Goal: Task Accomplishment & Management: Complete application form

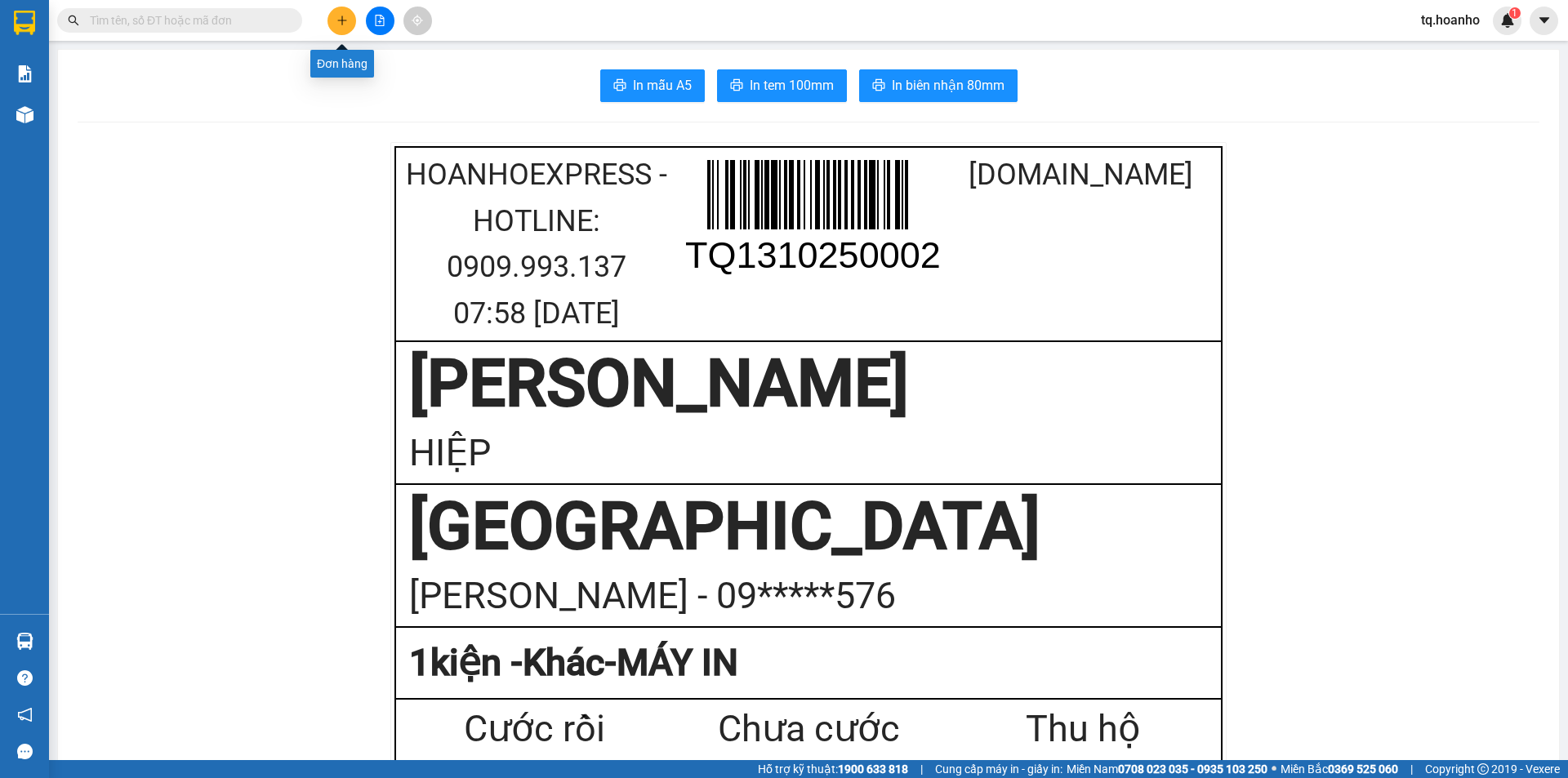
click at [339, 17] on icon "plus" at bounding box center [342, 20] width 11 height 11
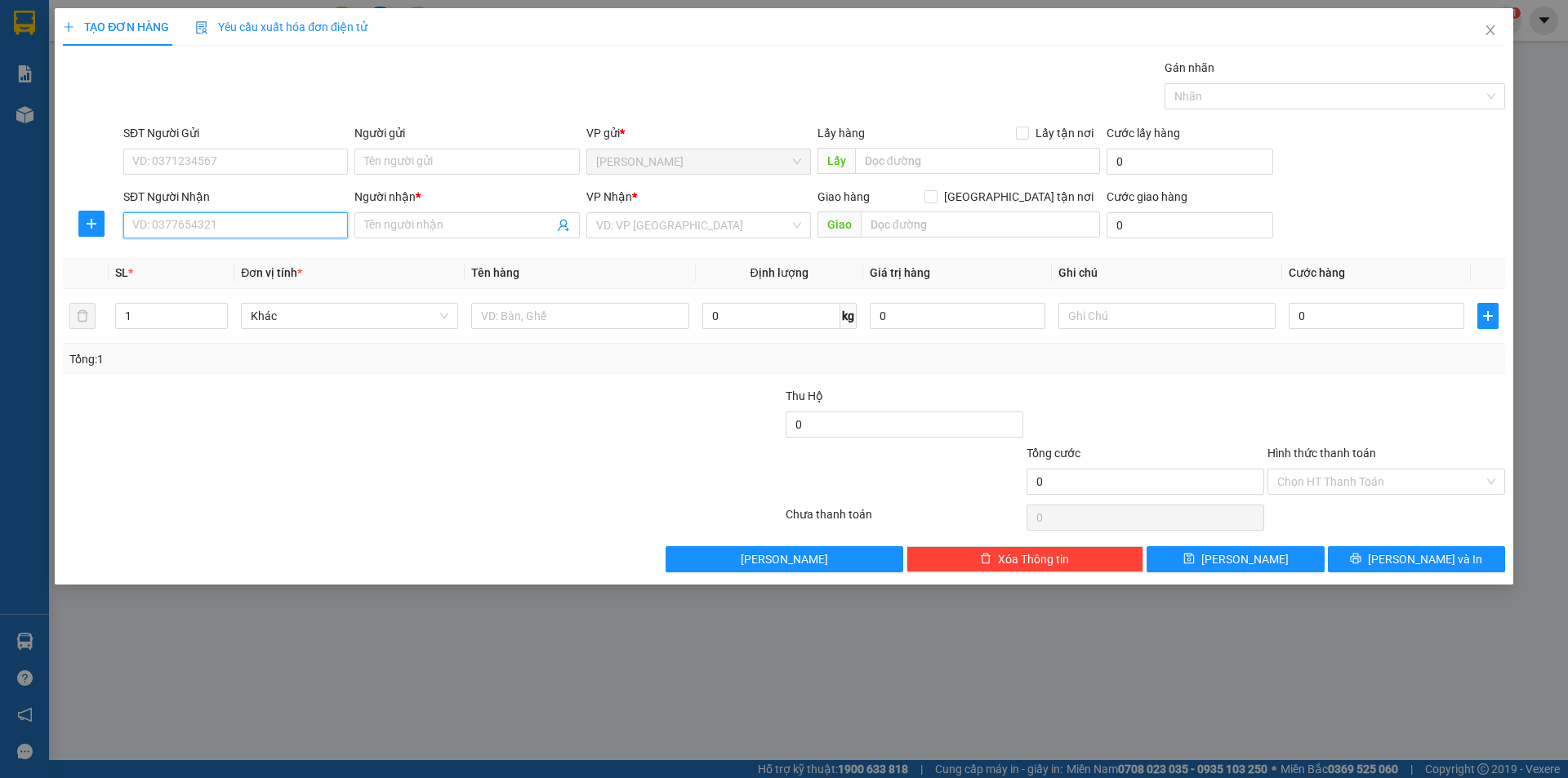
click at [288, 221] on input "SĐT Người Nhận" at bounding box center [236, 225] width 224 height 26
click at [207, 228] on input "09747475706" at bounding box center [236, 225] width 224 height 26
type input "0974747506"
click at [290, 390] on div at bounding box center [302, 415] width 482 height 57
click at [383, 227] on input "Người nhận *" at bounding box center [459, 225] width 189 height 18
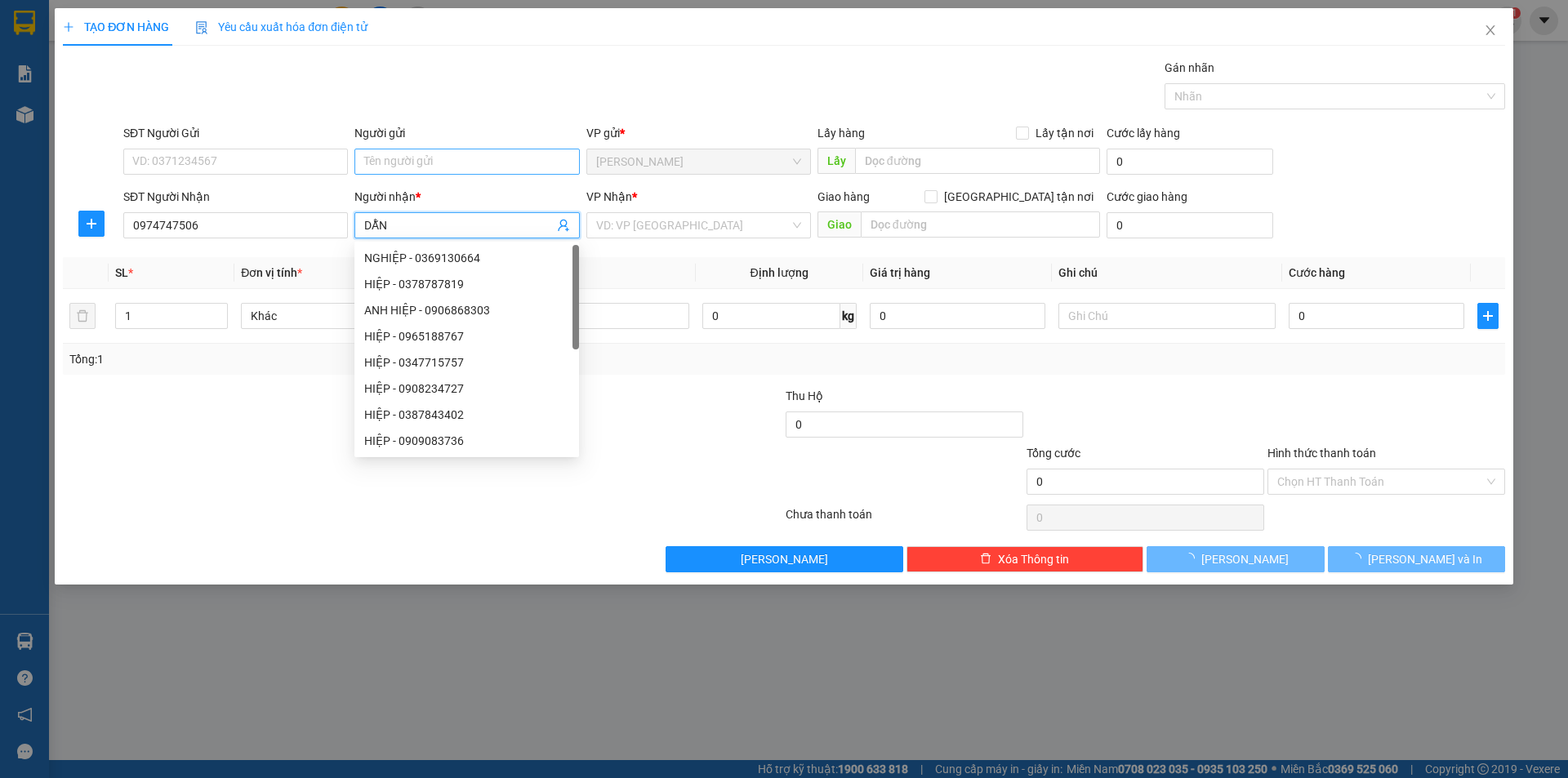
type input "DẪN"
click at [560, 174] on input "Người gửi" at bounding box center [466, 162] width 224 height 26
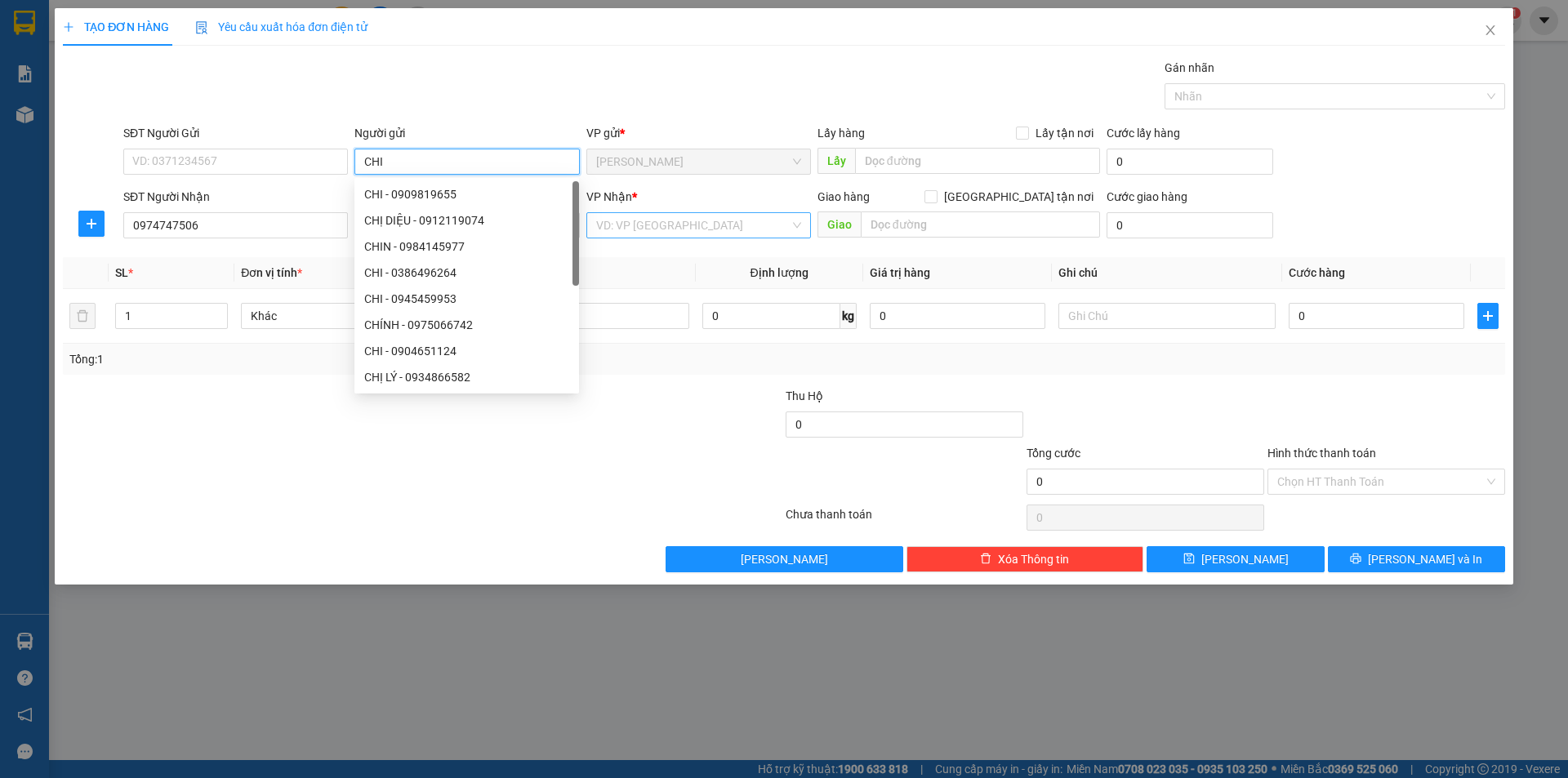
type input "CHI"
drag, startPoint x: 703, startPoint y: 230, endPoint x: 683, endPoint y: 254, distance: 31.2
click at [693, 230] on input "search" at bounding box center [692, 225] width 193 height 25
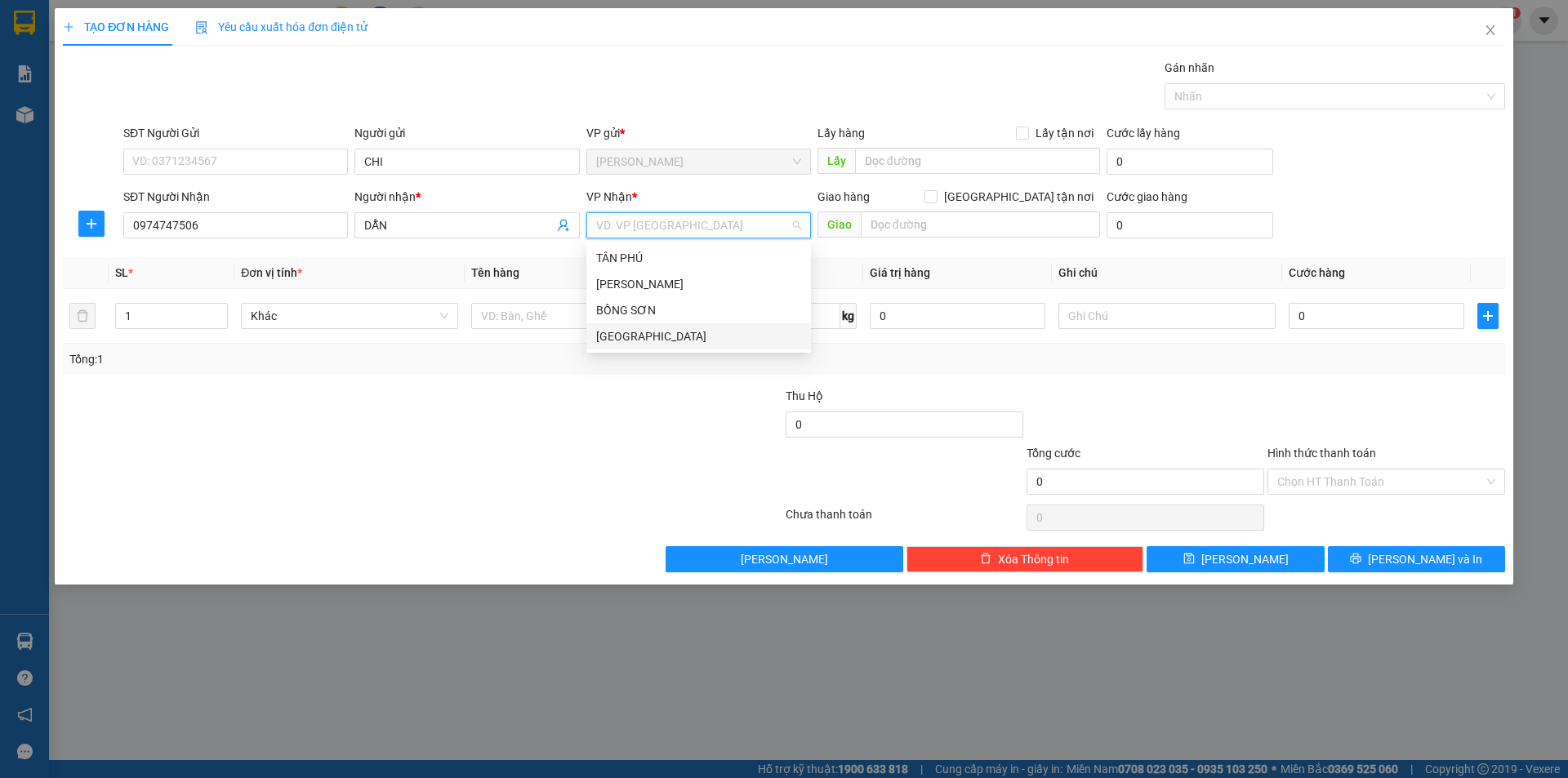
click at [615, 328] on div "[GEOGRAPHIC_DATA]" at bounding box center [698, 336] width 205 height 18
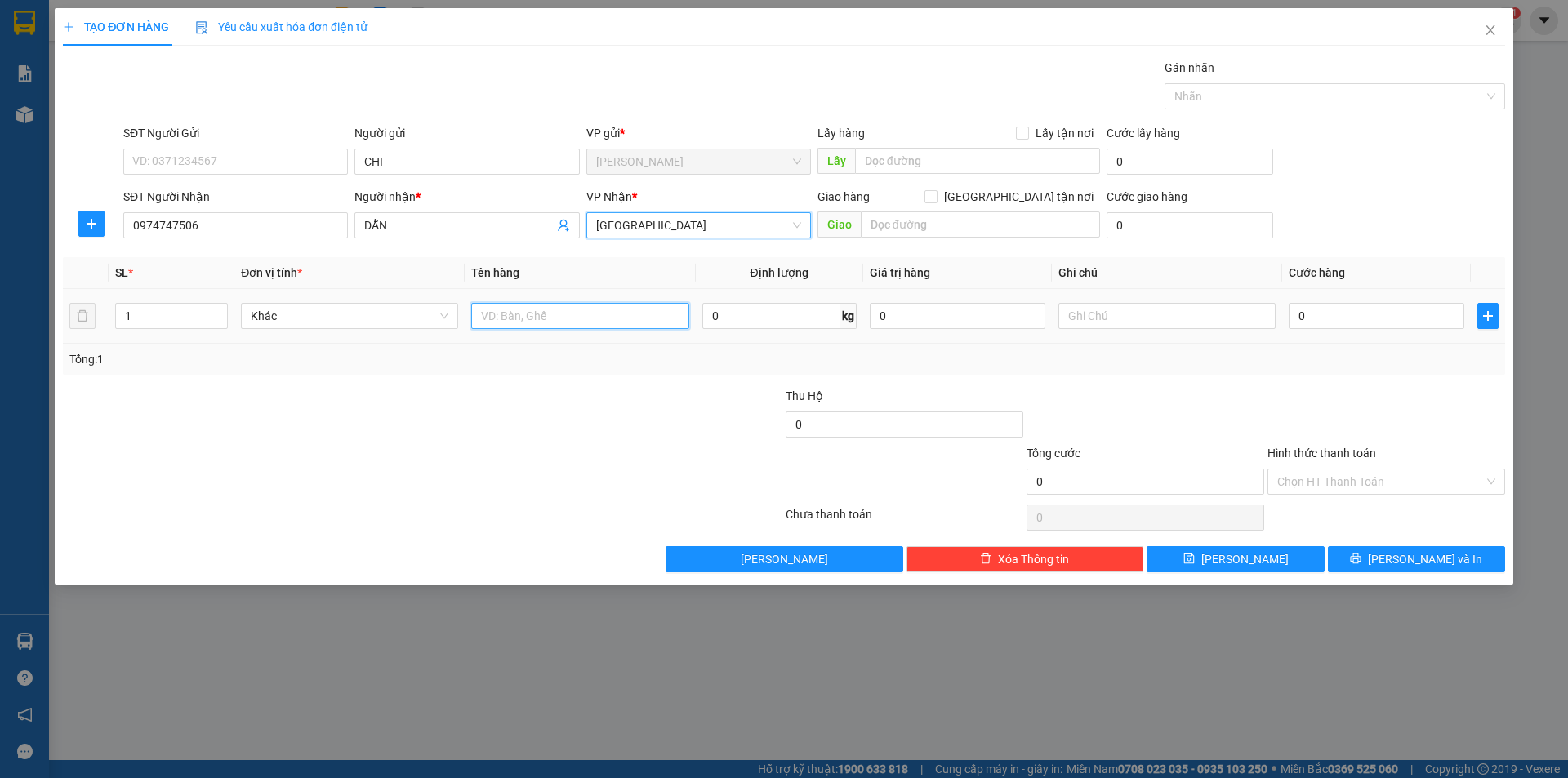
click at [572, 321] on input "text" at bounding box center [580, 316] width 217 height 26
type input "T XỐP"
click at [1180, 318] on input "text" at bounding box center [1167, 316] width 217 height 26
type input "R/70"
click at [1349, 484] on input "Hình thức thanh toán" at bounding box center [1381, 482] width 207 height 25
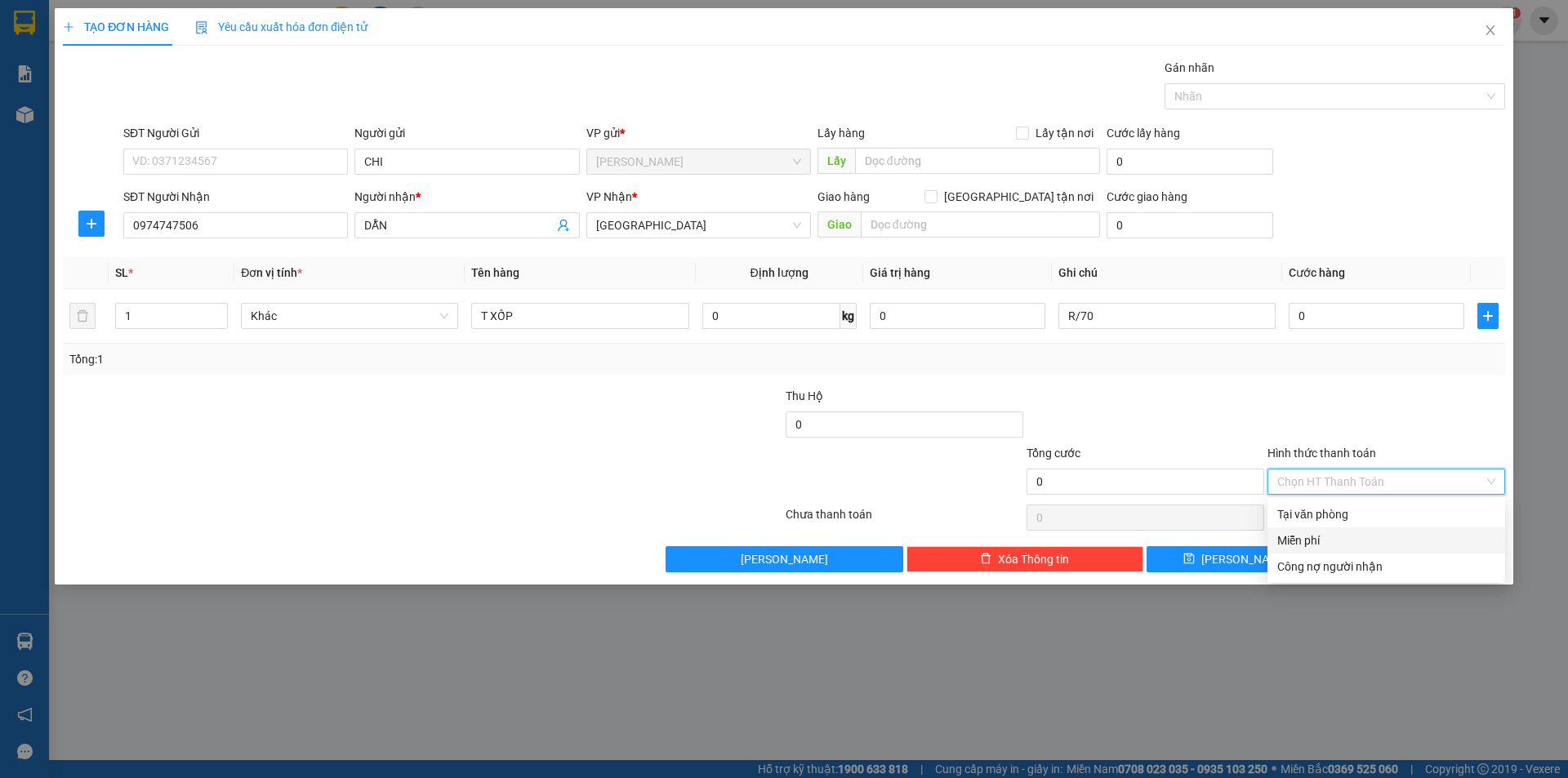
click at [1331, 533] on div "Miễn phí" at bounding box center [1386, 540] width 218 height 18
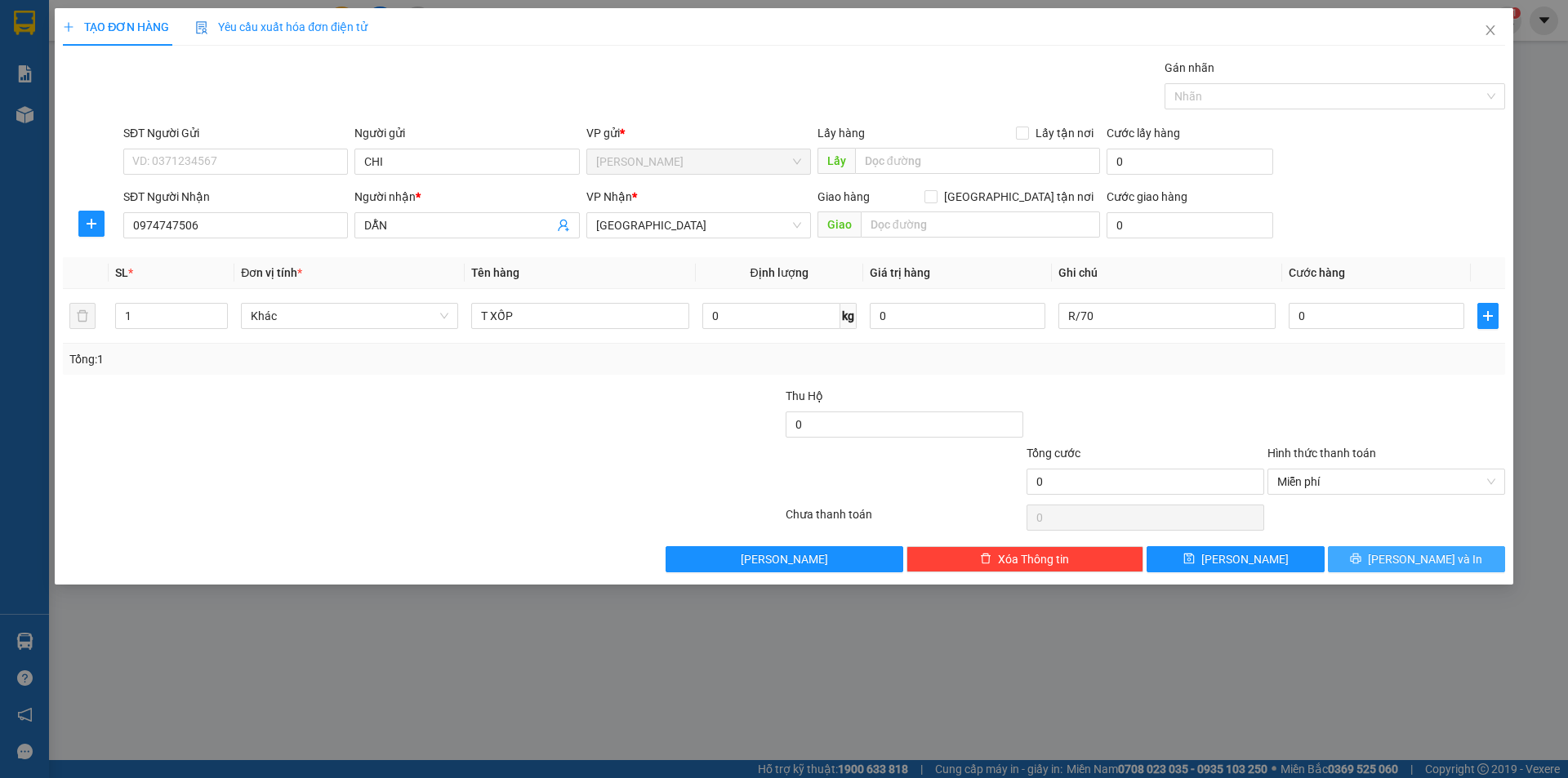
click at [1376, 568] on button "[PERSON_NAME] và In" at bounding box center [1416, 560] width 177 height 26
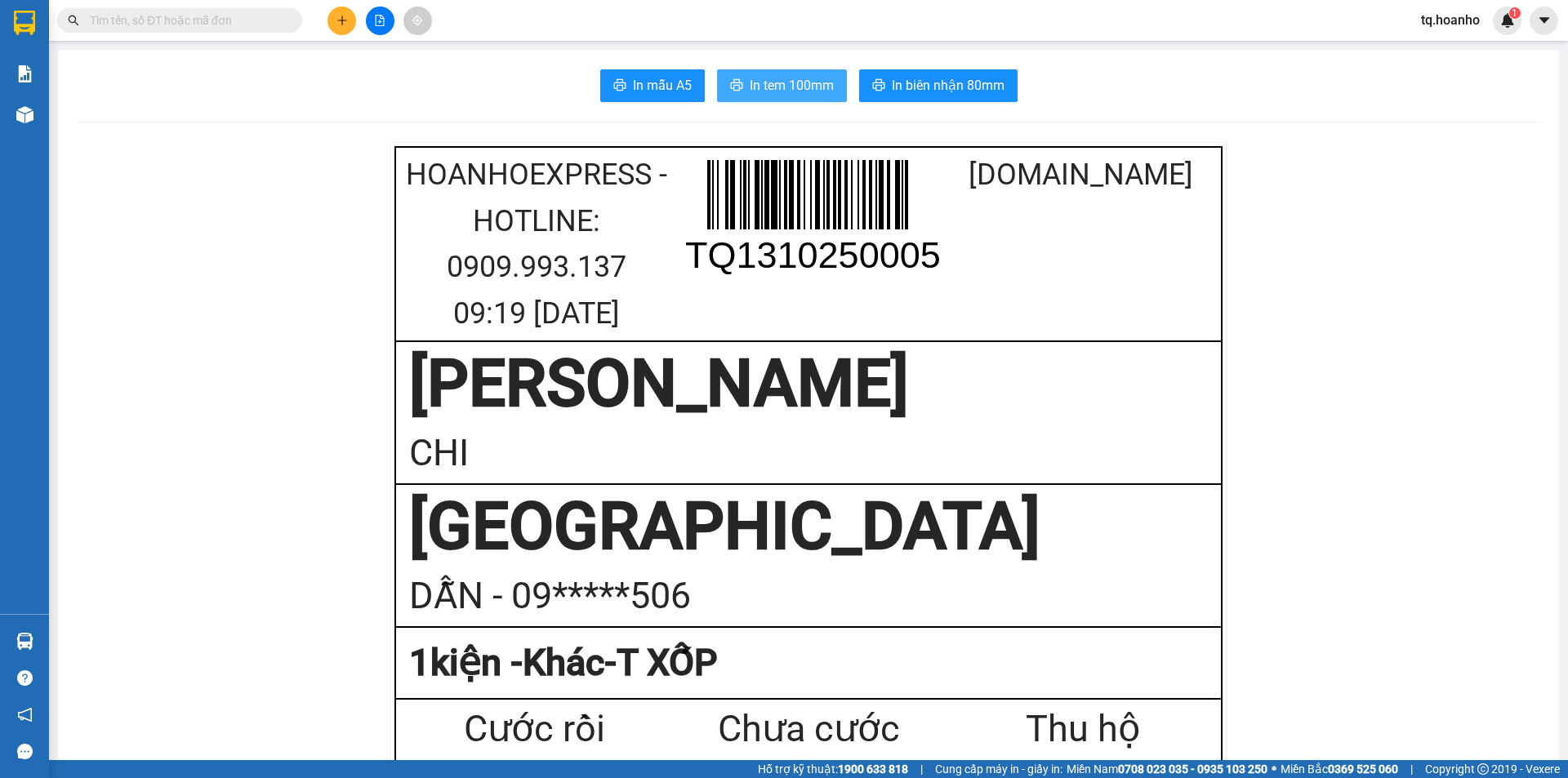
click at [735, 93] on span "printer" at bounding box center [736, 87] width 13 height 16
click at [335, 16] on button at bounding box center [342, 20] width 28 height 28
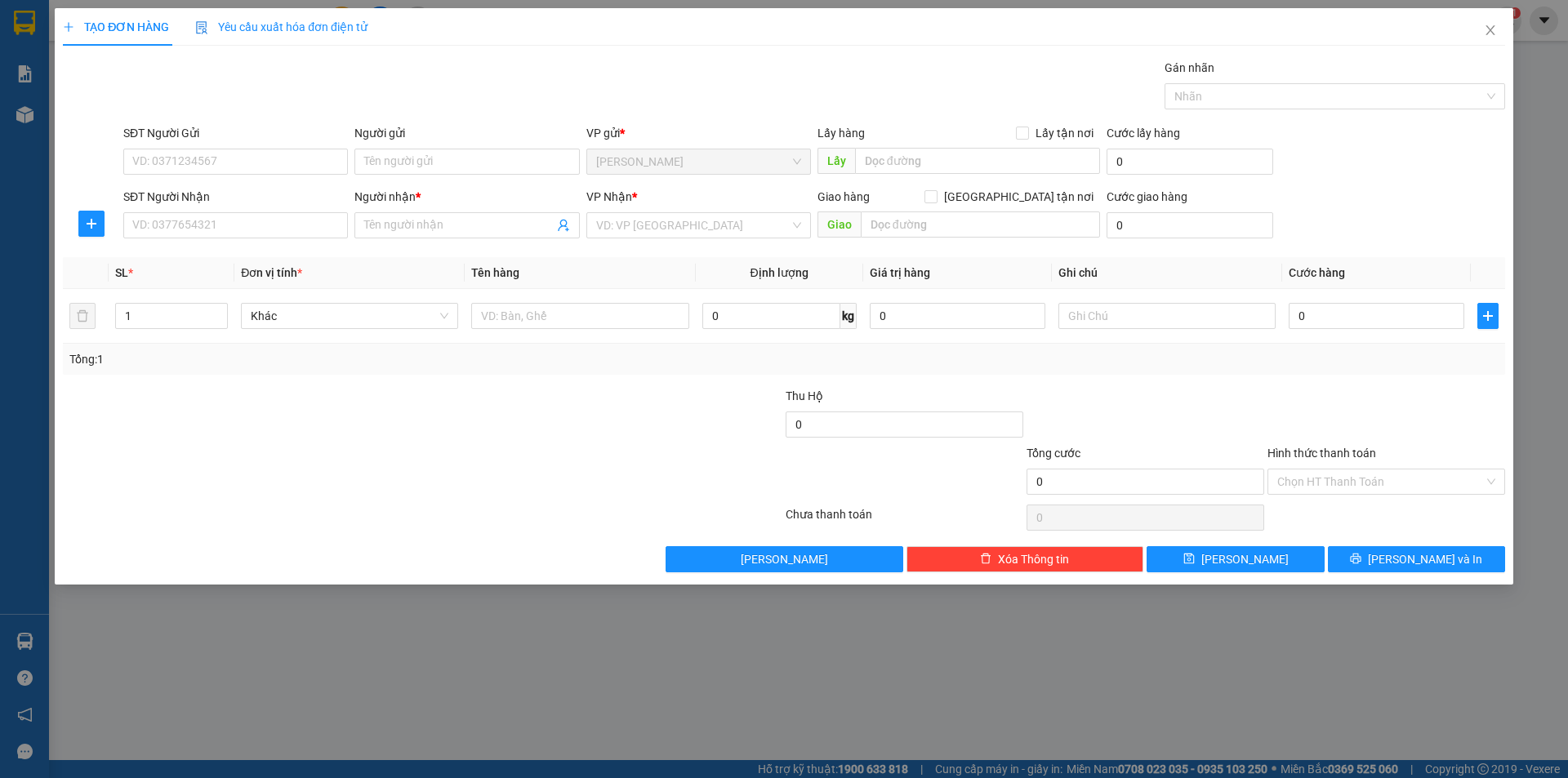
click at [259, 243] on div "SĐT Người Nhận VD: 0377654321" at bounding box center [236, 216] width 224 height 57
click at [256, 234] on input "SĐT Người Nhận" at bounding box center [236, 225] width 224 height 26
click at [237, 245] on div "0932787093 0932787093 - OANH" at bounding box center [236, 258] width 224 height 33
click at [316, 235] on input "09327870" at bounding box center [236, 225] width 224 height 26
click at [248, 261] on div "0932787093 - OANH" at bounding box center [236, 258] width 205 height 18
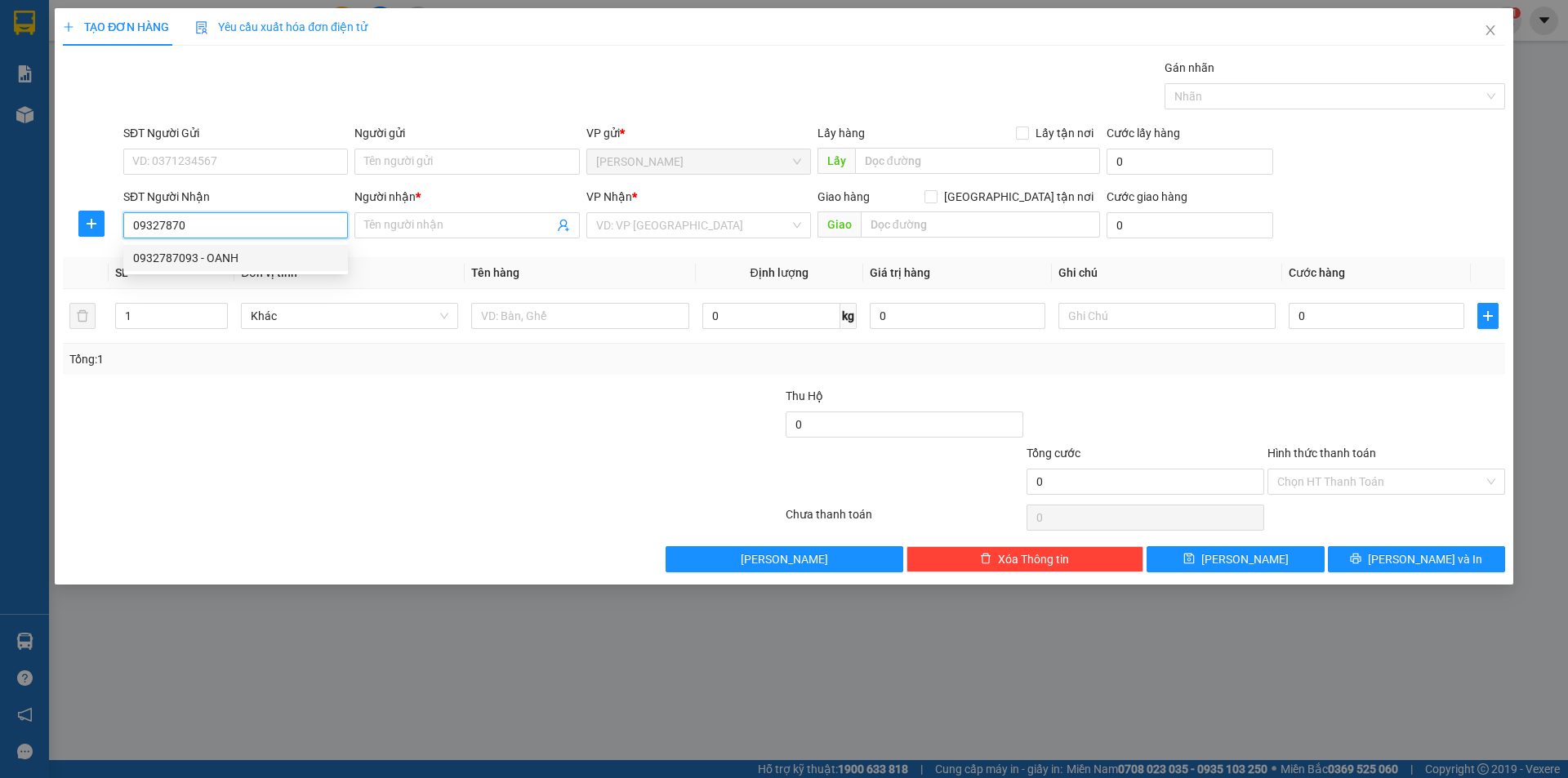
type input "0932787093"
type input "OANH"
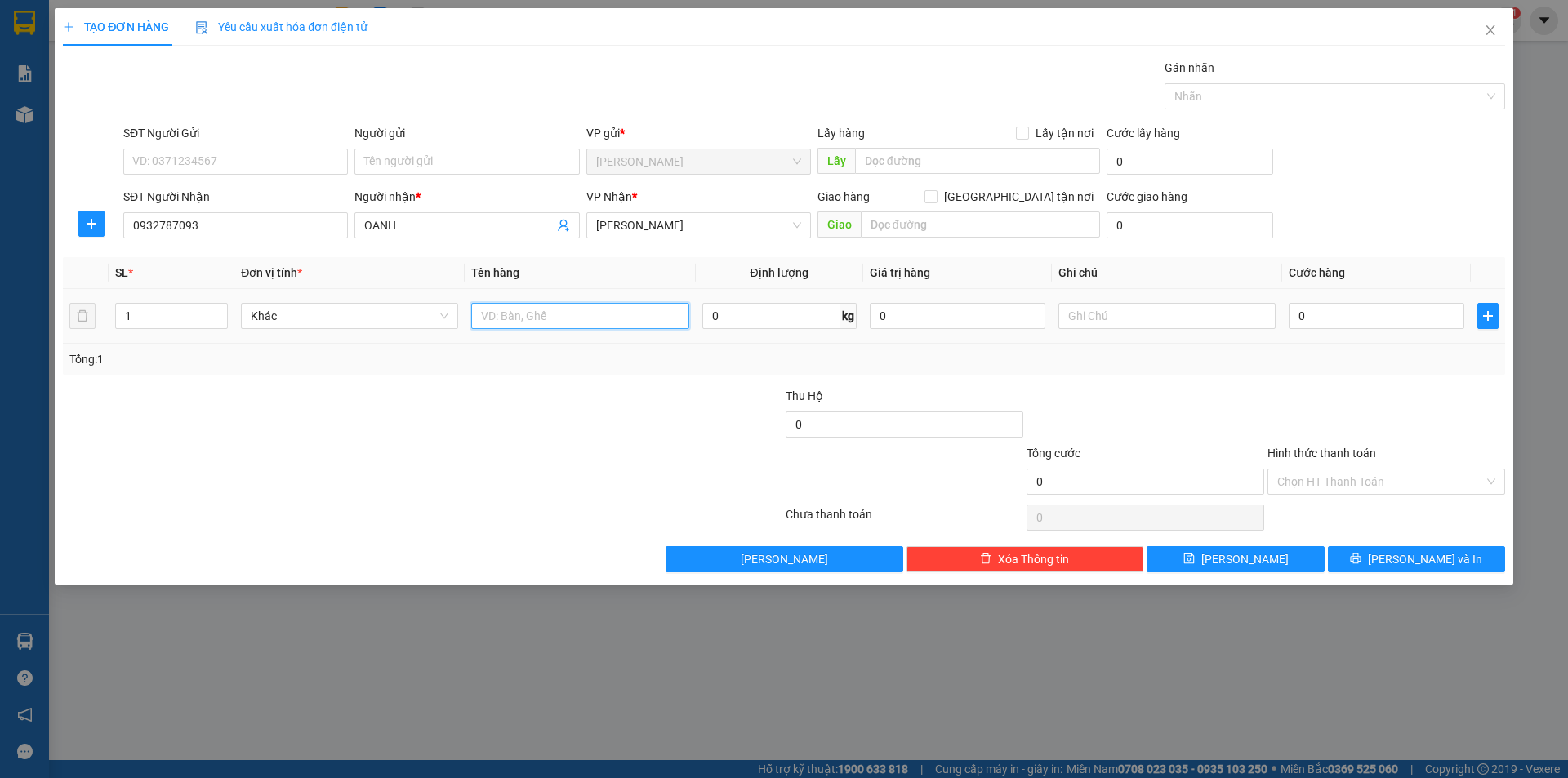
click at [600, 328] on input "text" at bounding box center [580, 316] width 217 height 26
click at [669, 217] on span "[PERSON_NAME]" at bounding box center [698, 225] width 205 height 25
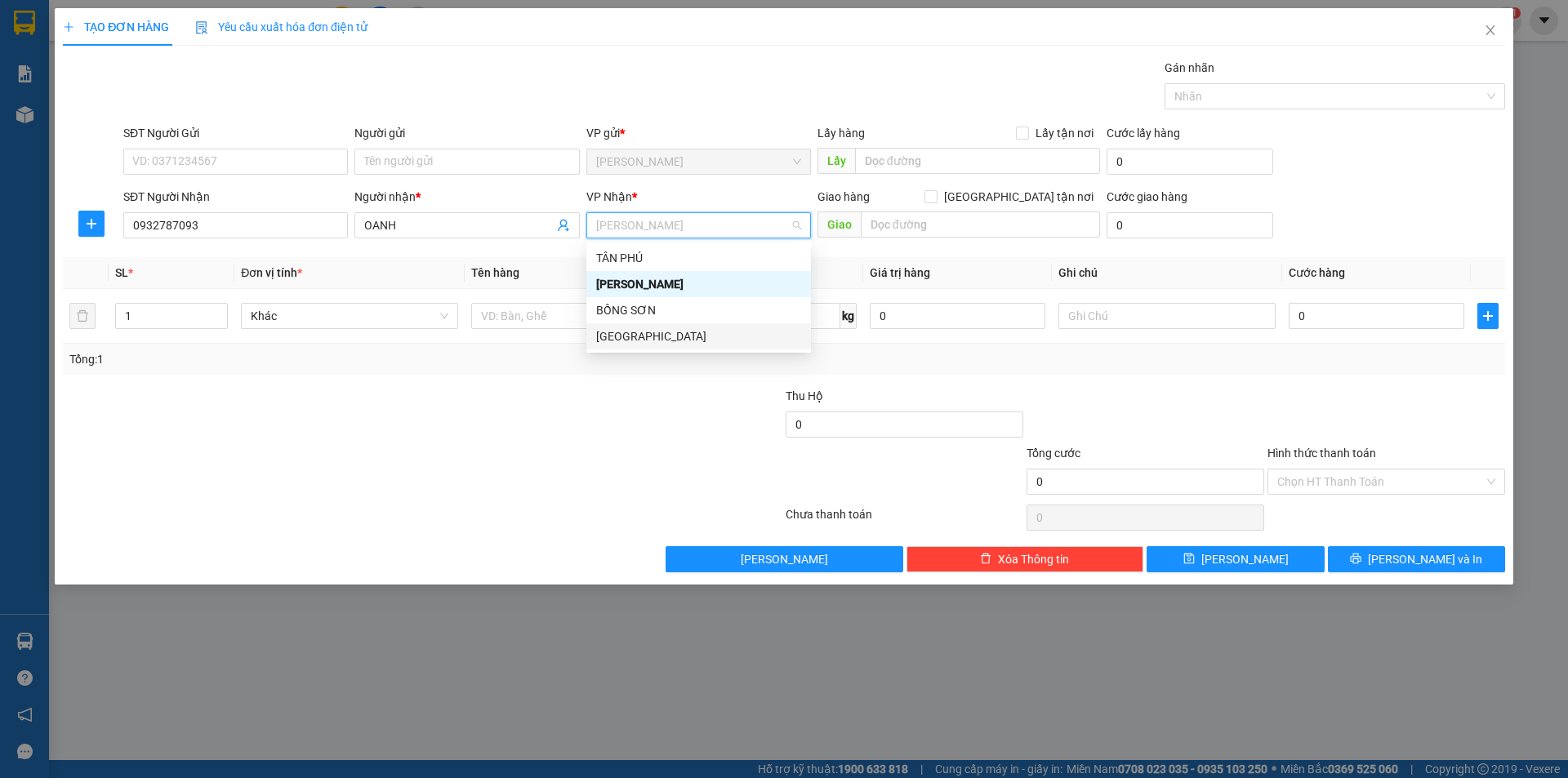
drag, startPoint x: 633, startPoint y: 342, endPoint x: 614, endPoint y: 343, distance: 19.0
click at [631, 343] on div "[GEOGRAPHIC_DATA]" at bounding box center [698, 336] width 205 height 18
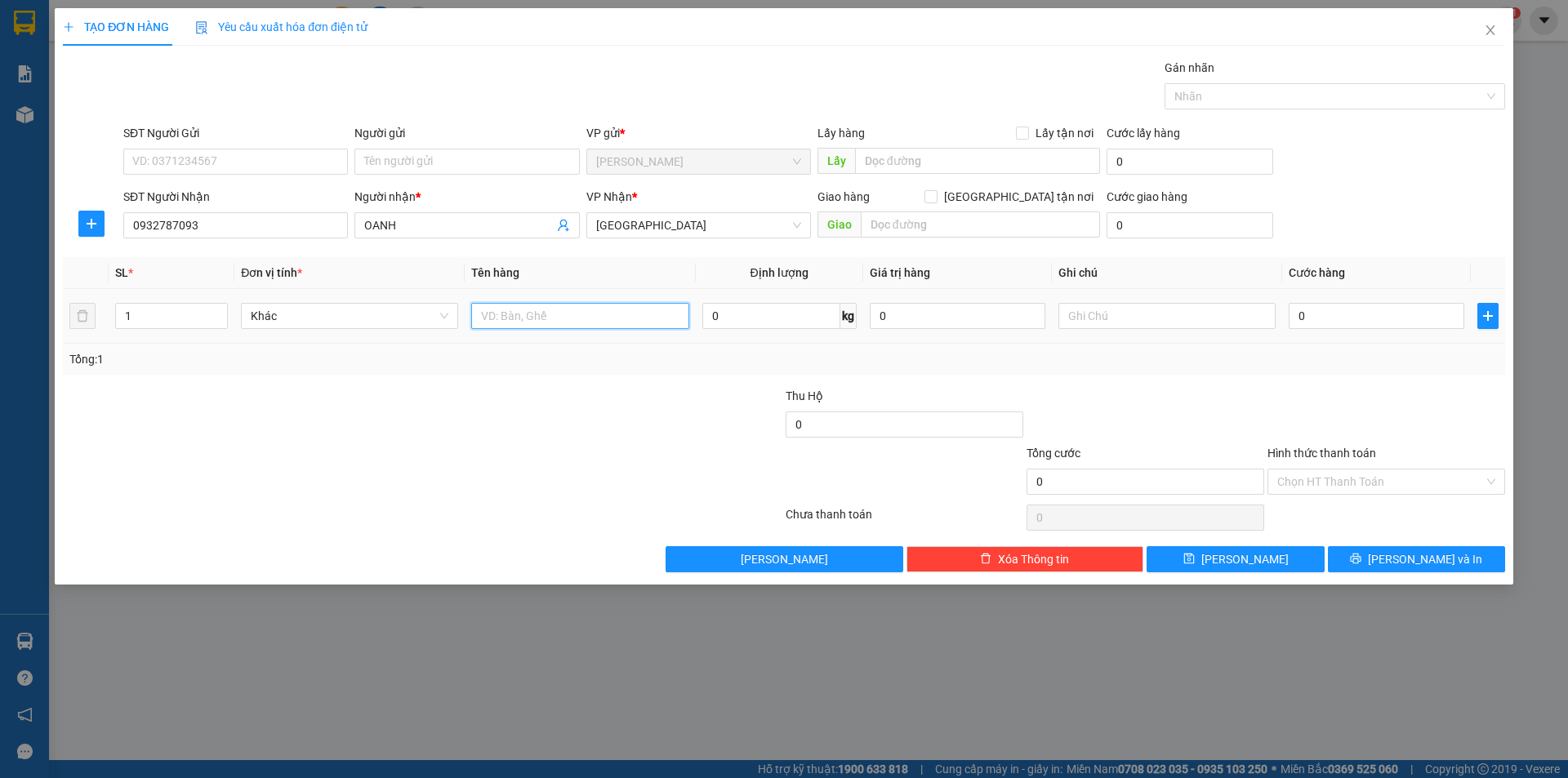
click at [547, 318] on input "text" at bounding box center [580, 316] width 217 height 26
type input "T"
click at [1147, 308] on input "text" at bounding box center [1167, 316] width 217 height 26
type input "R/50"
drag, startPoint x: 1338, startPoint y: 445, endPoint x: 1331, endPoint y: 487, distance: 42.6
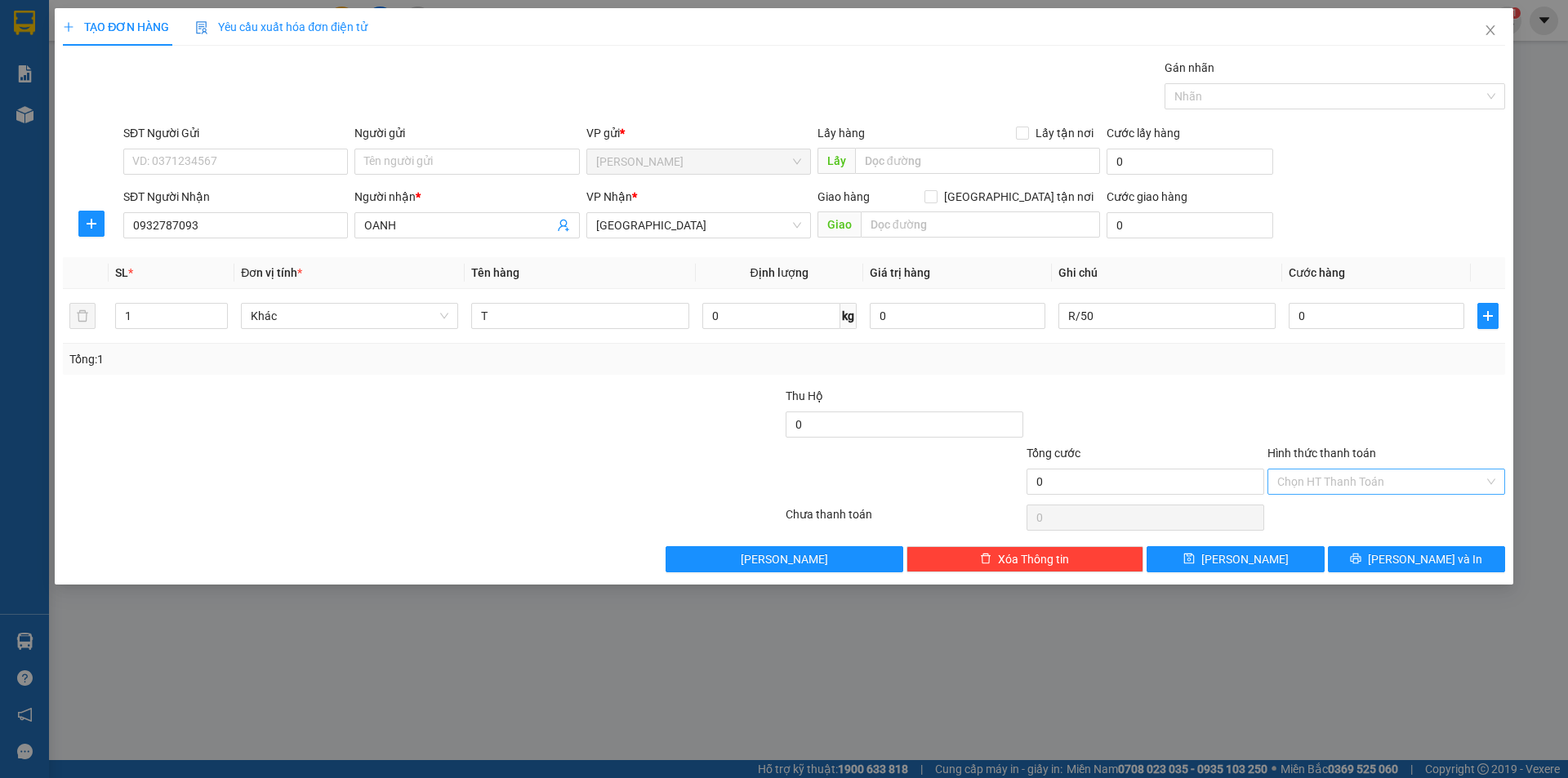
click at [1335, 458] on label "Hình thức thanh toán" at bounding box center [1321, 453] width 109 height 13
click at [1335, 470] on input "Hình thức thanh toán" at bounding box center [1381, 482] width 207 height 25
click at [1330, 488] on input "Hình thức thanh toán" at bounding box center [1381, 482] width 207 height 25
click at [1343, 560] on div "Công nợ người nhận" at bounding box center [1386, 567] width 218 height 18
click at [1336, 483] on span "Công nợ người nhận" at bounding box center [1386, 482] width 218 height 25
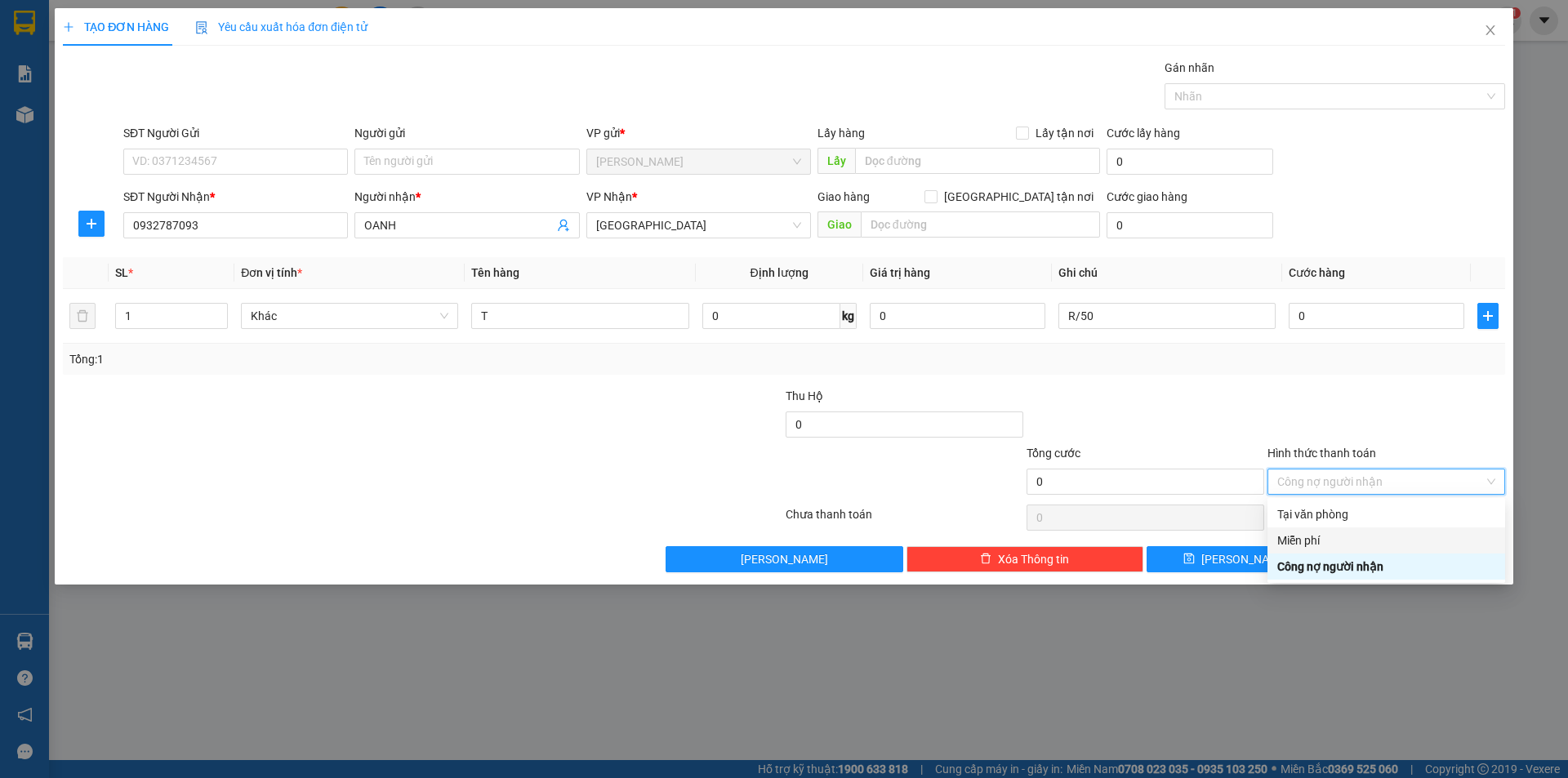
click at [1332, 530] on div "Miễn phí" at bounding box center [1385, 541] width 237 height 26
click at [1370, 553] on button "[PERSON_NAME] và In" at bounding box center [1416, 560] width 177 height 26
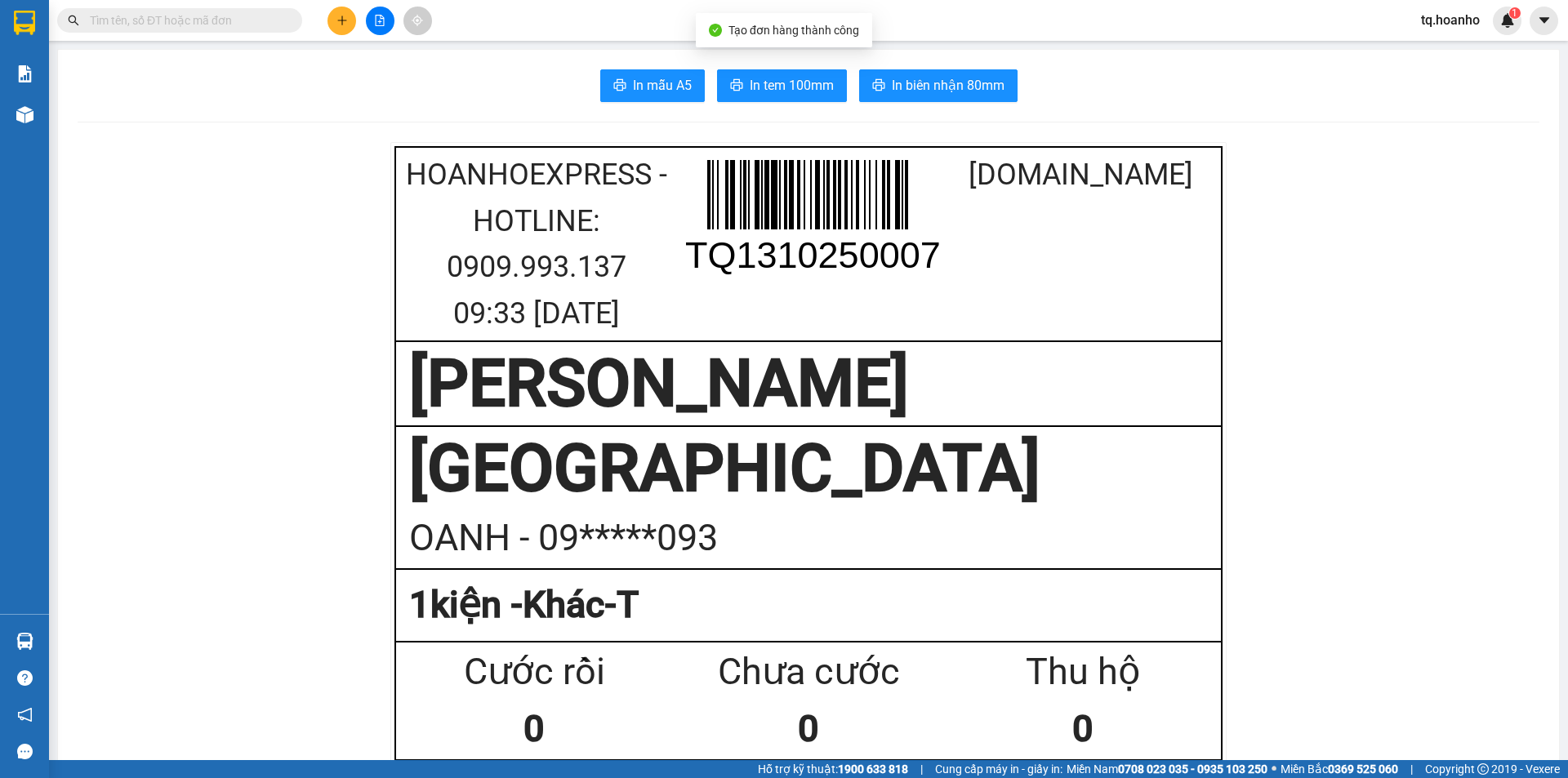
click at [781, 74] on button "In tem 100mm" at bounding box center [781, 86] width 130 height 33
click at [343, 14] on button at bounding box center [342, 20] width 28 height 28
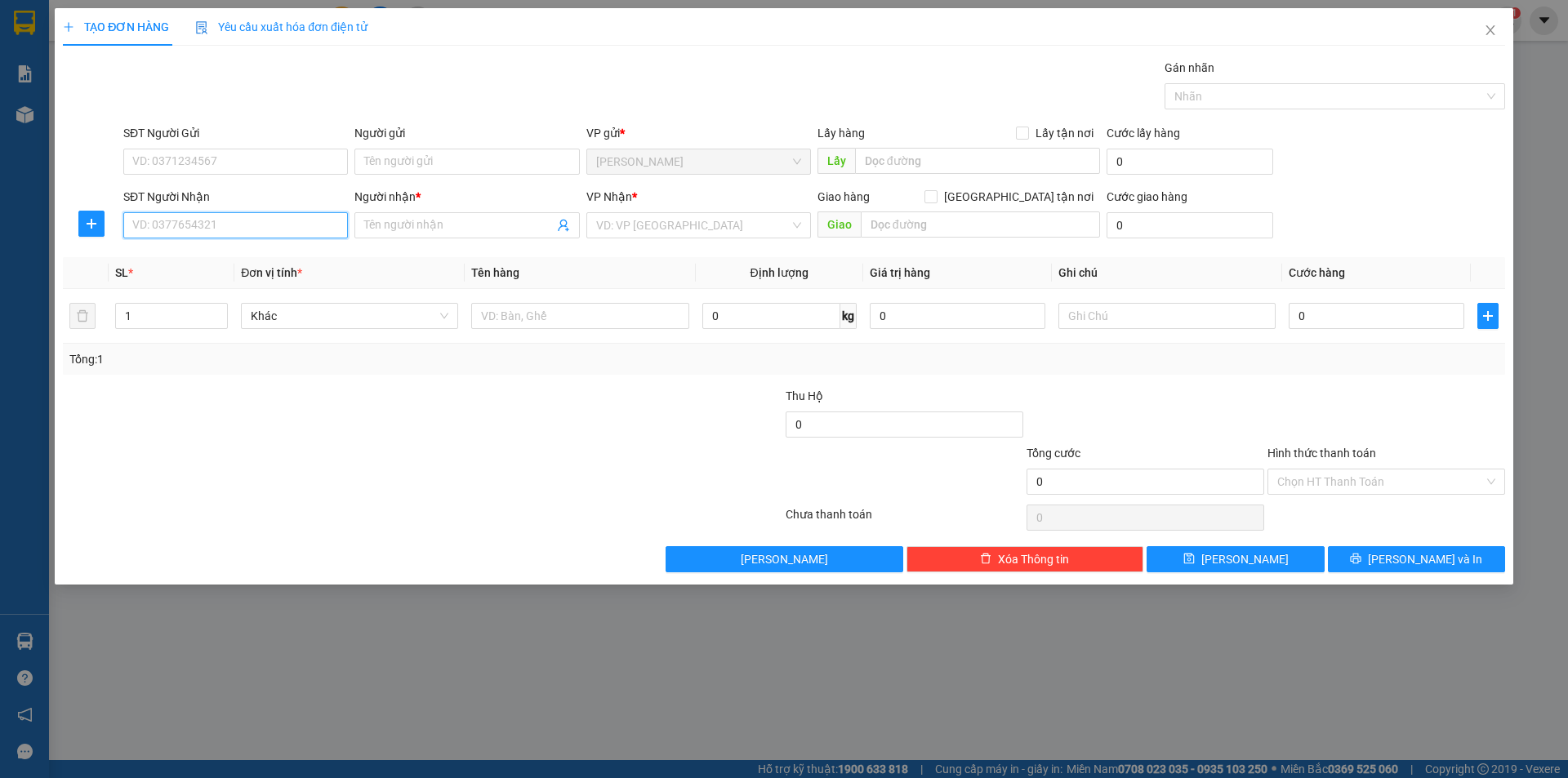
click at [337, 217] on input "SĐT Người Nhận" at bounding box center [236, 225] width 224 height 26
click at [230, 321] on div "0974747282 - TRỌNG" at bounding box center [236, 311] width 224 height 26
type input "0974747282"
type input "TRỌNG"
type input "0974747282"
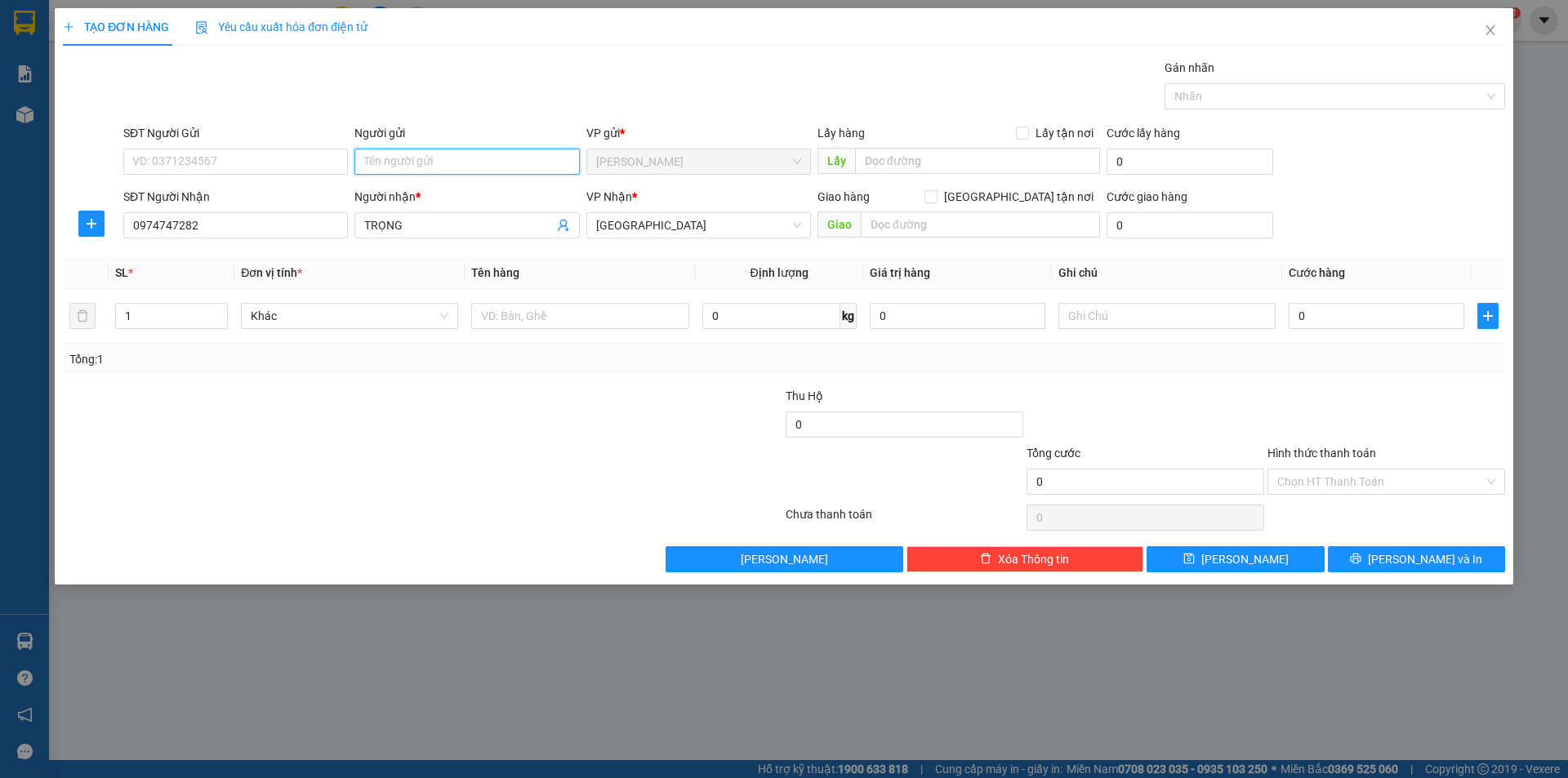
click at [419, 156] on input "Người gửi" at bounding box center [466, 162] width 224 height 26
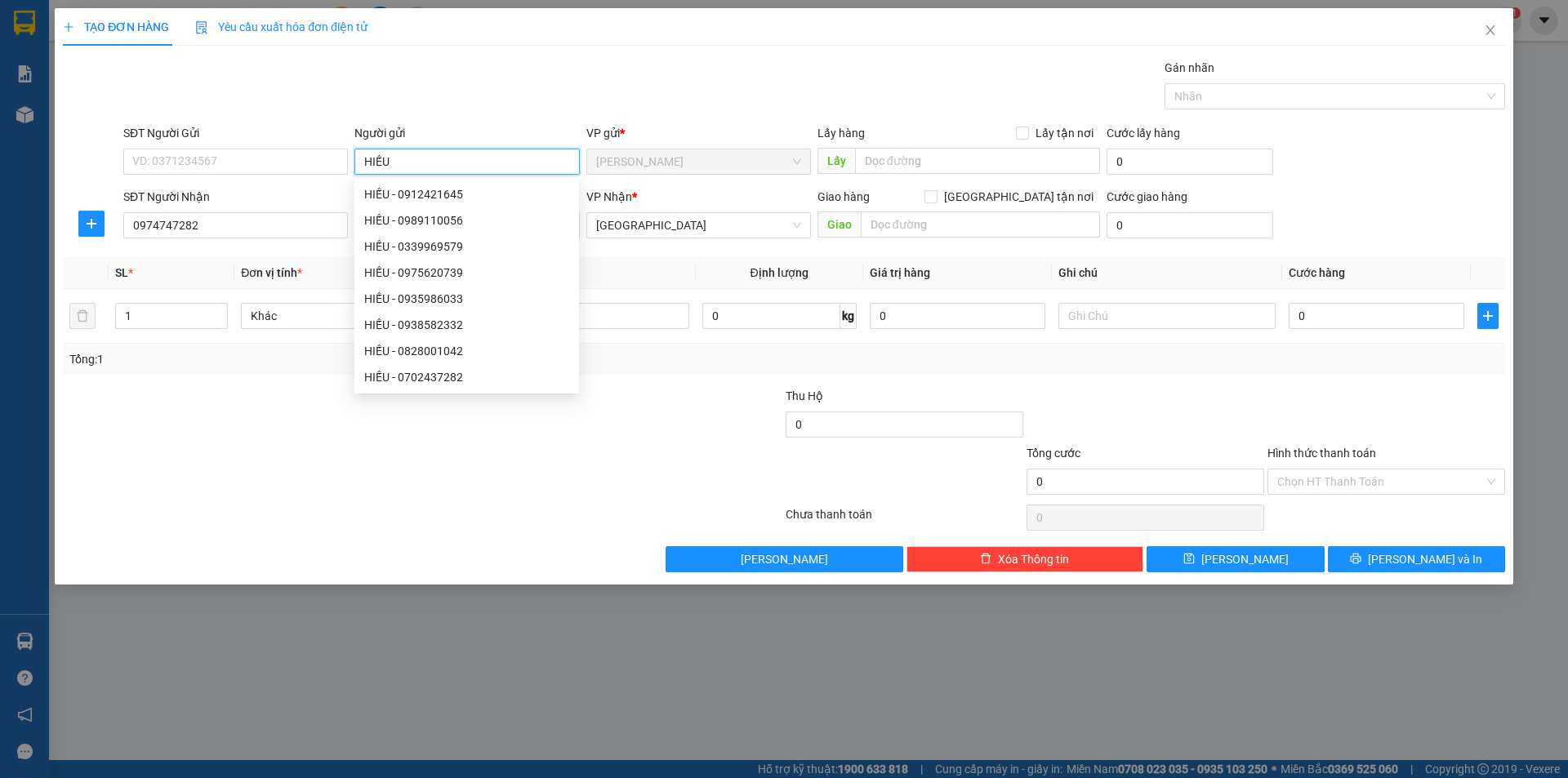
type input "HIẾU"
drag, startPoint x: 257, startPoint y: 604, endPoint x: 577, endPoint y: 270, distance: 462.6
click at [365, 476] on div "TẠO ĐƠN HÀNG Yêu cầu xuất hóa đơn điện tử Transit Pickup Surcharge Ids Transit …" at bounding box center [784, 389] width 1568 height 778
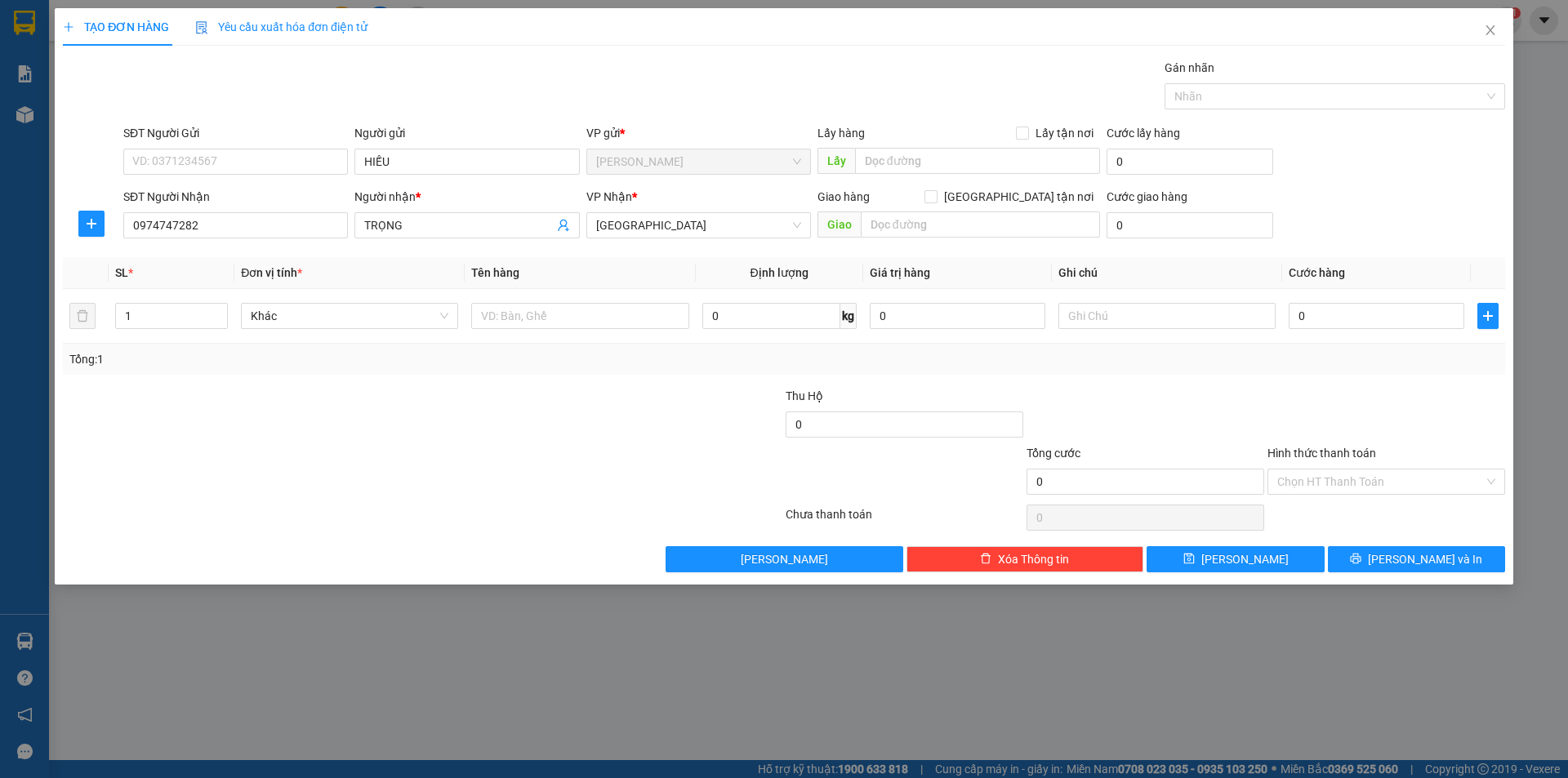
click at [572, 344] on div "Tổng: 1" at bounding box center [783, 359] width 1442 height 31
click at [578, 331] on div at bounding box center [580, 315] width 217 height 33
click at [578, 320] on input "text" at bounding box center [580, 316] width 217 height 26
type input "T"
click at [1191, 320] on input "text" at bounding box center [1167, 316] width 217 height 26
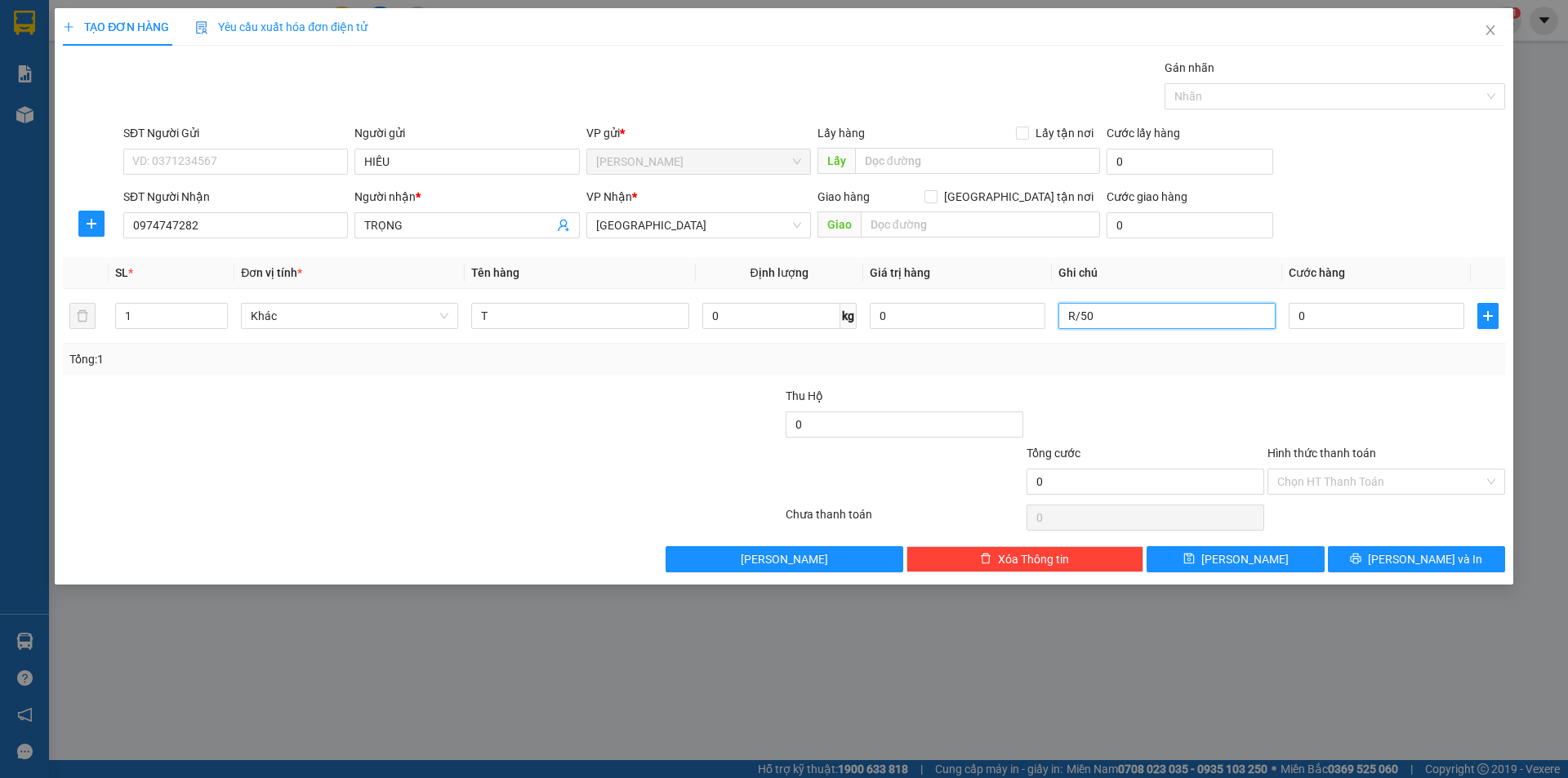
type input "R/50"
drag, startPoint x: 1324, startPoint y: 462, endPoint x: 1324, endPoint y: 473, distance: 11.0
click at [1324, 473] on div "Hình thức thanh toán Chọn HT Thanh Toán" at bounding box center [1385, 472] width 237 height 57
click at [1324, 479] on input "Hình thức thanh toán" at bounding box center [1381, 482] width 207 height 25
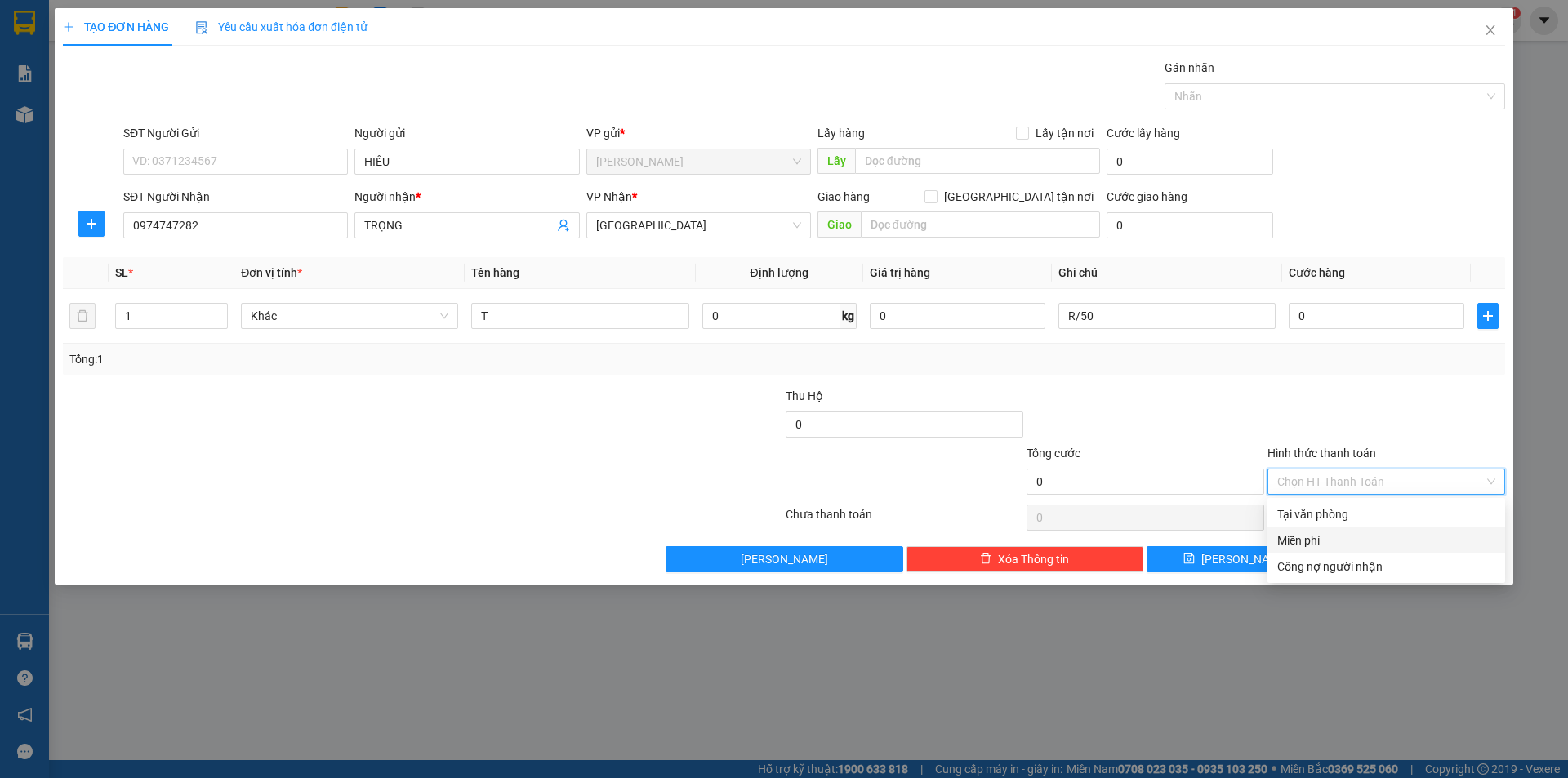
click at [1315, 529] on div "Miễn phí" at bounding box center [1385, 541] width 237 height 26
click at [1363, 551] on button "[PERSON_NAME] và In" at bounding box center [1416, 560] width 177 height 26
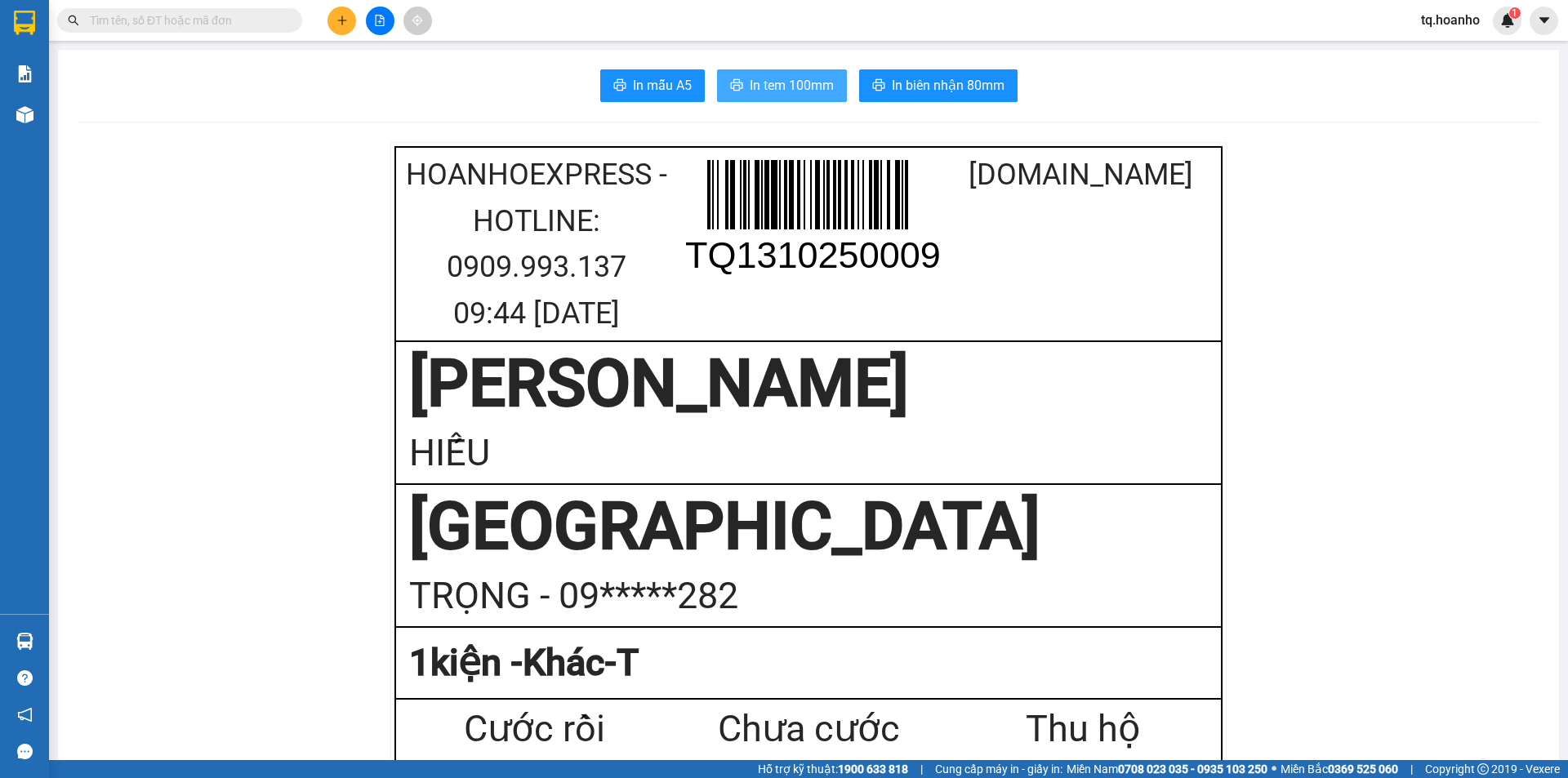
click at [760, 79] on span "In tem 100mm" at bounding box center [791, 85] width 84 height 20
click at [359, 20] on div at bounding box center [380, 20] width 123 height 28
click at [342, 26] on icon "plus" at bounding box center [342, 20] width 11 height 11
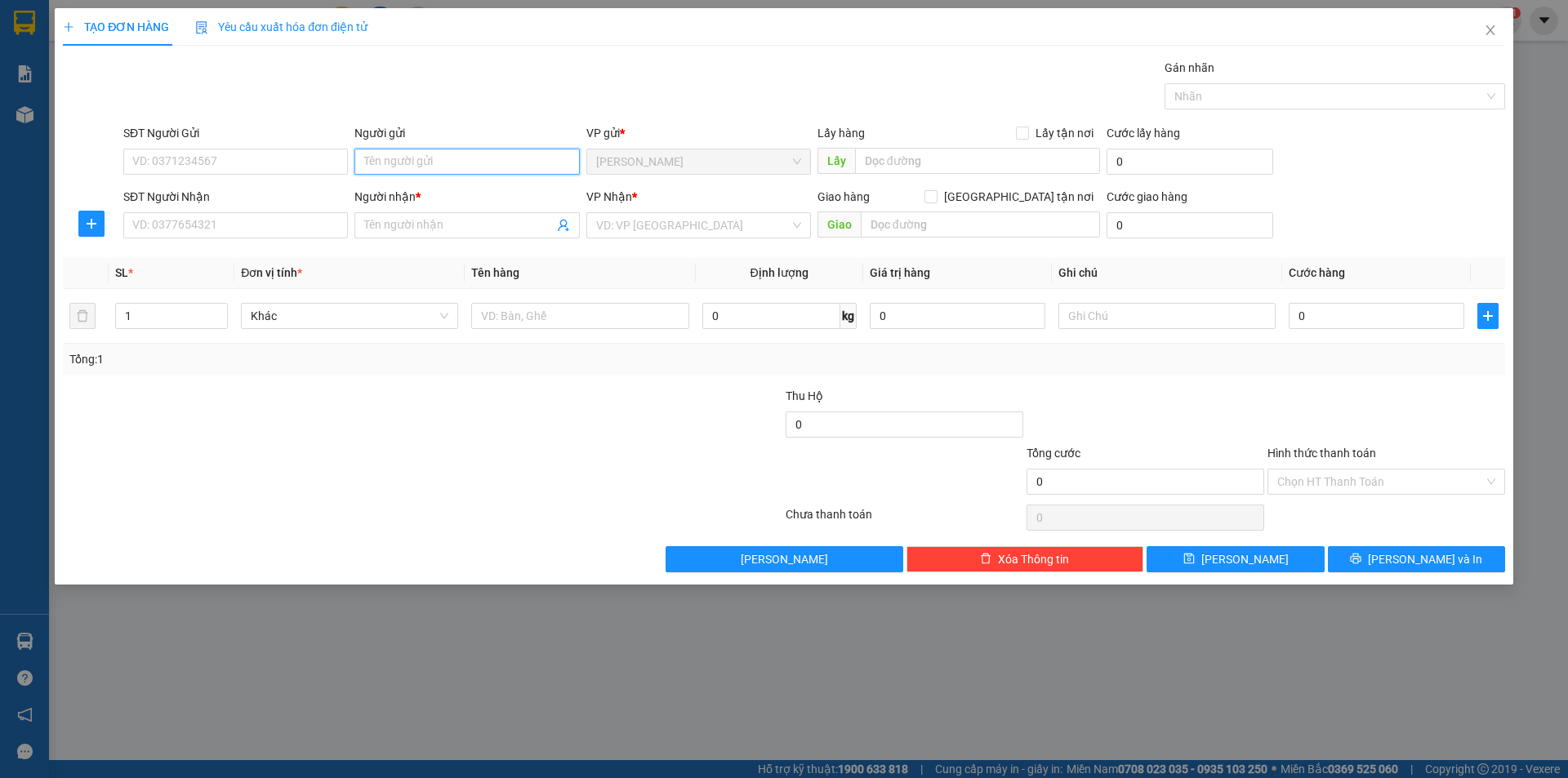
click at [507, 166] on input "Người gửi" at bounding box center [466, 162] width 224 height 26
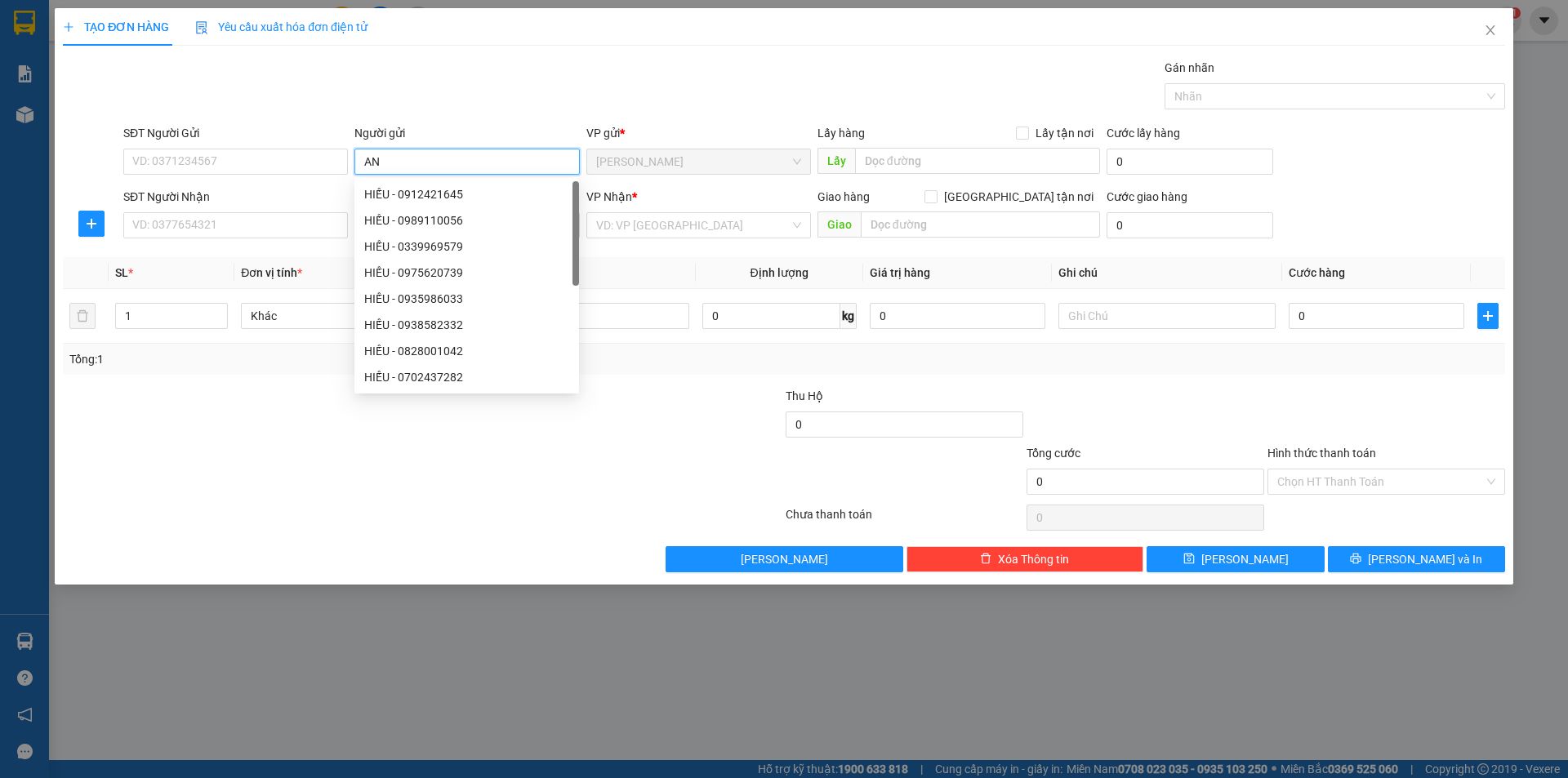
type input "A"
type input "ÁNH"
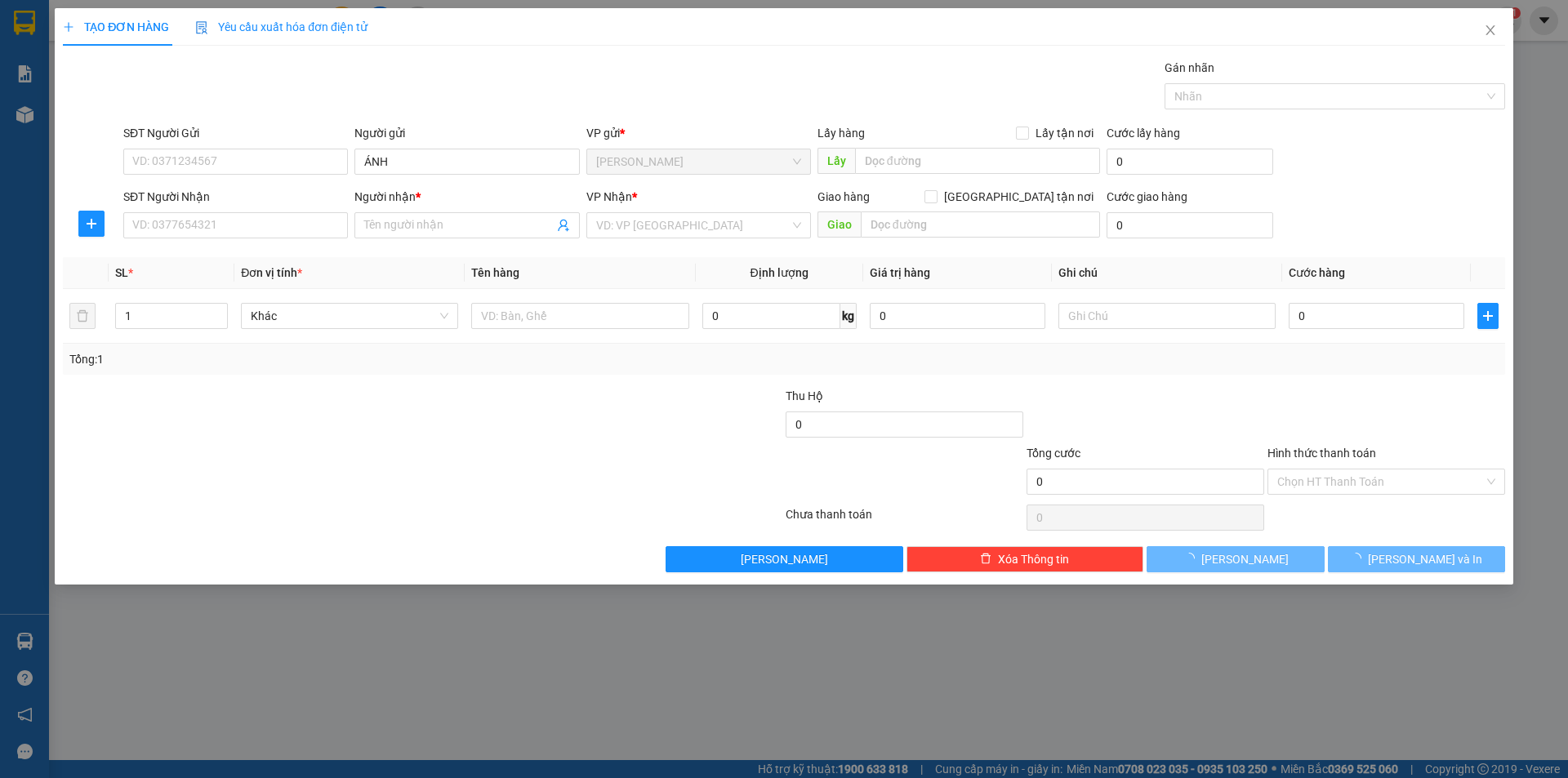
drag, startPoint x: 339, startPoint y: 523, endPoint x: 341, endPoint y: 482, distance: 41.0
click at [341, 482] on div "Transit Pickup Surcharge Ids Transit Deliver Surcharge Ids Transit Deliver Surc…" at bounding box center [783, 316] width 1442 height 514
click at [435, 227] on input "Người nhận *" at bounding box center [459, 225] width 189 height 18
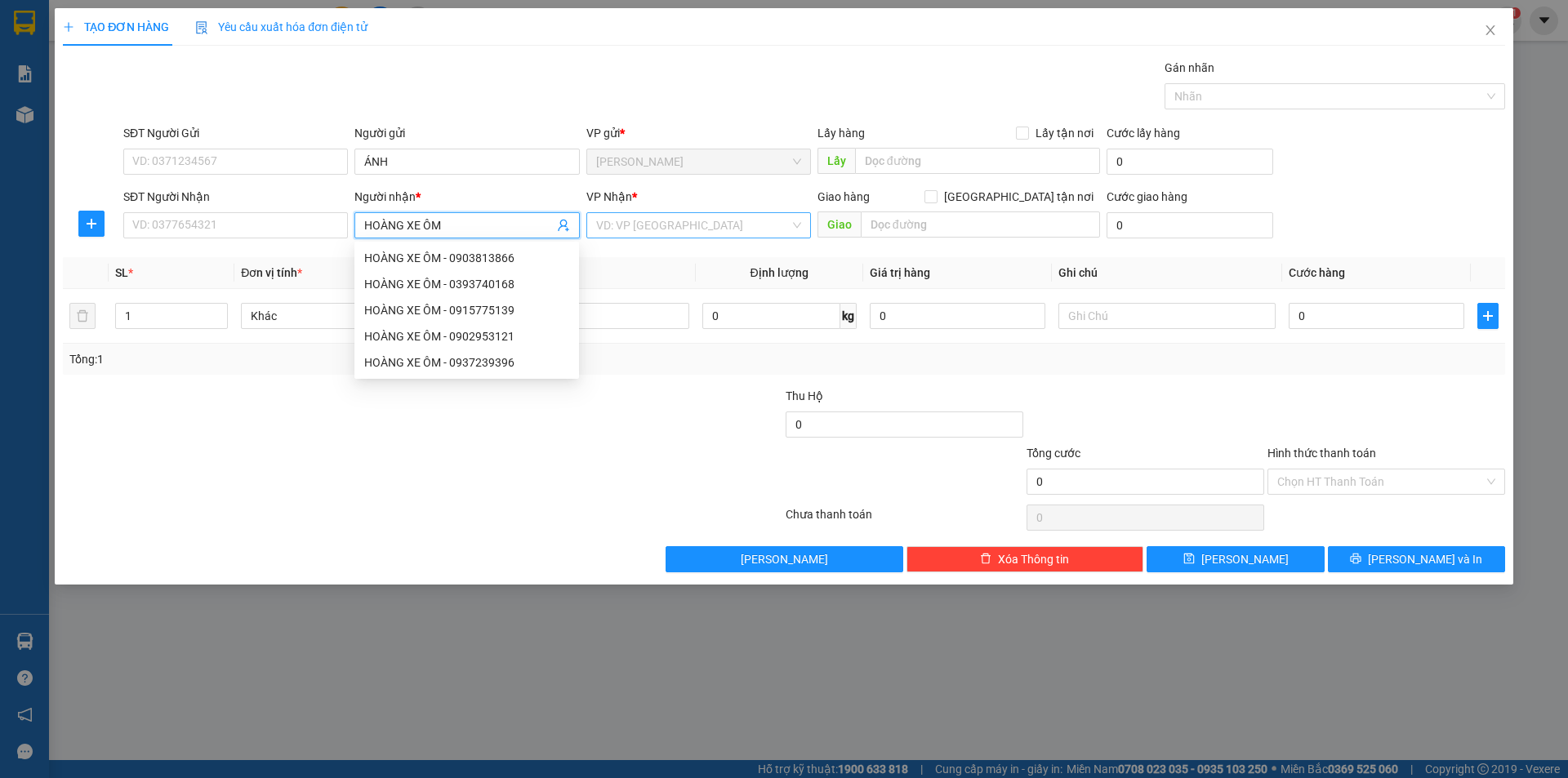
type input "HOÀNG XE ÔM"
click at [701, 232] on input "search" at bounding box center [692, 225] width 193 height 25
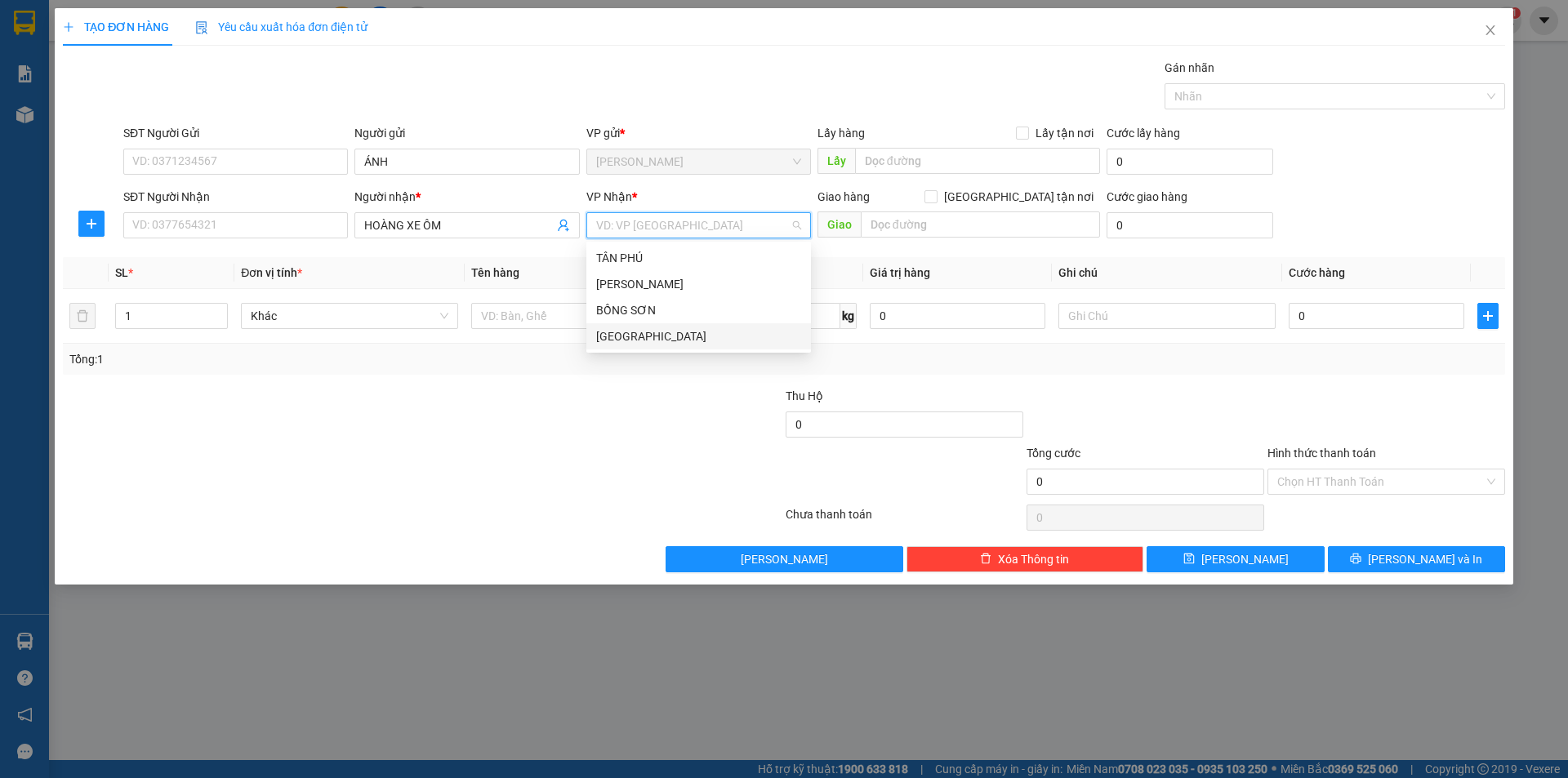
click at [622, 337] on div "[GEOGRAPHIC_DATA]" at bounding box center [698, 336] width 205 height 18
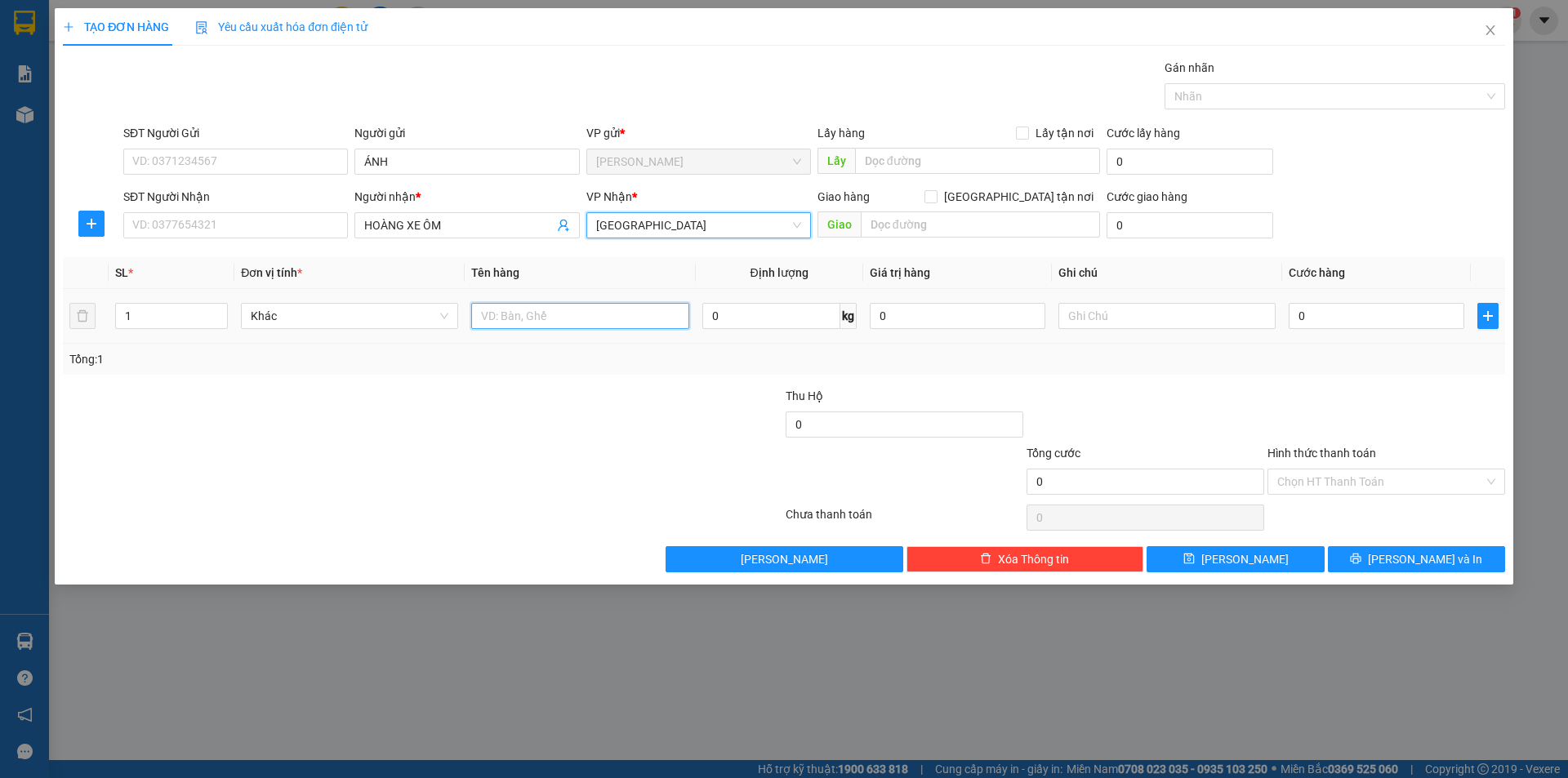
click at [541, 321] on input "text" at bounding box center [580, 316] width 217 height 26
type input "BỊCH"
click at [1168, 322] on input "text" at bounding box center [1167, 316] width 217 height 26
type input "R/30"
click at [1278, 482] on input "Hình thức thanh toán" at bounding box center [1381, 482] width 207 height 25
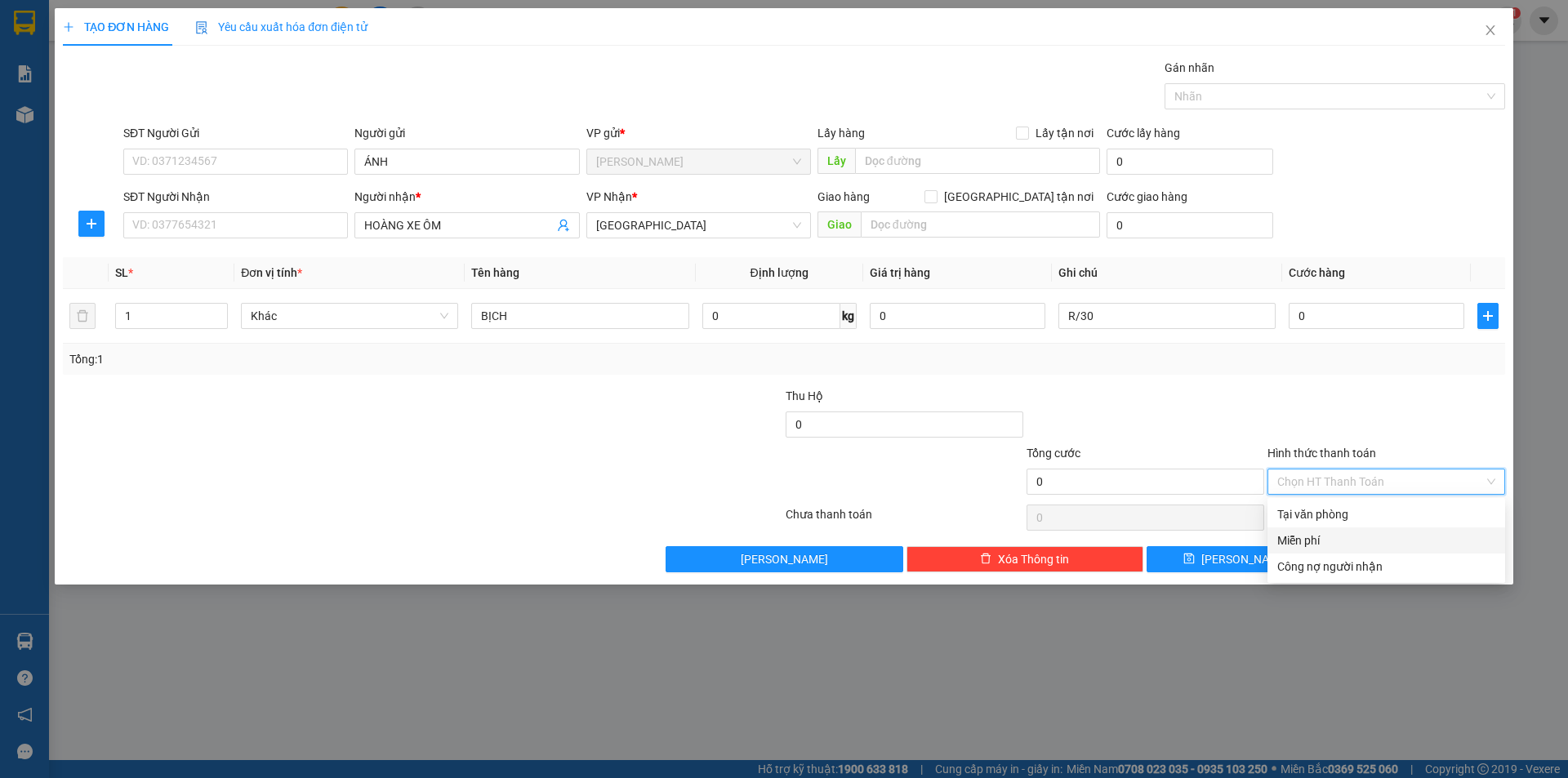
click at [1325, 548] on div "Miễn phí" at bounding box center [1386, 540] width 218 height 18
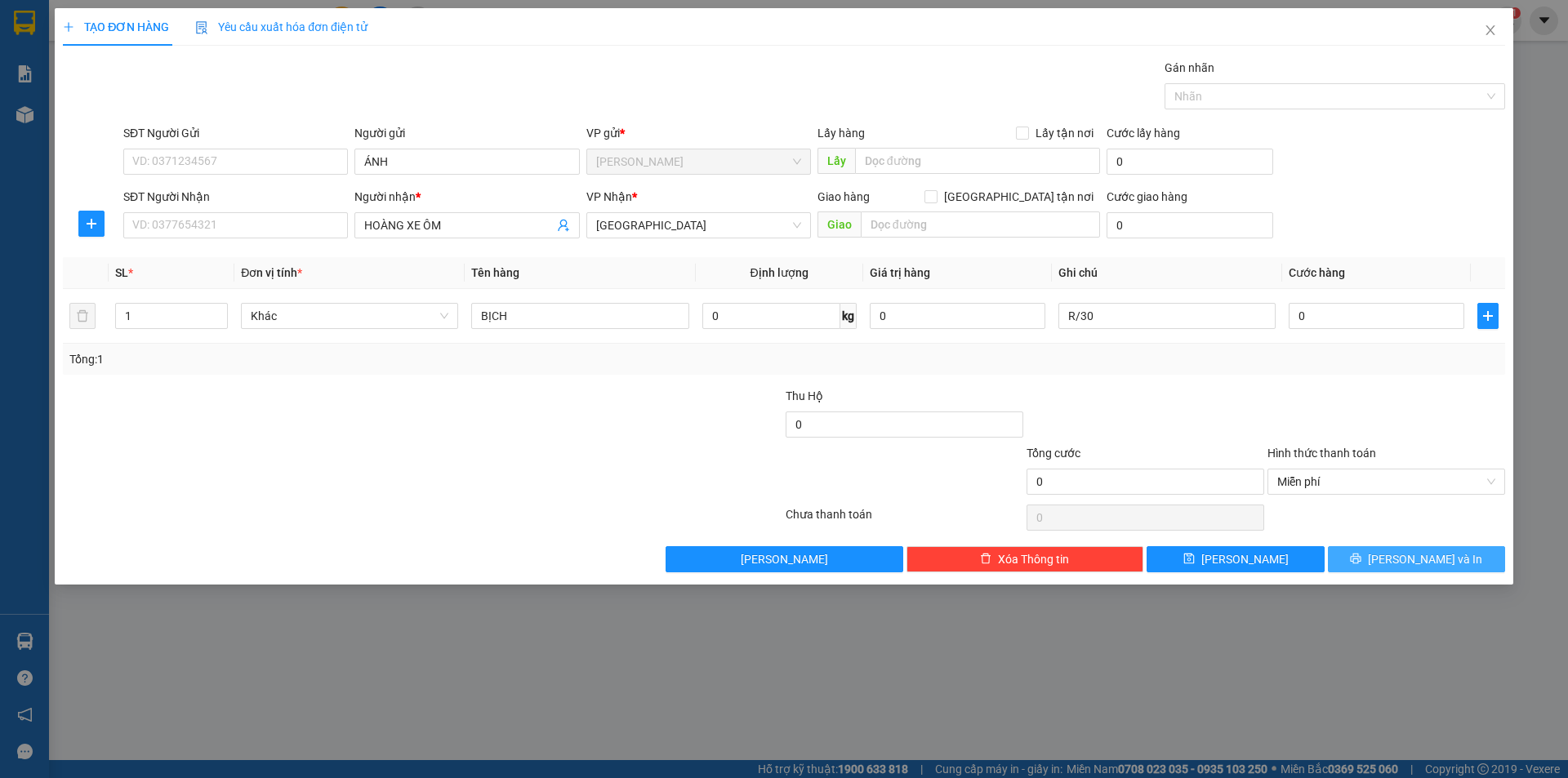
click at [1338, 555] on button "[PERSON_NAME] và In" at bounding box center [1416, 560] width 177 height 26
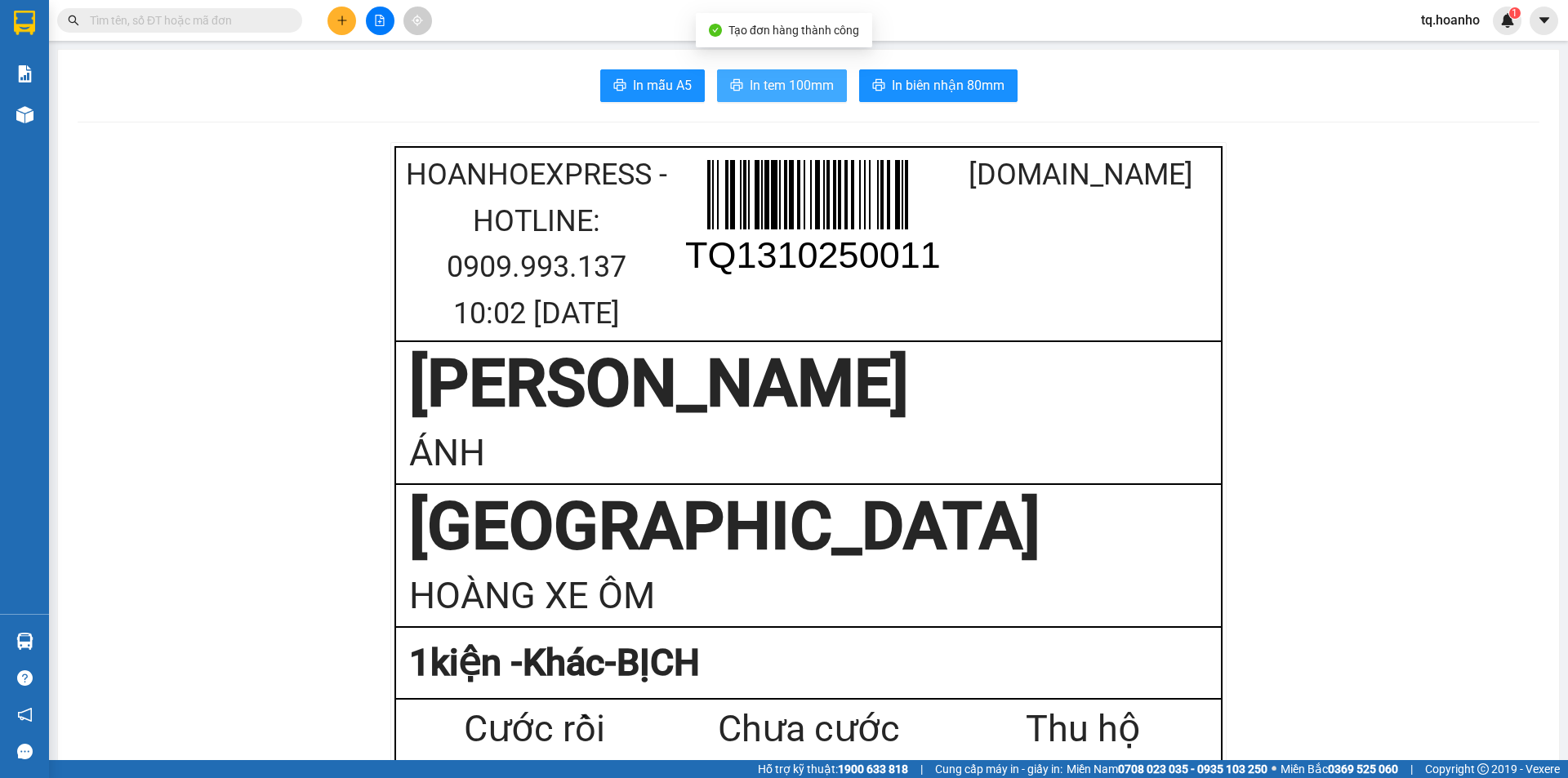
click at [750, 78] on span "In tem 100mm" at bounding box center [791, 85] width 84 height 20
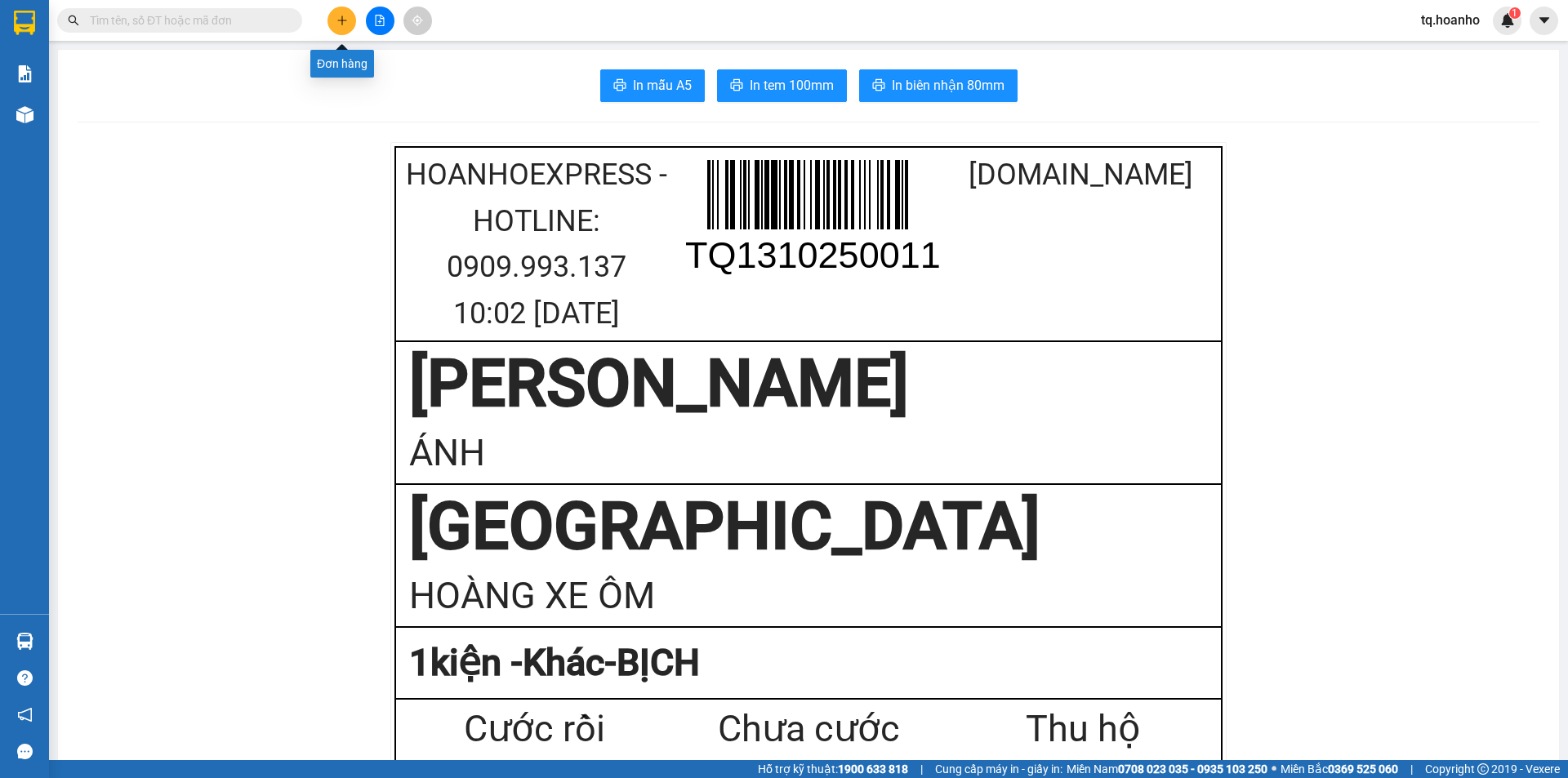
drag, startPoint x: 338, startPoint y: 15, endPoint x: 285, endPoint y: 42, distance: 59.5
click at [290, 38] on div "Kết quả tìm kiếm ( 0 ) Bộ lọc No Data tq.hoanho 1" at bounding box center [784, 20] width 1568 height 41
click at [342, 19] on icon "plus" at bounding box center [342, 20] width 11 height 11
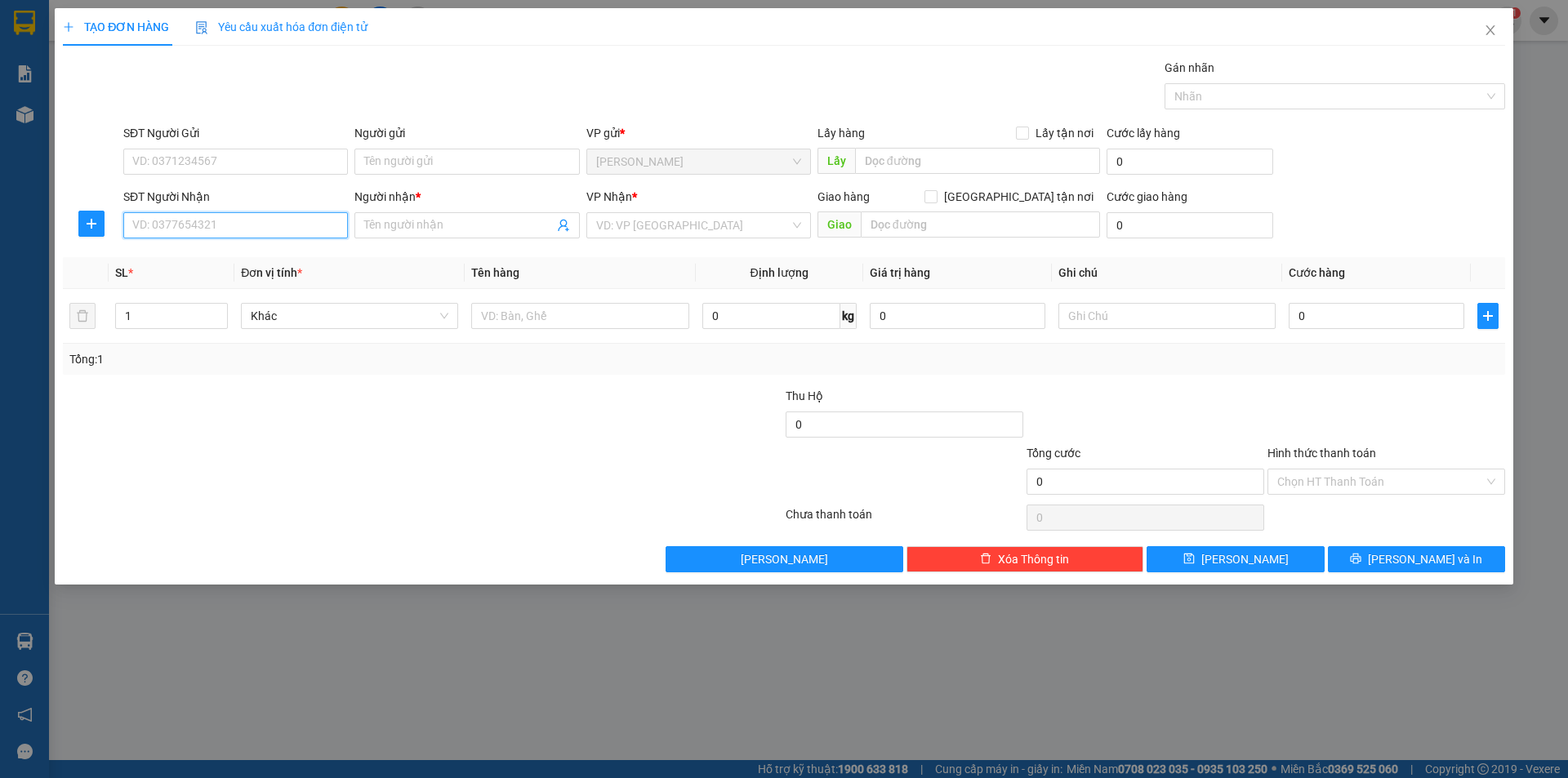
click at [272, 224] on input "SĐT Người Nhận" at bounding box center [236, 225] width 224 height 26
click at [282, 252] on div "0763528157 - THẢO CHI" at bounding box center [236, 258] width 205 height 18
type input "0763528157"
type input "THẢO CHI"
type input "0763528157"
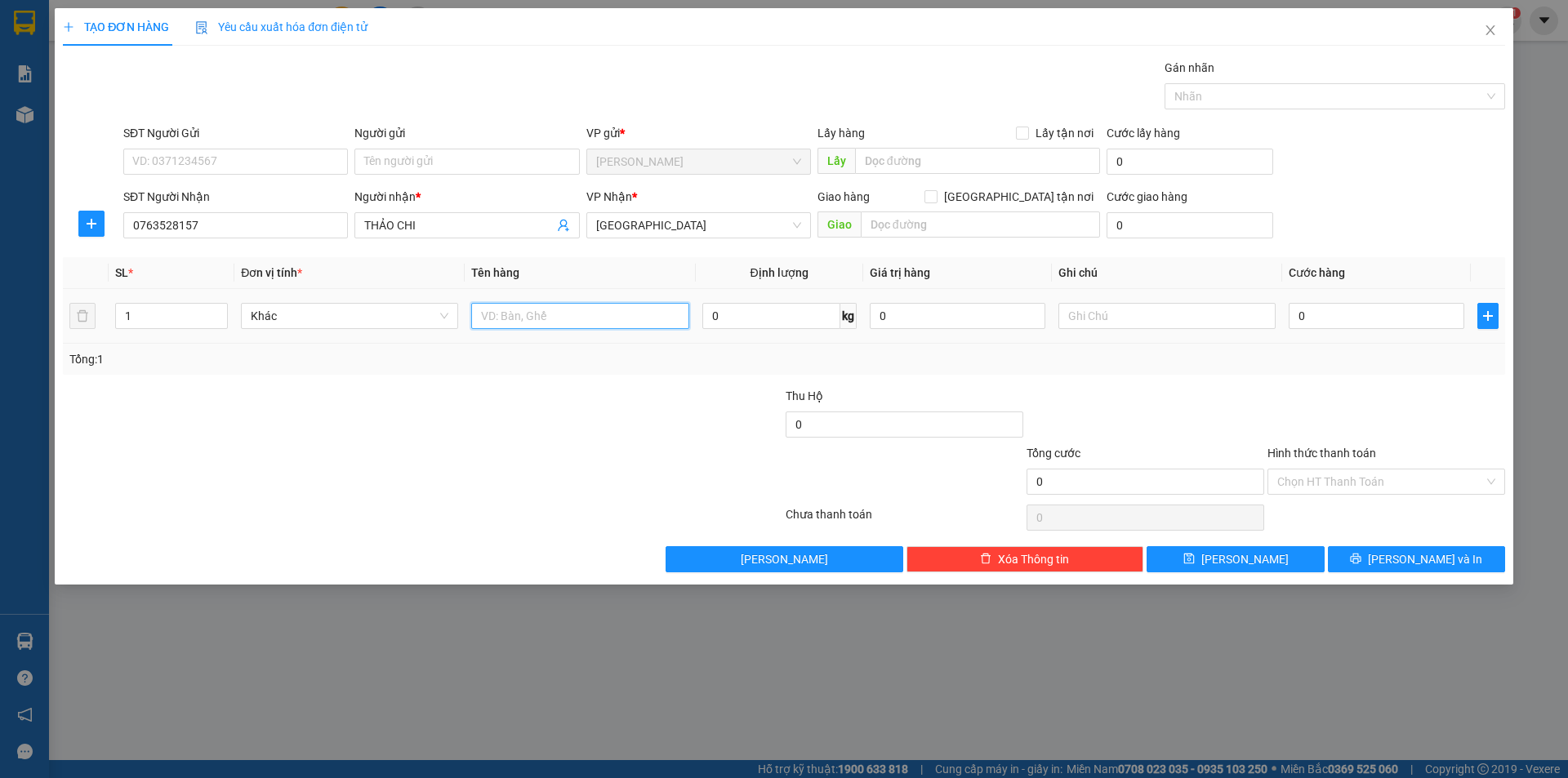
click at [661, 310] on input "text" at bounding box center [580, 316] width 217 height 26
type input "GÓI"
click at [1182, 330] on div at bounding box center [1167, 315] width 217 height 33
drag, startPoint x: 1263, startPoint y: 309, endPoint x: 1225, endPoint y: 319, distance: 39.3
click at [1241, 315] on input "text" at bounding box center [1167, 316] width 217 height 26
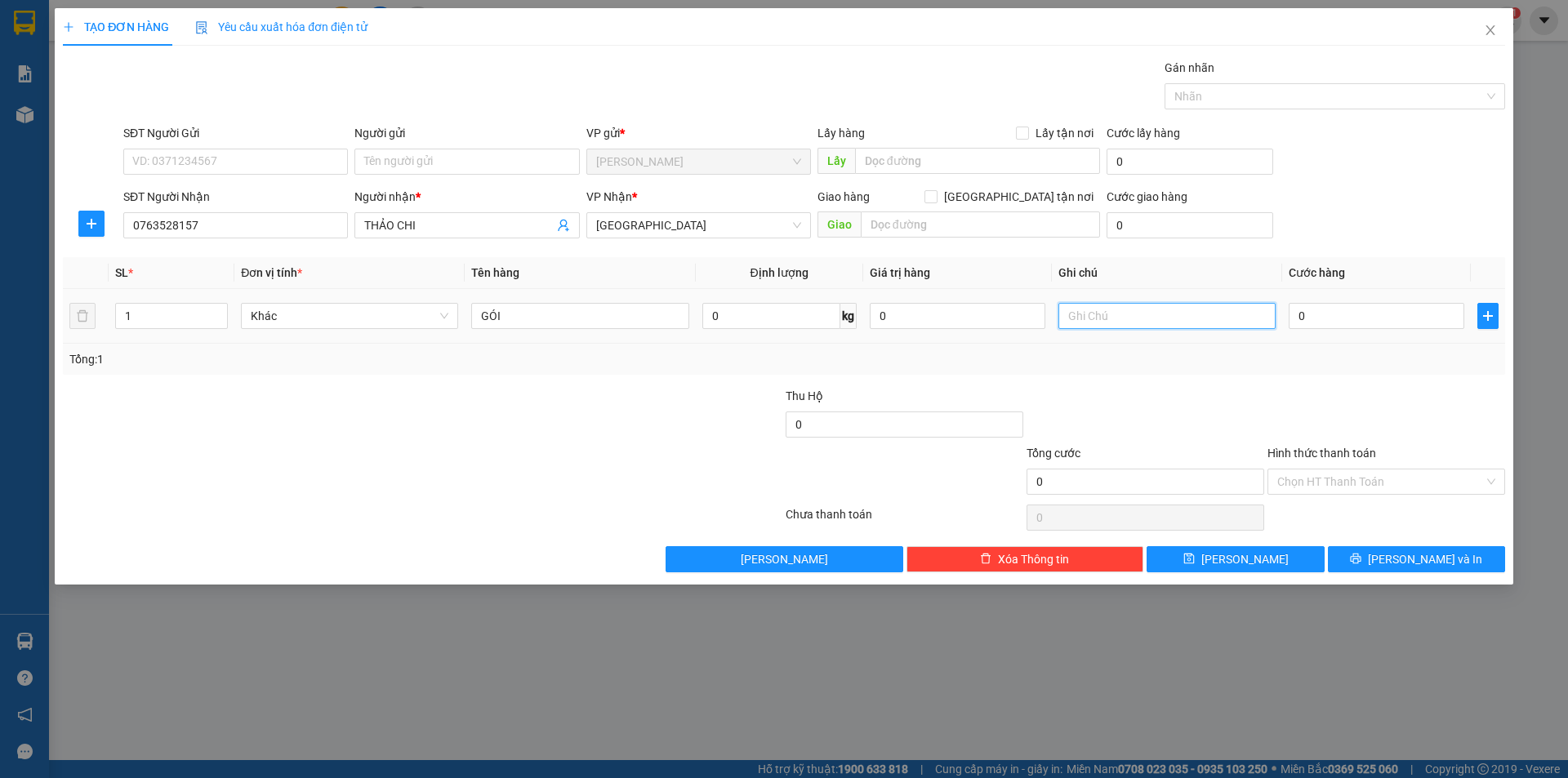
click at [1225, 319] on input "text" at bounding box center [1167, 316] width 217 height 26
type input "R/30"
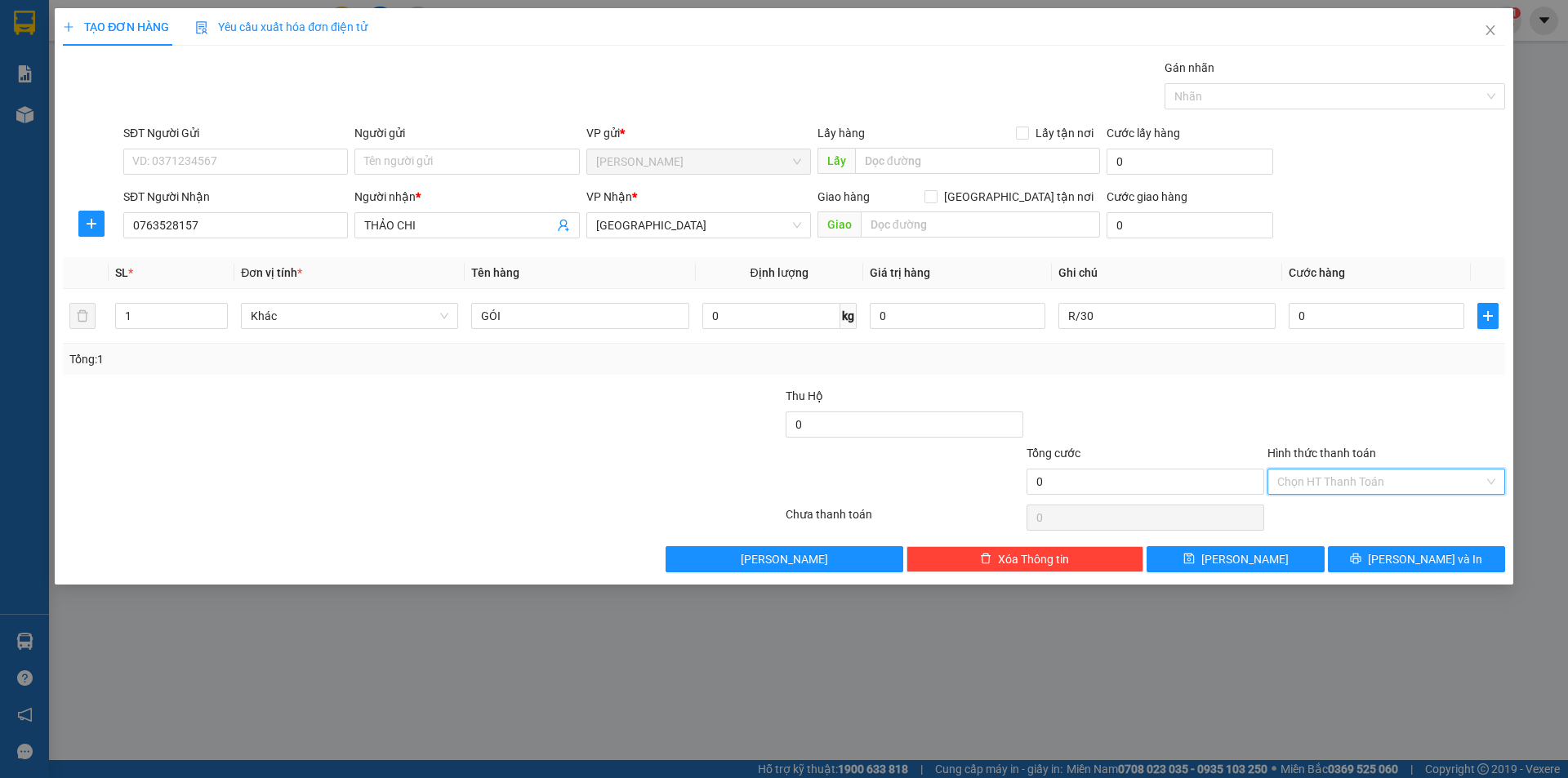
click at [1354, 481] on input "Hình thức thanh toán" at bounding box center [1381, 482] width 207 height 25
click at [1330, 534] on div "Miễn phí" at bounding box center [1386, 540] width 218 height 18
click at [1374, 563] on button "[PERSON_NAME] và In" at bounding box center [1416, 560] width 177 height 26
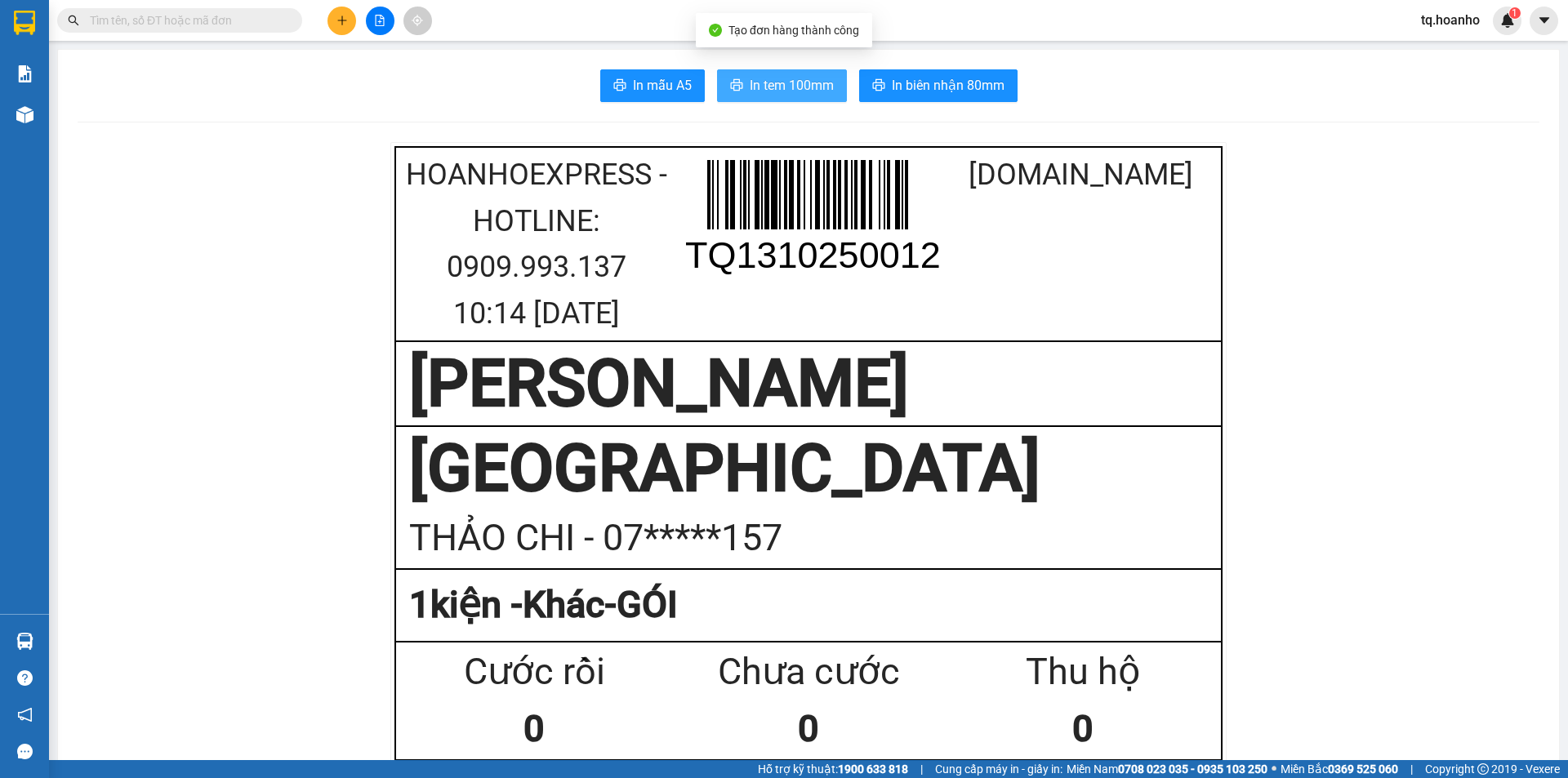
click at [797, 96] on button "In tem 100mm" at bounding box center [781, 86] width 130 height 33
click at [338, 11] on button at bounding box center [342, 20] width 28 height 28
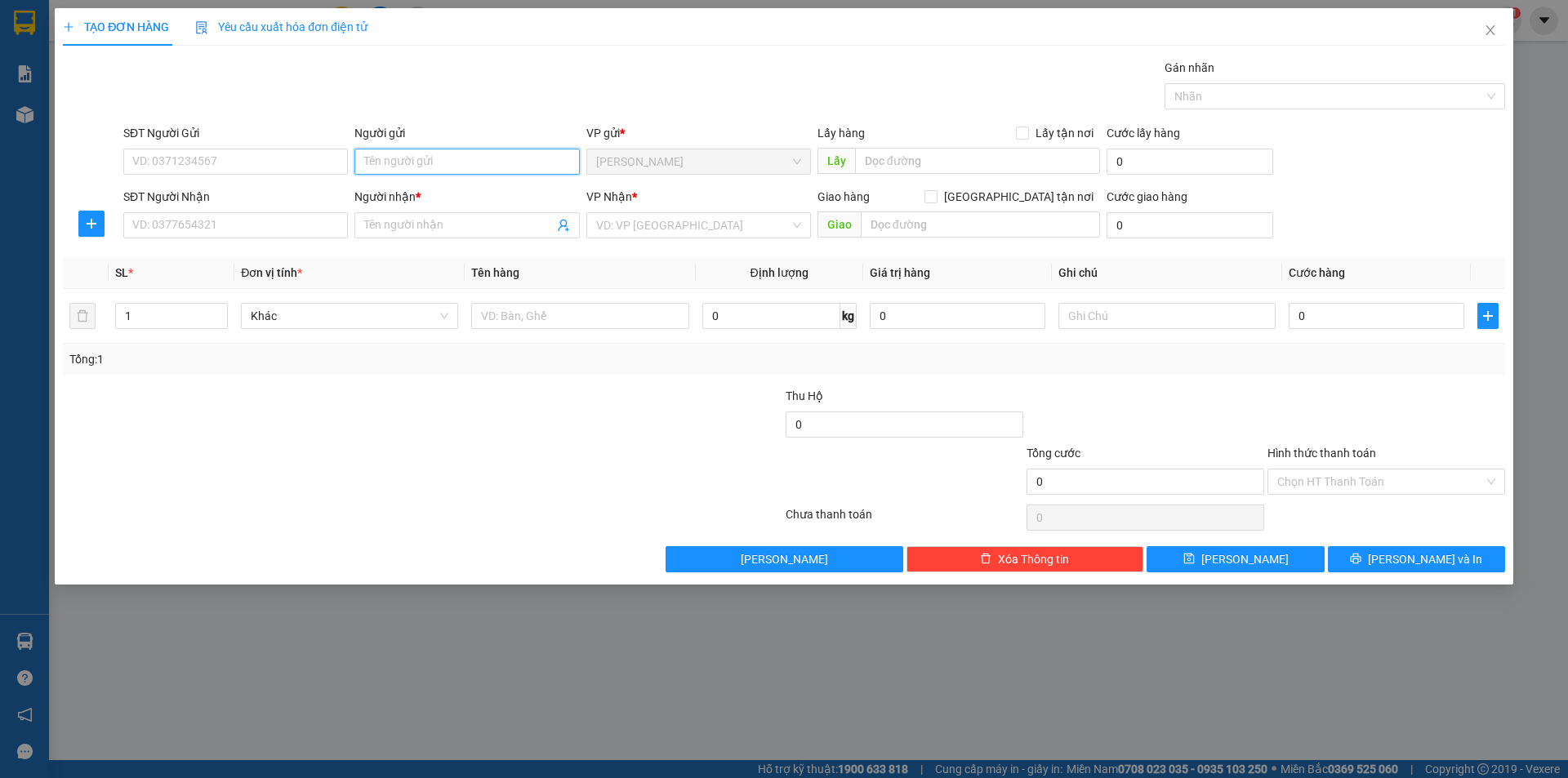
click at [399, 155] on input "Người gửi" at bounding box center [466, 162] width 224 height 26
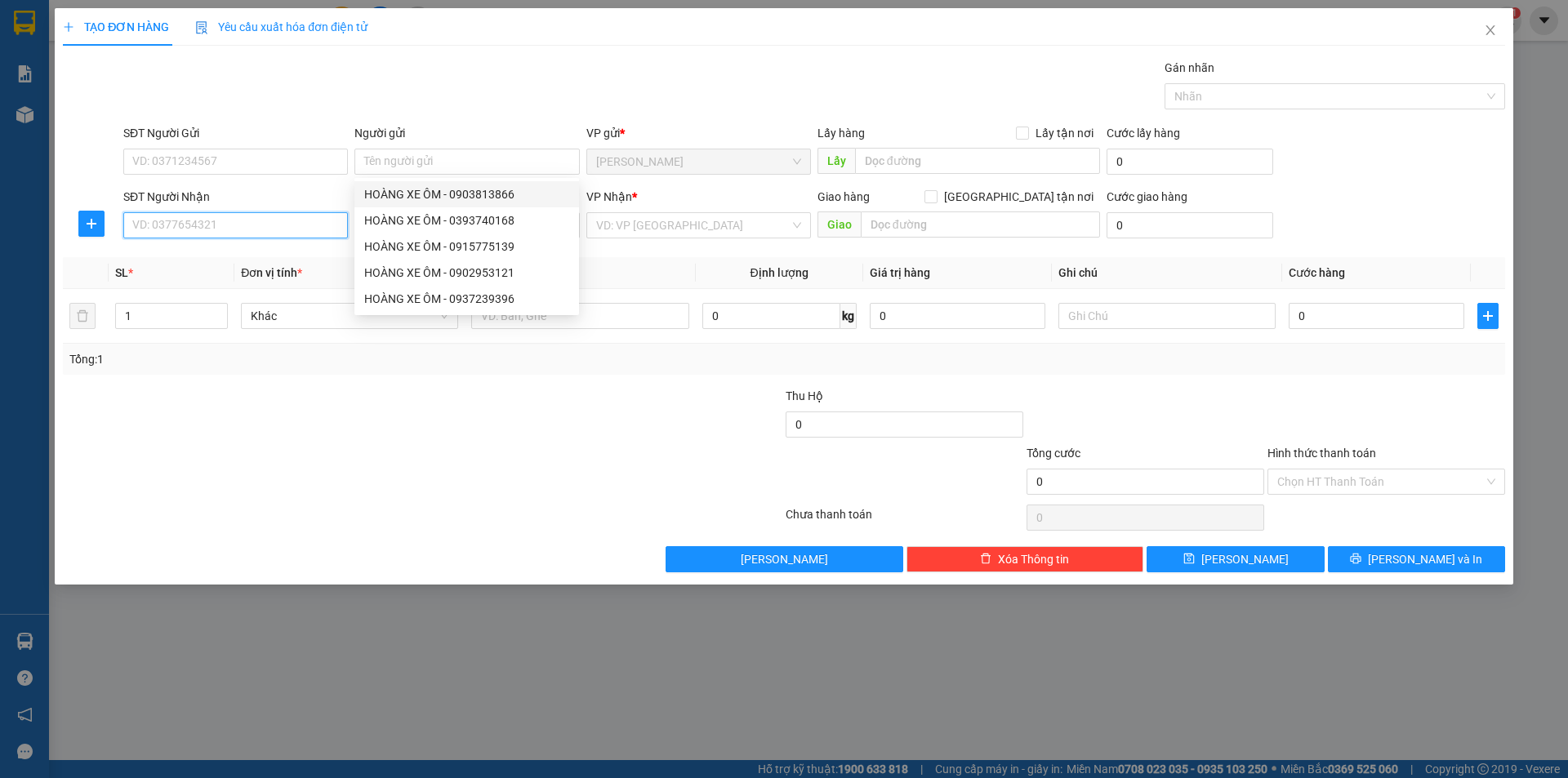
click at [328, 223] on input "SĐT Người Nhận" at bounding box center [236, 225] width 224 height 26
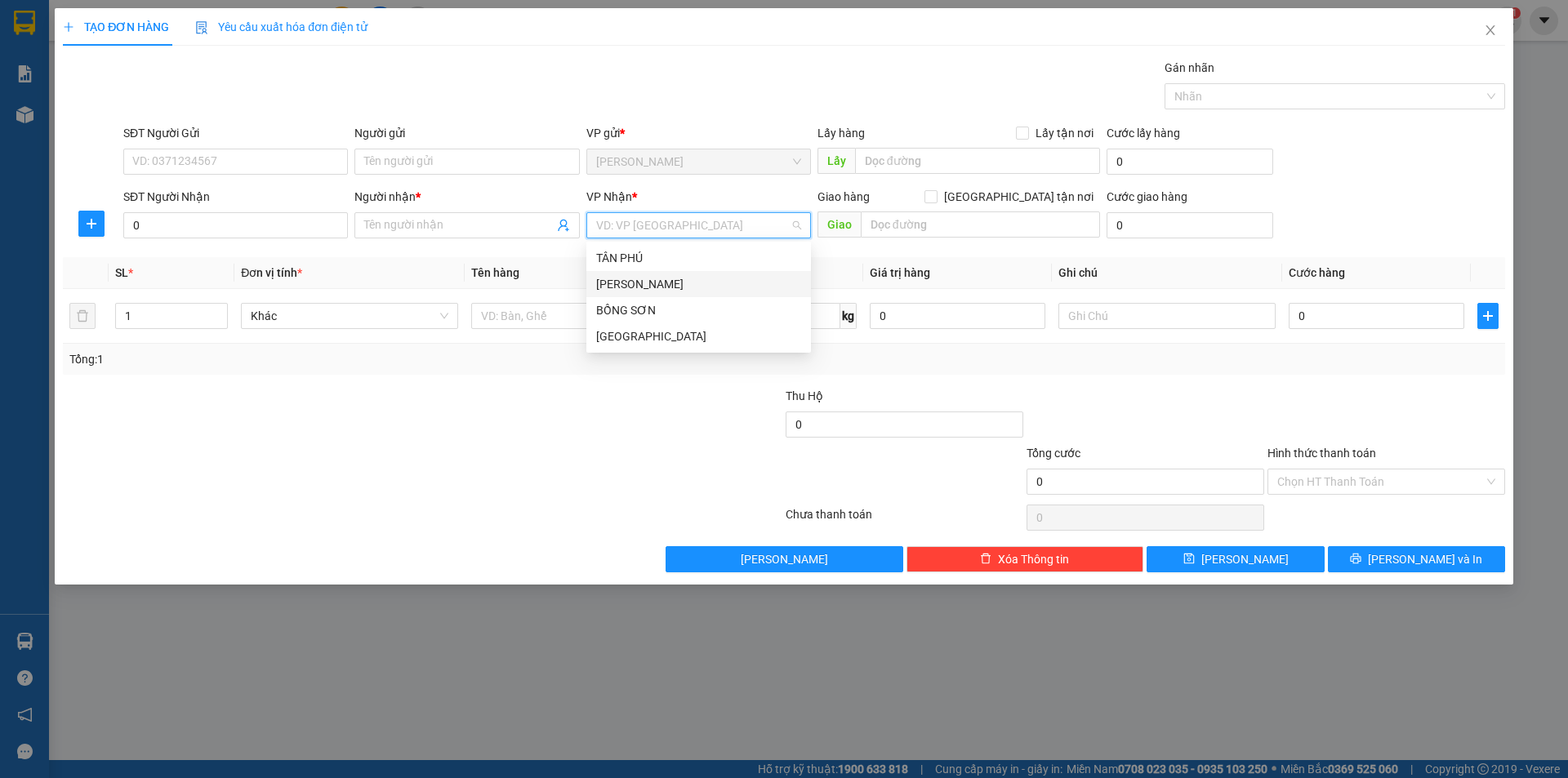
drag, startPoint x: 625, startPoint y: 216, endPoint x: 658, endPoint y: 332, distance: 120.6
click at [654, 316] on body "Kết quả tìm kiếm ( 0 ) Bộ lọc No Data tq.hoanho 1 Báo cáo Kho hàng mới Hàng sắp…" at bounding box center [784, 389] width 1568 height 778
click at [658, 332] on div "[GEOGRAPHIC_DATA]" at bounding box center [698, 336] width 205 height 18
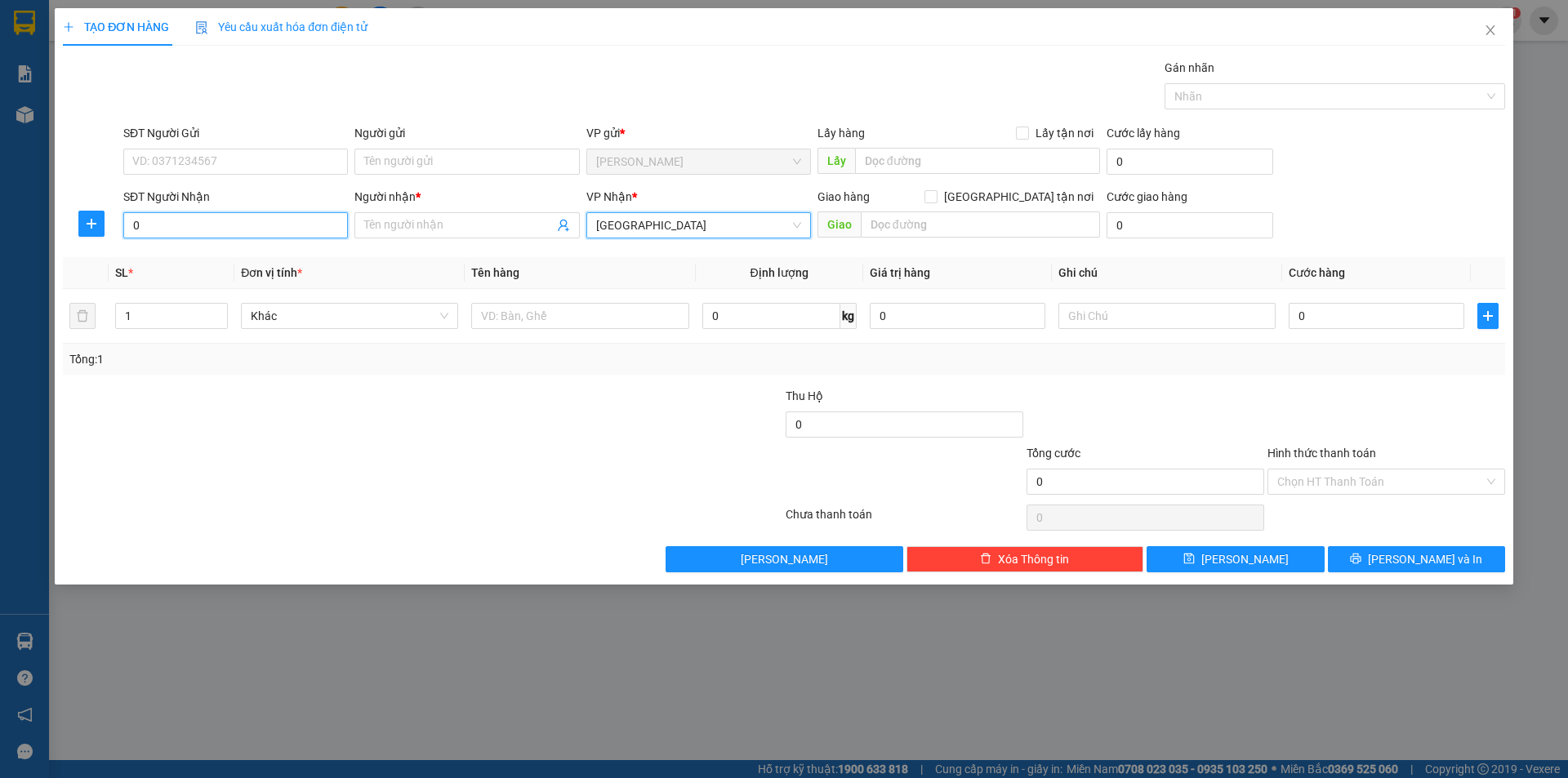
click at [261, 224] on input "0" at bounding box center [236, 225] width 224 height 26
drag, startPoint x: 229, startPoint y: 253, endPoint x: 237, endPoint y: 256, distance: 8.5
click at [237, 256] on div "0987251158 - VINH" at bounding box center [236, 258] width 205 height 18
type input "0987251158"
type input "VINH"
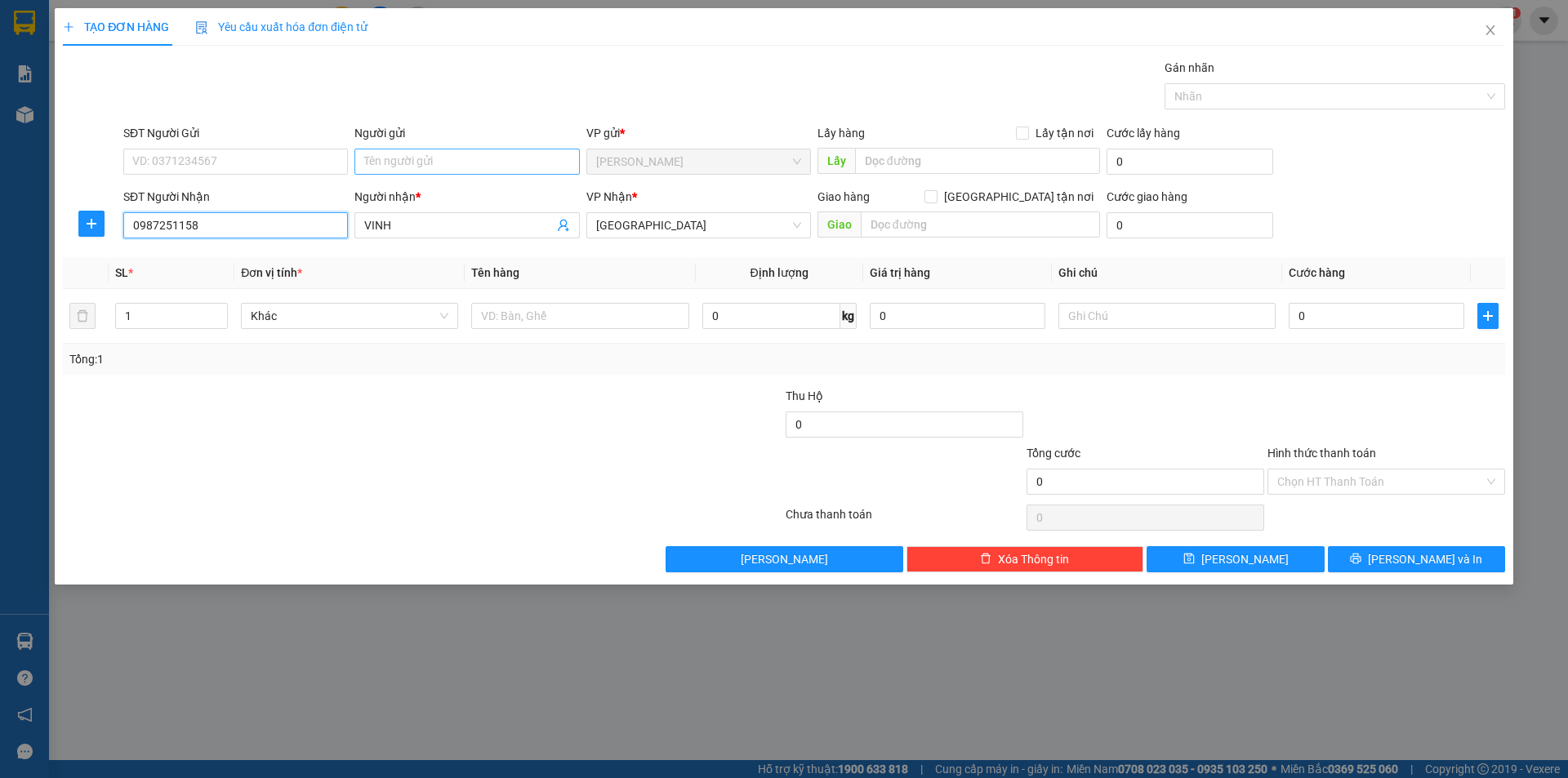
type input "0987251158"
click at [375, 169] on input "Người gửi" at bounding box center [466, 162] width 224 height 26
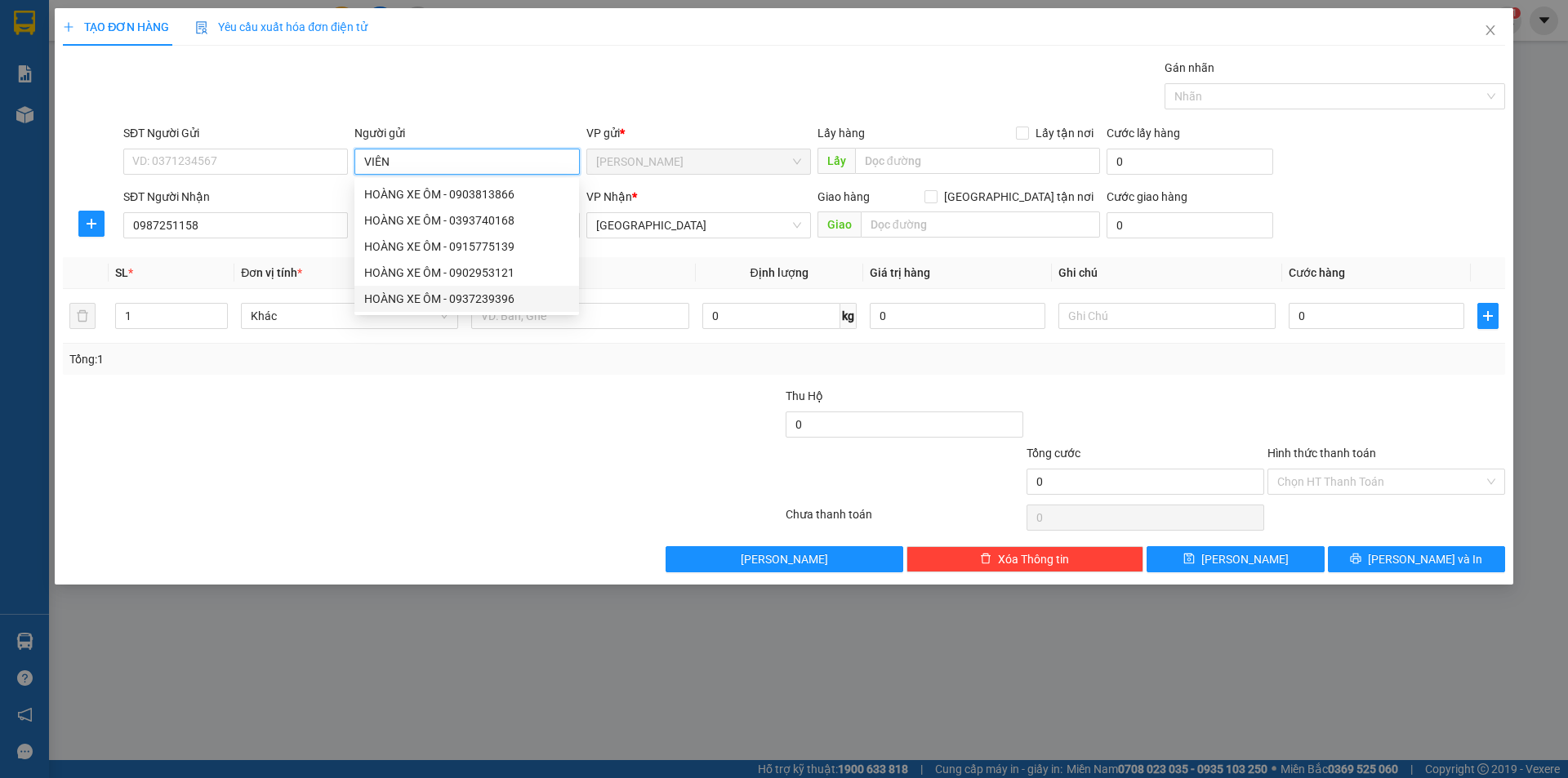
type input "VIÊN"
drag, startPoint x: 381, startPoint y: 633, endPoint x: 484, endPoint y: 529, distance: 146.4
click at [397, 610] on div "TẠO ĐƠN HÀNG Yêu cầu xuất hóa đơn điện tử Transit Pickup Surcharge Ids Transit …" at bounding box center [784, 389] width 1568 height 778
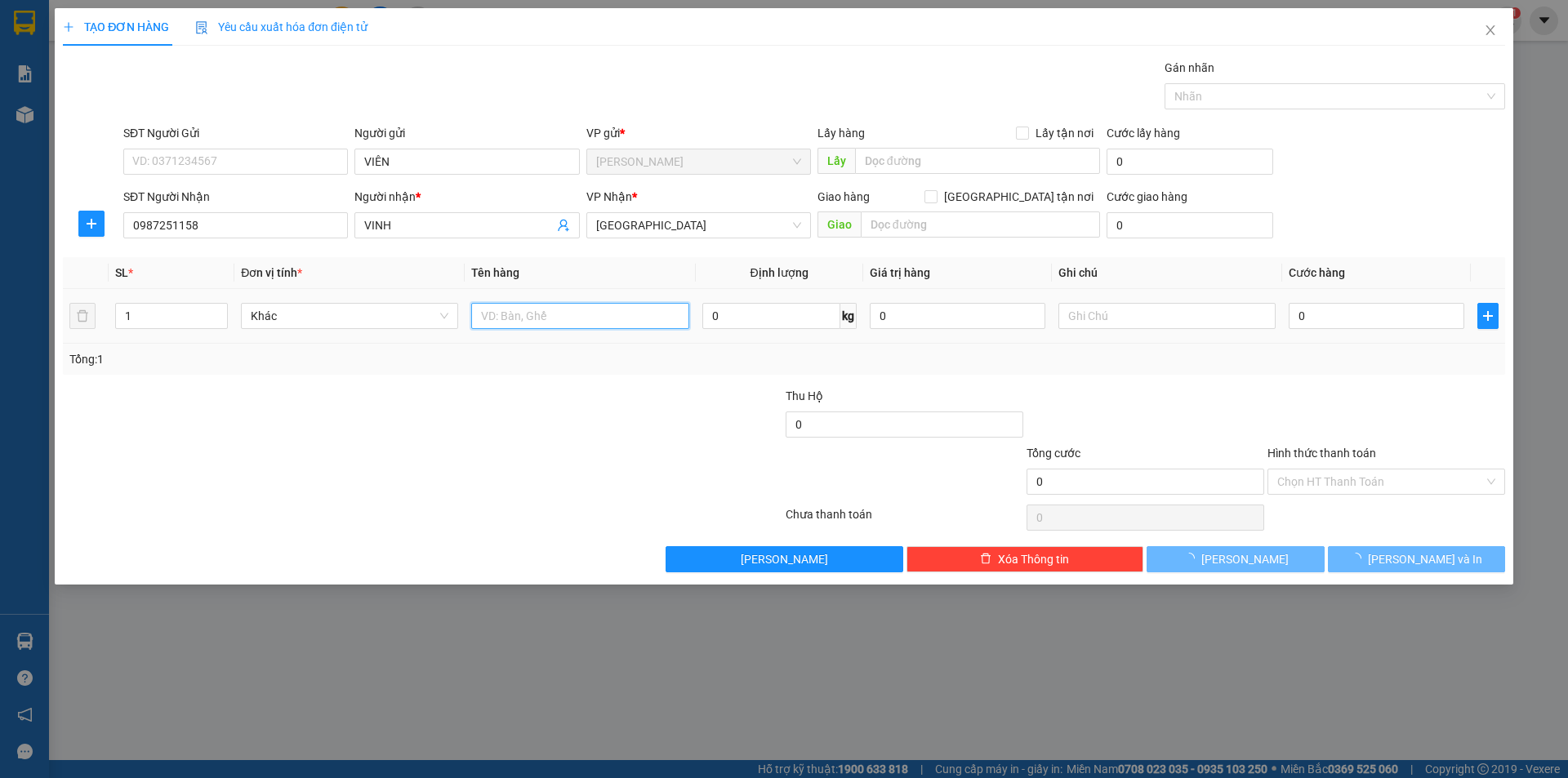
click at [600, 329] on input "text" at bounding box center [580, 316] width 217 height 26
type input "T XỐP"
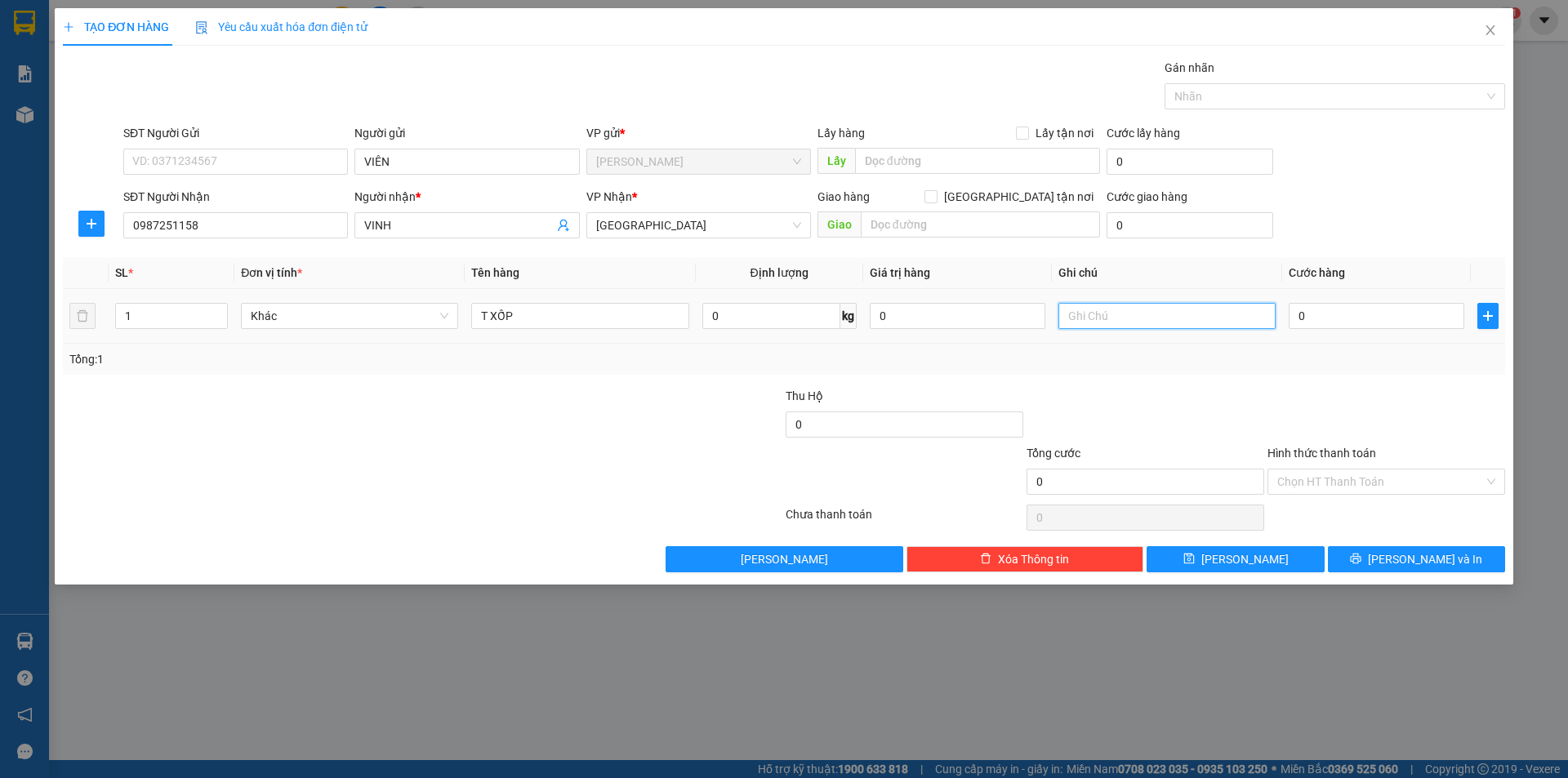
click at [1170, 317] on input "text" at bounding box center [1167, 316] width 217 height 26
type input "C"
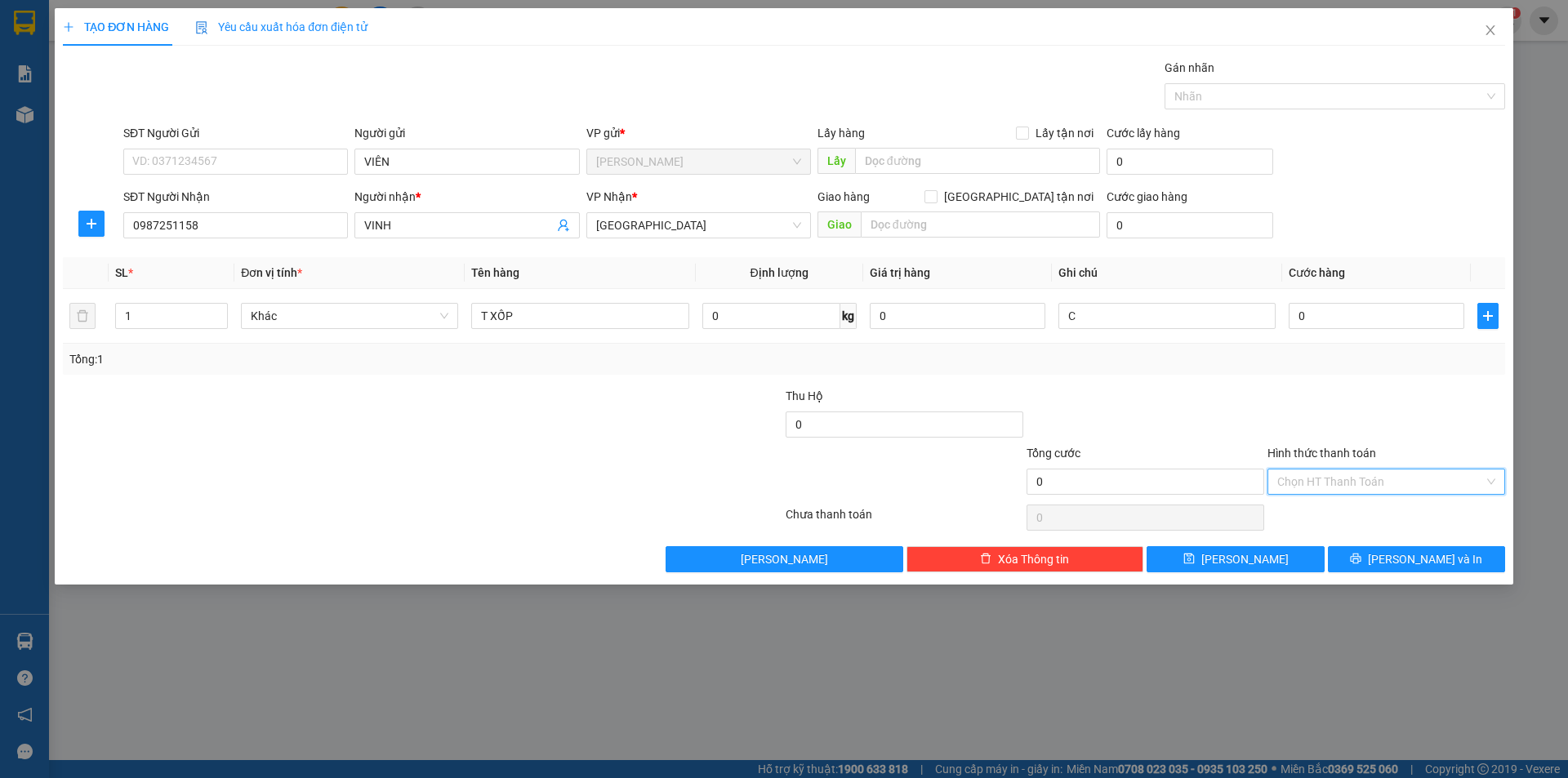
click at [1353, 483] on input "Hình thức thanh toán" at bounding box center [1381, 482] width 207 height 25
click at [1322, 546] on div "Miễn phí" at bounding box center [1386, 540] width 218 height 18
click at [1363, 554] on button "[PERSON_NAME] và In" at bounding box center [1416, 560] width 177 height 26
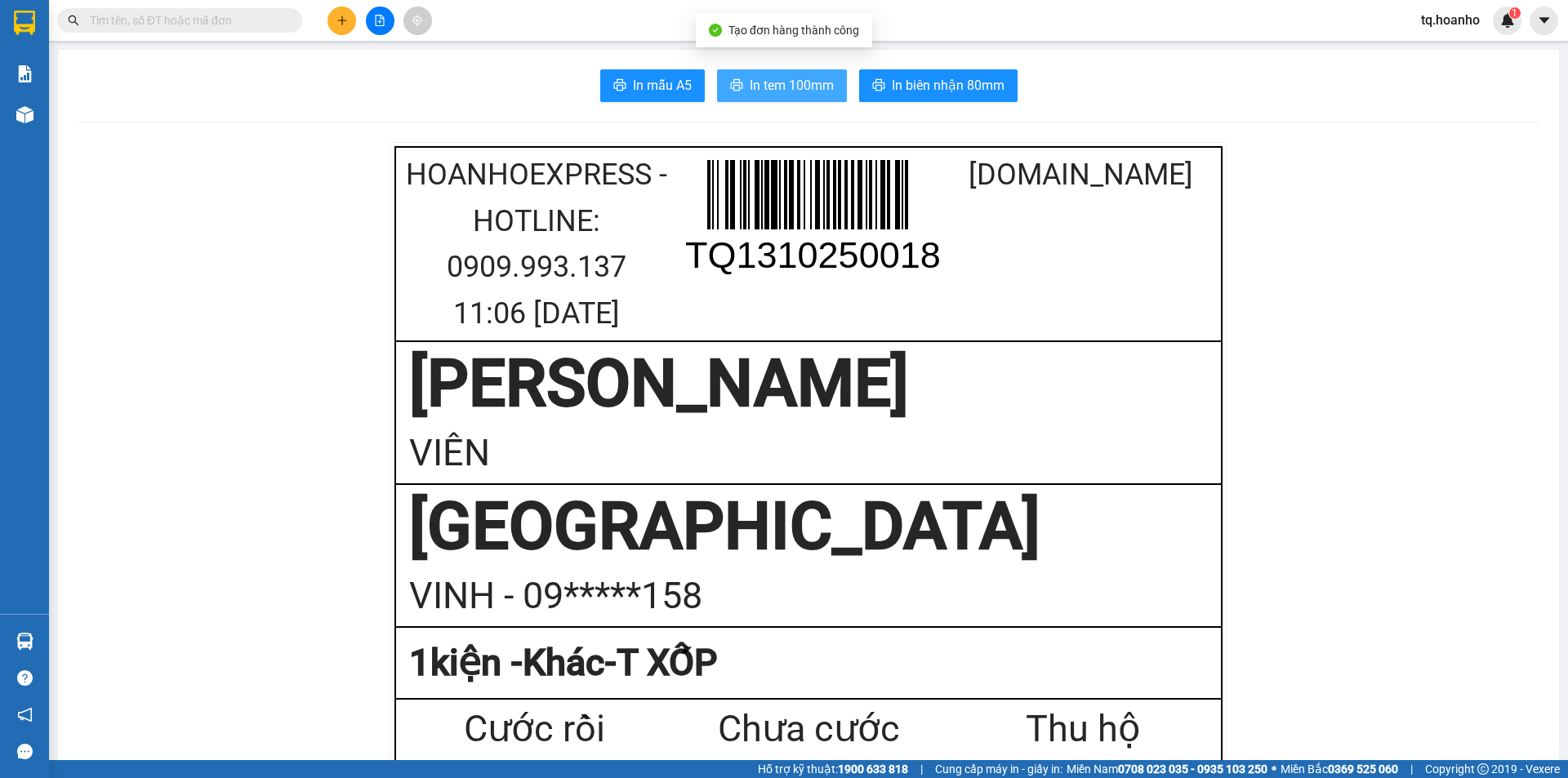
click at [793, 93] on span "In tem 100mm" at bounding box center [791, 85] width 84 height 20
drag, startPoint x: 1137, startPoint y: 336, endPoint x: 1142, endPoint y: 321, distance: 15.8
click at [1141, 322] on td "HoaNhoExpress - Hotline: 0909.993.137 11:06 13/10/2025 TQ1310250018 VeXeRe.com" at bounding box center [809, 244] width 826 height 194
click at [352, 14] on button at bounding box center [342, 20] width 28 height 28
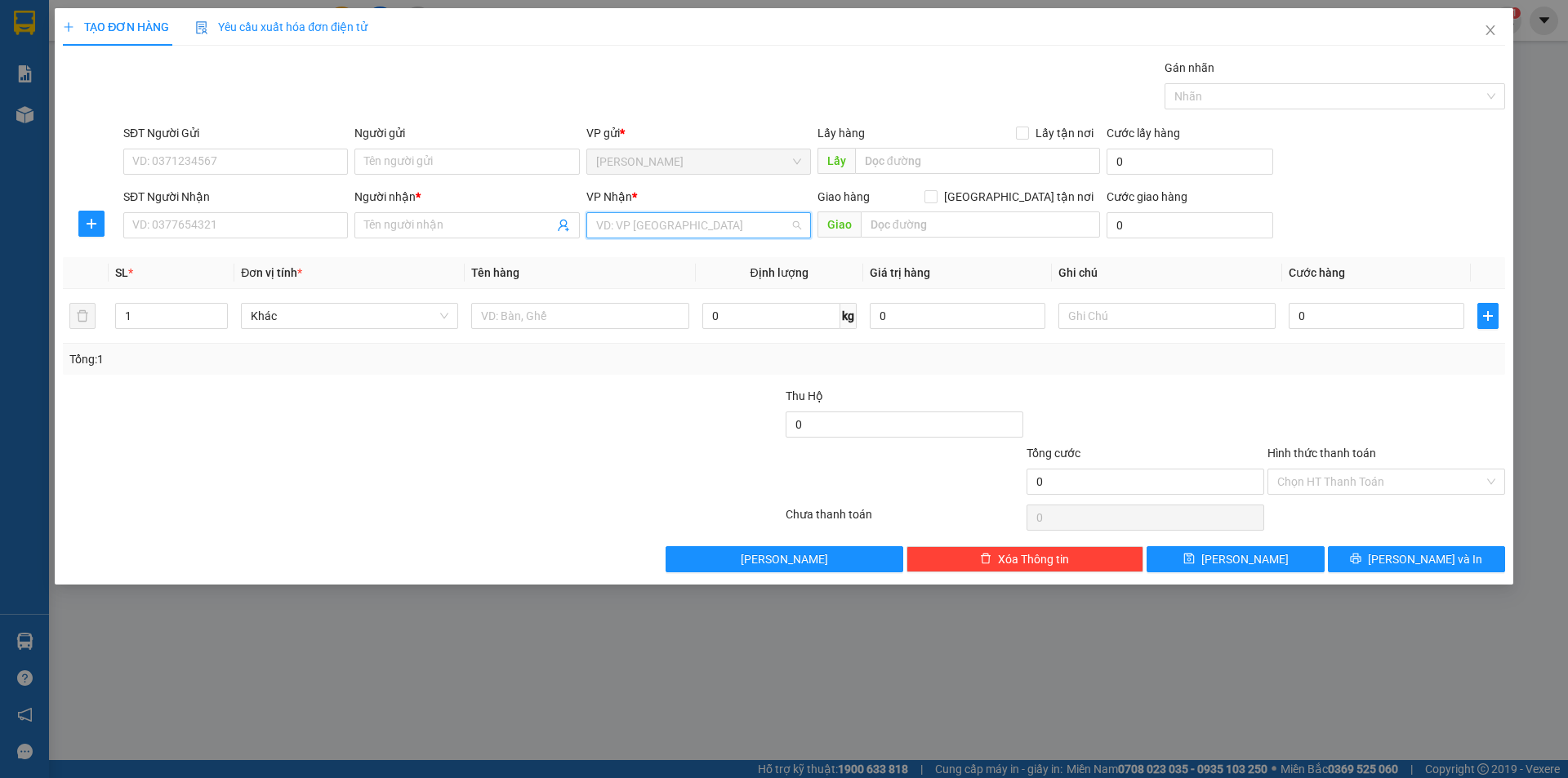
click at [623, 228] on input "search" at bounding box center [692, 225] width 193 height 25
click at [652, 342] on div "[GEOGRAPHIC_DATA]" at bounding box center [698, 336] width 205 height 18
click at [594, 326] on input "text" at bounding box center [580, 316] width 217 height 26
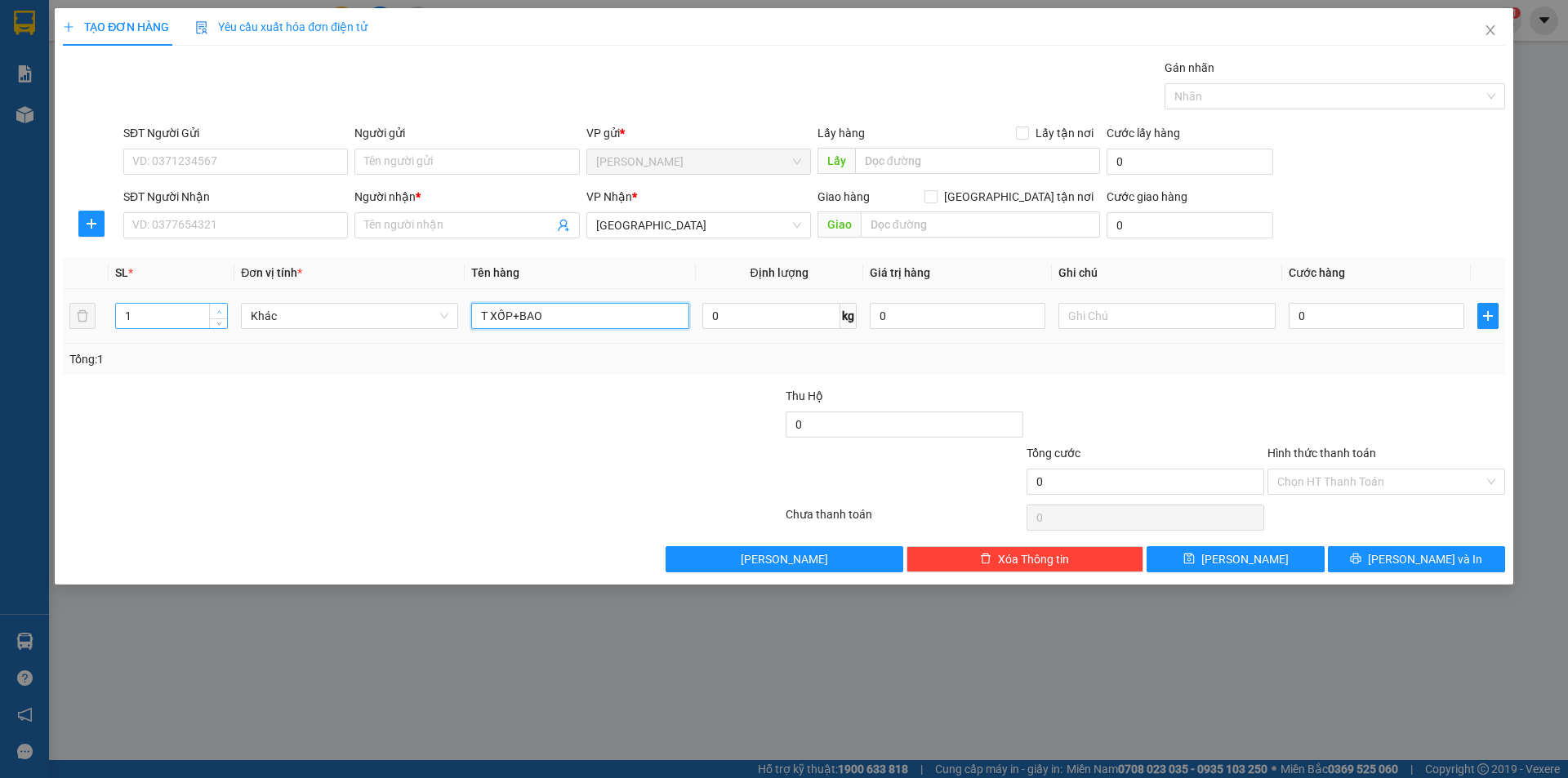
type input "T XỐP+BAO"
type input "2"
click at [221, 307] on span "up" at bounding box center [218, 312] width 10 height 10
click at [280, 237] on input "SĐT Người Nhận" at bounding box center [236, 225] width 224 height 26
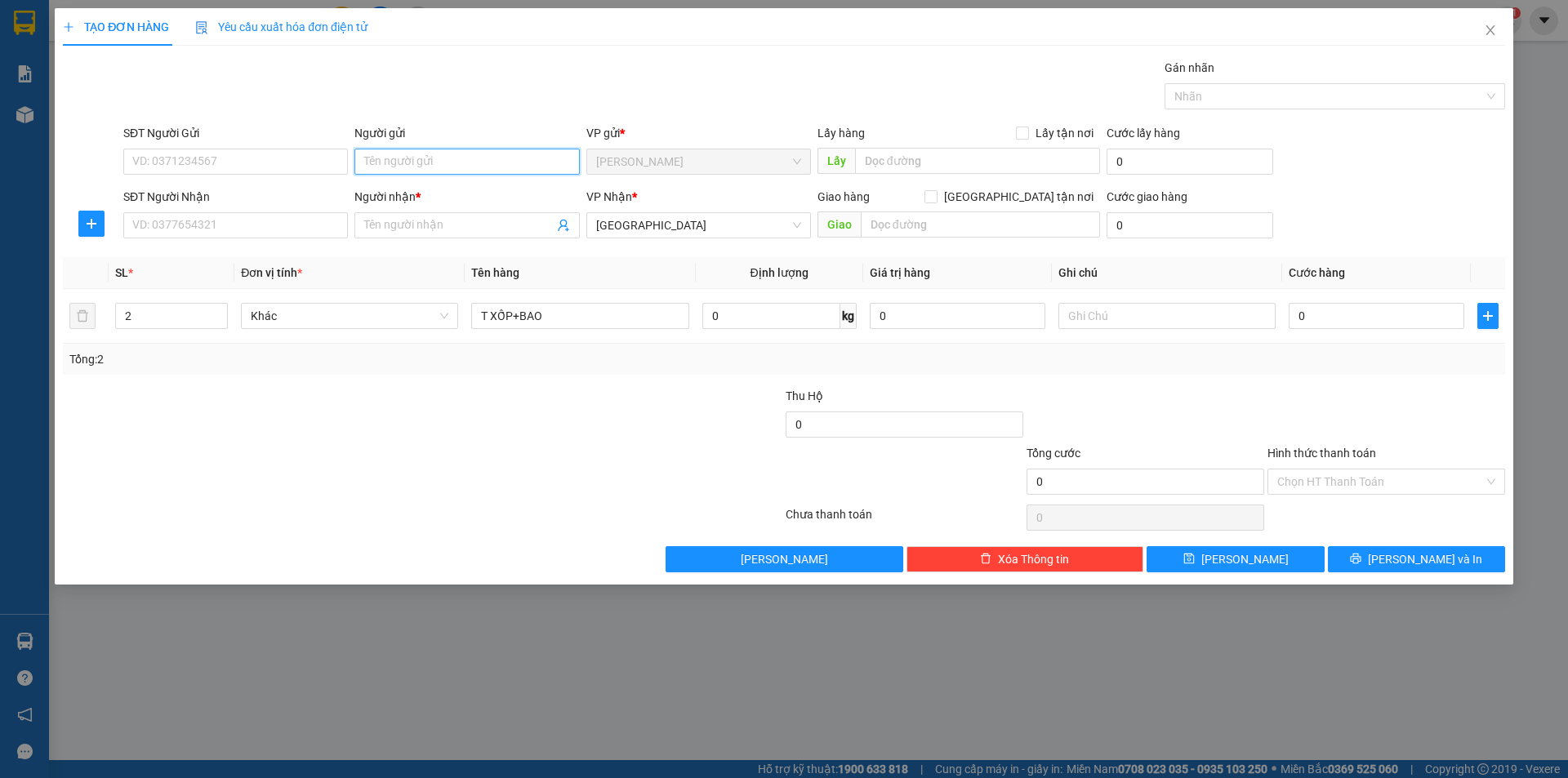
click at [379, 169] on input "Người gửi" at bounding box center [466, 162] width 224 height 26
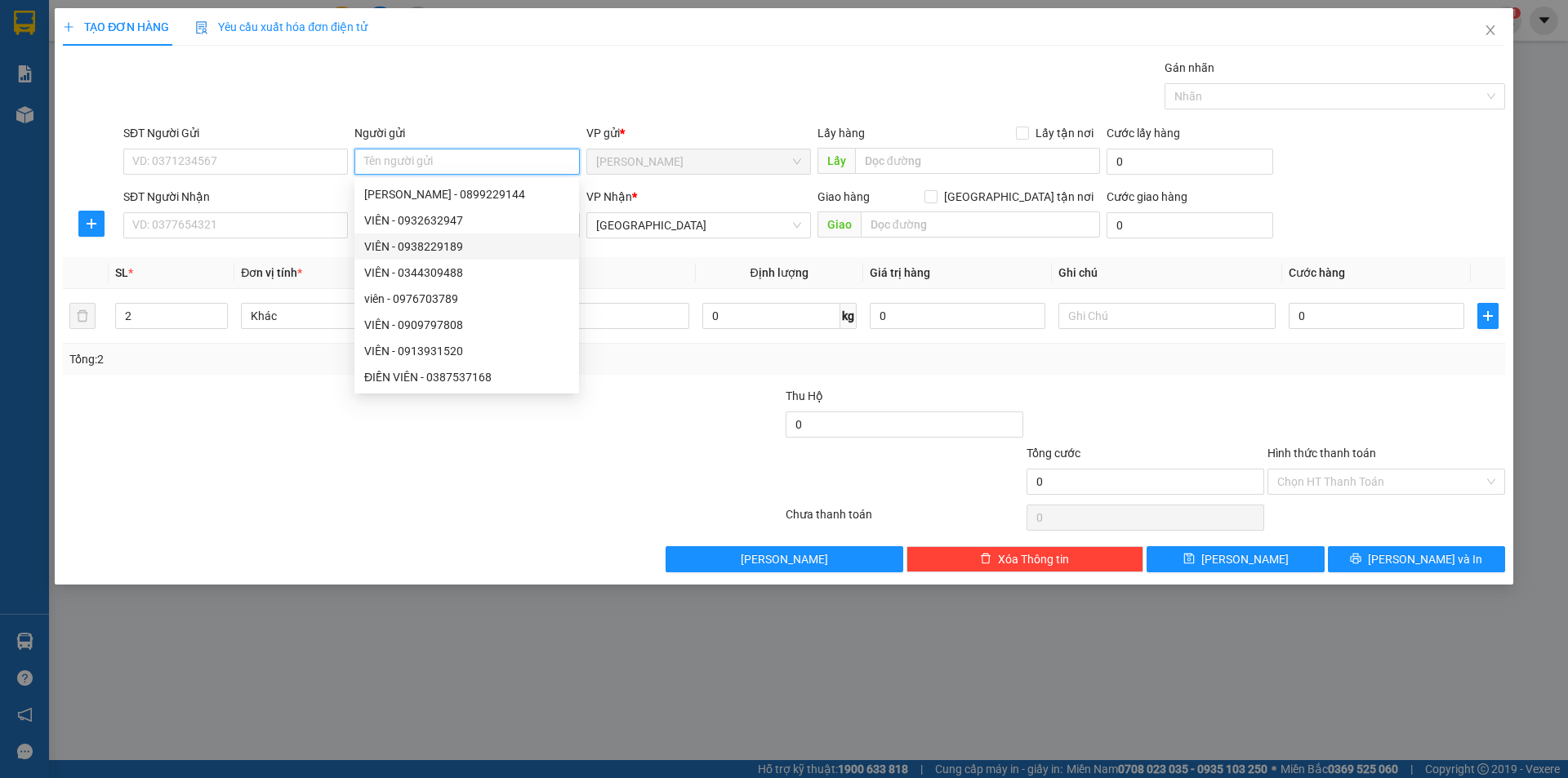
click at [372, 166] on input "Người gửi" at bounding box center [466, 162] width 224 height 26
click at [366, 169] on input "Người gửi" at bounding box center [466, 162] width 224 height 26
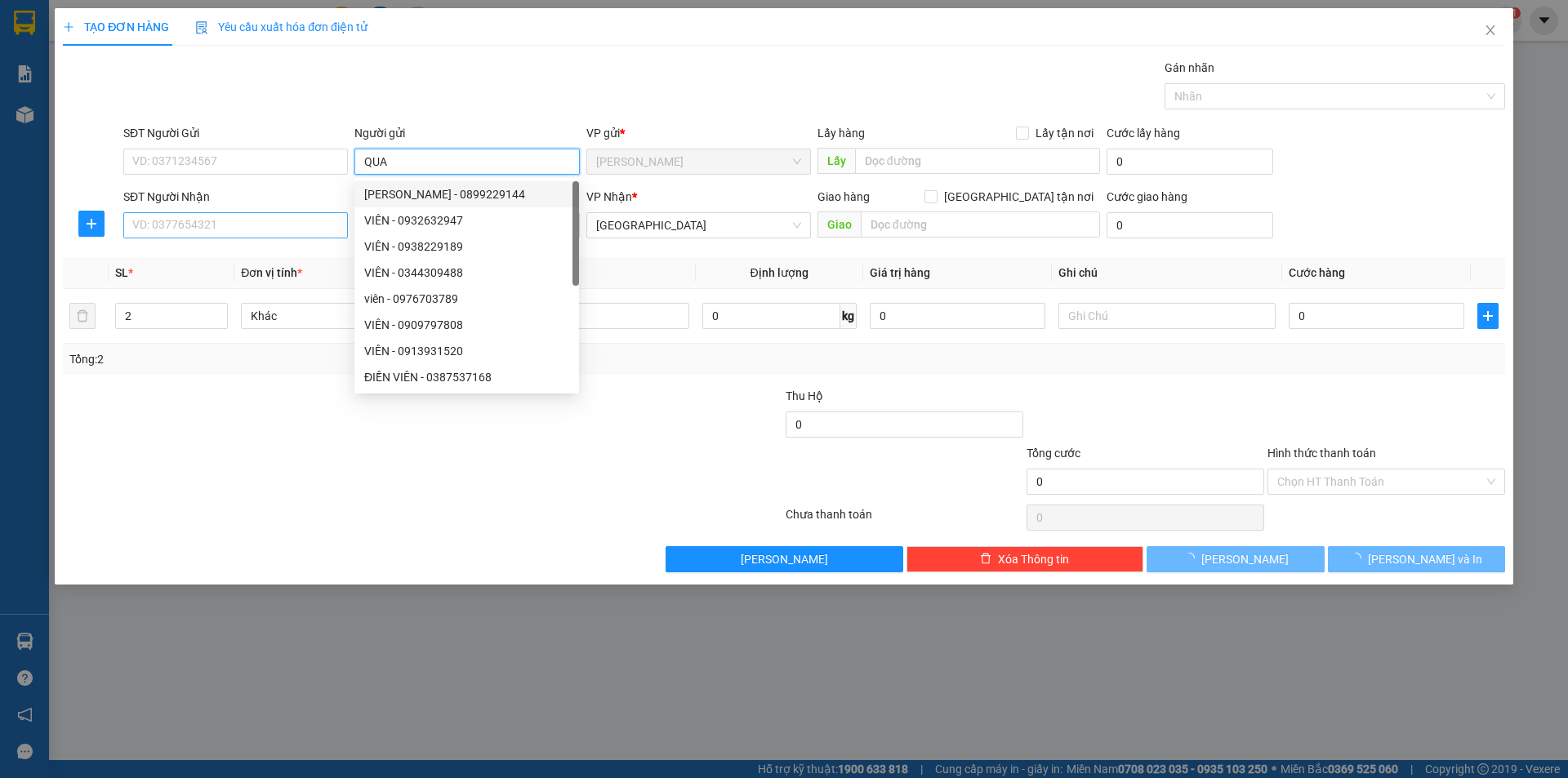
type input "QUA"
click at [277, 229] on input "SĐT Người Nhận" at bounding box center [236, 225] width 224 height 26
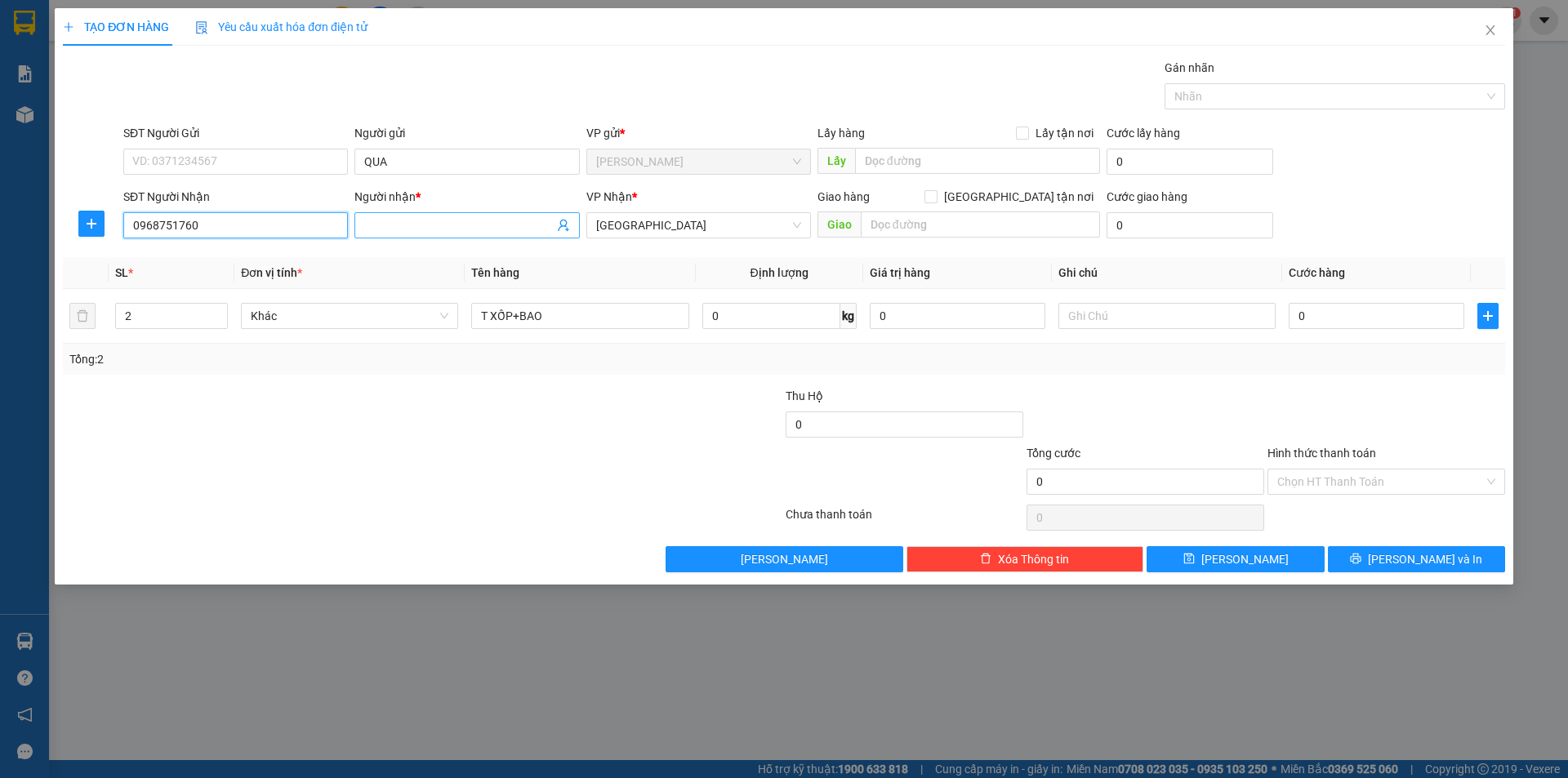
type input "0968751760"
click at [392, 234] on input "Người nhận *" at bounding box center [459, 225] width 189 height 18
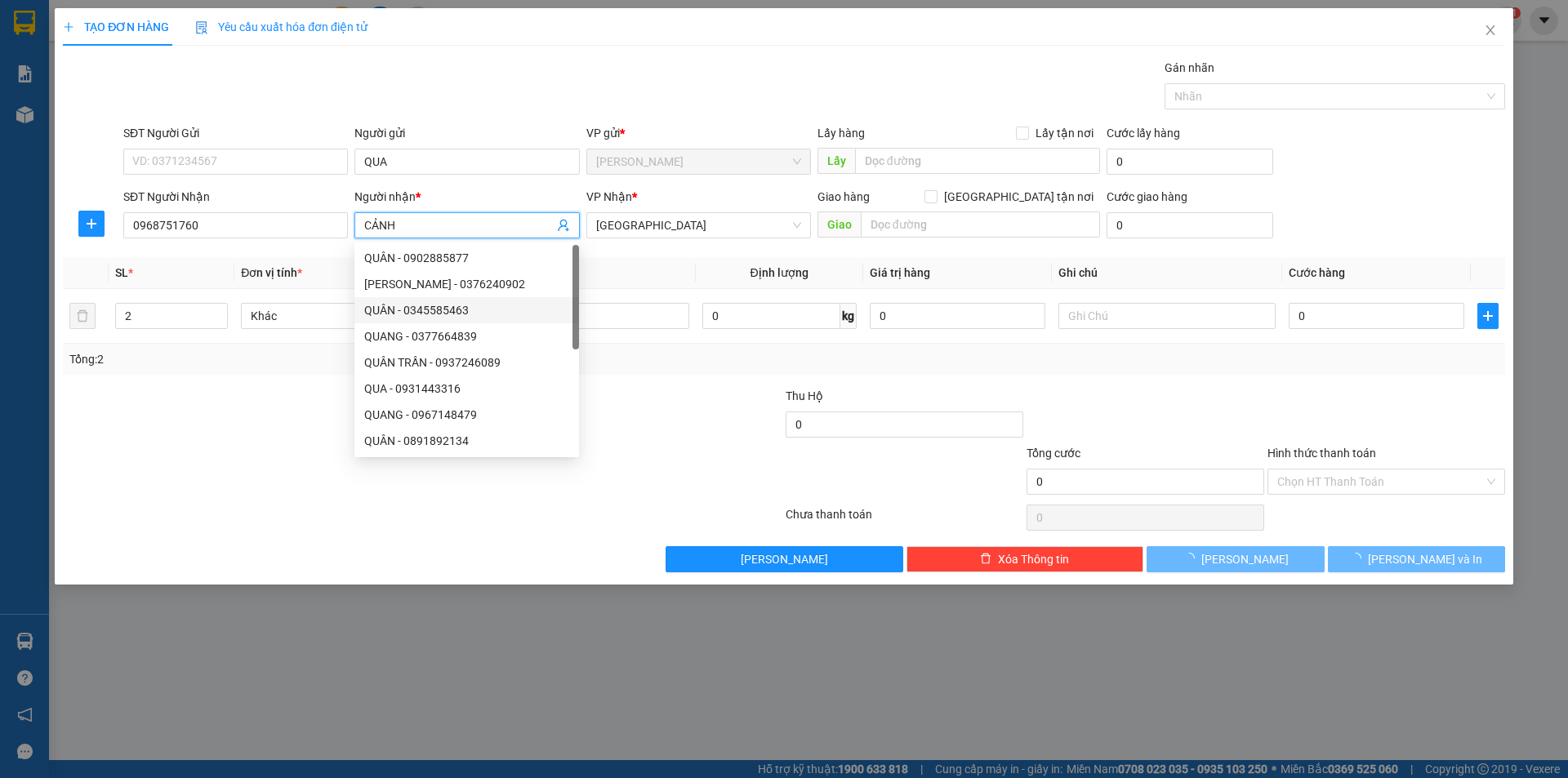
type input "CẢNH"
click at [310, 503] on div at bounding box center [422, 517] width 723 height 33
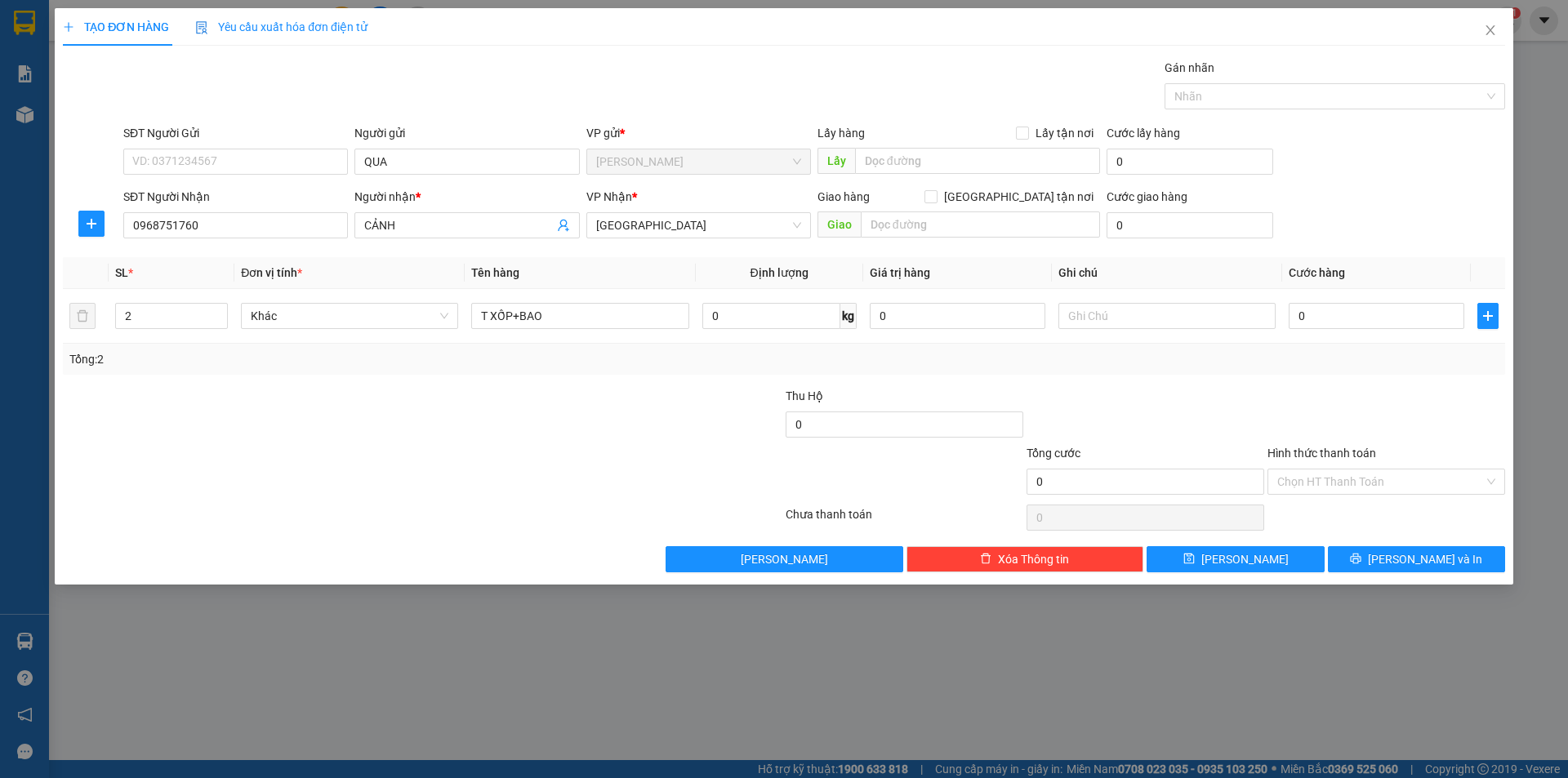
drag, startPoint x: 463, startPoint y: 445, endPoint x: 484, endPoint y: 424, distance: 29.7
click at [463, 444] on div at bounding box center [302, 472] width 482 height 57
click at [1081, 324] on input "text" at bounding box center [1167, 316] width 217 height 26
click at [1073, 321] on input "text" at bounding box center [1167, 316] width 217 height 26
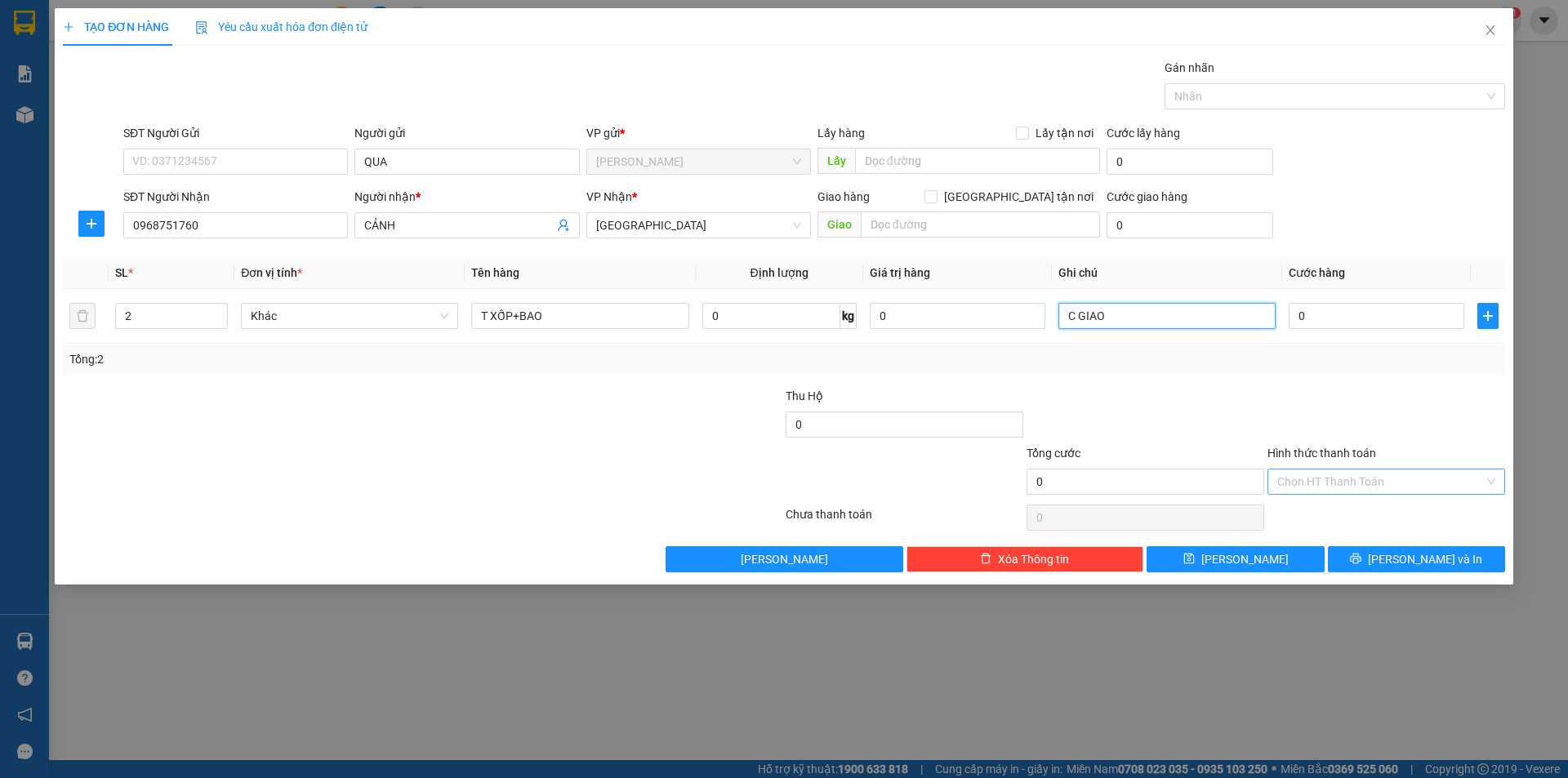
type input "C GIAO"
click at [1331, 478] on input "Hình thức thanh toán" at bounding box center [1381, 482] width 207 height 25
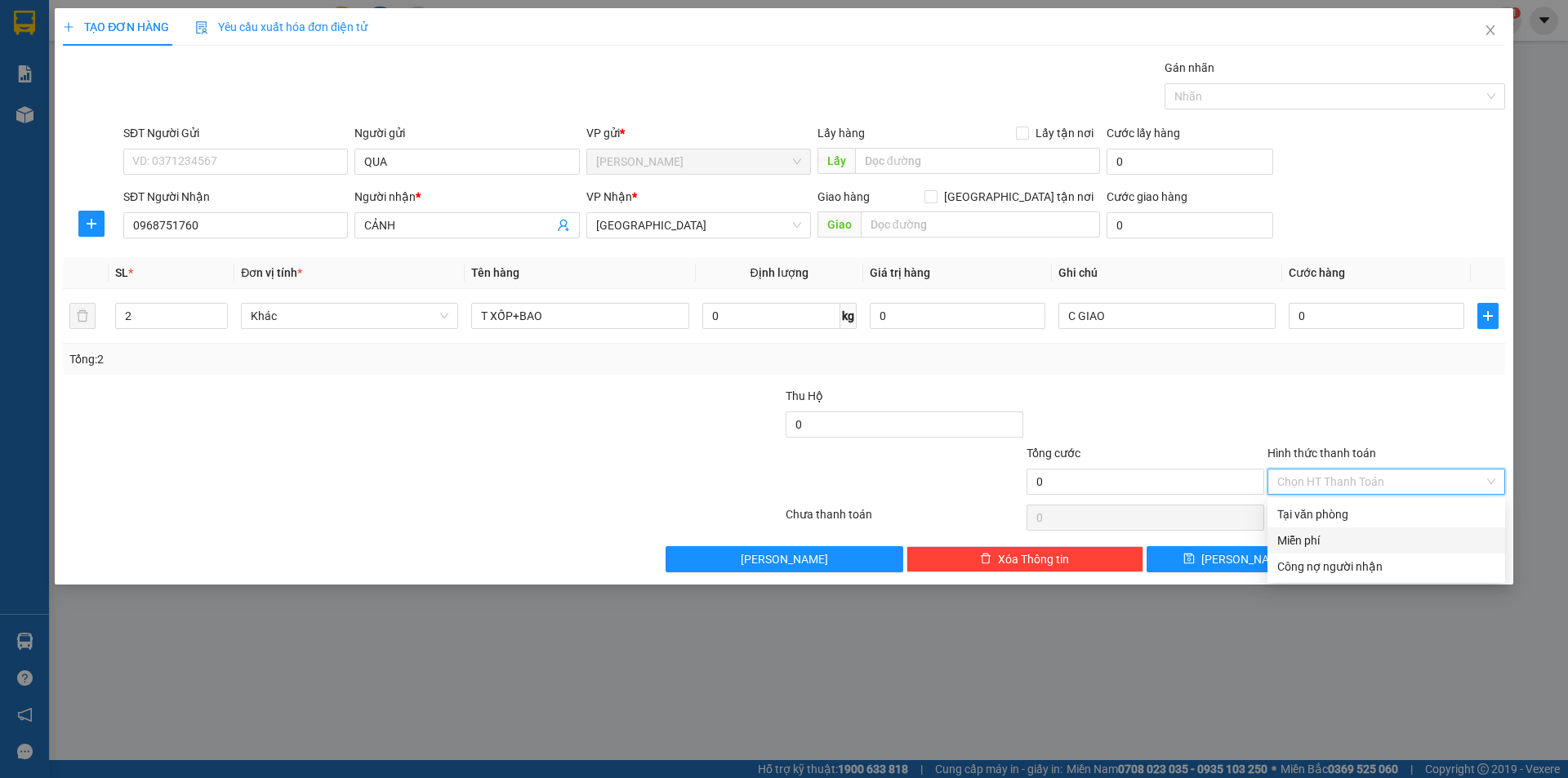
click at [1331, 541] on div "Miễn phí" at bounding box center [1386, 540] width 218 height 18
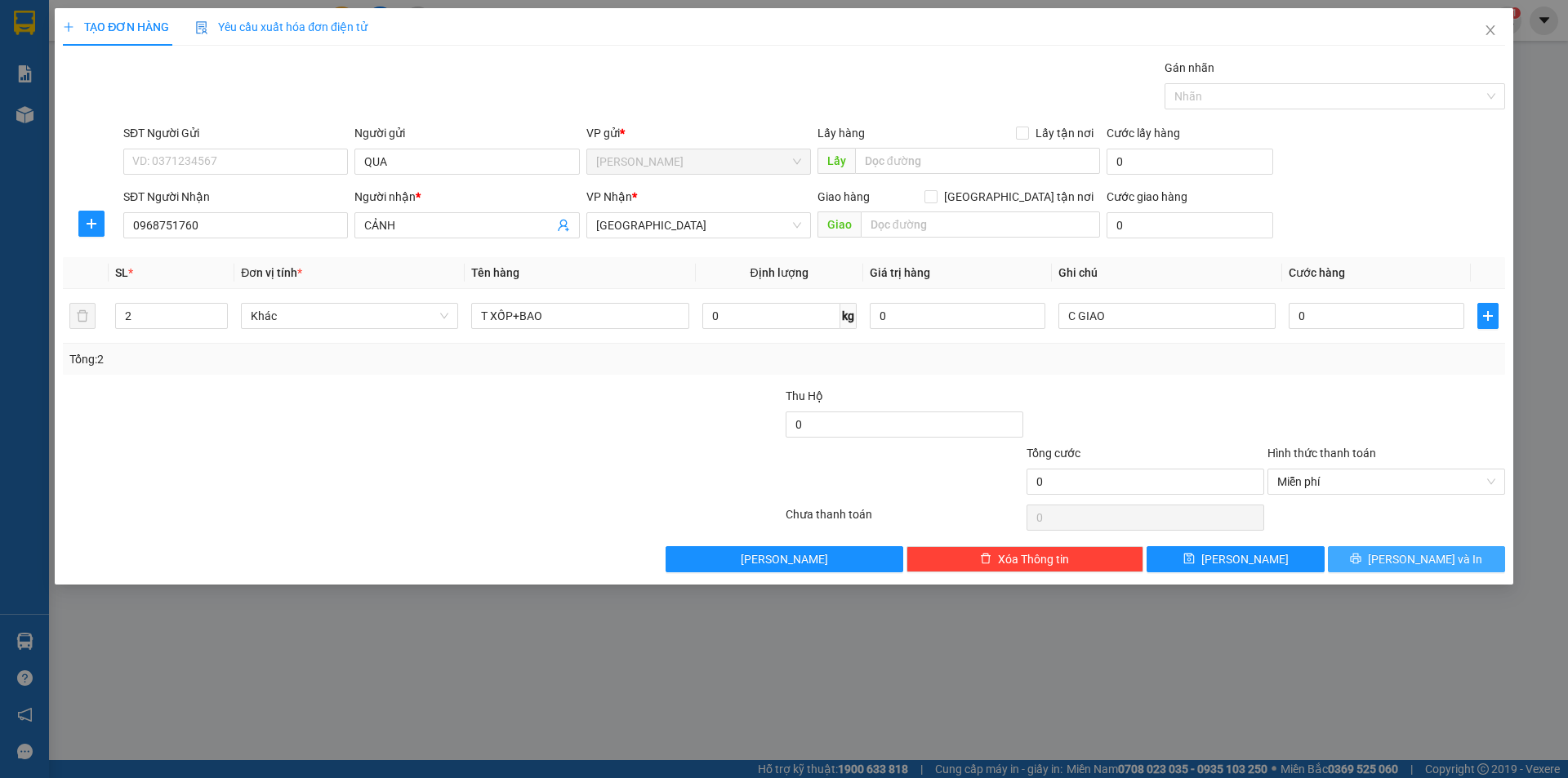
click at [1363, 552] on button "[PERSON_NAME] và In" at bounding box center [1416, 560] width 177 height 26
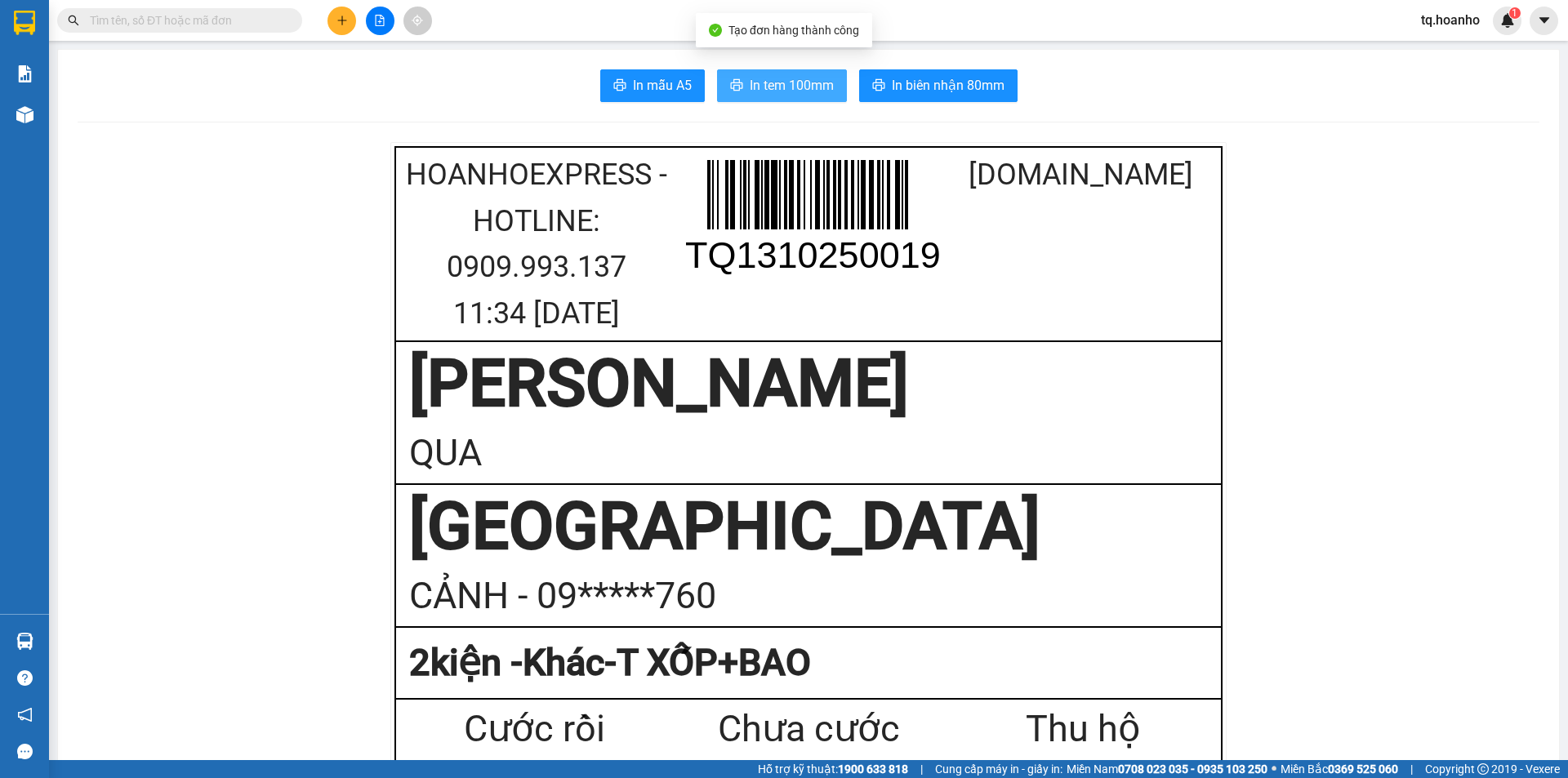
click at [788, 87] on span "In tem 100mm" at bounding box center [791, 85] width 84 height 20
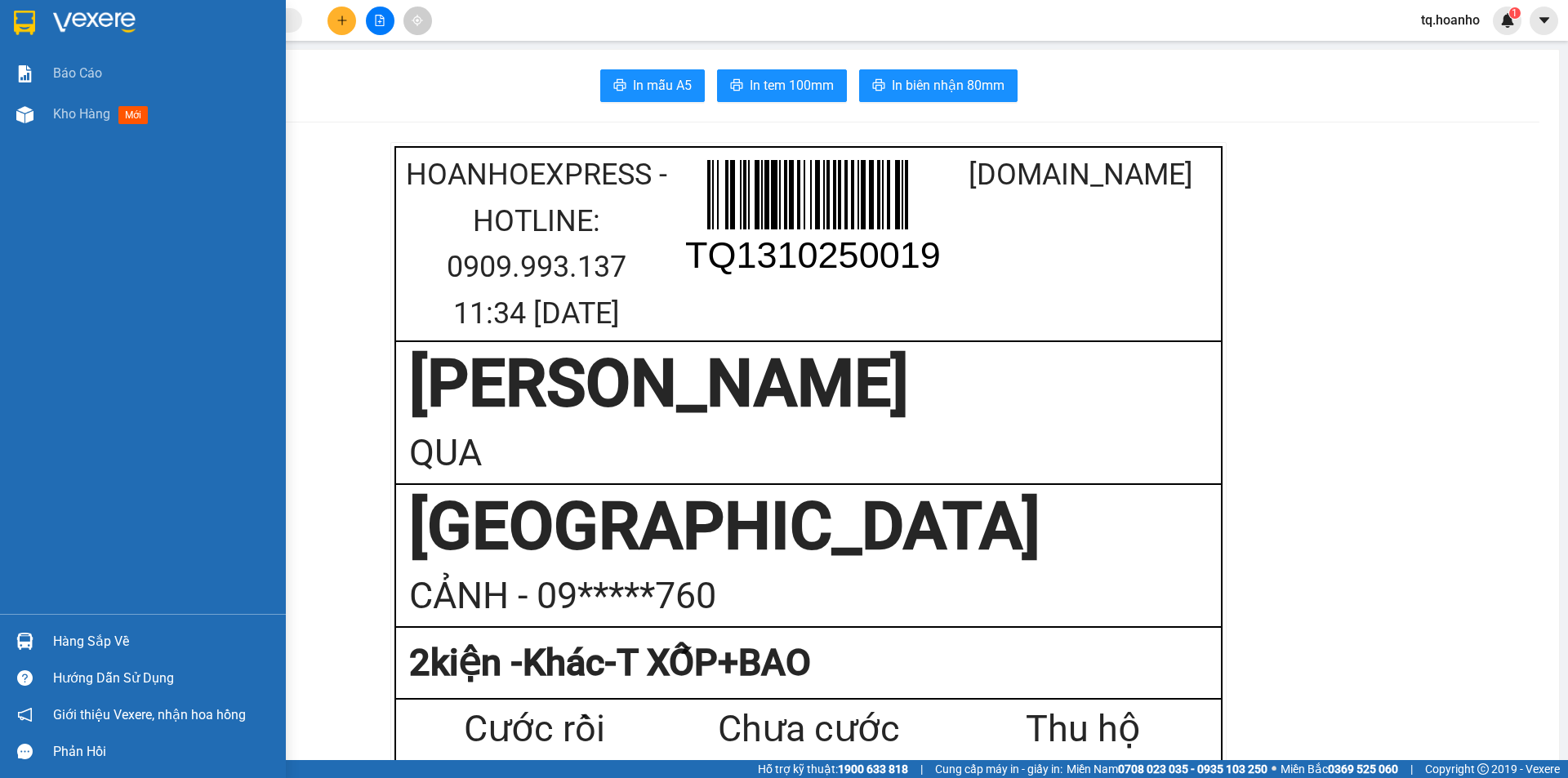
click at [71, 23] on img at bounding box center [94, 23] width 82 height 25
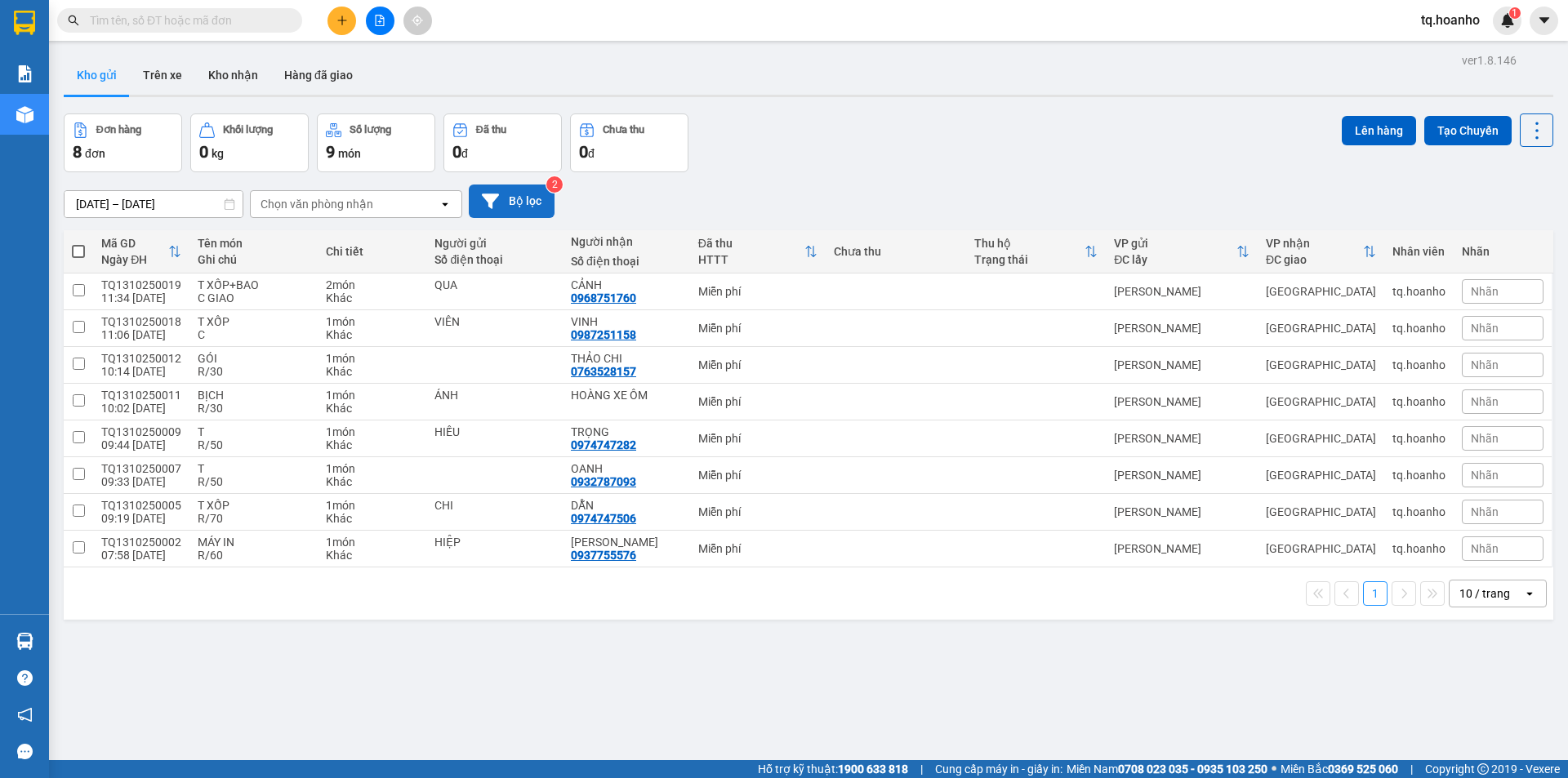
click at [524, 200] on button "Bộ lọc" at bounding box center [511, 201] width 86 height 34
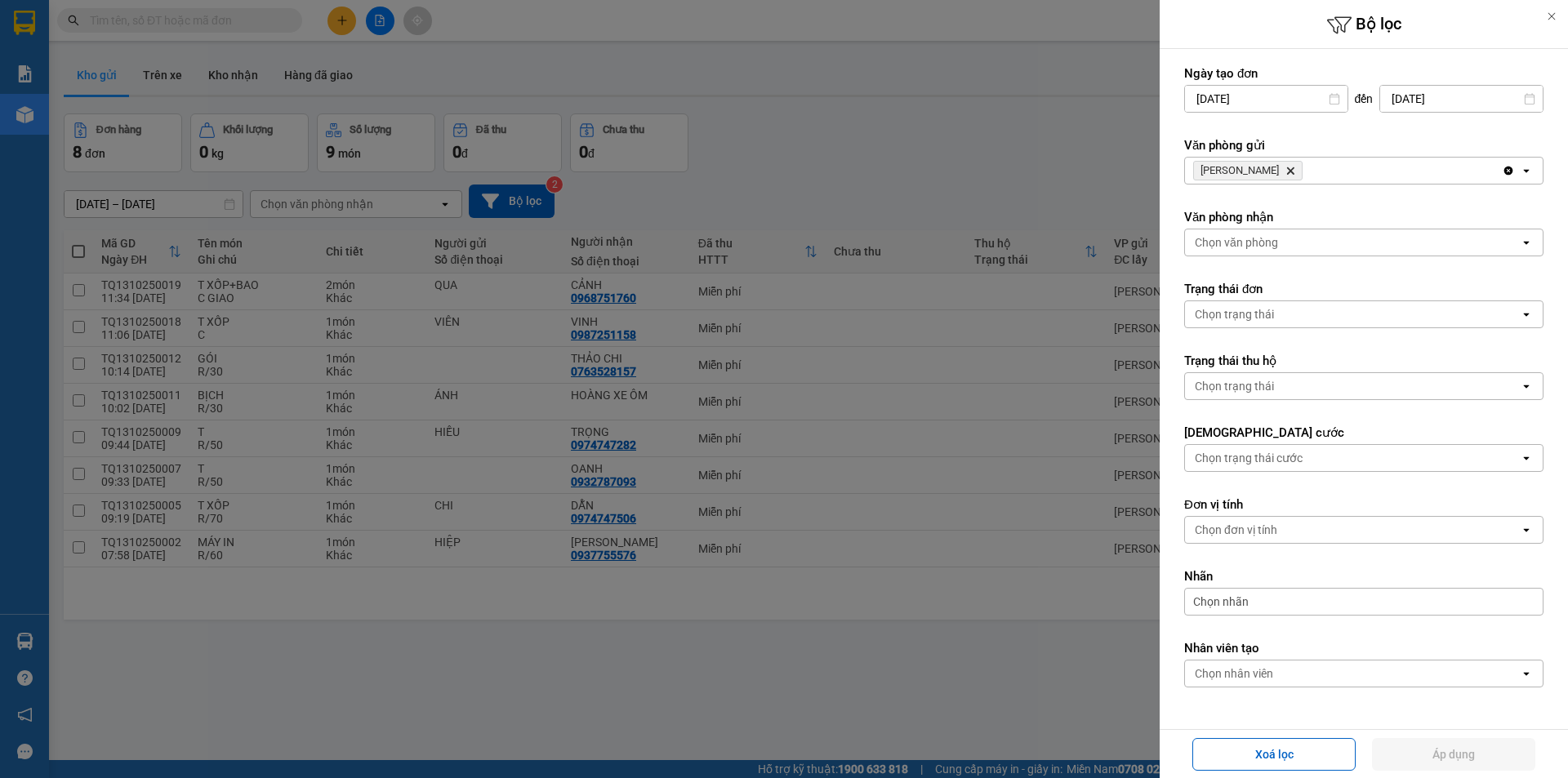
click at [1285, 169] on icon "Delete" at bounding box center [1290, 170] width 10 height 10
click at [1261, 167] on div "Chọn văn phòng" at bounding box center [1236, 170] width 83 height 16
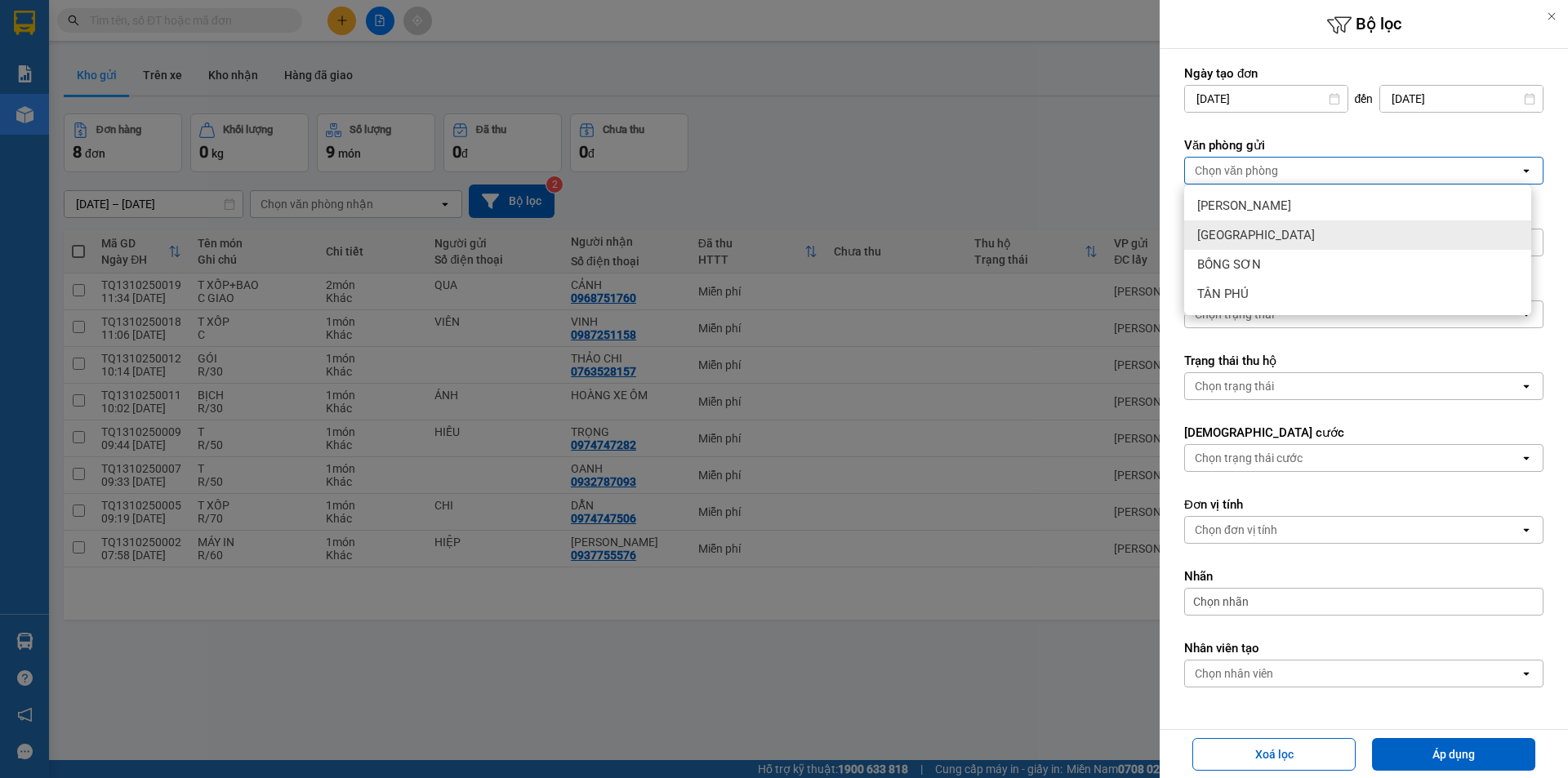
click at [1233, 234] on span "[GEOGRAPHIC_DATA]" at bounding box center [1255, 235] width 117 height 16
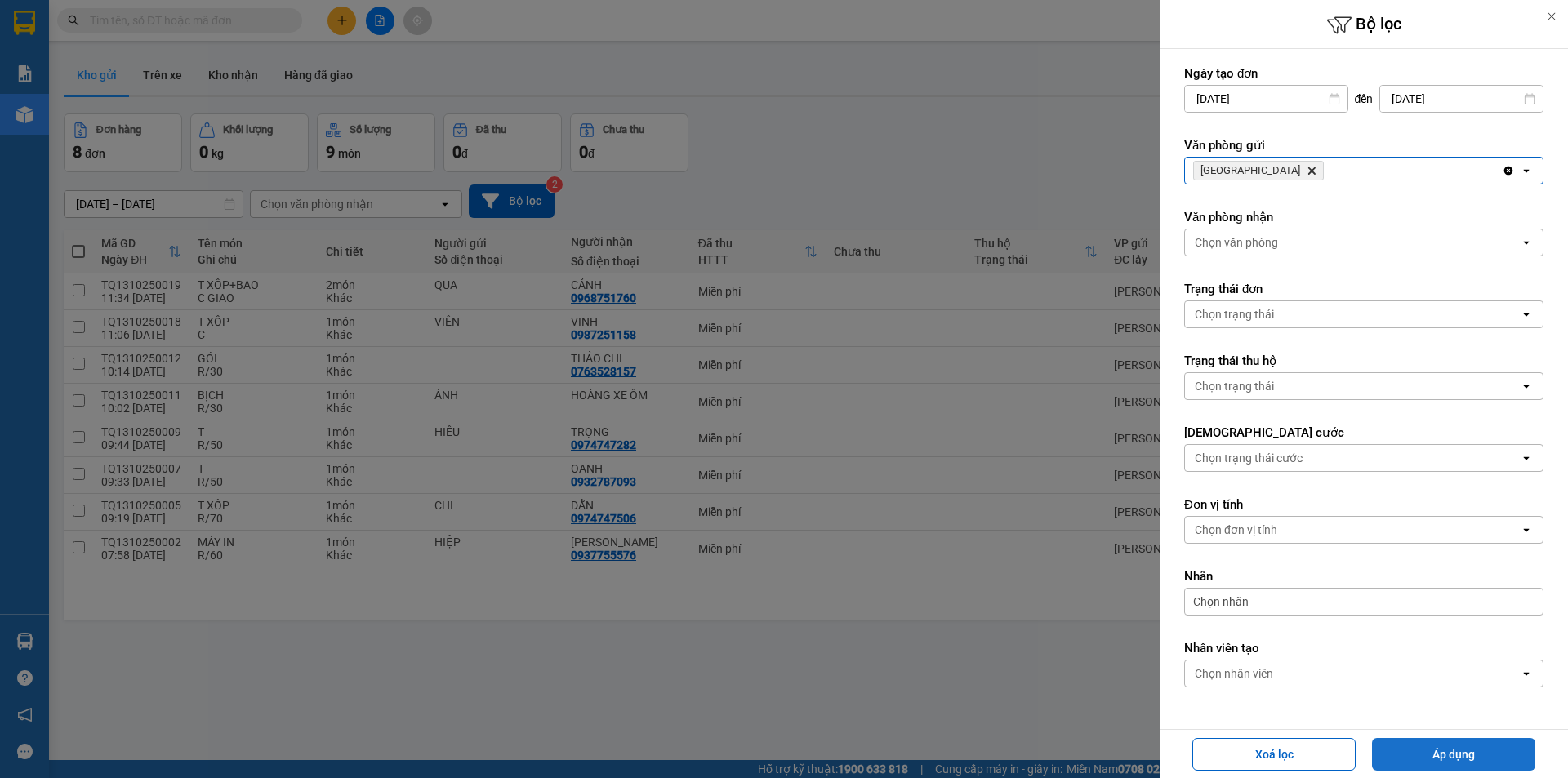
click at [1436, 756] on button "Áp dụng" at bounding box center [1453, 754] width 163 height 33
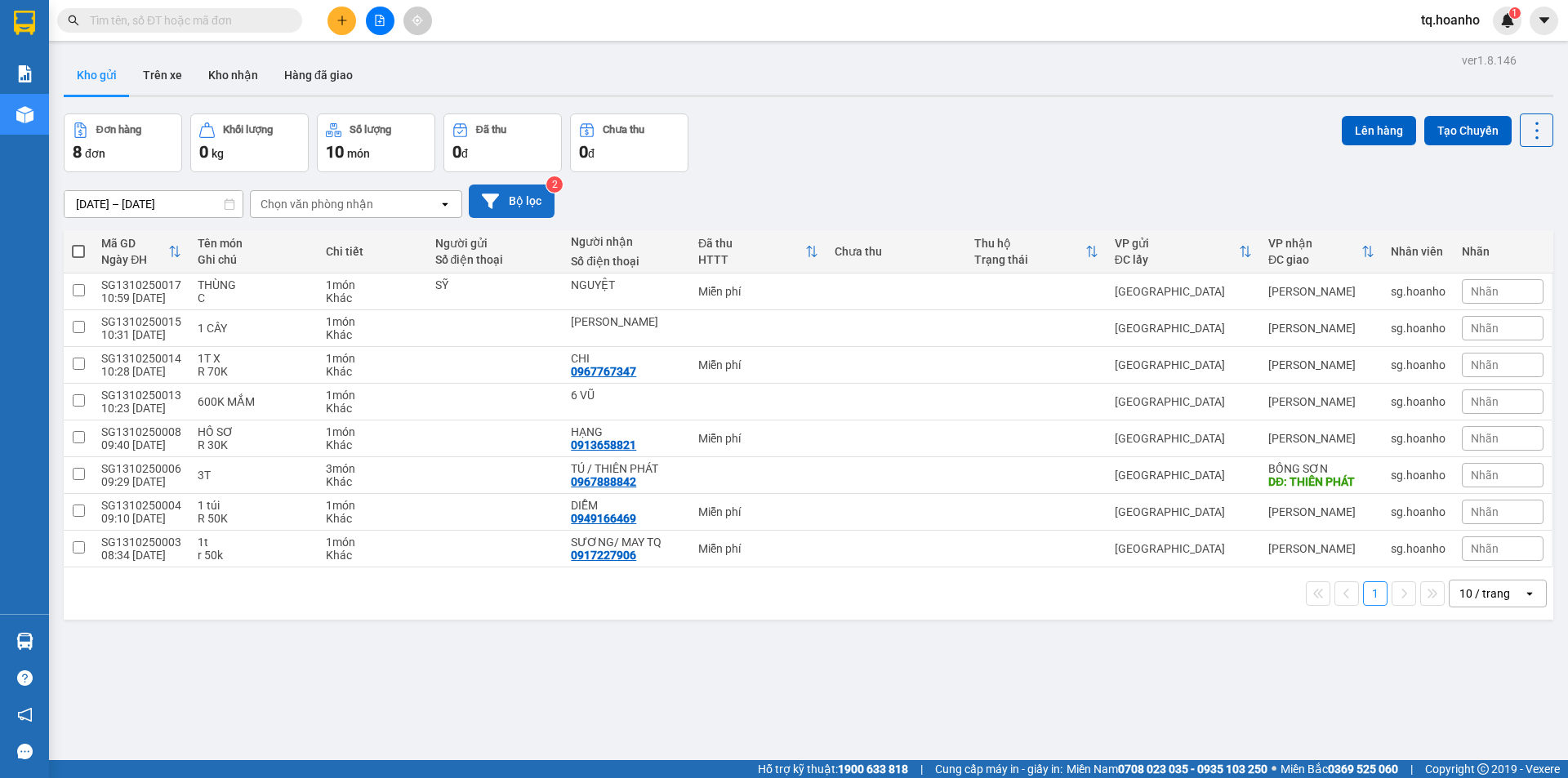
click at [536, 193] on button "Bộ lọc" at bounding box center [511, 201] width 86 height 34
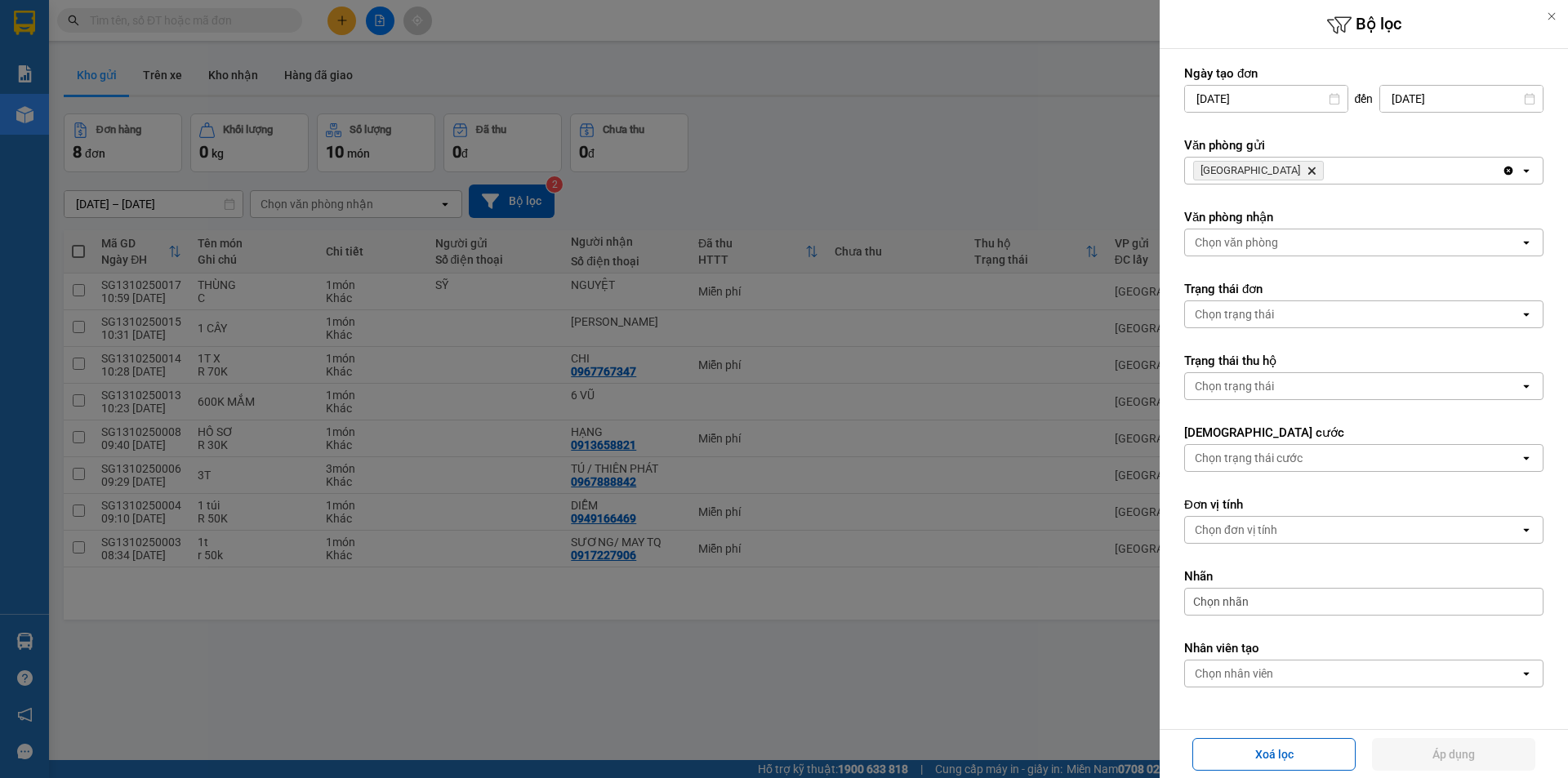
click at [1254, 178] on span "SÀI GÒN Delete" at bounding box center [1258, 170] width 131 height 19
click at [1308, 169] on icon "SÀI GÒN, close by backspace" at bounding box center [1312, 171] width 7 height 7
click at [1252, 169] on div "Chọn văn phòng" at bounding box center [1236, 170] width 83 height 16
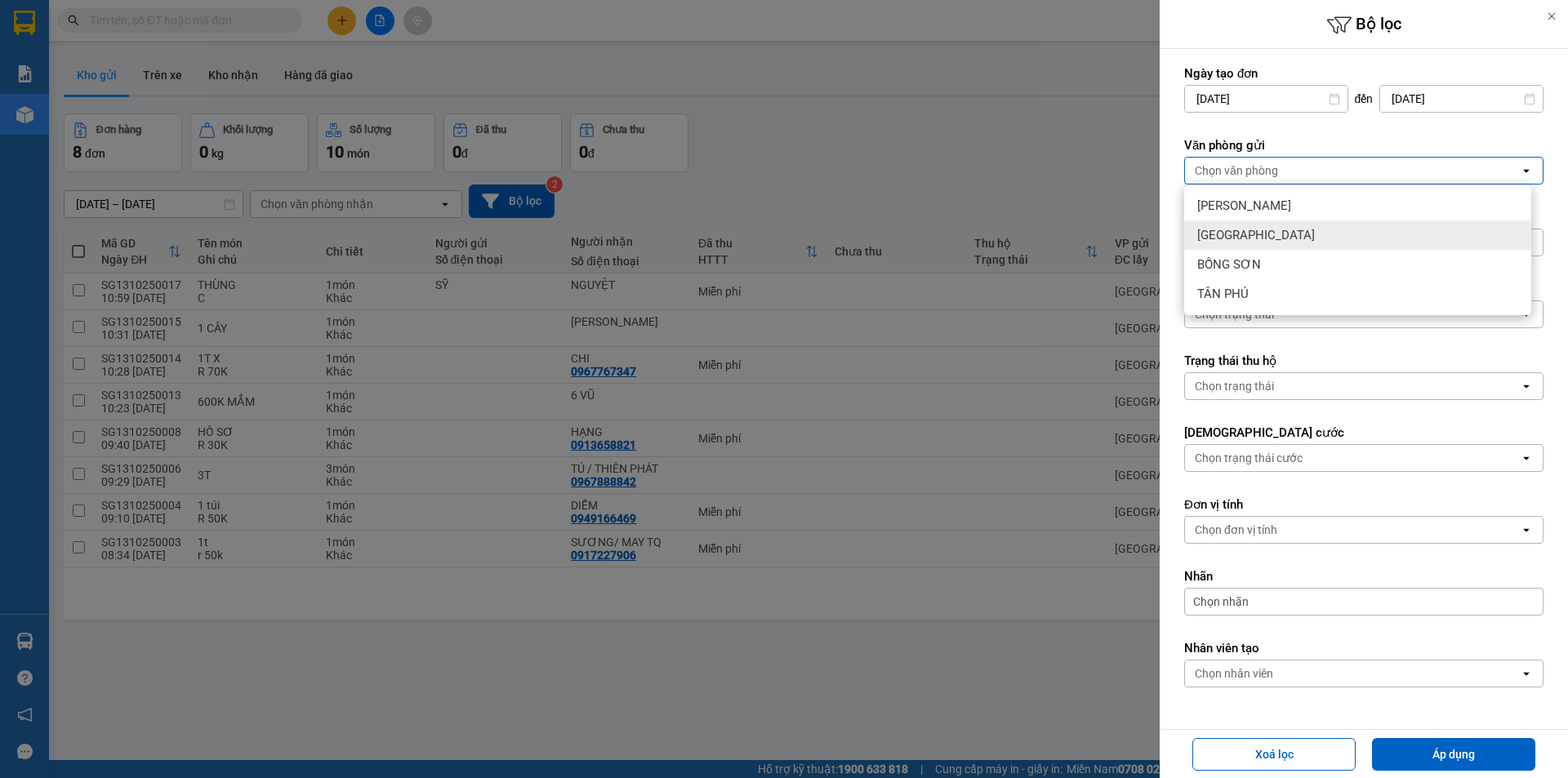
click at [1242, 223] on div "[GEOGRAPHIC_DATA]" at bounding box center [1357, 235] width 347 height 29
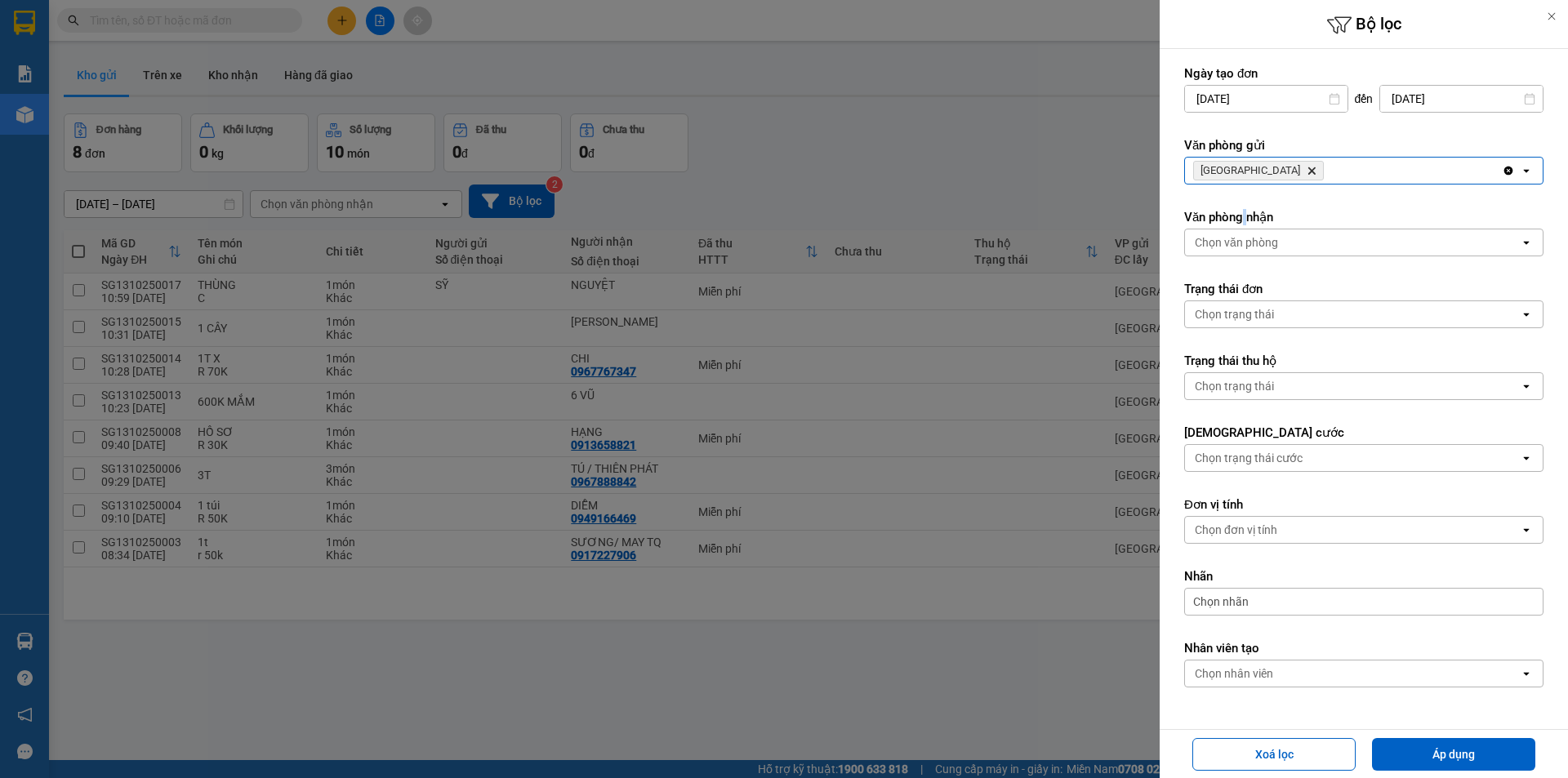
click at [1242, 223] on label "Văn phòng nhận" at bounding box center [1363, 217] width 359 height 16
click at [1307, 173] on icon "Delete" at bounding box center [1311, 170] width 10 height 10
click at [1249, 169] on div "Chọn văn phòng" at bounding box center [1236, 170] width 83 height 16
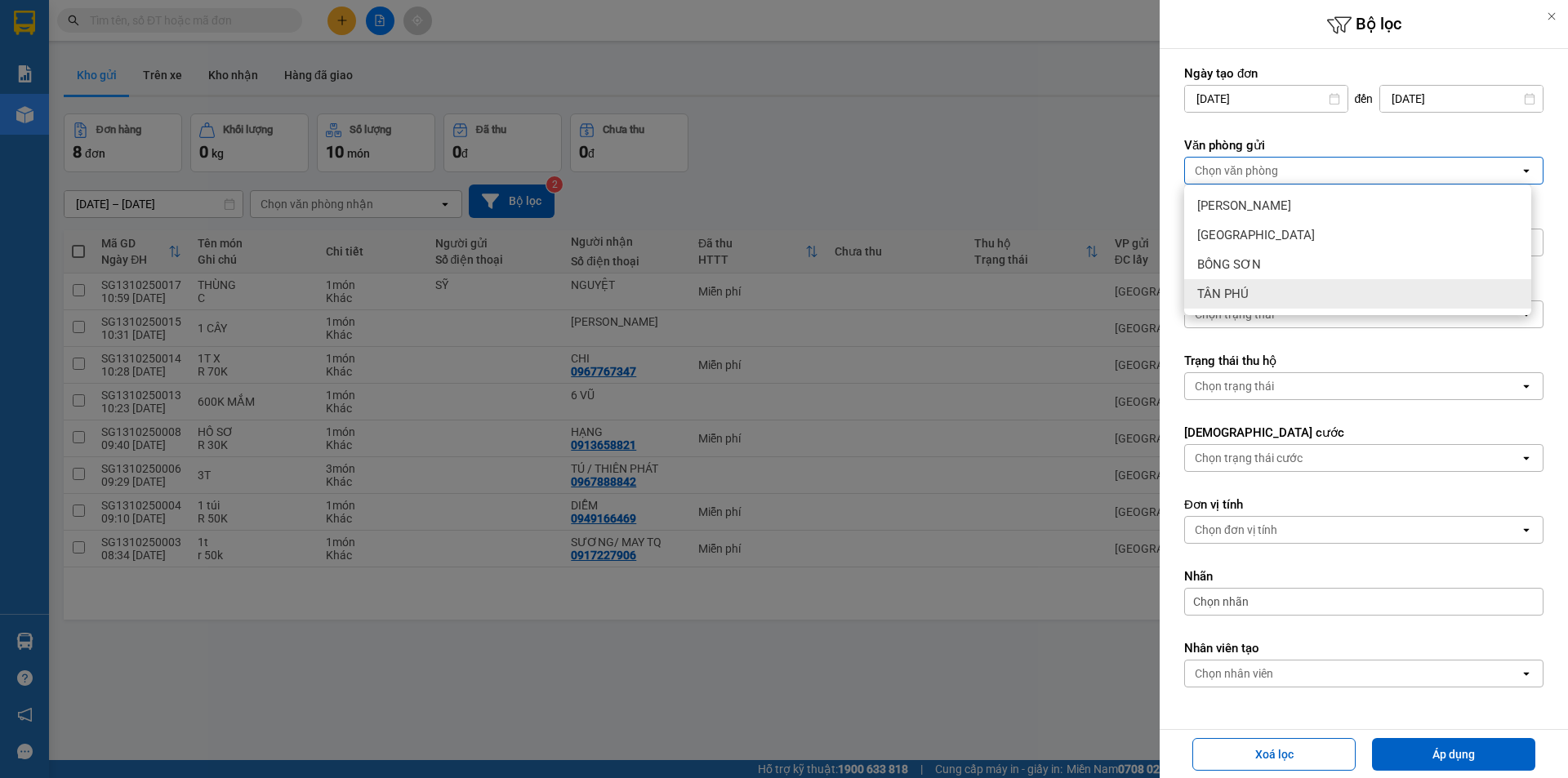
click at [1217, 298] on span "TÂN PHÚ" at bounding box center [1223, 294] width 51 height 16
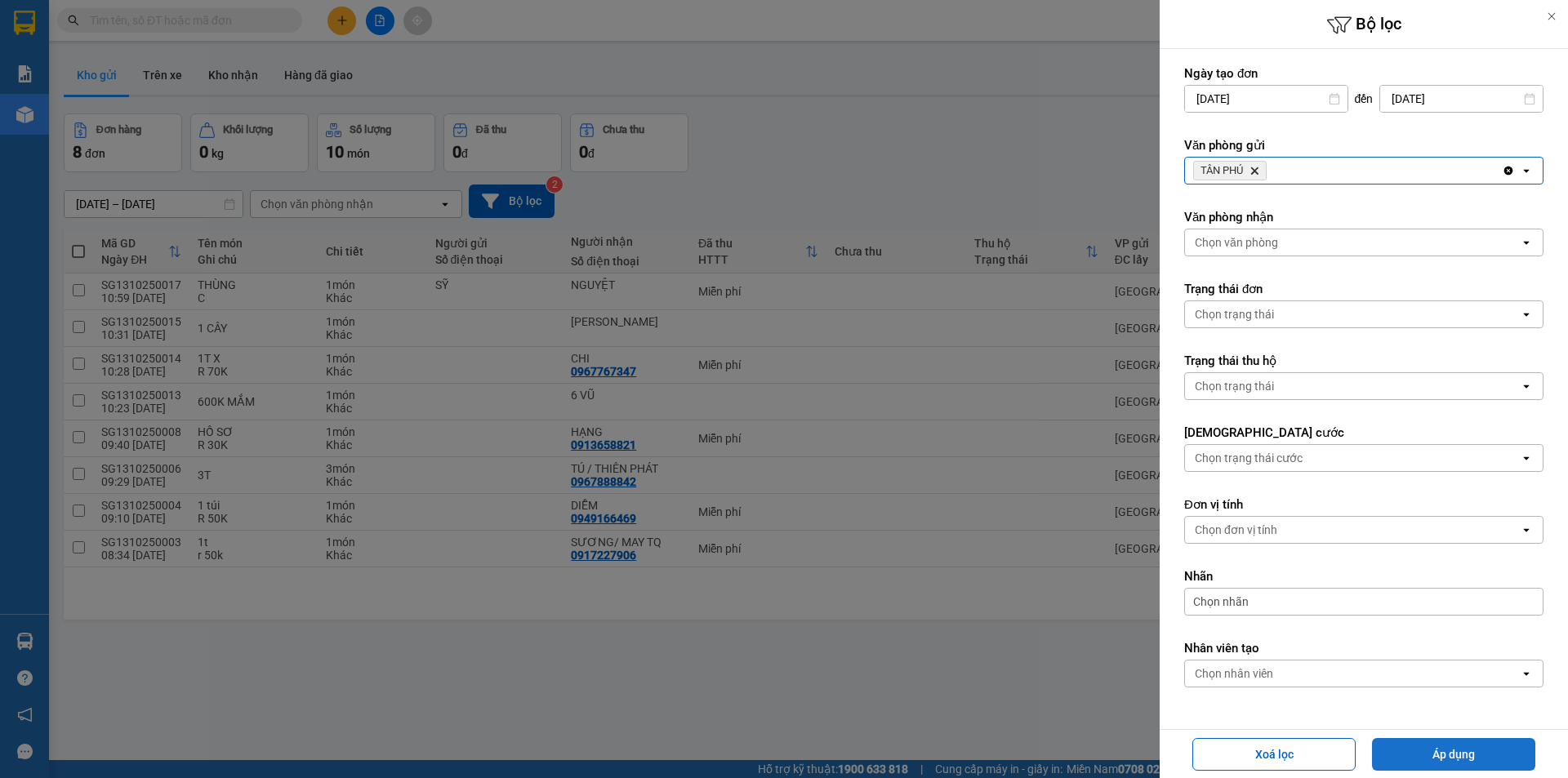
click at [1441, 738] on button "Áp dụng" at bounding box center [1453, 754] width 163 height 33
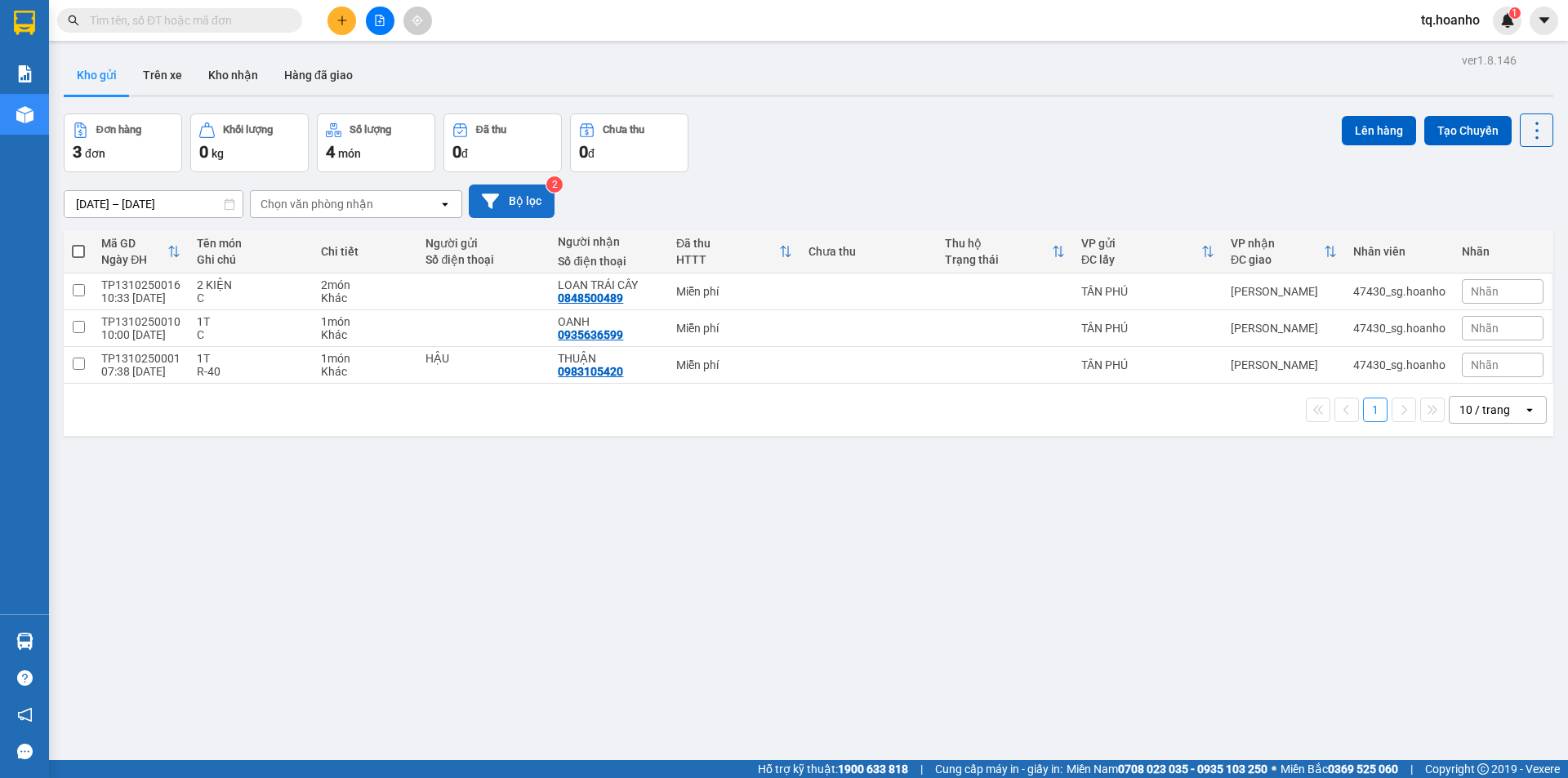
click at [521, 201] on button "Bộ lọc" at bounding box center [511, 201] width 86 height 34
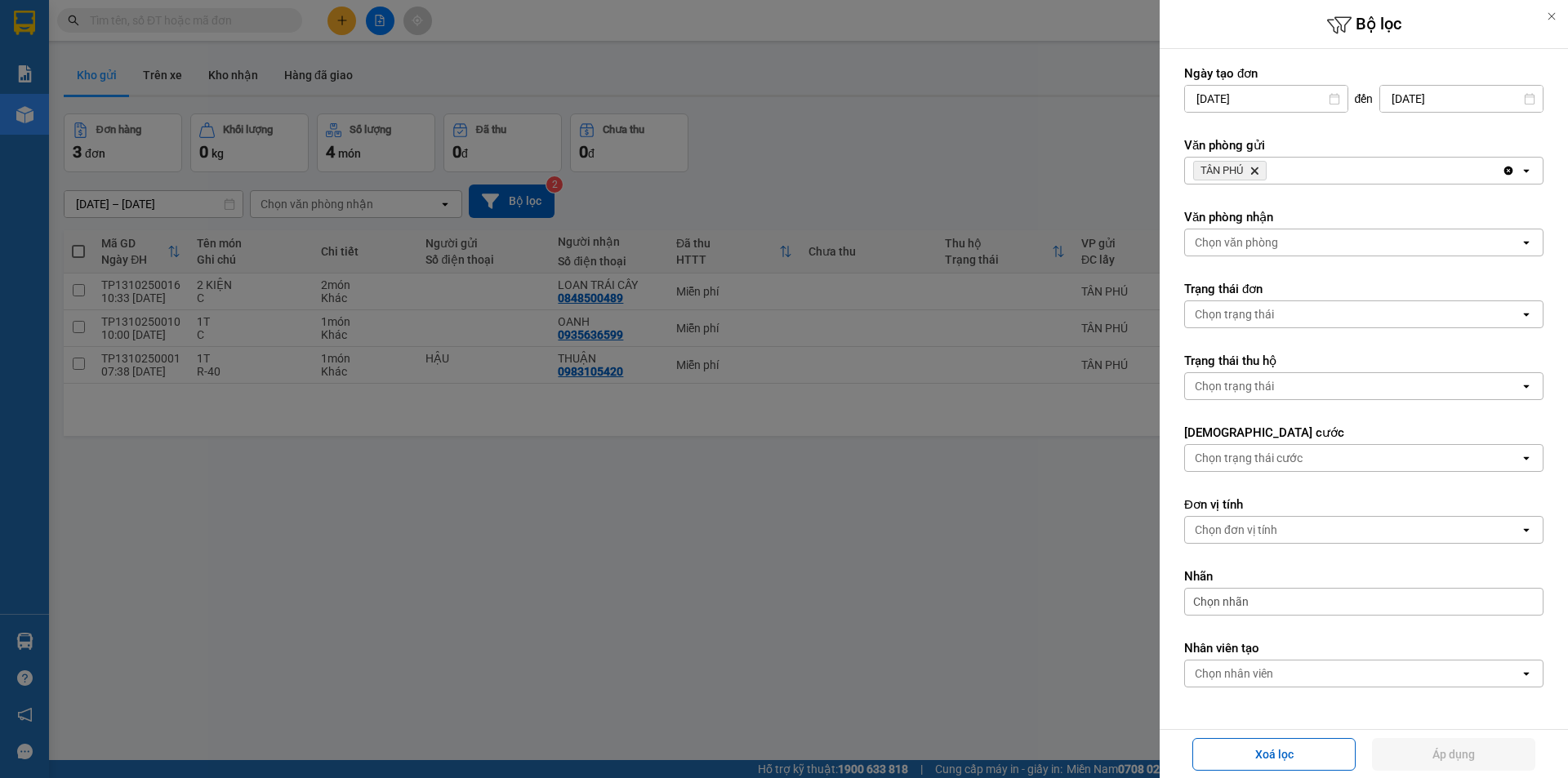
click at [1257, 170] on icon "TÂN PHÚ, close by backspace" at bounding box center [1255, 171] width 7 height 7
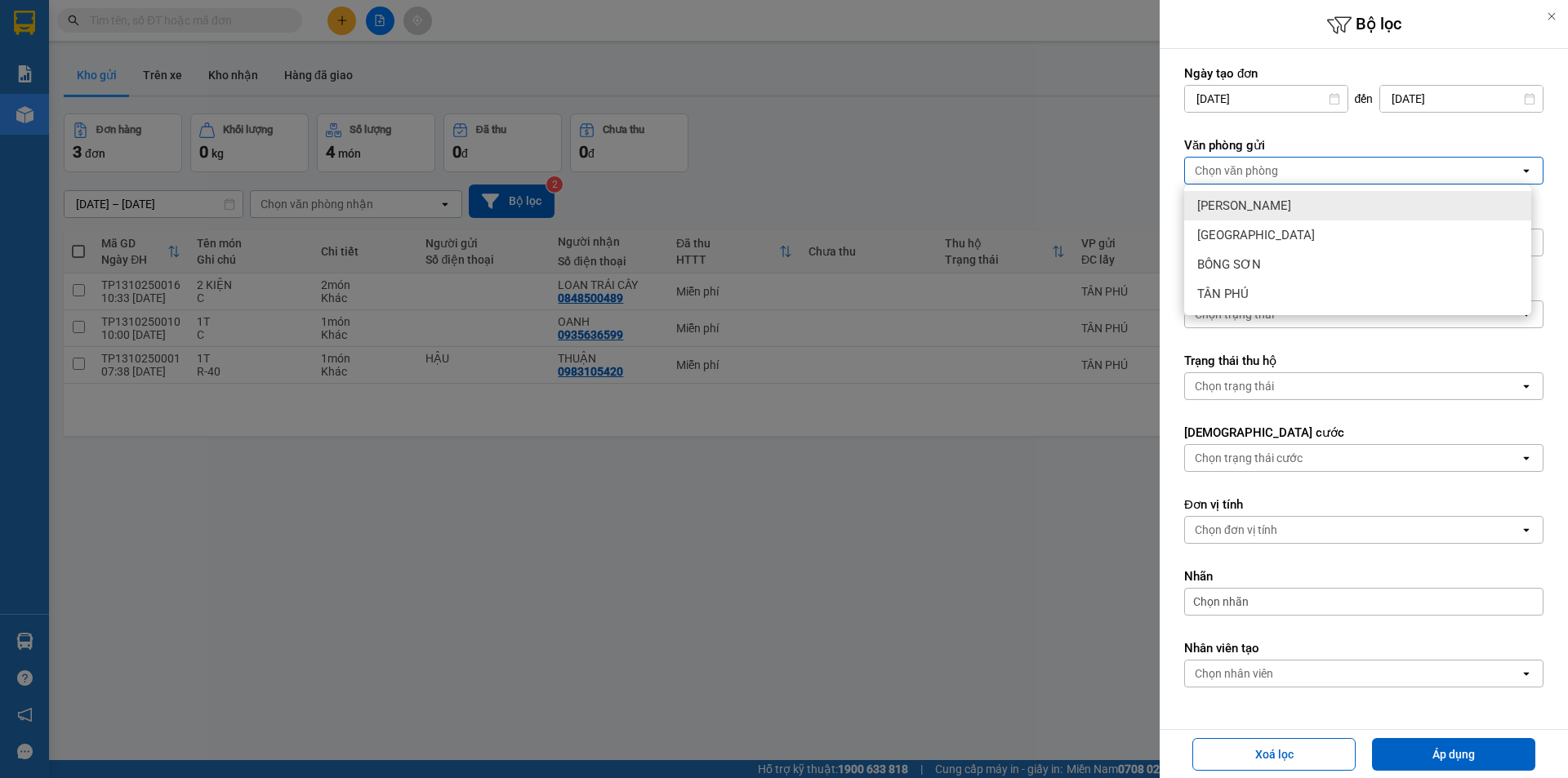
click at [1263, 201] on div "[PERSON_NAME]" at bounding box center [1357, 205] width 347 height 29
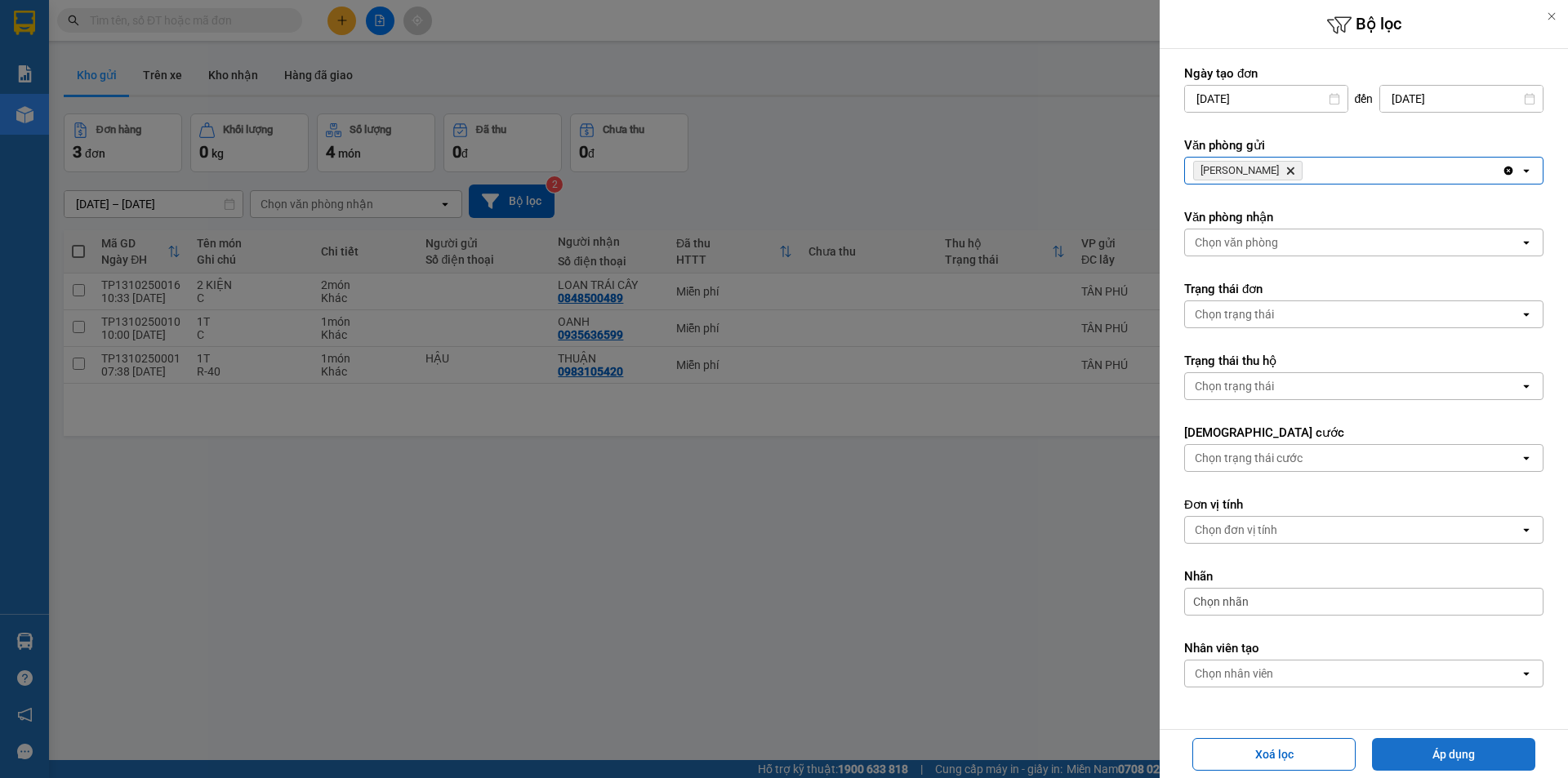
click at [1431, 769] on button "Áp dụng" at bounding box center [1453, 754] width 163 height 33
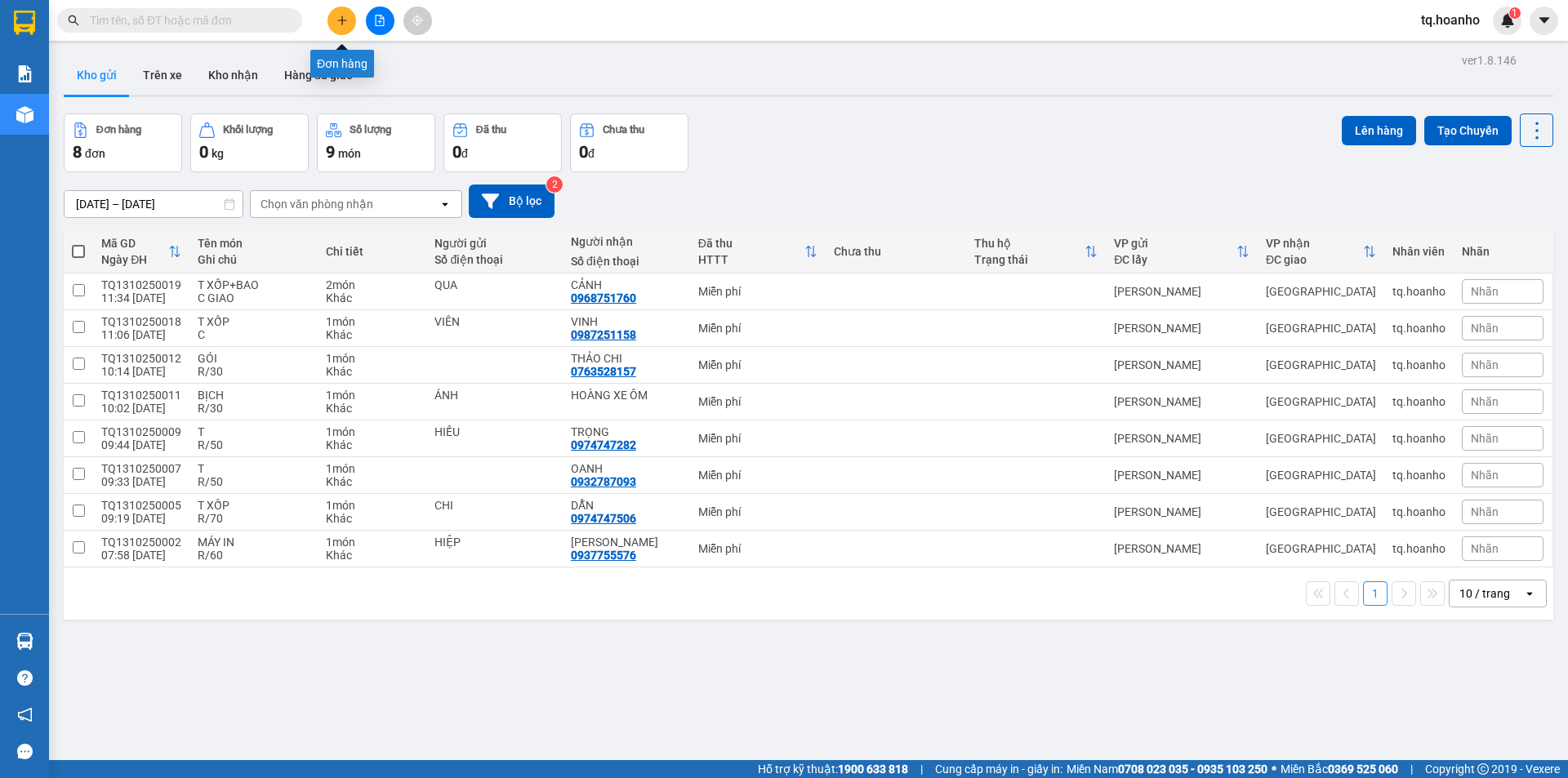
click at [333, 19] on button at bounding box center [342, 20] width 28 height 28
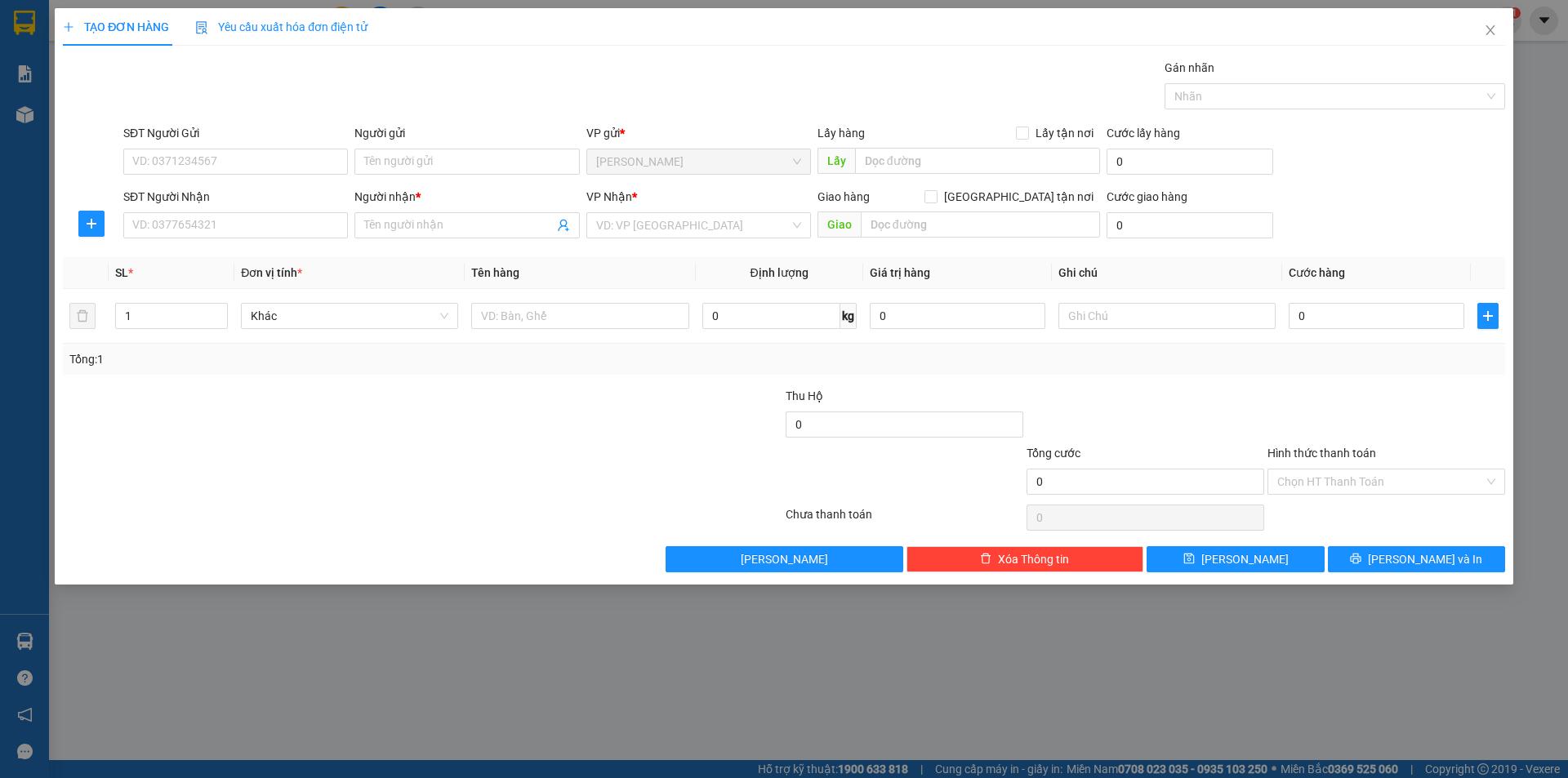
click at [646, 210] on div "VP Nhận *" at bounding box center [698, 200] width 224 height 25
click at [649, 216] on input "search" at bounding box center [692, 225] width 193 height 25
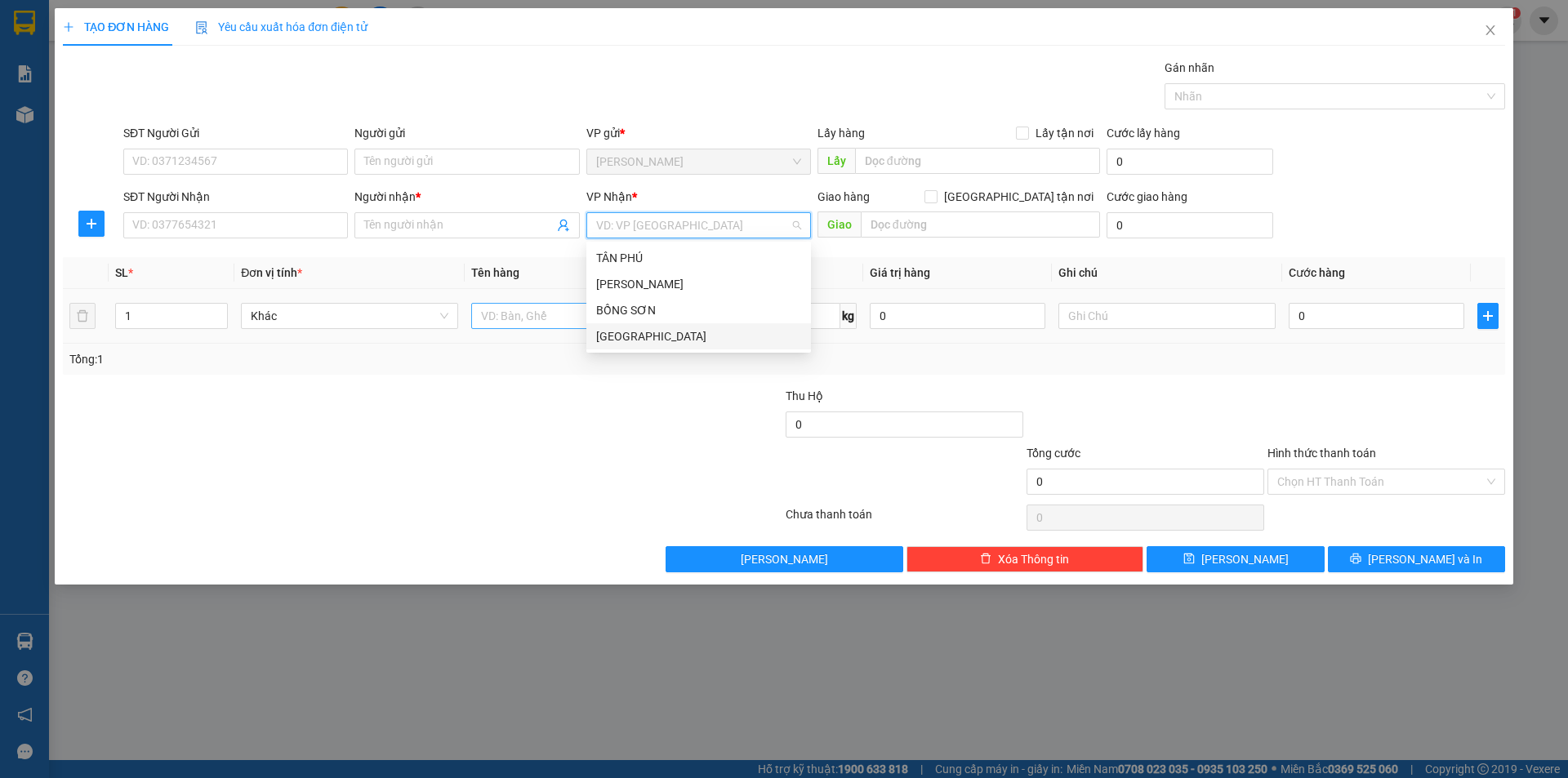
drag, startPoint x: 637, startPoint y: 330, endPoint x: 563, endPoint y: 324, distance: 74.2
click at [632, 330] on div "[GEOGRAPHIC_DATA]" at bounding box center [698, 336] width 205 height 18
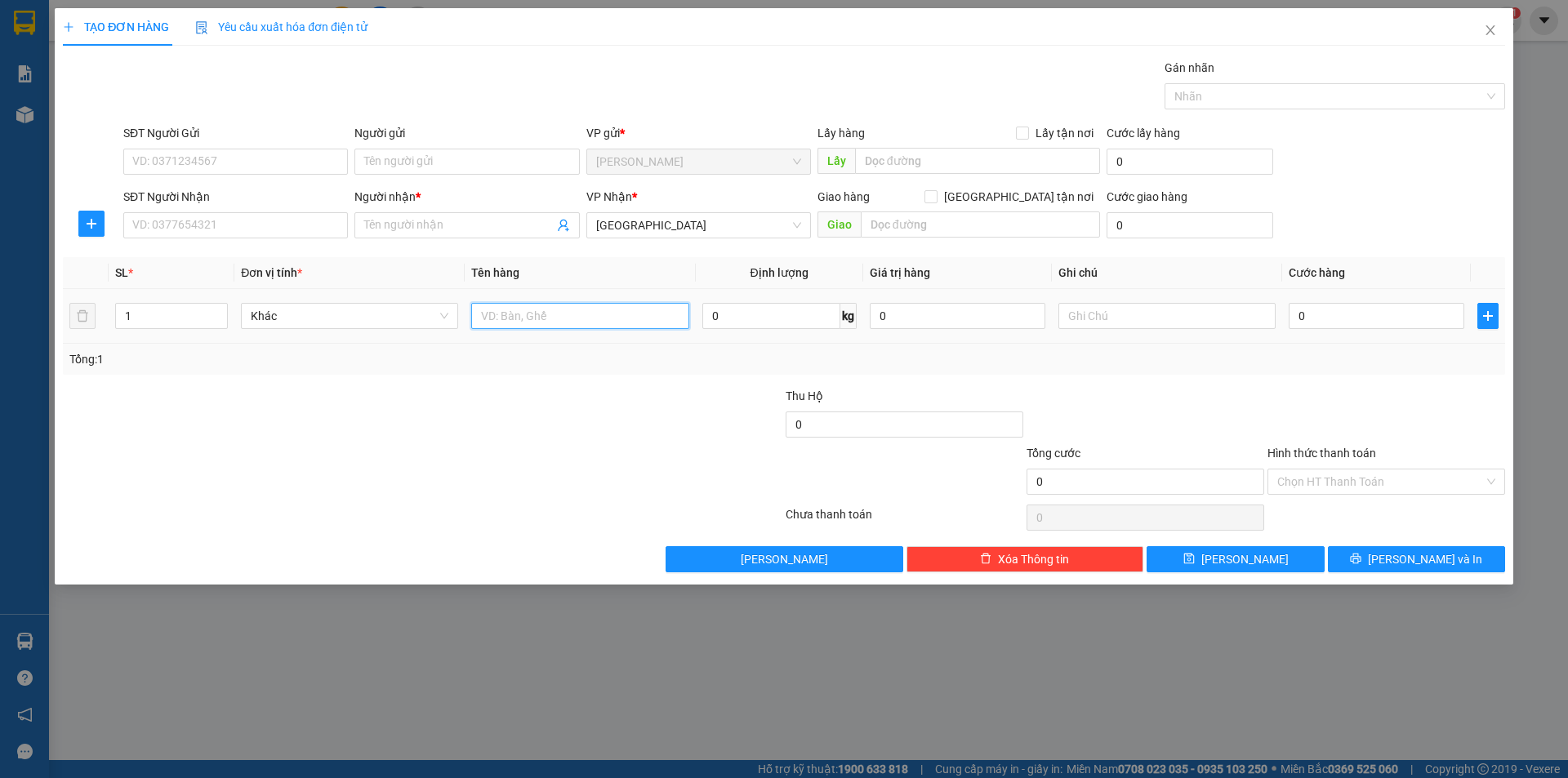
click at [550, 314] on input "text" at bounding box center [580, 316] width 217 height 26
type input "T XỐP"
click at [460, 176] on div "Người gửi Tên người gửi" at bounding box center [466, 153] width 224 height 57
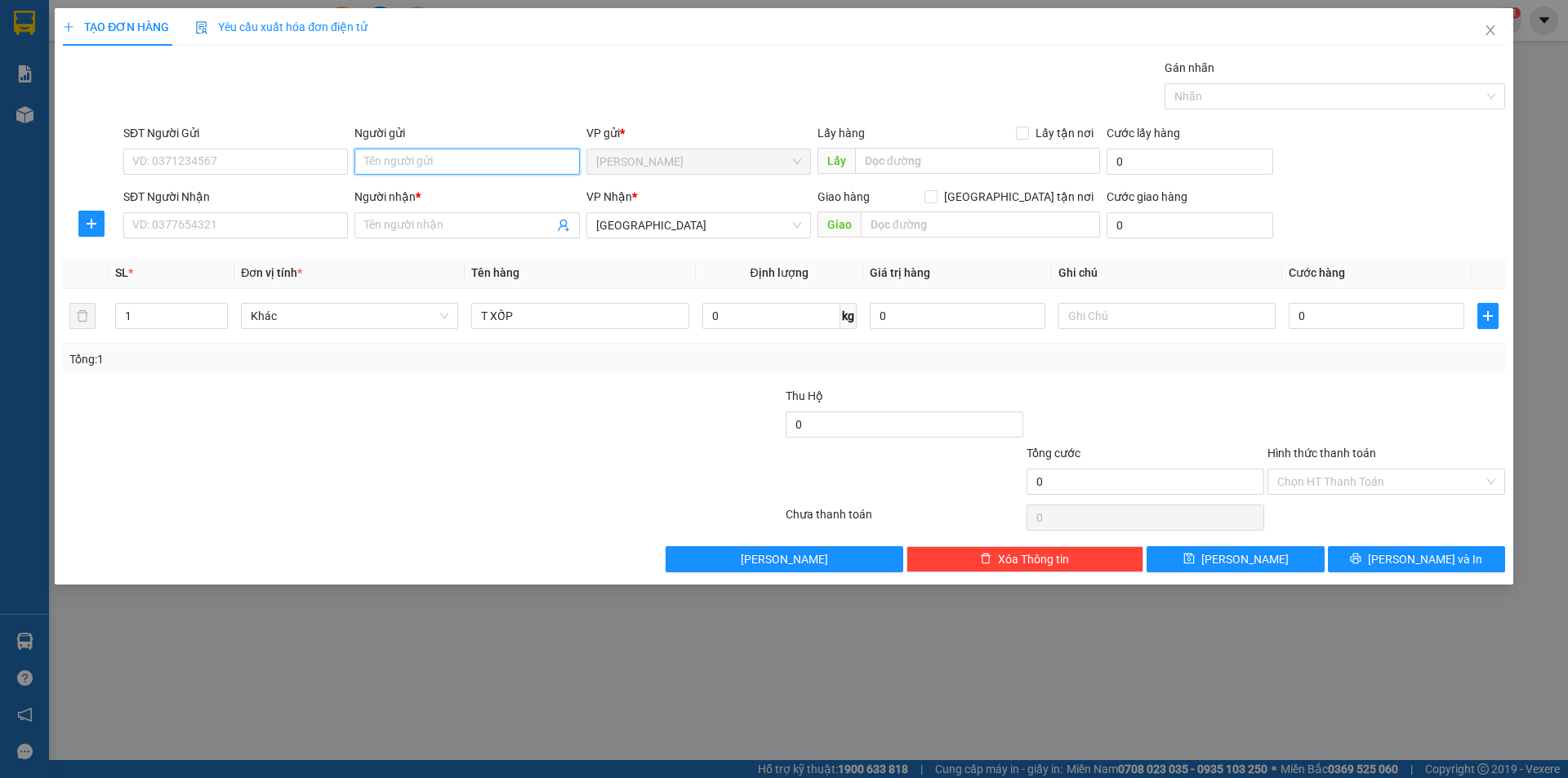
click at [434, 150] on input "Người gửi" at bounding box center [466, 162] width 224 height 26
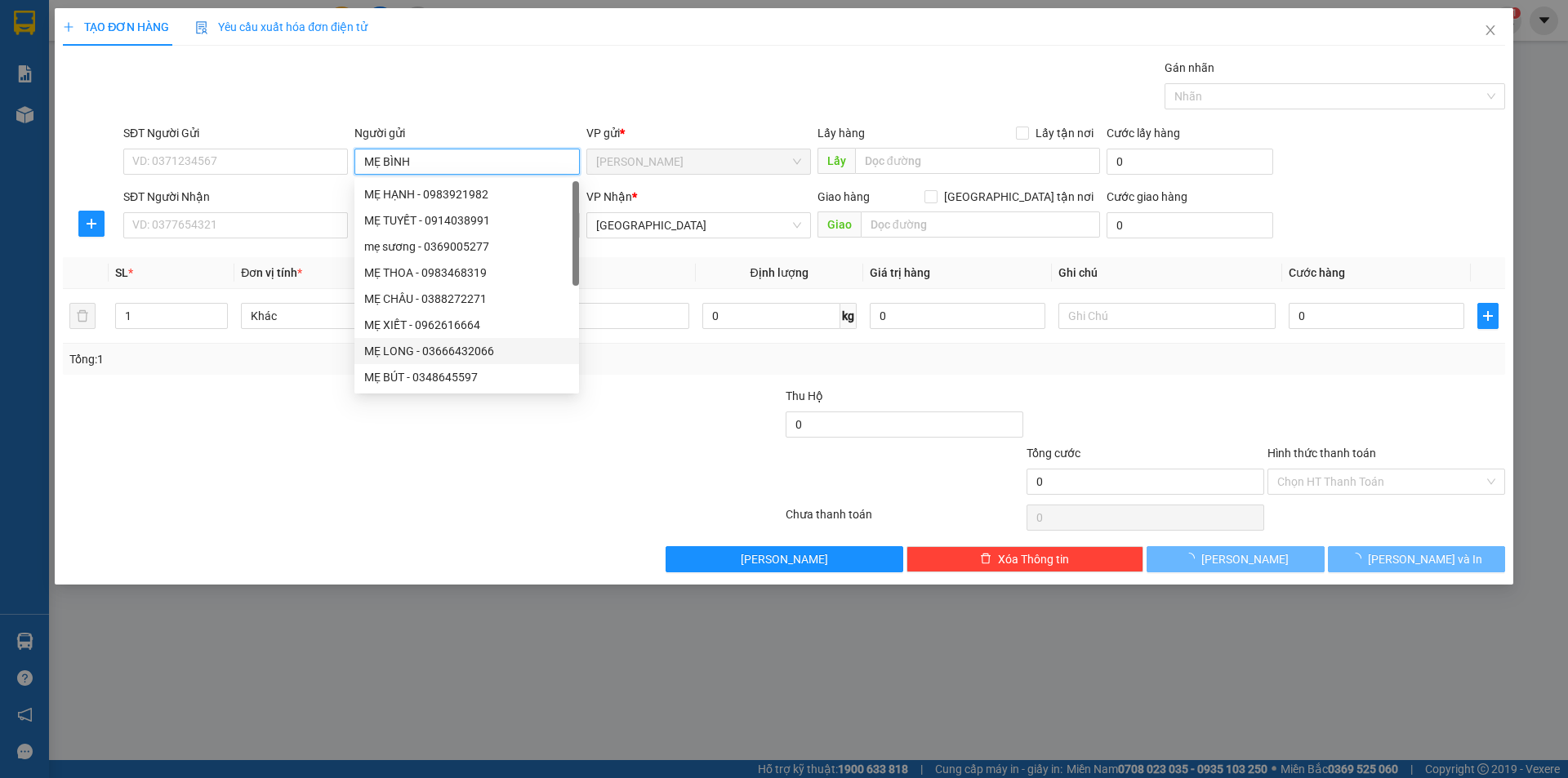
type input "MẸ BÌNH"
drag, startPoint x: 361, startPoint y: 502, endPoint x: 169, endPoint y: 296, distance: 281.6
click at [328, 496] on div "Transit Pickup Surcharge Ids Transit Deliver Surcharge Ids Transit Deliver Surc…" at bounding box center [783, 316] width 1442 height 514
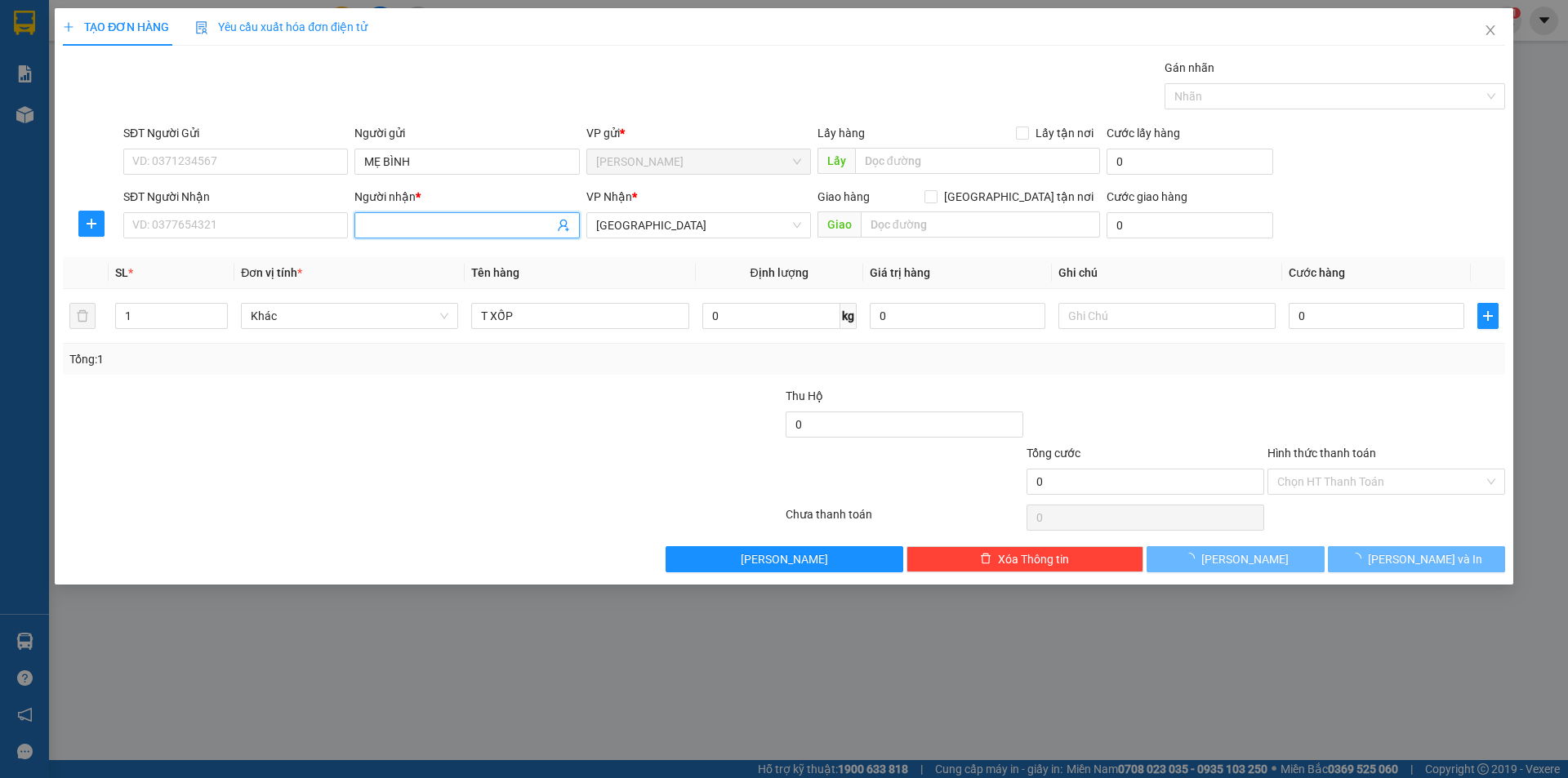
click at [397, 227] on input "Người nhận *" at bounding box center [459, 225] width 189 height 18
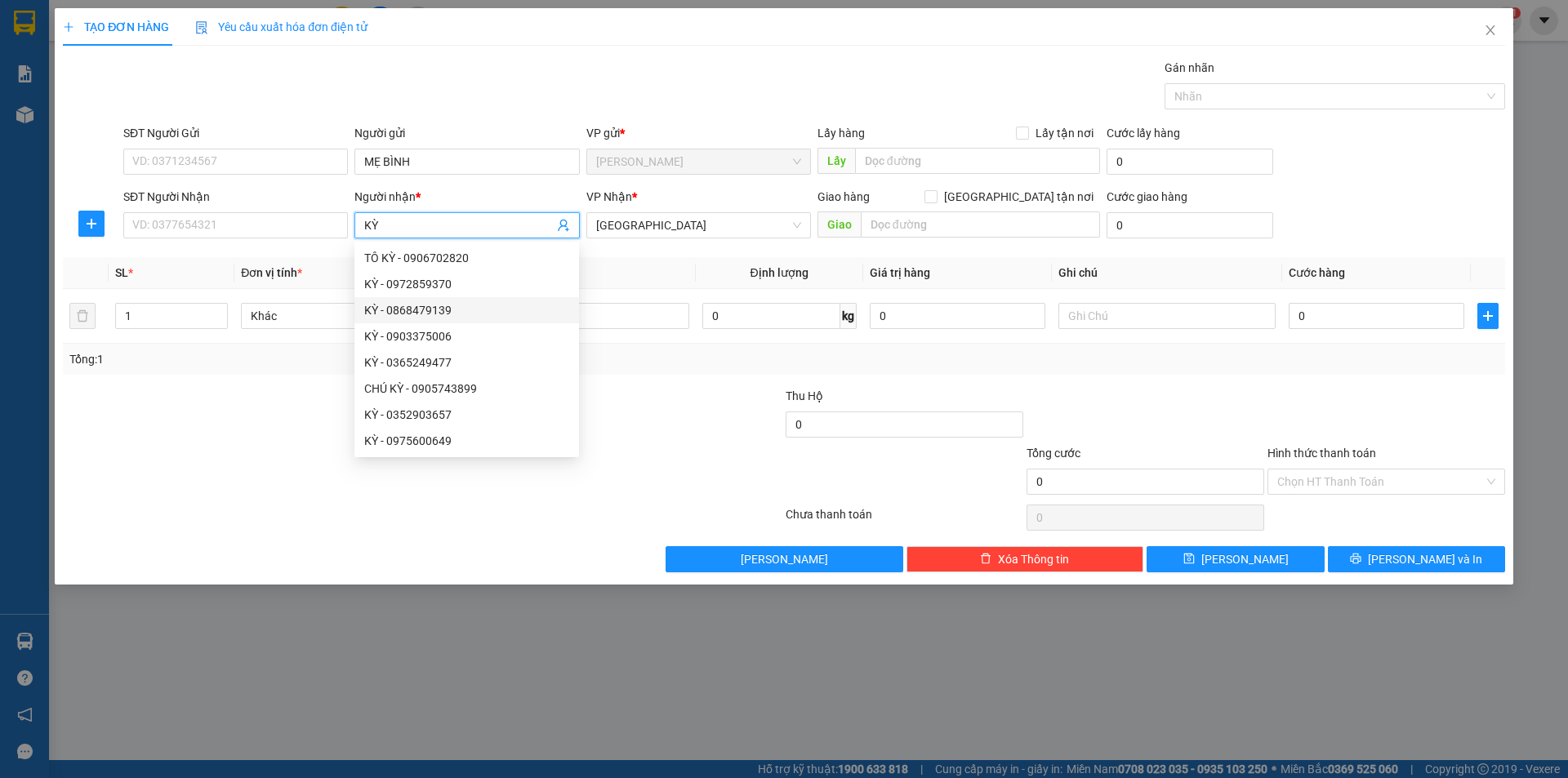
type input "KỲ"
drag, startPoint x: 624, startPoint y: 400, endPoint x: 562, endPoint y: 344, distance: 83.5
click at [623, 394] on div at bounding box center [663, 415] width 241 height 57
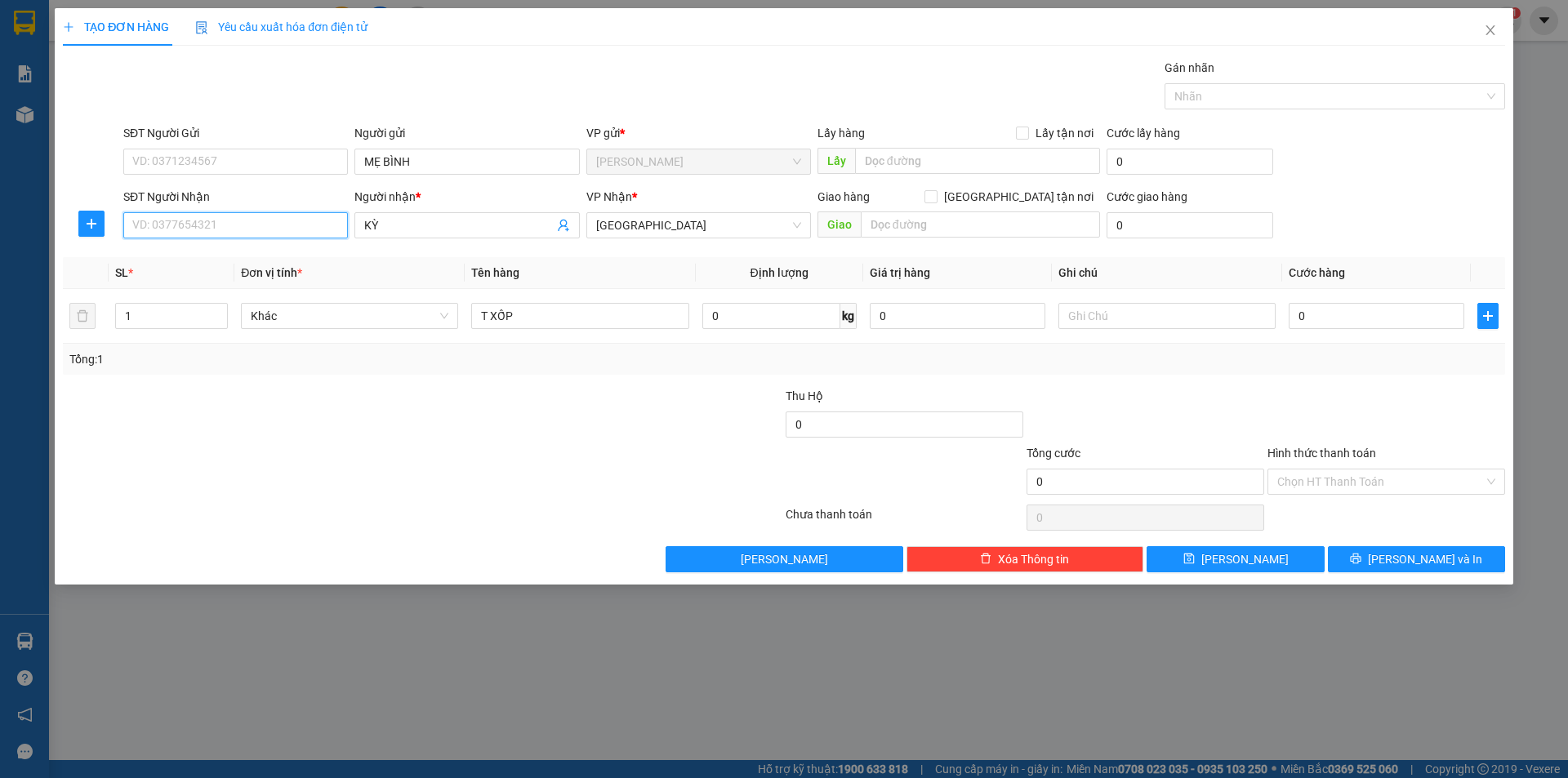
click at [285, 236] on input "SĐT Người Nhận" at bounding box center [236, 225] width 224 height 26
drag, startPoint x: 262, startPoint y: 220, endPoint x: 267, endPoint y: 237, distance: 17.7
click at [267, 230] on input "093308789" at bounding box center [236, 225] width 224 height 26
click at [244, 256] on div "0933087895 - KỲ" at bounding box center [236, 258] width 205 height 18
type input "0933087895"
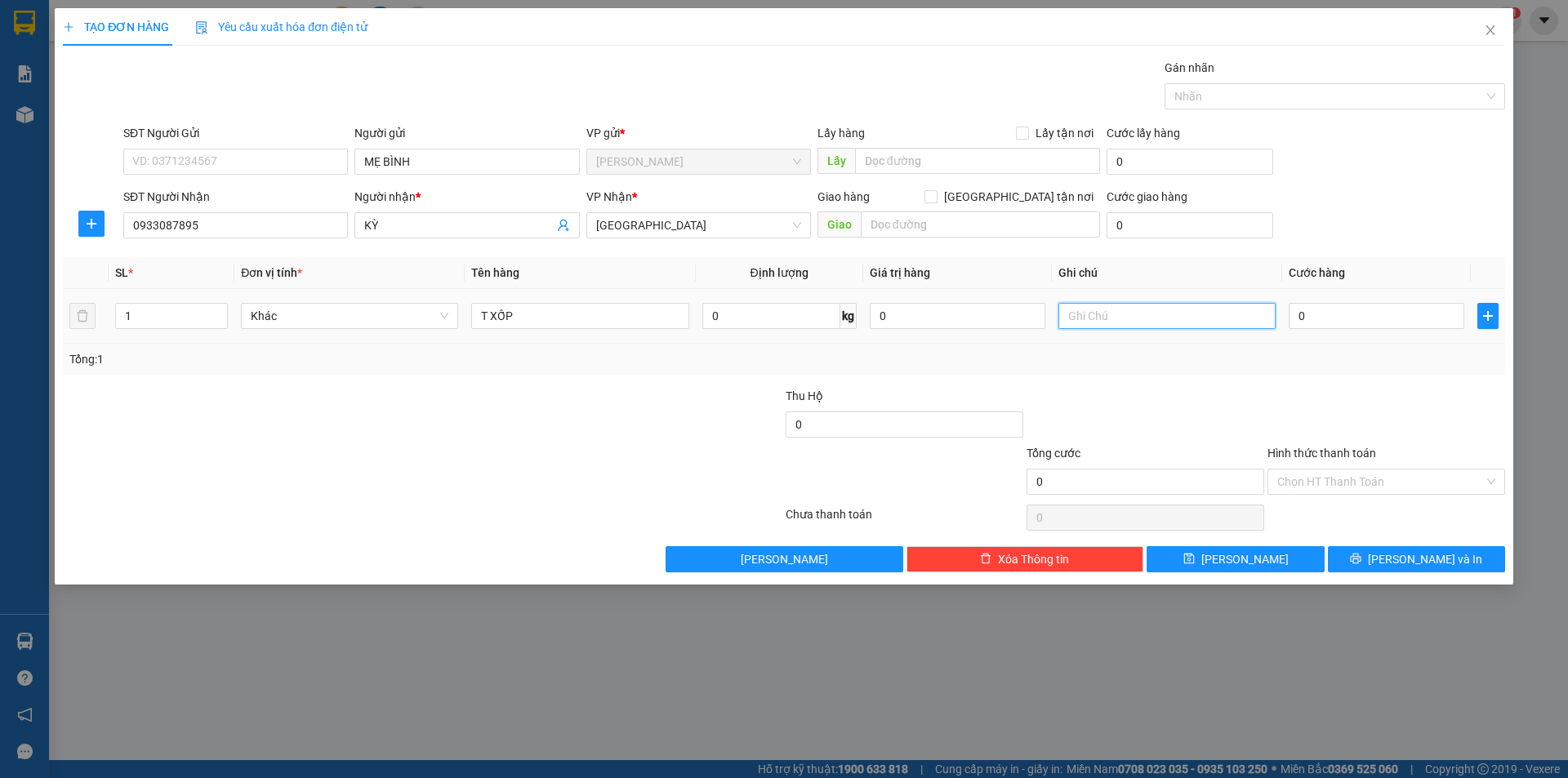
click at [1127, 312] on input "text" at bounding box center [1167, 316] width 217 height 26
type input "R/80"
drag, startPoint x: 1312, startPoint y: 455, endPoint x: 1314, endPoint y: 486, distance: 31.1
click at [1315, 479] on div "Hình thức thanh toán Chọn HT Thanh Toán" at bounding box center [1385, 472] width 237 height 57
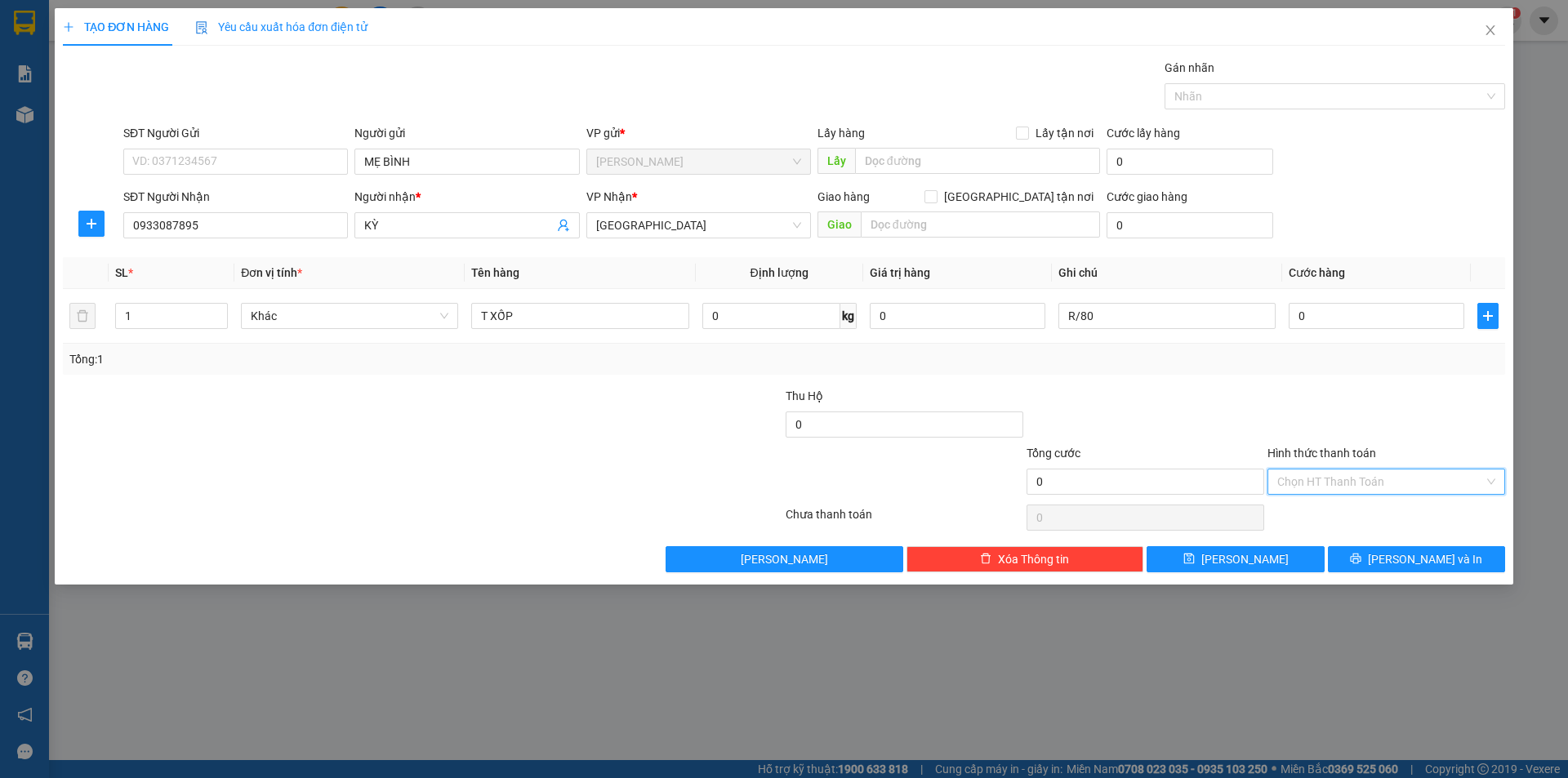
click at [1314, 486] on input "Hình thức thanh toán" at bounding box center [1381, 482] width 207 height 25
click at [1335, 543] on div "Miễn phí" at bounding box center [1386, 540] width 218 height 18
click at [1353, 561] on button "[PERSON_NAME] và In" at bounding box center [1416, 560] width 177 height 26
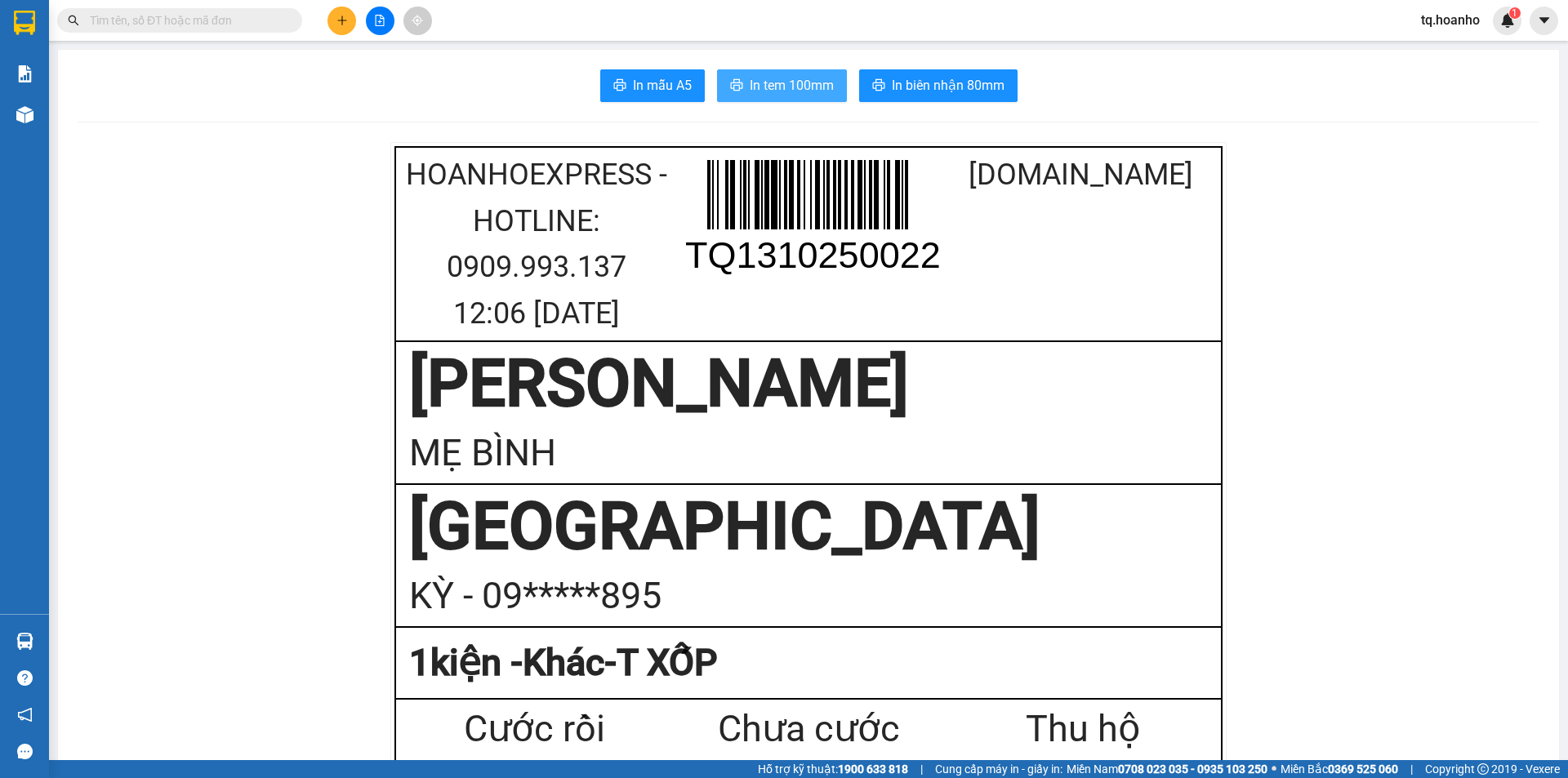
click at [748, 72] on button "In tem 100mm" at bounding box center [781, 86] width 130 height 33
click at [348, 14] on button at bounding box center [342, 20] width 28 height 28
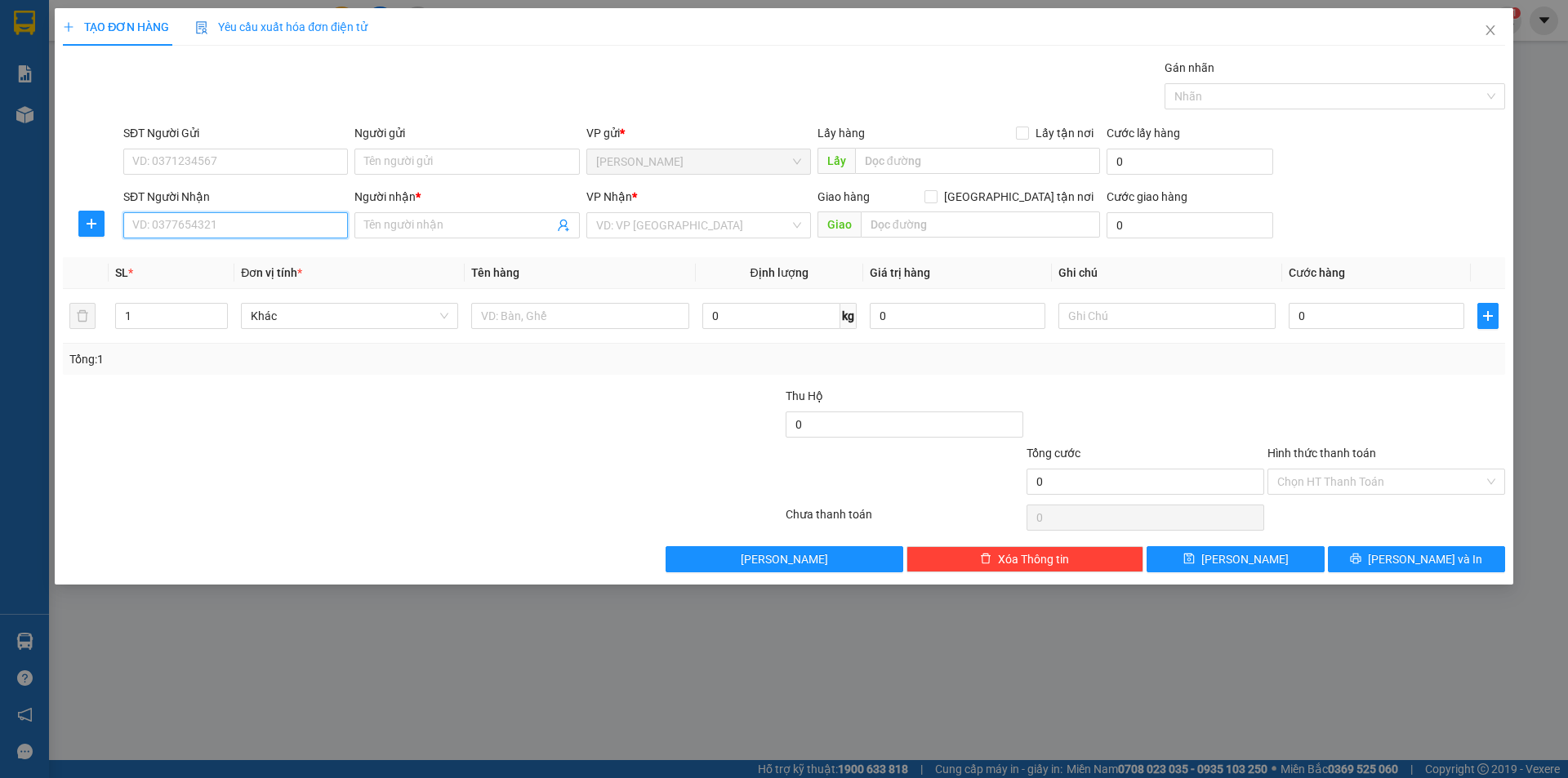
click at [259, 221] on input "SĐT Người Nhận" at bounding box center [236, 225] width 224 height 26
click at [250, 255] on div "0971521481 - NỞ" at bounding box center [236, 258] width 205 height 18
type input "0971521481"
type input "NỞ"
type input "0971521481"
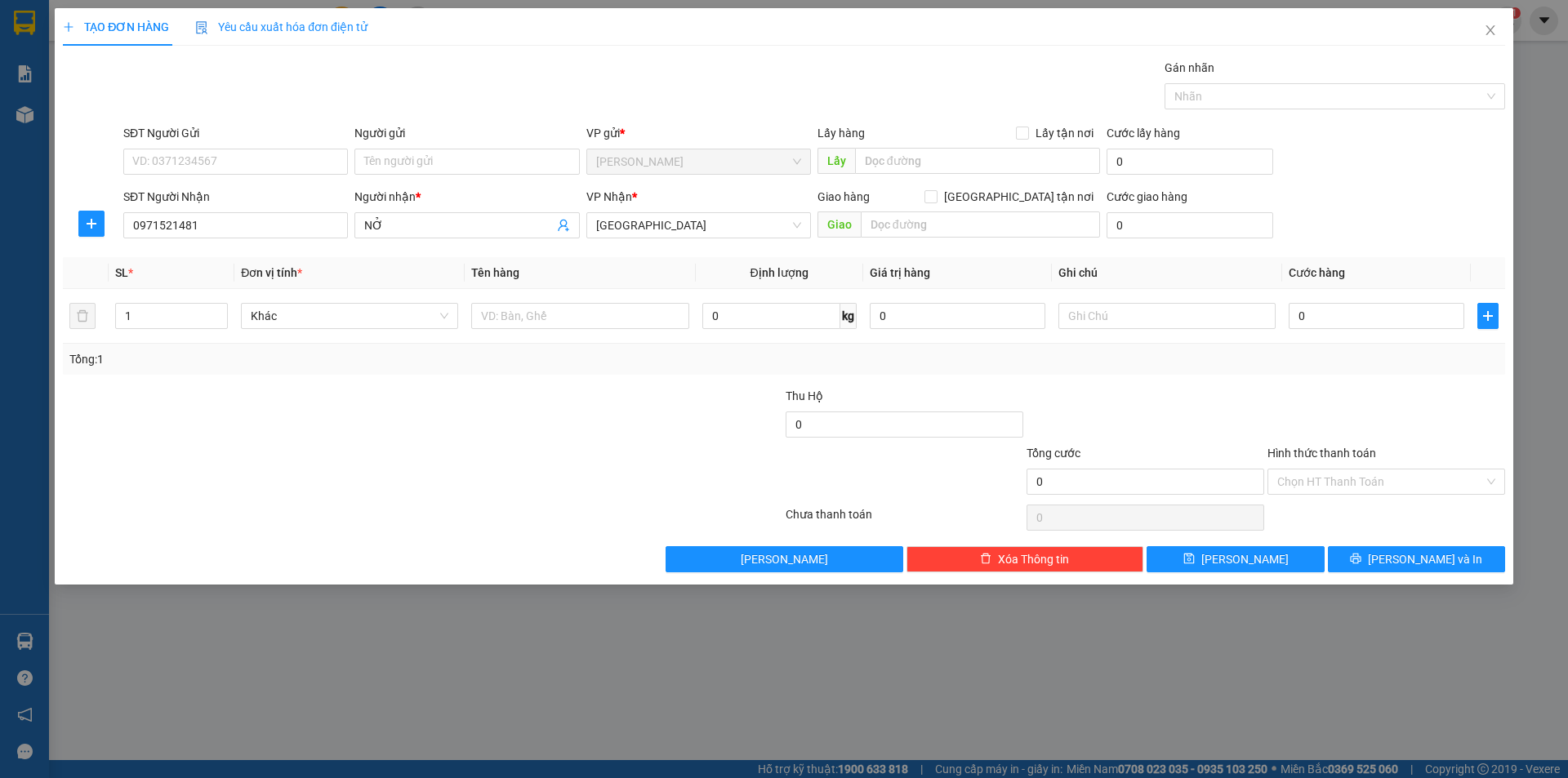
drag, startPoint x: 265, startPoint y: 403, endPoint x: 310, endPoint y: 355, distance: 65.8
click at [264, 403] on div at bounding box center [302, 415] width 482 height 57
click at [483, 158] on input "Người gửi" at bounding box center [466, 162] width 224 height 26
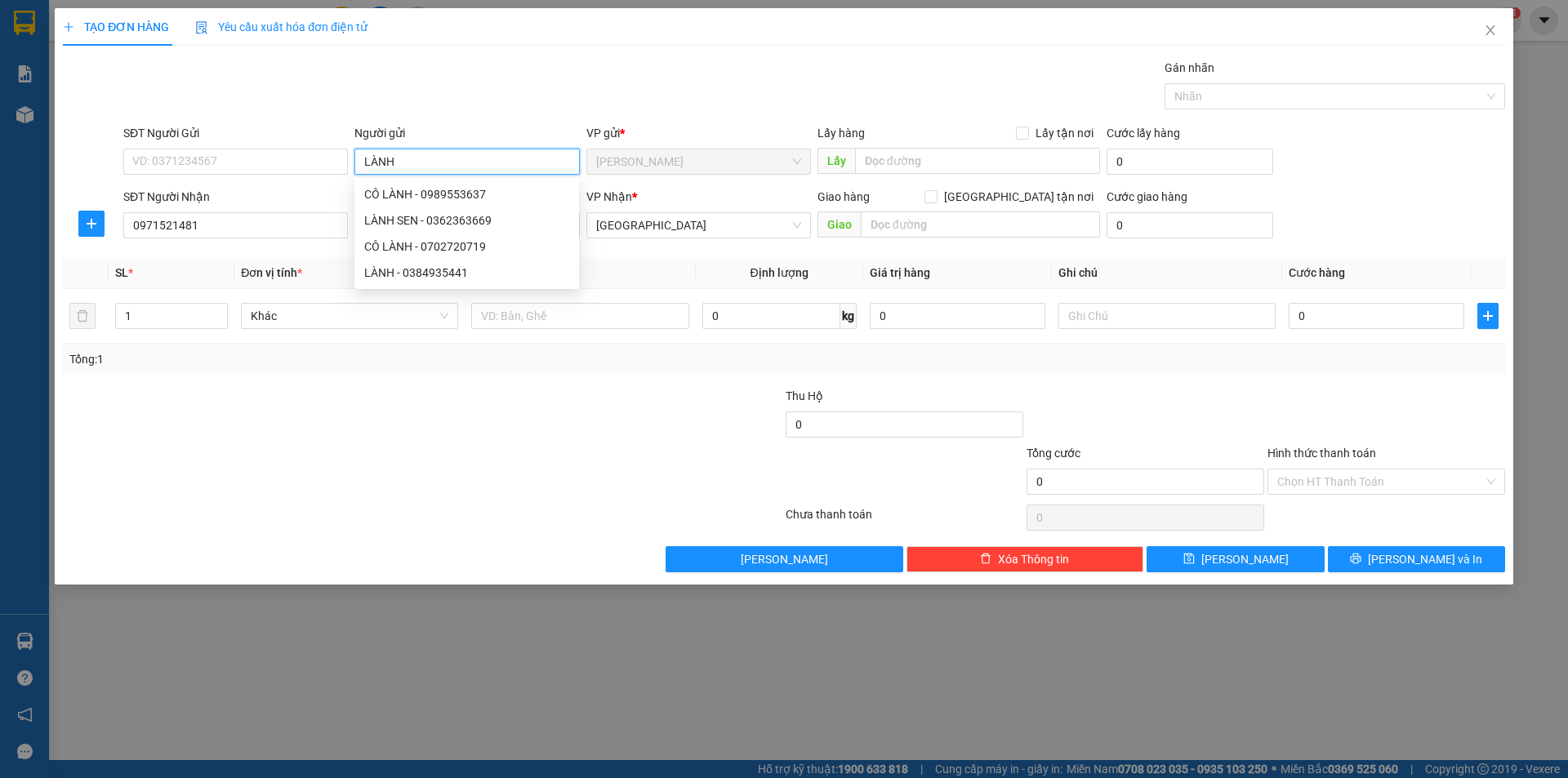
type input "LÀNH"
drag, startPoint x: 268, startPoint y: 374, endPoint x: 284, endPoint y: 323, distance: 53.5
click at [273, 360] on div "Transit Pickup Surcharge Ids Transit Deliver Surcharge Ids Transit Deliver Surc…" at bounding box center [783, 316] width 1442 height 514
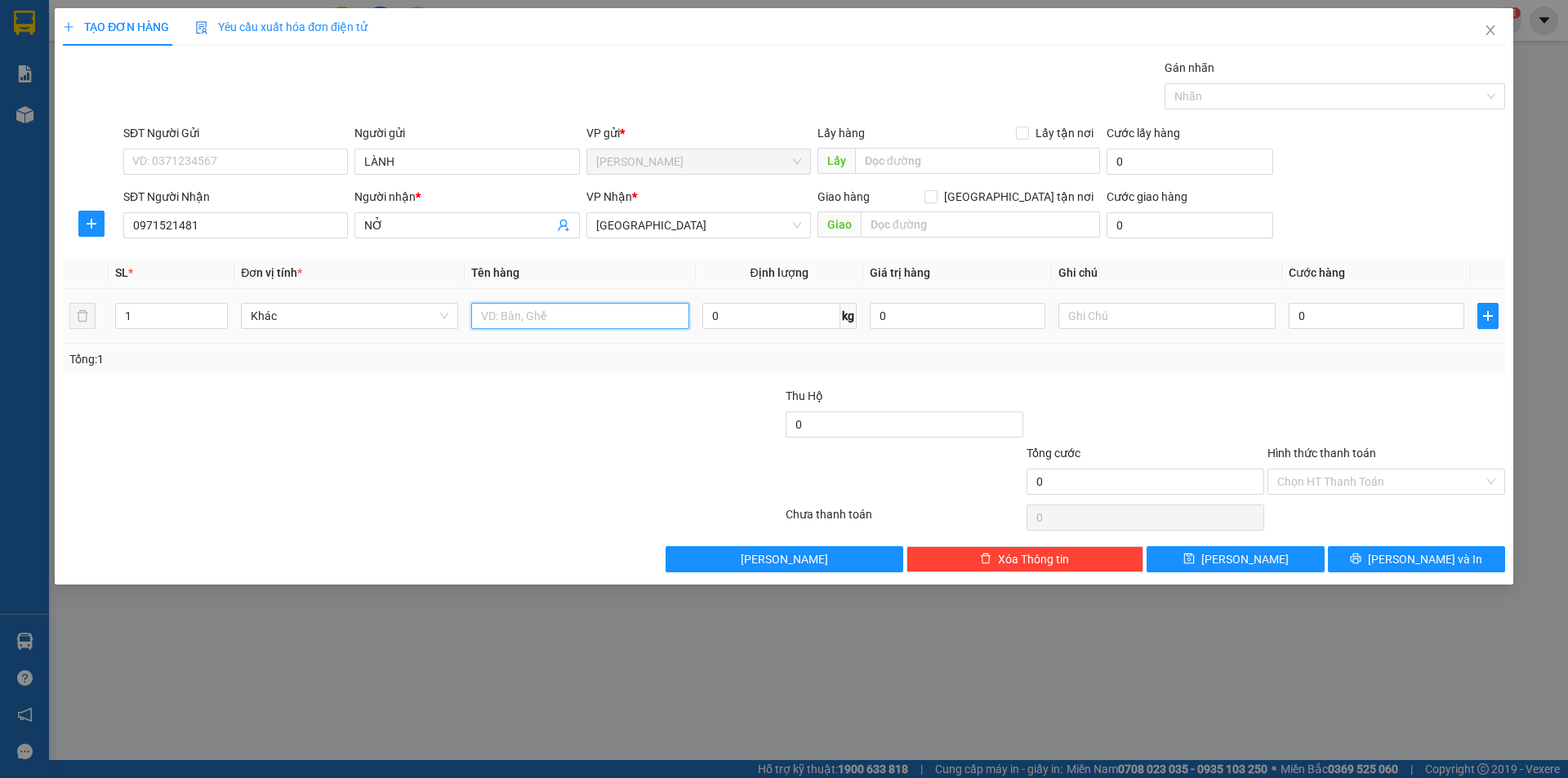
click at [599, 315] on input "text" at bounding box center [580, 316] width 217 height 26
type input "T XỐP"
click at [1097, 322] on input "text" at bounding box center [1167, 316] width 217 height 26
type input "R/100"
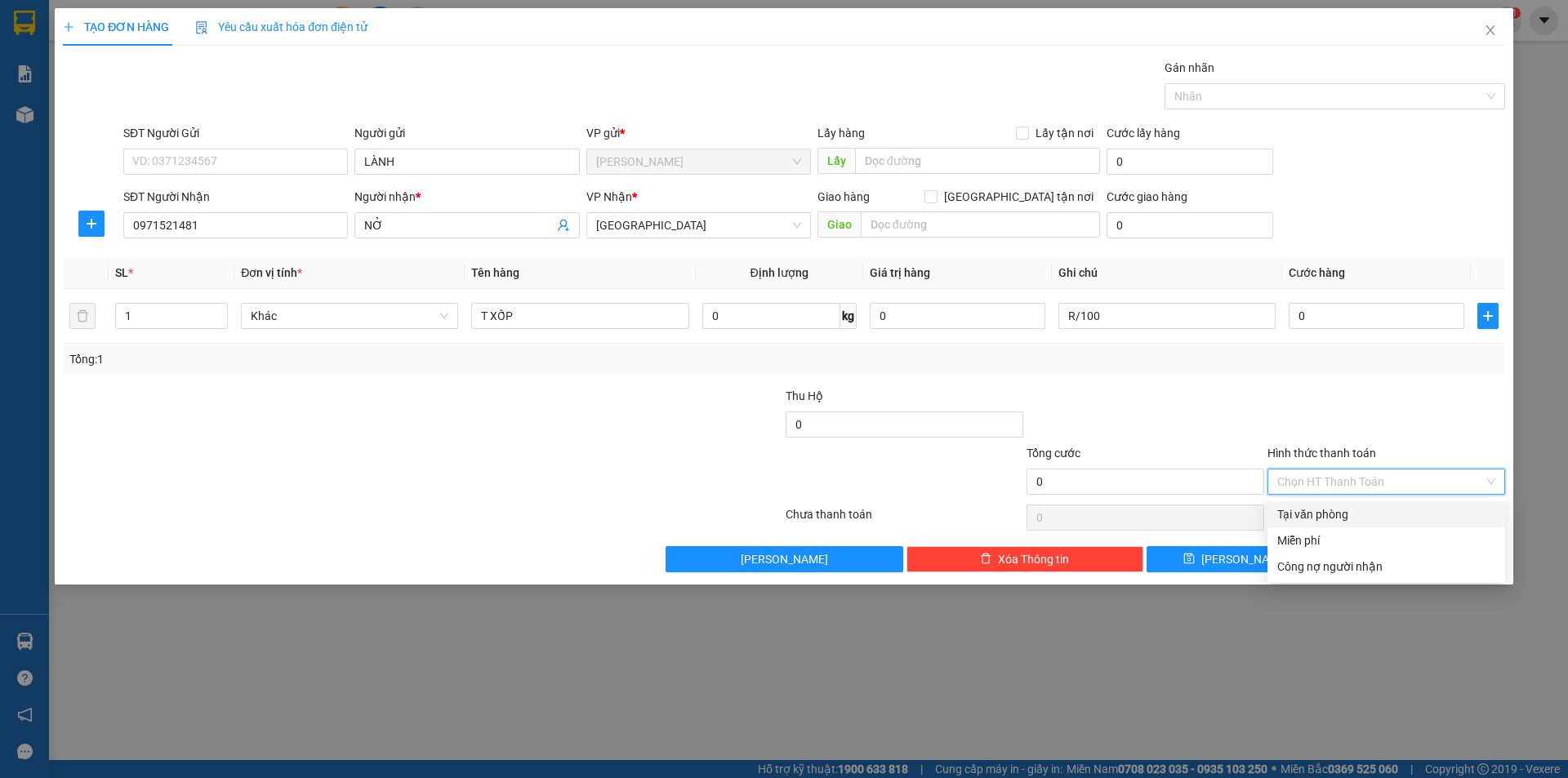
click at [1389, 473] on input "Hình thức thanh toán" at bounding box center [1381, 482] width 207 height 25
click at [1355, 544] on div "Miễn phí" at bounding box center [1386, 540] width 218 height 18
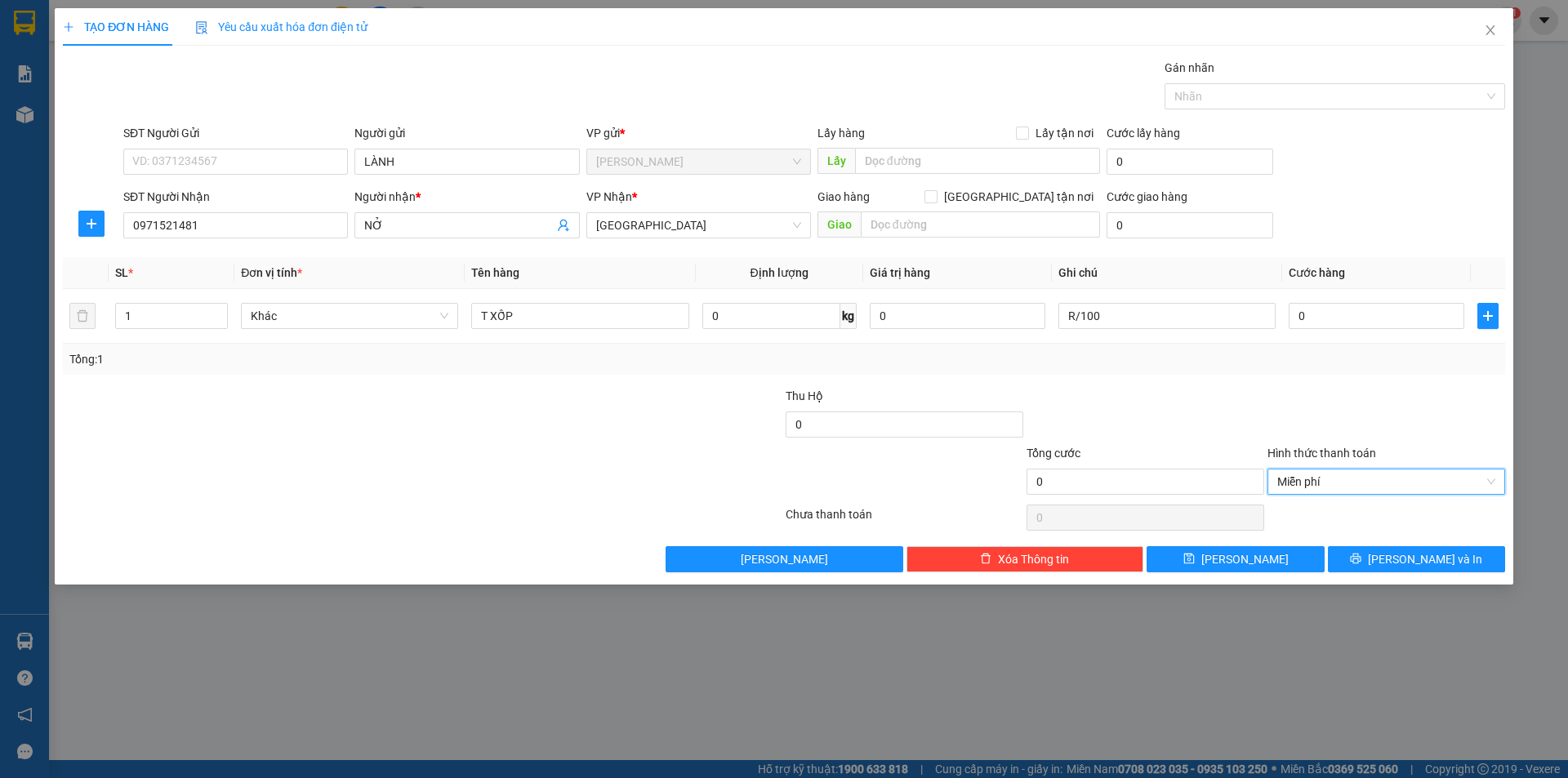
click at [1389, 574] on div "TẠO ĐƠN HÀNG Yêu cầu xuất hóa đơn điện tử Transit Pickup Surcharge Ids Transit …" at bounding box center [784, 296] width 1459 height 577
drag, startPoint x: 1391, startPoint y: 561, endPoint x: 1414, endPoint y: 539, distance: 31.8
click at [1361, 560] on icon "printer" at bounding box center [1355, 558] width 11 height 11
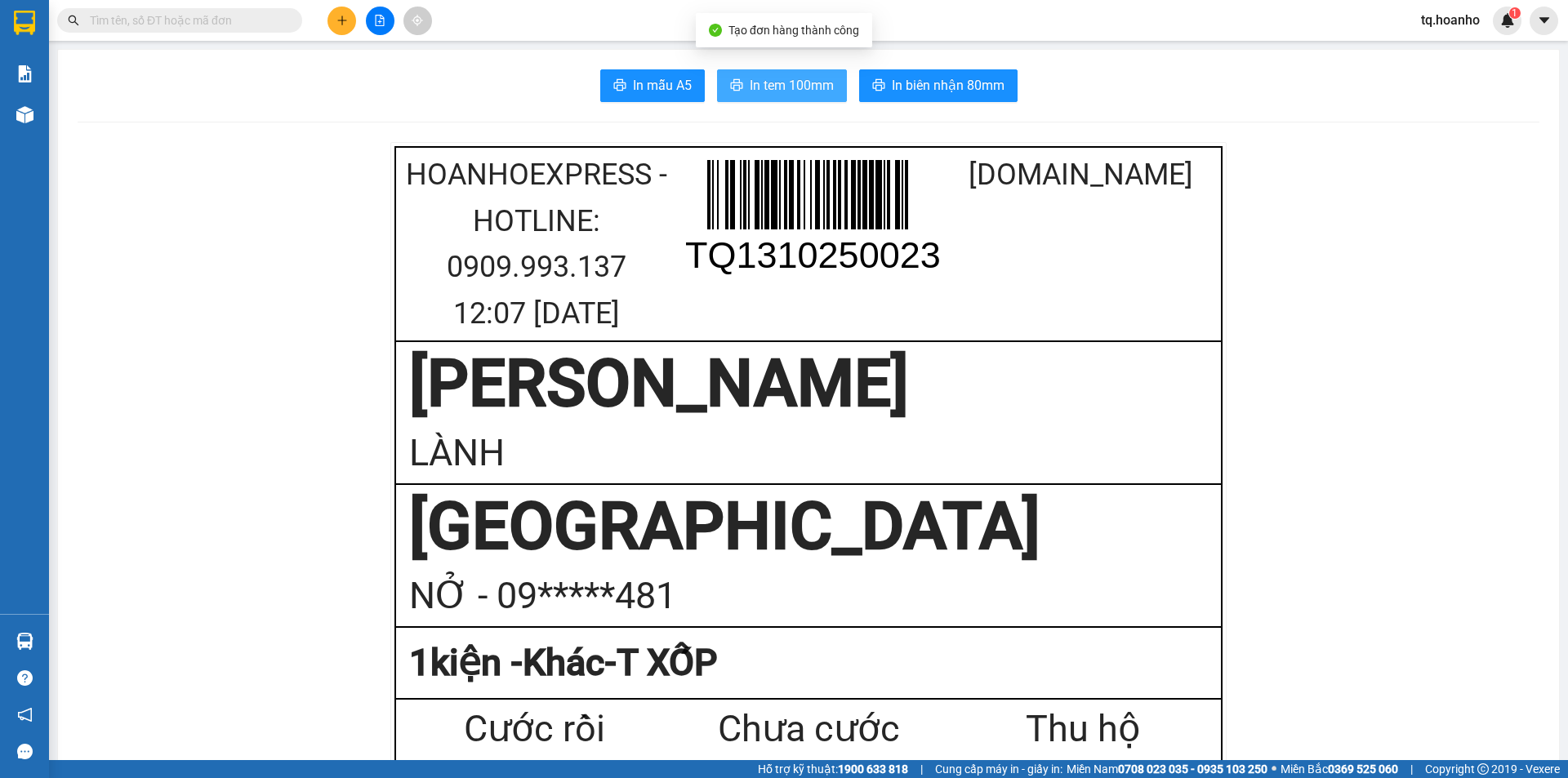
click at [803, 87] on span "In tem 100mm" at bounding box center [791, 85] width 84 height 20
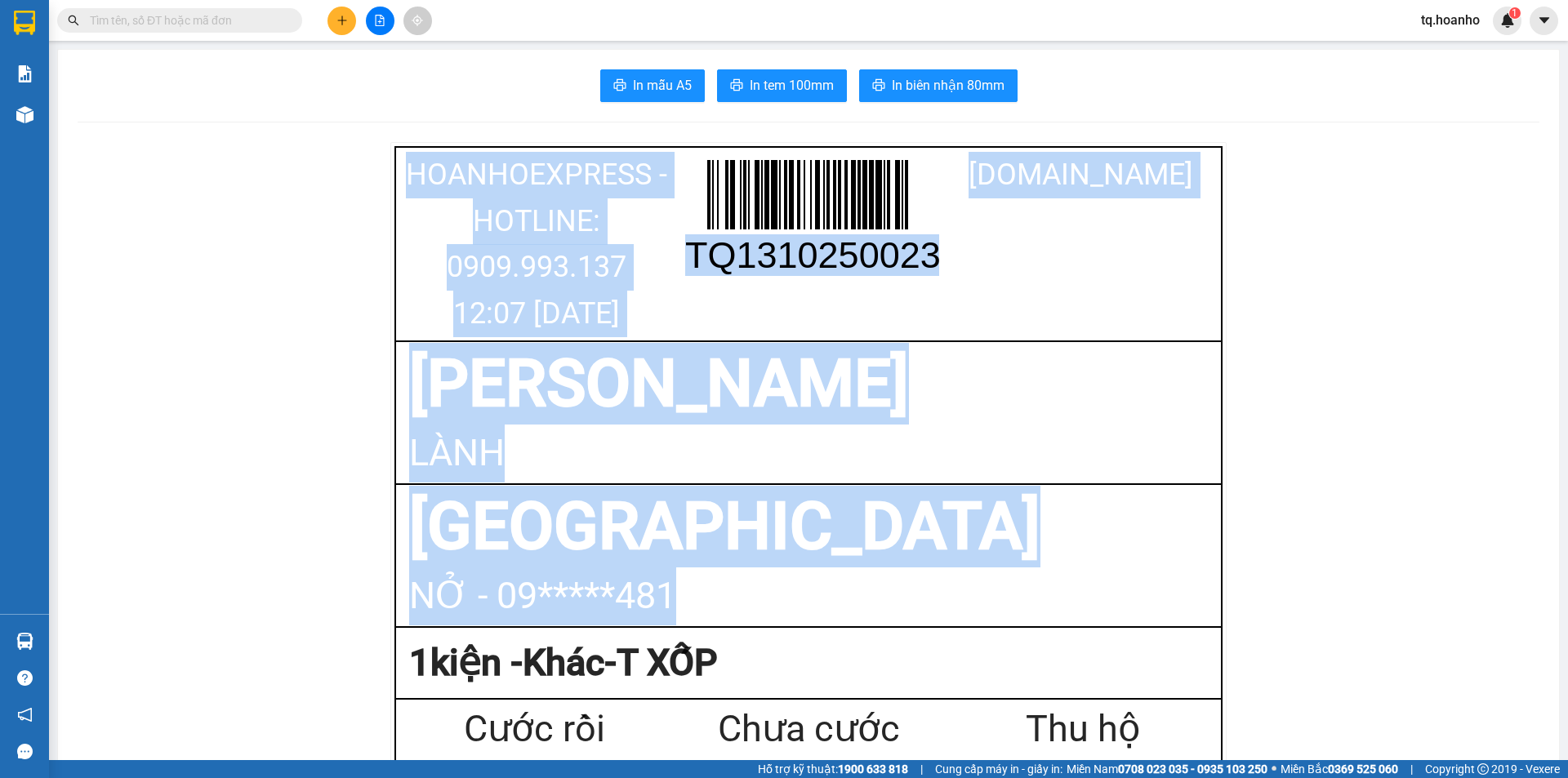
drag, startPoint x: 1026, startPoint y: 538, endPoint x: 1538, endPoint y: -71, distance: 795.6
click at [1538, 0] on html "Kết quả tìm kiếm ( 0 ) Bộ lọc No Data tq.hoanho 1 Báo cáo Kho hàng mới Hàng sắp…" at bounding box center [784, 389] width 1568 height 778
click at [350, 18] on button at bounding box center [342, 20] width 28 height 28
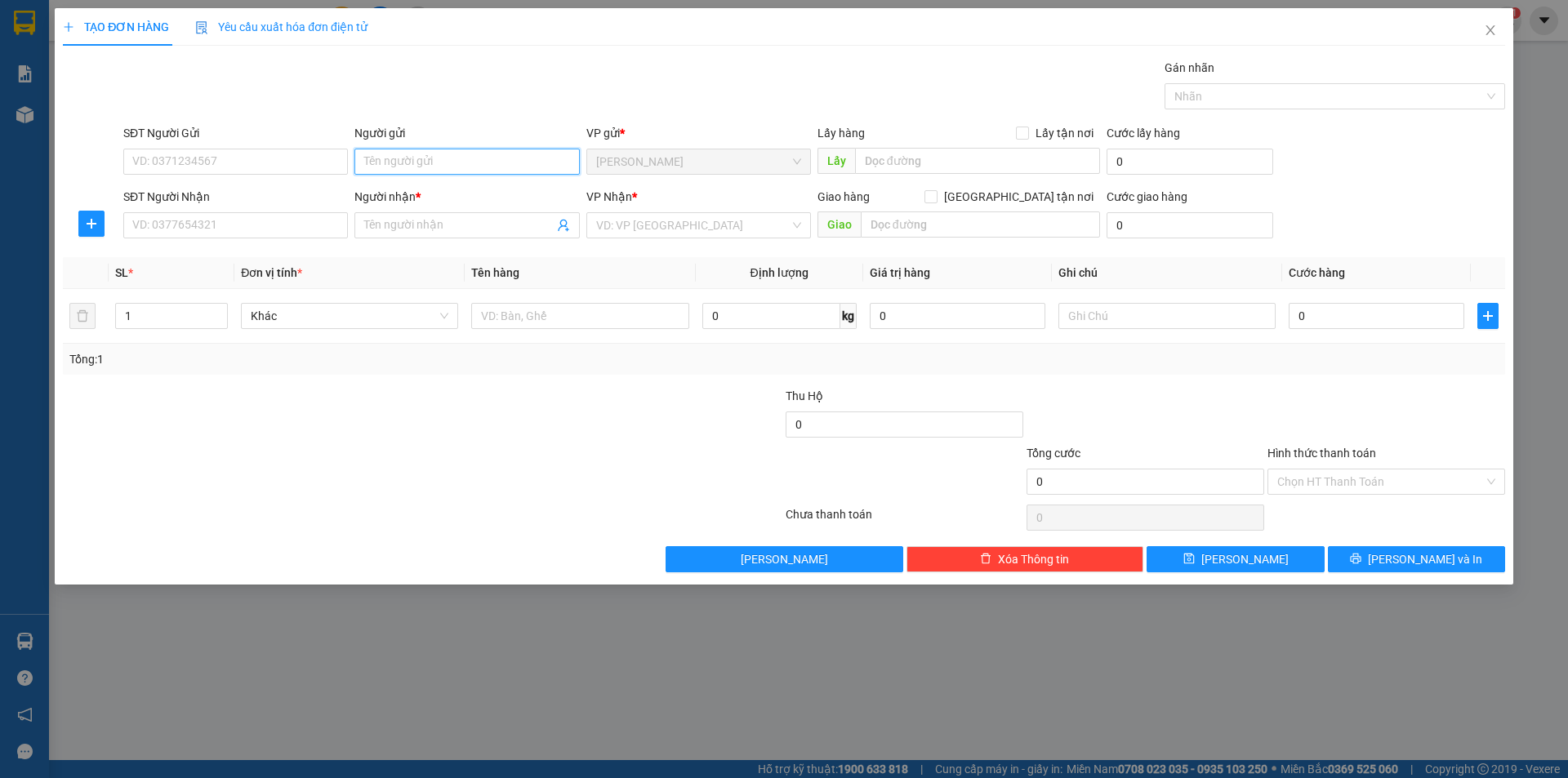
click at [511, 157] on input "Người gửi" at bounding box center [466, 162] width 224 height 26
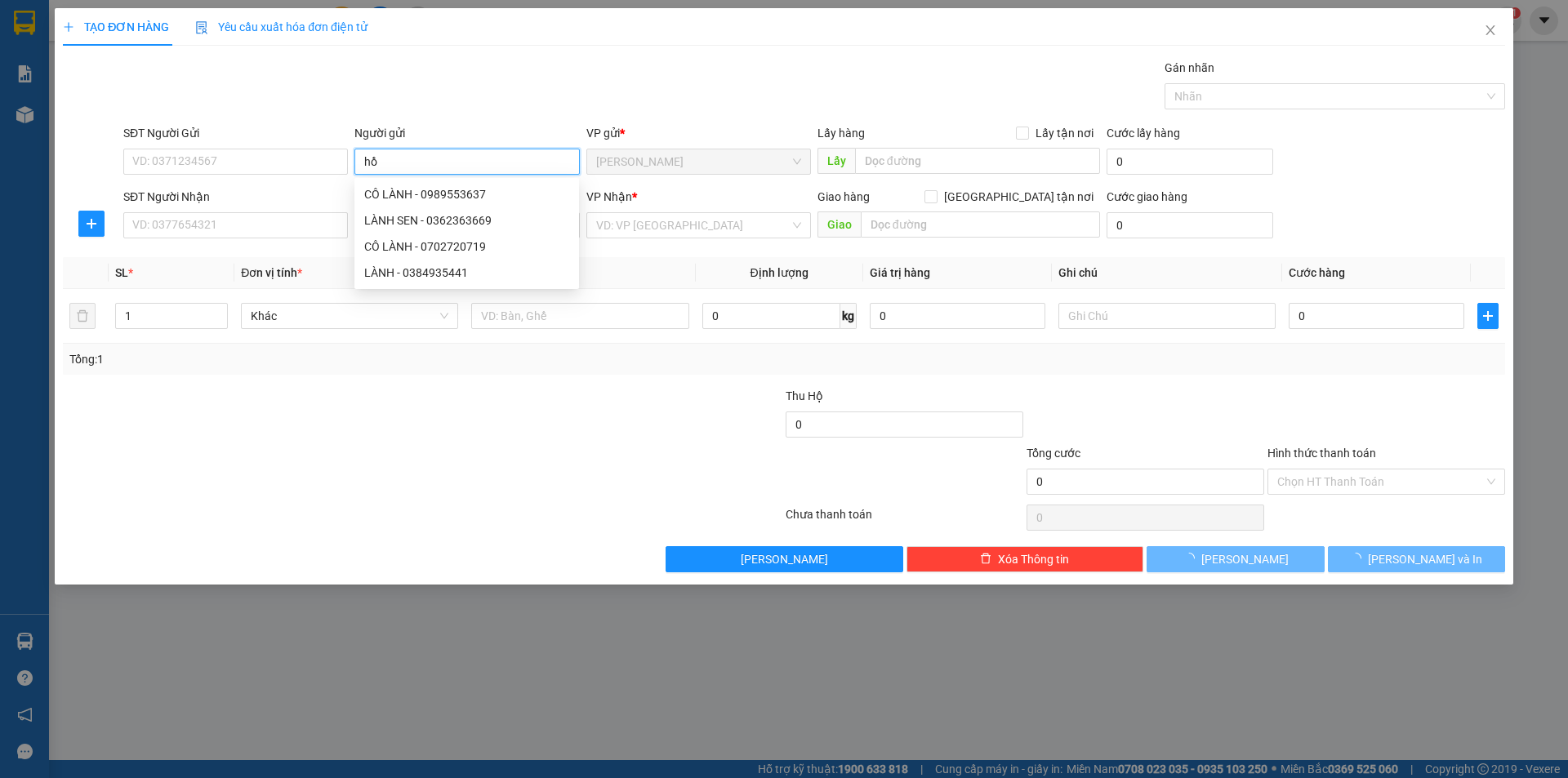
type input "h"
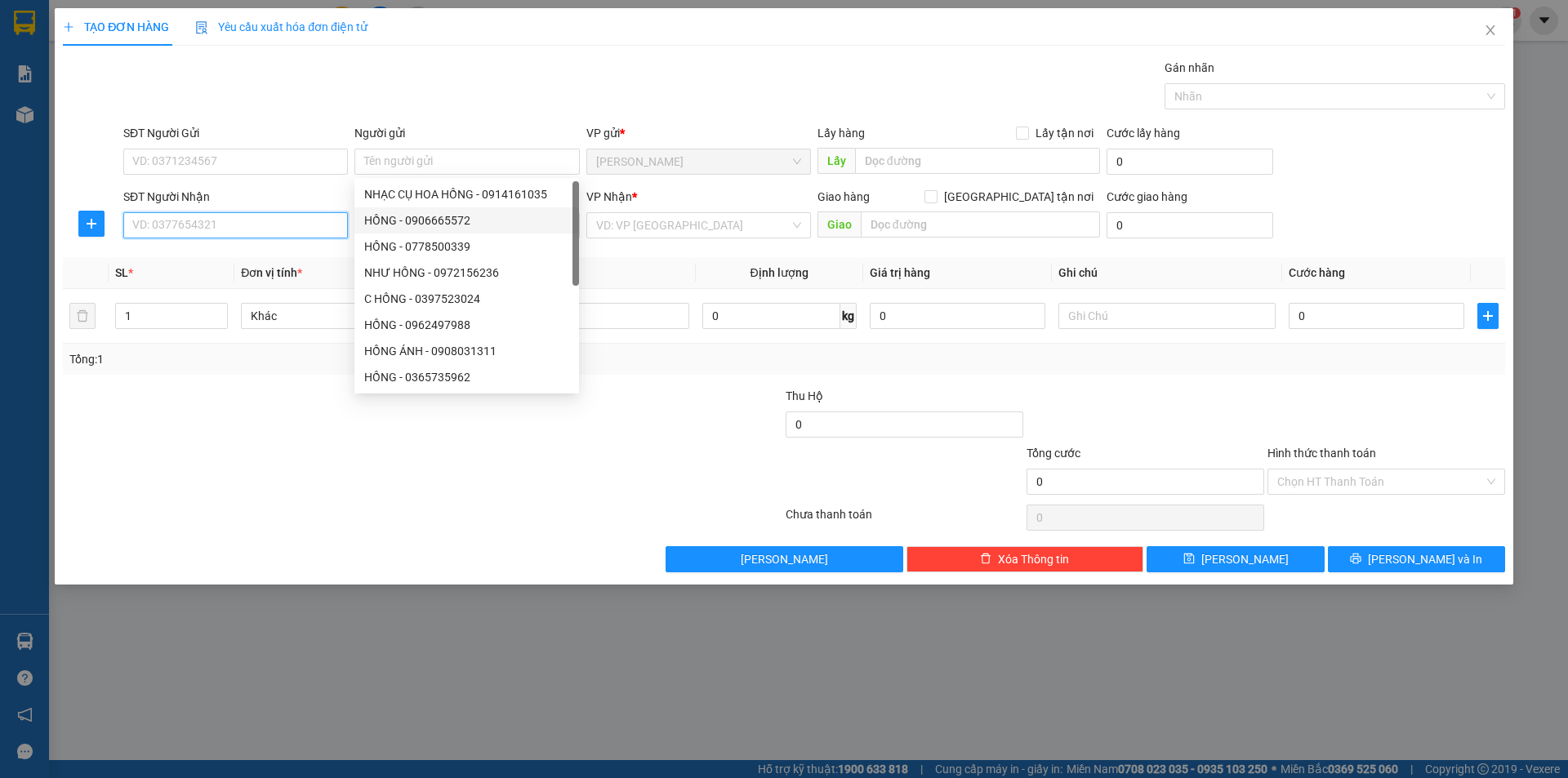
click at [320, 237] on input "SĐT Người Nhận" at bounding box center [236, 225] width 224 height 26
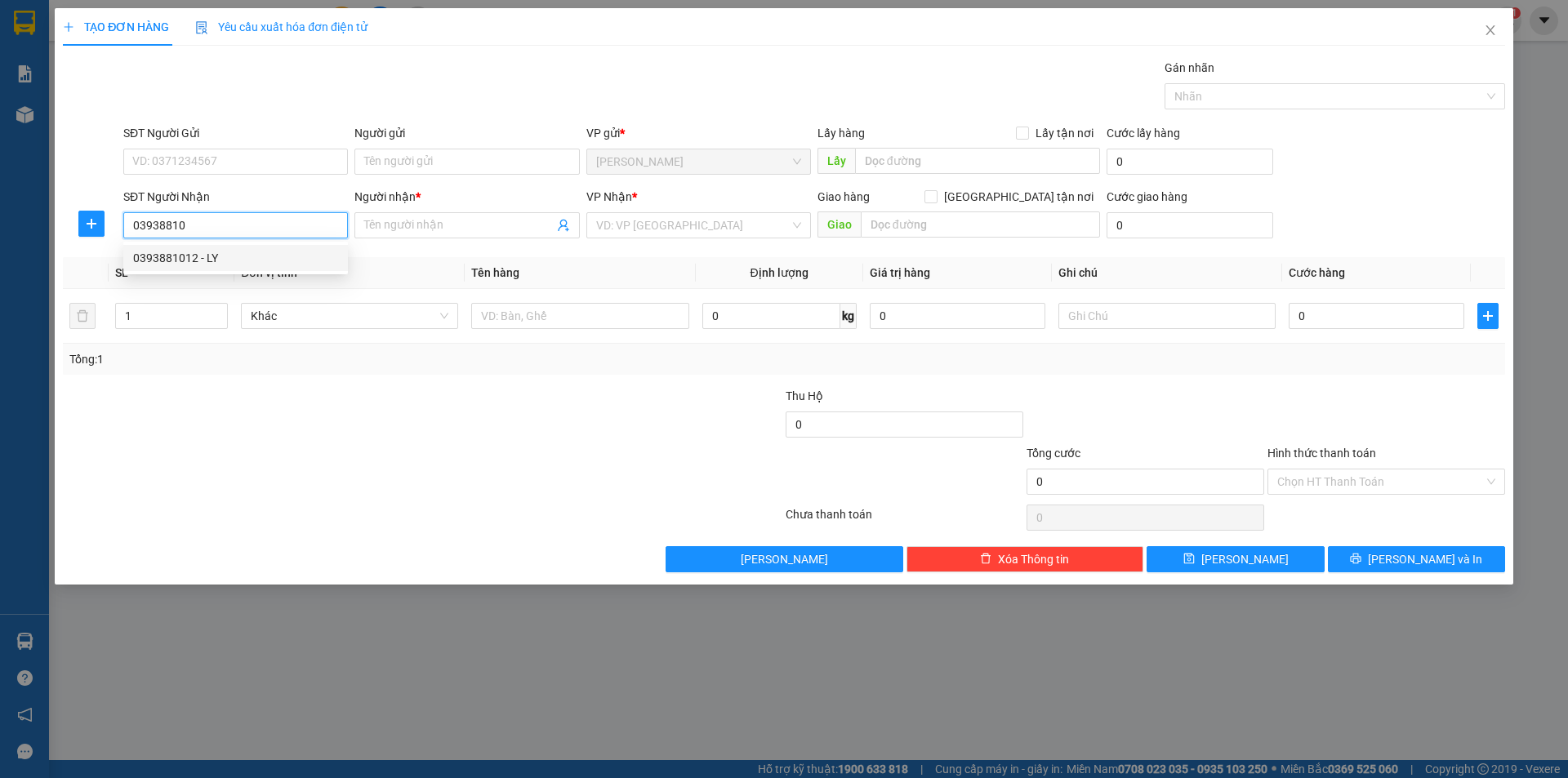
click at [216, 266] on div "0393881012 - LY" at bounding box center [236, 258] width 224 height 26
type input "0393881012"
type input "LY"
type input "0393881012"
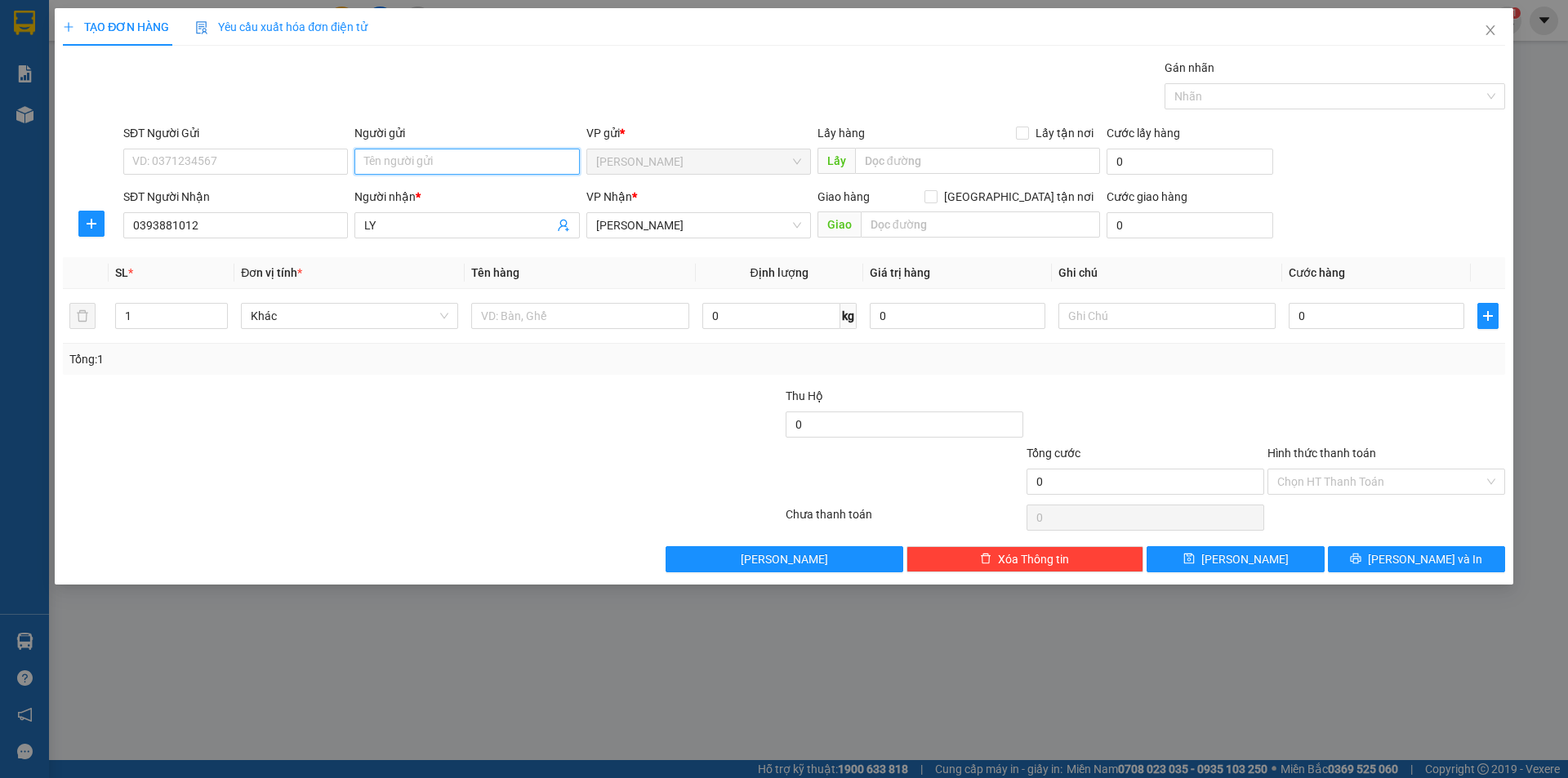
click at [408, 159] on input "Người gửi" at bounding box center [466, 162] width 224 height 26
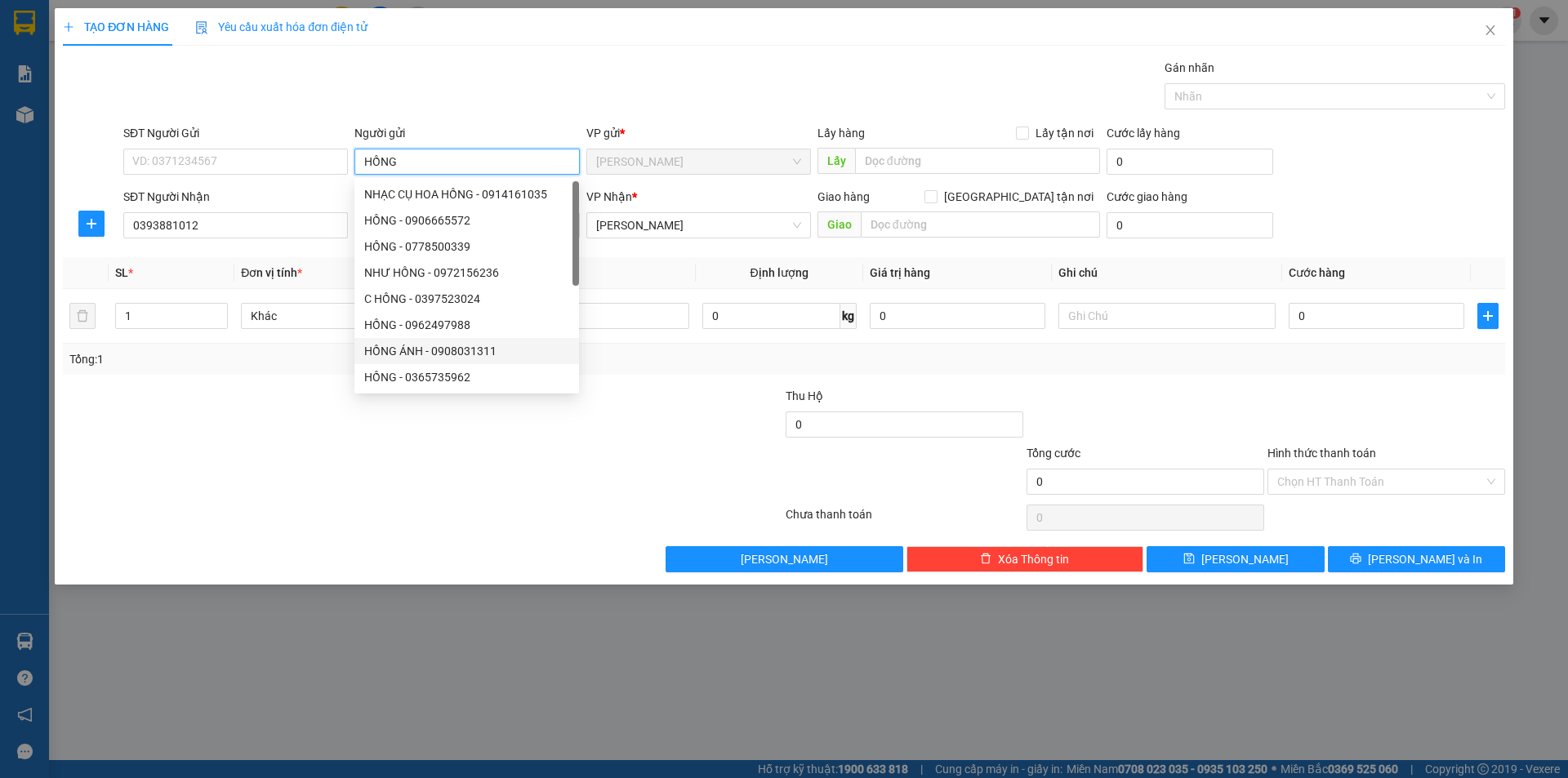
type input "HỒNG"
drag, startPoint x: 351, startPoint y: 476, endPoint x: 496, endPoint y: 373, distance: 177.9
click at [426, 420] on form "Thu Hộ 0 Tổng cước 0 Hình thức thanh toán Chọn HT Thanh Toán" at bounding box center [783, 443] width 1442 height 114
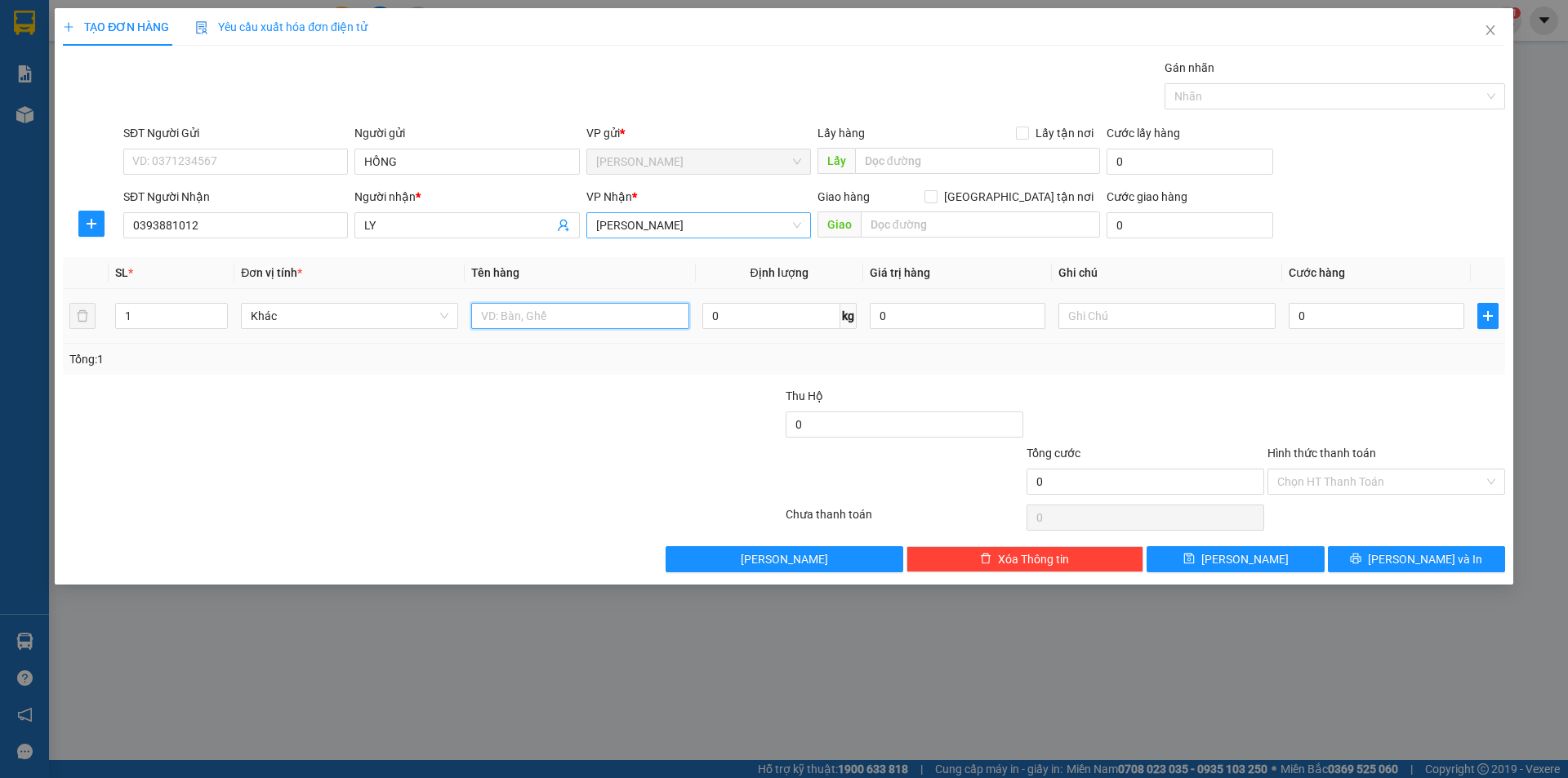
drag, startPoint x: 654, startPoint y: 316, endPoint x: 663, endPoint y: 219, distance: 97.4
click at [657, 308] on input "text" at bounding box center [580, 316] width 217 height 26
click at [667, 216] on span "[PERSON_NAME]" at bounding box center [698, 225] width 205 height 25
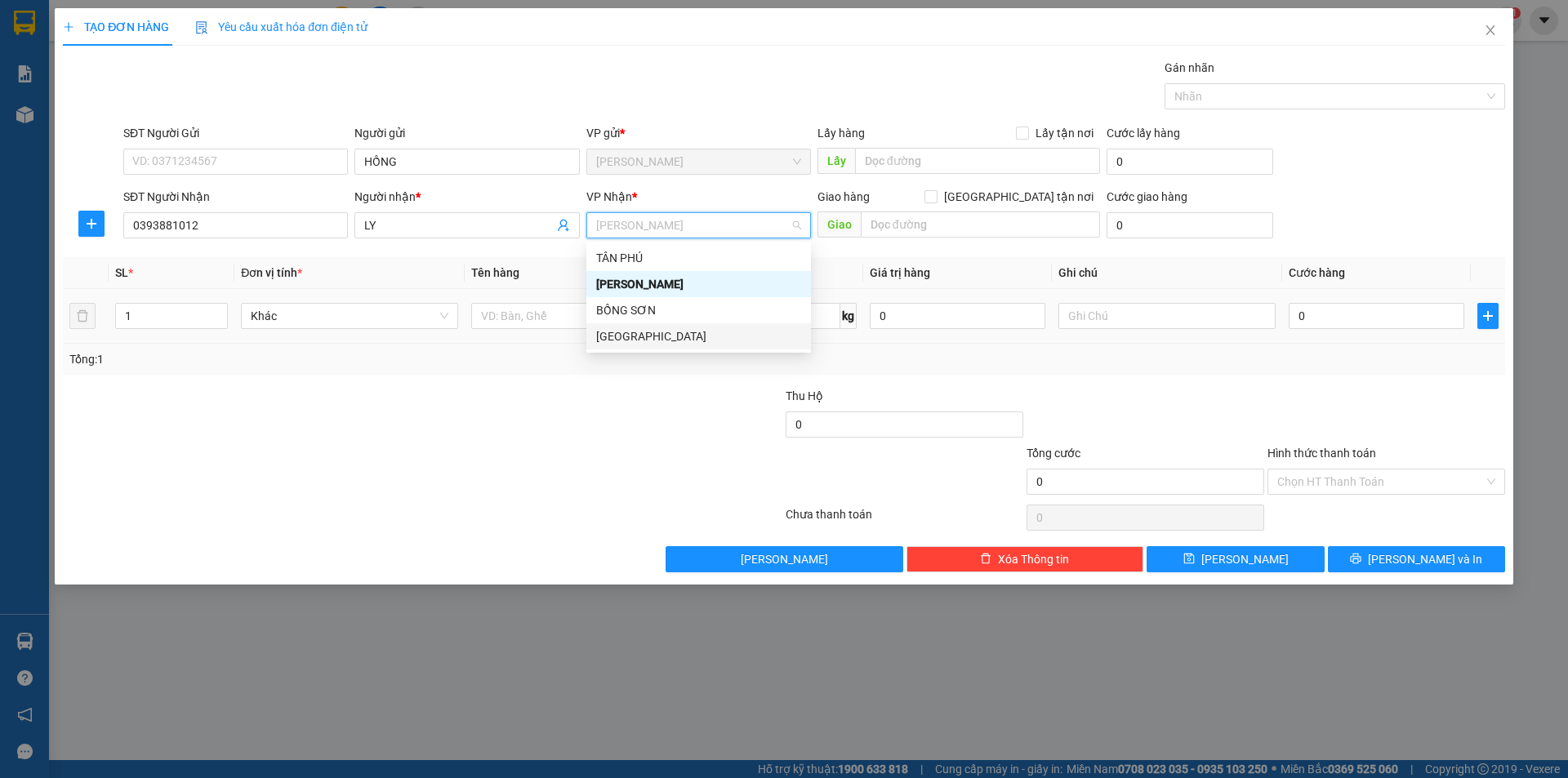
drag, startPoint x: 623, startPoint y: 335, endPoint x: 623, endPoint y: 299, distance: 36.0
click at [623, 336] on div "[GEOGRAPHIC_DATA]" at bounding box center [698, 336] width 205 height 18
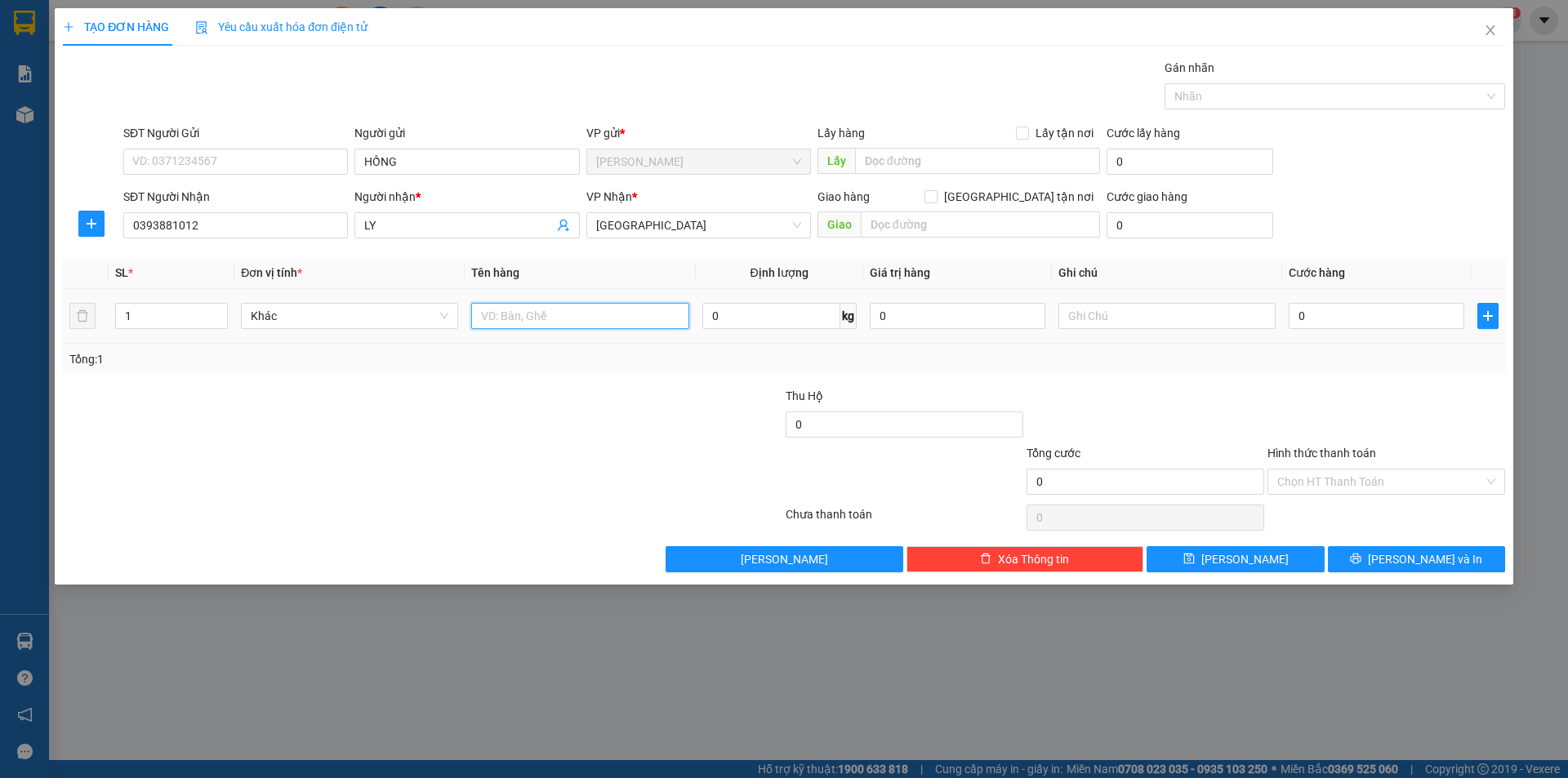
click at [578, 323] on input "text" at bounding box center [580, 316] width 217 height 26
type input "T XỐP"
click at [1187, 312] on input "text" at bounding box center [1167, 316] width 217 height 26
type input "R/80"
click at [1367, 483] on input "Hình thức thanh toán" at bounding box center [1381, 482] width 207 height 25
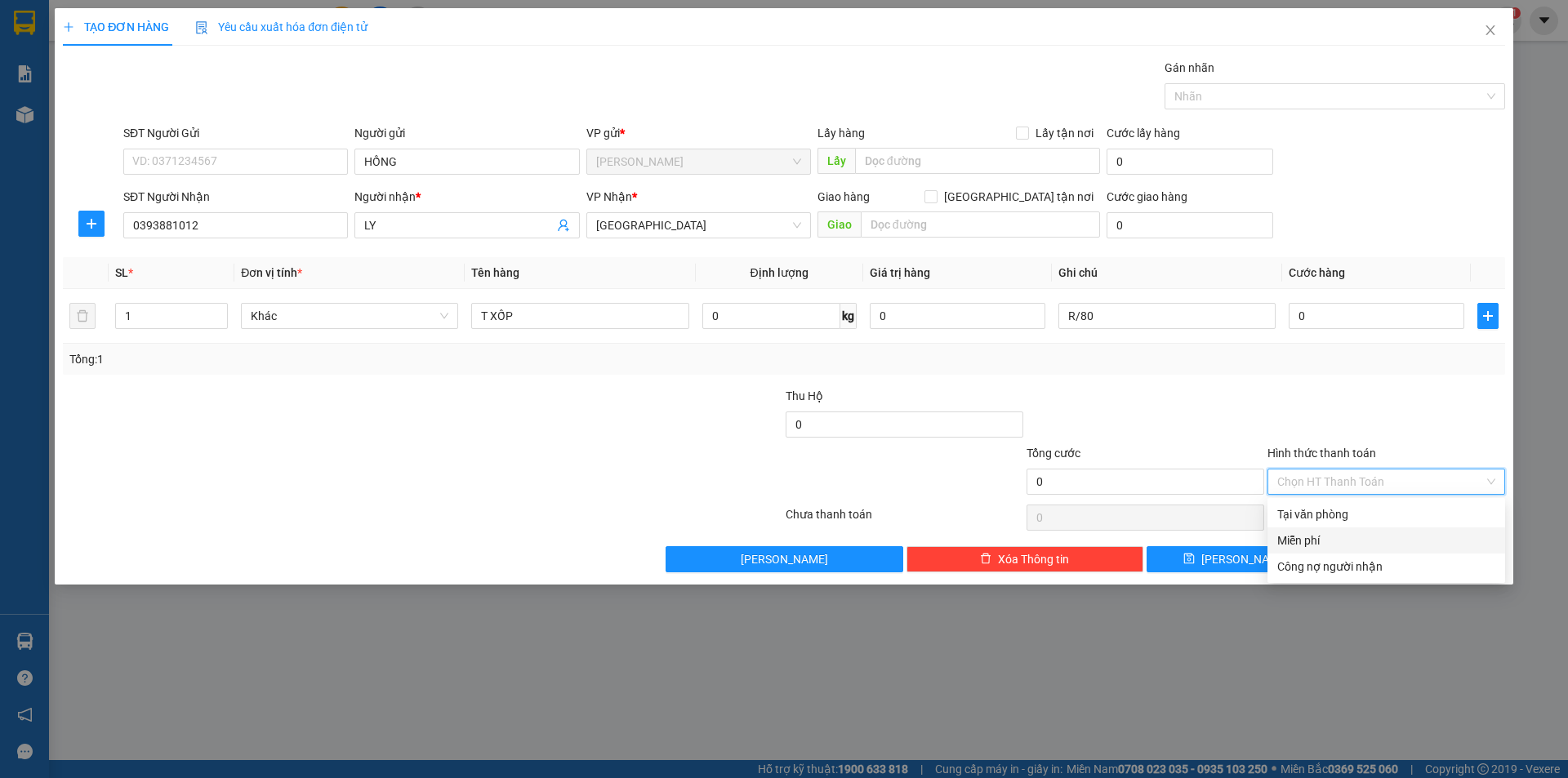
click at [1354, 543] on div "Miễn phí" at bounding box center [1386, 540] width 218 height 18
click at [1376, 555] on button "[PERSON_NAME] và In" at bounding box center [1416, 560] width 177 height 26
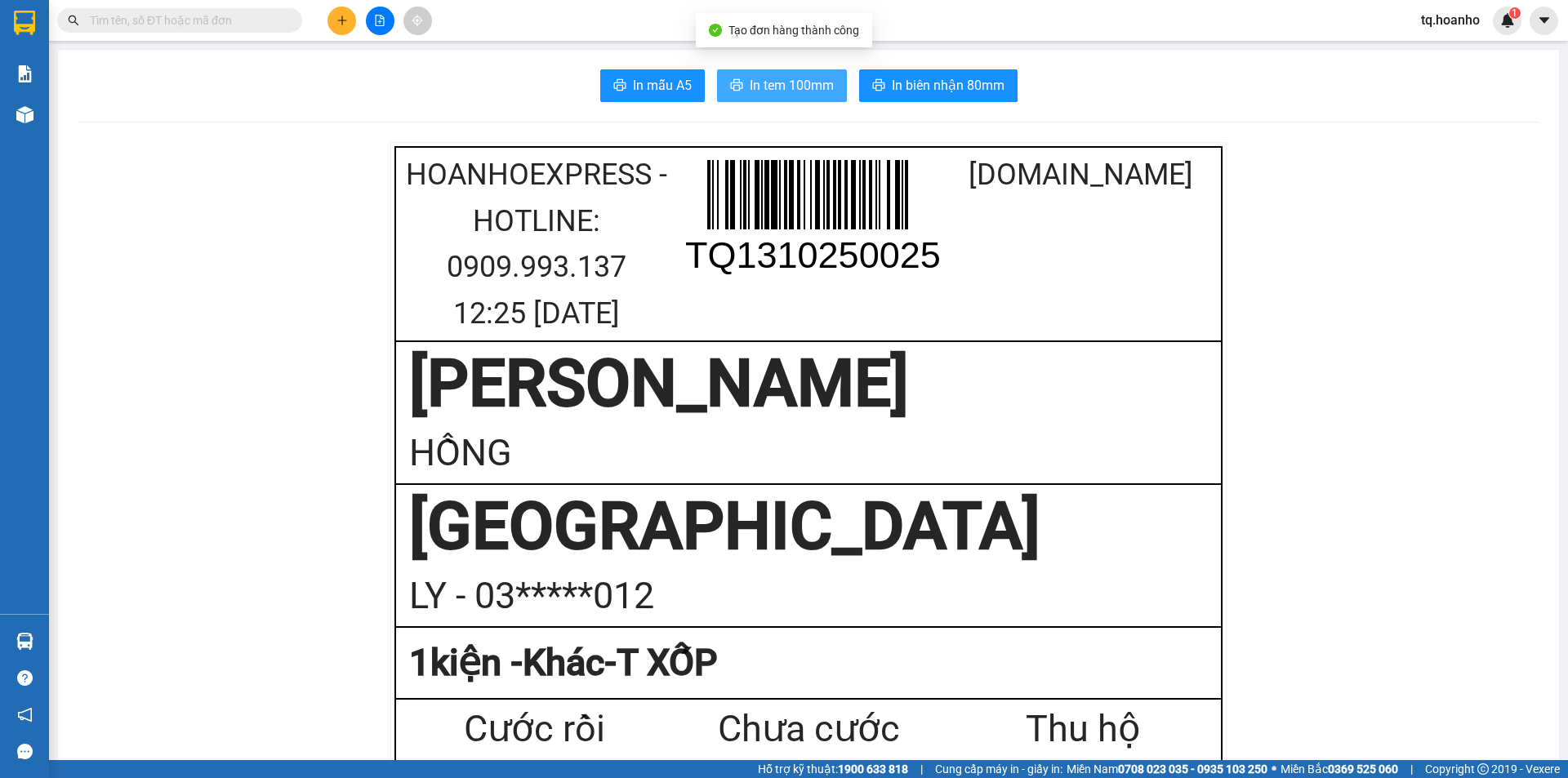
click at [773, 94] on span "In tem 100mm" at bounding box center [791, 85] width 84 height 20
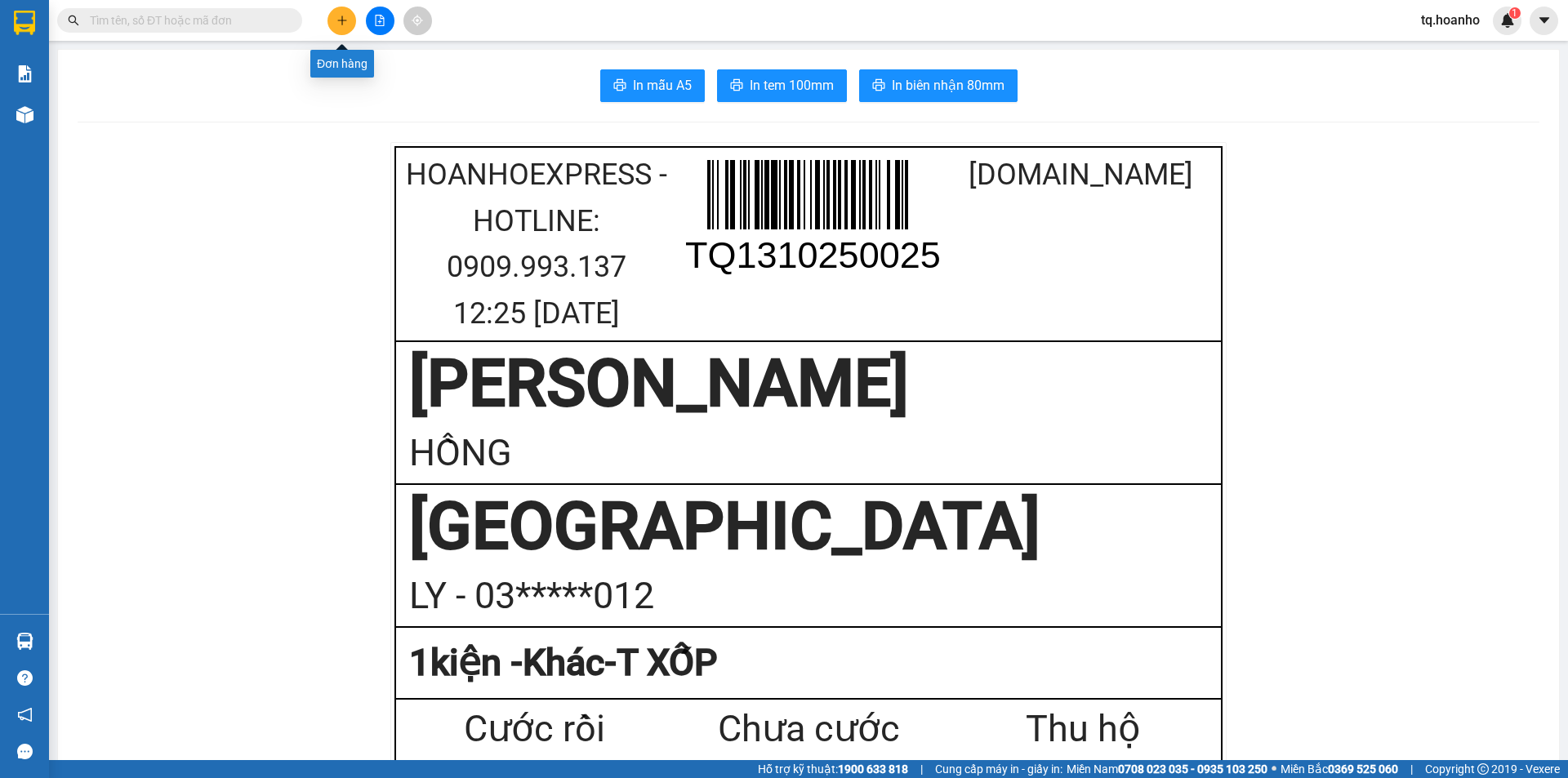
click at [343, 27] on button at bounding box center [342, 20] width 28 height 28
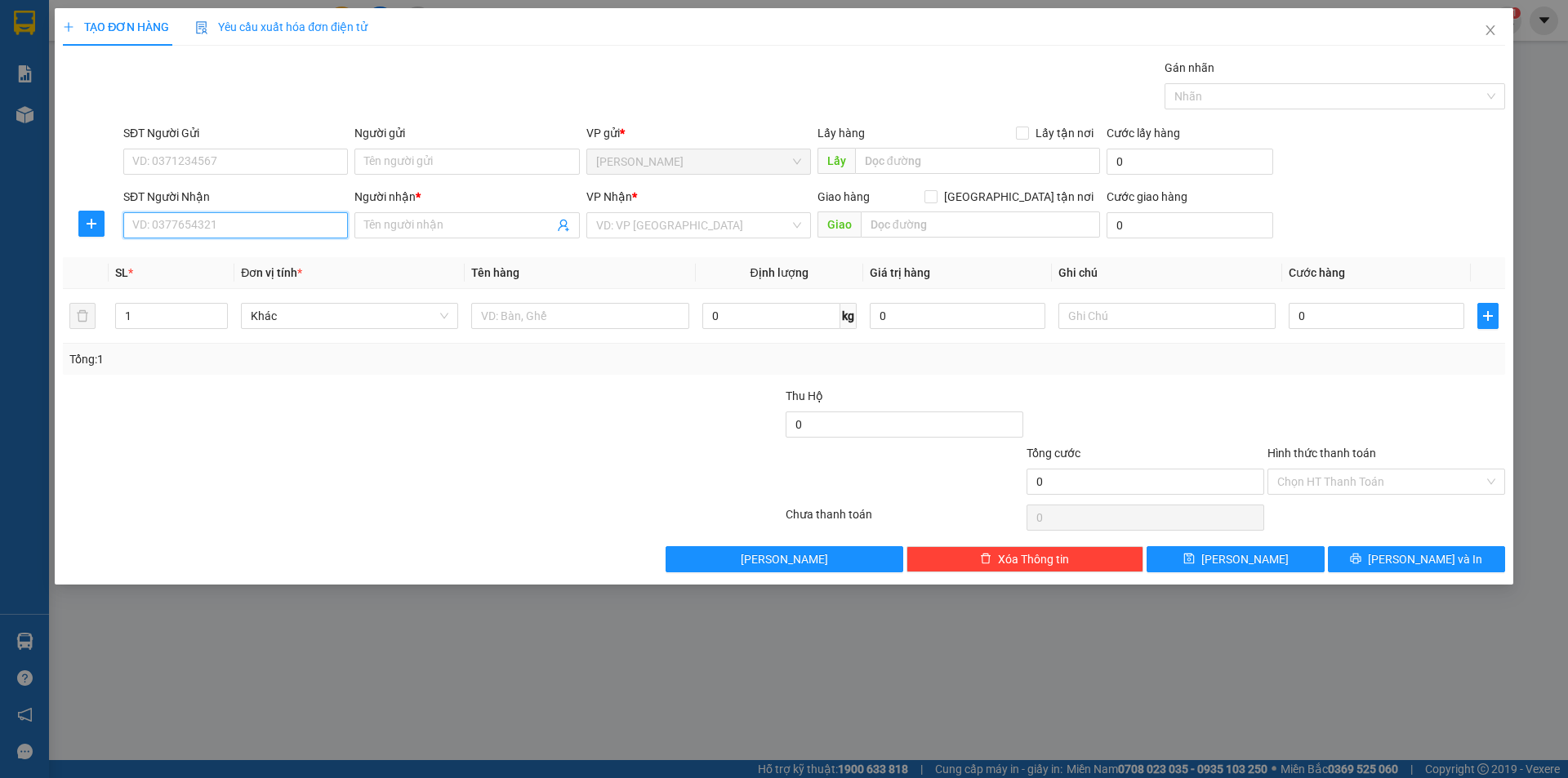
click at [303, 231] on input "SĐT Người Nhận" at bounding box center [236, 225] width 224 height 26
drag, startPoint x: 258, startPoint y: 252, endPoint x: 302, endPoint y: 248, distance: 44.2
click at [260, 252] on div "0986013733 - THẮM" at bounding box center [236, 258] width 205 height 18
type input "0986013733"
type input "THẮM"
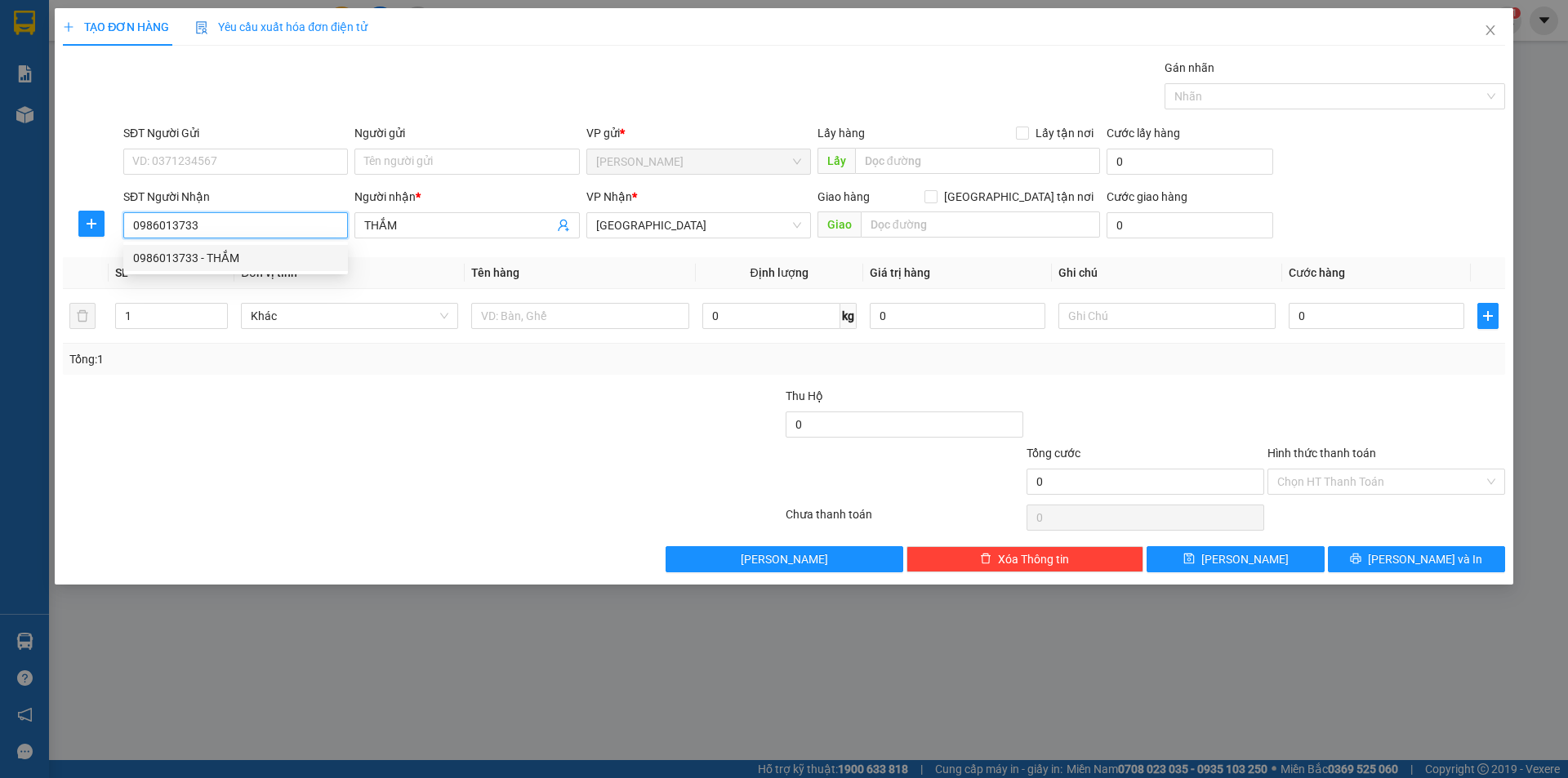
type input "0986013733"
drag, startPoint x: 361, startPoint y: 373, endPoint x: 491, endPoint y: 337, distance: 134.9
click at [395, 366] on div "Tổng: 1" at bounding box center [783, 359] width 1442 height 31
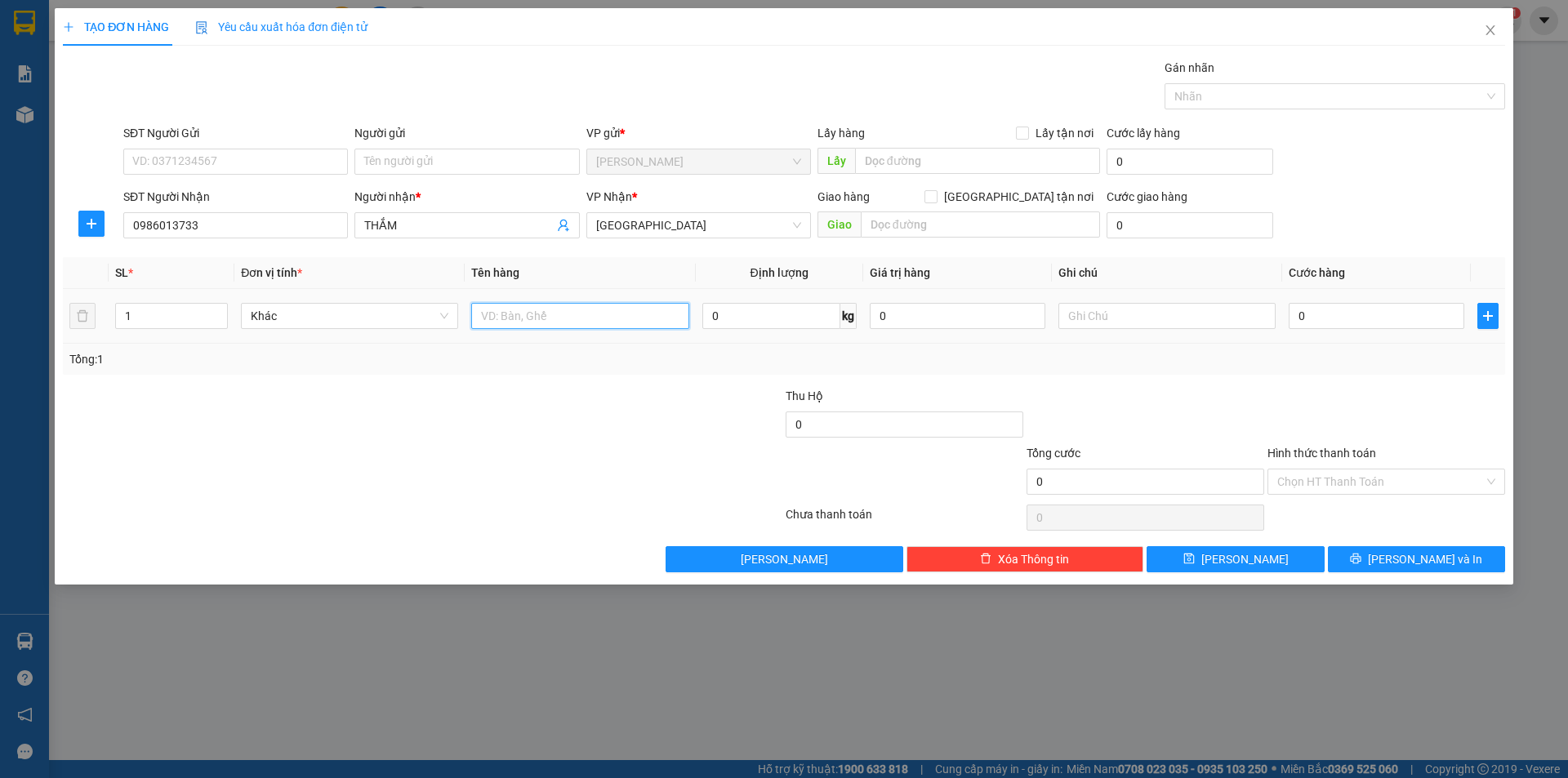
click at [535, 316] on input "text" at bounding box center [580, 316] width 217 height 26
type input "T"
click at [1089, 323] on input "text" at bounding box center [1167, 316] width 217 height 26
type input "C"
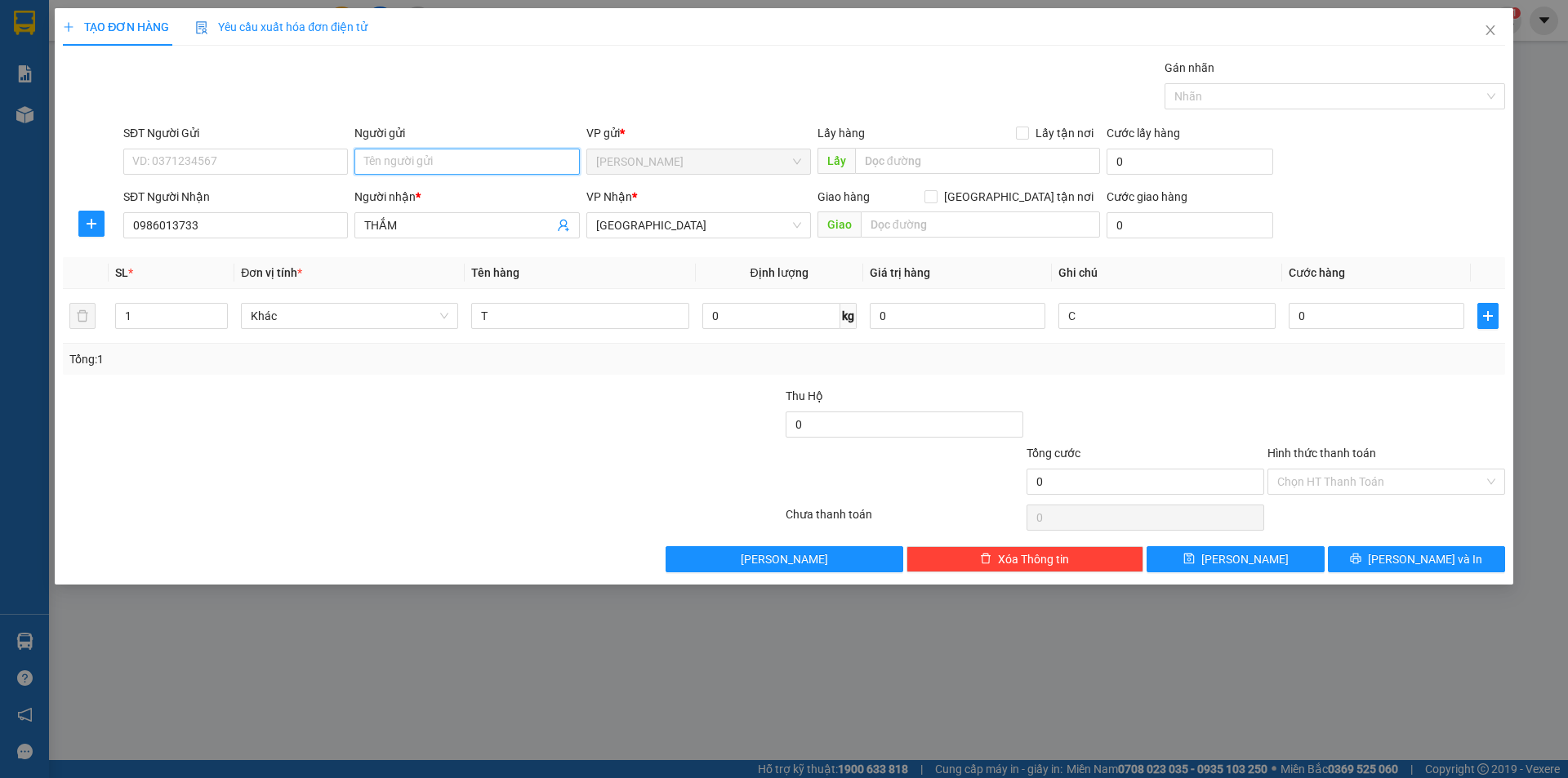
click at [471, 150] on input "Người gửi" at bounding box center [466, 162] width 224 height 26
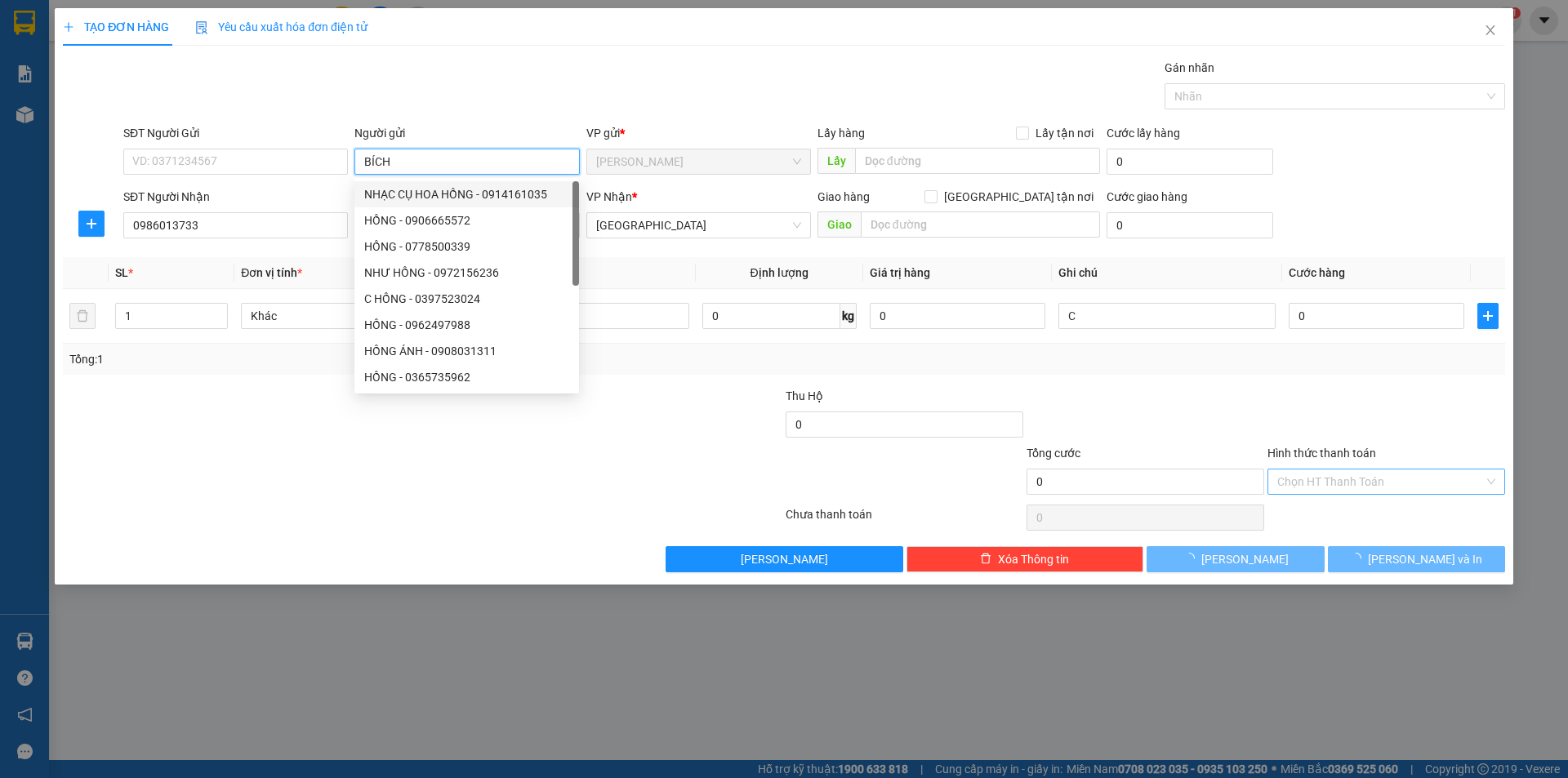
type input "BÍCH"
click at [1320, 484] on input "Hình thức thanh toán" at bounding box center [1381, 482] width 207 height 25
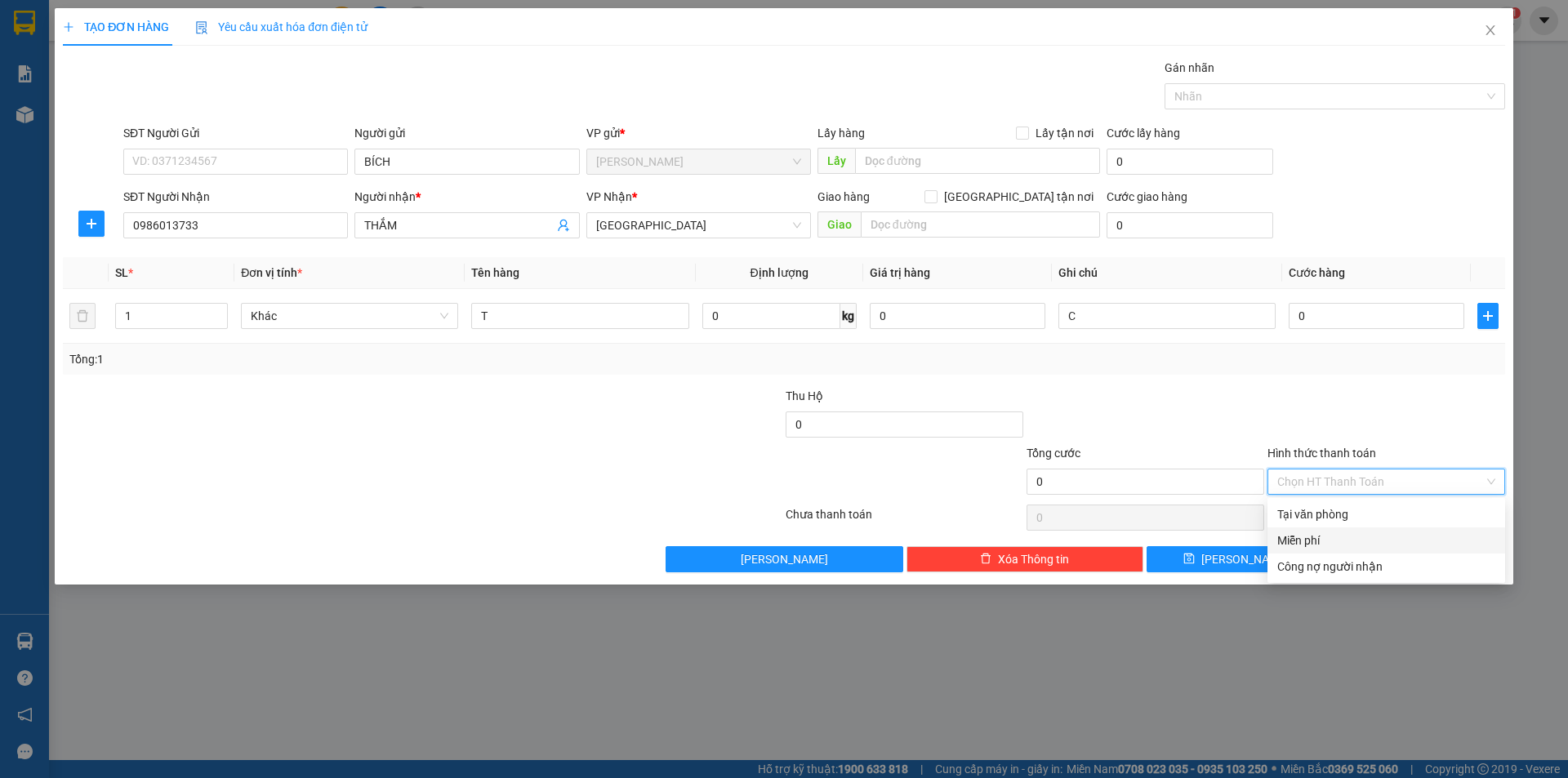
click at [1318, 535] on div "Miễn phí" at bounding box center [1386, 540] width 218 height 18
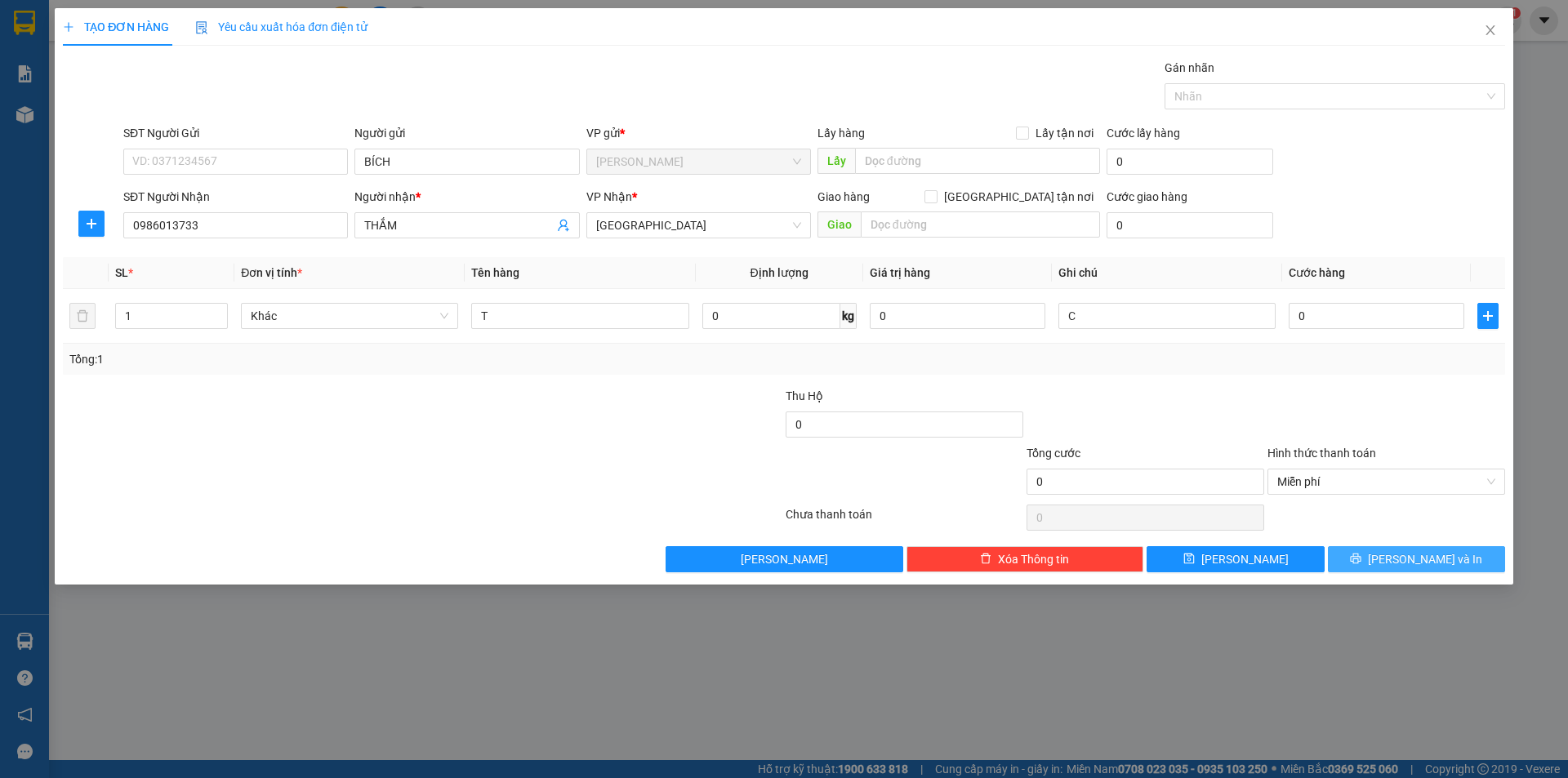
click at [1352, 552] on button "[PERSON_NAME] và In" at bounding box center [1416, 560] width 177 height 26
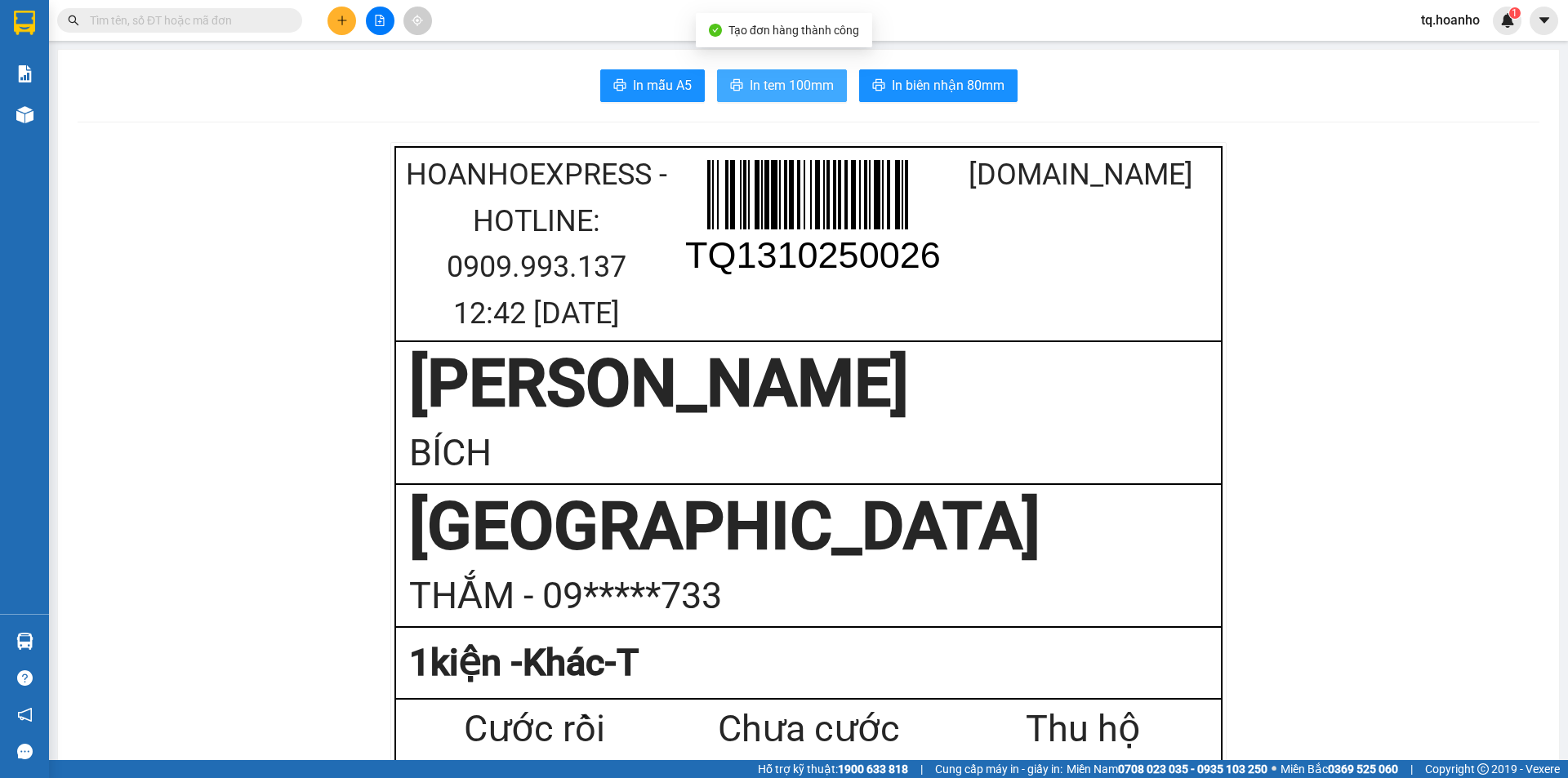
click at [758, 88] on span "In tem 100mm" at bounding box center [791, 85] width 84 height 20
click at [342, 26] on button at bounding box center [342, 20] width 28 height 28
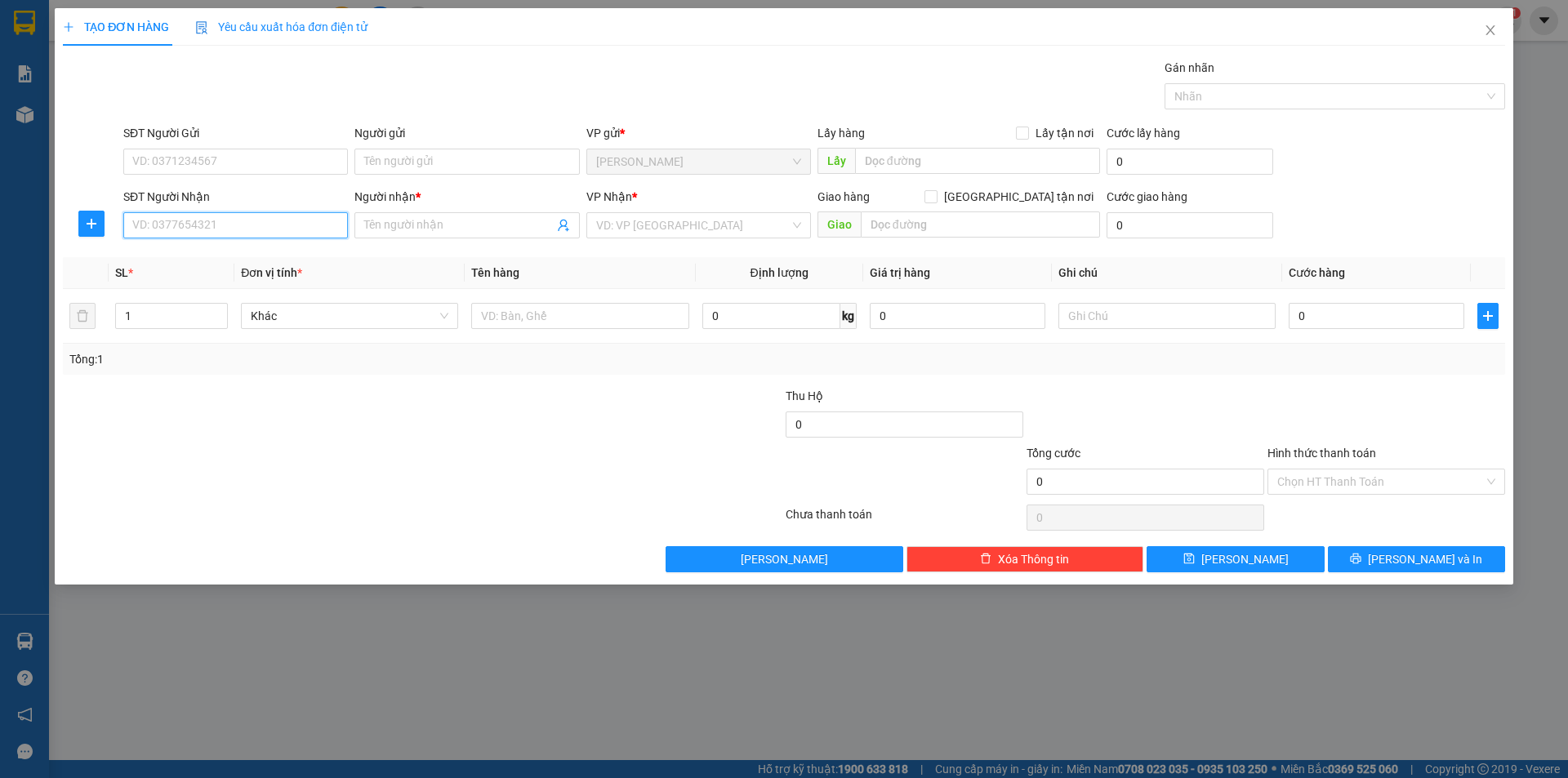
click at [335, 226] on input "SĐT Người Nhận" at bounding box center [236, 225] width 224 height 26
click at [246, 261] on div "0973411499 - ANH" at bounding box center [236, 258] width 205 height 18
type input "0973411499"
type input "ANH"
type input "0973411499"
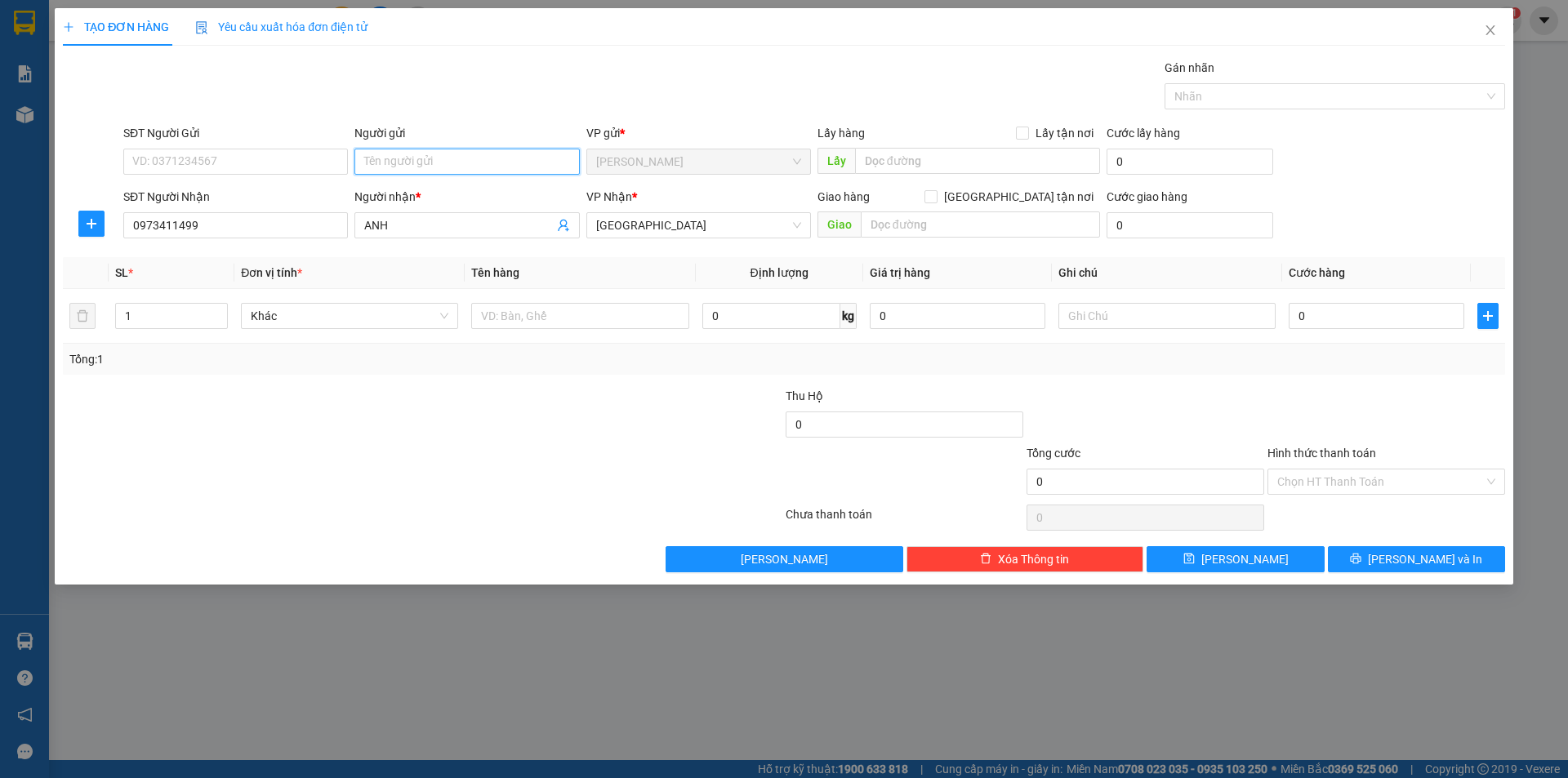
click at [451, 163] on input "Người gửi" at bounding box center [466, 162] width 224 height 26
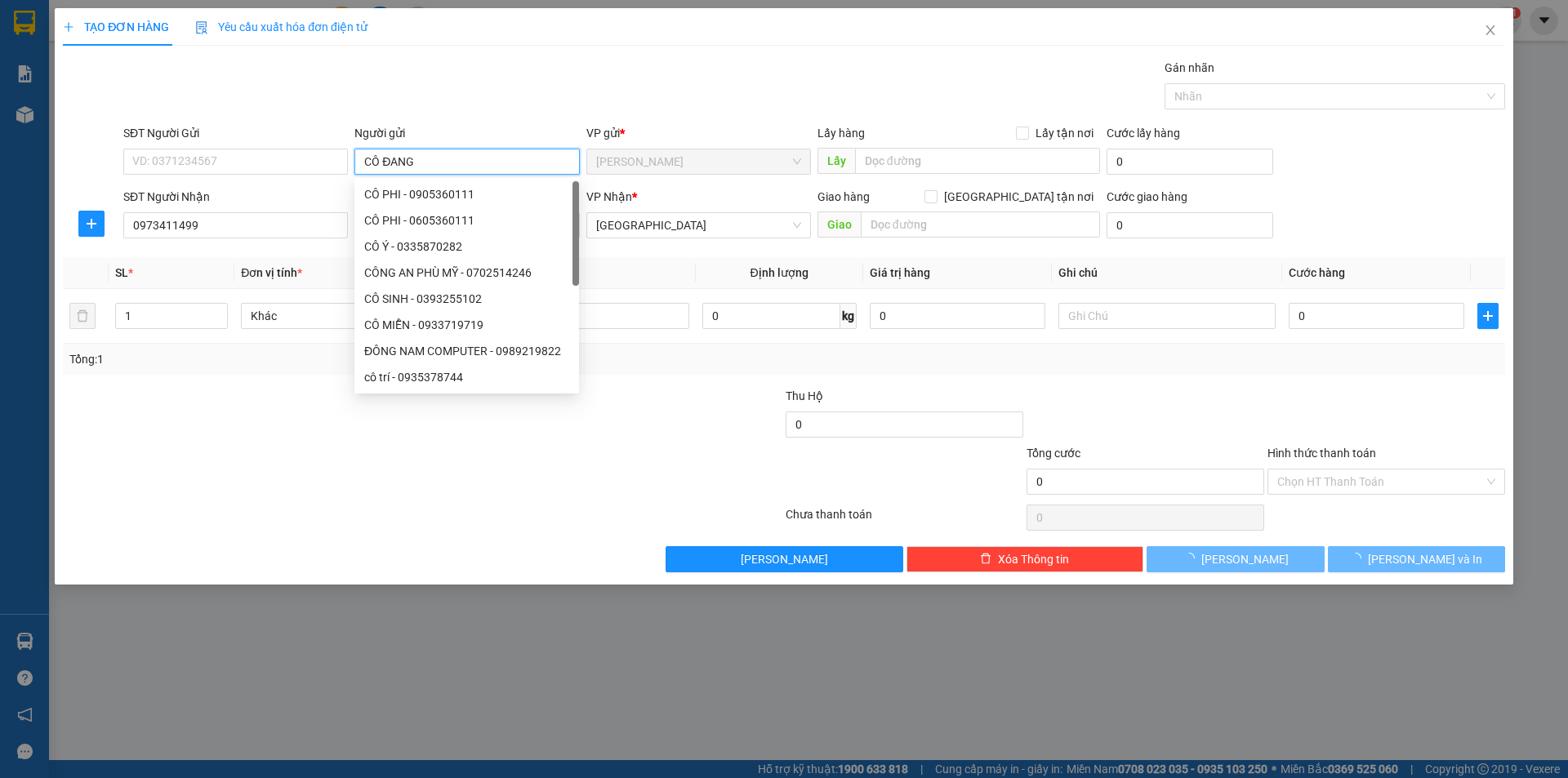
type input "CÔ ĐANG"
drag, startPoint x: 465, startPoint y: 657, endPoint x: 623, endPoint y: 418, distance: 286.5
click at [491, 638] on div "TẠO ĐƠN HÀNG Yêu cầu xuất hóa đơn điện tử Transit Pickup Surcharge Ids Transit …" at bounding box center [784, 389] width 1568 height 778
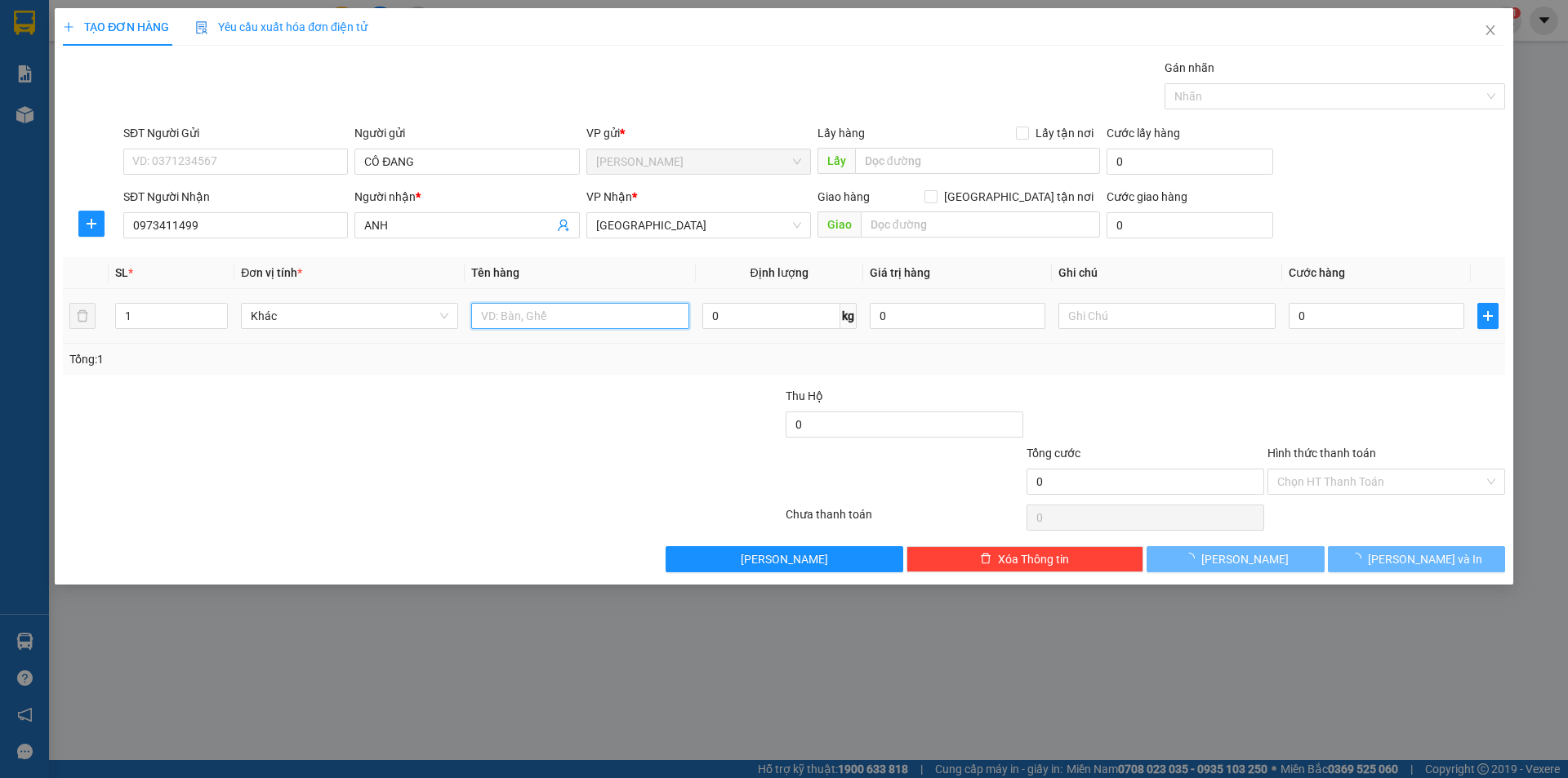
click at [608, 320] on input "text" at bounding box center [580, 316] width 217 height 26
type input "T XỐP"
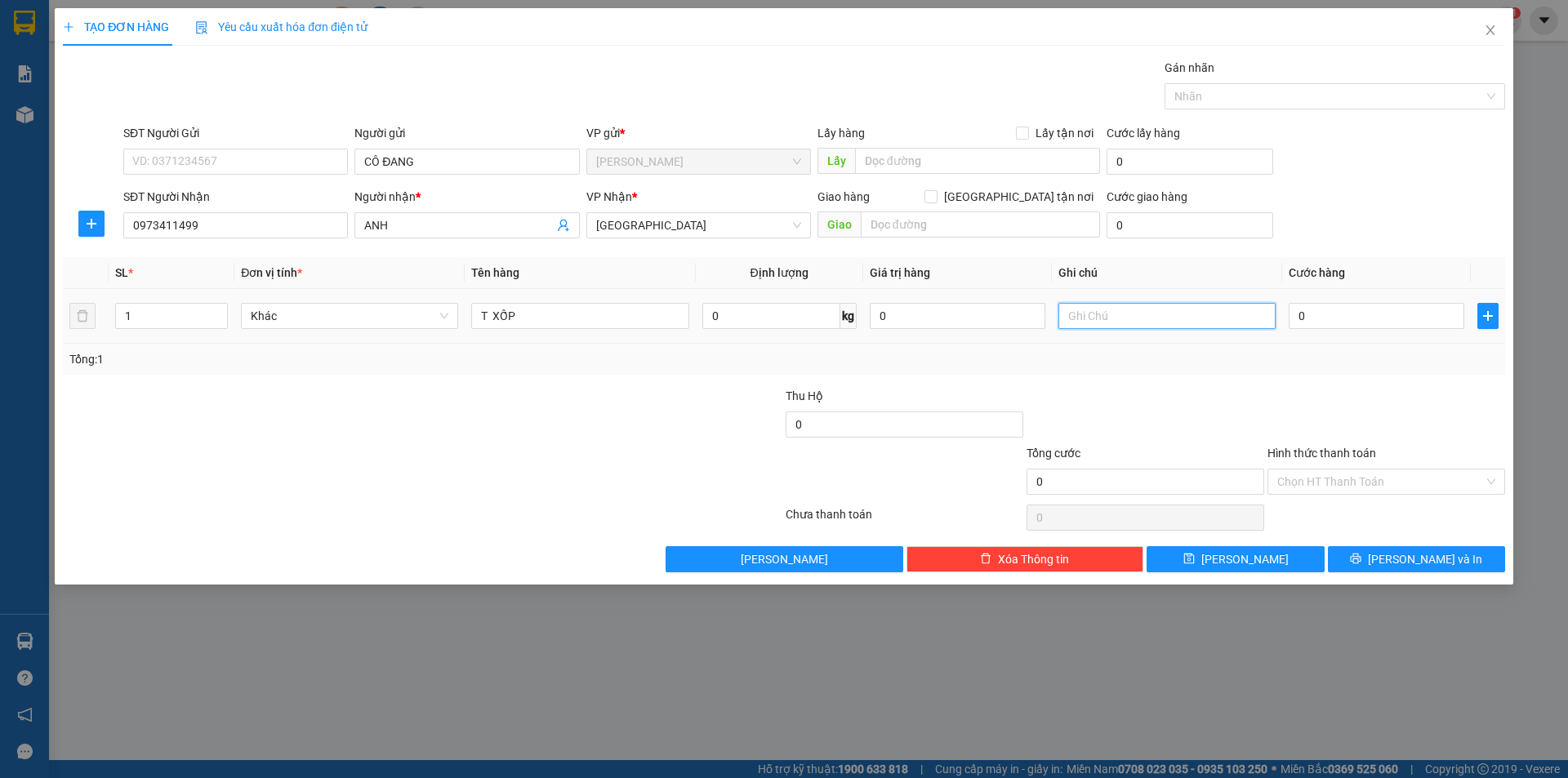
click at [1139, 313] on input "text" at bounding box center [1167, 316] width 217 height 26
type input "R/70"
click at [1344, 491] on div "Hình thức thanh toán Chọn HT Thanh Toán" at bounding box center [1385, 472] width 237 height 57
click at [1342, 470] on input "Hình thức thanh toán" at bounding box center [1381, 482] width 207 height 25
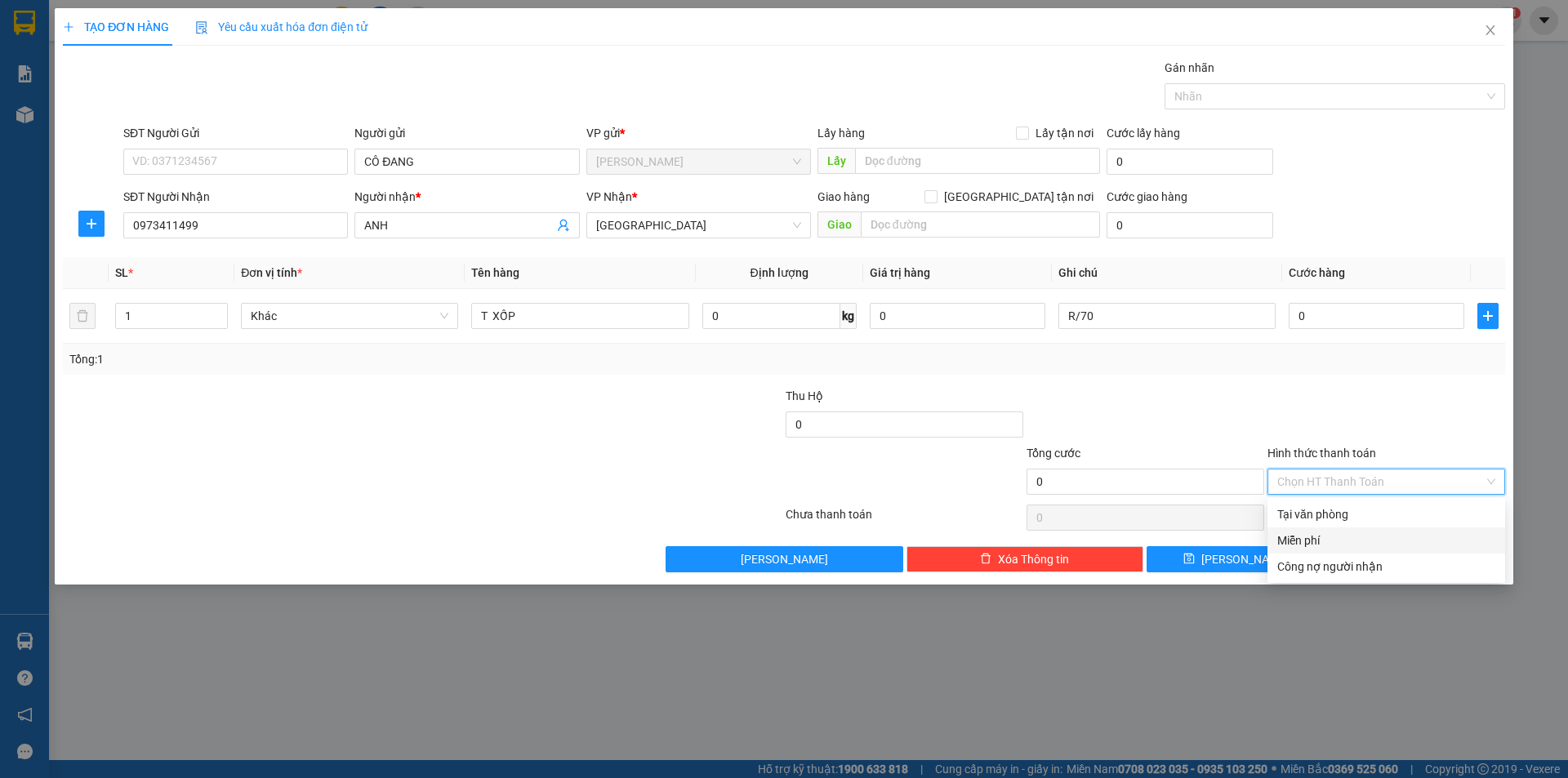
drag, startPoint x: 1320, startPoint y: 535, endPoint x: 1365, endPoint y: 578, distance: 62.2
click at [1326, 537] on div "Miễn phí" at bounding box center [1386, 540] width 218 height 18
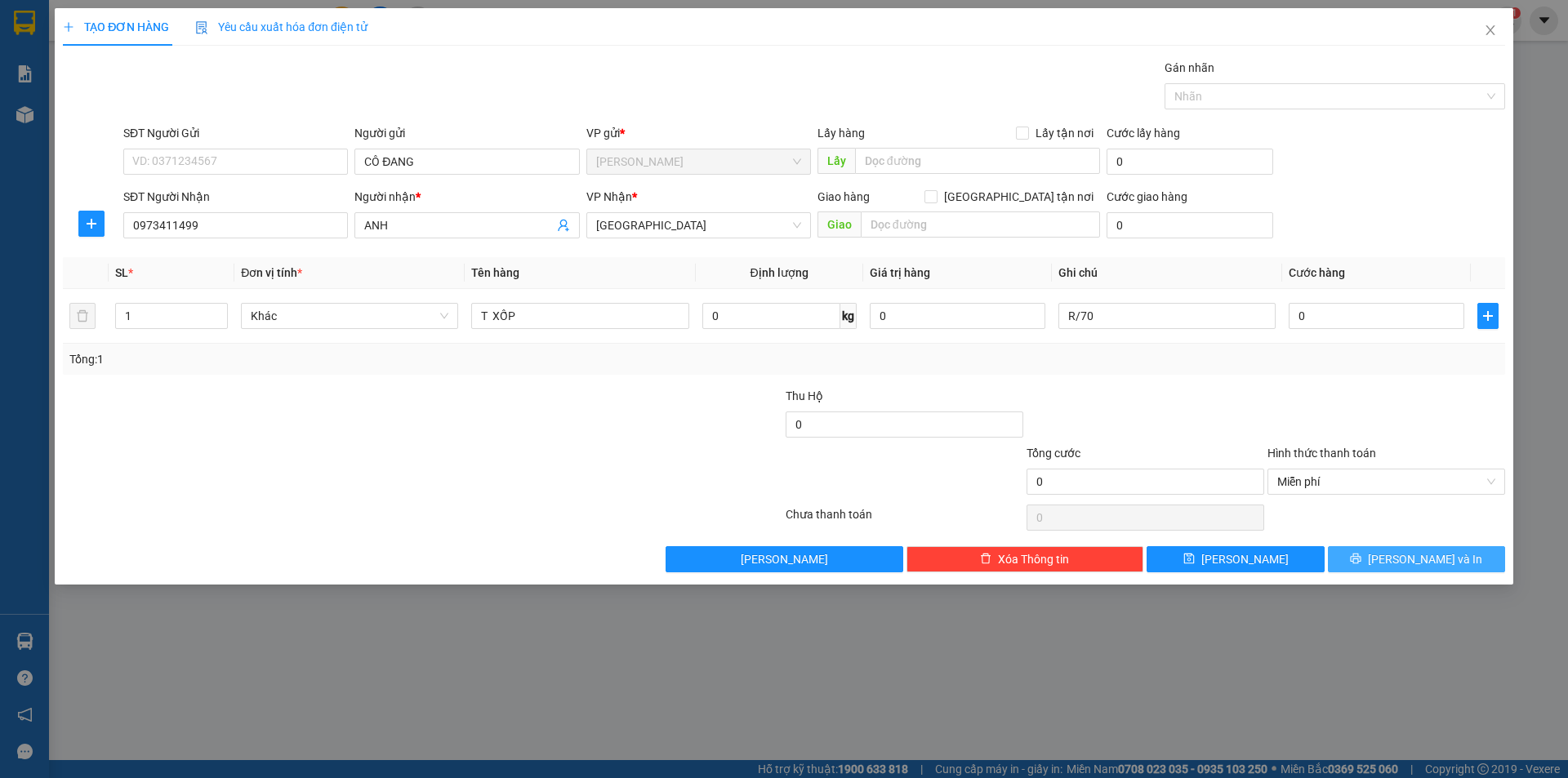
click at [1377, 565] on button "[PERSON_NAME] và In" at bounding box center [1416, 560] width 177 height 26
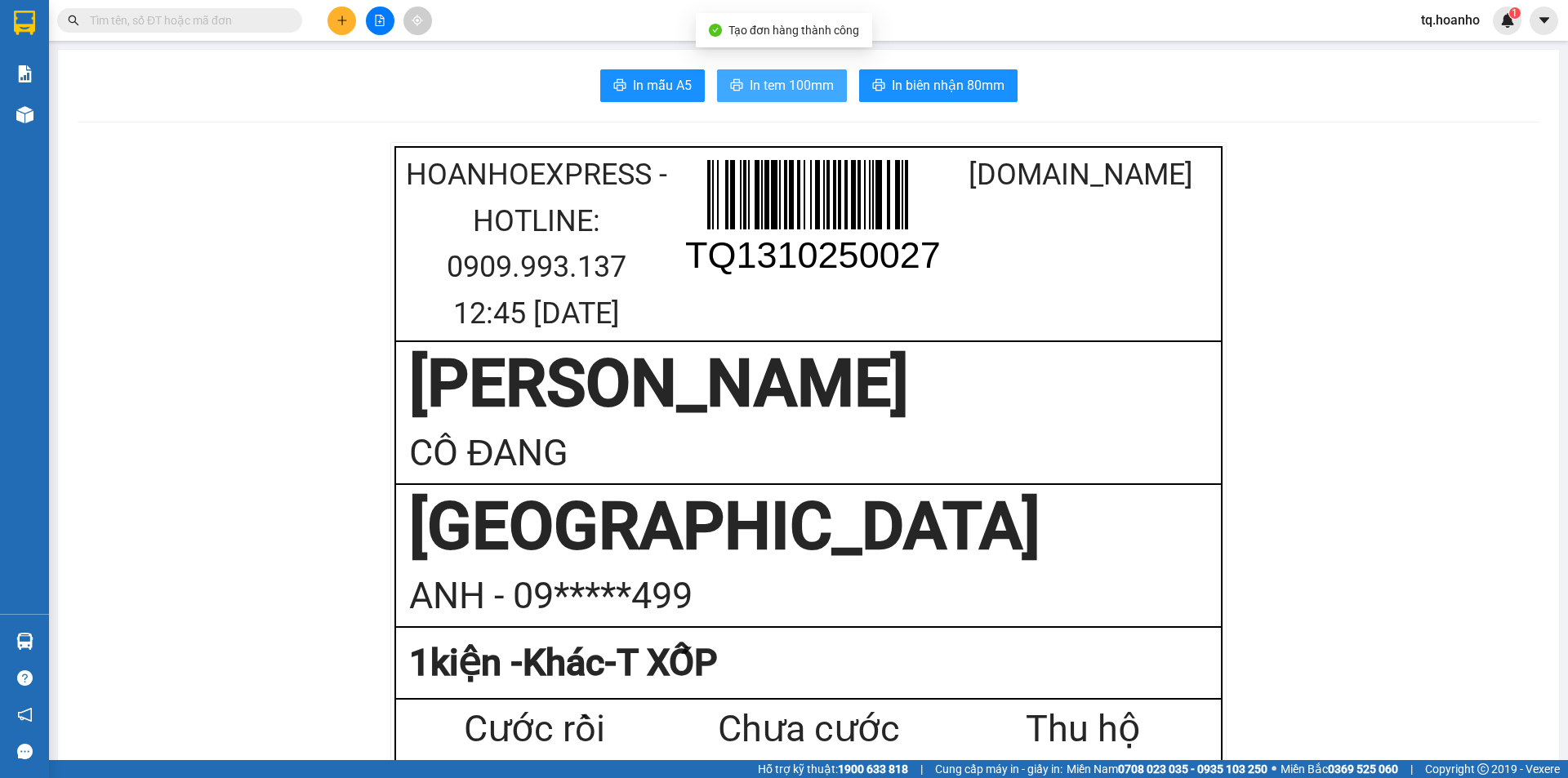
click at [801, 83] on span "In tem 100mm" at bounding box center [791, 85] width 84 height 20
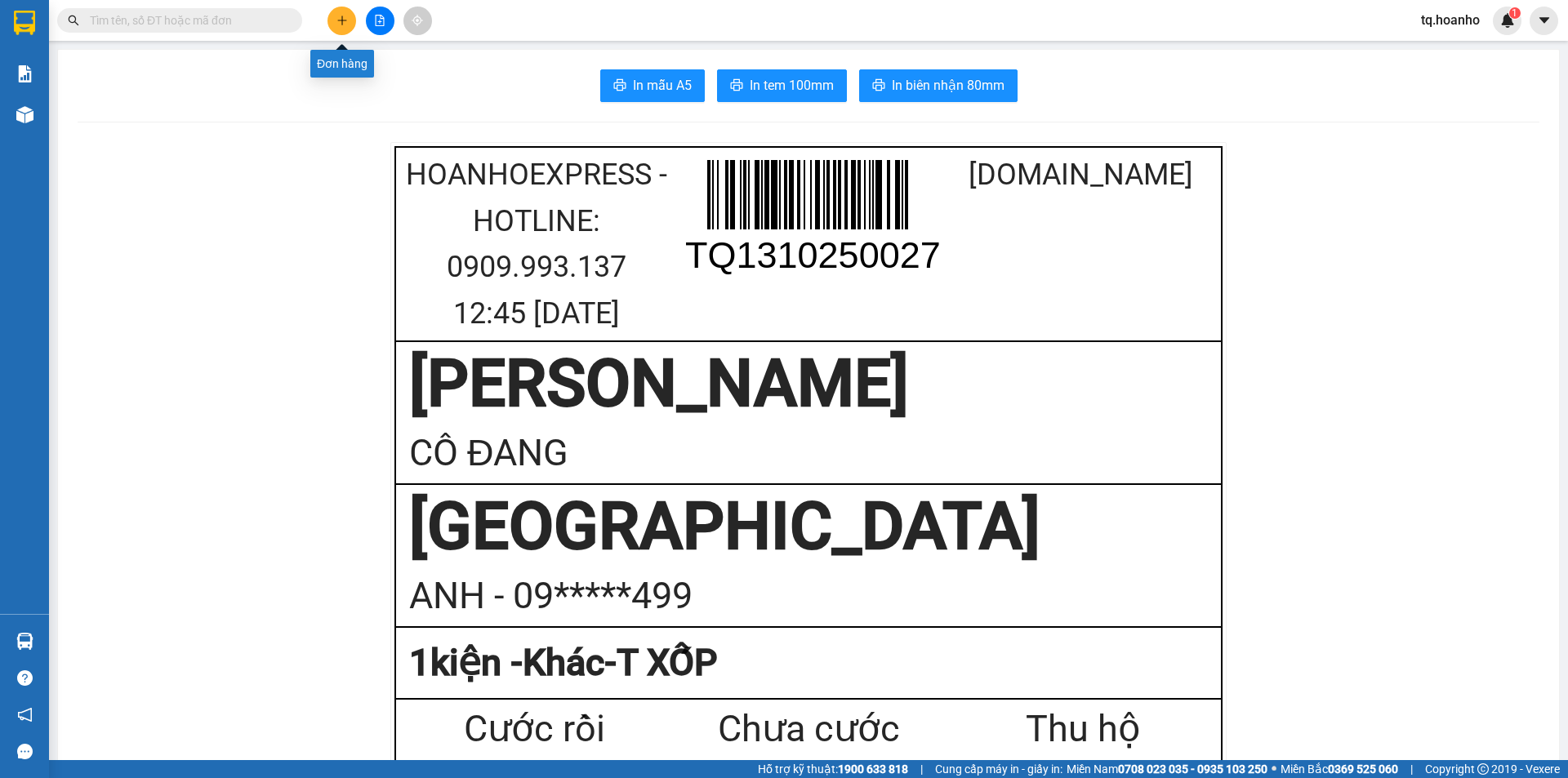
click at [342, 19] on icon "plus" at bounding box center [342, 20] width 11 height 11
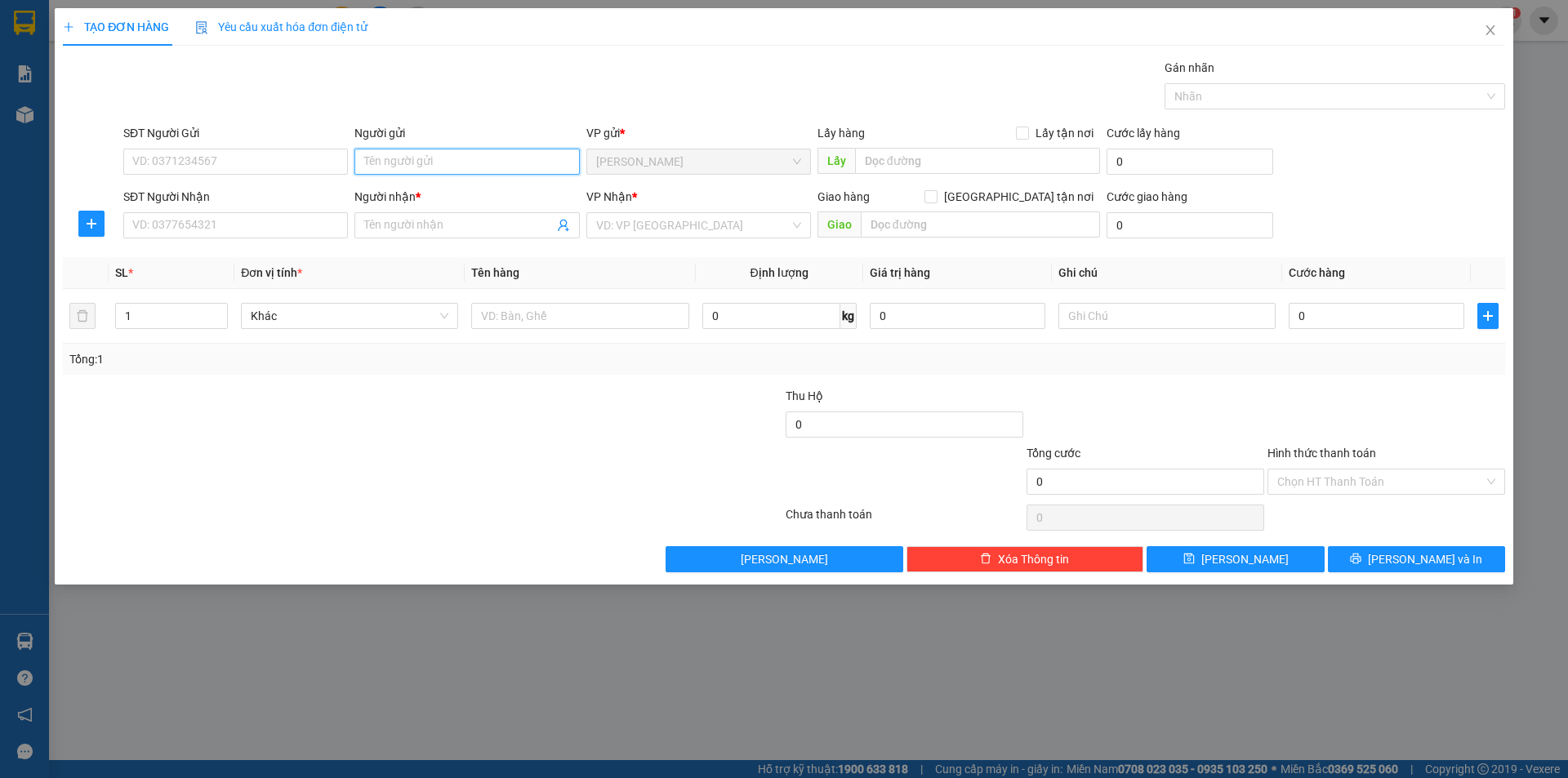
click at [454, 167] on input "Người gửi" at bounding box center [466, 162] width 224 height 26
type input "VIỆT"
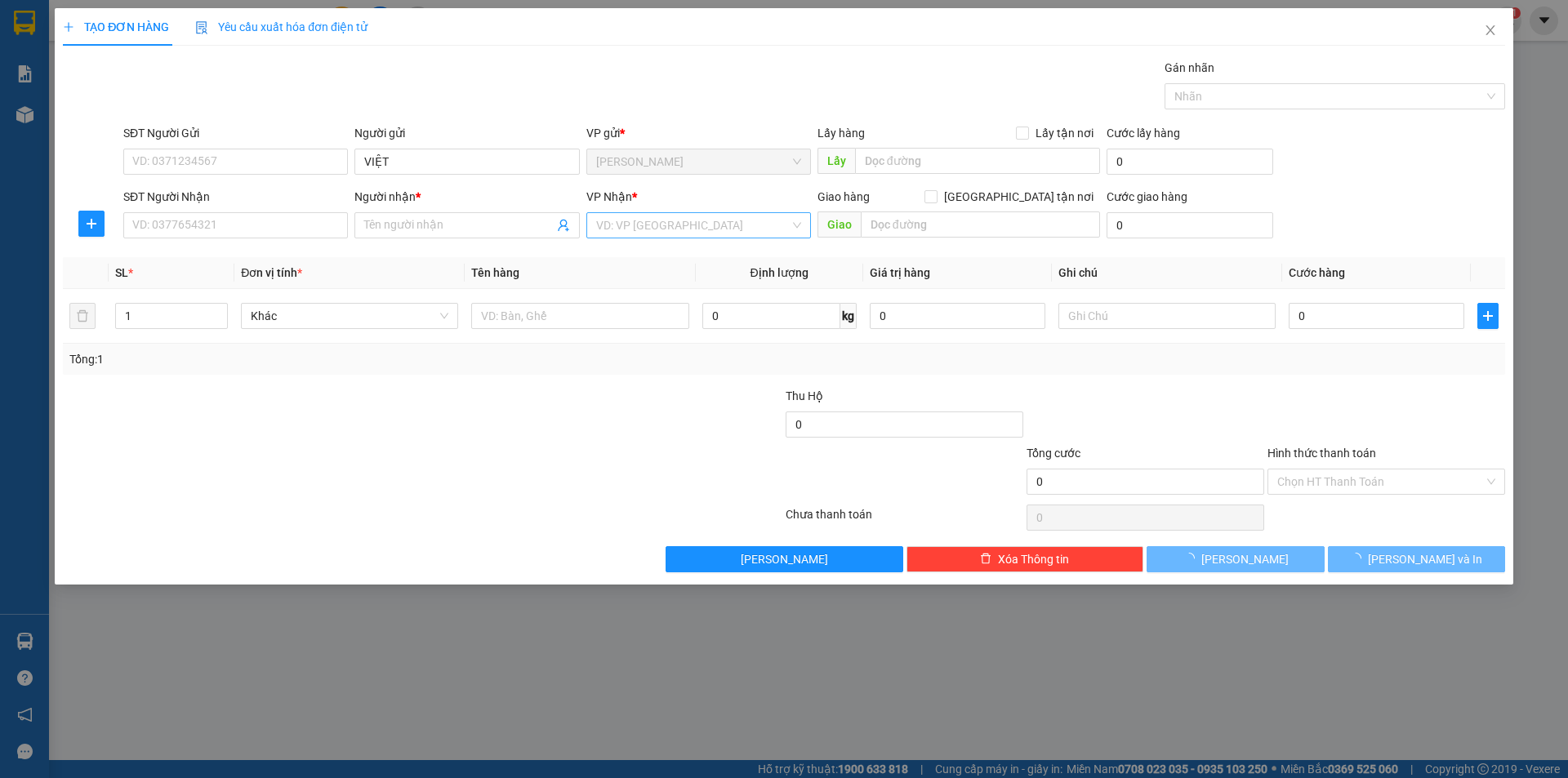
click at [675, 228] on input "search" at bounding box center [692, 225] width 193 height 25
click at [637, 327] on div "[GEOGRAPHIC_DATA]" at bounding box center [698, 336] width 224 height 26
click at [495, 310] on input "text" at bounding box center [580, 316] width 217 height 26
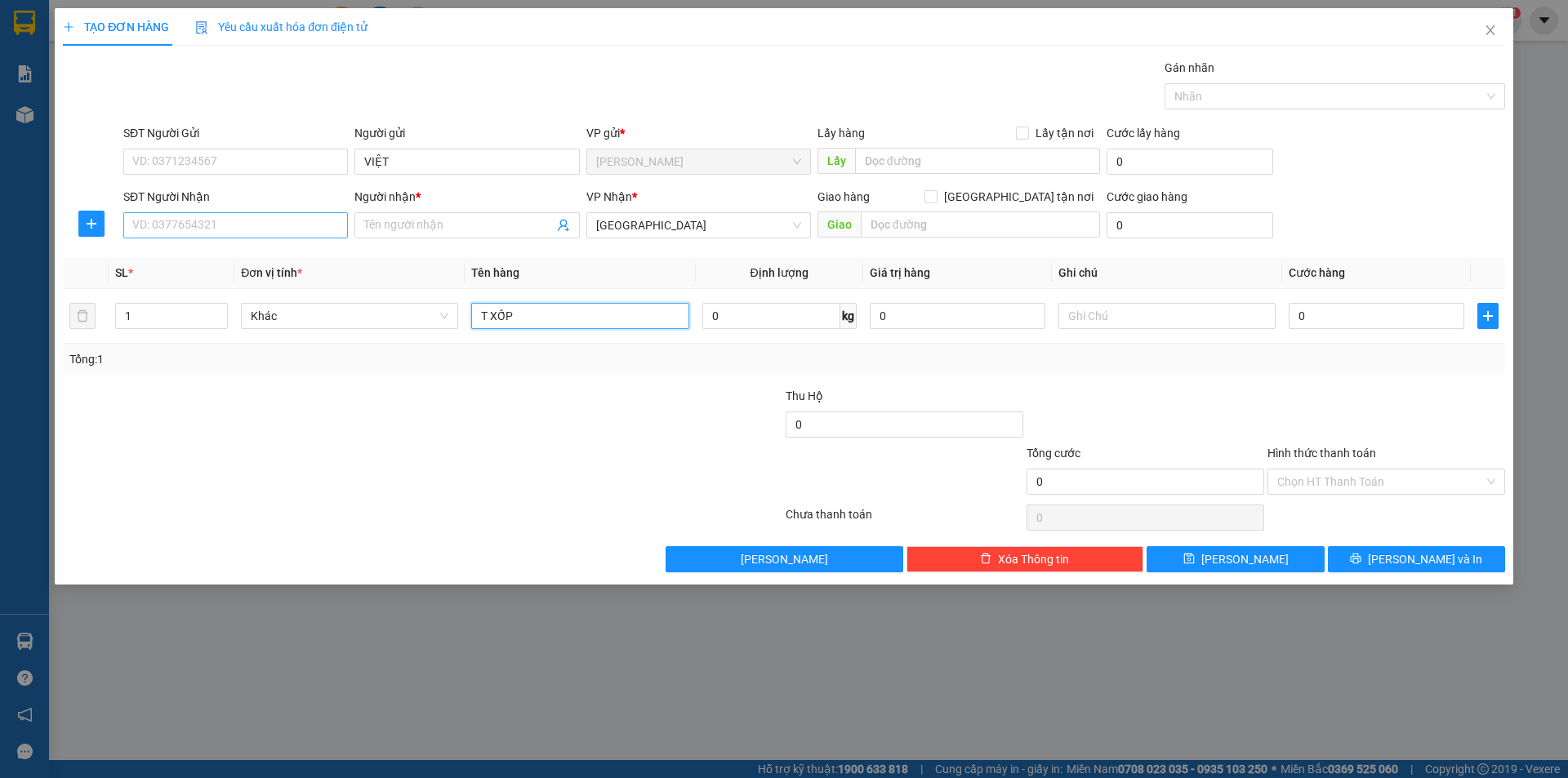
type input "T XỐP"
click at [314, 223] on input "SĐT Người Nhận" at bounding box center [236, 225] width 224 height 26
click at [255, 271] on div "0985665006 0985665006 - LỤC" at bounding box center [236, 258] width 224 height 33
drag, startPoint x: 259, startPoint y: 398, endPoint x: 328, endPoint y: 375, distance: 72.7
click at [274, 397] on div at bounding box center [302, 415] width 482 height 57
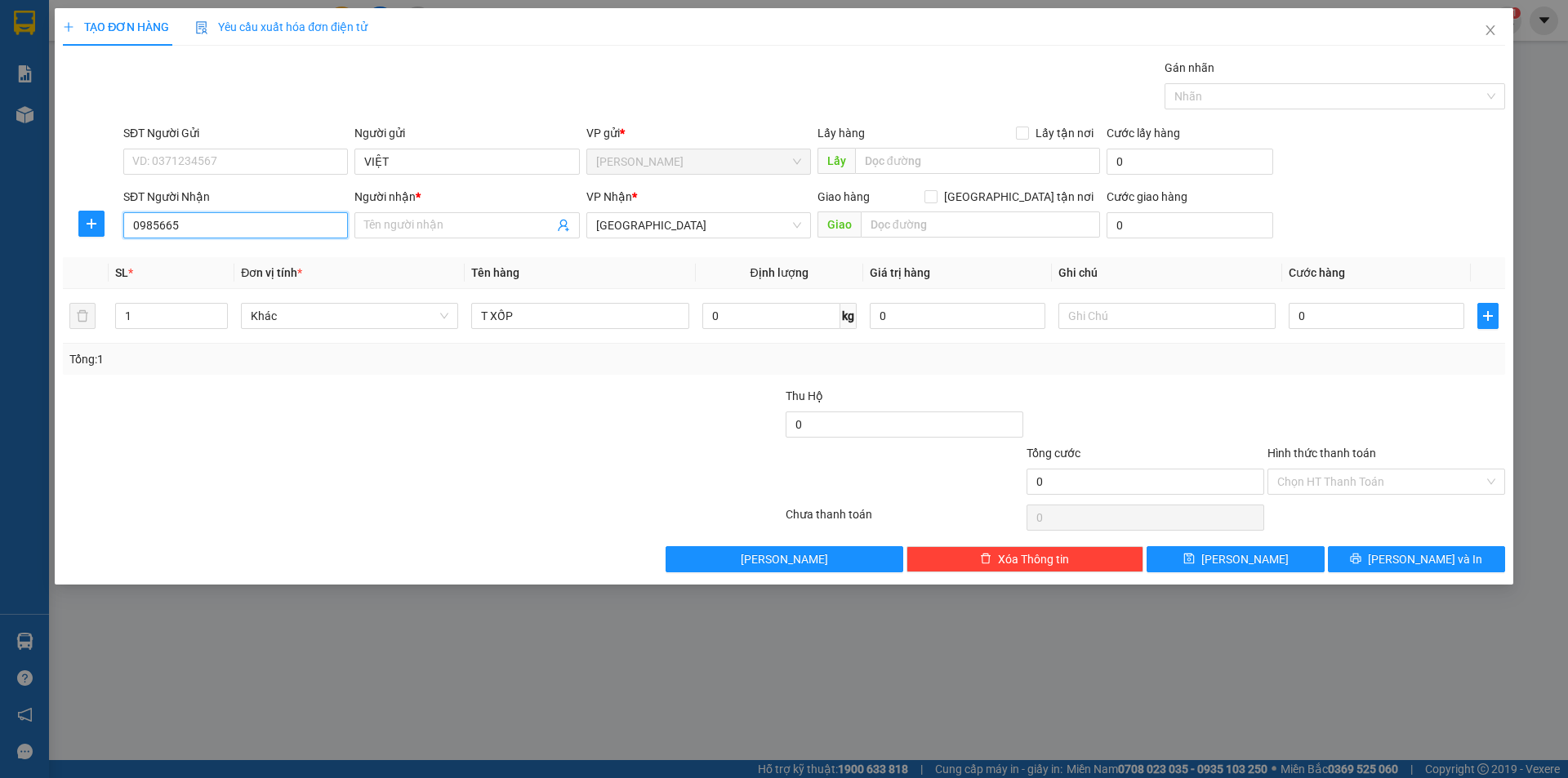
drag, startPoint x: 224, startPoint y: 230, endPoint x: 234, endPoint y: 230, distance: 10.0
click at [234, 230] on input "0985665" at bounding box center [236, 225] width 224 height 26
drag, startPoint x: 215, startPoint y: 256, endPoint x: 353, endPoint y: 429, distance: 221.3
click at [230, 277] on body "Kết quả tìm kiếm ( 0 ) Bộ lọc No Data tq.hoanho 1 Báo cáo Kho hàng mới Hàng sắp…" at bounding box center [784, 389] width 1568 height 778
drag, startPoint x: 358, startPoint y: 429, endPoint x: 416, endPoint y: 406, distance: 62.4
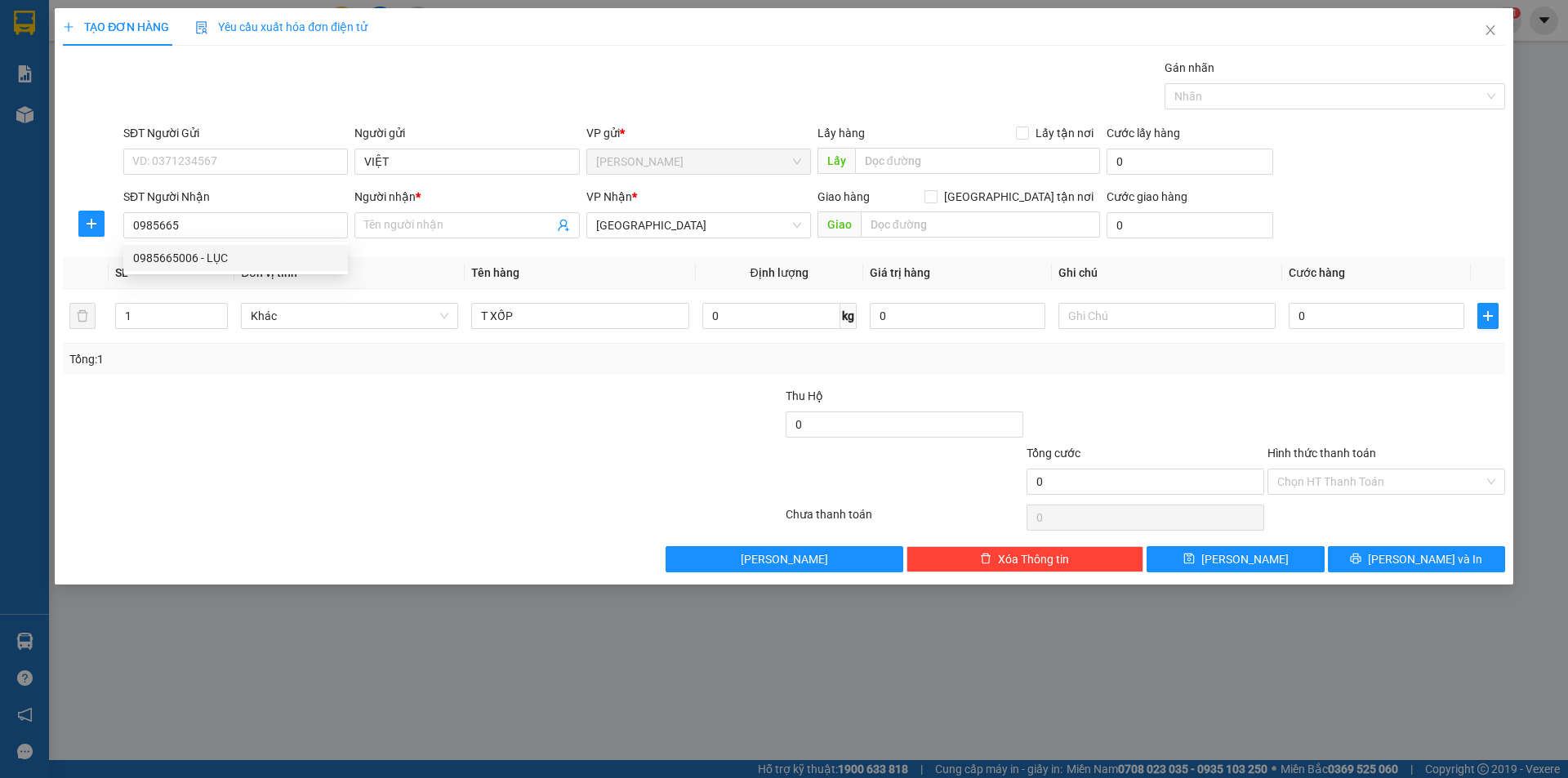
click at [373, 425] on div at bounding box center [302, 415] width 482 height 57
click at [218, 239] on div "SĐT Người Nhận 0985665" at bounding box center [236, 216] width 224 height 57
click at [219, 233] on input "0985665" at bounding box center [236, 225] width 224 height 26
click at [225, 260] on div "0985665006 - LỤC" at bounding box center [236, 258] width 205 height 18
type input "0985665006"
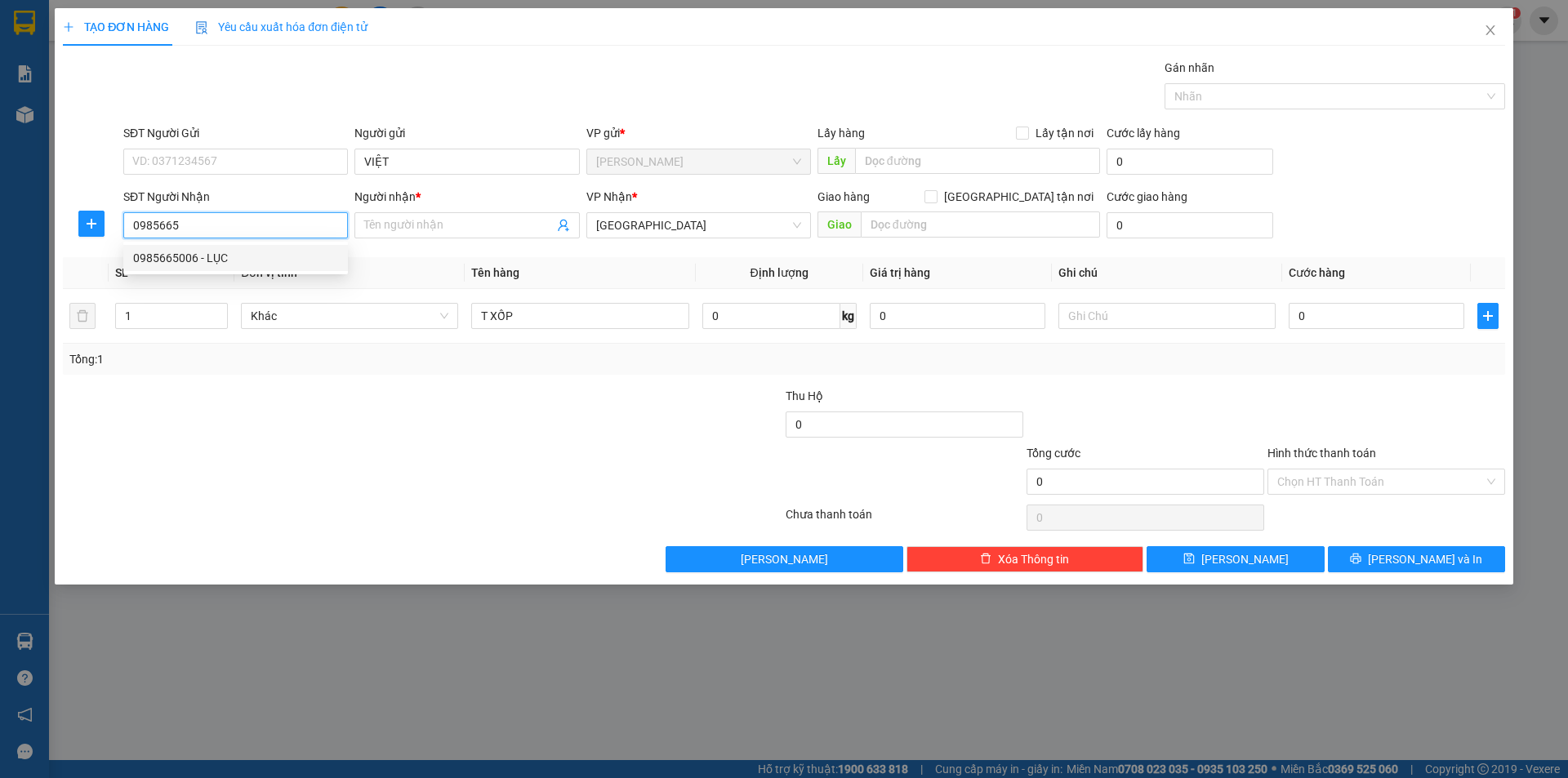
type input "LỤC"
click at [359, 394] on div "Transit Pickup Surcharge Ids Transit Deliver Surcharge Ids Transit Deliver Surc…" at bounding box center [783, 316] width 1442 height 514
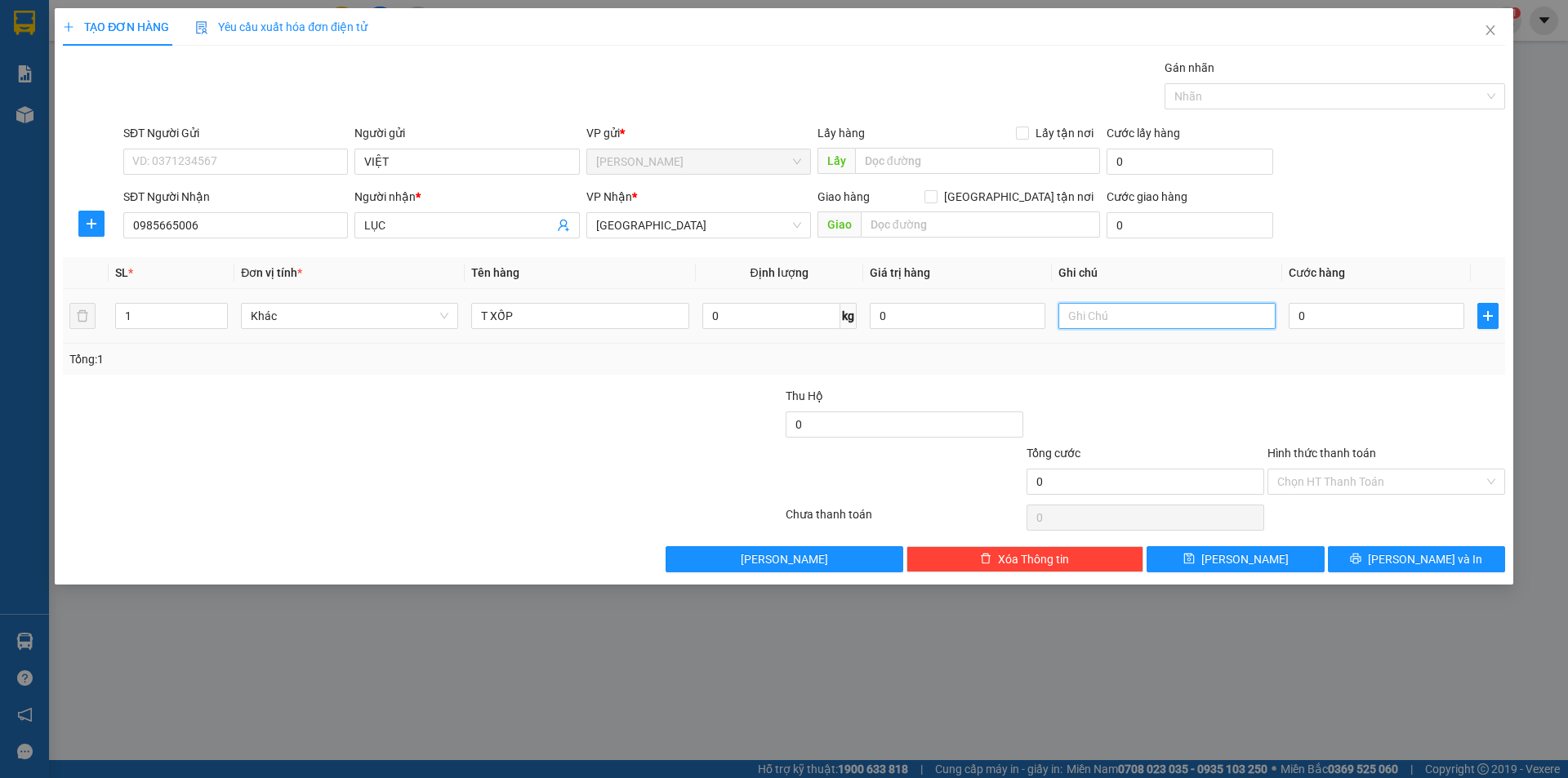
click at [1154, 319] on input "text" at bounding box center [1167, 316] width 217 height 26
type input "R/50"
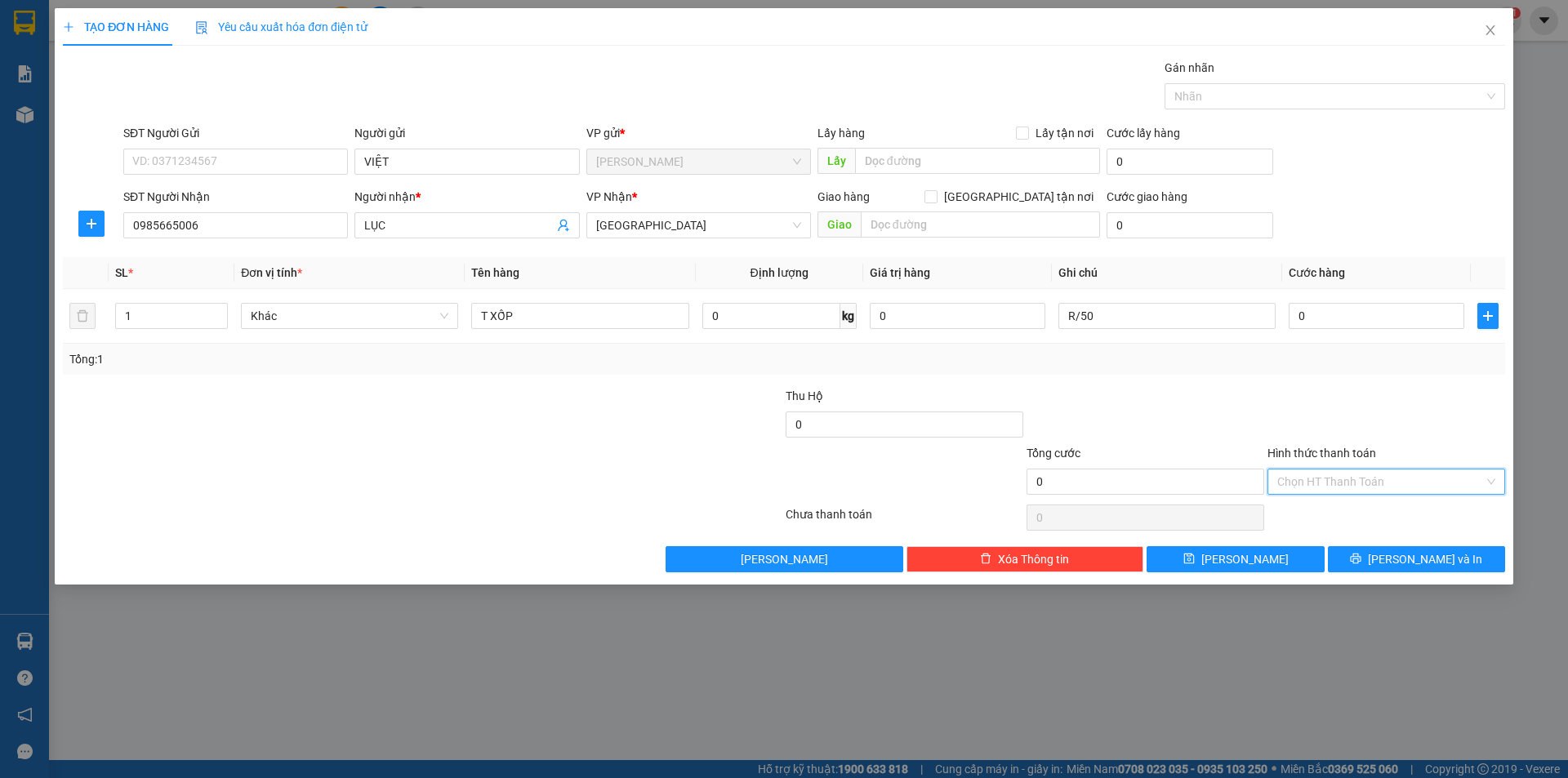
click at [1339, 480] on input "Hình thức thanh toán" at bounding box center [1381, 482] width 207 height 25
drag, startPoint x: 1311, startPoint y: 536, endPoint x: 1324, endPoint y: 563, distance: 30.0
click at [1311, 538] on div "Miễn phí" at bounding box center [1386, 540] width 218 height 18
click at [1341, 549] on button "[PERSON_NAME] và In" at bounding box center [1416, 560] width 177 height 26
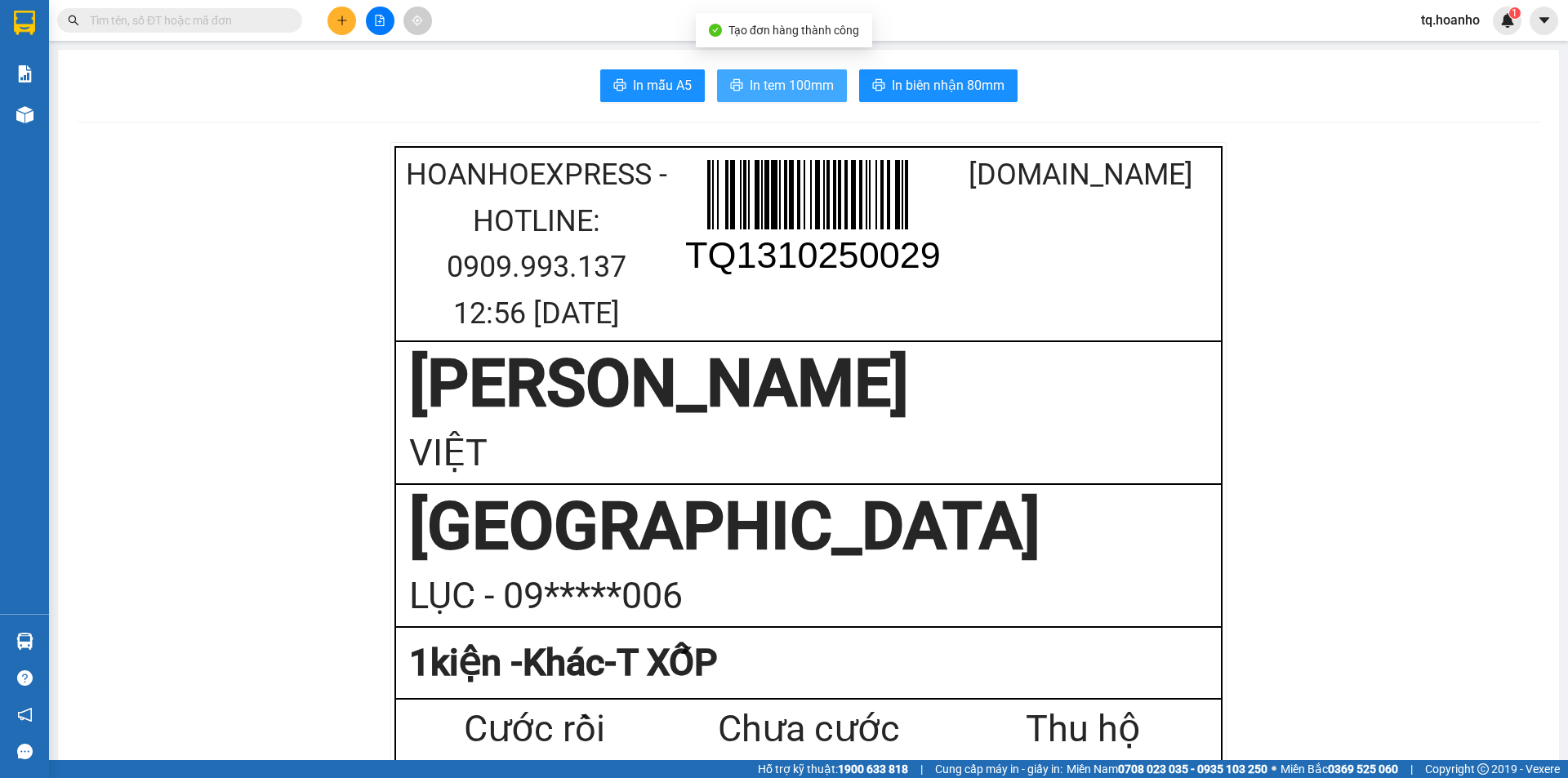
click at [756, 87] on span "In tem 100mm" at bounding box center [791, 85] width 84 height 20
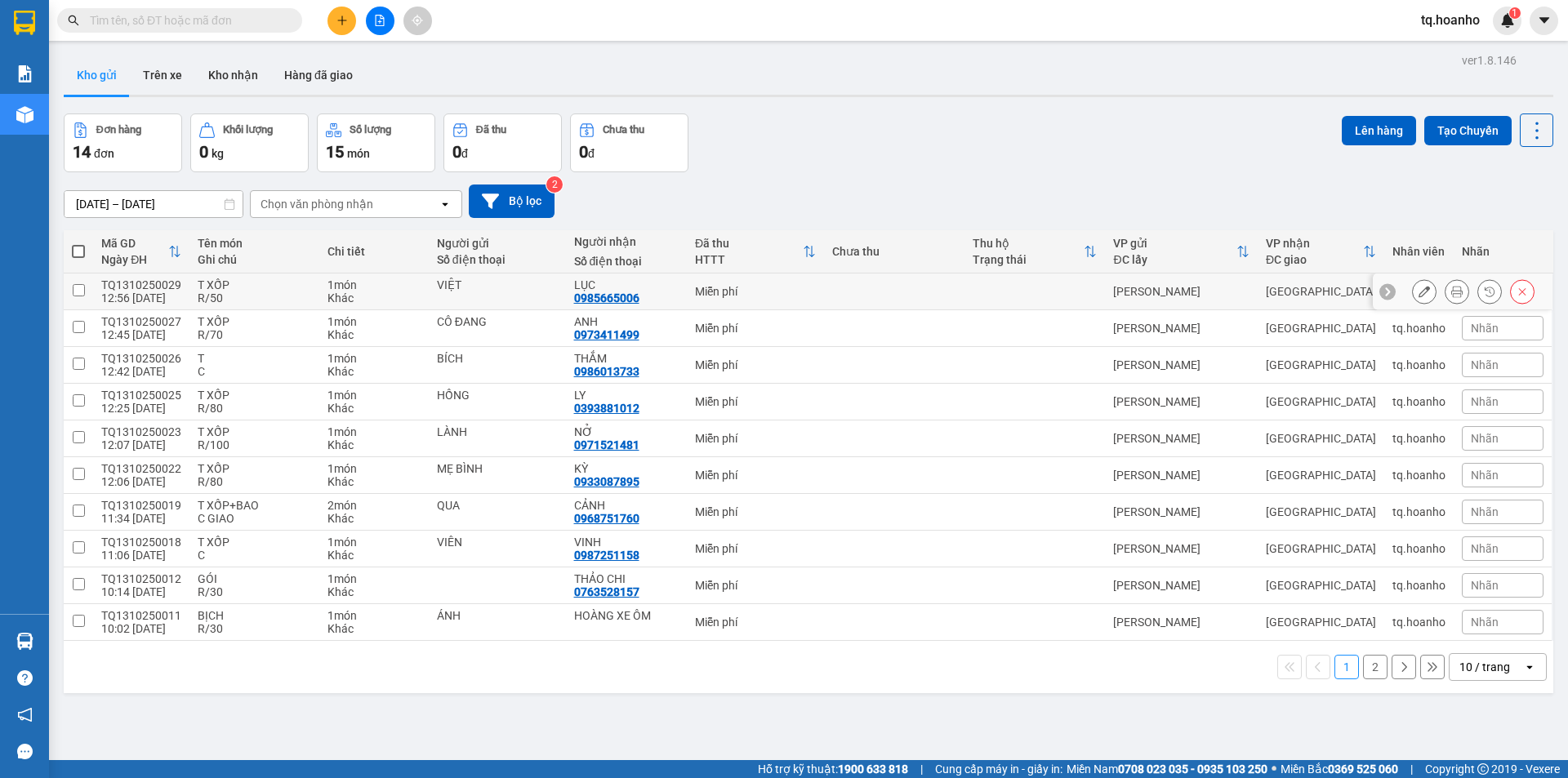
click at [675, 302] on td "LỤC 0985665006" at bounding box center [626, 292] width 121 height 37
checkbox input "true"
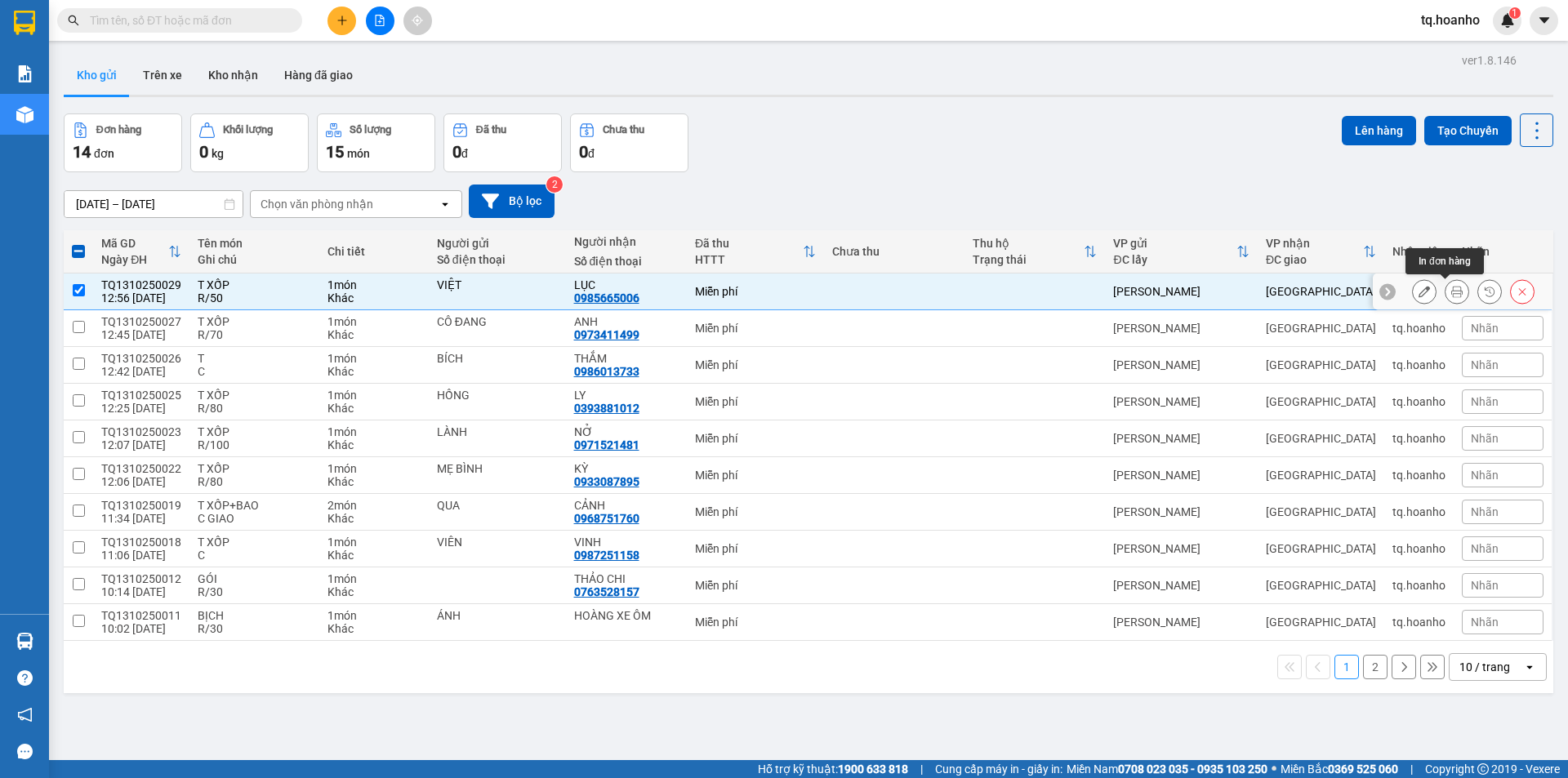
click at [1451, 296] on icon at bounding box center [1457, 291] width 11 height 11
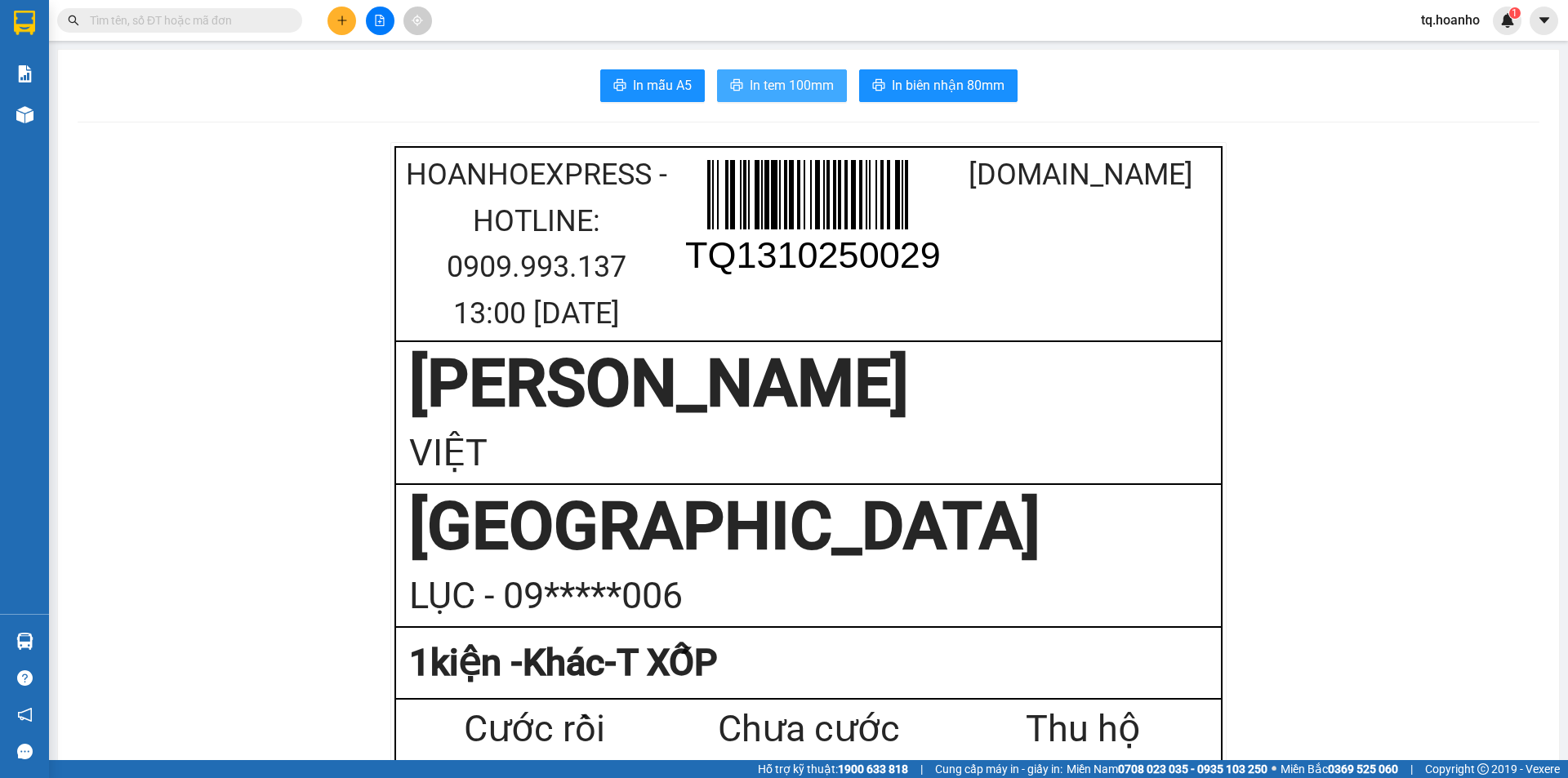
click at [810, 91] on span "In tem 100mm" at bounding box center [791, 85] width 84 height 20
click at [351, 18] on button at bounding box center [342, 20] width 28 height 28
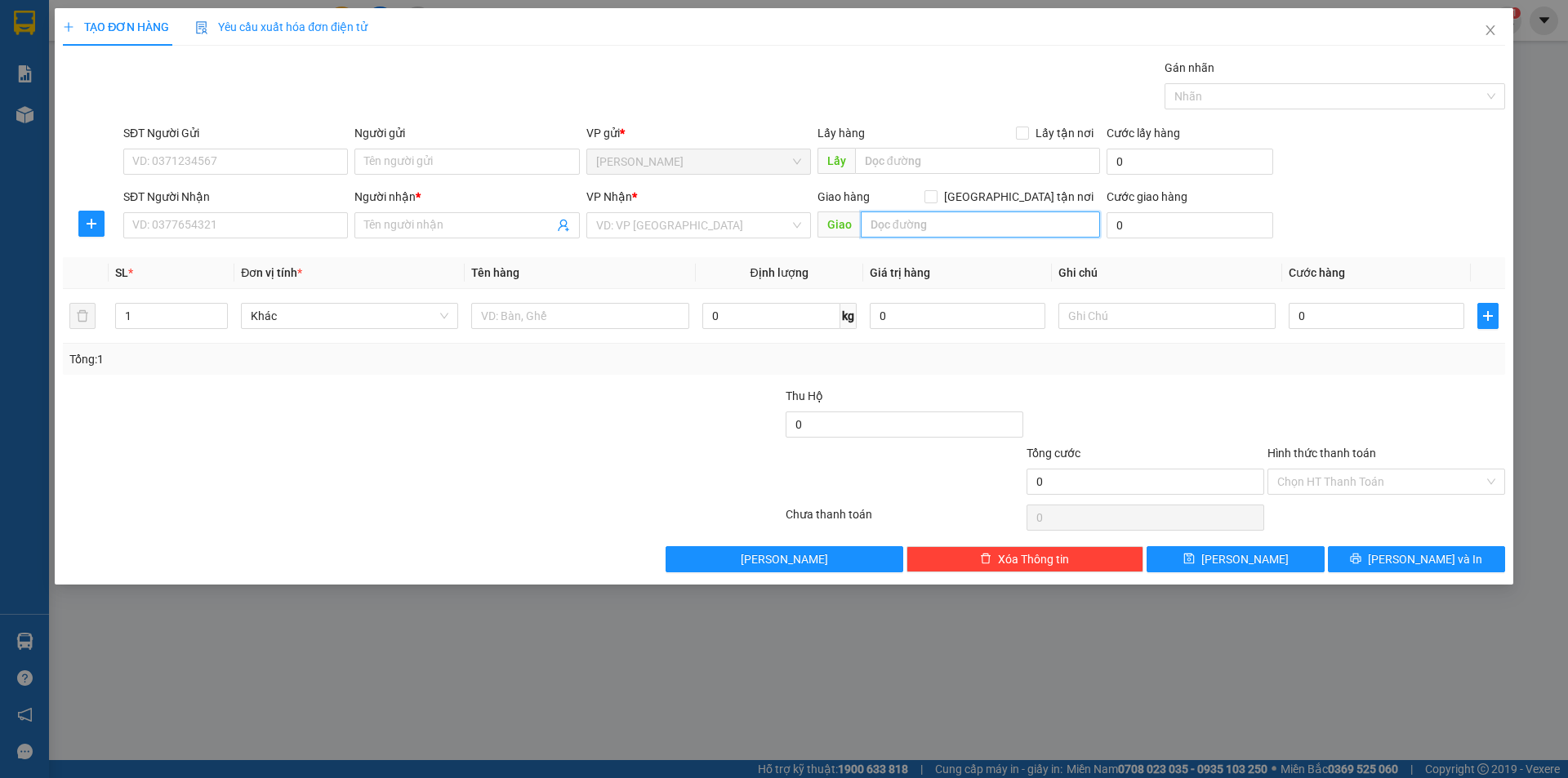
click at [875, 227] on input "text" at bounding box center [980, 225] width 239 height 26
click at [653, 231] on input "search" at bounding box center [692, 225] width 193 height 25
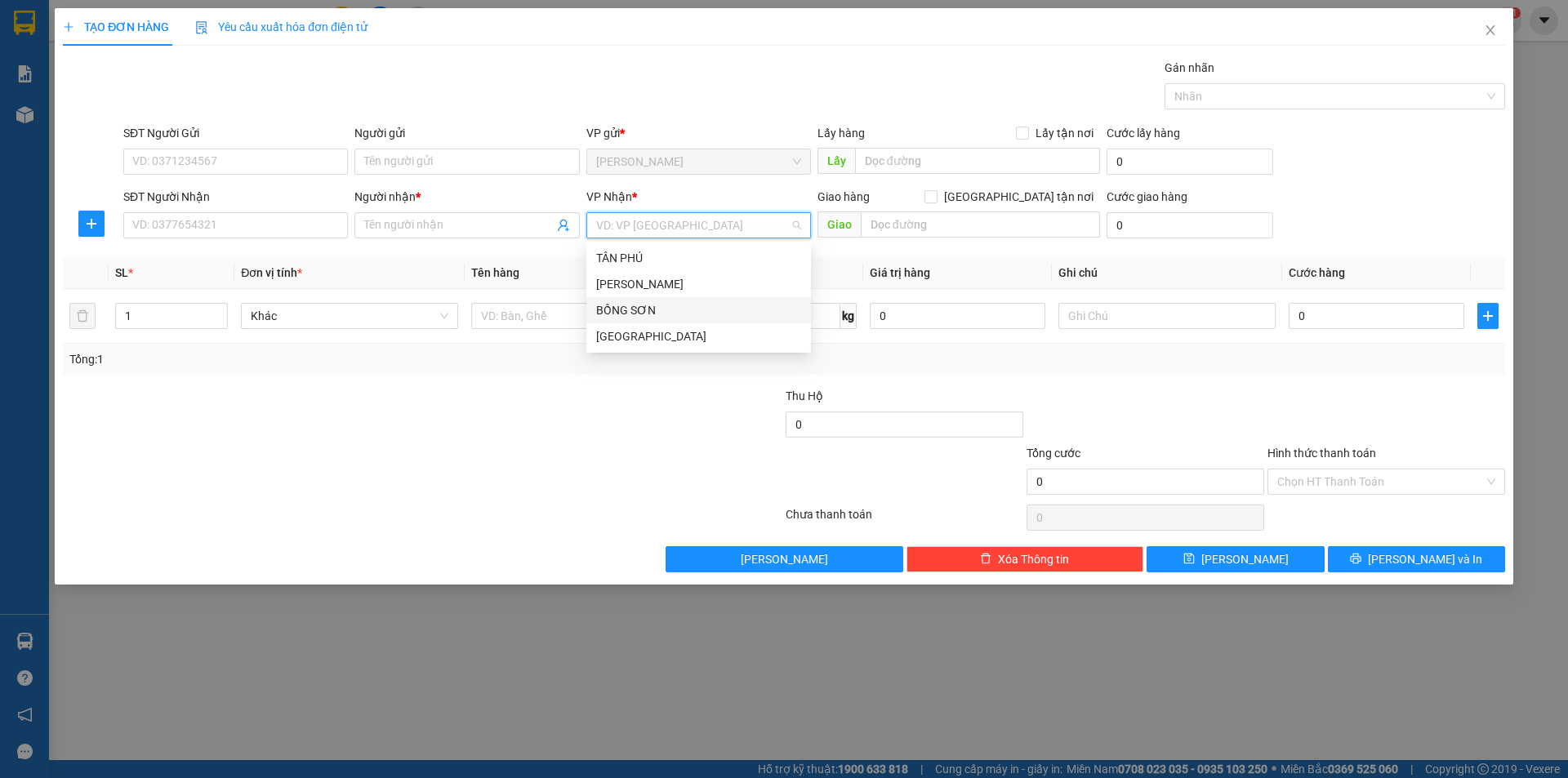
drag, startPoint x: 610, startPoint y: 331, endPoint x: 539, endPoint y: 345, distance: 72.4
click at [598, 331] on div "[GEOGRAPHIC_DATA]" at bounding box center [698, 336] width 205 height 18
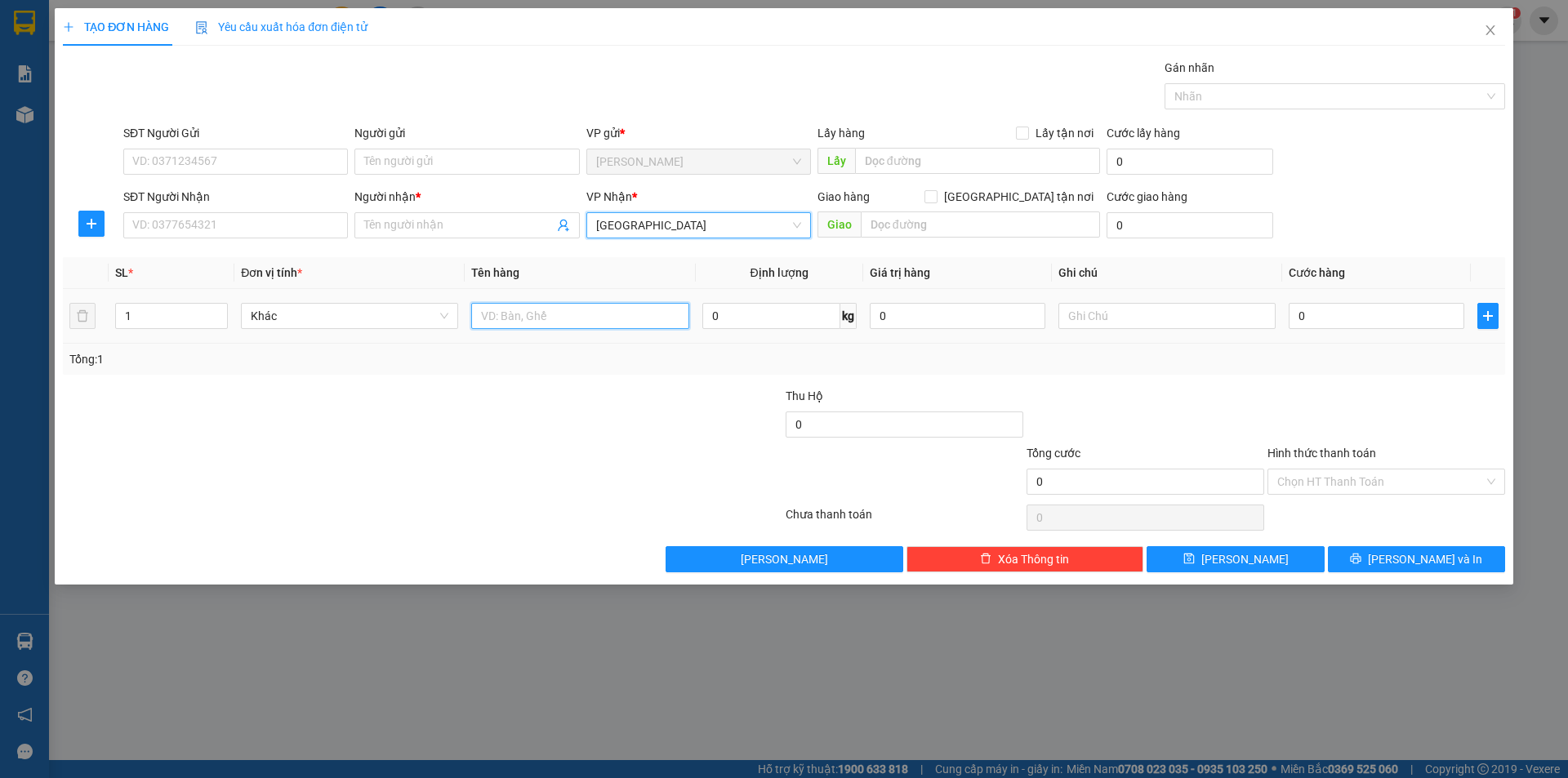
click at [511, 318] on input "text" at bounding box center [580, 316] width 217 height 26
type input "T XỐP"
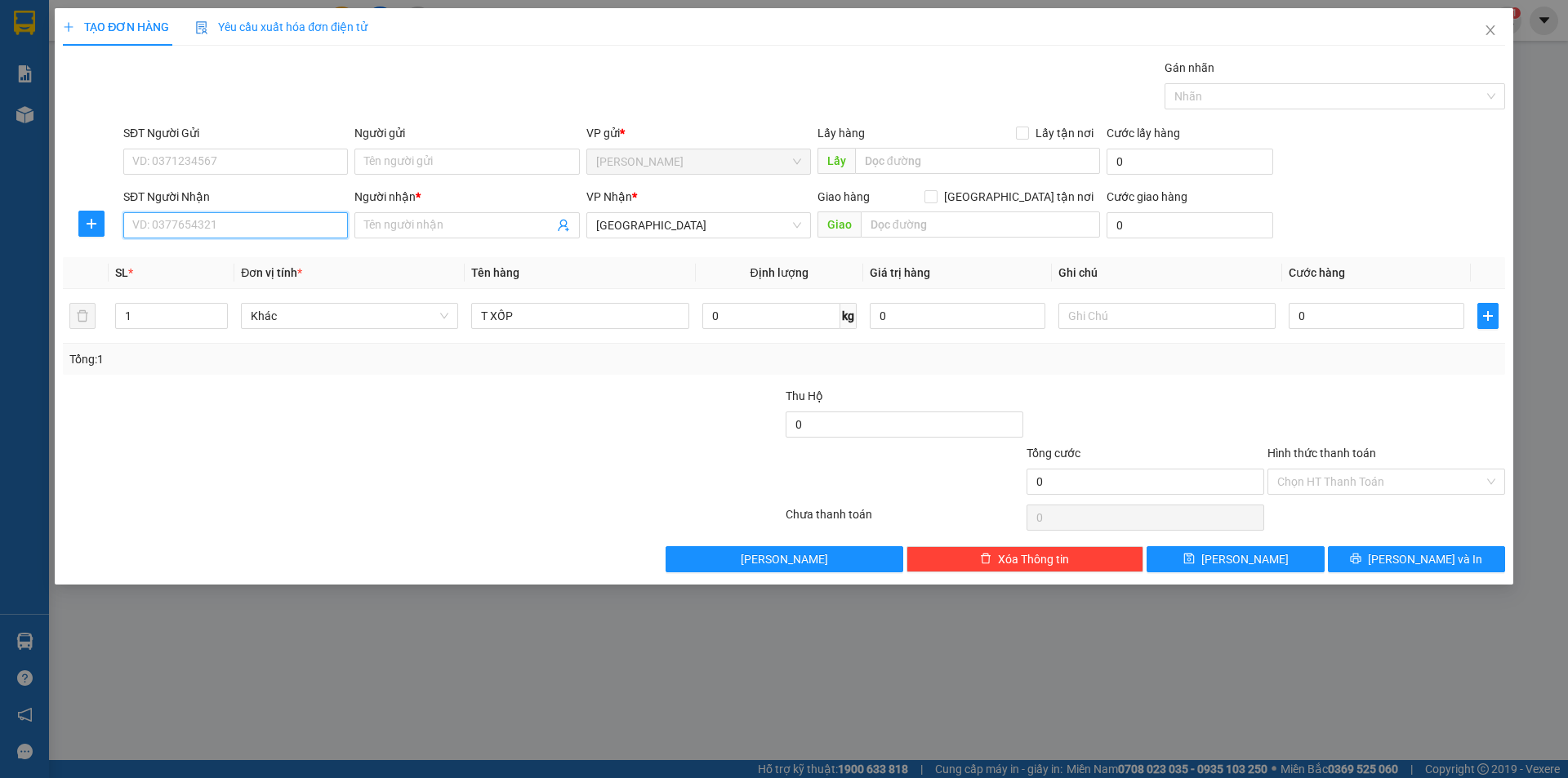
click at [242, 231] on input "SĐT Người Nhận" at bounding box center [236, 225] width 224 height 26
click at [223, 249] on div "0965335360 - ÚT LIỆU" at bounding box center [236, 258] width 205 height 18
type input "0965335360"
type input "ÚT LIỆU"
type input "0965335360"
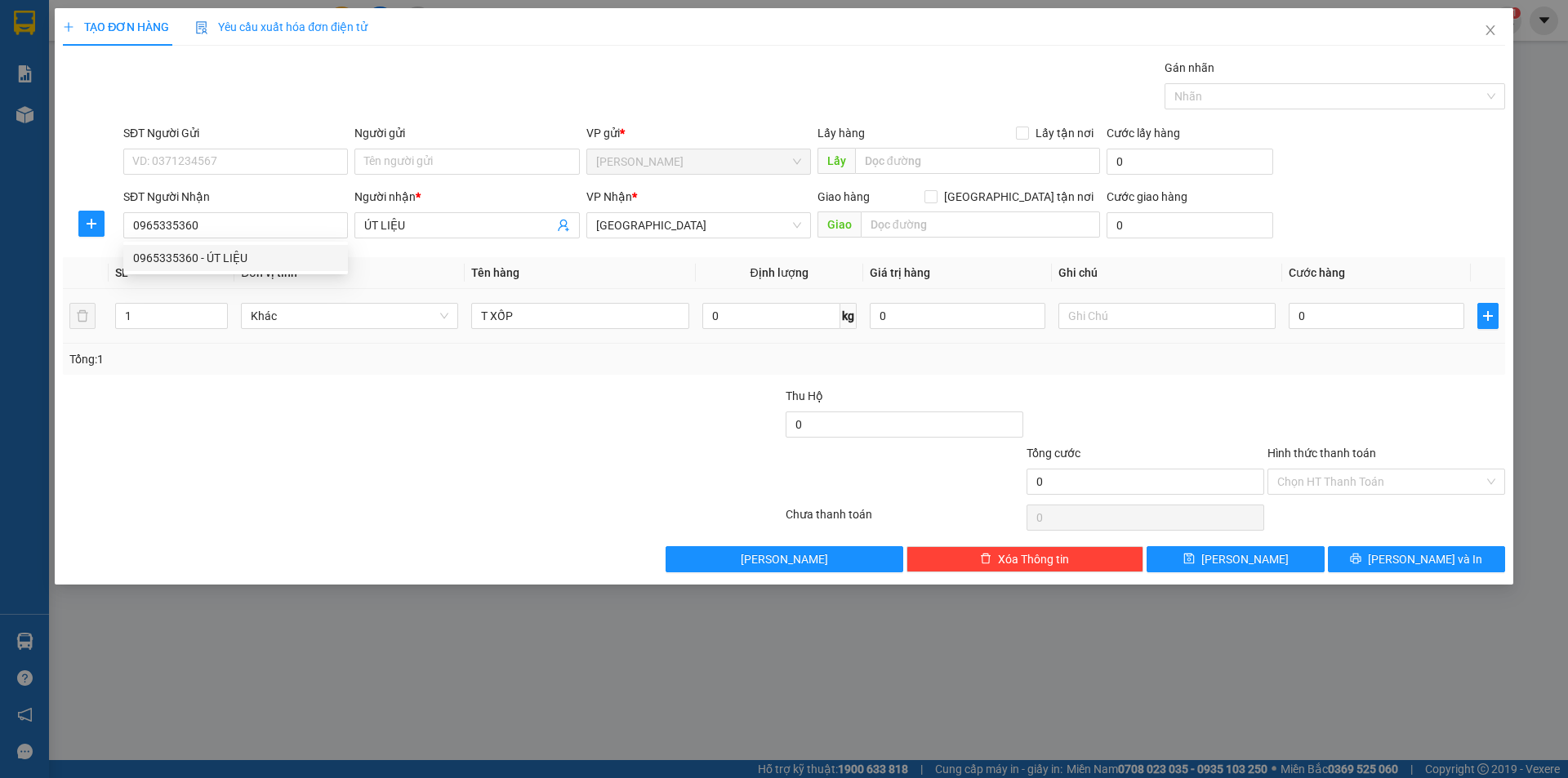
drag, startPoint x: 245, startPoint y: 406, endPoint x: 298, endPoint y: 341, distance: 83.9
click at [245, 407] on div at bounding box center [302, 415] width 482 height 57
click at [1165, 321] on input "text" at bounding box center [1167, 316] width 217 height 26
type input "C"
click at [1315, 474] on input "Hình thức thanh toán" at bounding box center [1381, 482] width 207 height 25
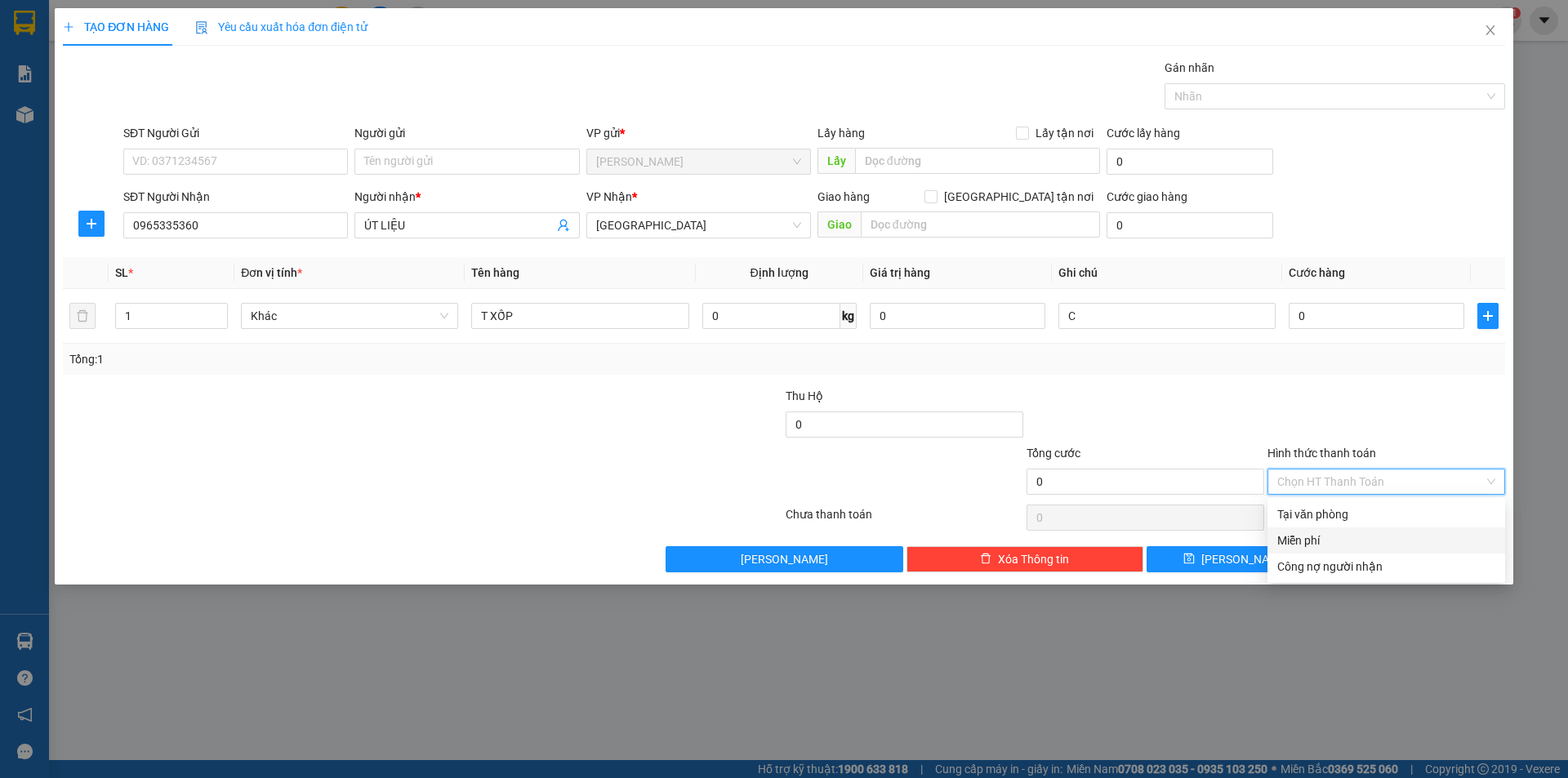
click at [1310, 546] on div "Miễn phí" at bounding box center [1386, 540] width 218 height 18
click at [1364, 560] on button "[PERSON_NAME] và In" at bounding box center [1416, 560] width 177 height 26
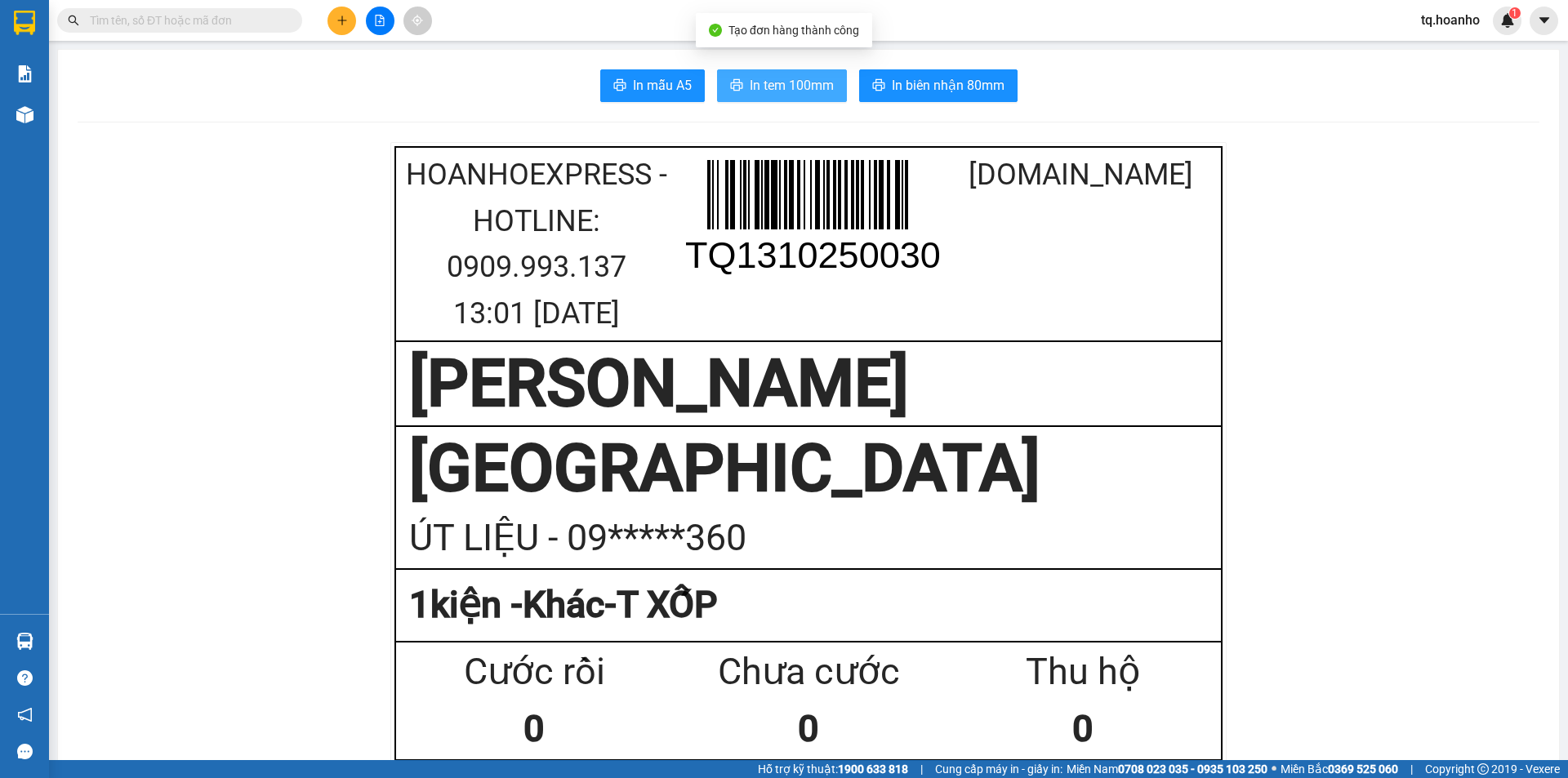
click at [730, 77] on button "In tem 100mm" at bounding box center [781, 86] width 130 height 33
click at [330, 22] on button at bounding box center [342, 20] width 28 height 28
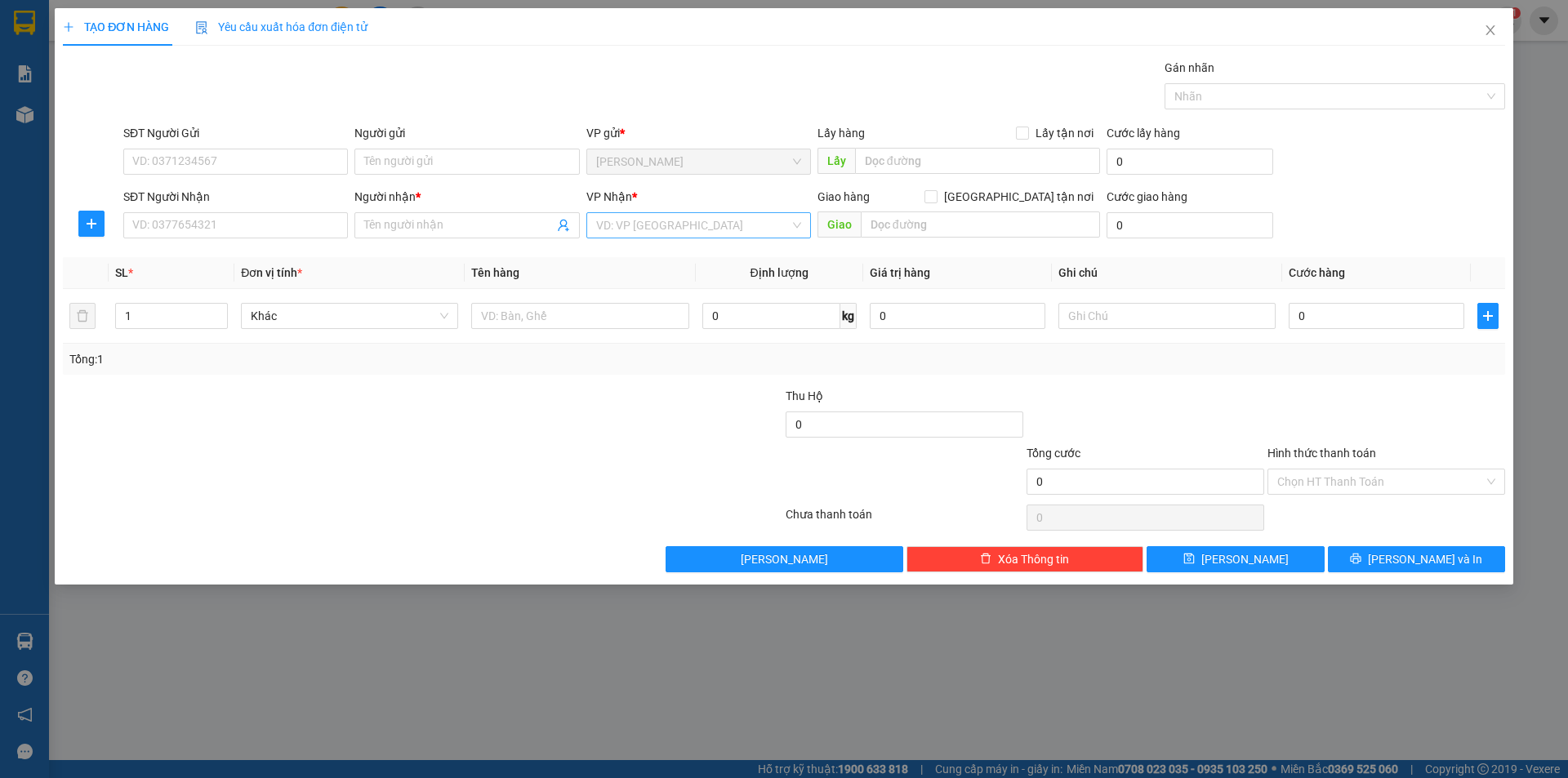
click at [681, 223] on input "search" at bounding box center [692, 225] width 193 height 25
click at [599, 338] on div "[GEOGRAPHIC_DATA]" at bounding box center [698, 336] width 205 height 18
click at [522, 321] on input "text" at bounding box center [580, 316] width 217 height 26
type input "T XỐP+BAO"
click at [201, 303] on div "1" at bounding box center [171, 316] width 113 height 26
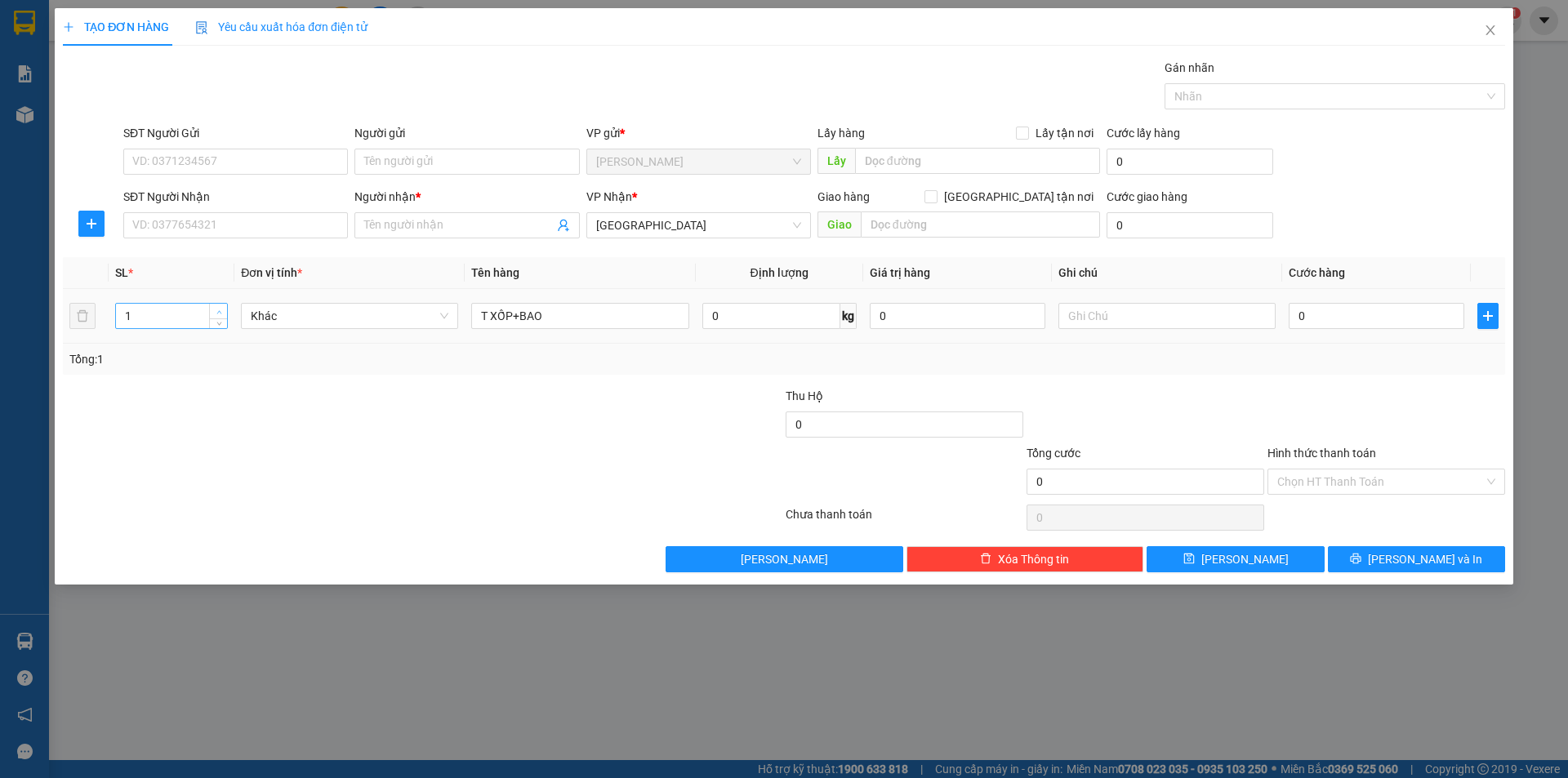
type input "2"
click at [226, 310] on span "Increase Value" at bounding box center [218, 311] width 18 height 15
drag, startPoint x: 337, startPoint y: 533, endPoint x: 592, endPoint y: 418, distance: 279.7
click at [355, 516] on div at bounding box center [422, 517] width 723 height 33
click at [1331, 475] on input "Hình thức thanh toán" at bounding box center [1381, 482] width 207 height 25
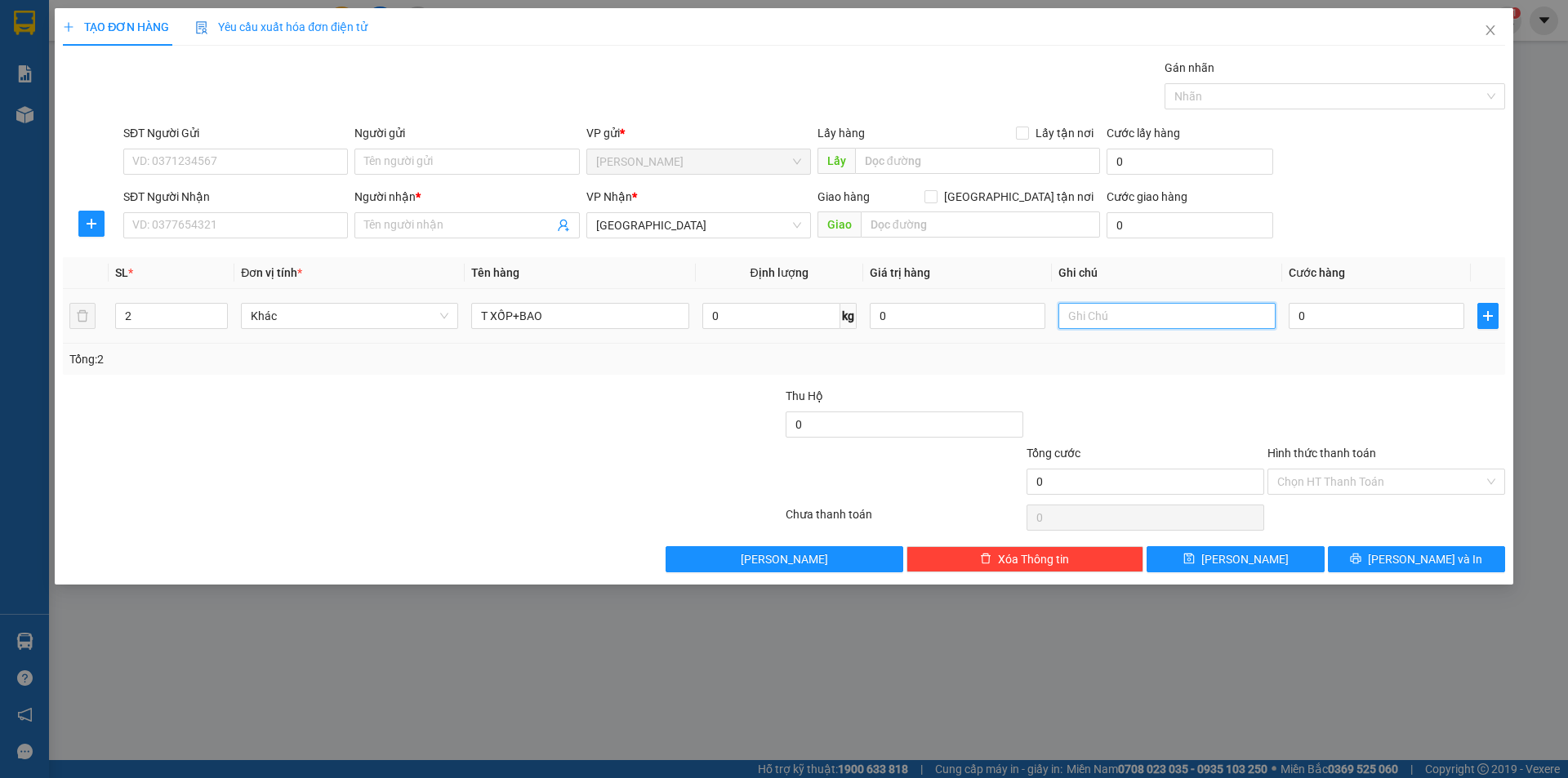
click at [1121, 321] on input "text" at bounding box center [1167, 316] width 217 height 26
type input "R"
click at [208, 227] on input "SĐT Người Nhận" at bounding box center [236, 225] width 224 height 26
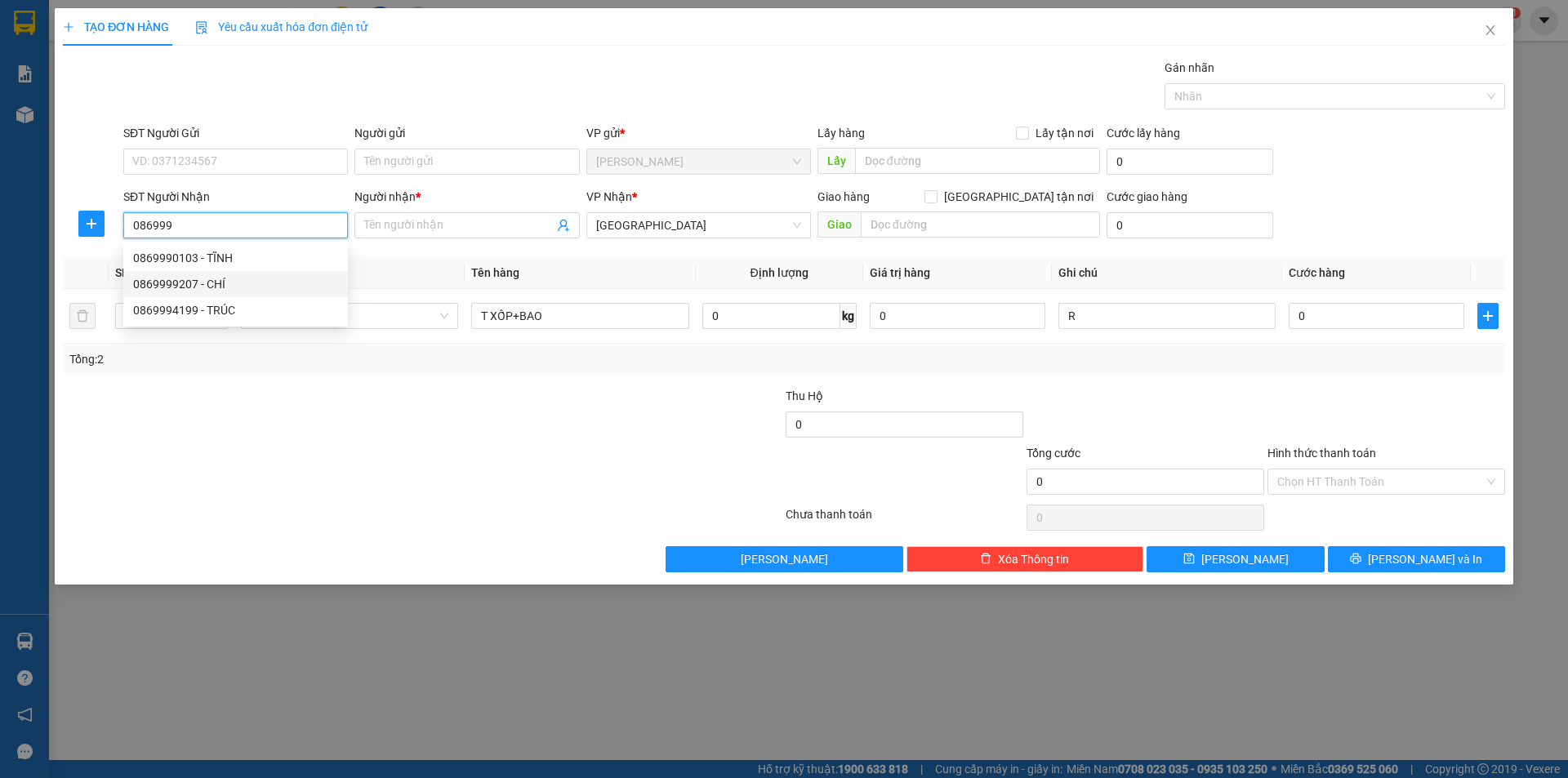
click at [228, 282] on div "0869999207 - CHÍ" at bounding box center [236, 284] width 205 height 18
type input "0869999207"
type input "CHÍ"
type input "0869999207"
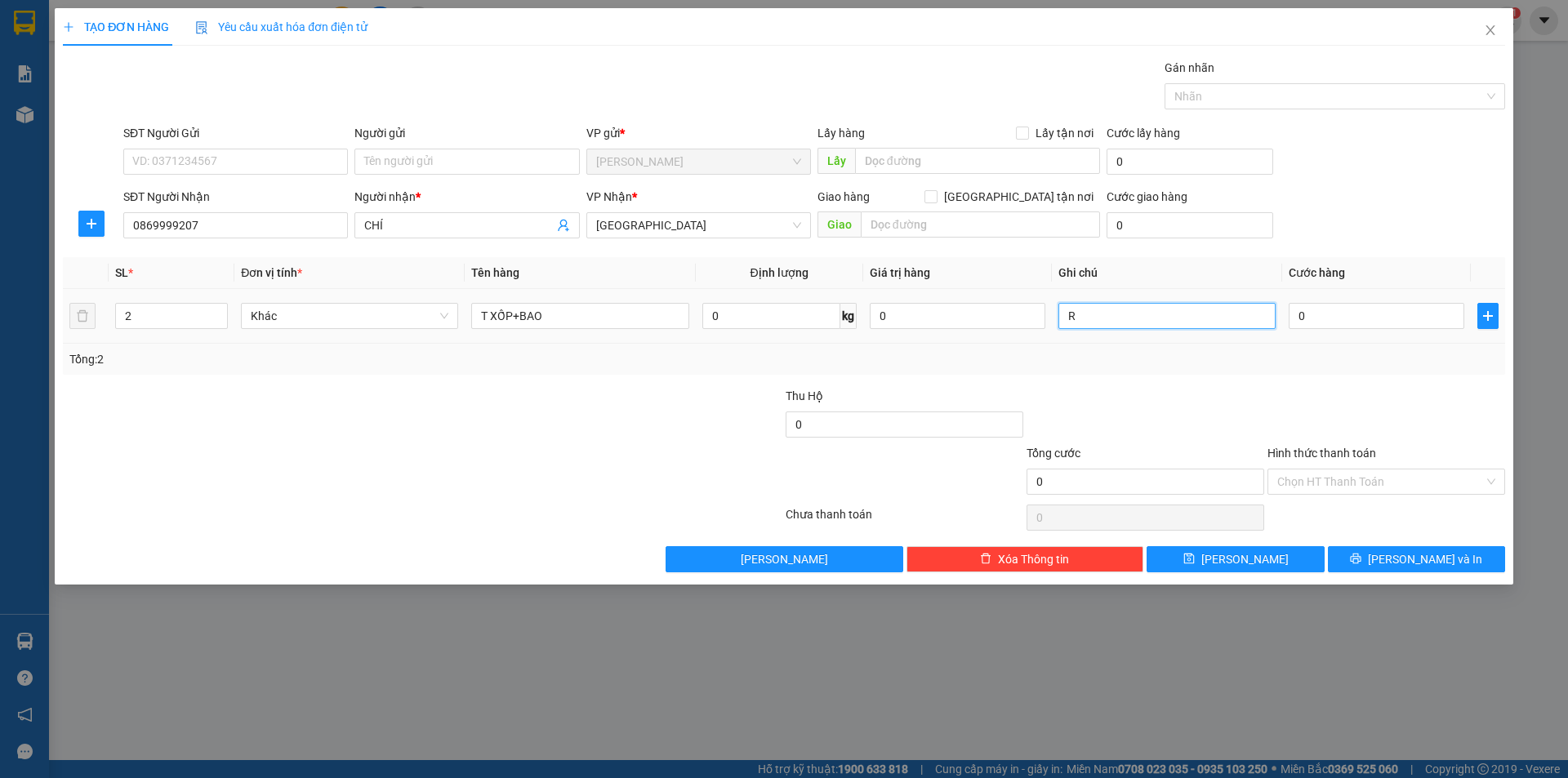
click at [1092, 321] on input "R" at bounding box center [1167, 316] width 217 height 26
type input "R/120"
click at [1326, 472] on input "Hình thức thanh toán" at bounding box center [1381, 482] width 207 height 25
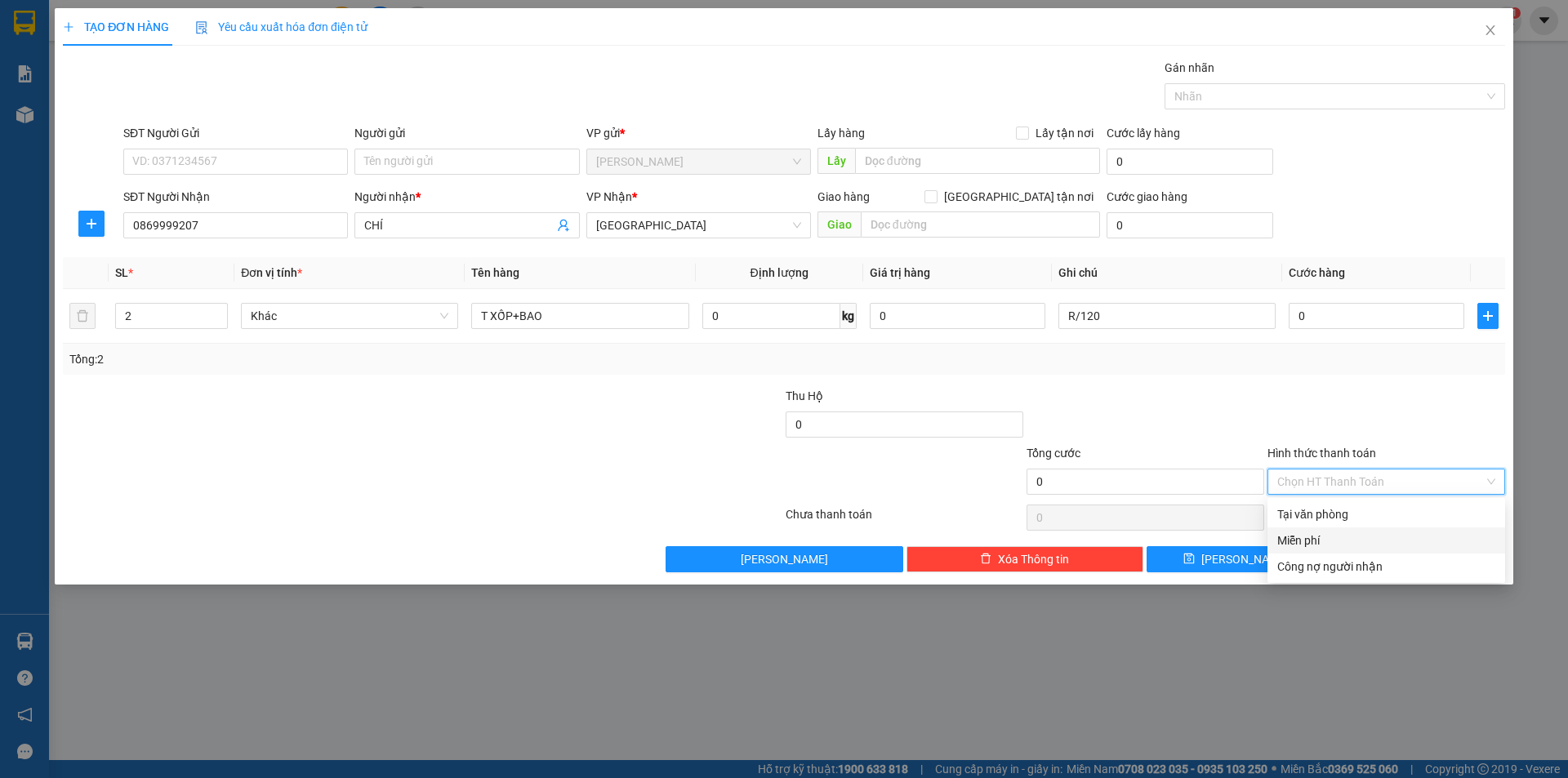
click at [1340, 544] on div "Miễn phí" at bounding box center [1386, 540] width 218 height 18
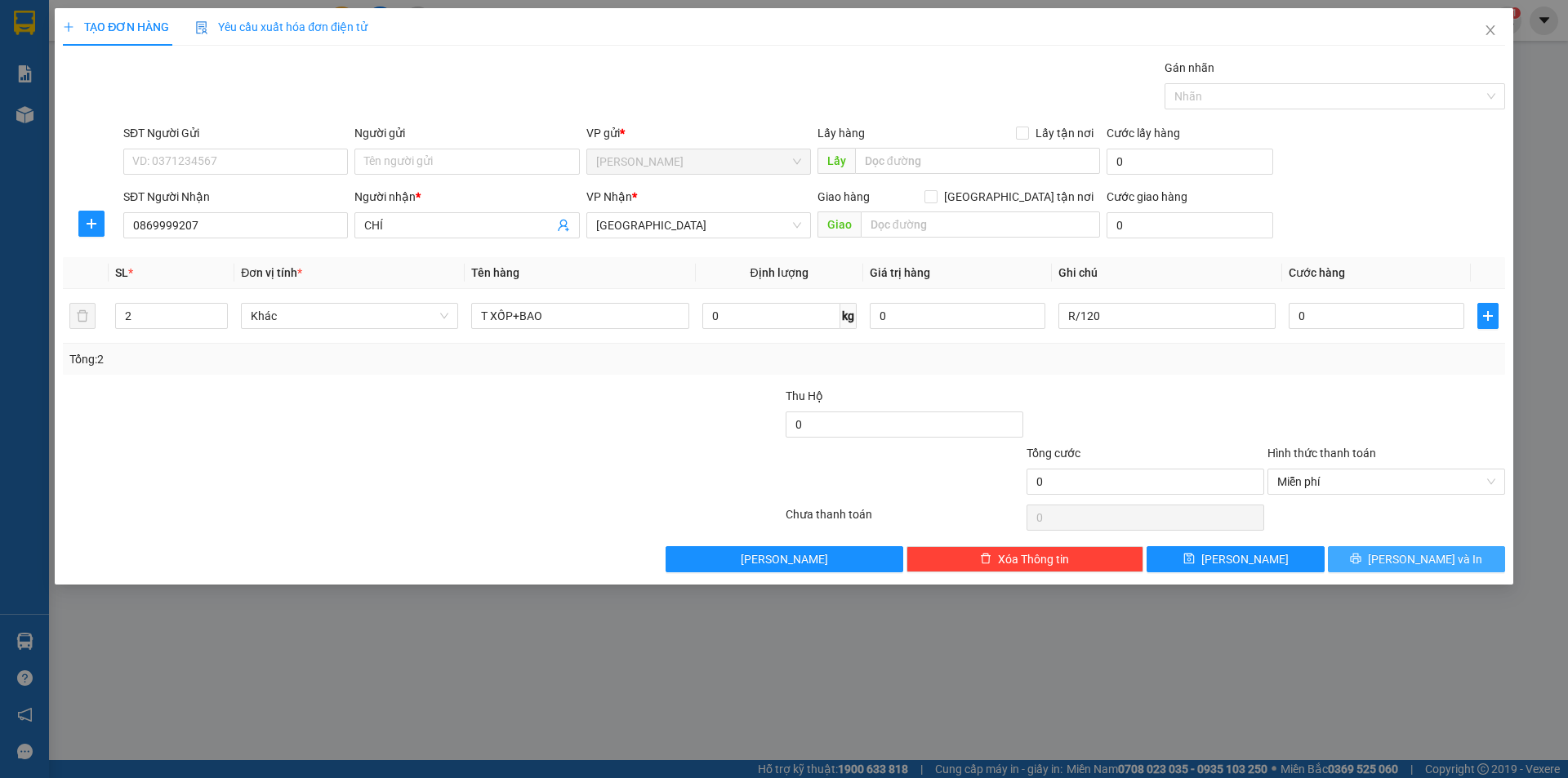
click at [1367, 555] on button "[PERSON_NAME] và In" at bounding box center [1416, 560] width 177 height 26
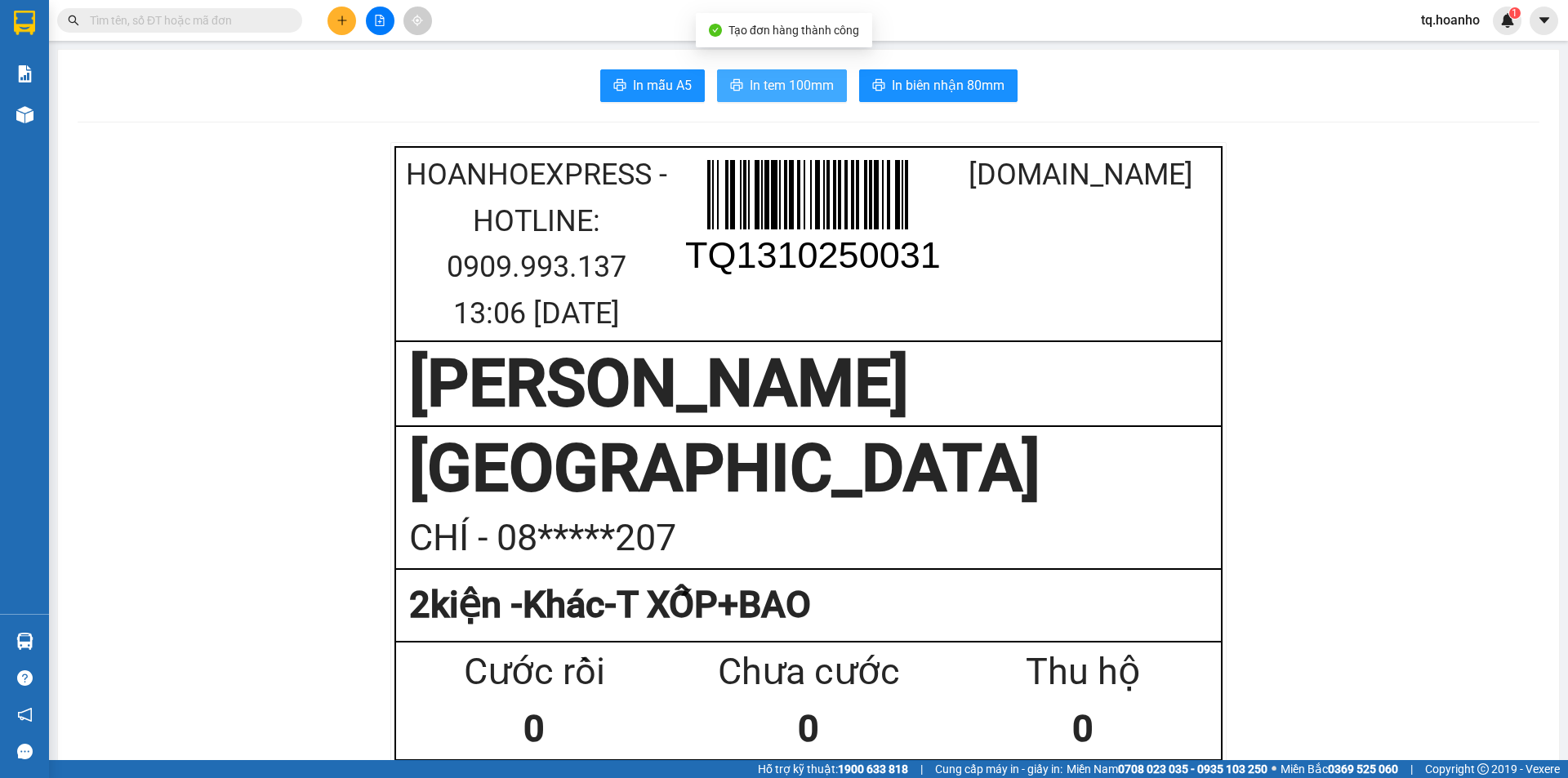
click at [781, 87] on span "In tem 100mm" at bounding box center [791, 85] width 84 height 20
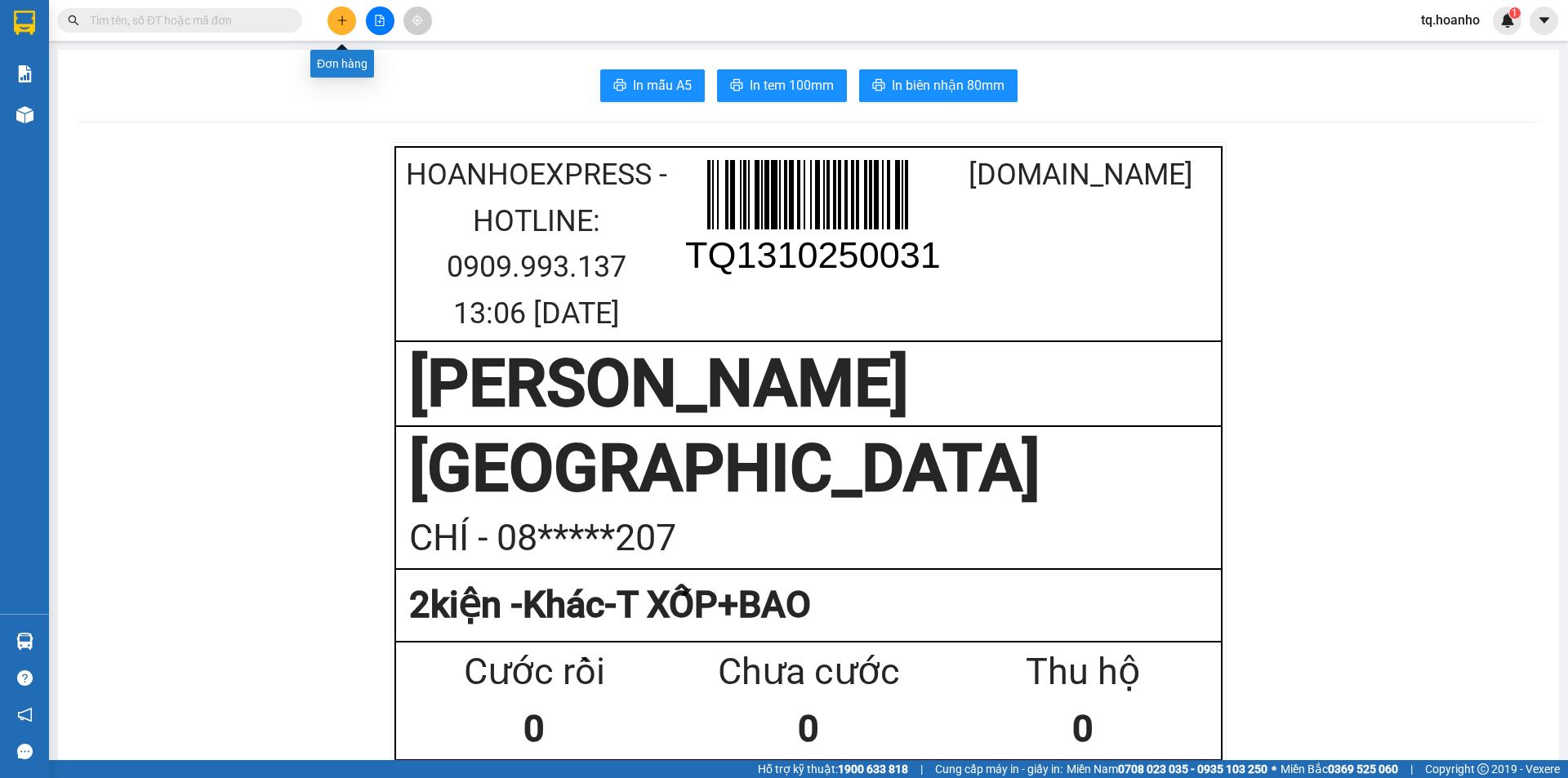
click at [343, 19] on icon "plus" at bounding box center [342, 20] width 1 height 9
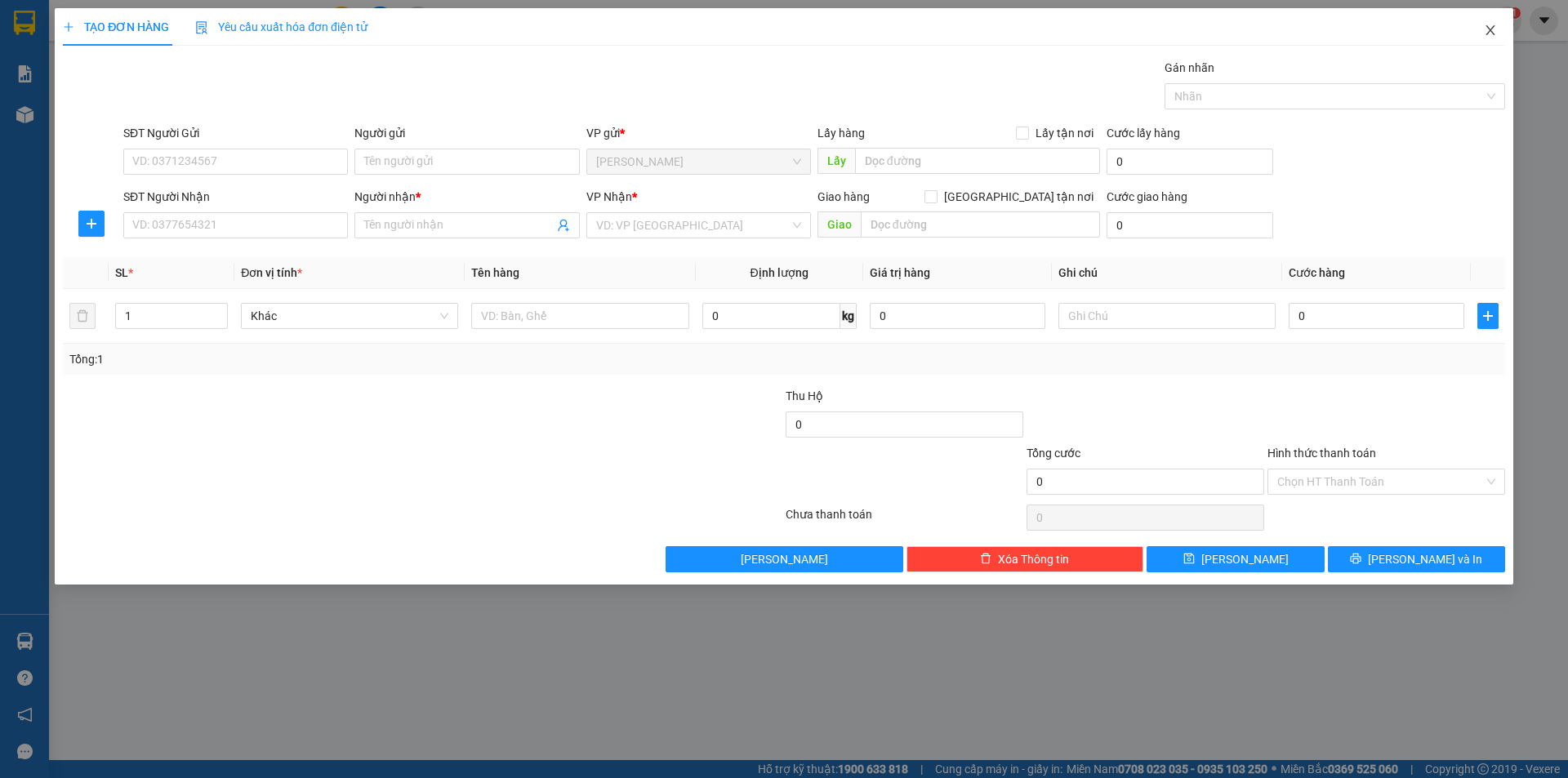
click at [1489, 35] on icon "close" at bounding box center [1490, 30] width 13 height 13
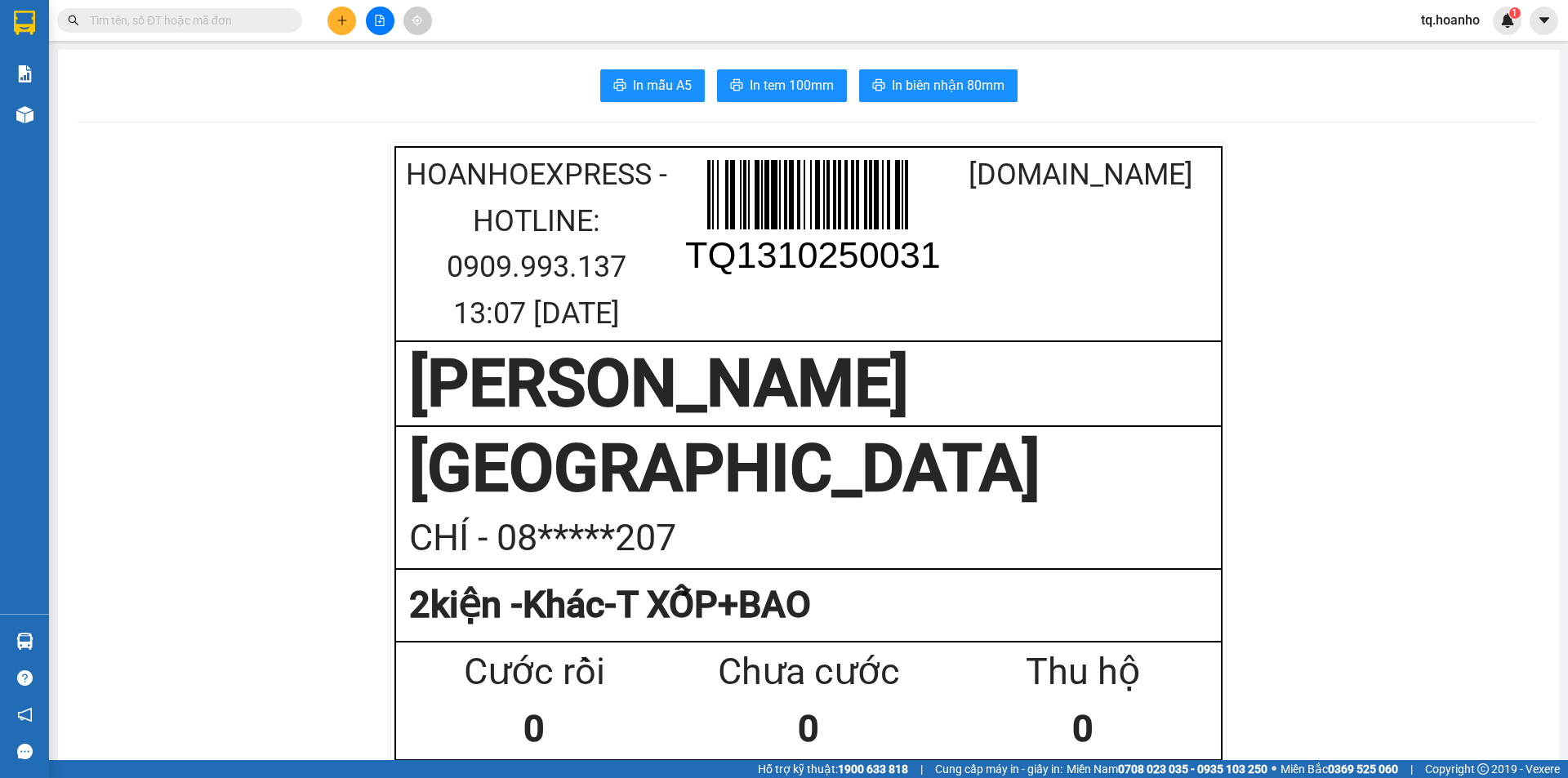
click at [277, 26] on input "text" at bounding box center [186, 20] width 192 height 18
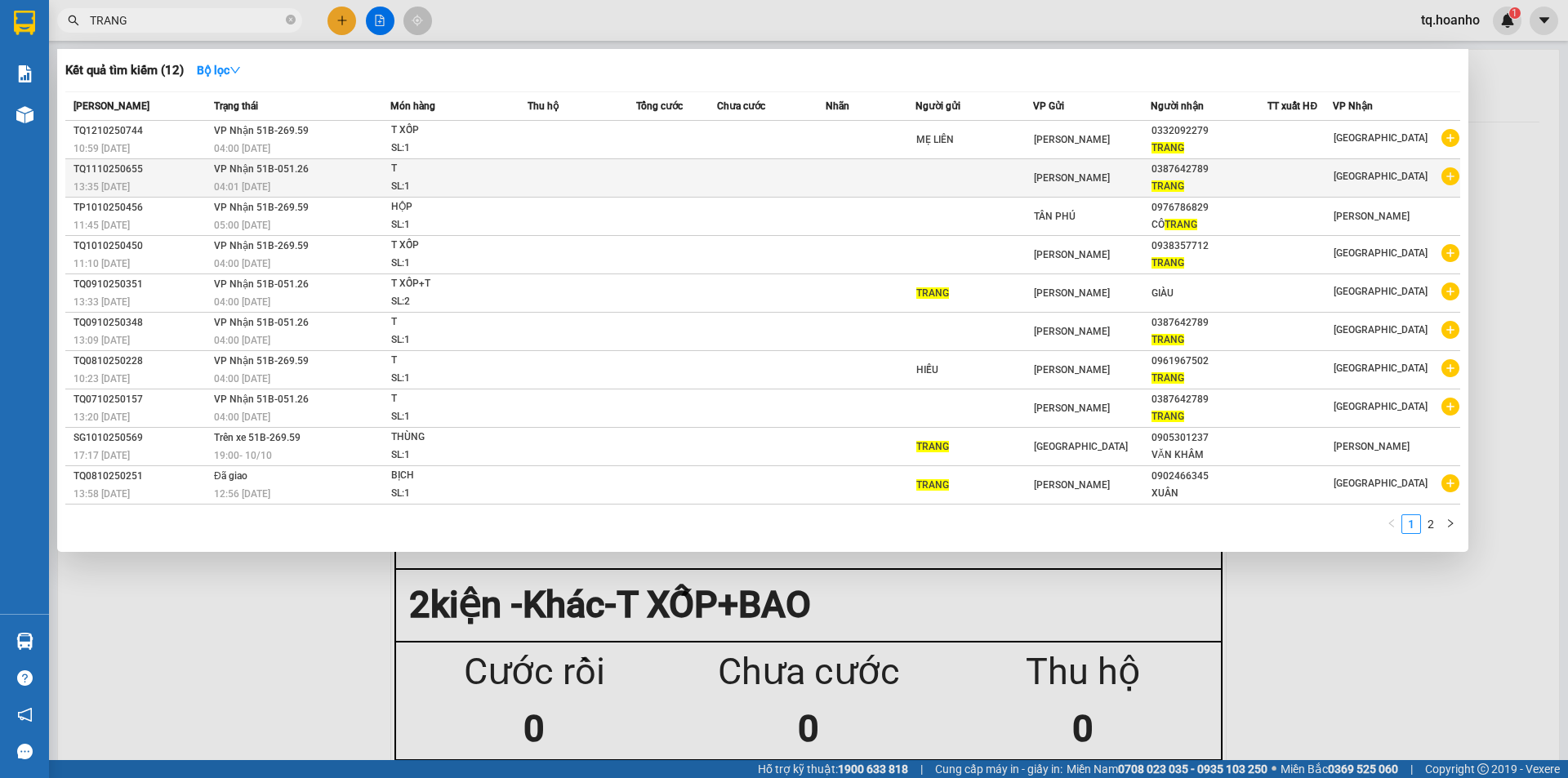
type input "TRANG"
click at [766, 175] on td at bounding box center [771, 178] width 109 height 38
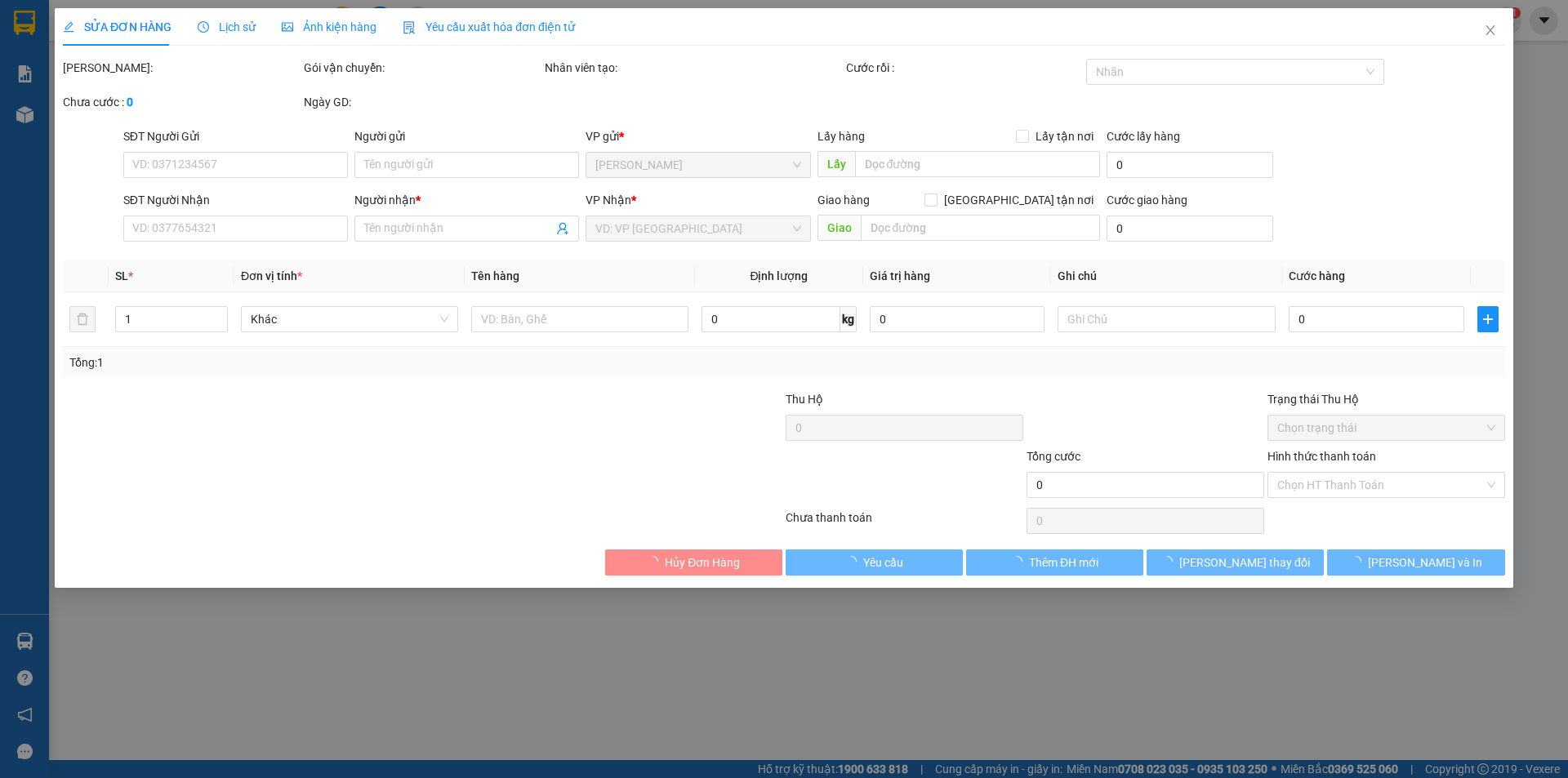
type input "0387642789"
type input "TRANG"
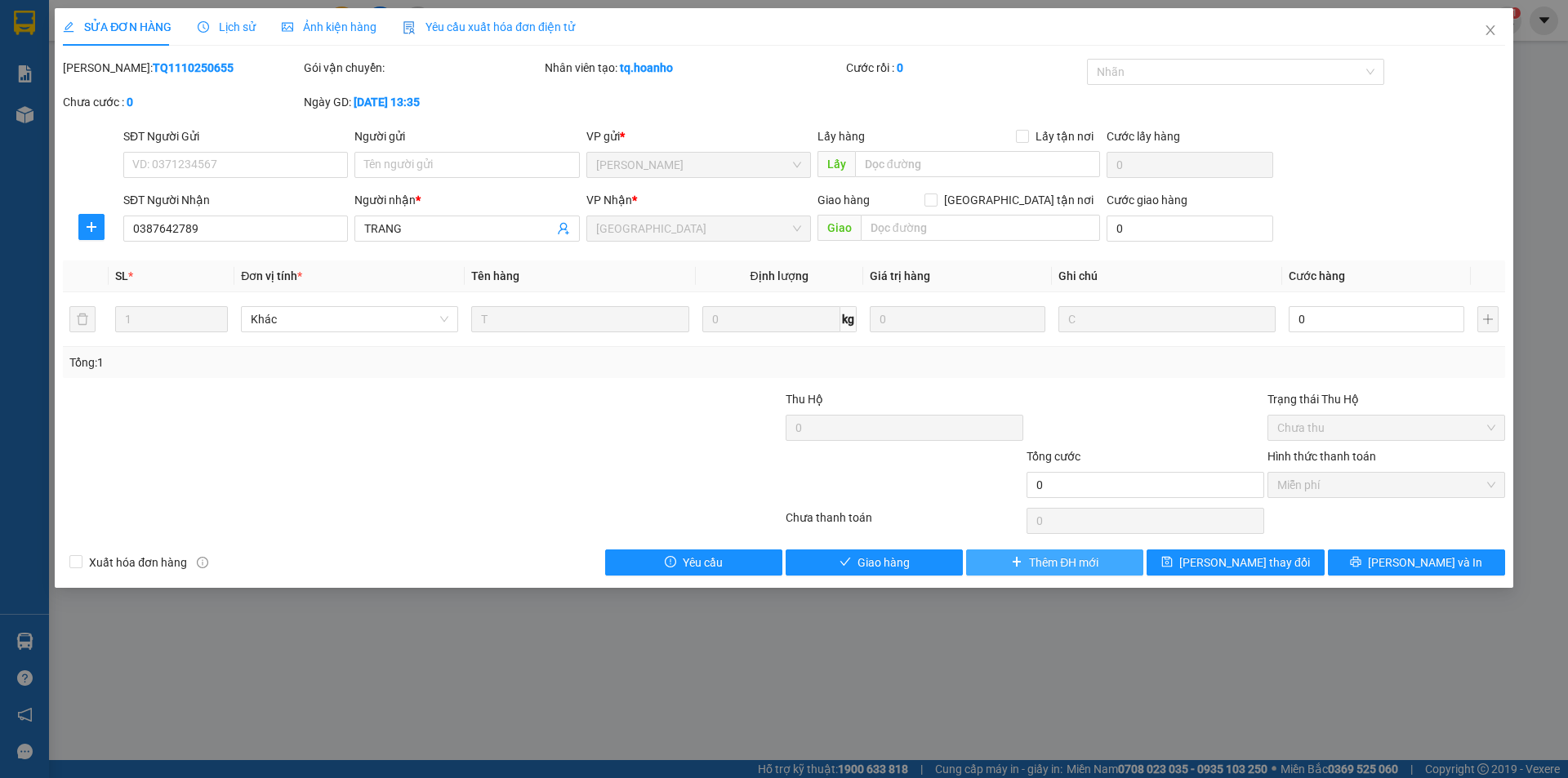
click at [1030, 570] on span "Thêm ĐH mới" at bounding box center [1063, 563] width 70 height 18
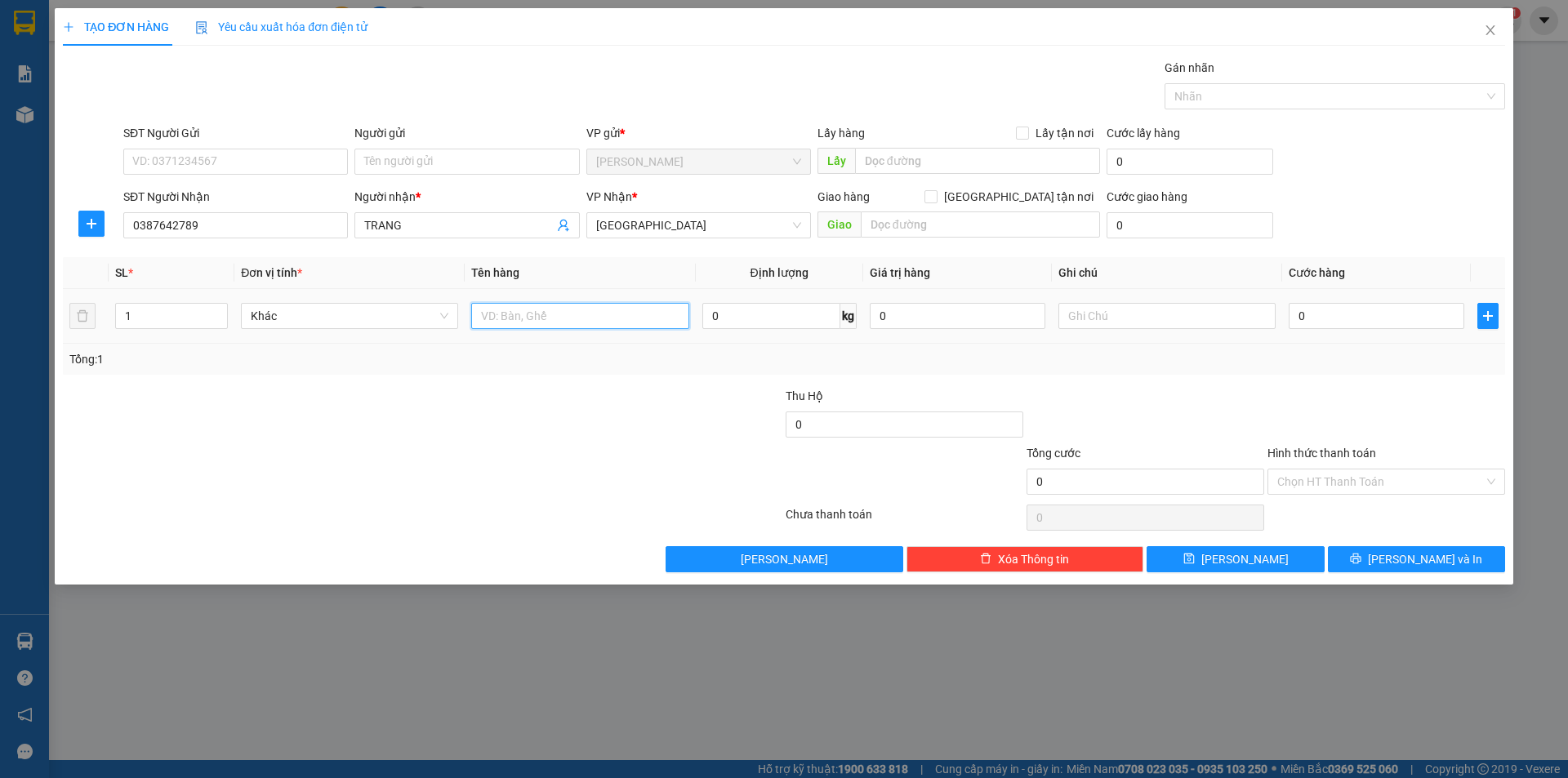
click at [525, 327] on input "text" at bounding box center [580, 316] width 217 height 26
type input "T XỐP+T"
type input "2"
drag, startPoint x: 212, startPoint y: 308, endPoint x: 215, endPoint y: 299, distance: 9.5
click at [213, 308] on span "Increase Value" at bounding box center [218, 310] width 18 height 12
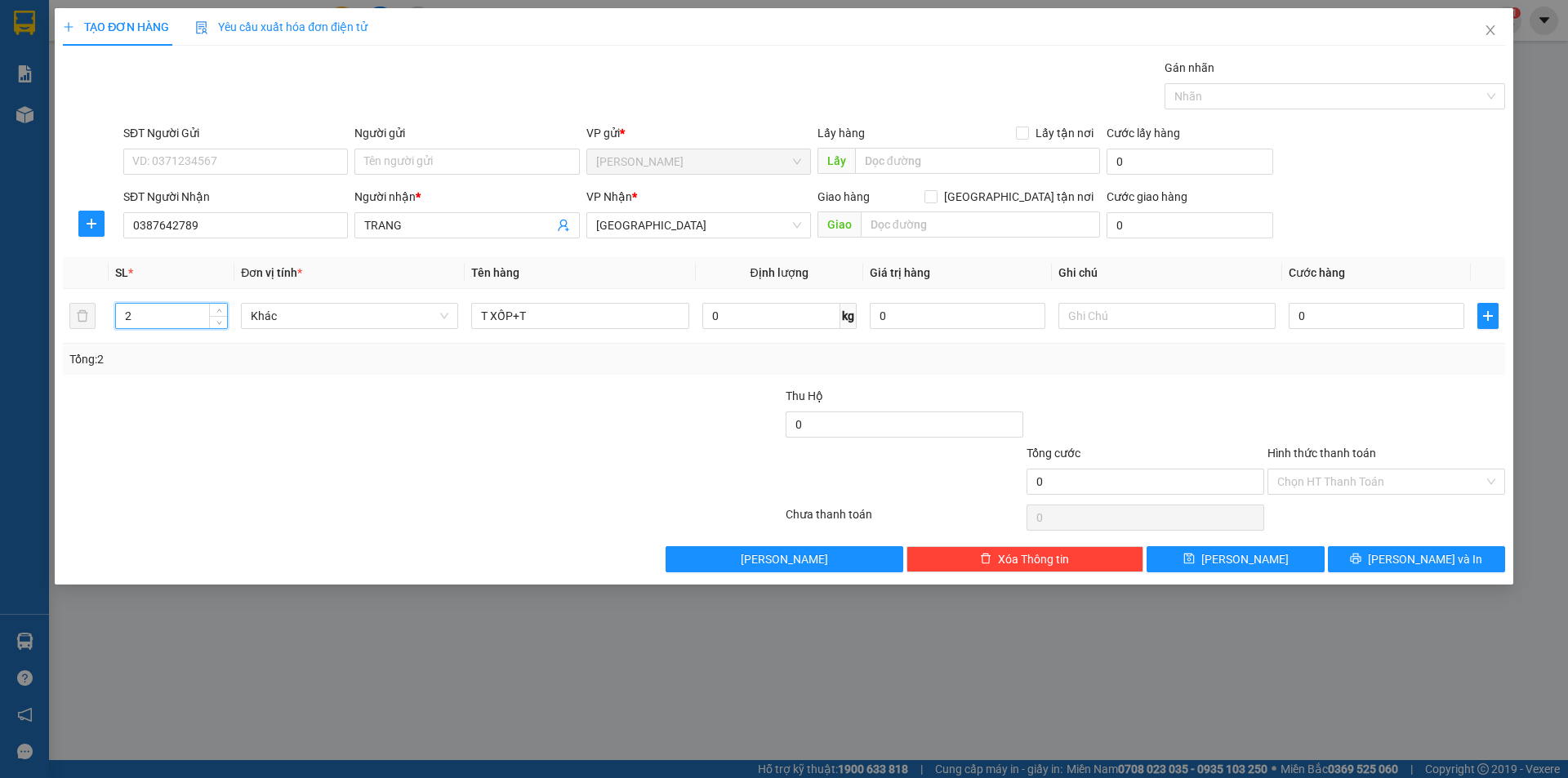
drag, startPoint x: 66, startPoint y: 586, endPoint x: 57, endPoint y: 533, distance: 53.8
click at [59, 552] on div "TẠO ĐƠN HÀNG Yêu cầu xuất hóa đơn điện tử Transit Pickup Surcharge Ids Transit …" at bounding box center [784, 389] width 1568 height 778
click at [1183, 321] on input "text" at bounding box center [1167, 316] width 217 height 26
type input "C"
click at [1342, 475] on input "Hình thức thanh toán" at bounding box center [1381, 482] width 207 height 25
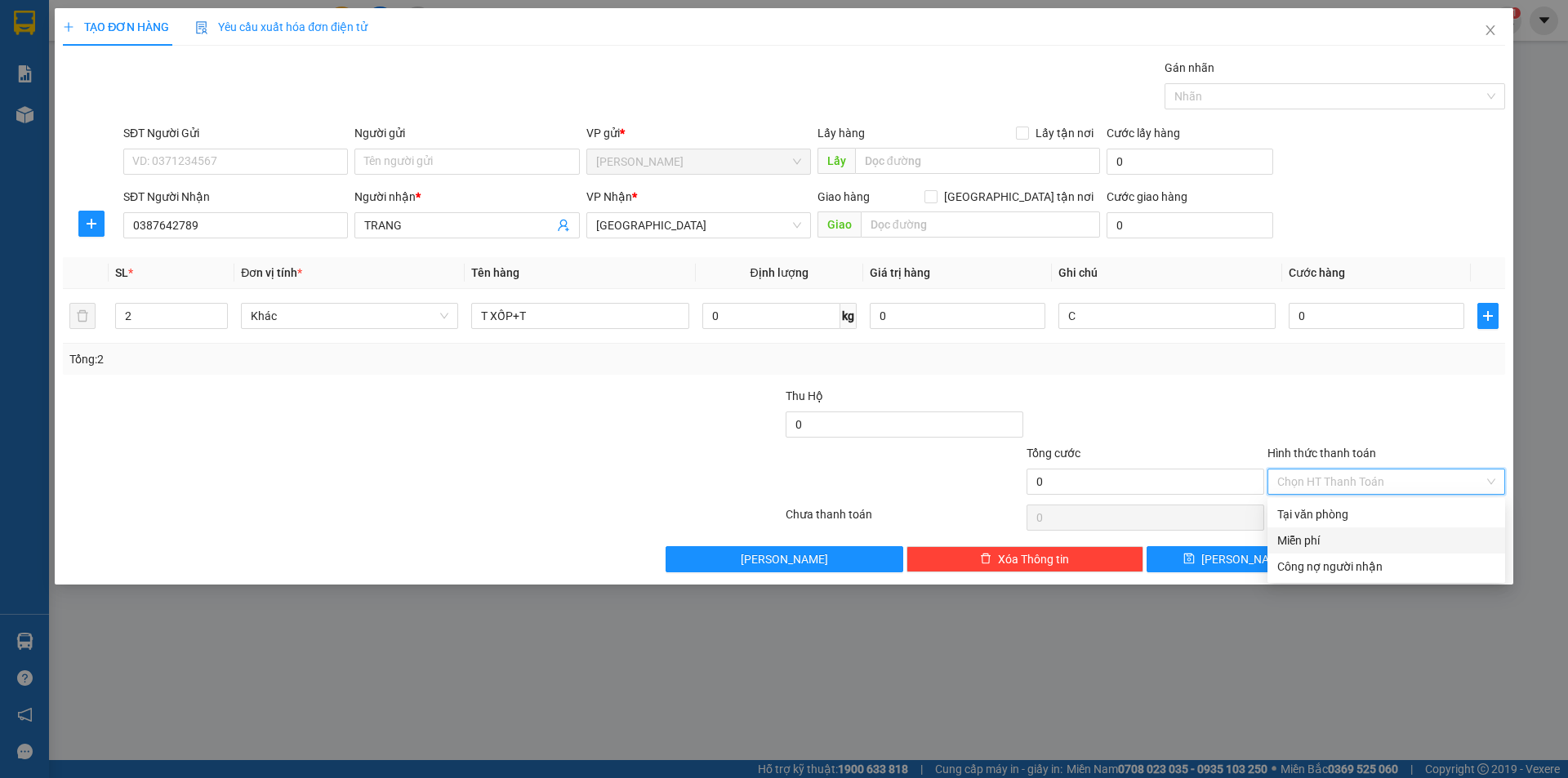
click at [1332, 537] on div "Miễn phí" at bounding box center [1386, 540] width 218 height 18
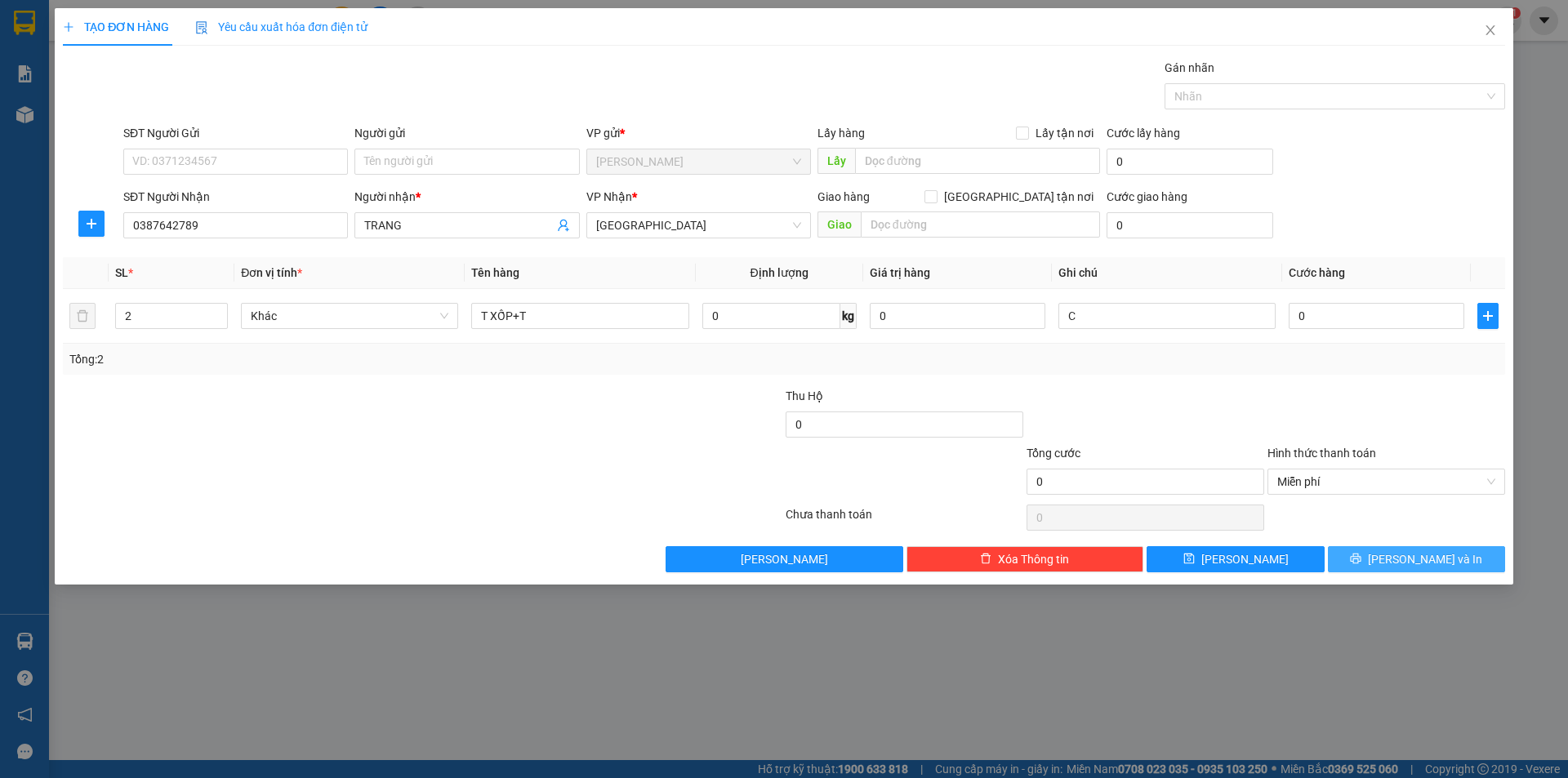
click at [1376, 552] on button "[PERSON_NAME] và In" at bounding box center [1416, 560] width 177 height 26
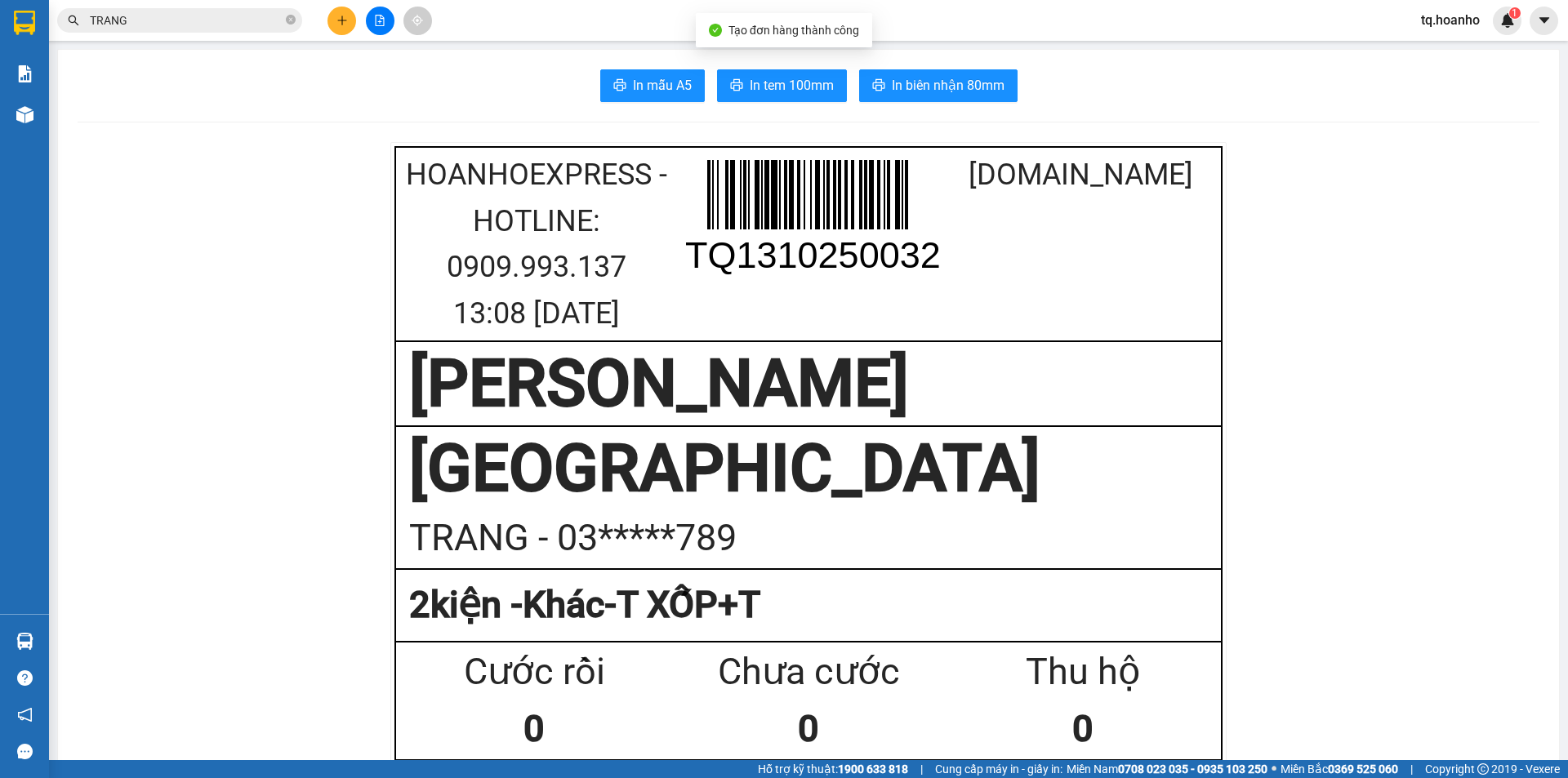
drag, startPoint x: 765, startPoint y: 66, endPoint x: 792, endPoint y: 94, distance: 38.9
click at [788, 93] on span "In tem 100mm" at bounding box center [791, 85] width 84 height 20
click at [350, 26] on button at bounding box center [342, 20] width 28 height 28
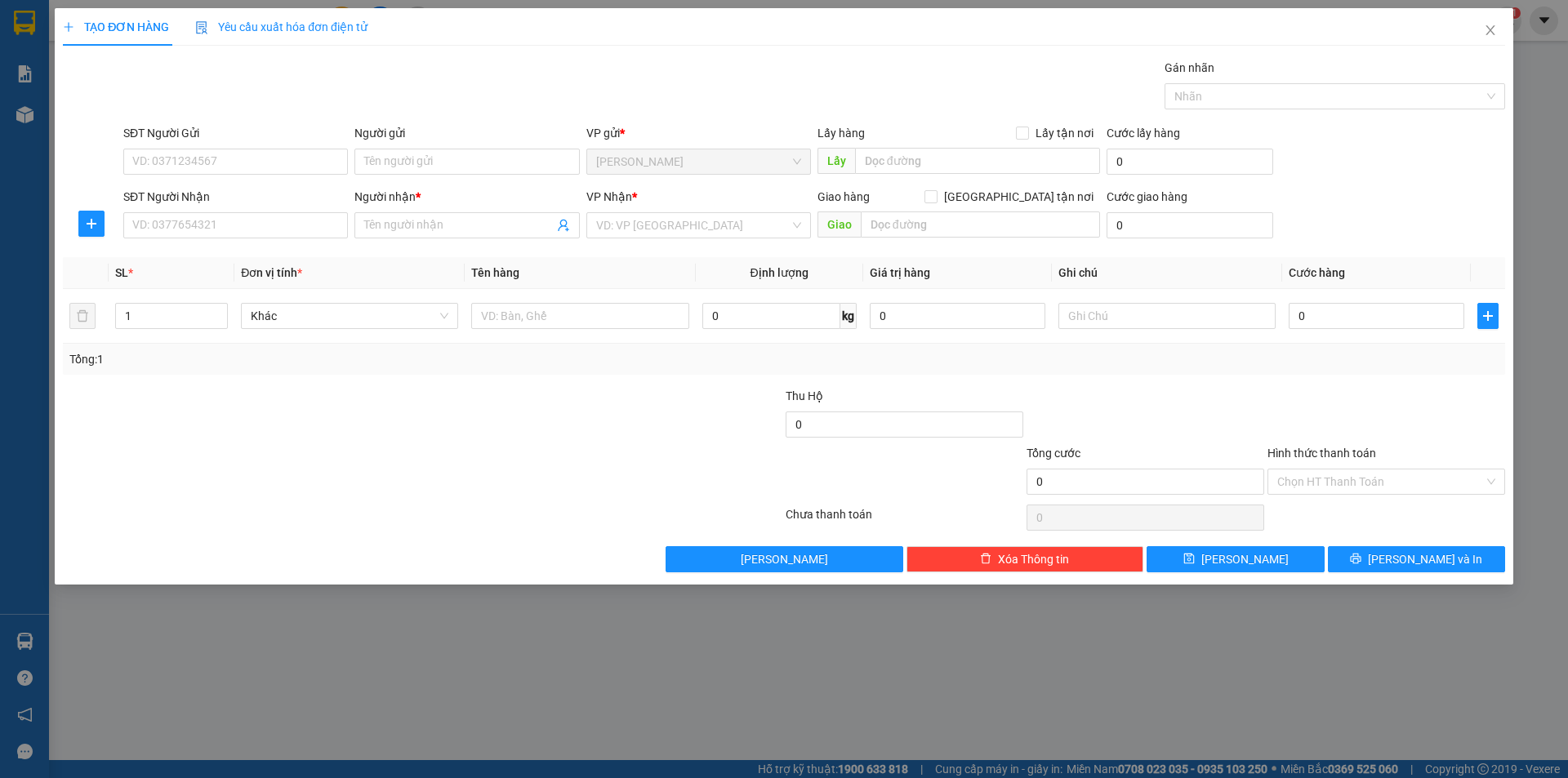
click at [767, 240] on div "VP Nhận * VD: VP [GEOGRAPHIC_DATA]" at bounding box center [698, 216] width 224 height 57
click at [712, 230] on input "search" at bounding box center [692, 225] width 193 height 25
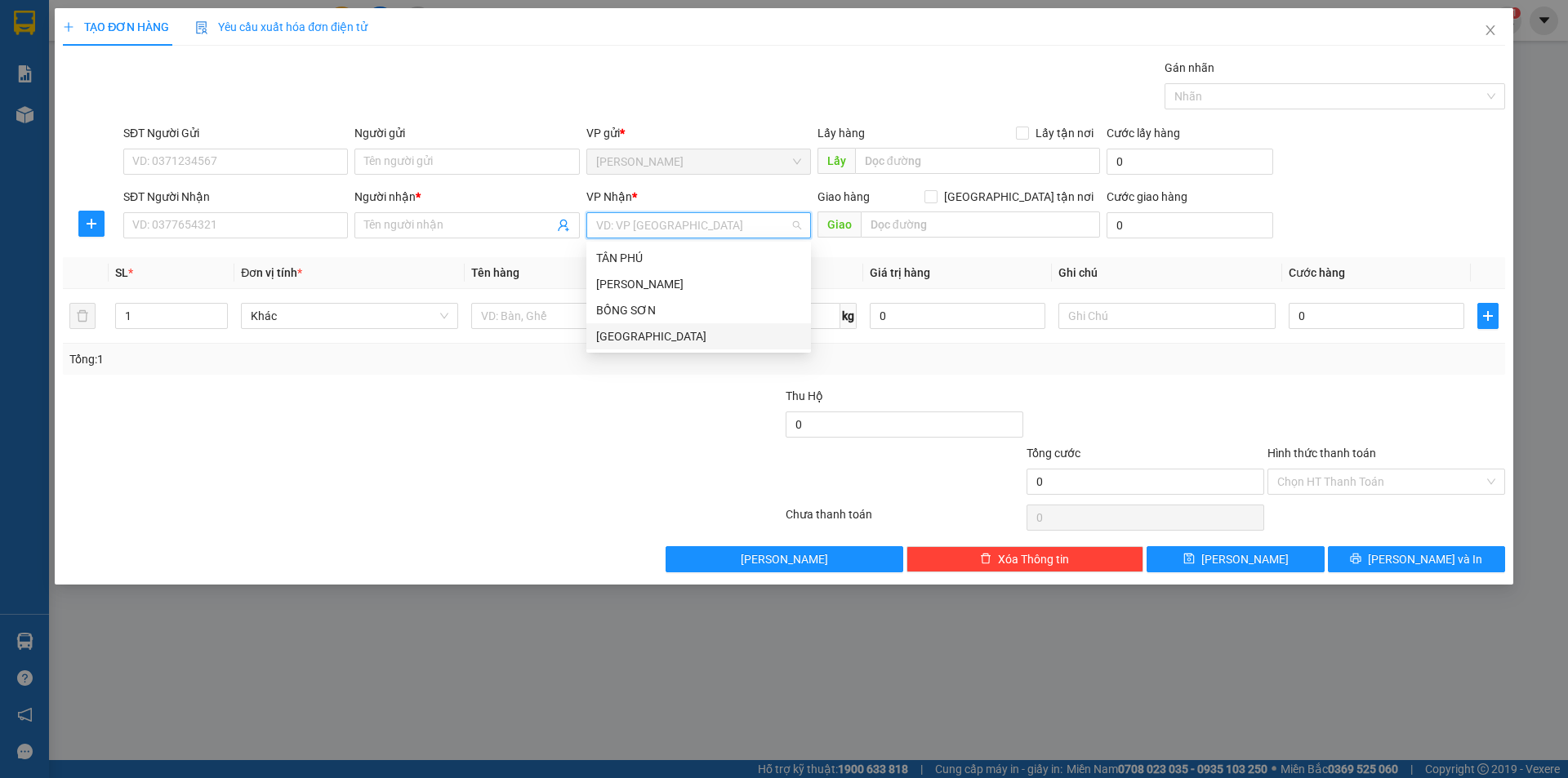
click at [642, 350] on body "Kết quả tìm kiếm ( 12 ) Bộ lọc Mã ĐH Trạng thái Món hàng Thu hộ Tổng cước Chưa …" at bounding box center [784, 389] width 1568 height 778
click at [606, 223] on input "search" at bounding box center [692, 225] width 193 height 25
click at [616, 336] on div "[GEOGRAPHIC_DATA]" at bounding box center [698, 336] width 205 height 18
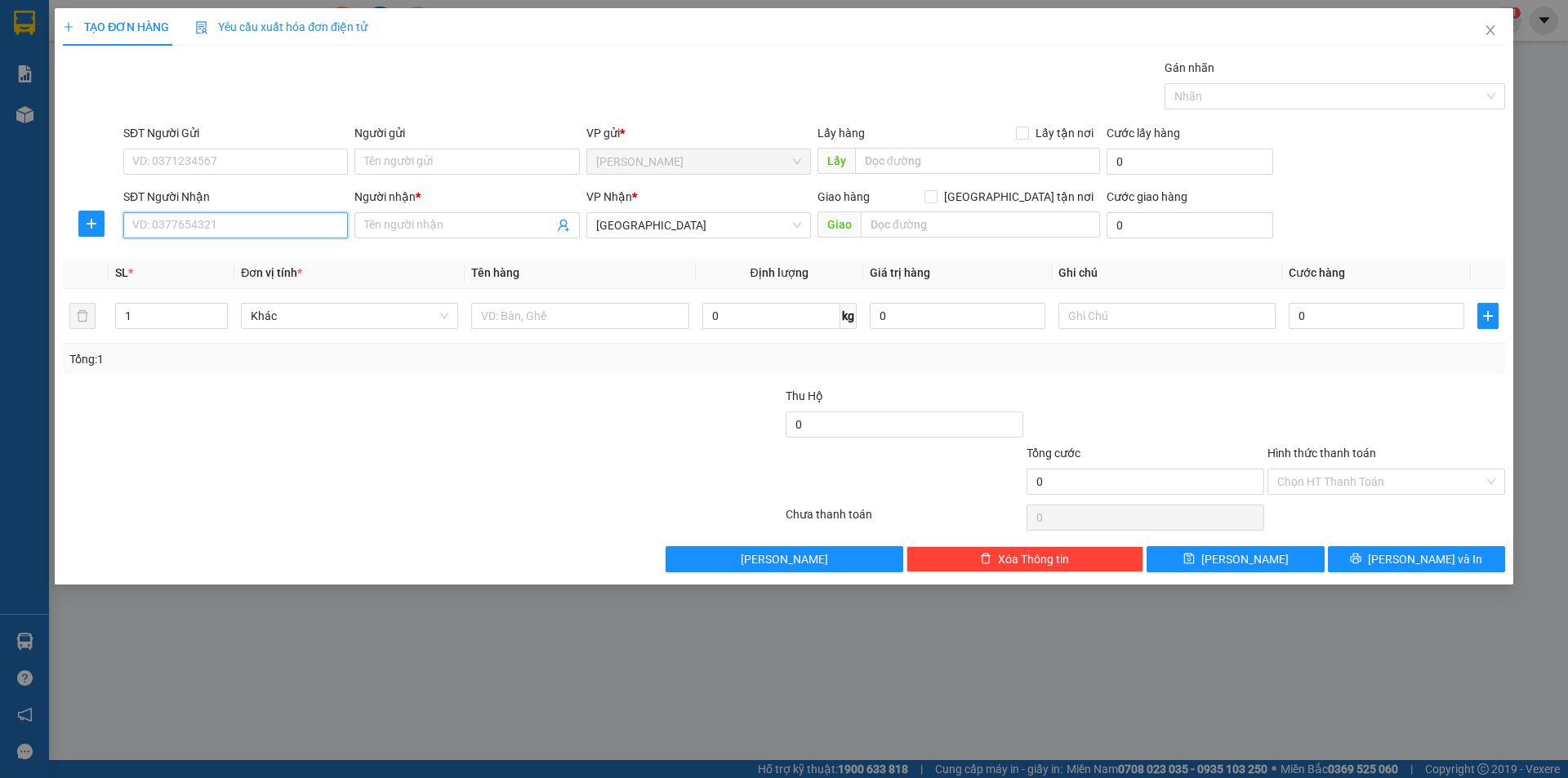
drag, startPoint x: 298, startPoint y: 223, endPoint x: 296, endPoint y: 193, distance: 30.1
click at [296, 223] on input "SĐT Người Nhận" at bounding box center [236, 225] width 224 height 26
drag, startPoint x: 298, startPoint y: 253, endPoint x: 291, endPoint y: 218, distance: 35.7
click at [291, 218] on body "Kết quả tìm kiếm ( 12 ) Bộ lọc Mã ĐH Trạng thái Món hàng Thu hộ Tổng cước Chưa …" at bounding box center [784, 389] width 1568 height 778
click at [188, 226] on input "09849166773" at bounding box center [236, 225] width 224 height 26
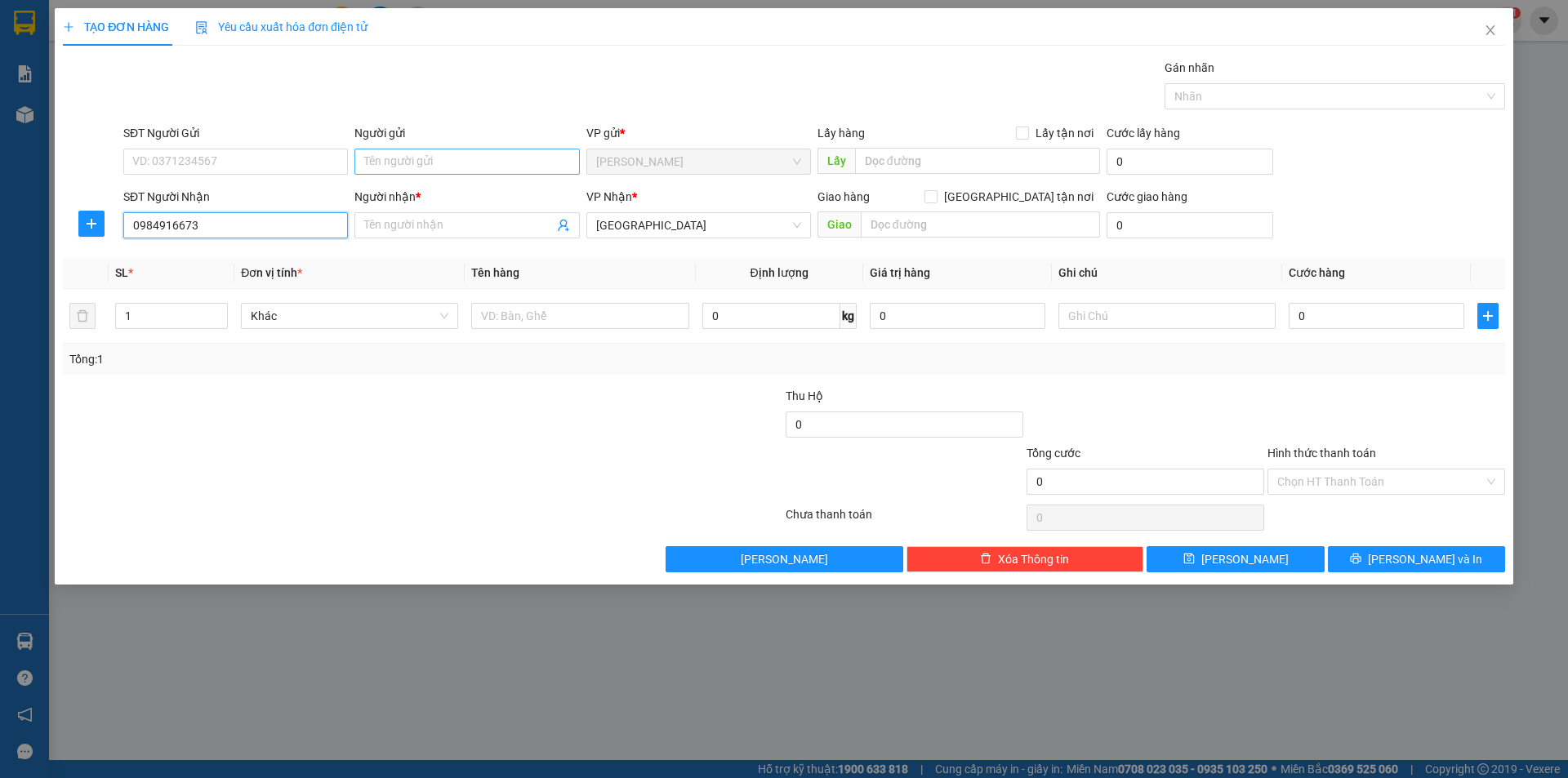
type input "0984916673"
click at [433, 164] on input "Người gửi" at bounding box center [466, 162] width 224 height 26
type input "H"
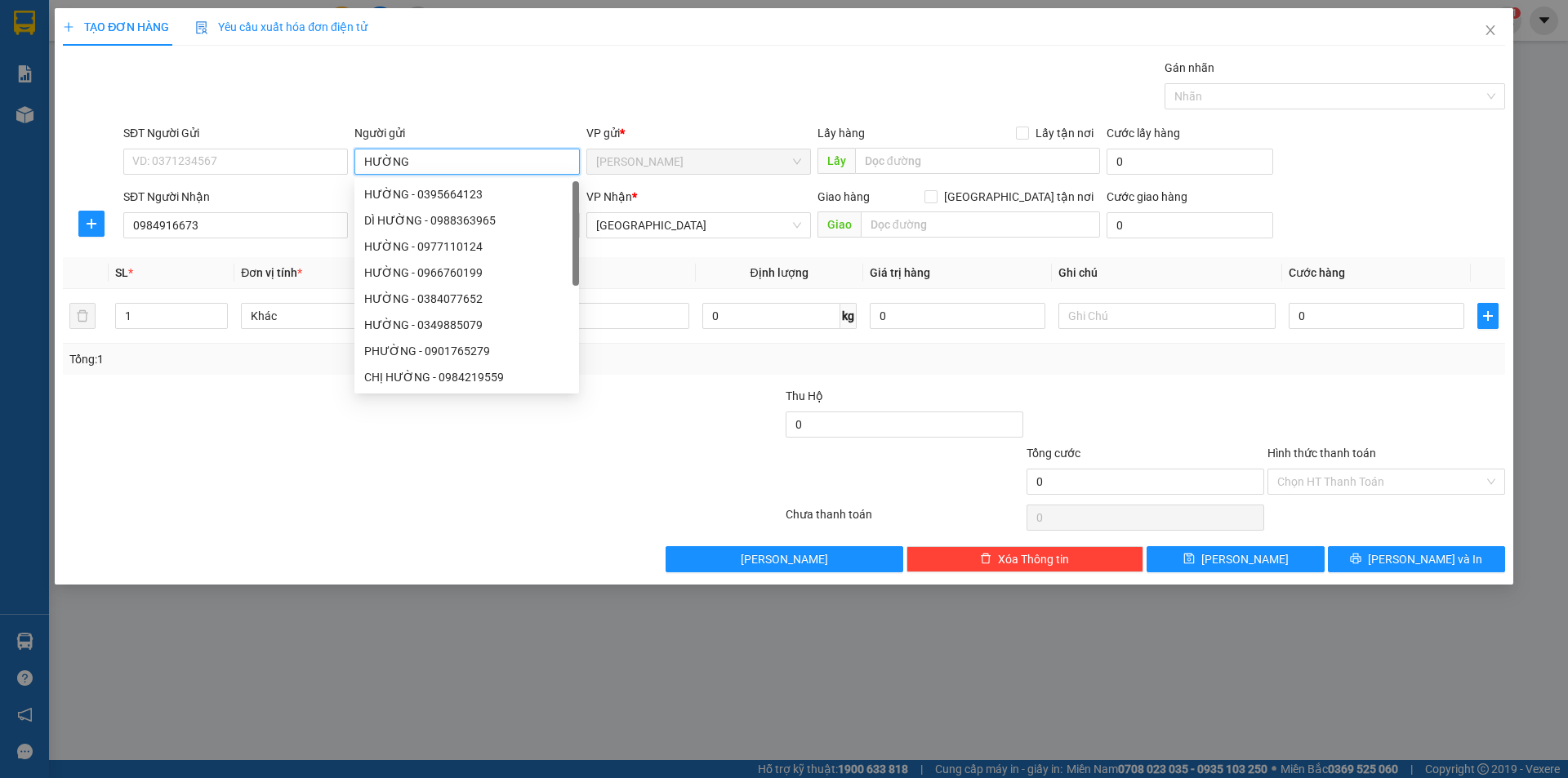
type input "HƯỜNG"
click at [374, 463] on div at bounding box center [302, 472] width 482 height 57
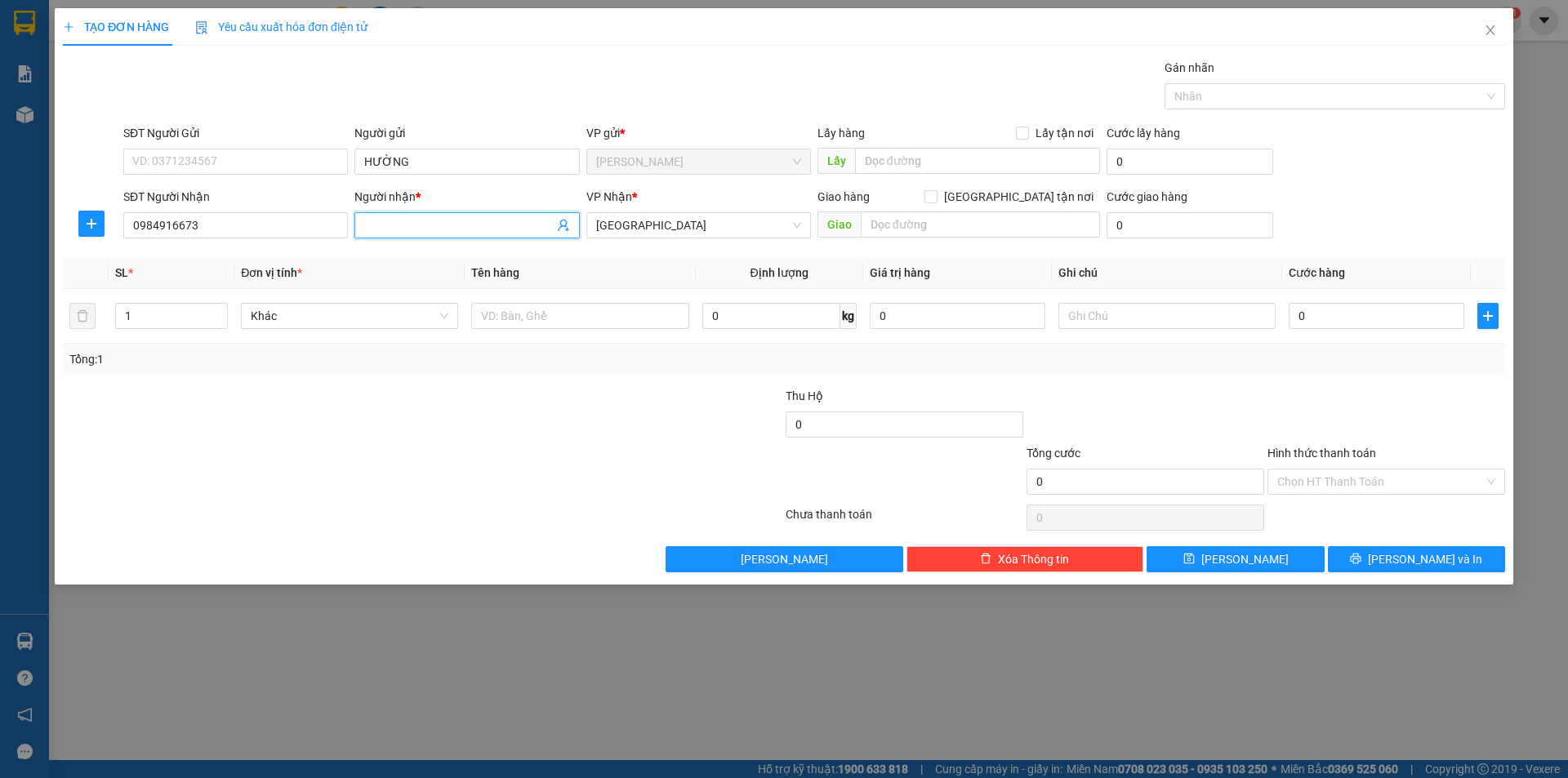
click at [414, 232] on input "Người nhận *" at bounding box center [459, 225] width 189 height 18
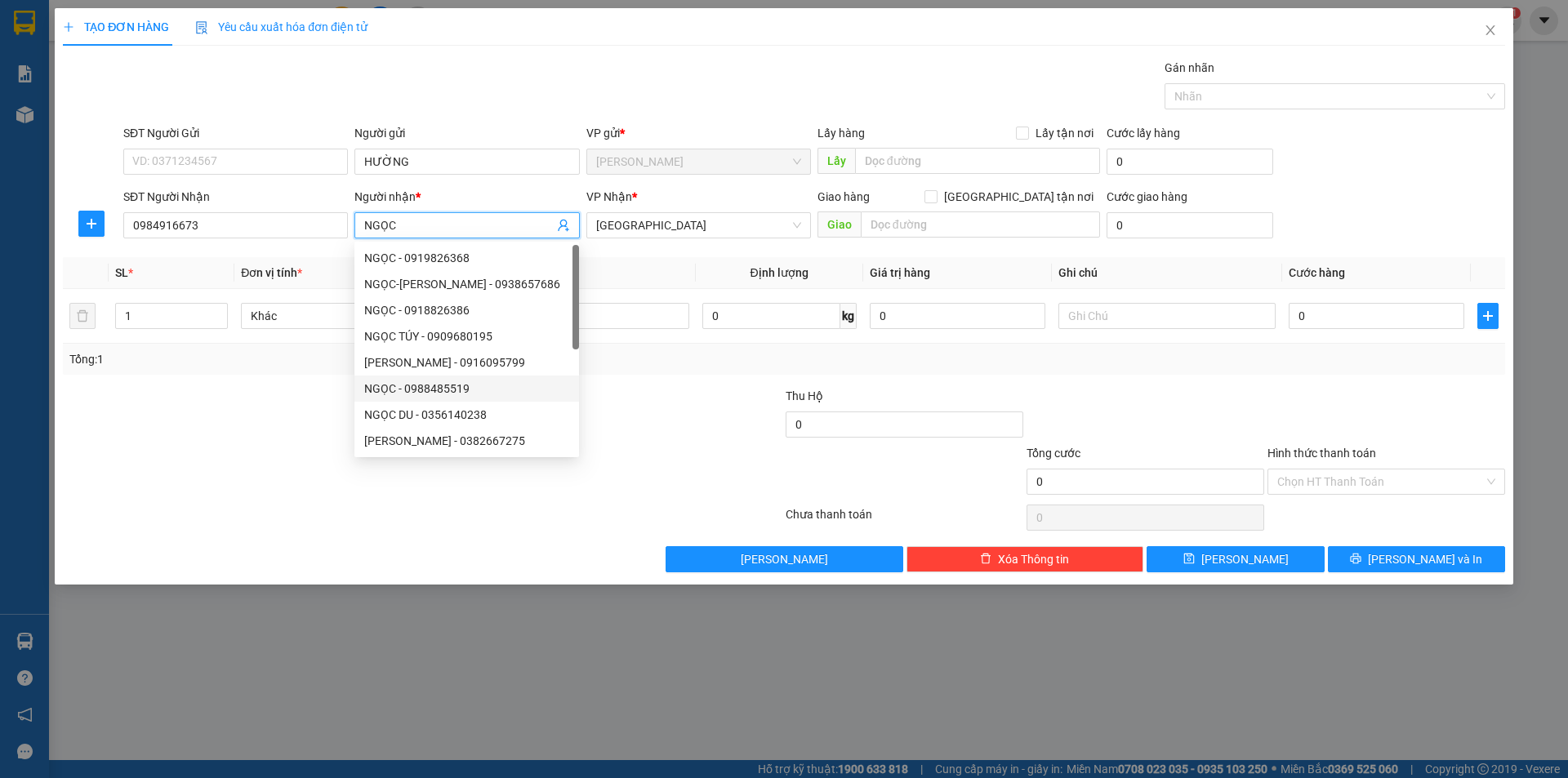
type input "NGỌC"
drag, startPoint x: 132, startPoint y: 619, endPoint x: 137, endPoint y: 597, distance: 22.6
click at [135, 614] on div "TẠO ĐƠN HÀNG Yêu cầu xuất hóa đơn điện tử Transit Pickup Surcharge Ids Transit …" at bounding box center [784, 389] width 1568 height 778
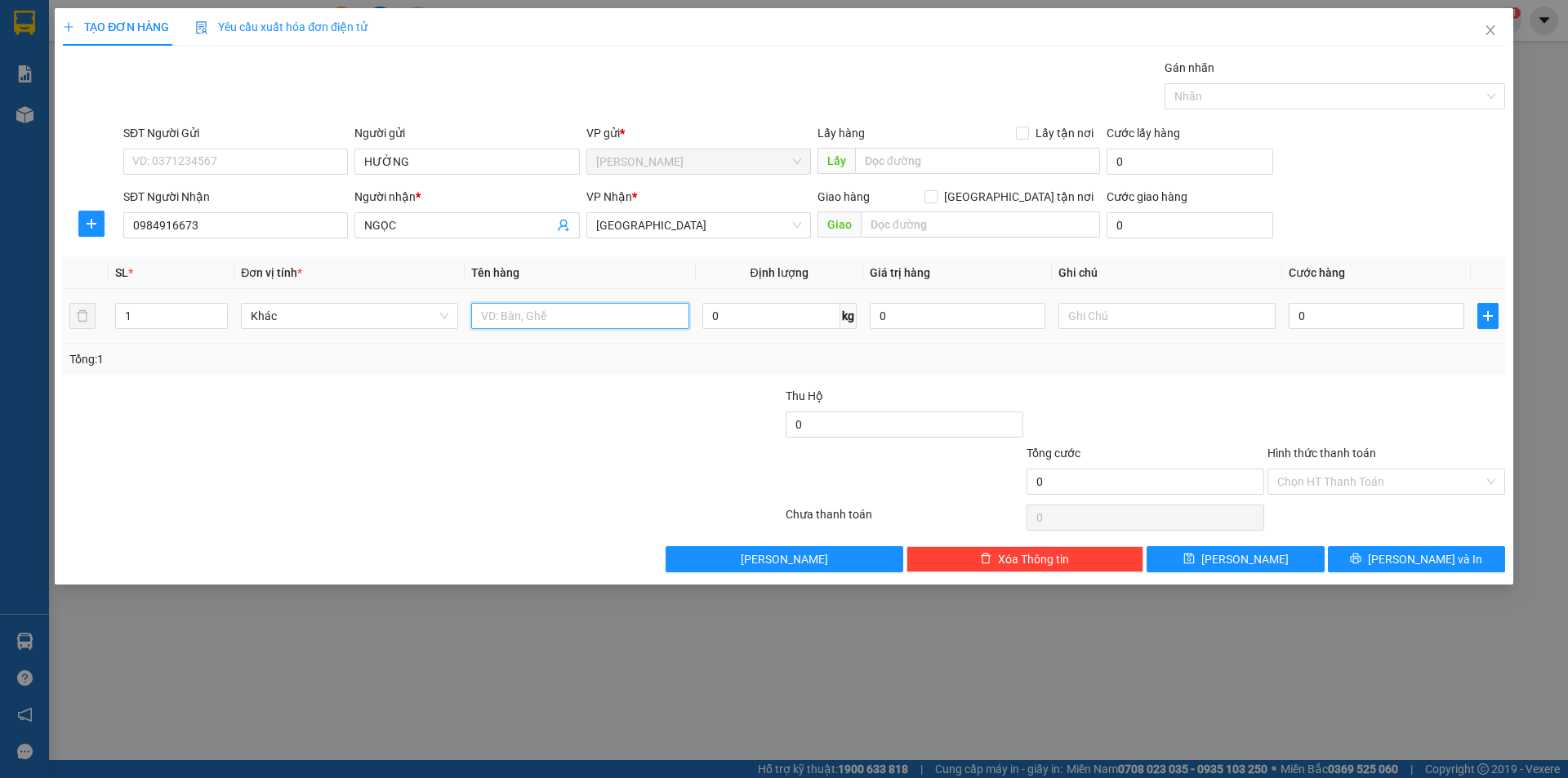
click at [583, 309] on input "text" at bounding box center [580, 316] width 217 height 26
type input "B"
drag, startPoint x: 518, startPoint y: 411, endPoint x: 541, endPoint y: 366, distance: 50.5
click at [520, 410] on div at bounding box center [302, 415] width 482 height 57
drag, startPoint x: 555, startPoint y: 329, endPoint x: 557, endPoint y: 310, distance: 19.1
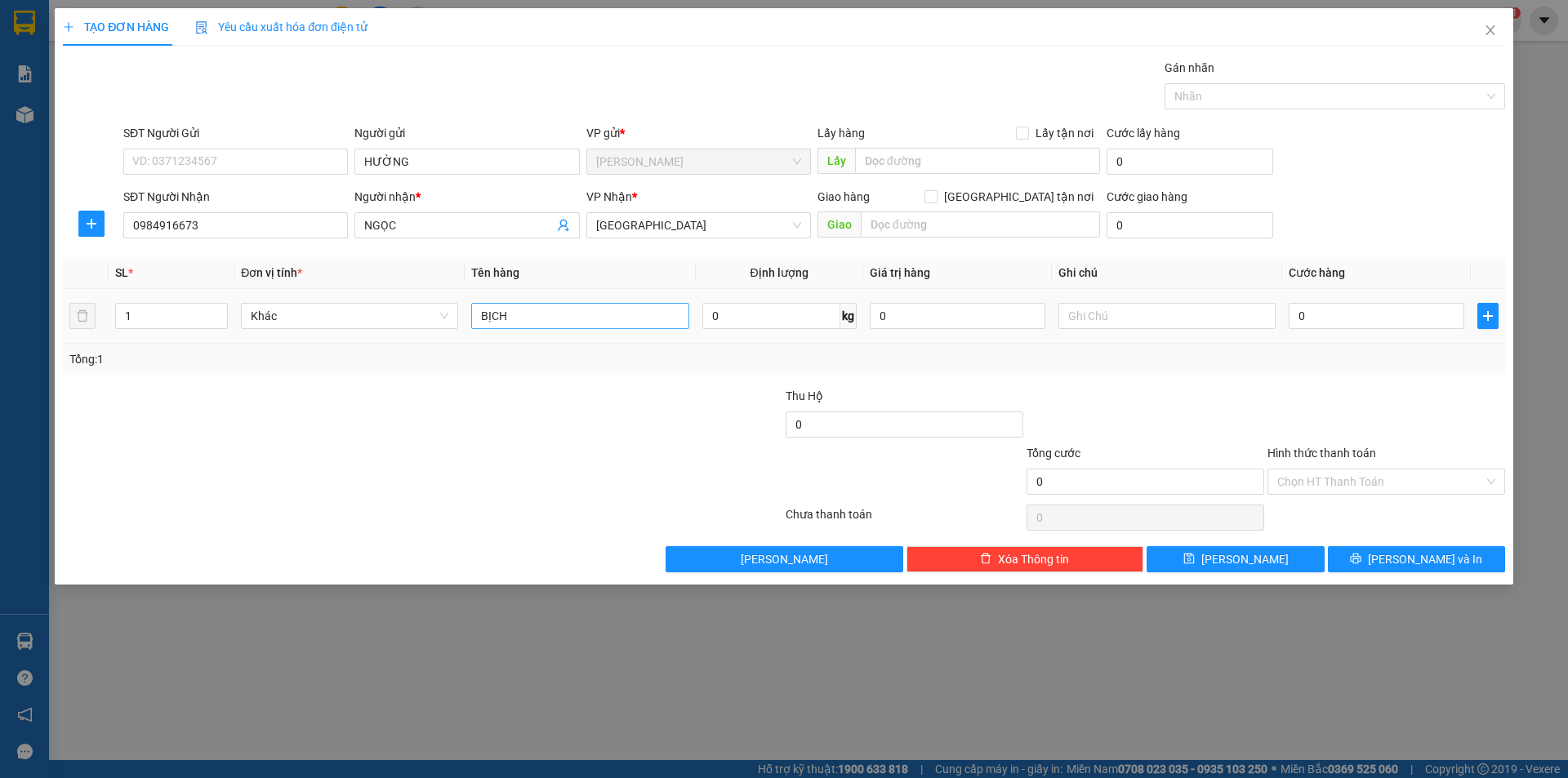
click at [557, 315] on div "BỊCH" at bounding box center [580, 315] width 217 height 33
click at [557, 310] on input "BỊCH" at bounding box center [580, 316] width 217 height 26
type input "BỊCH ĐEN"
drag, startPoint x: 351, startPoint y: 603, endPoint x: 490, endPoint y: 491, distance: 178.5
click at [353, 582] on div "TẠO ĐƠN HÀNG Yêu cầu xuất hóa đơn điện tử Transit Pickup Surcharge Ids Transit …" at bounding box center [784, 389] width 1568 height 778
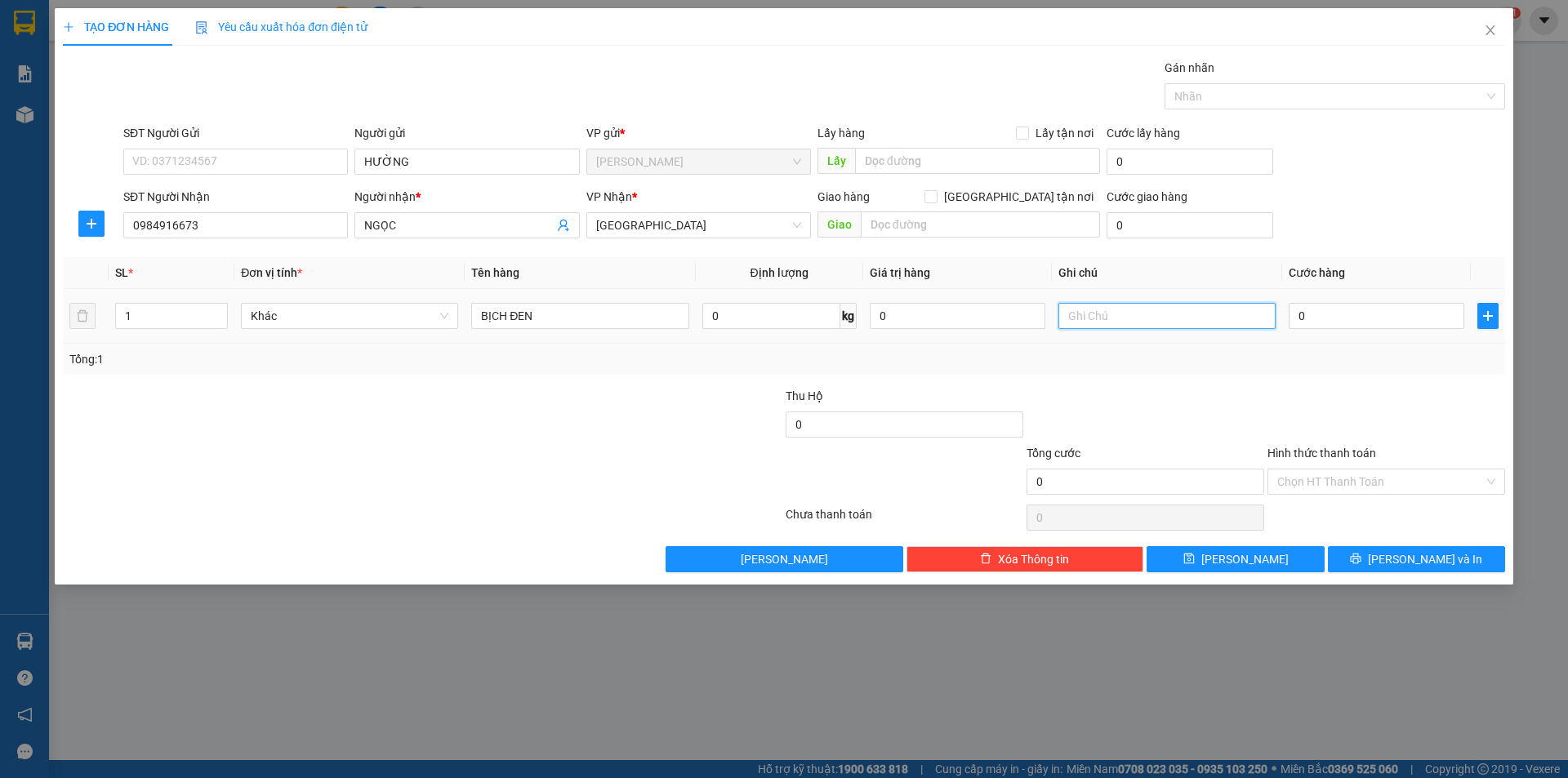
click at [1198, 312] on input "text" at bounding box center [1167, 316] width 217 height 26
type input "R/40"
click at [1321, 486] on input "Hình thức thanh toán" at bounding box center [1381, 482] width 207 height 25
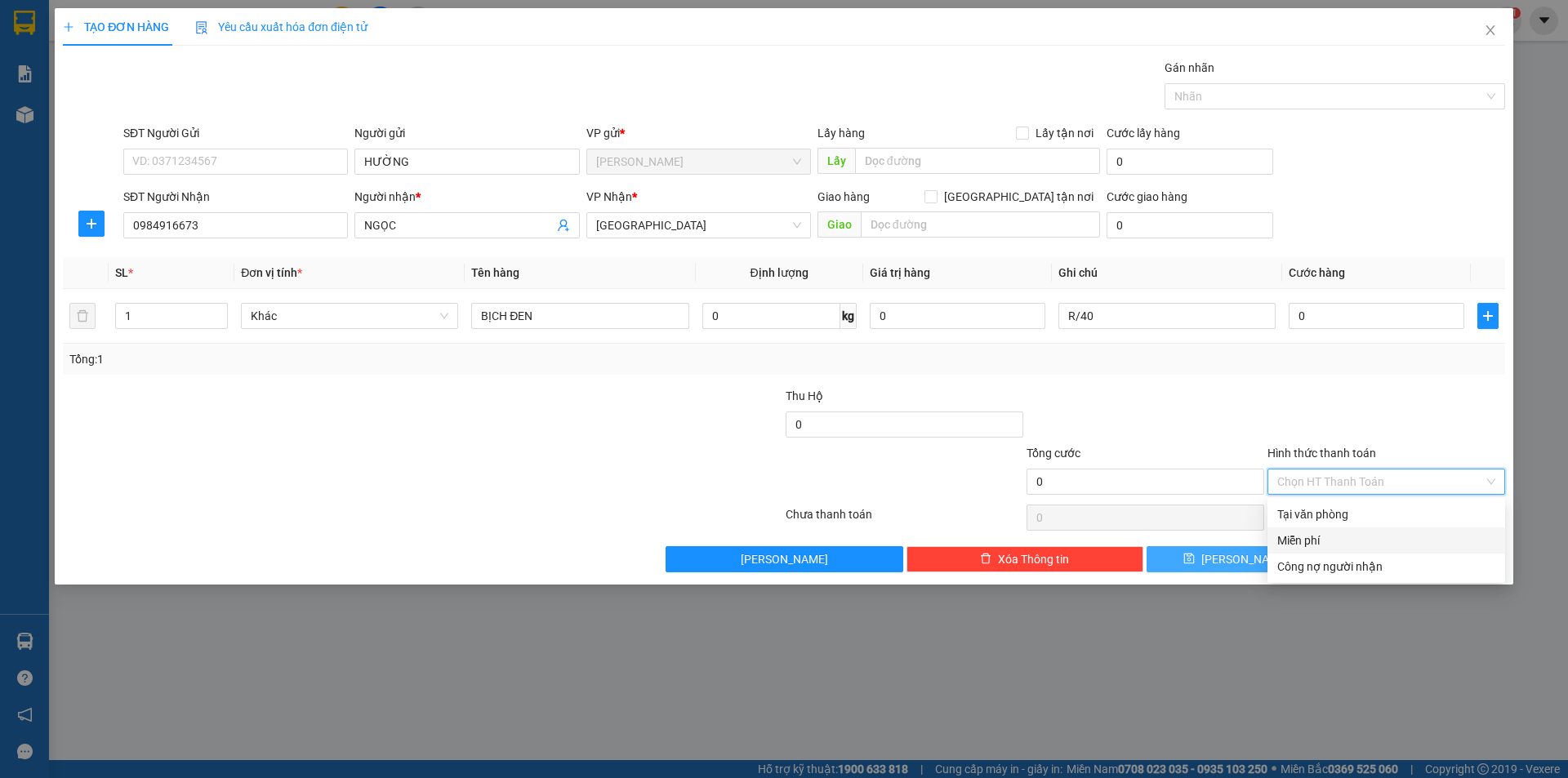
click at [1293, 548] on div "Miễn phí" at bounding box center [1386, 540] width 218 height 18
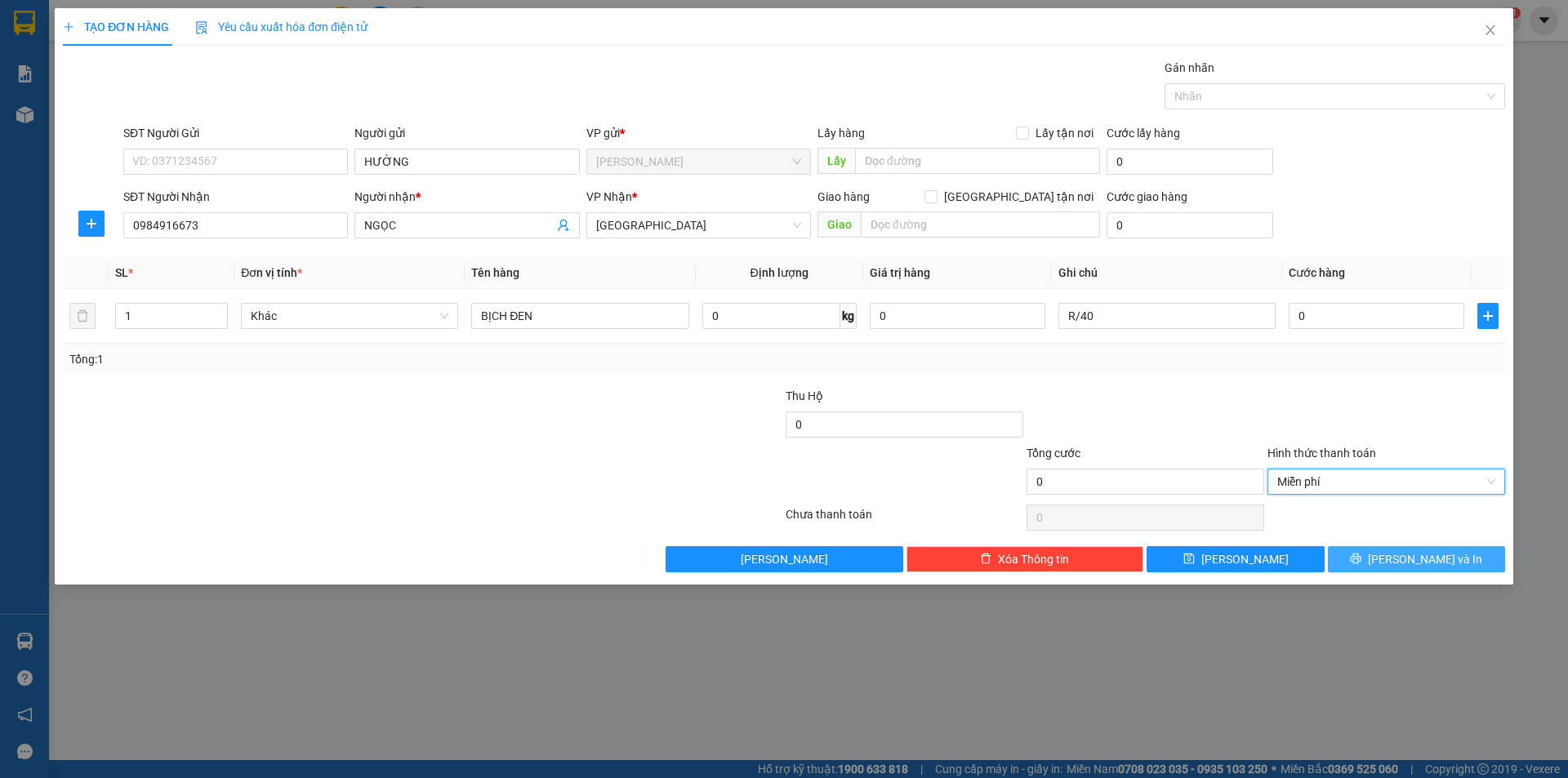
click at [1361, 563] on button "[PERSON_NAME] và In" at bounding box center [1416, 560] width 177 height 26
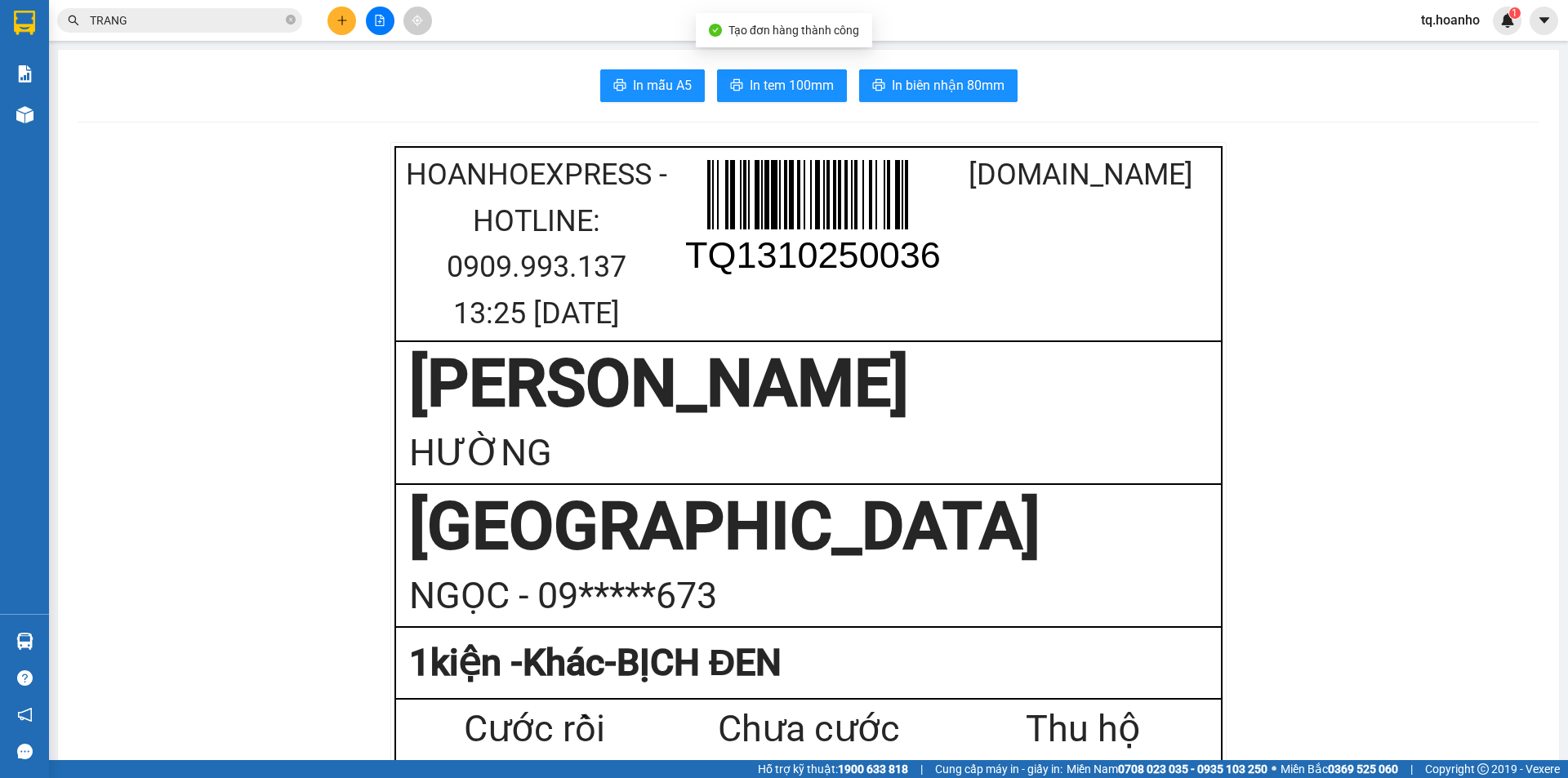
click at [751, 79] on span "In tem 100mm" at bounding box center [791, 85] width 84 height 20
click at [331, 20] on button at bounding box center [342, 20] width 28 height 28
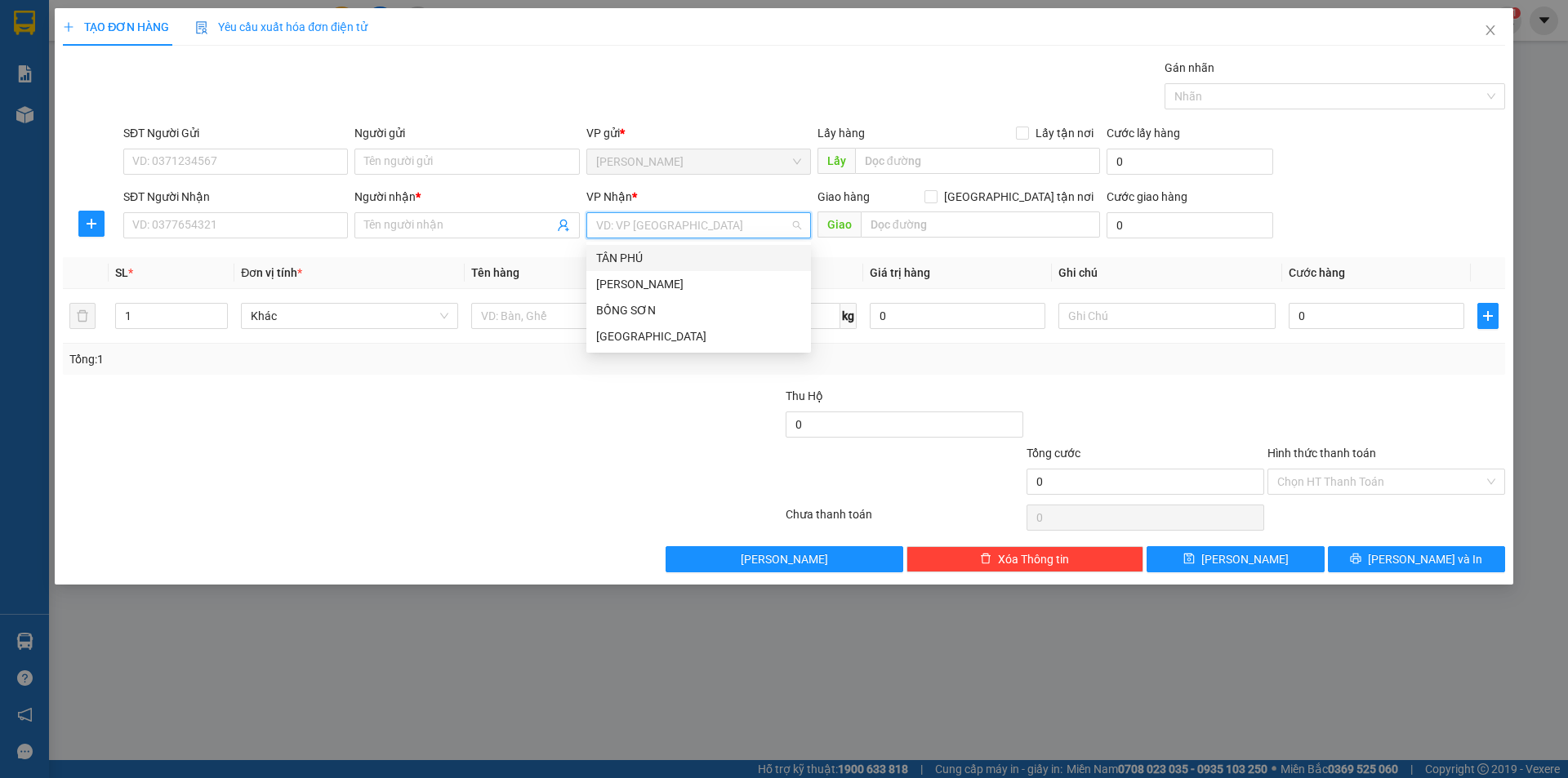
click at [659, 222] on input "search" at bounding box center [692, 225] width 193 height 25
drag, startPoint x: 637, startPoint y: 368, endPoint x: 637, endPoint y: 343, distance: 25.0
click at [637, 355] on div "Tổng: 1" at bounding box center [783, 359] width 1442 height 31
click at [625, 229] on input "search" at bounding box center [692, 225] width 193 height 25
drag, startPoint x: 614, startPoint y: 316, endPoint x: 617, endPoint y: 337, distance: 21.2
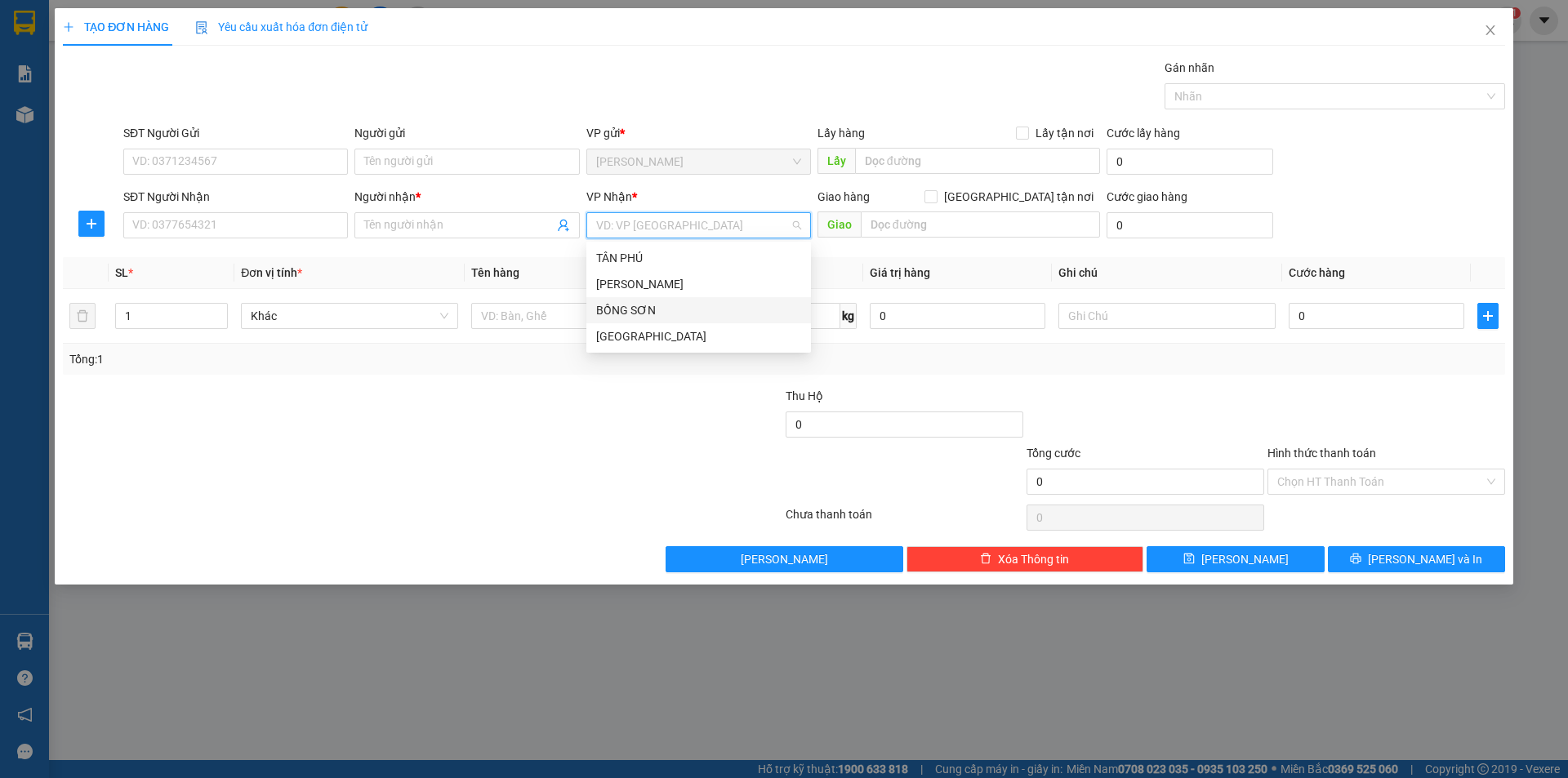
click at [617, 337] on div "TÂN PHÚ TAM QUAN BỒNG SƠN [GEOGRAPHIC_DATA]" at bounding box center [698, 297] width 224 height 104
drag, startPoint x: 617, startPoint y: 337, endPoint x: 575, endPoint y: 332, distance: 42.3
click at [615, 337] on div "[GEOGRAPHIC_DATA]" at bounding box center [698, 336] width 205 height 18
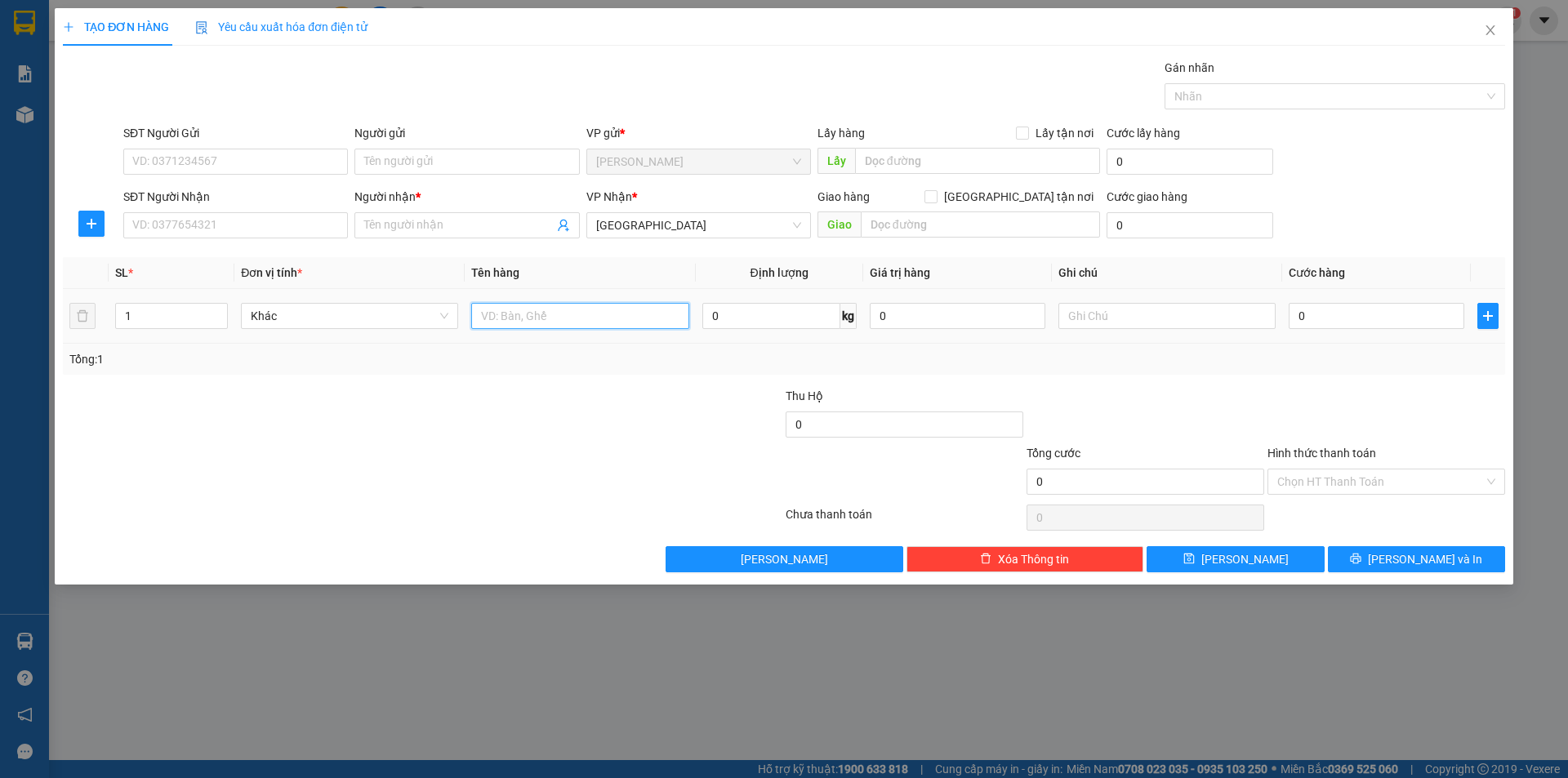
click at [567, 313] on input "text" at bounding box center [580, 316] width 217 height 26
type input "T XỐP"
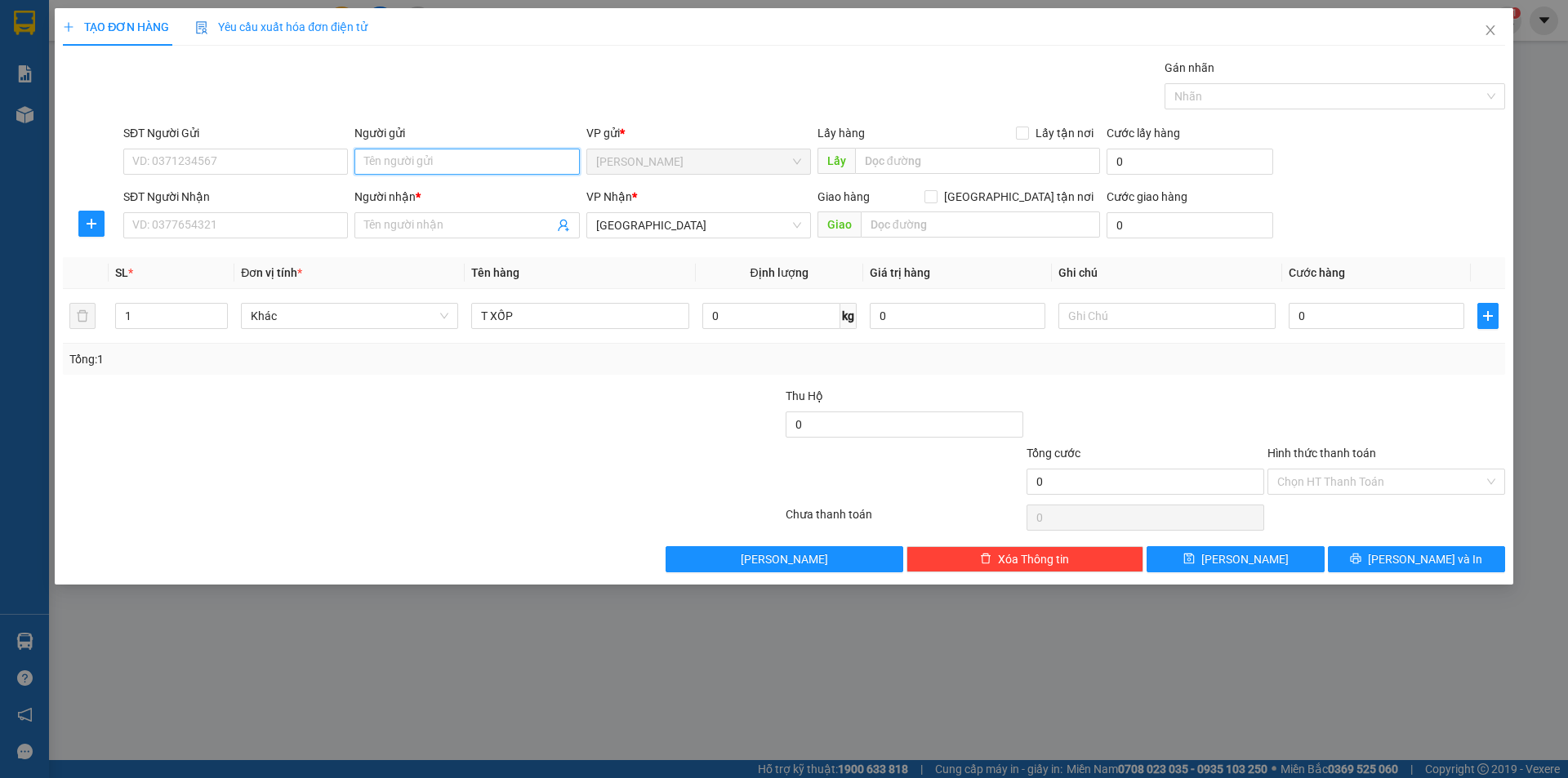
click at [457, 172] on input "Người gửi" at bounding box center [466, 162] width 224 height 26
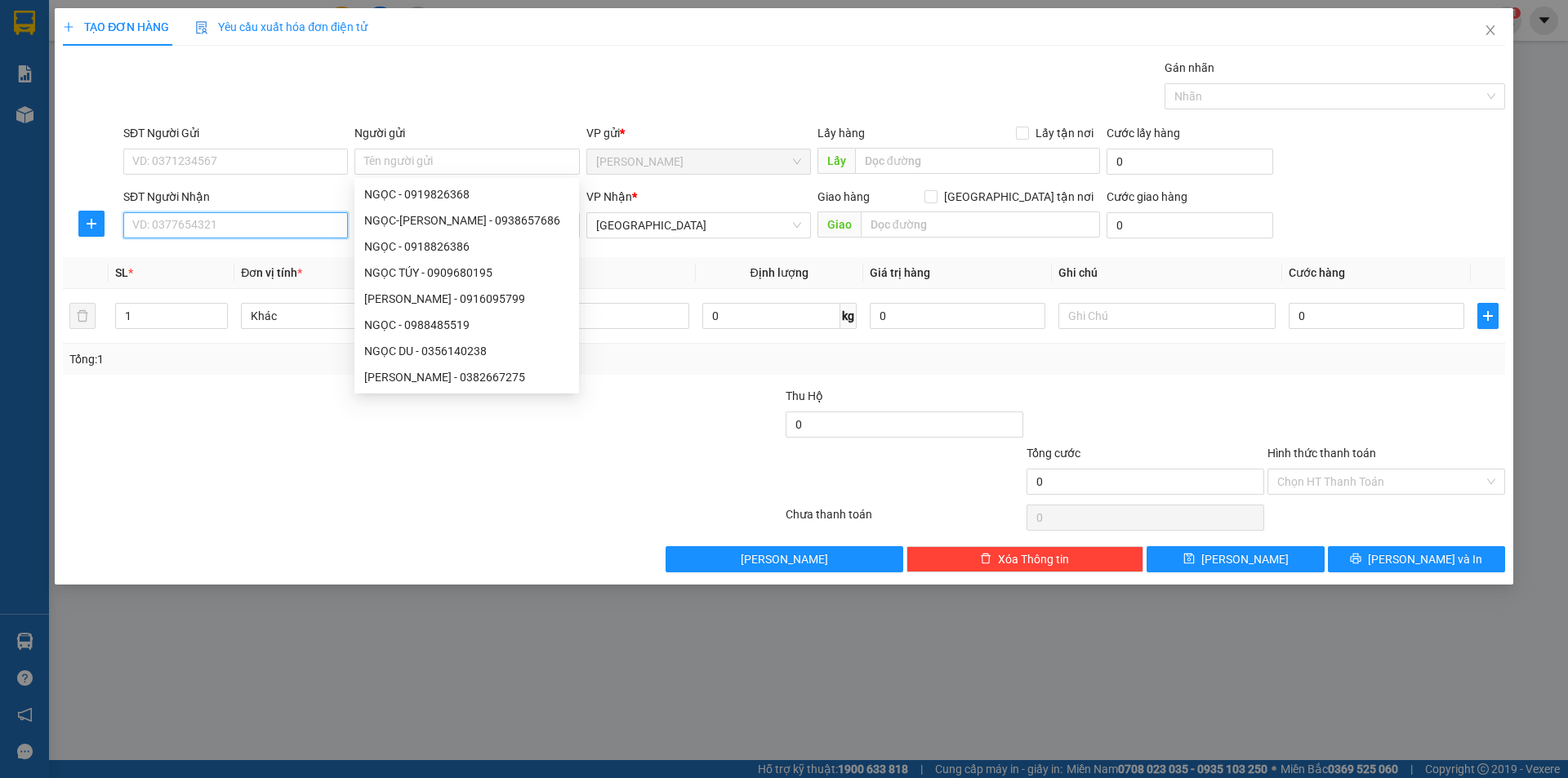
click at [223, 225] on input "SĐT Người Nhận" at bounding box center [236, 225] width 224 height 26
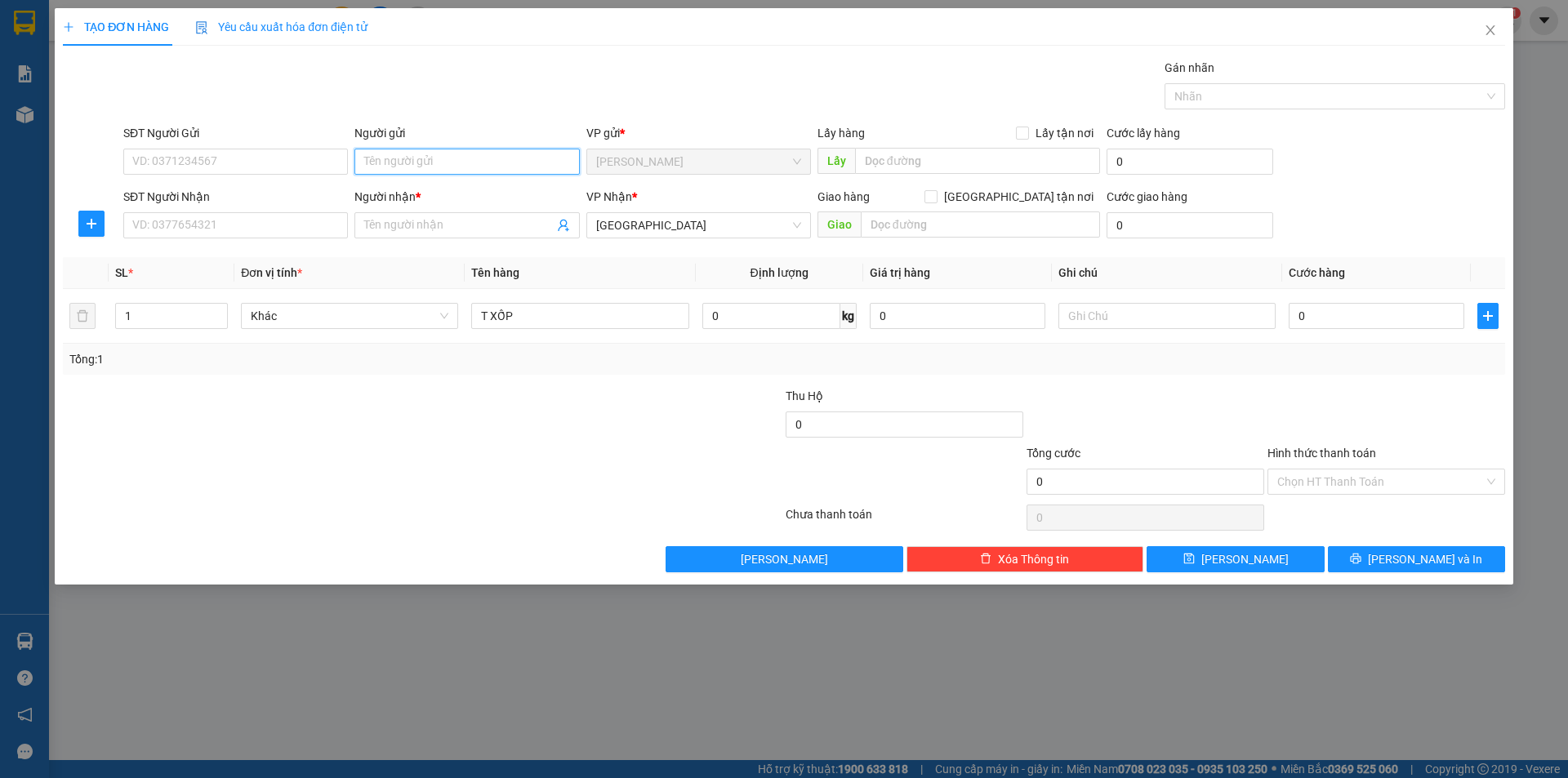
click at [461, 169] on input "Người gửi" at bounding box center [466, 162] width 224 height 26
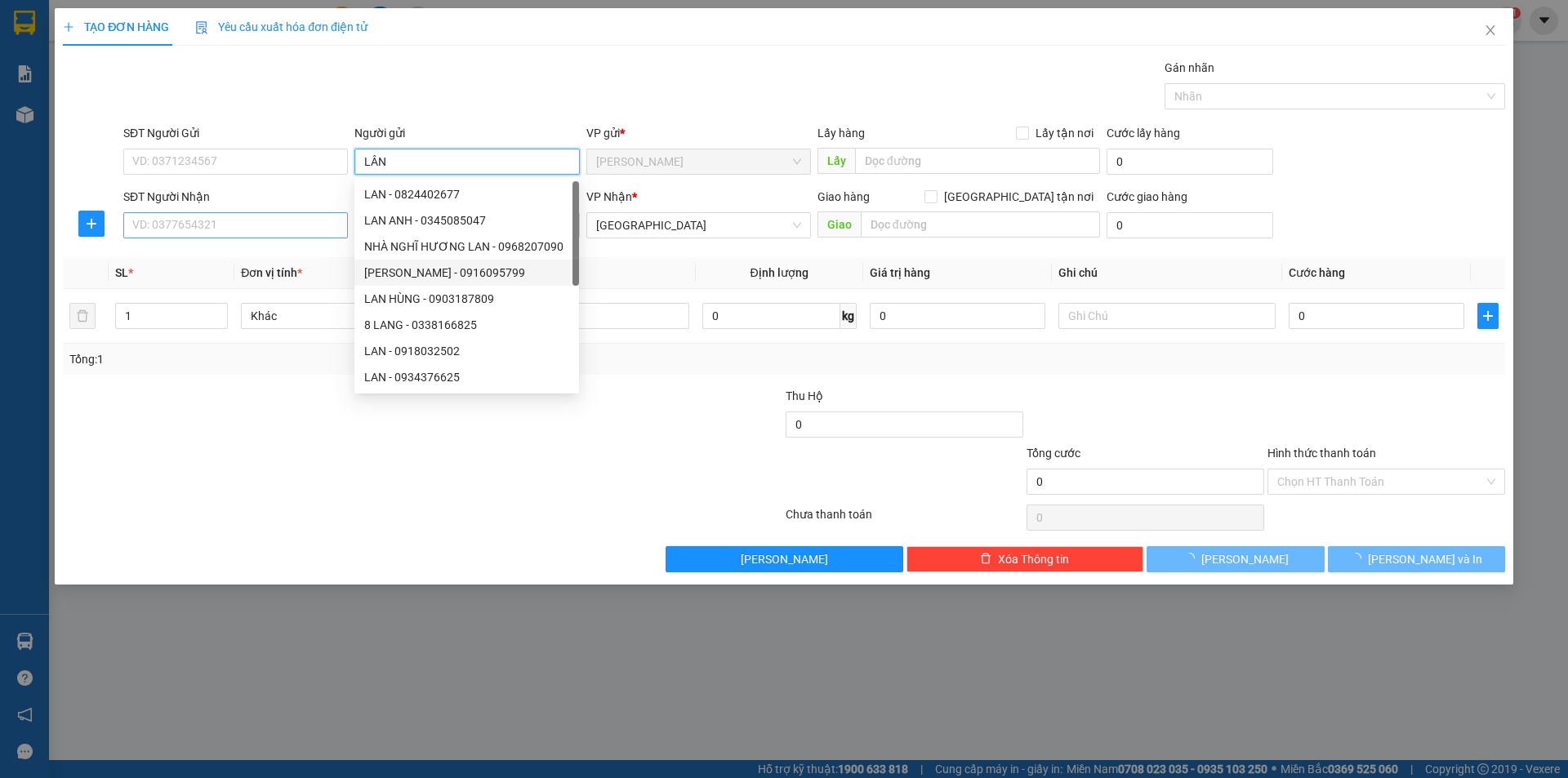
type input "LÂN"
drag, startPoint x: 227, startPoint y: 231, endPoint x: 202, endPoint y: 223, distance: 26.2
click at [222, 231] on input "SĐT Người Nhận" at bounding box center [236, 225] width 224 height 26
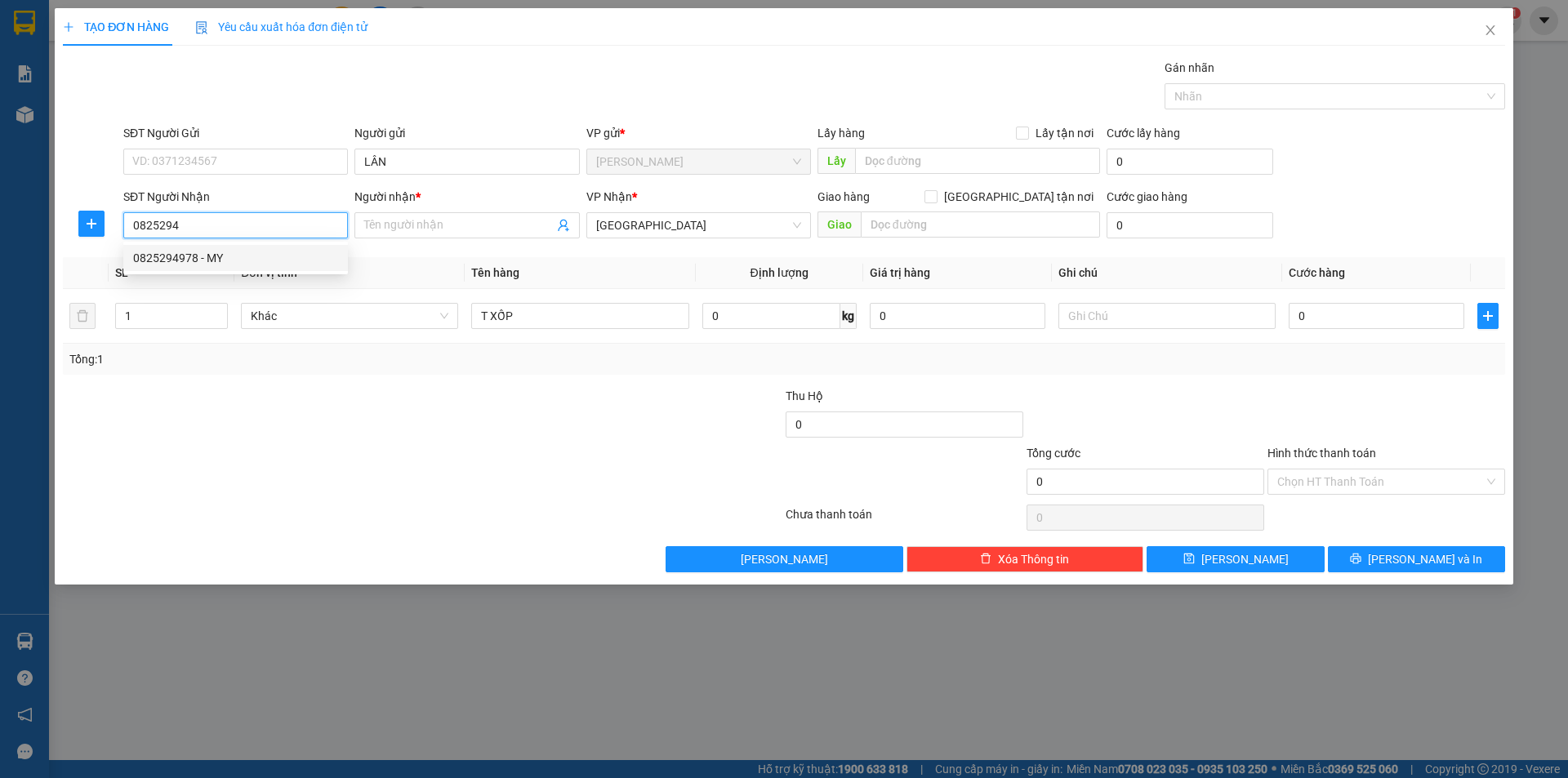
click at [191, 255] on div "0825294978 - MY" at bounding box center [236, 258] width 205 height 18
type input "0825294978"
type input "MY"
type input "0825294978"
drag, startPoint x: 143, startPoint y: 487, endPoint x: 0, endPoint y: 336, distance: 208.0
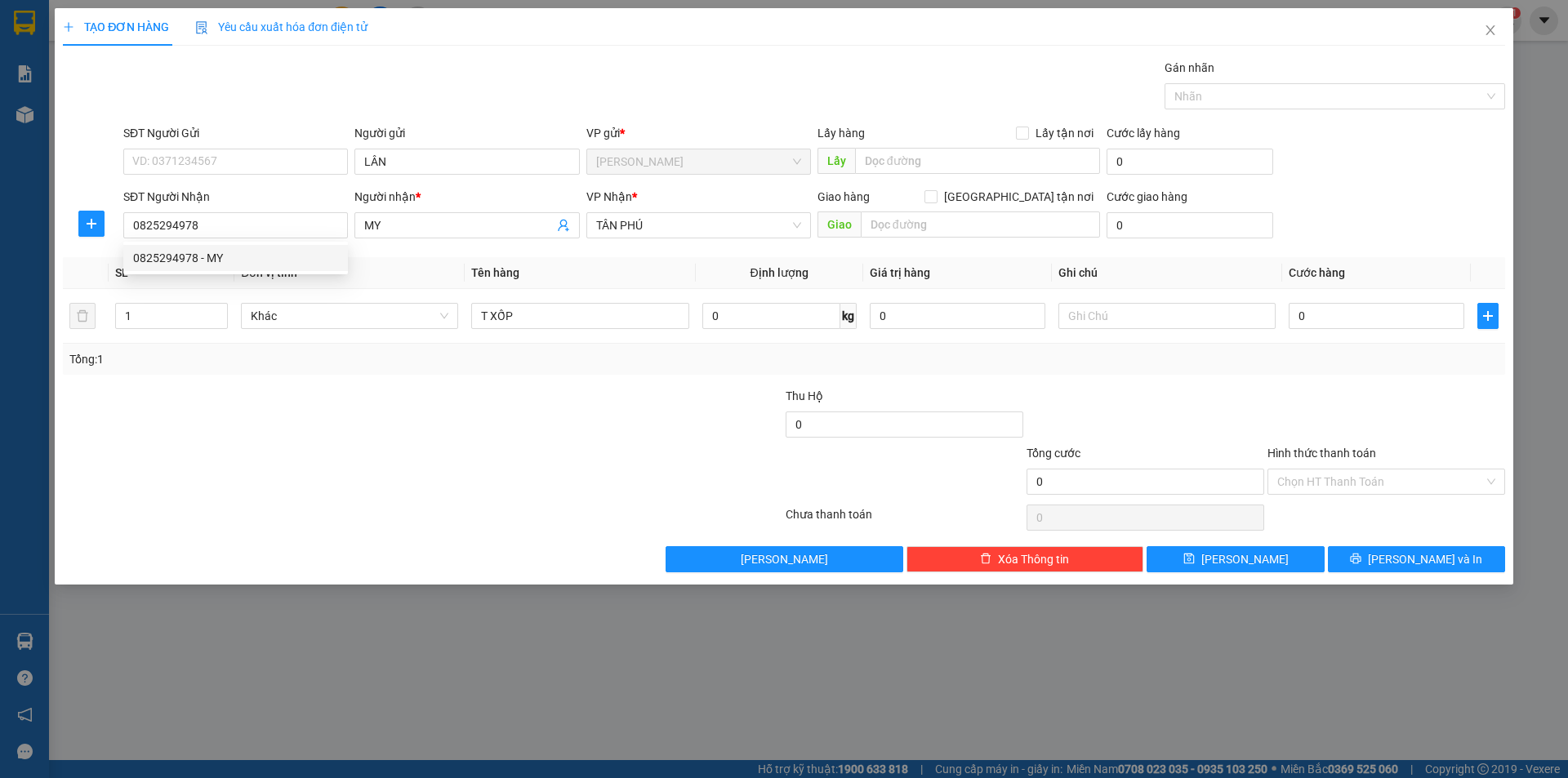
click at [117, 471] on div at bounding box center [302, 472] width 482 height 57
click at [1084, 315] on input "text" at bounding box center [1167, 316] width 217 height 26
type input "T"
type input "R/120"
click at [1359, 480] on input "Hình thức thanh toán" at bounding box center [1381, 482] width 207 height 25
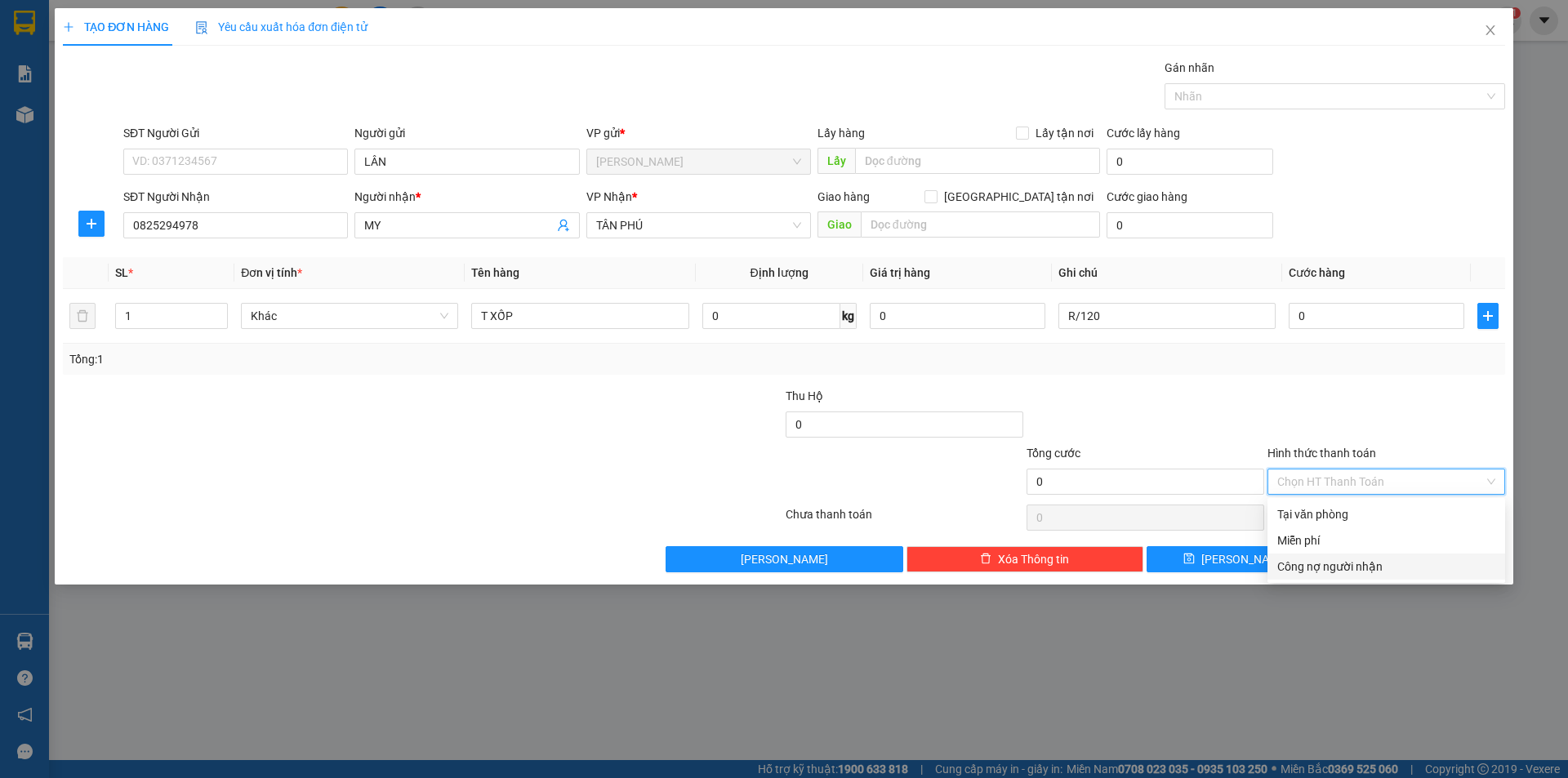
click at [1323, 555] on div "Công nợ người nhận" at bounding box center [1385, 567] width 237 height 26
click at [1327, 486] on span "Công nợ người nhận" at bounding box center [1386, 482] width 218 height 25
click at [1326, 539] on div "Miễn phí" at bounding box center [1386, 540] width 218 height 18
click at [1366, 540] on div "Transit Pickup Surcharge Ids Transit Deliver Surcharge Ids Transit Deliver Surc…" at bounding box center [783, 316] width 1442 height 514
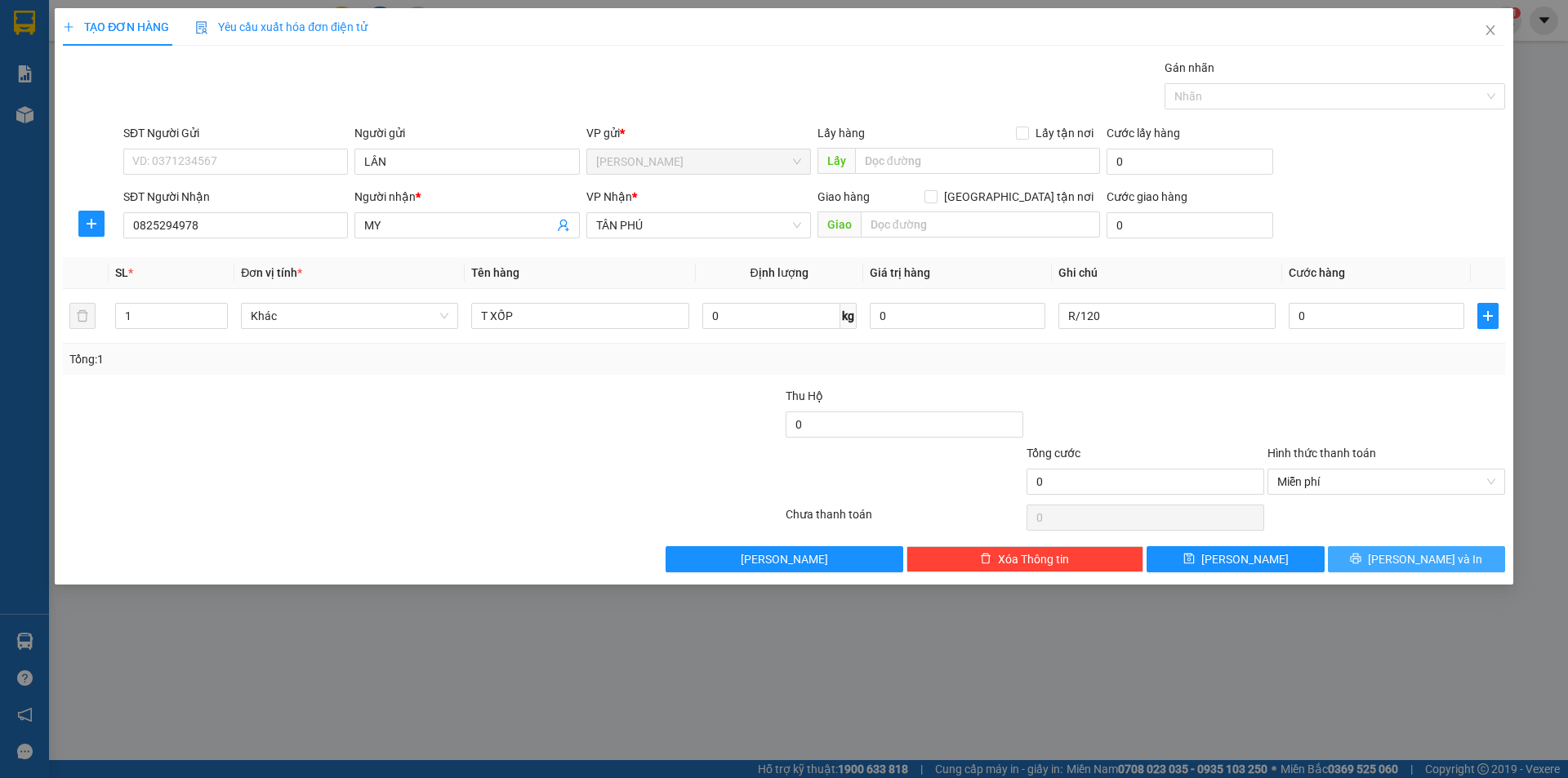
click at [1370, 563] on button "[PERSON_NAME] và In" at bounding box center [1416, 560] width 177 height 26
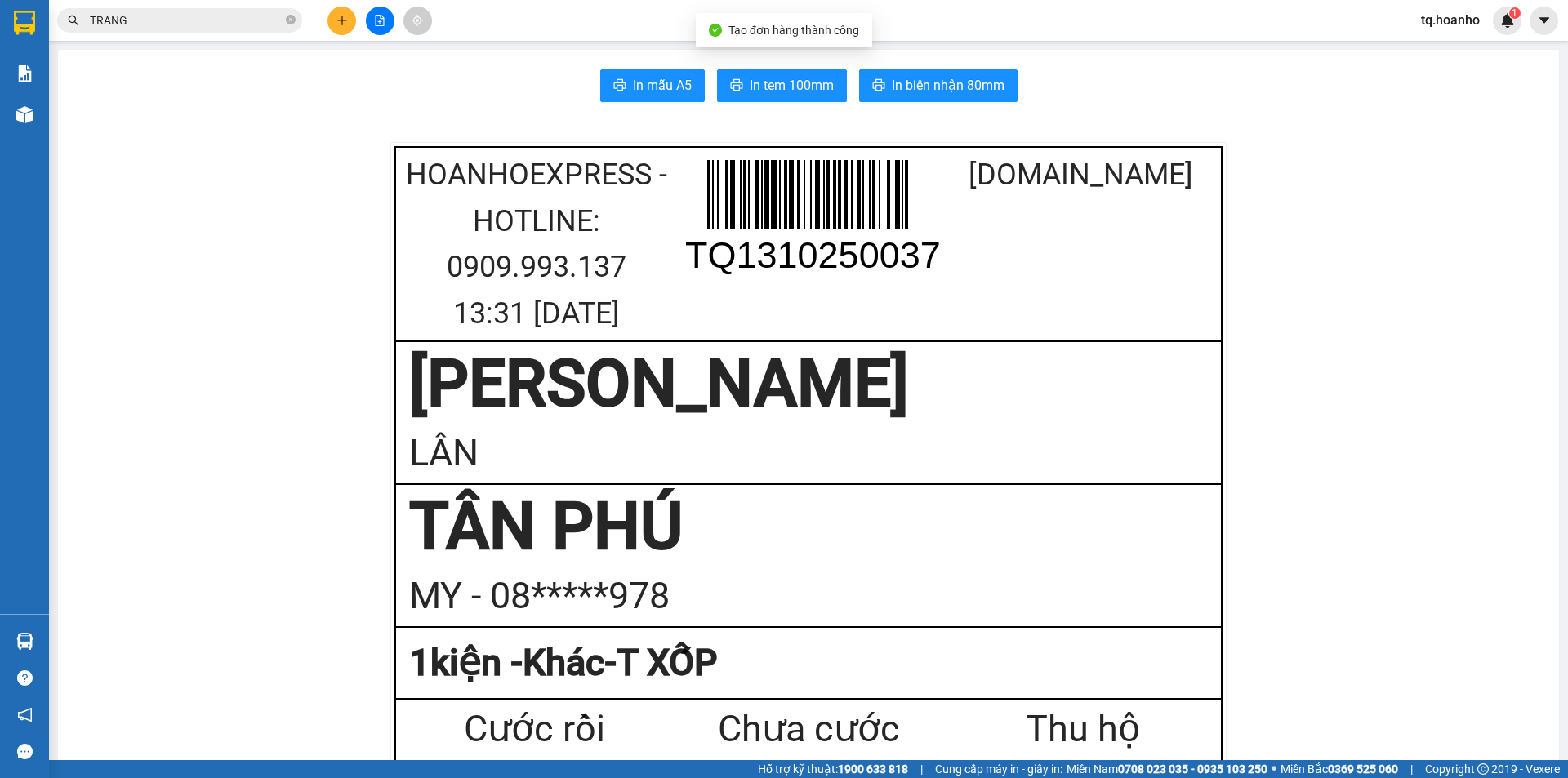
click at [768, 81] on span "In tem 100mm" at bounding box center [791, 85] width 84 height 20
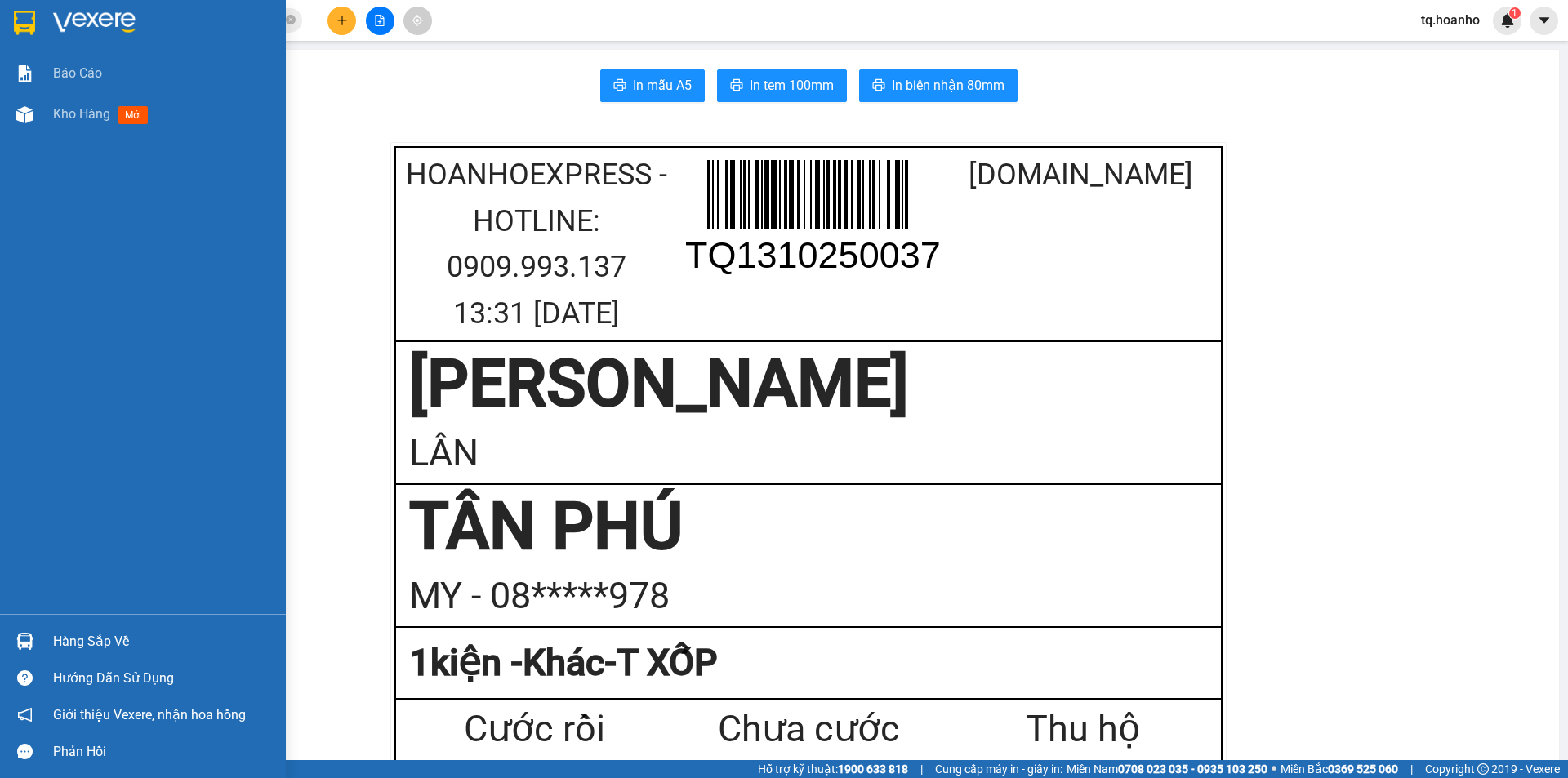
drag, startPoint x: 124, startPoint y: 416, endPoint x: 143, endPoint y: 398, distance: 26.2
click at [128, 409] on div "Báo cáo Kho hàng mới" at bounding box center [143, 333] width 286 height 561
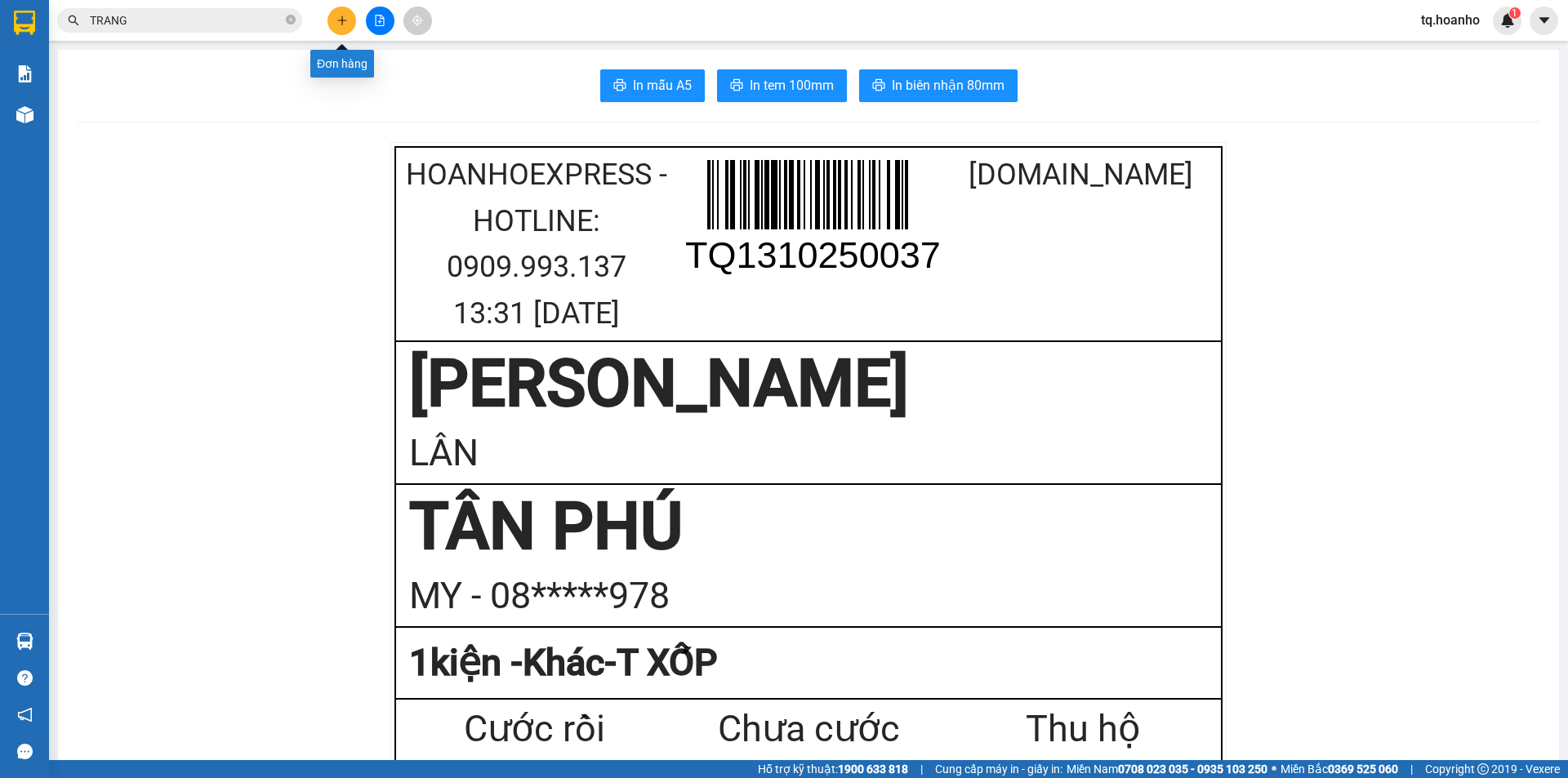
click at [342, 16] on icon "plus" at bounding box center [342, 20] width 11 height 11
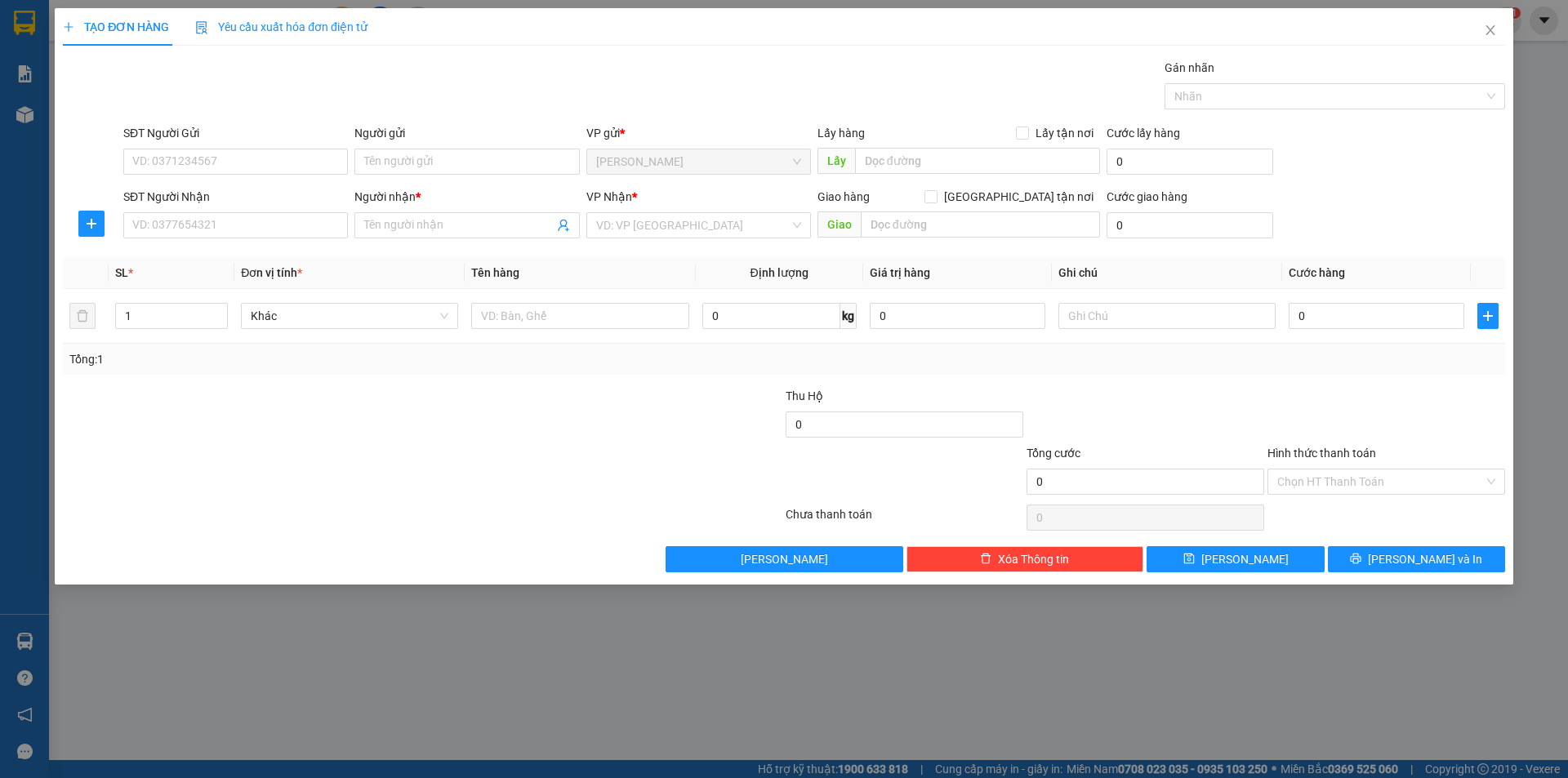
click at [653, 240] on div "VP Nhận * VD: VP [GEOGRAPHIC_DATA]" at bounding box center [698, 216] width 224 height 57
click at [501, 320] on input "text" at bounding box center [580, 316] width 217 height 26
click at [492, 218] on input "Người nhận *" at bounding box center [459, 225] width 189 height 18
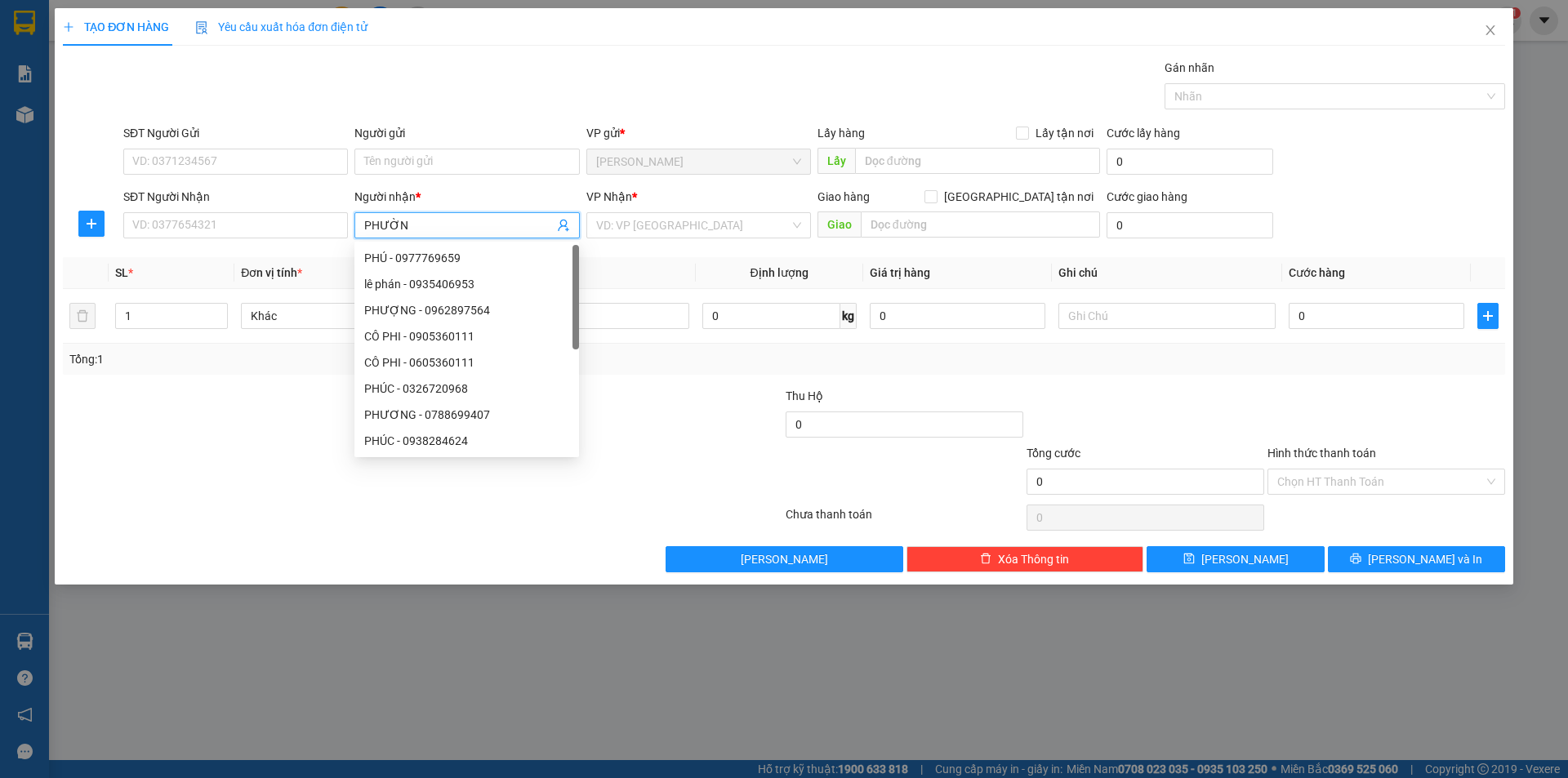
type input "PHƯỜNG"
click at [490, 255] on div "PHƯỜNG - 0901765279" at bounding box center [467, 258] width 205 height 18
type input "0901765279"
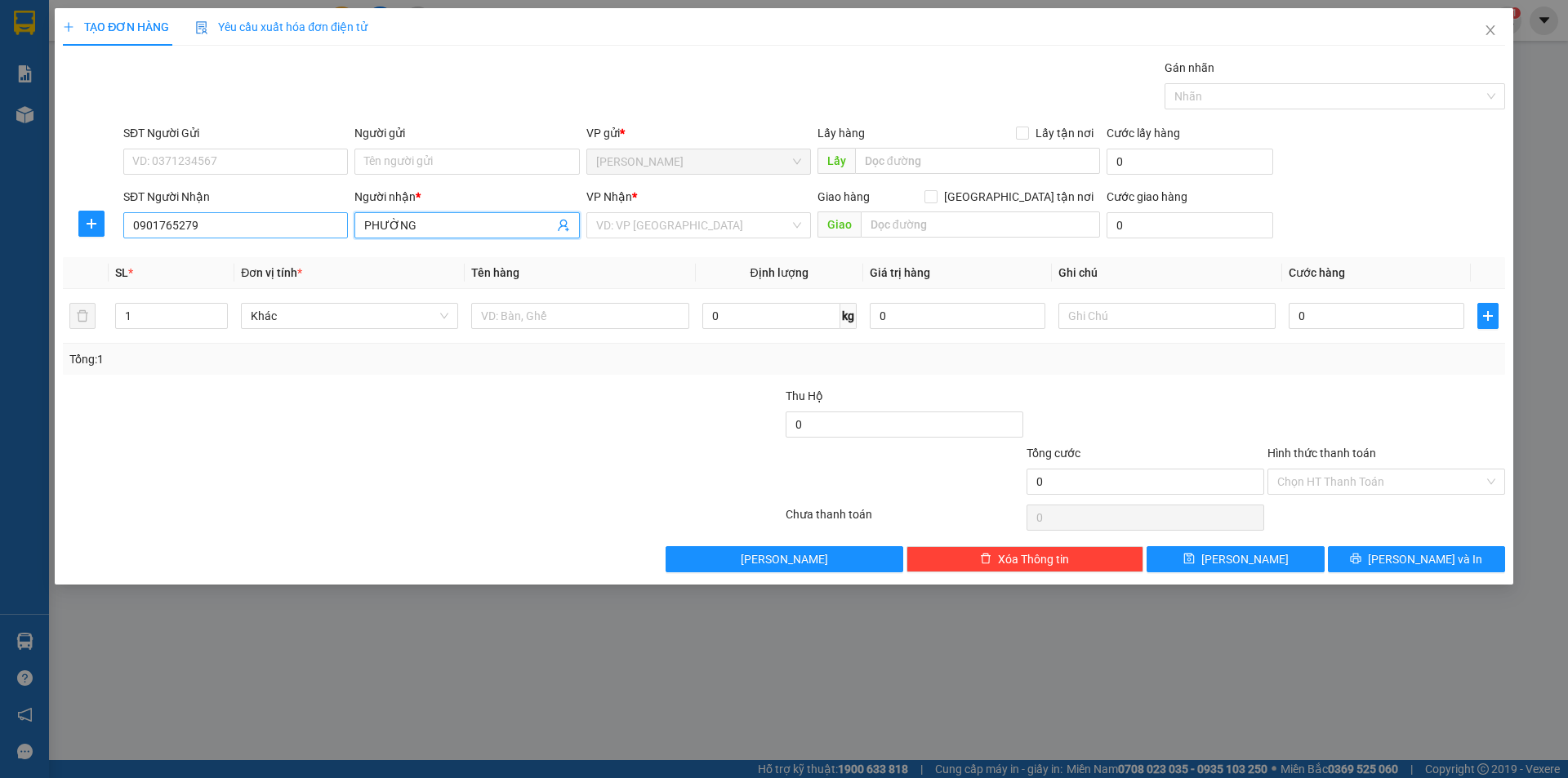
type input "PHƯỜNG"
click at [272, 225] on input "0901765279" at bounding box center [236, 225] width 224 height 26
click at [422, 221] on input "PHƯỜNG" at bounding box center [459, 225] width 189 height 18
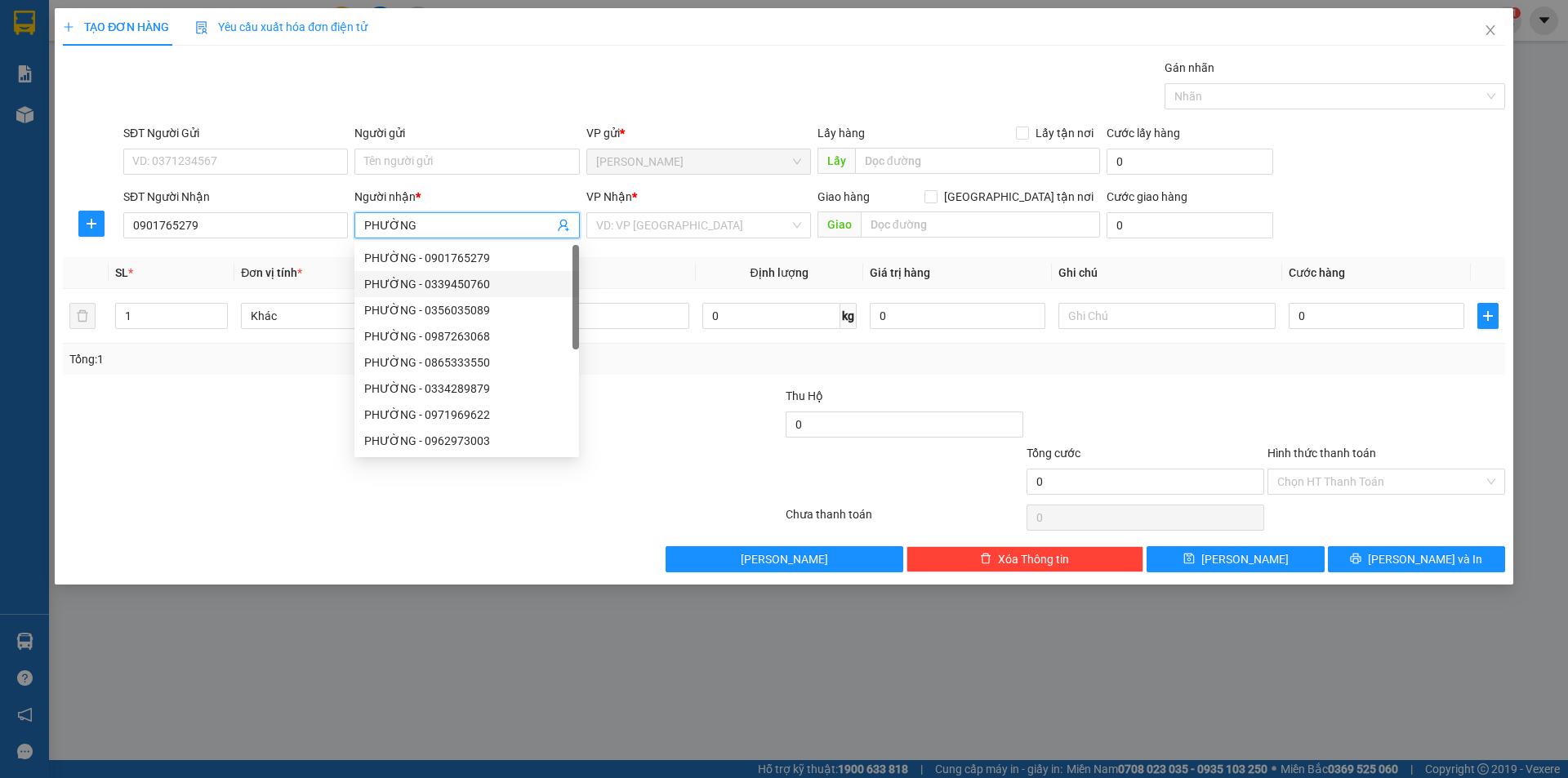
click at [440, 291] on div "PHƯỜNG - 0339450760" at bounding box center [467, 284] width 205 height 18
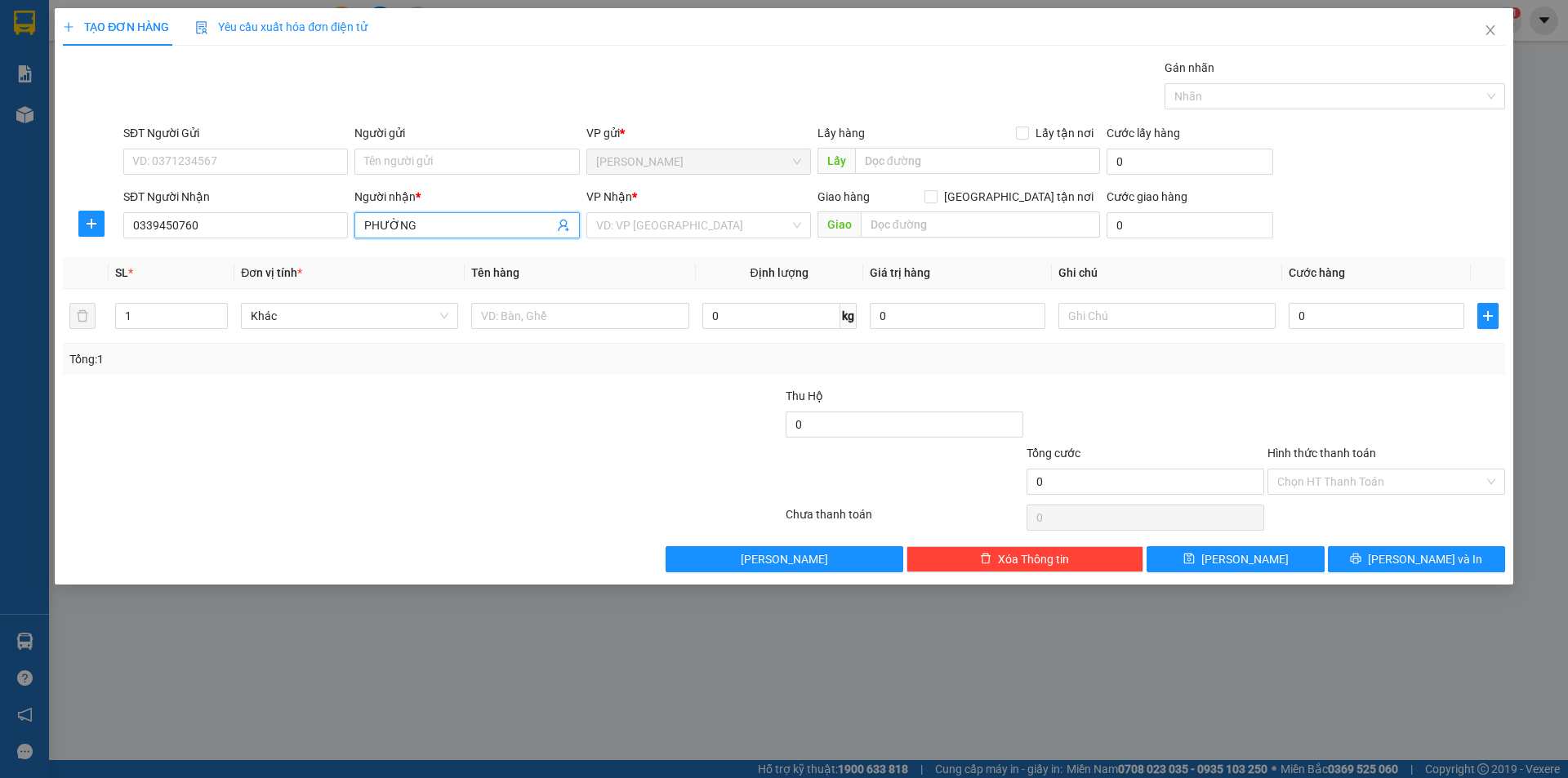
click at [444, 225] on input "PHƯỜNG" at bounding box center [459, 225] width 189 height 18
drag, startPoint x: 273, startPoint y: 218, endPoint x: 116, endPoint y: 255, distance: 161.3
click at [124, 255] on div "Transit Pickup Surcharge Ids Transit Deliver Surcharge Ids Transit Deliver Surc…" at bounding box center [783, 316] width 1442 height 514
click at [461, 231] on input "PHƯỜNG" at bounding box center [459, 225] width 189 height 18
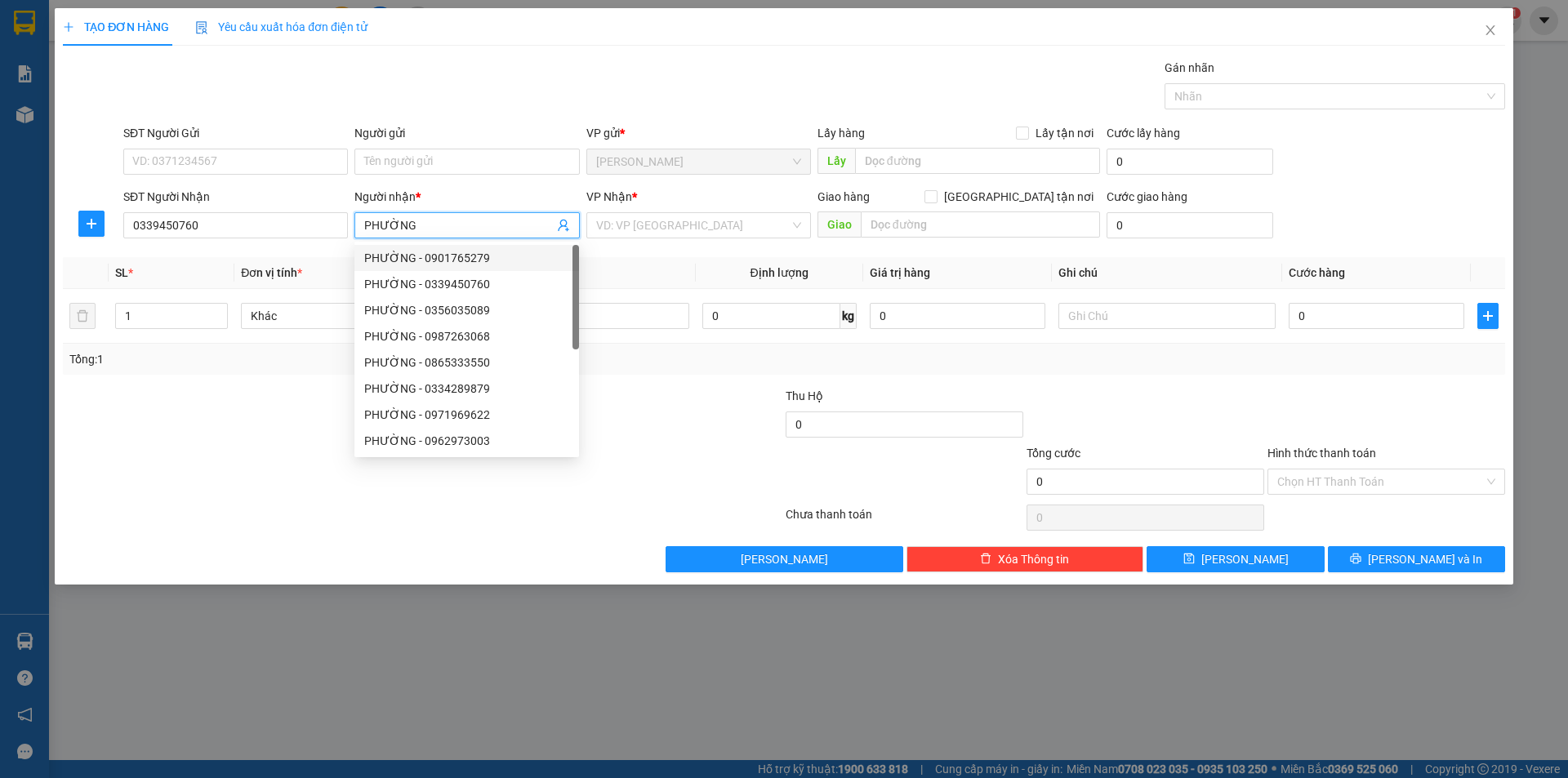
click at [460, 262] on div "PHƯỜNG - 0901765279" at bounding box center [467, 258] width 205 height 18
type input "0901765279"
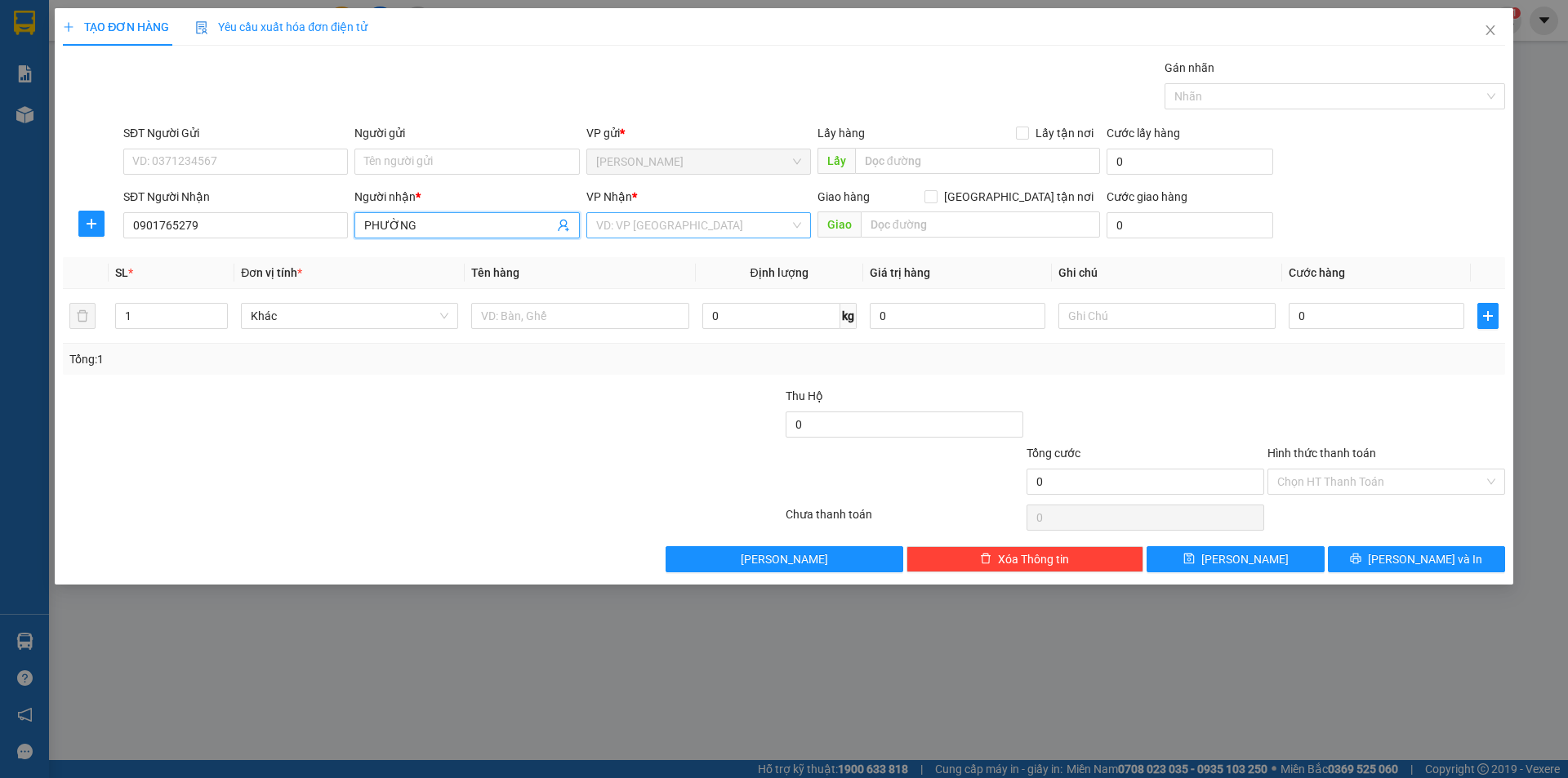
click at [624, 227] on input "search" at bounding box center [692, 225] width 193 height 25
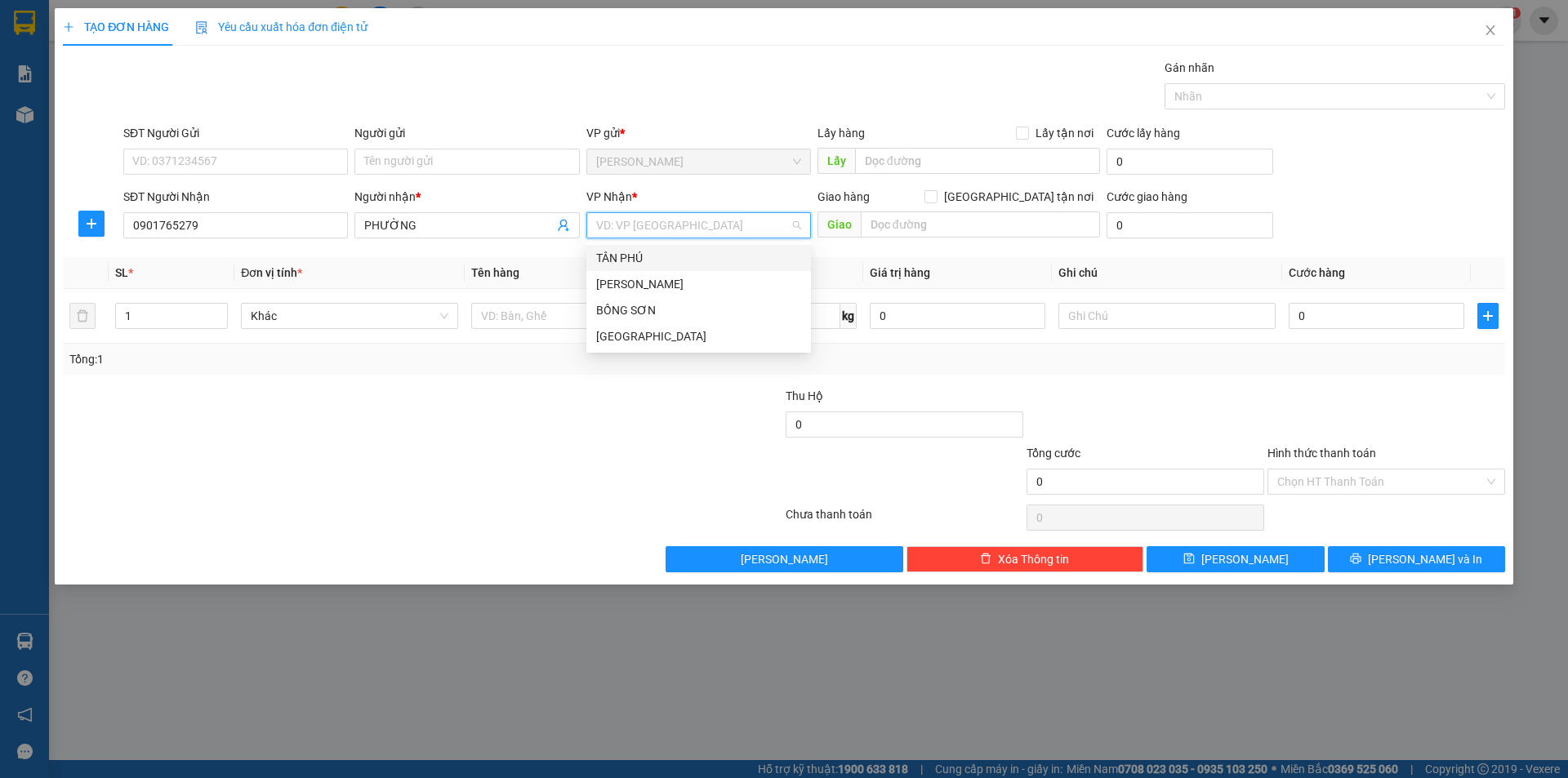
click at [631, 257] on div "TÂN PHÚ" at bounding box center [698, 258] width 205 height 18
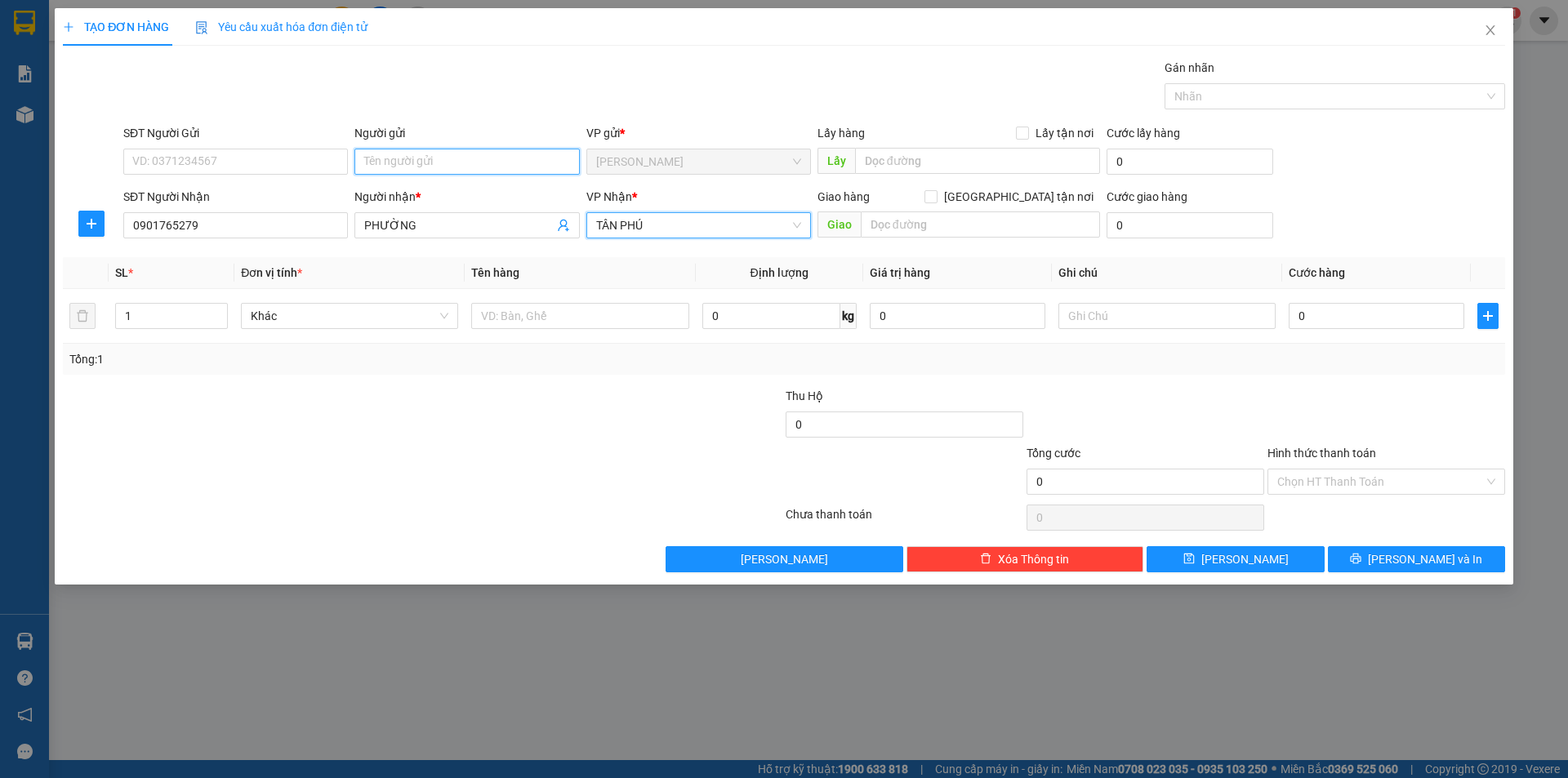
click at [472, 164] on input "Người gửi" at bounding box center [466, 162] width 224 height 26
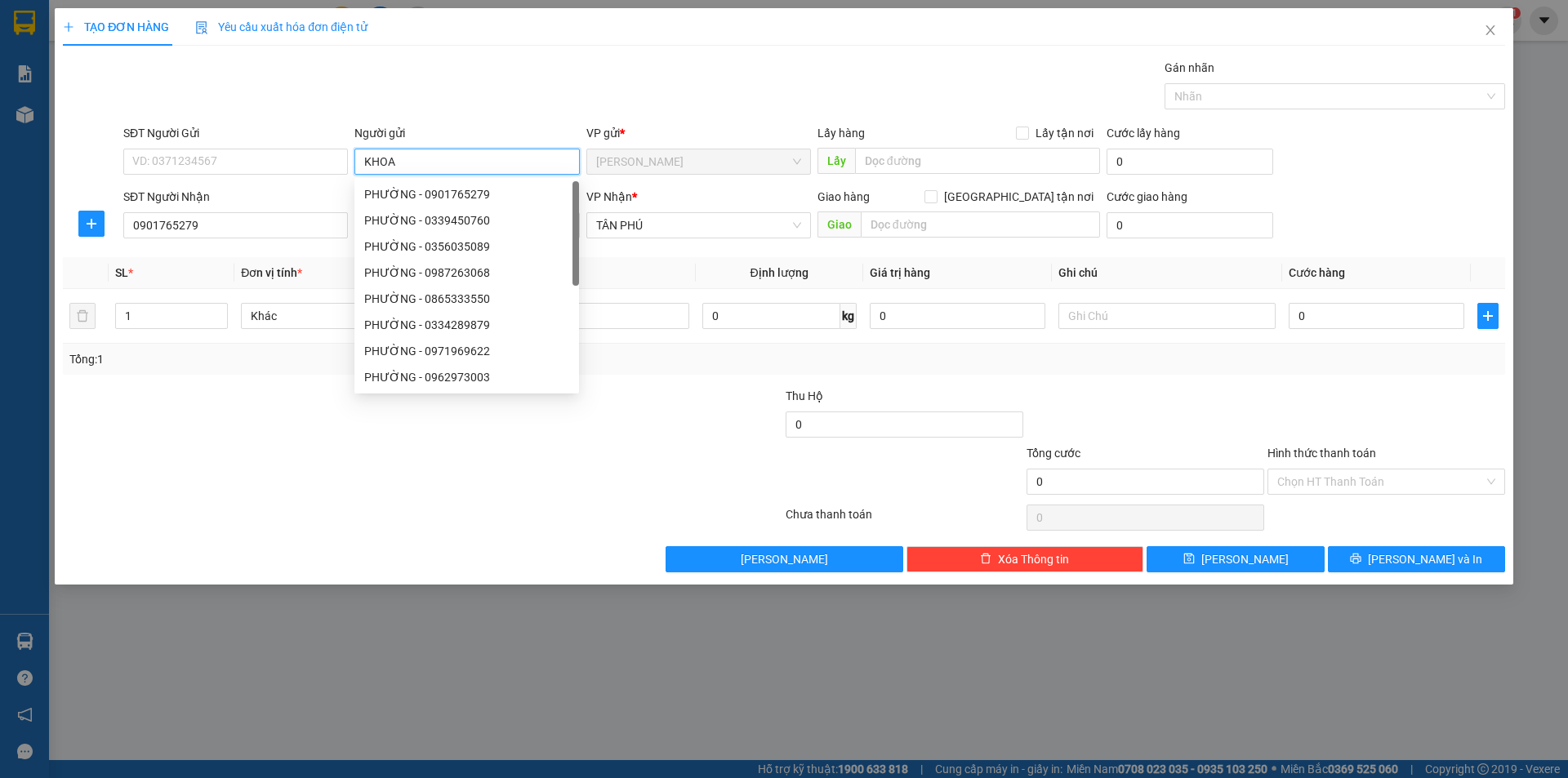
type input "KHOA"
click at [208, 517] on div at bounding box center [422, 517] width 723 height 33
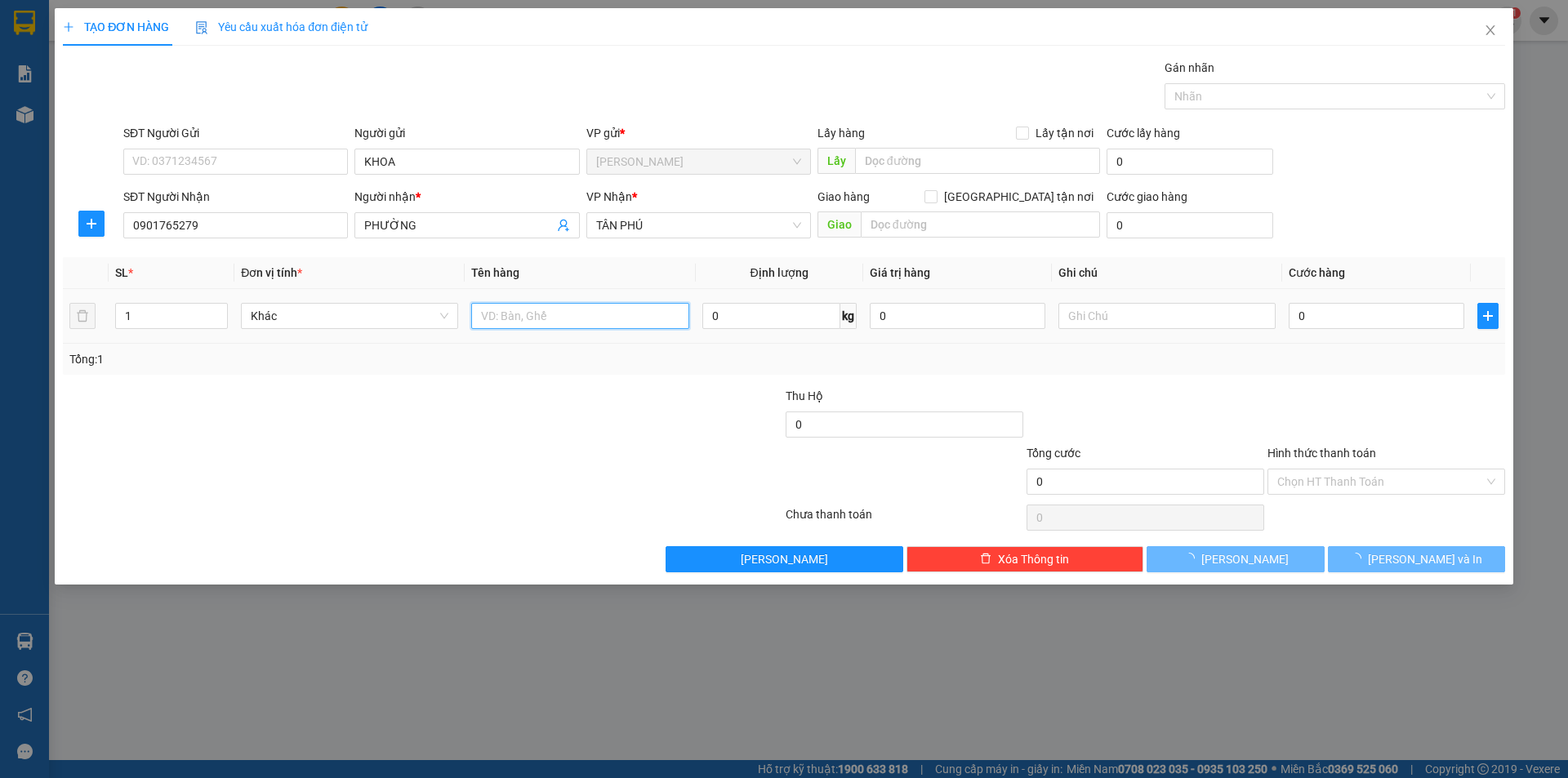
click at [573, 321] on input "text" at bounding box center [580, 316] width 217 height 26
type input "T"
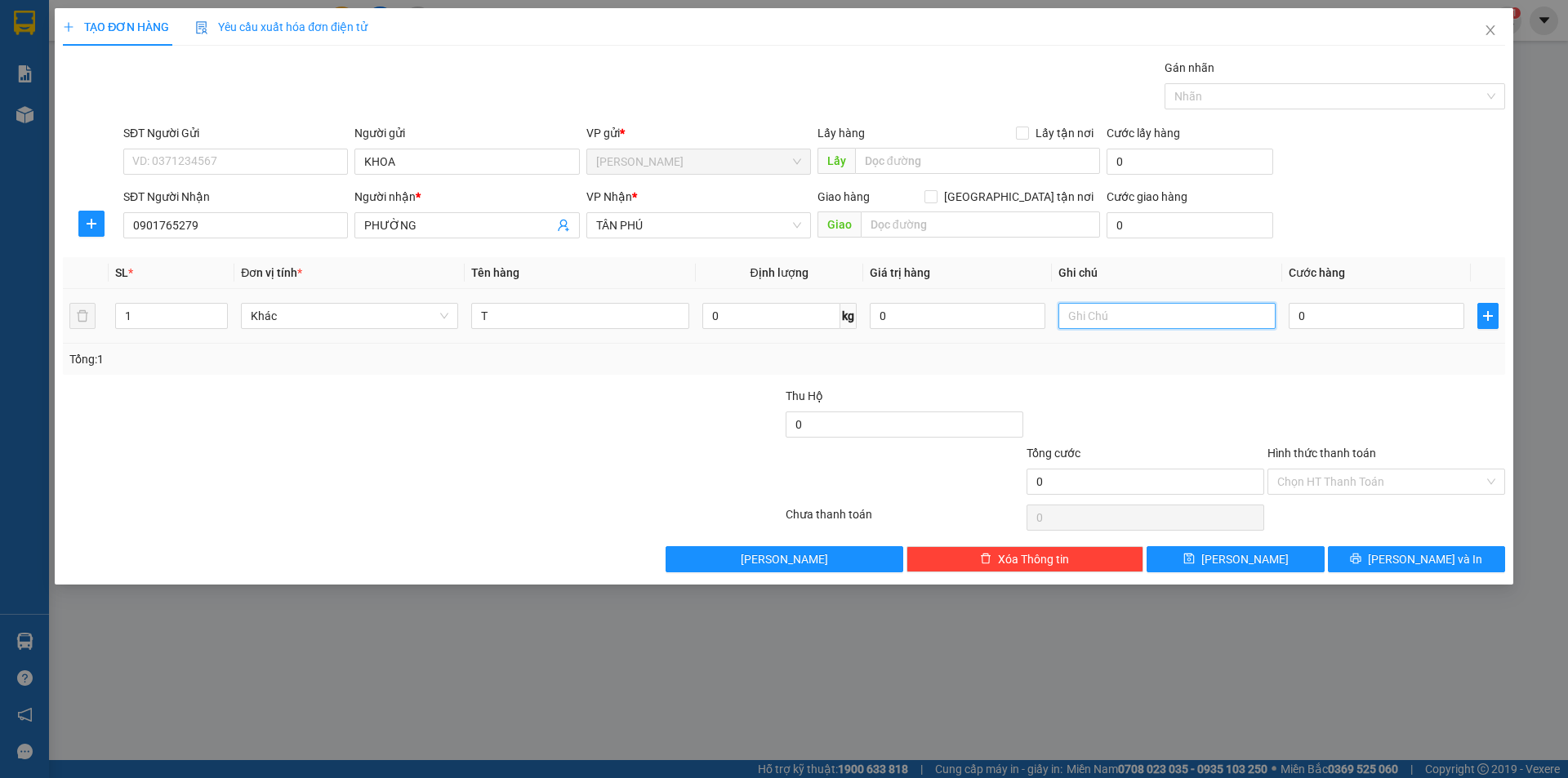
click at [1093, 324] on input "text" at bounding box center [1167, 316] width 217 height 26
type input "R/40"
click at [1298, 484] on input "Hình thức thanh toán" at bounding box center [1381, 482] width 207 height 25
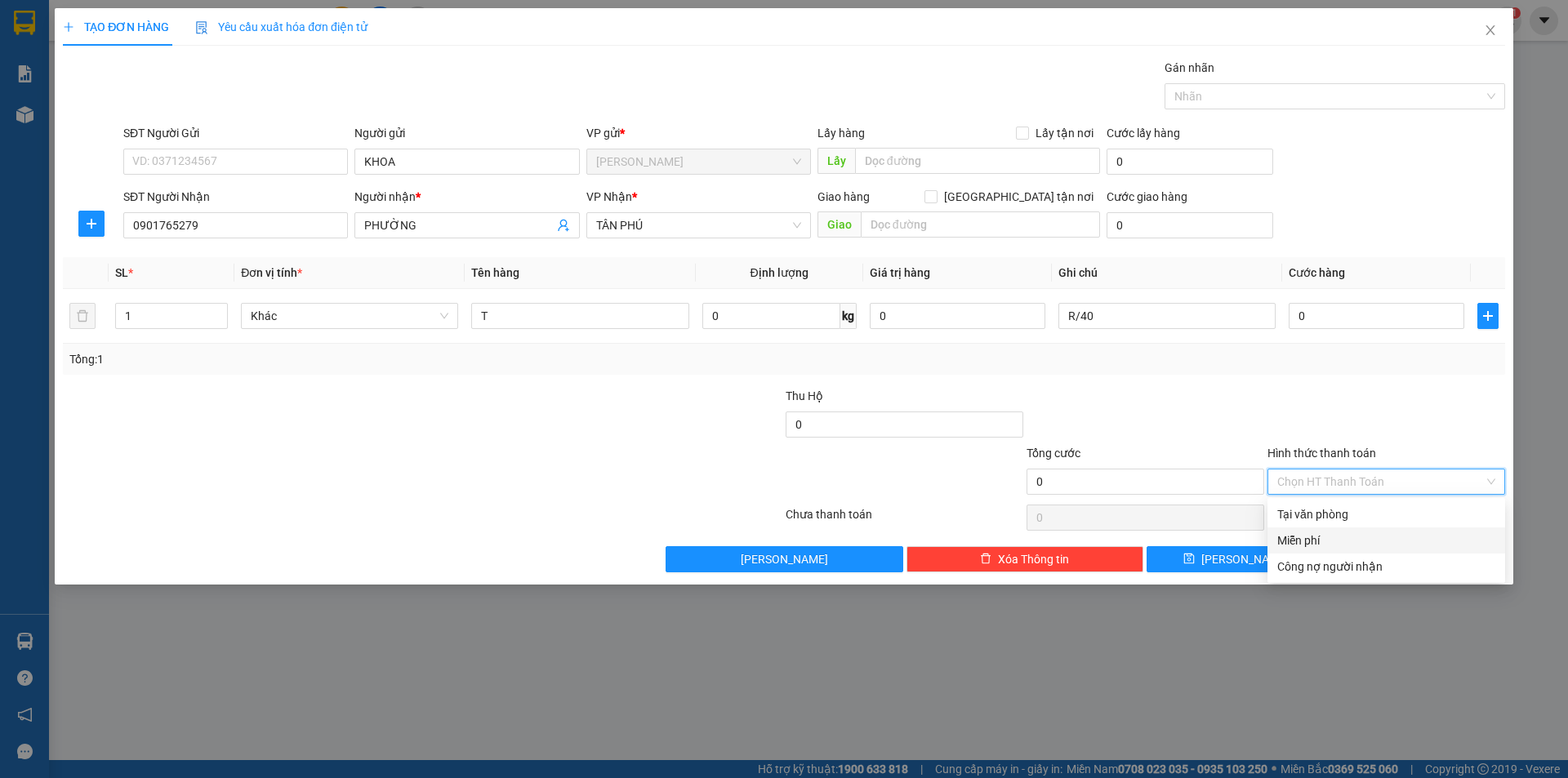
click at [1311, 528] on div "Miễn phí" at bounding box center [1385, 541] width 237 height 26
click at [1338, 553] on button "[PERSON_NAME] và In" at bounding box center [1416, 560] width 177 height 26
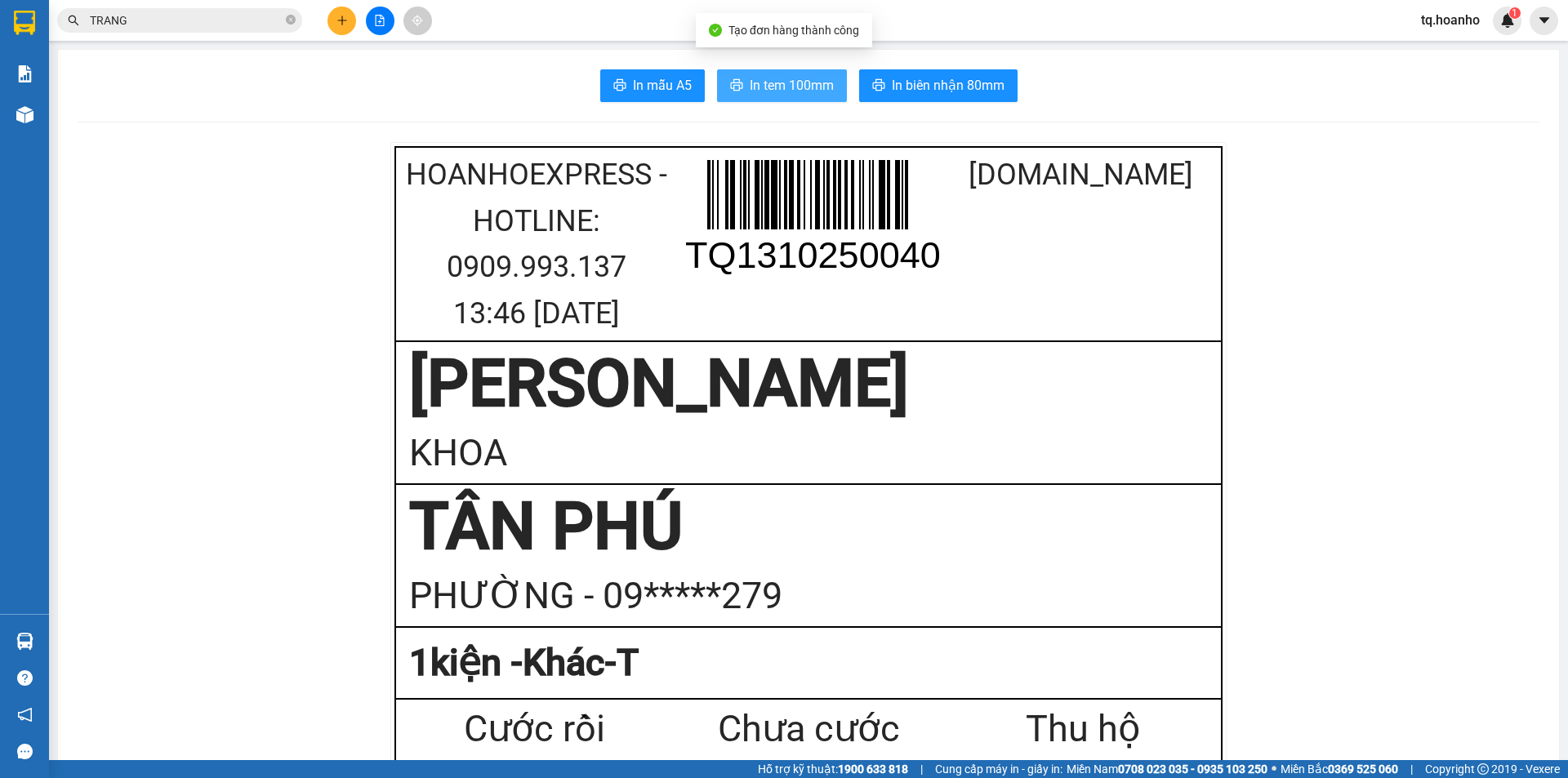
click at [774, 82] on span "In tem 100mm" at bounding box center [791, 85] width 84 height 20
click at [334, 25] on button at bounding box center [342, 20] width 28 height 28
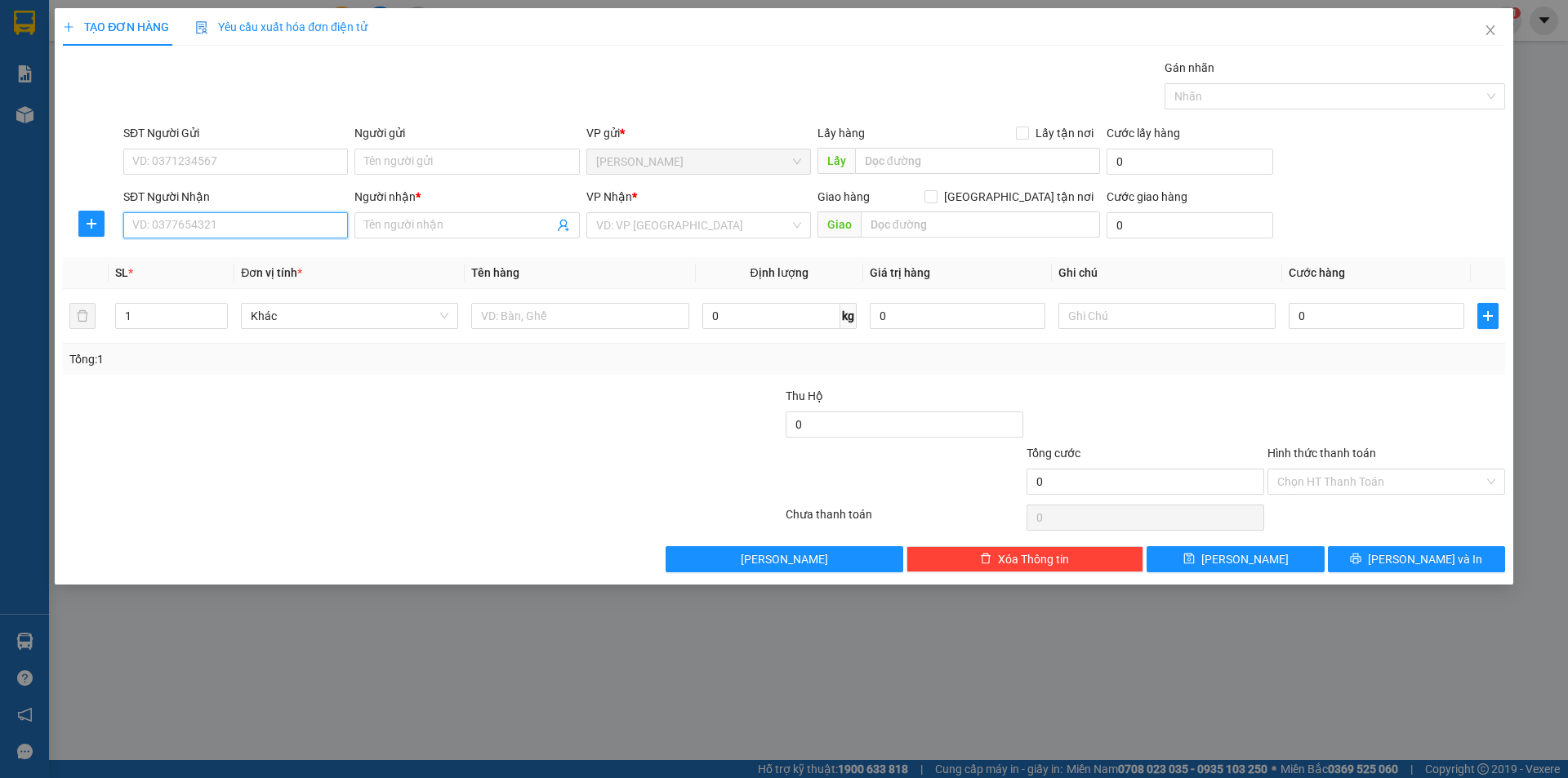
click at [265, 224] on input "SĐT Người Nhận" at bounding box center [236, 225] width 224 height 26
click at [191, 232] on input "09196512" at bounding box center [236, 225] width 224 height 26
click at [200, 225] on input "09196512" at bounding box center [236, 225] width 224 height 26
type input "0919655612"
click at [632, 230] on input "search" at bounding box center [692, 225] width 193 height 25
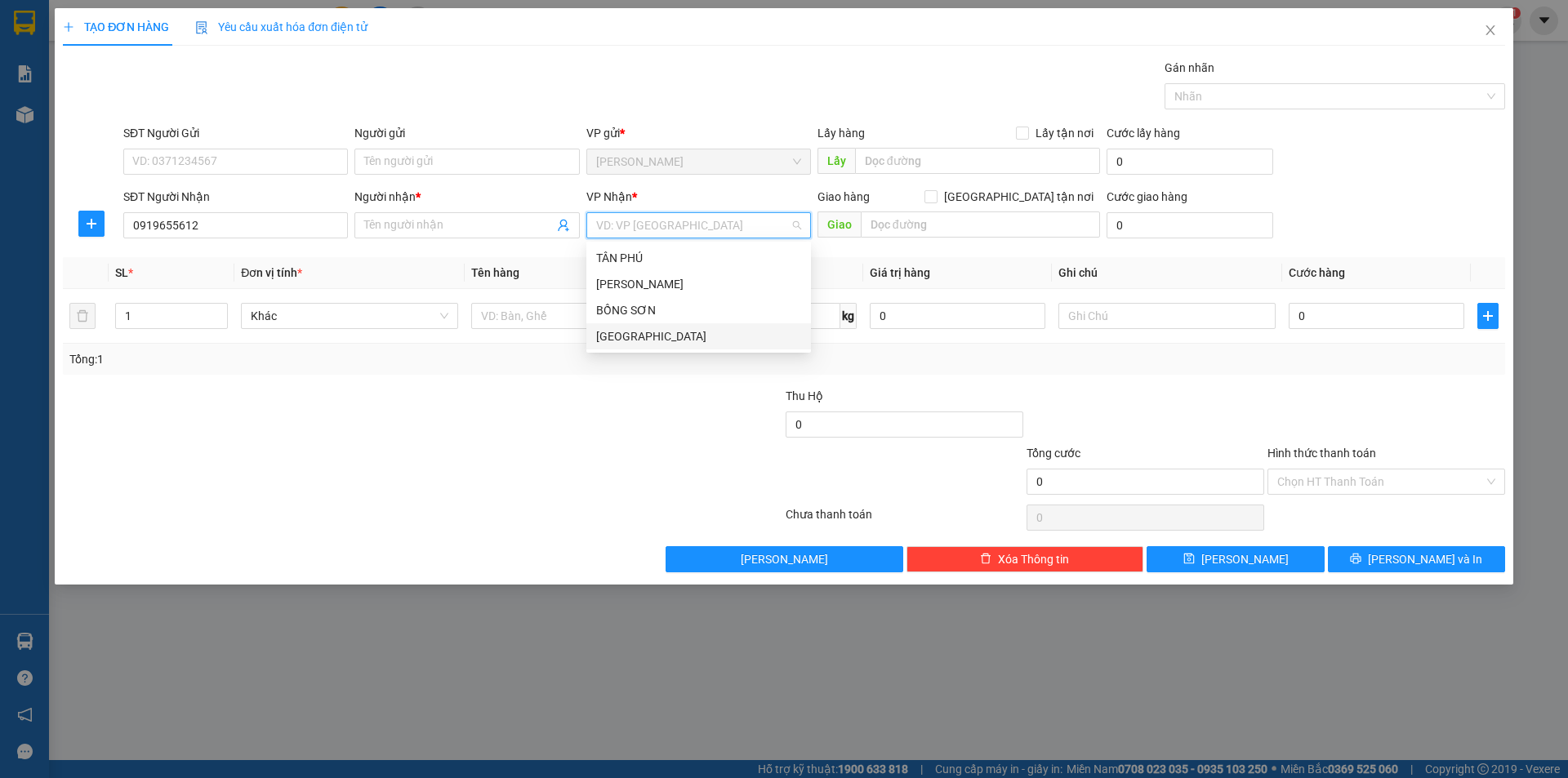
click at [631, 332] on div "[GEOGRAPHIC_DATA]" at bounding box center [698, 336] width 205 height 18
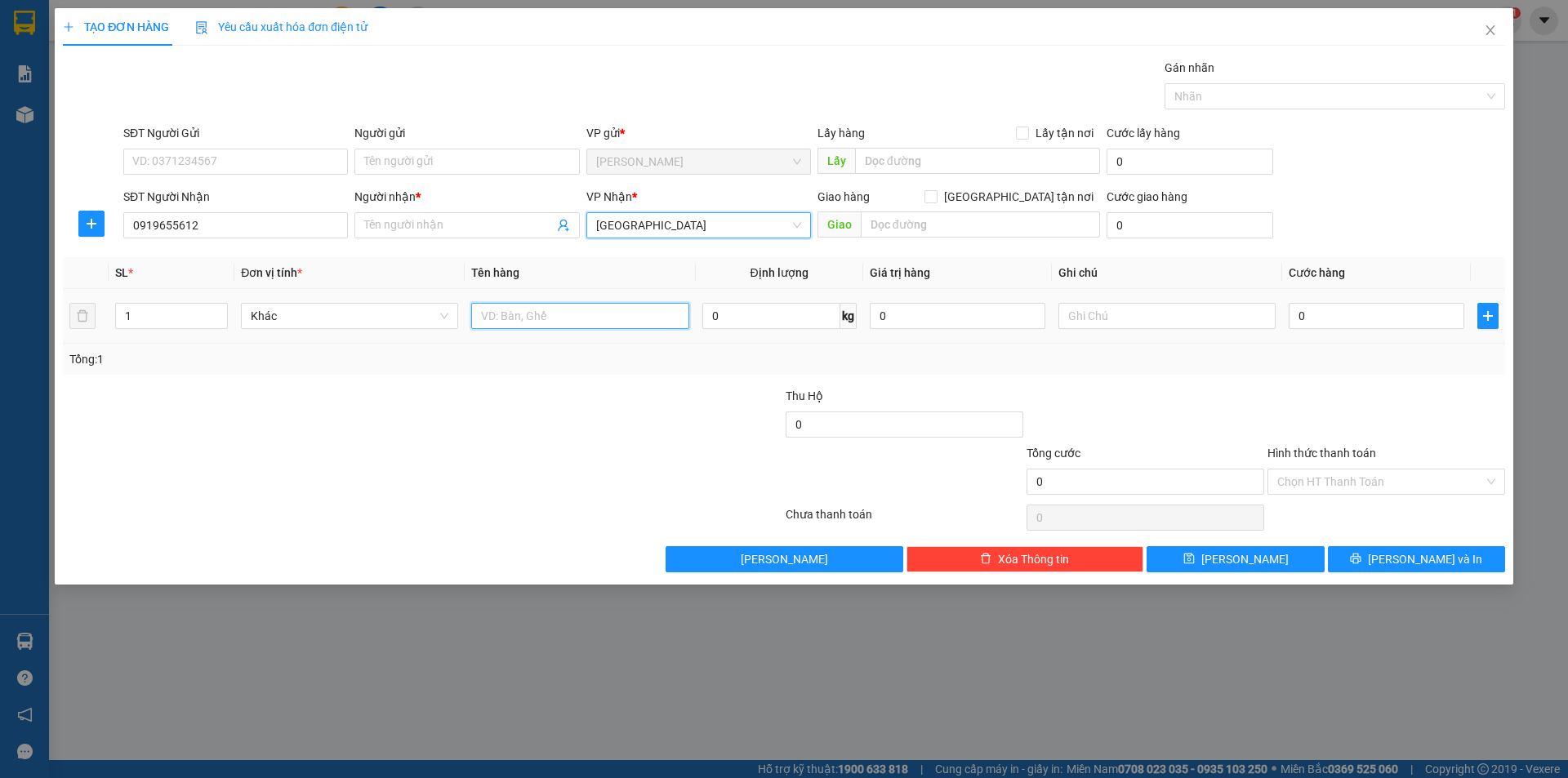
click at [526, 322] on input "text" at bounding box center [580, 316] width 217 height 26
type input "T"
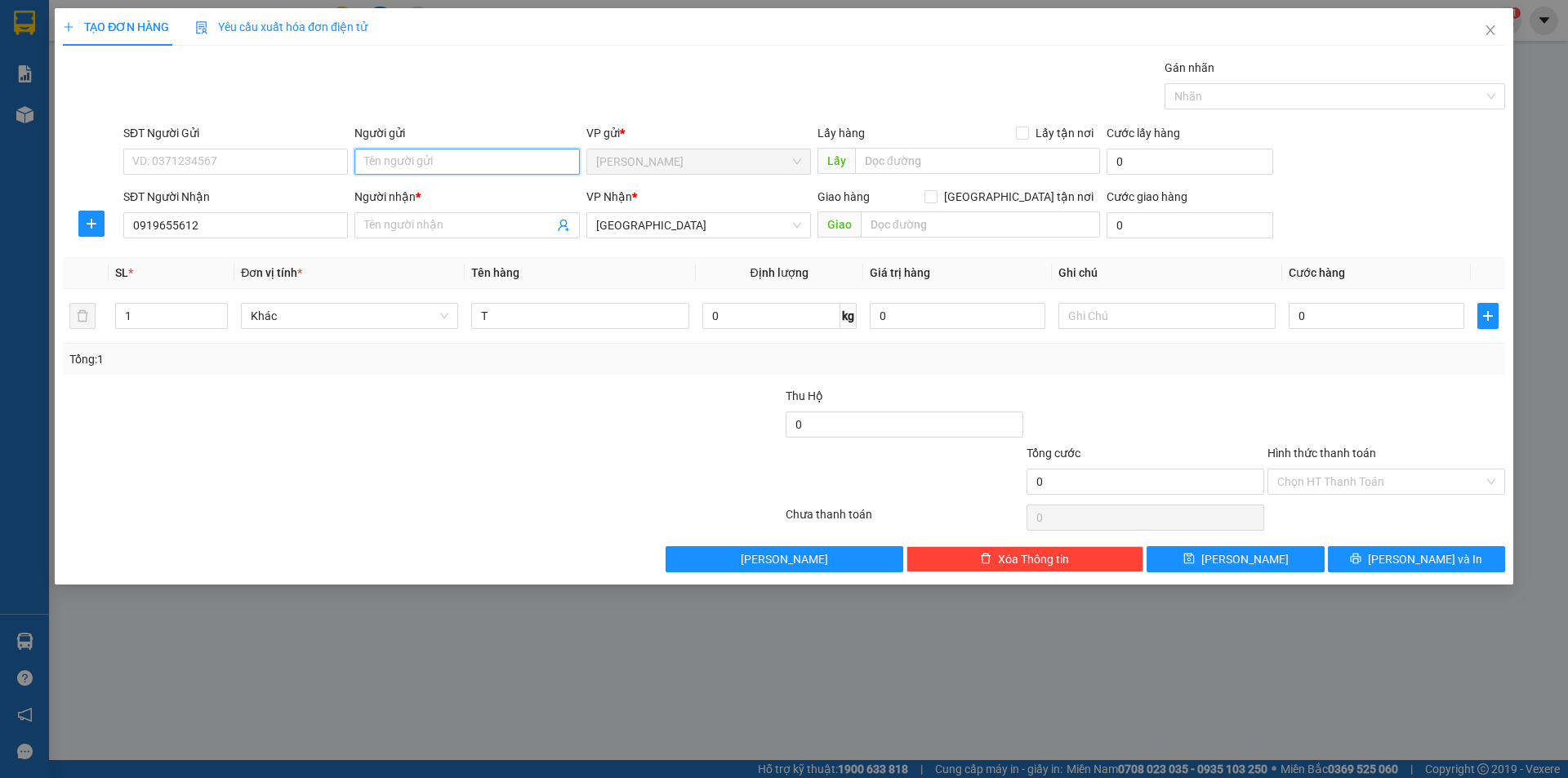
drag, startPoint x: 487, startPoint y: 169, endPoint x: 218, endPoint y: 728, distance: 620.4
click at [369, 386] on div "Transit Pickup Surcharge Ids Transit Deliver Surcharge Ids Transit Deliver Surc…" at bounding box center [783, 316] width 1442 height 514
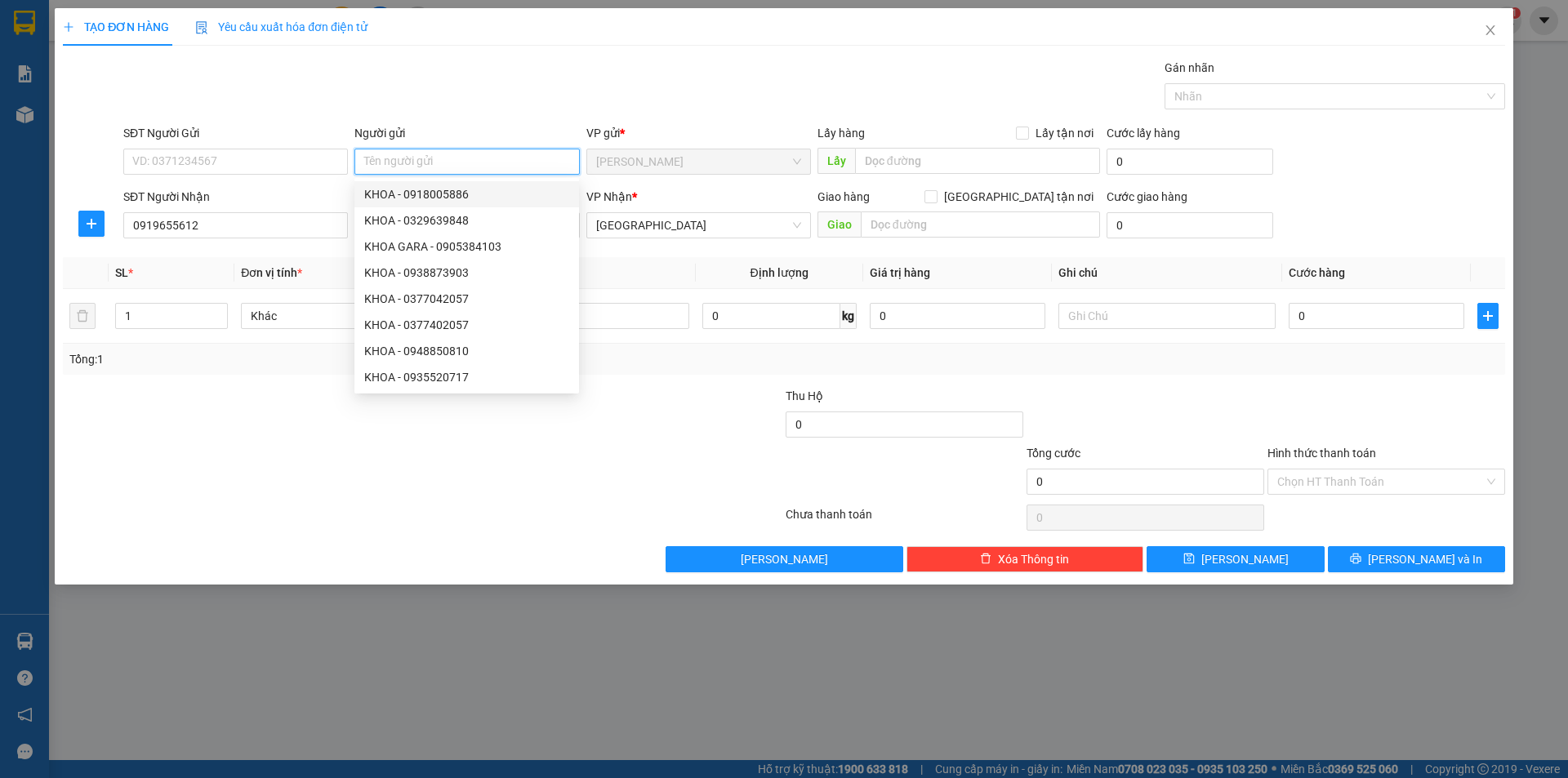
click at [447, 165] on input "Người gửi" at bounding box center [466, 162] width 224 height 26
type input "HẢO"
drag, startPoint x: 332, startPoint y: 428, endPoint x: 245, endPoint y: 348, distance: 118.2
click at [331, 428] on div at bounding box center [302, 415] width 482 height 57
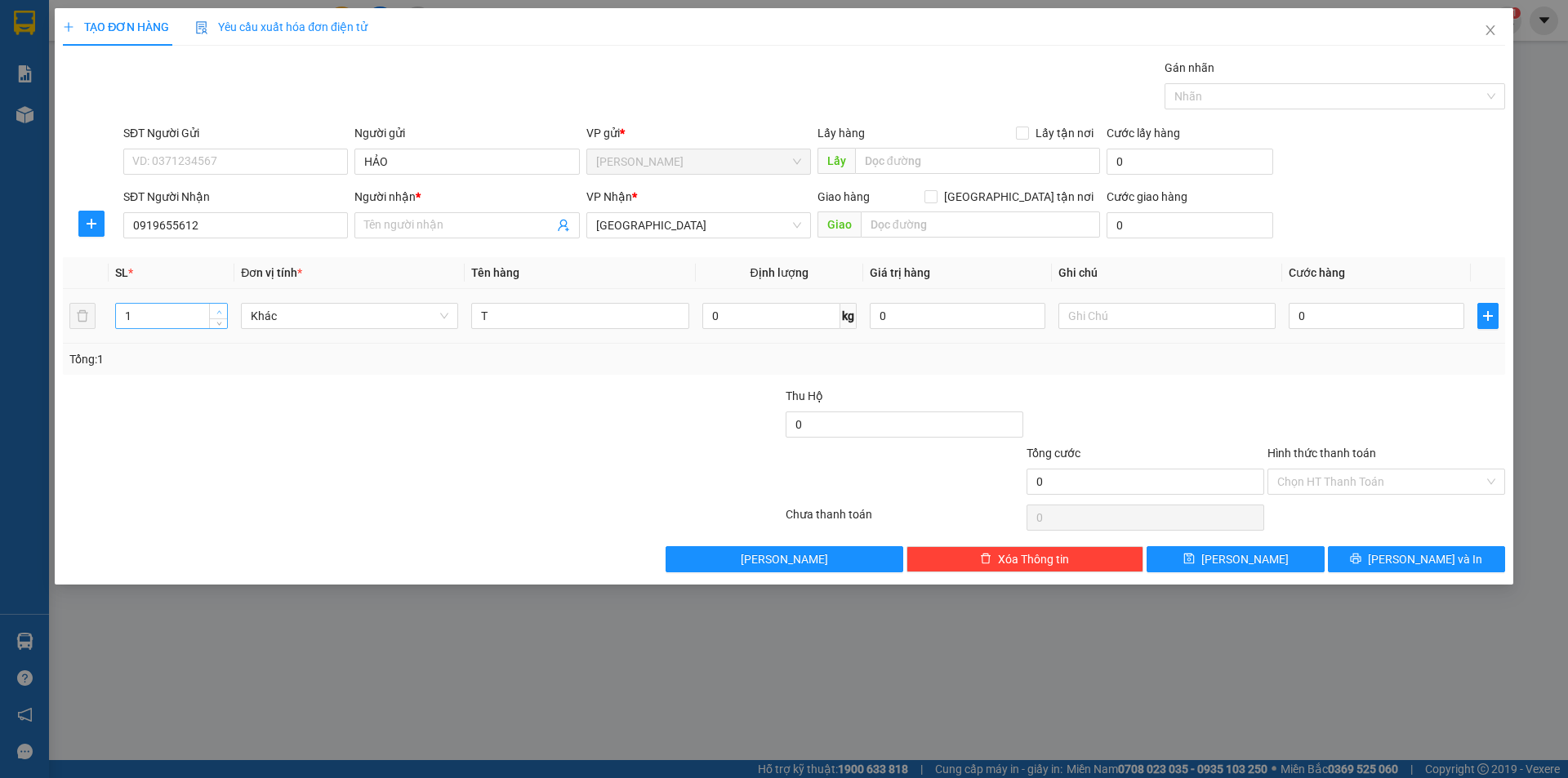
type input "2"
click at [218, 312] on icon "up" at bounding box center [219, 313] width 5 height 5
drag, startPoint x: 205, startPoint y: 389, endPoint x: 261, endPoint y: 332, distance: 79.9
click at [207, 387] on div at bounding box center [302, 415] width 482 height 57
click at [447, 228] on input "Người nhận *" at bounding box center [459, 225] width 189 height 18
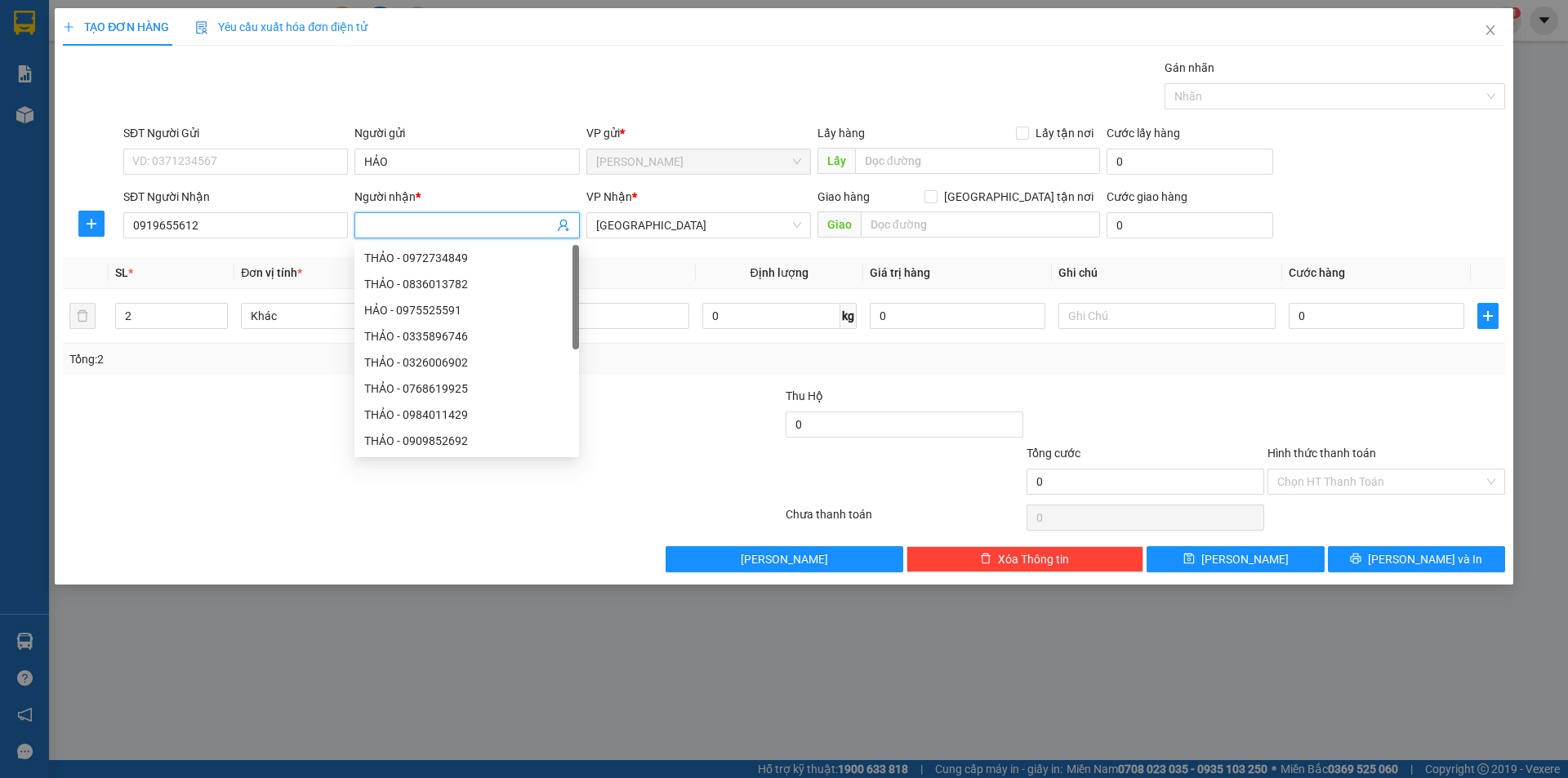
click at [449, 224] on input "Người nhận *" at bounding box center [459, 225] width 189 height 18
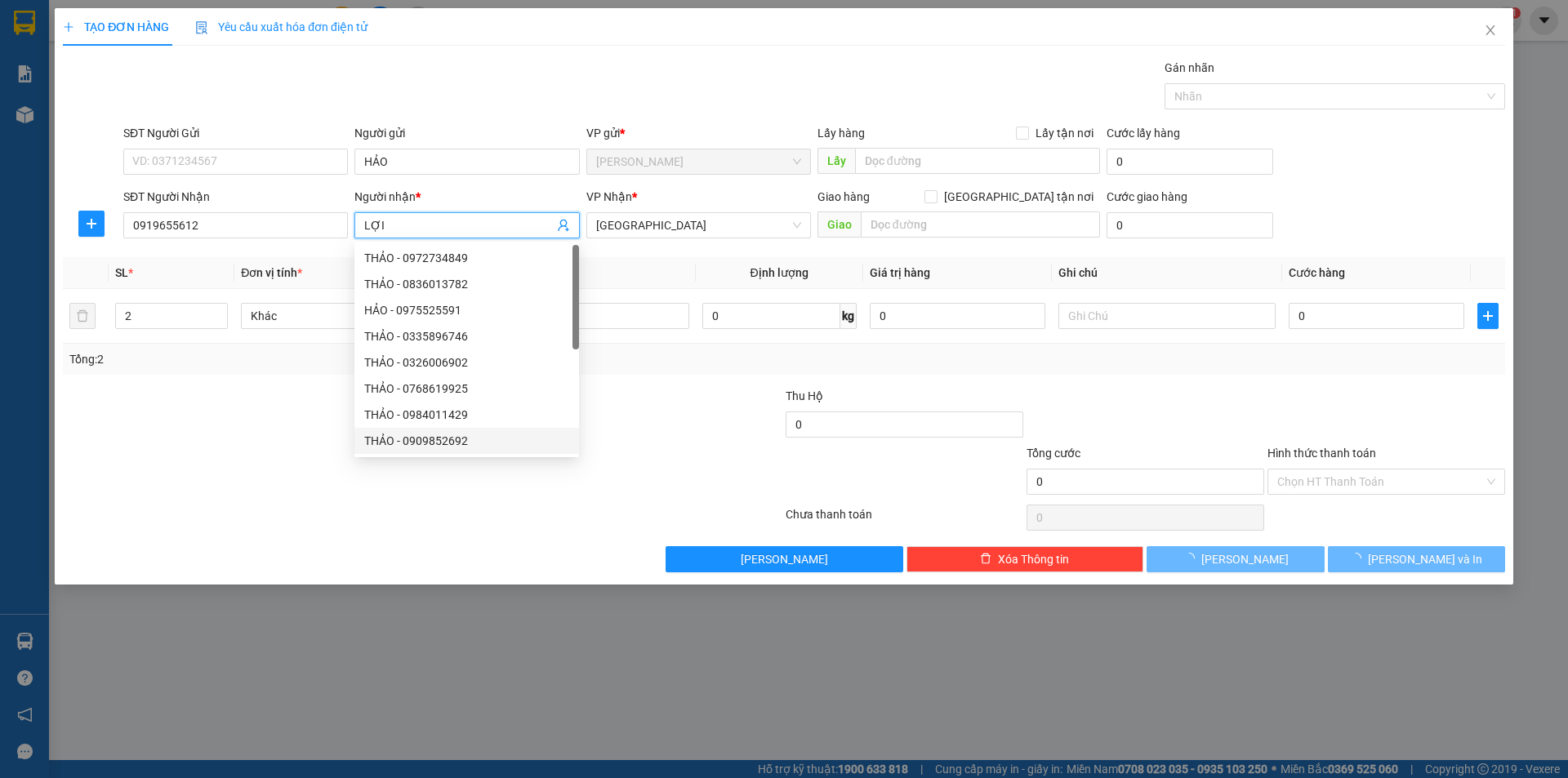
type input "LỢI"
drag, startPoint x: 372, startPoint y: 526, endPoint x: 463, endPoint y: 466, distance: 109.0
click at [423, 496] on div "Transit Pickup Surcharge Ids Transit Deliver Surcharge Ids Transit Deliver Surc…" at bounding box center [783, 316] width 1442 height 514
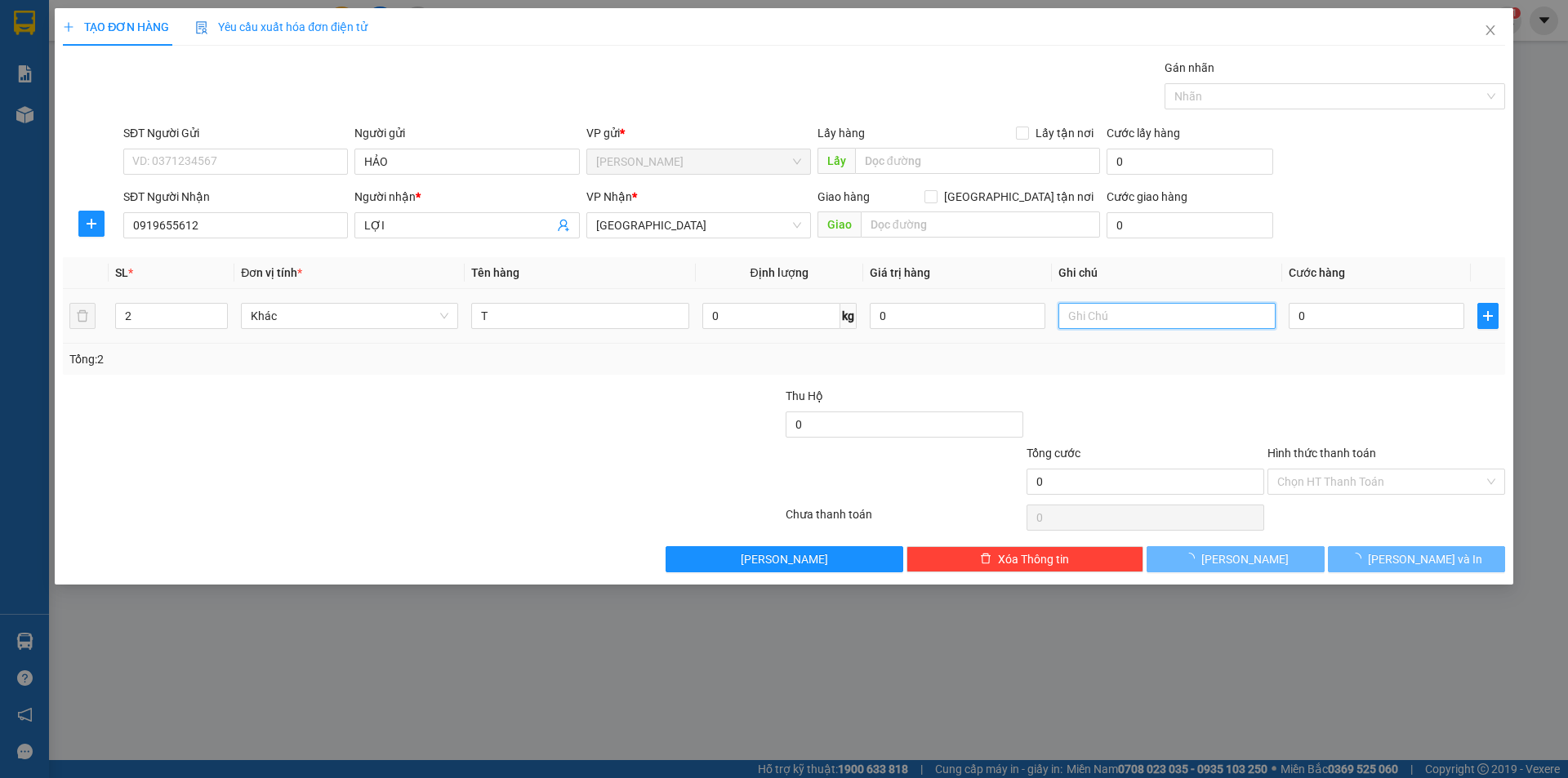
click at [1134, 320] on input "text" at bounding box center [1167, 316] width 217 height 26
type input "C"
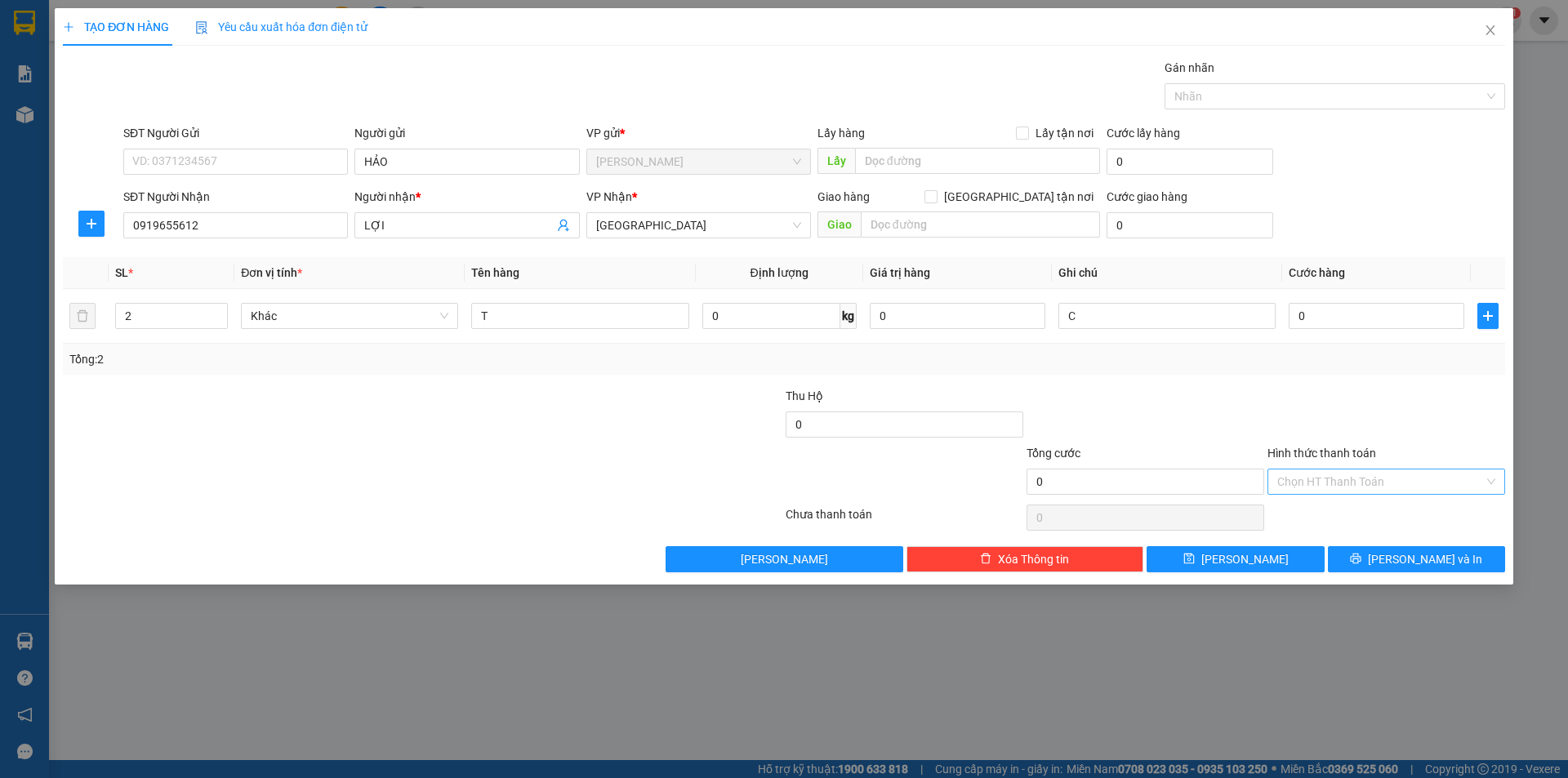
drag, startPoint x: 1416, startPoint y: 482, endPoint x: 1383, endPoint y: 491, distance: 34.2
click at [1388, 488] on input "Hình thức thanh toán" at bounding box center [1381, 482] width 207 height 25
drag, startPoint x: 1329, startPoint y: 521, endPoint x: 1328, endPoint y: 540, distance: 19.0
click at [1328, 540] on div "Tại văn phòng Miễn phí Công nợ người nhận" at bounding box center [1385, 540] width 237 height 79
click at [1328, 540] on div "Miễn phí" at bounding box center [1386, 540] width 218 height 18
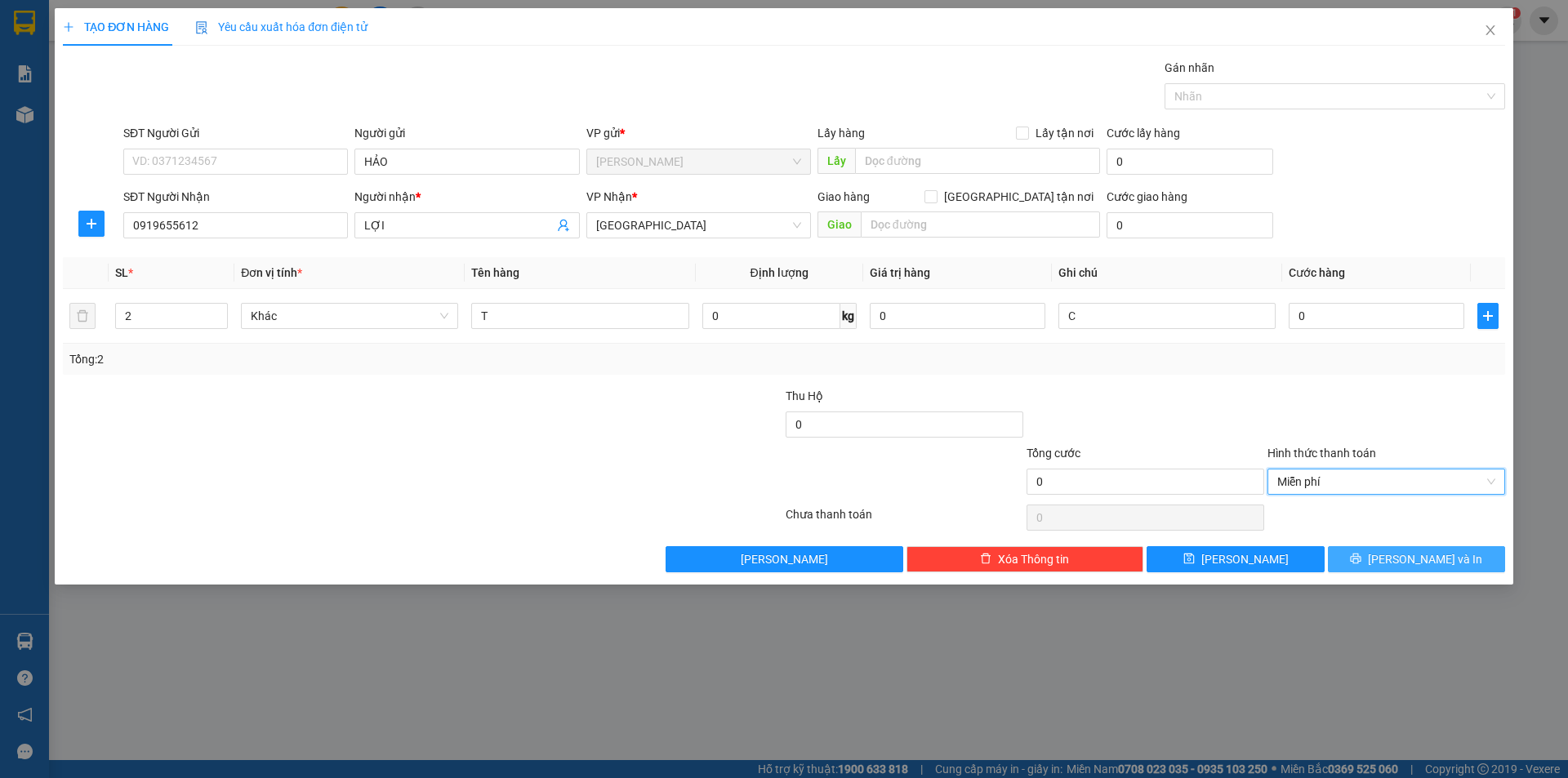
drag, startPoint x: 1404, startPoint y: 553, endPoint x: 1417, endPoint y: 495, distance: 59.4
click at [1406, 552] on span "[PERSON_NAME] và In" at bounding box center [1424, 559] width 114 height 18
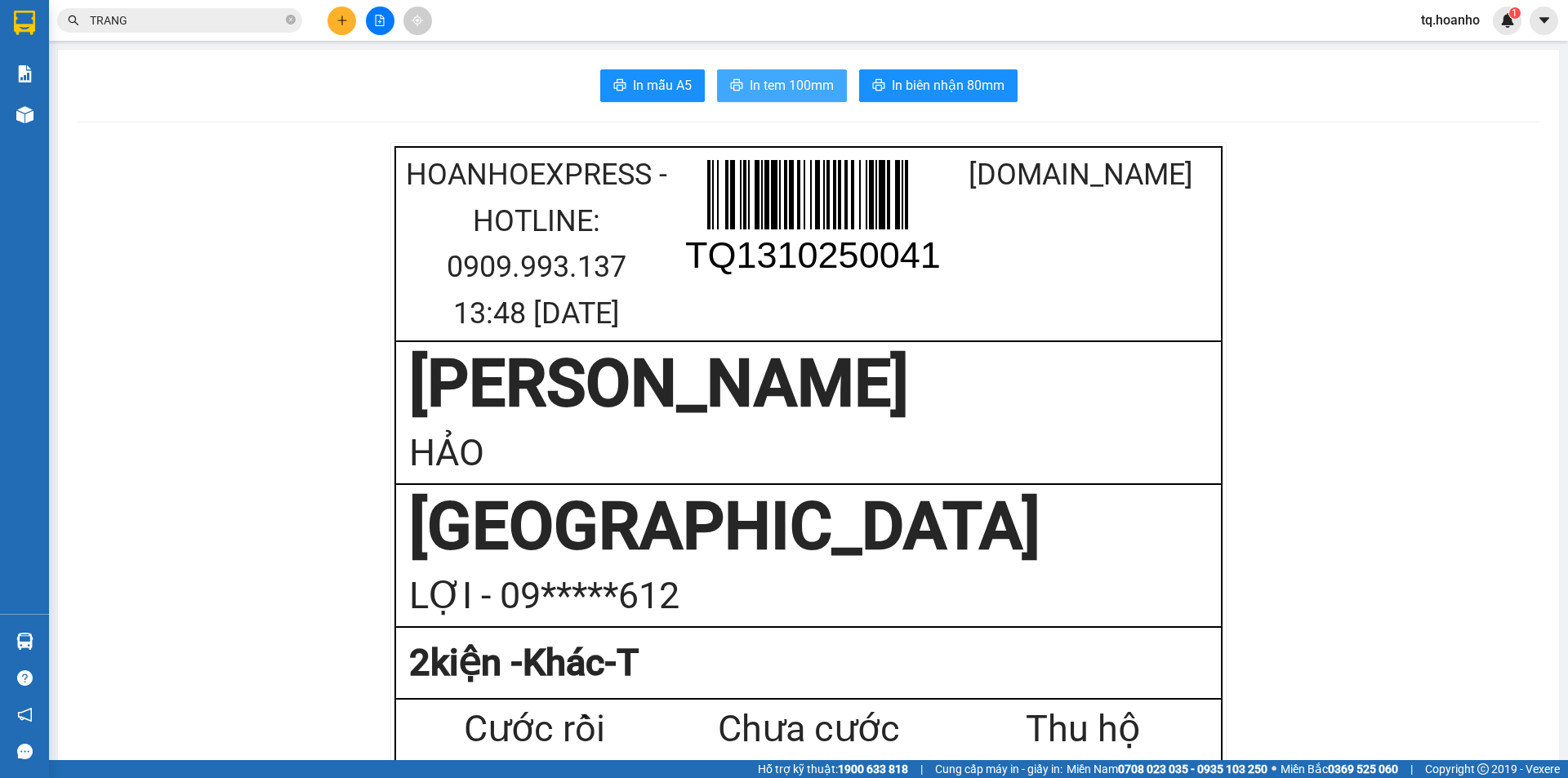
click at [817, 93] on span "In tem 100mm" at bounding box center [791, 85] width 84 height 20
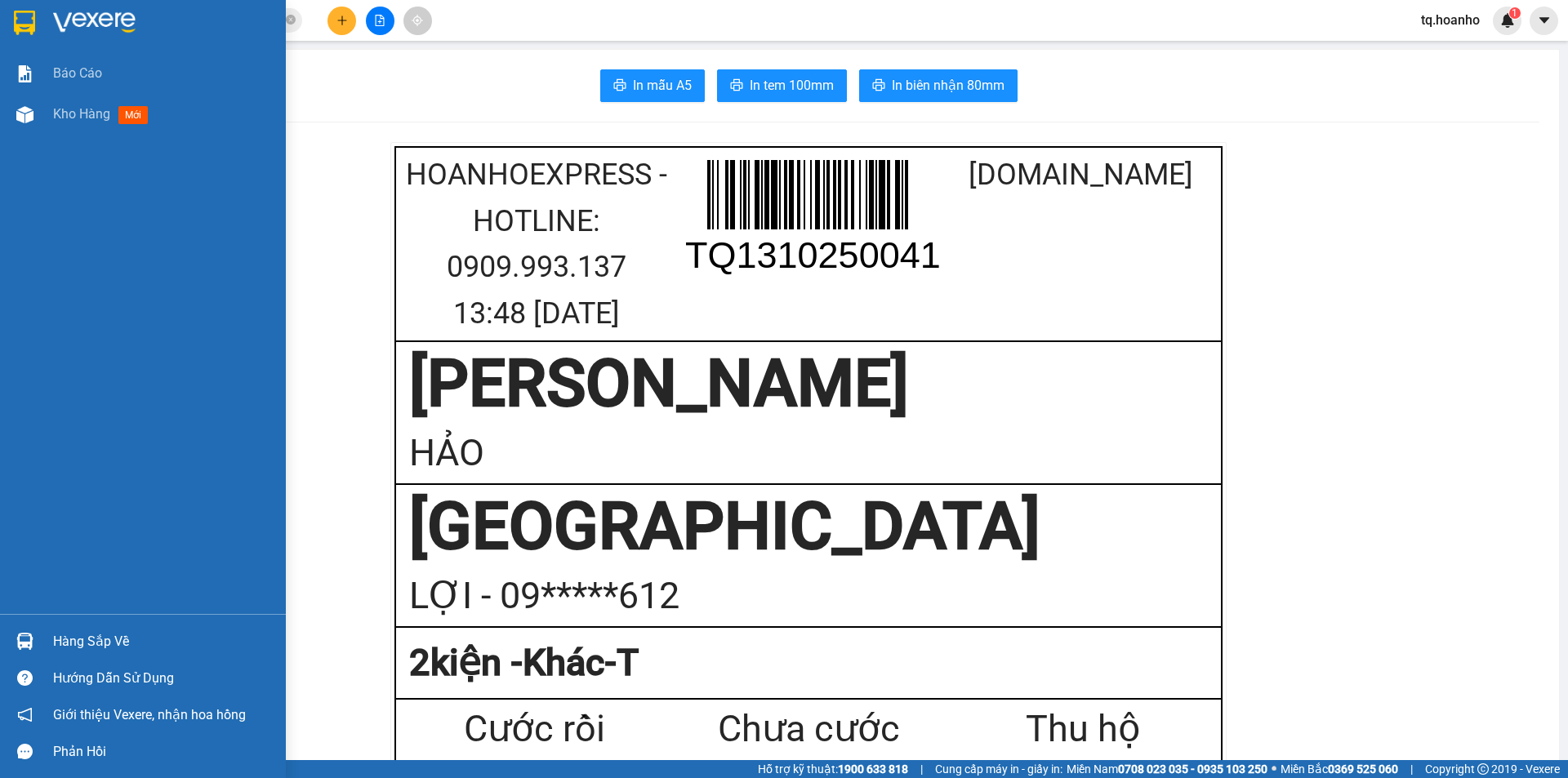
click at [108, 22] on img at bounding box center [94, 23] width 82 height 25
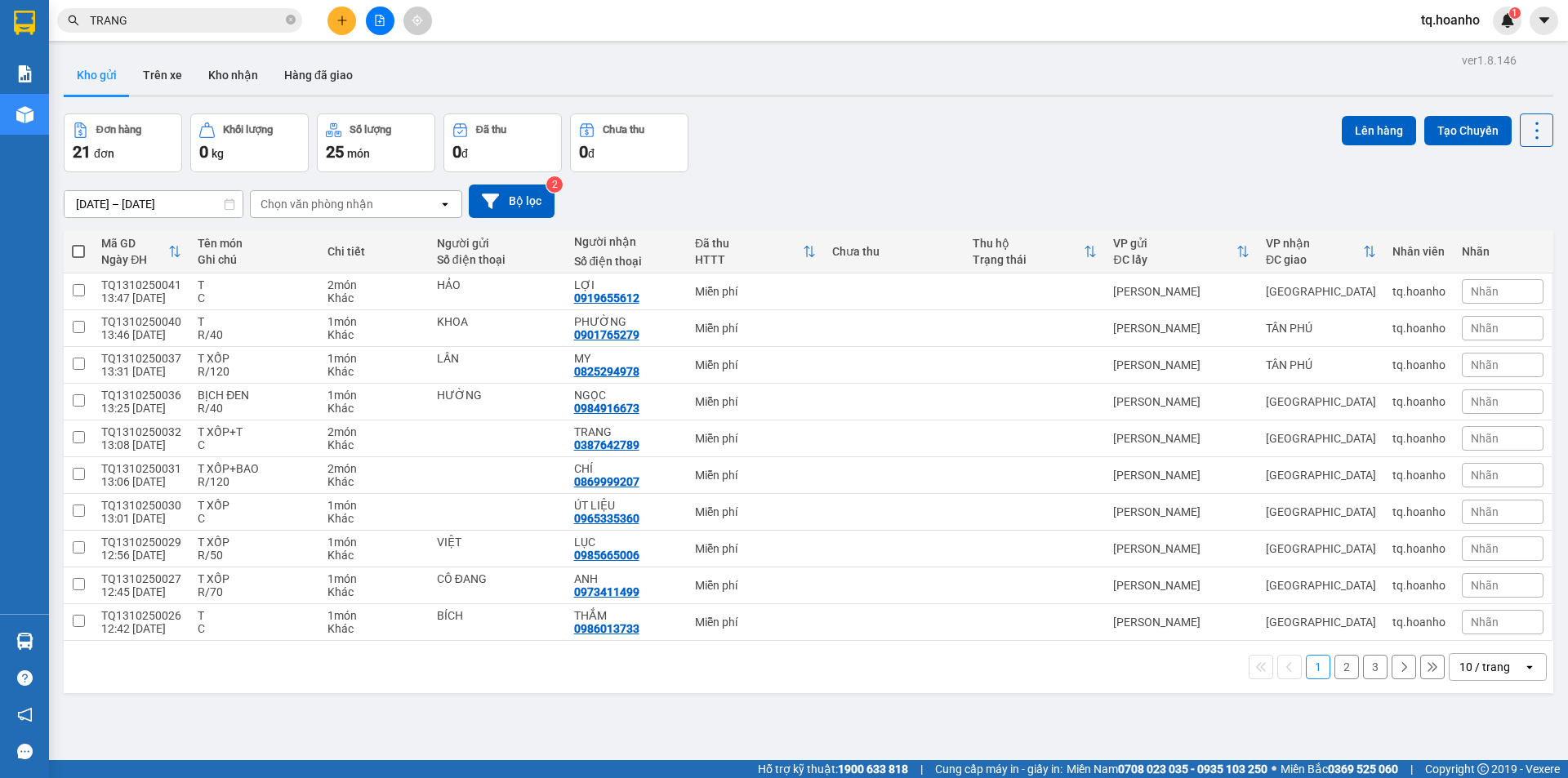
click at [1459, 661] on div "10 / trang" at bounding box center [1484, 667] width 50 height 16
click at [1476, 626] on span "100 / trang" at bounding box center [1479, 631] width 59 height 16
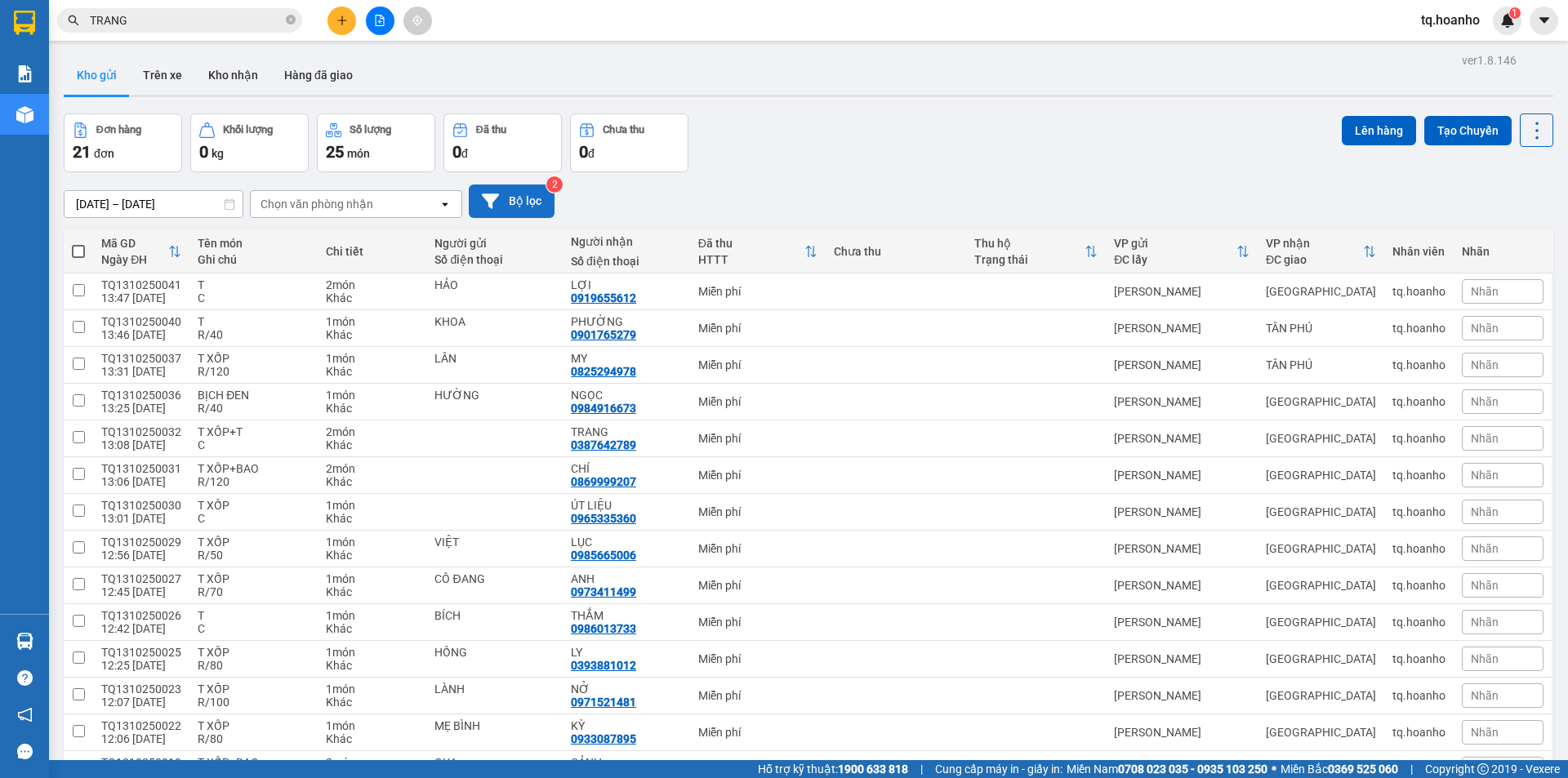
click at [517, 205] on button "Bộ lọc" at bounding box center [511, 201] width 86 height 34
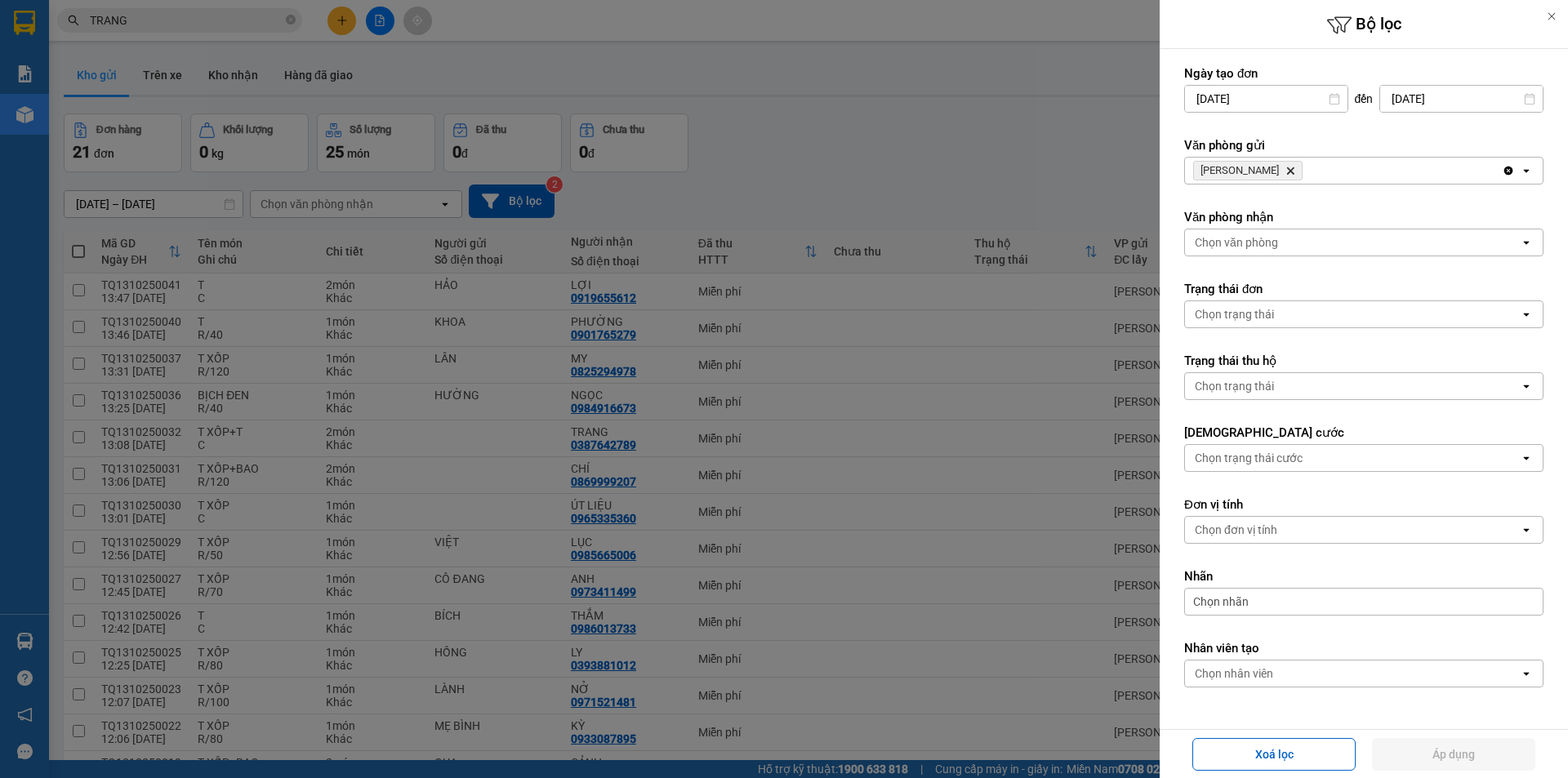
click at [1285, 170] on icon "Delete" at bounding box center [1290, 170] width 10 height 10
click at [1263, 170] on div "Chọn văn phòng" at bounding box center [1236, 170] width 83 height 16
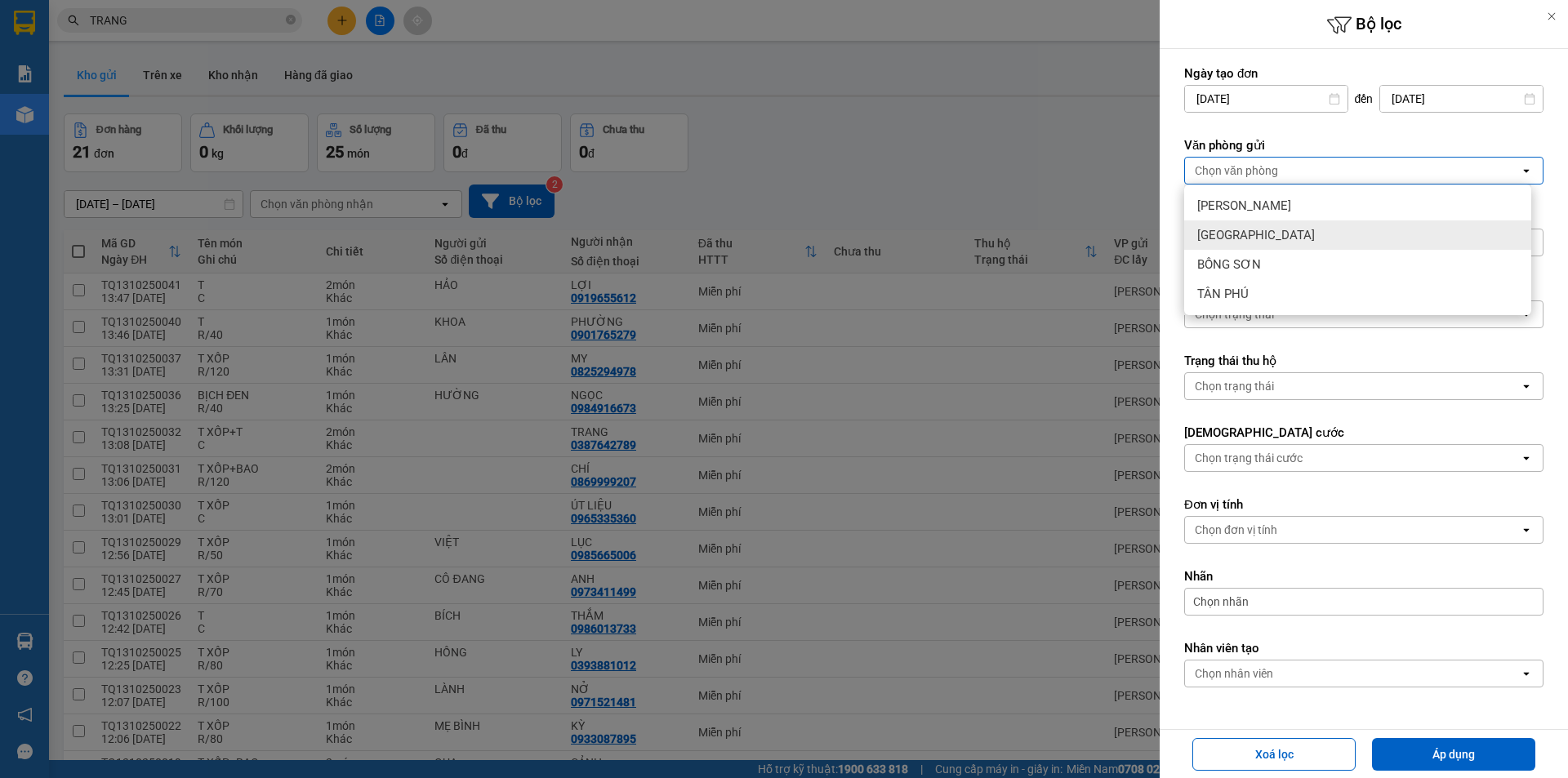
click at [1247, 234] on div "[GEOGRAPHIC_DATA]" at bounding box center [1357, 235] width 347 height 29
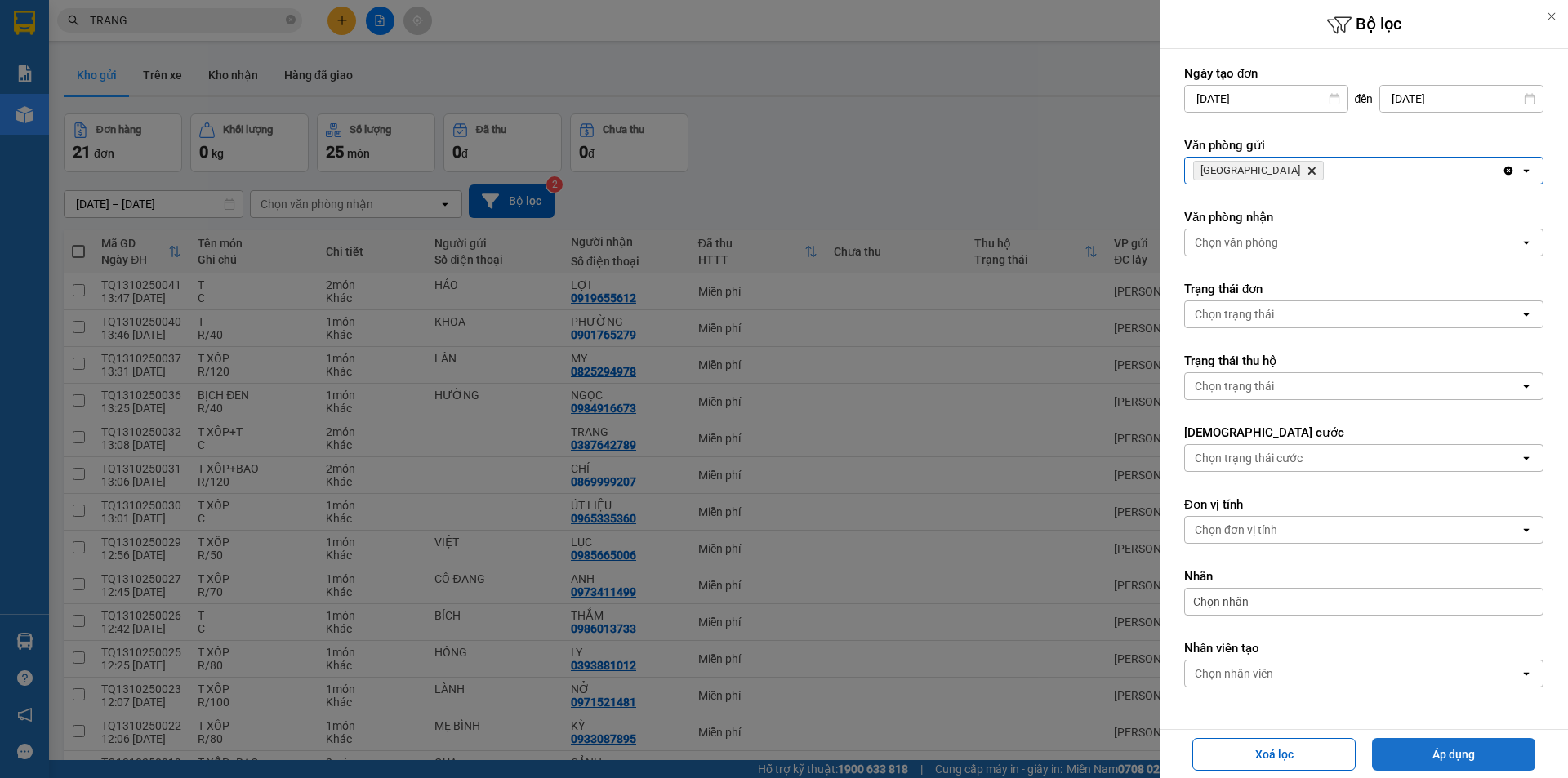
click at [1441, 743] on button "Áp dụng" at bounding box center [1453, 754] width 163 height 33
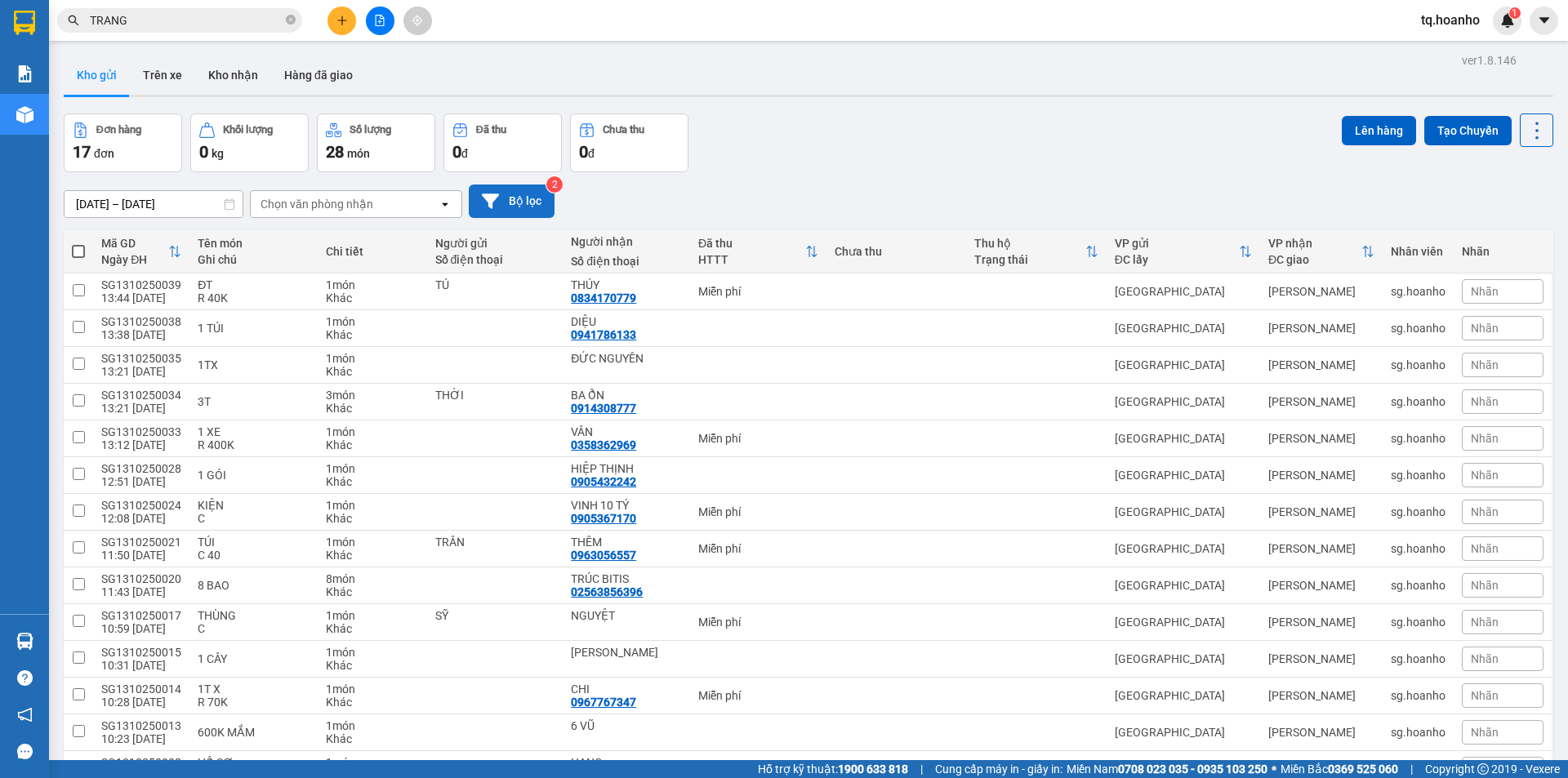
click at [498, 208] on icon at bounding box center [490, 200] width 17 height 17
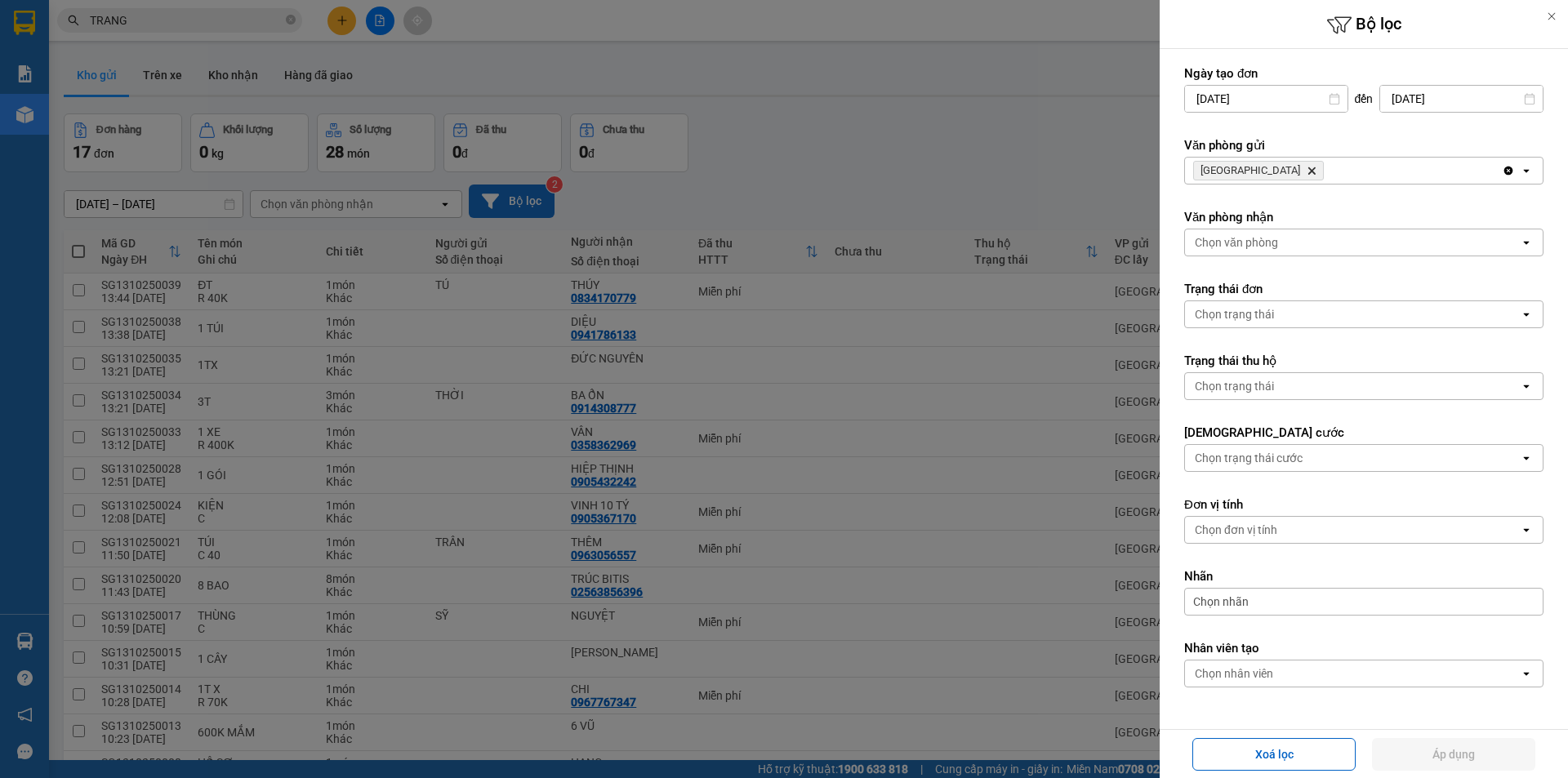
click at [1308, 172] on icon "SÀI GÒN, close by backspace" at bounding box center [1312, 171] width 7 height 7
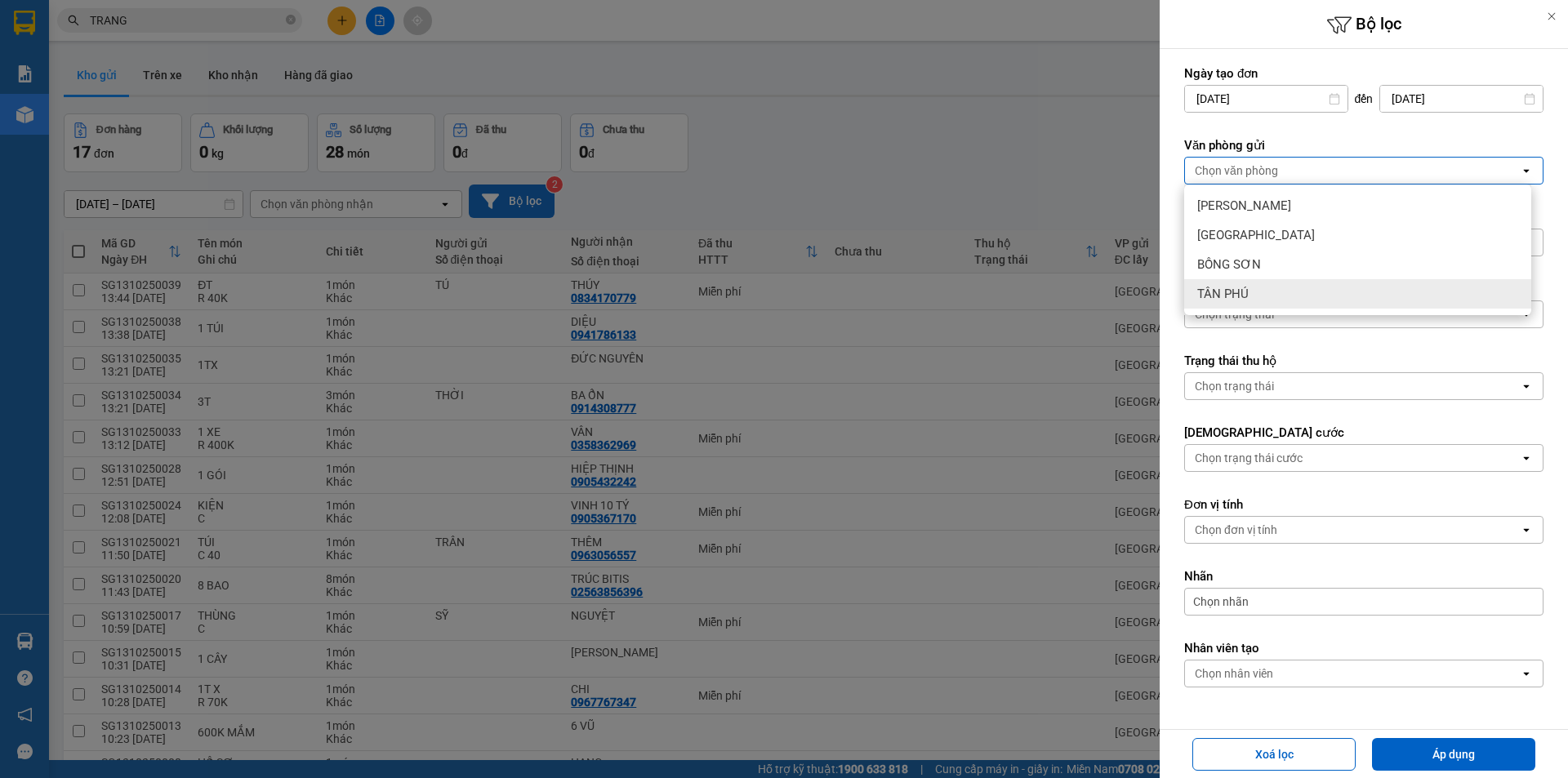
drag, startPoint x: 1233, startPoint y: 285, endPoint x: 1286, endPoint y: 366, distance: 96.8
click at [1233, 292] on div "TÂN PHÚ" at bounding box center [1357, 293] width 347 height 29
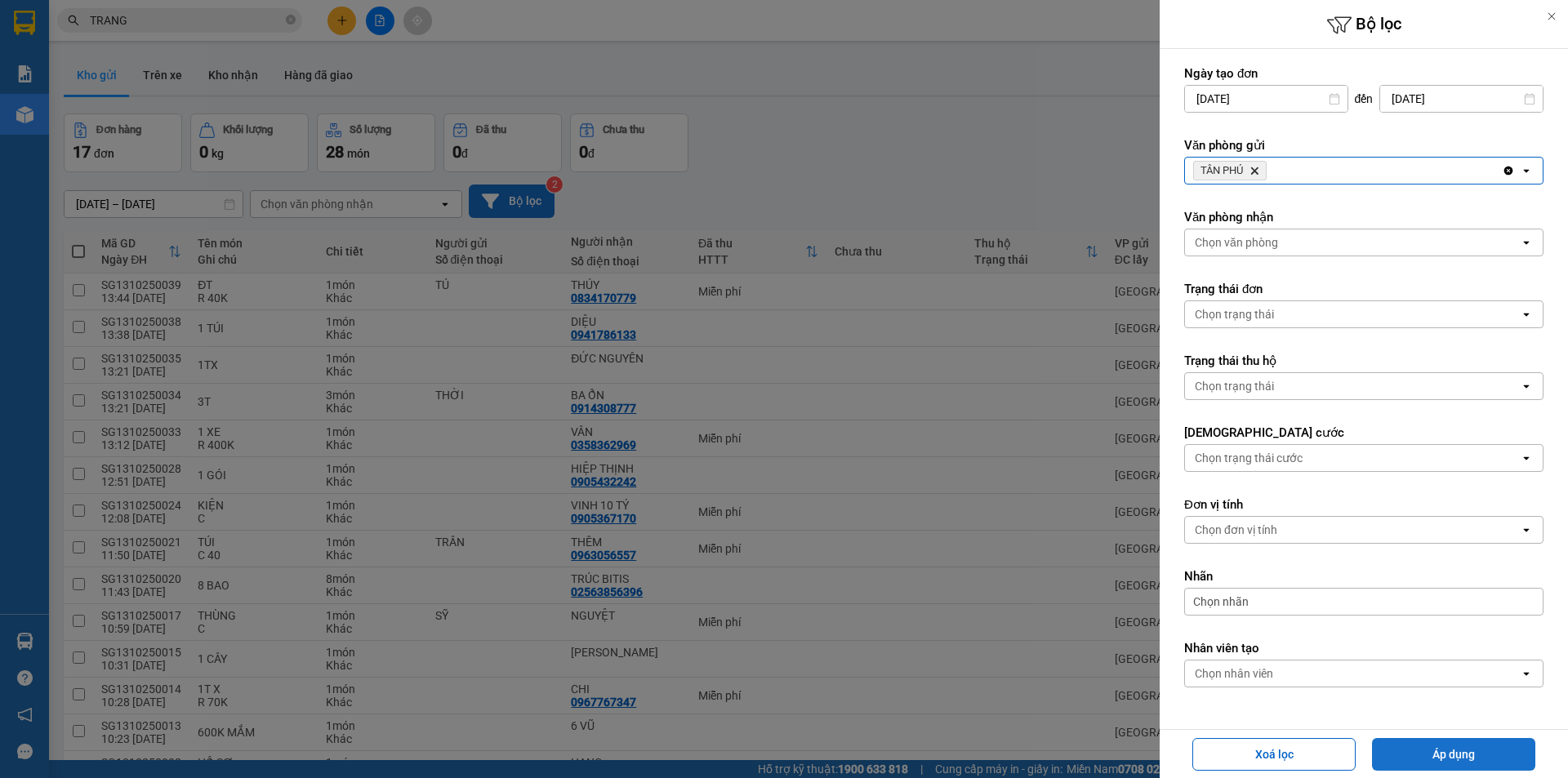
drag, startPoint x: 1473, startPoint y: 754, endPoint x: 1439, endPoint y: 739, distance: 37.2
click at [1472, 753] on button "Áp dụng" at bounding box center [1453, 754] width 163 height 33
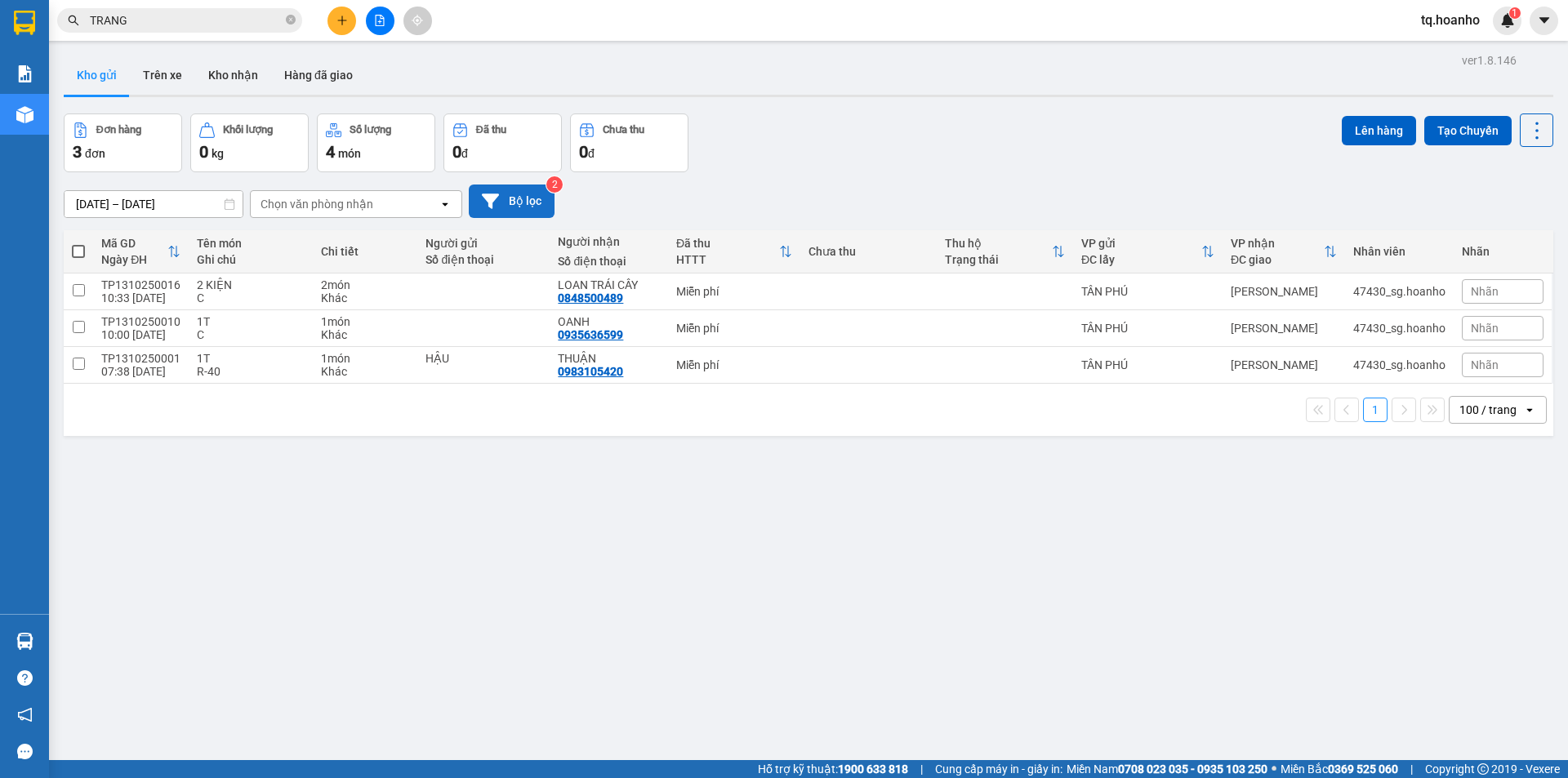
click at [499, 203] on button "Bộ lọc" at bounding box center [511, 201] width 86 height 34
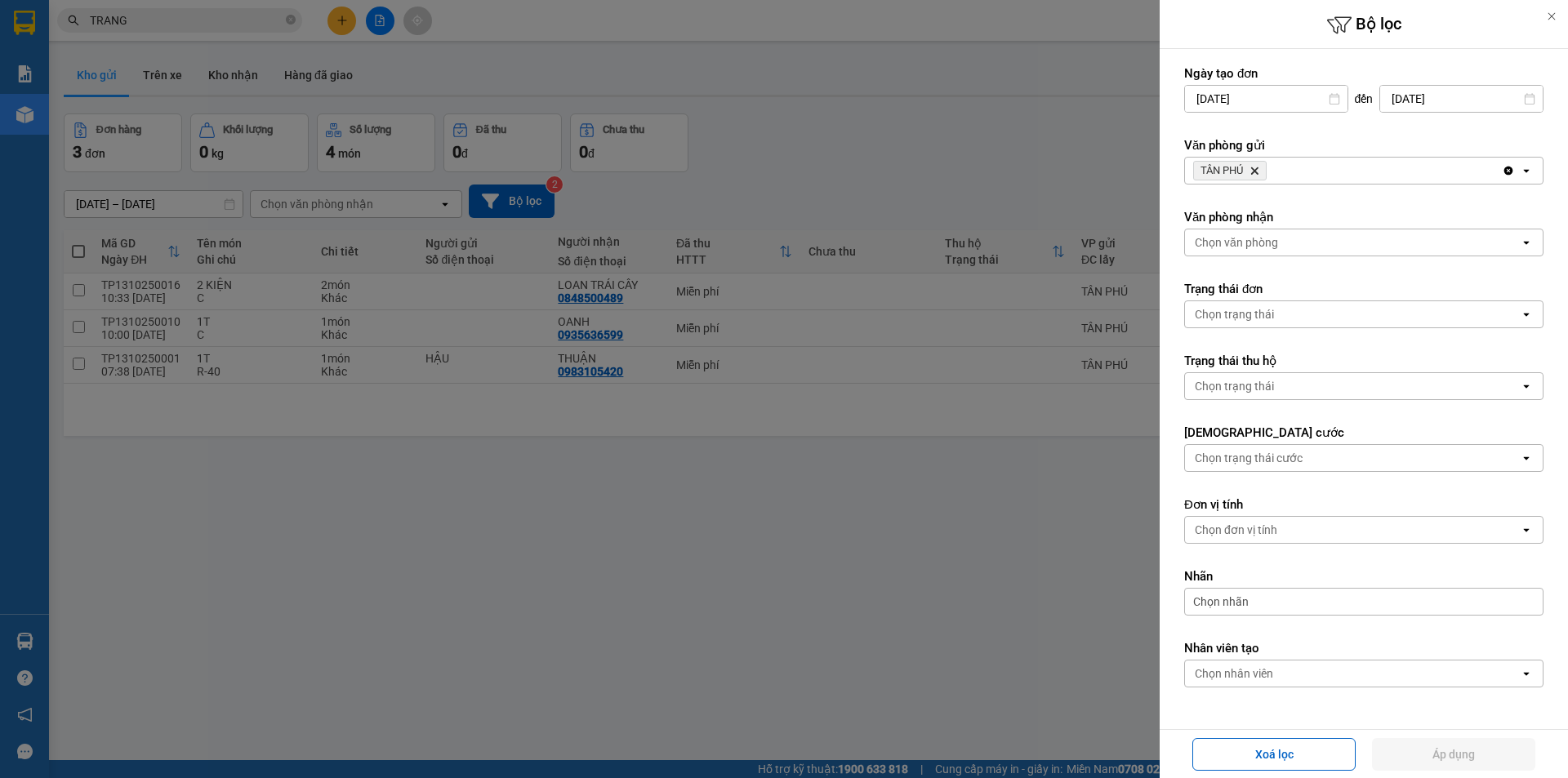
click at [1255, 174] on icon "TÂN PHÚ, close by backspace" at bounding box center [1255, 171] width 7 height 7
click at [1255, 174] on div "Chọn văn phòng" at bounding box center [1236, 170] width 83 height 16
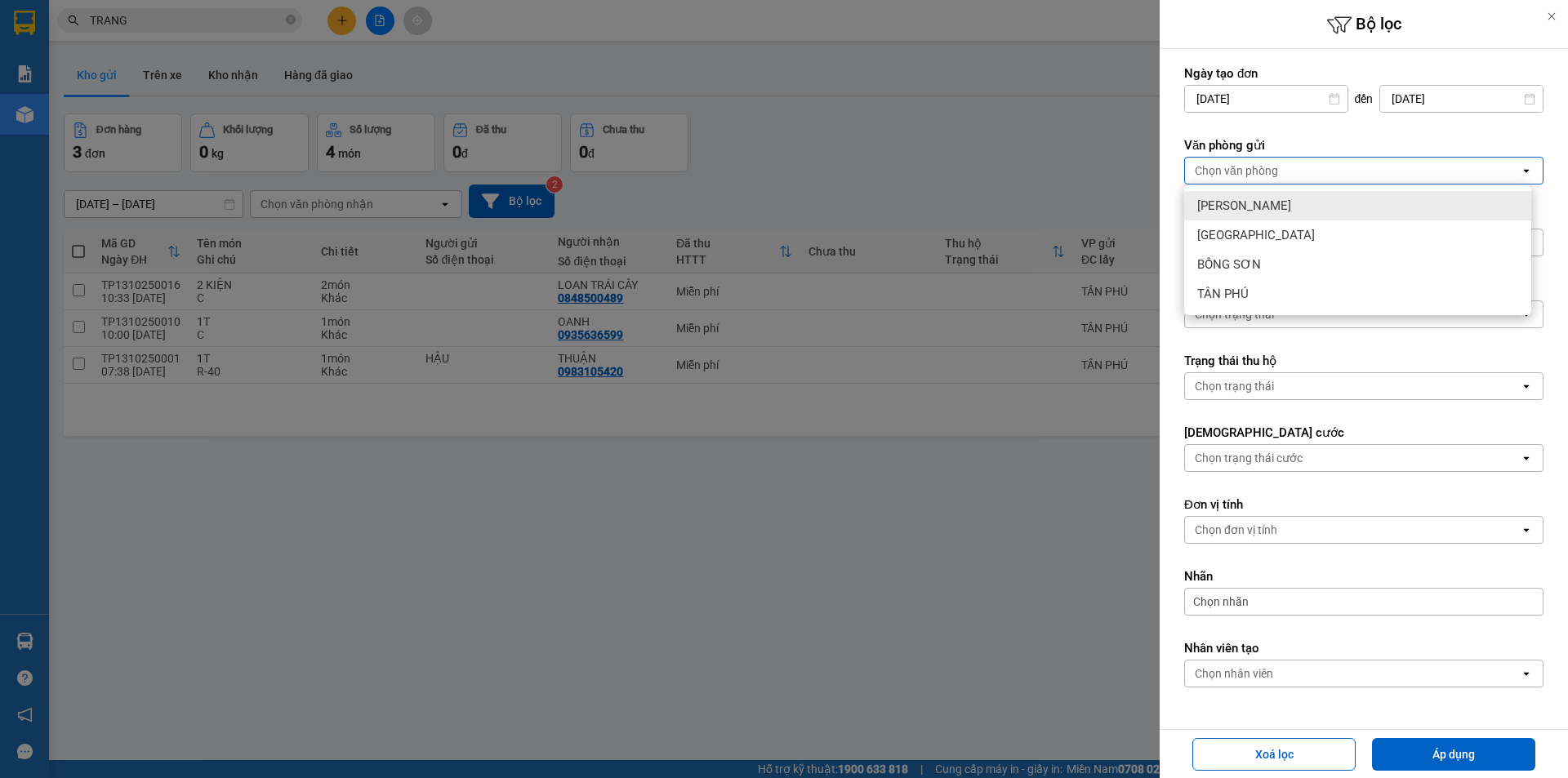
click at [1248, 196] on div "[PERSON_NAME]" at bounding box center [1357, 205] width 347 height 29
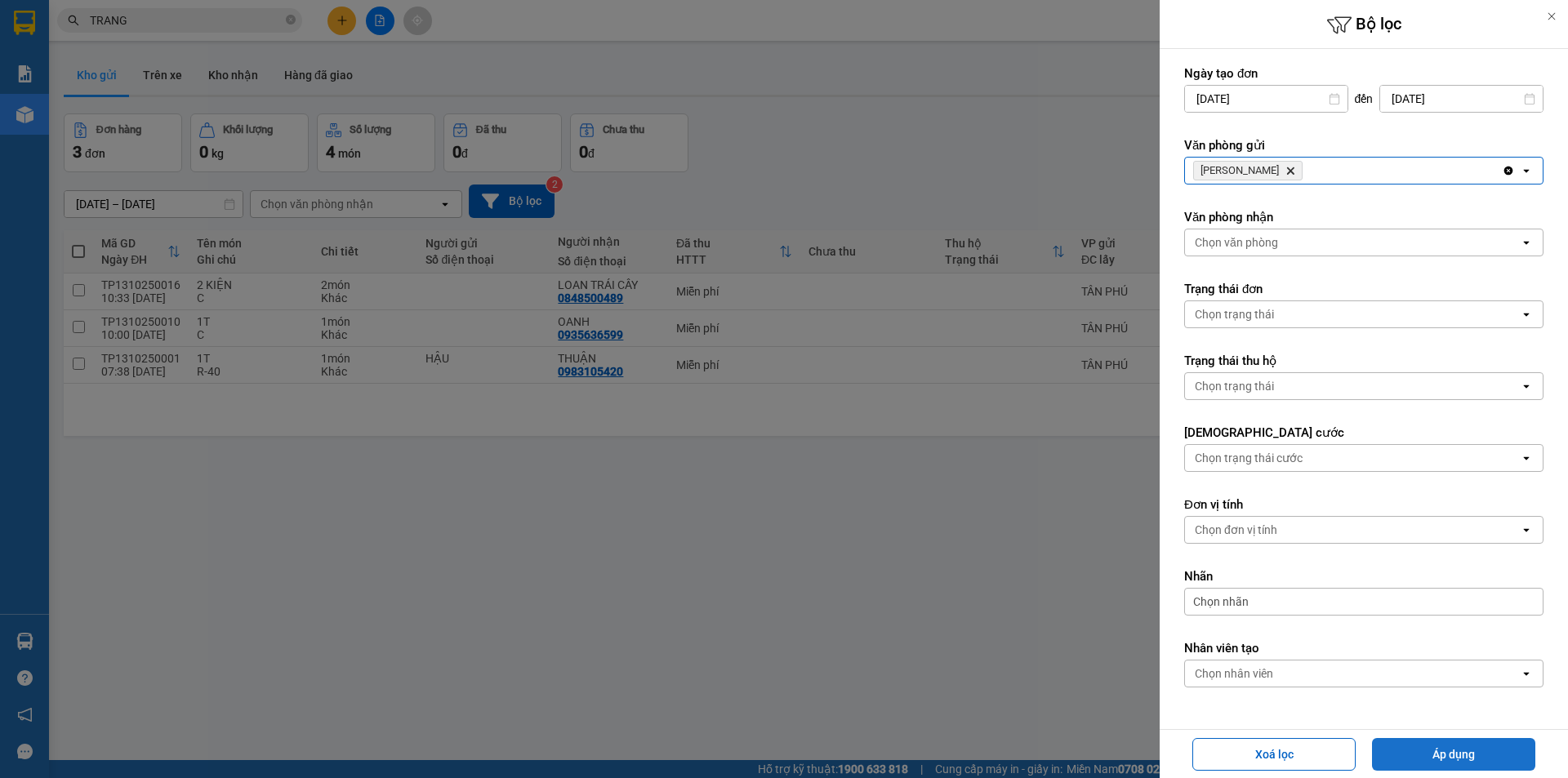
click at [1465, 748] on button "Áp dụng" at bounding box center [1453, 754] width 163 height 33
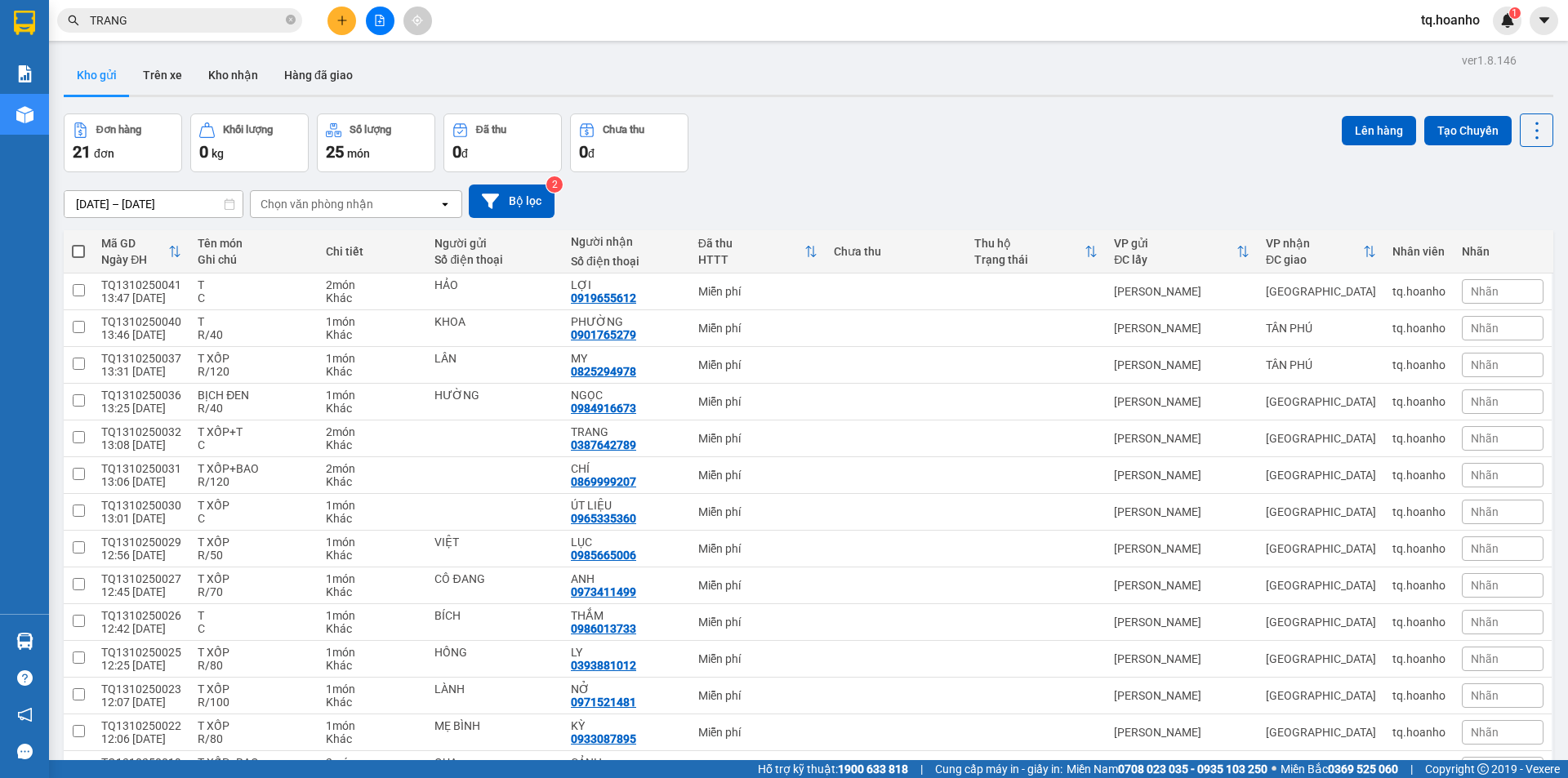
click at [830, 114] on div "ver 1.8.146 Kho gửi Trên xe Kho nhận Hàng đã giao Đơn hàng 21 đơn Khối lượng 0 …" at bounding box center [809, 576] width 1503 height 1055
click at [350, 20] on button at bounding box center [342, 20] width 28 height 28
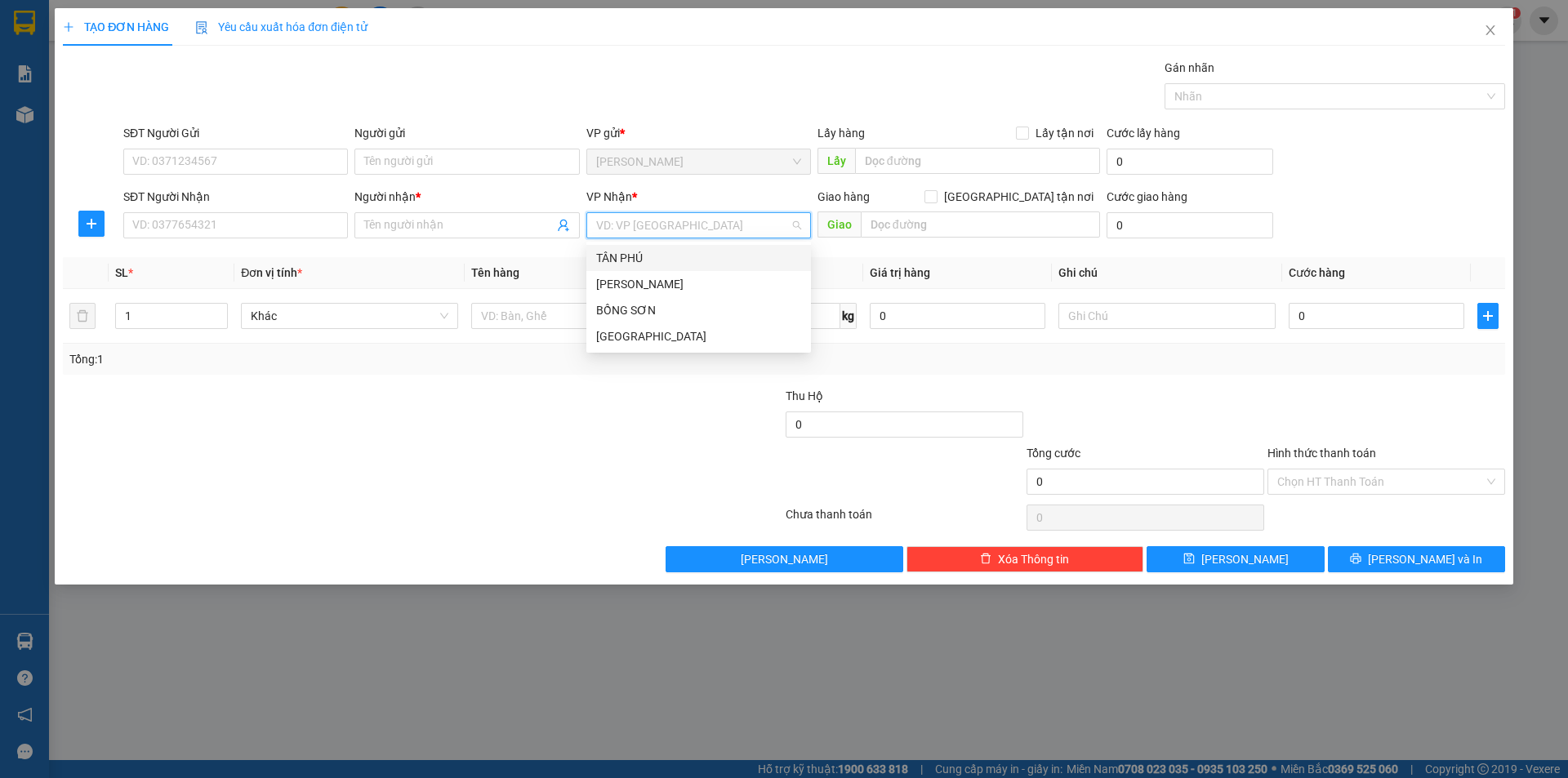
click at [607, 220] on input "search" at bounding box center [692, 225] width 193 height 25
click at [491, 325] on input "text" at bounding box center [580, 316] width 217 height 26
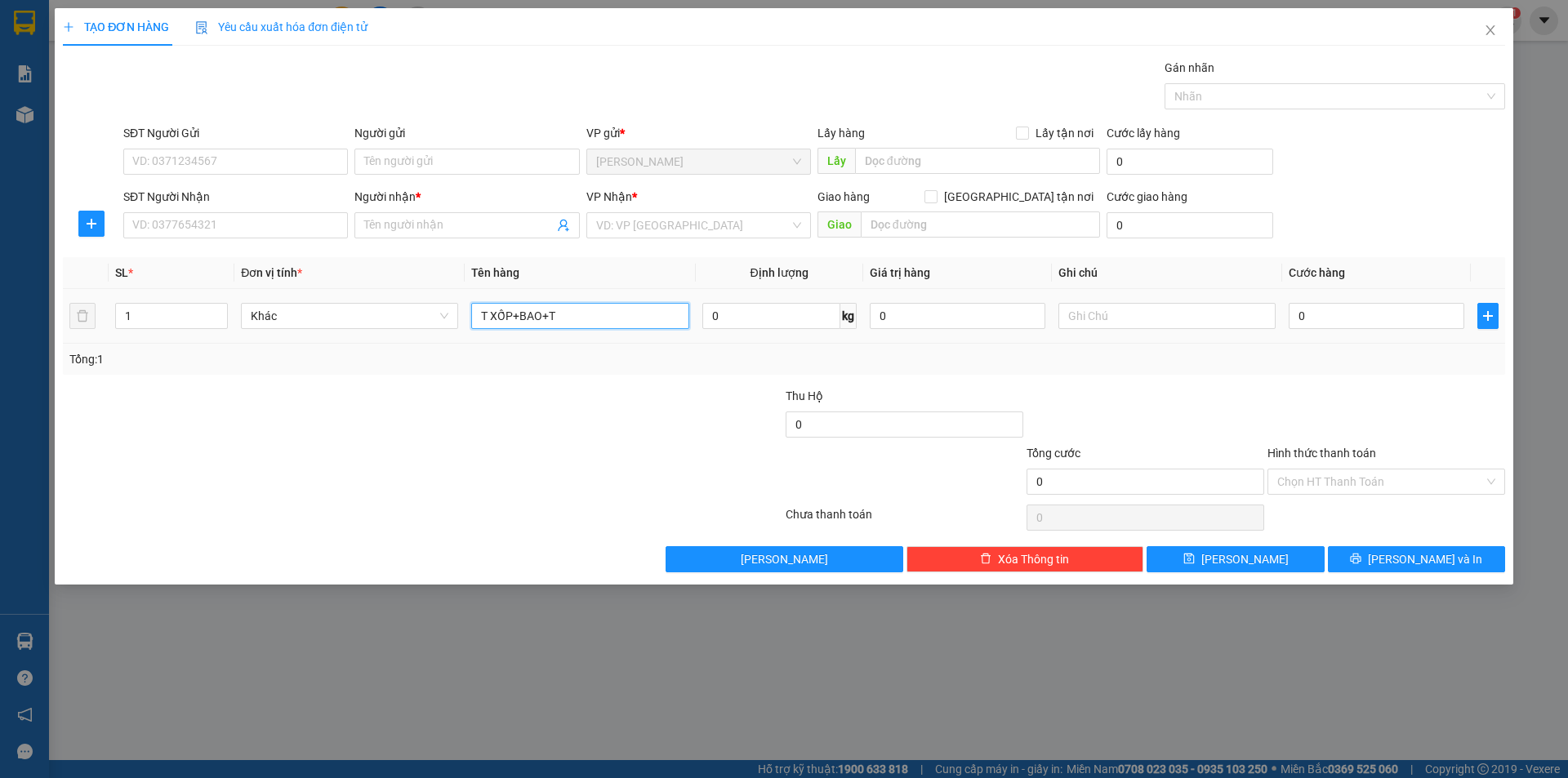
type input "T XỐP+BAO+T"
click at [230, 301] on td "1" at bounding box center [171, 316] width 125 height 55
click at [221, 313] on icon "up" at bounding box center [219, 313] width 5 height 5
type input "3"
click at [226, 311] on span "Increase Value" at bounding box center [218, 311] width 18 height 15
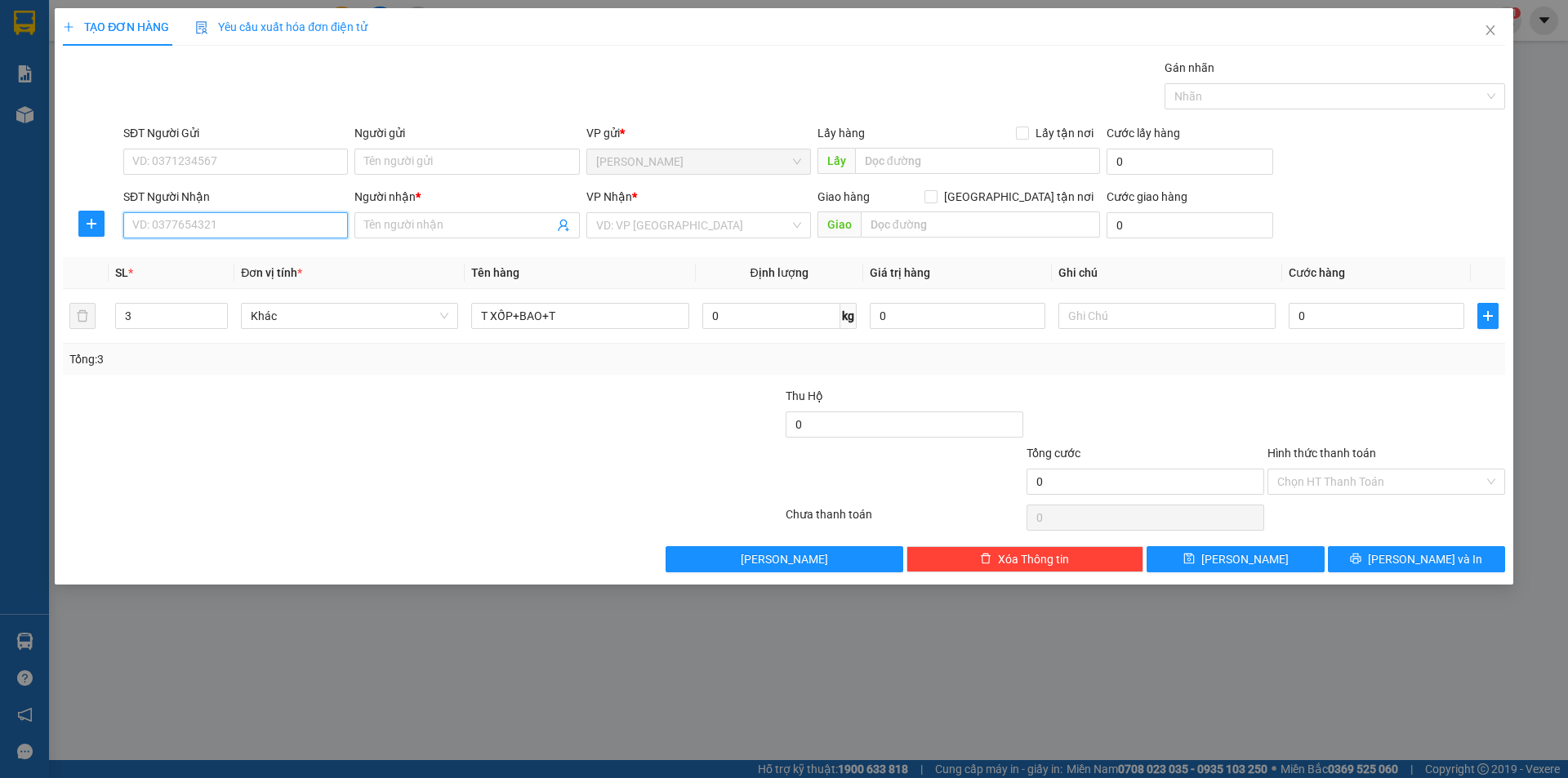
click at [333, 216] on input "SĐT Người Nhận" at bounding box center [236, 225] width 224 height 26
click at [254, 250] on div "0985755165 - VINH SA" at bounding box center [236, 258] width 205 height 18
type input "0985755165"
type input "VINH SA"
type input "0985755165"
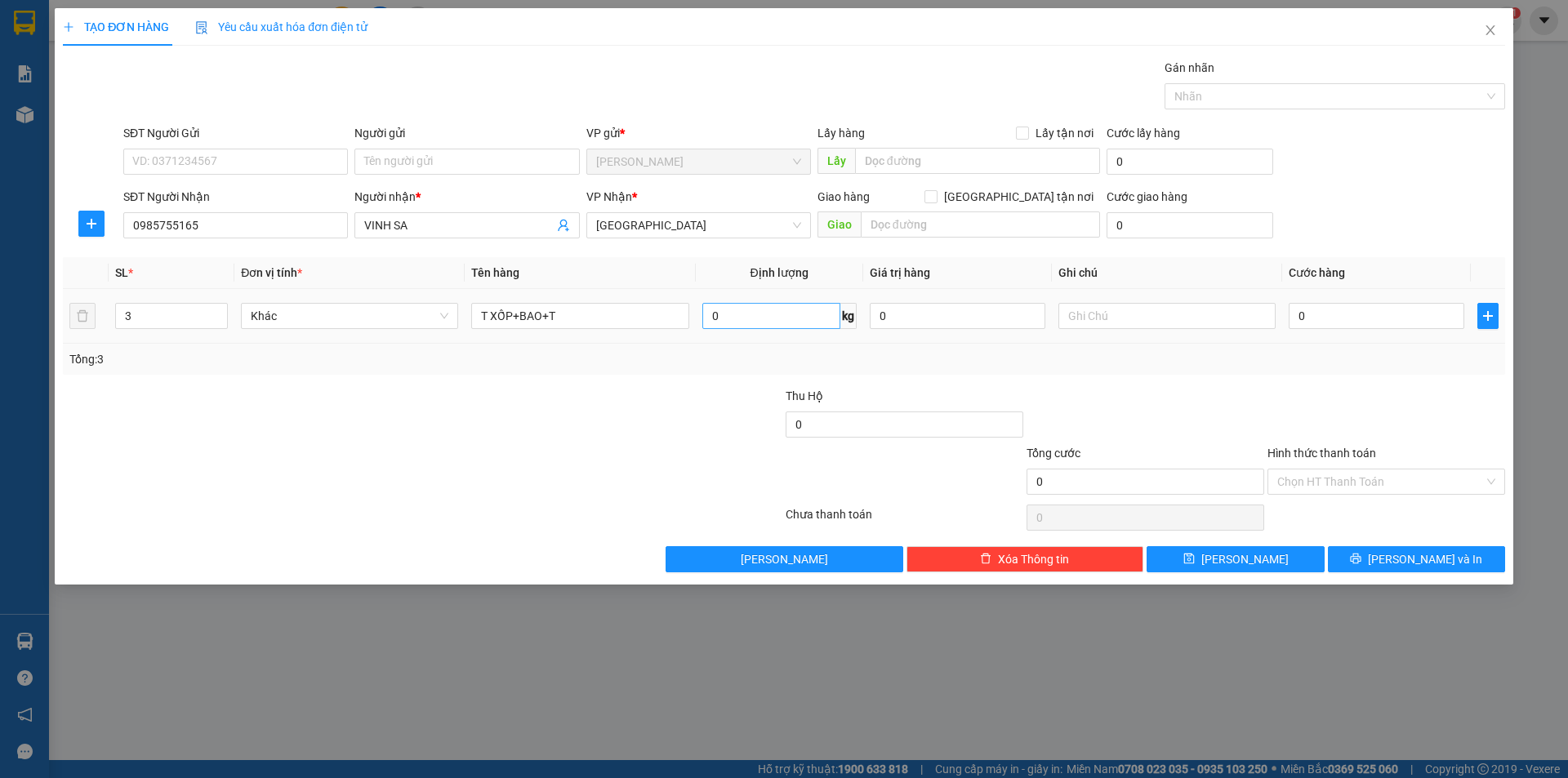
drag, startPoint x: 416, startPoint y: 480, endPoint x: 810, endPoint y: 323, distance: 424.1
click at [479, 449] on div at bounding box center [302, 472] width 482 height 57
click at [1107, 319] on input "text" at bounding box center [1167, 316] width 217 height 26
type input "C"
click at [1240, 397] on div at bounding box center [1145, 415] width 241 height 57
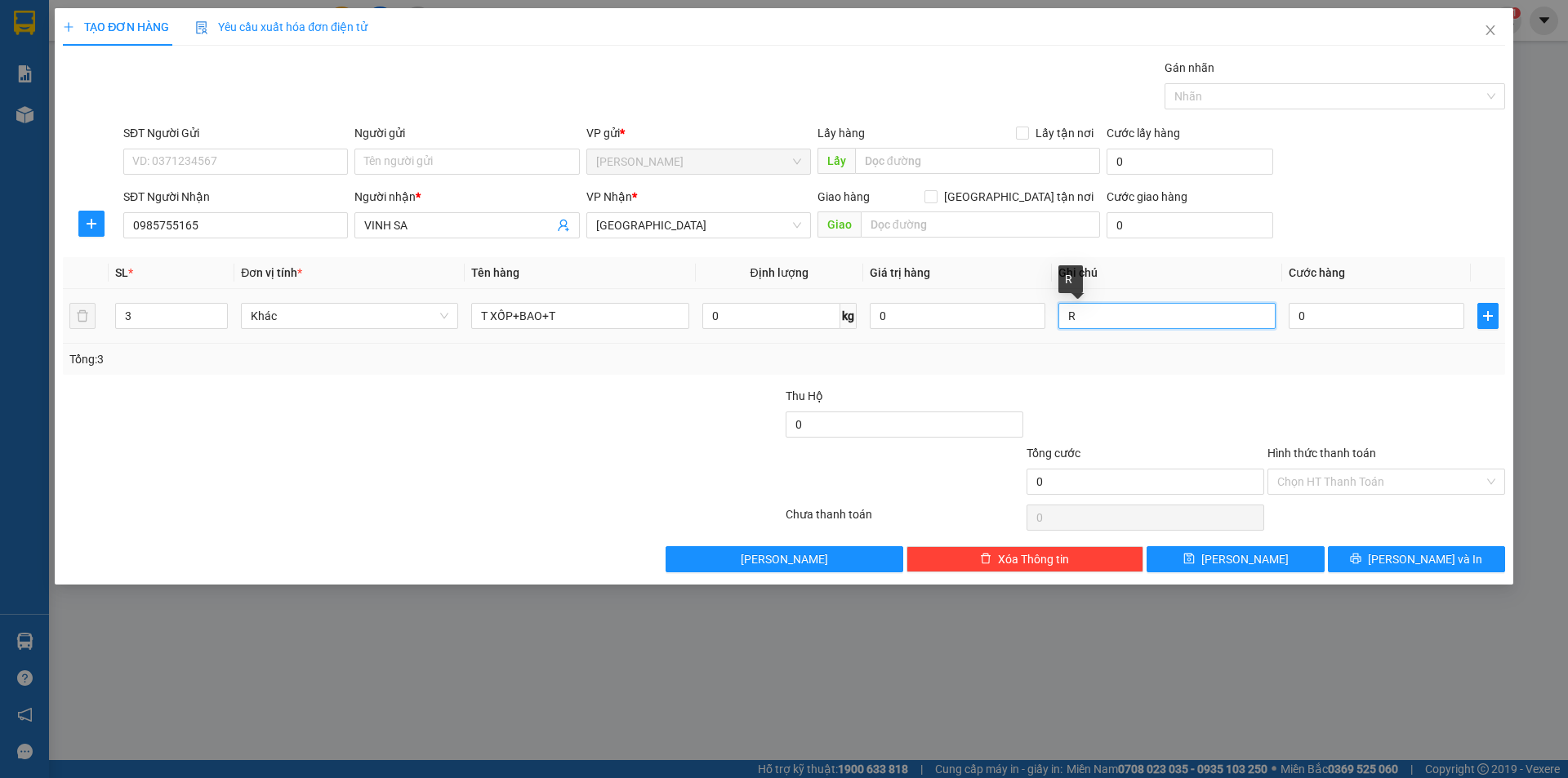
click at [1193, 320] on input "R" at bounding box center [1167, 316] width 217 height 26
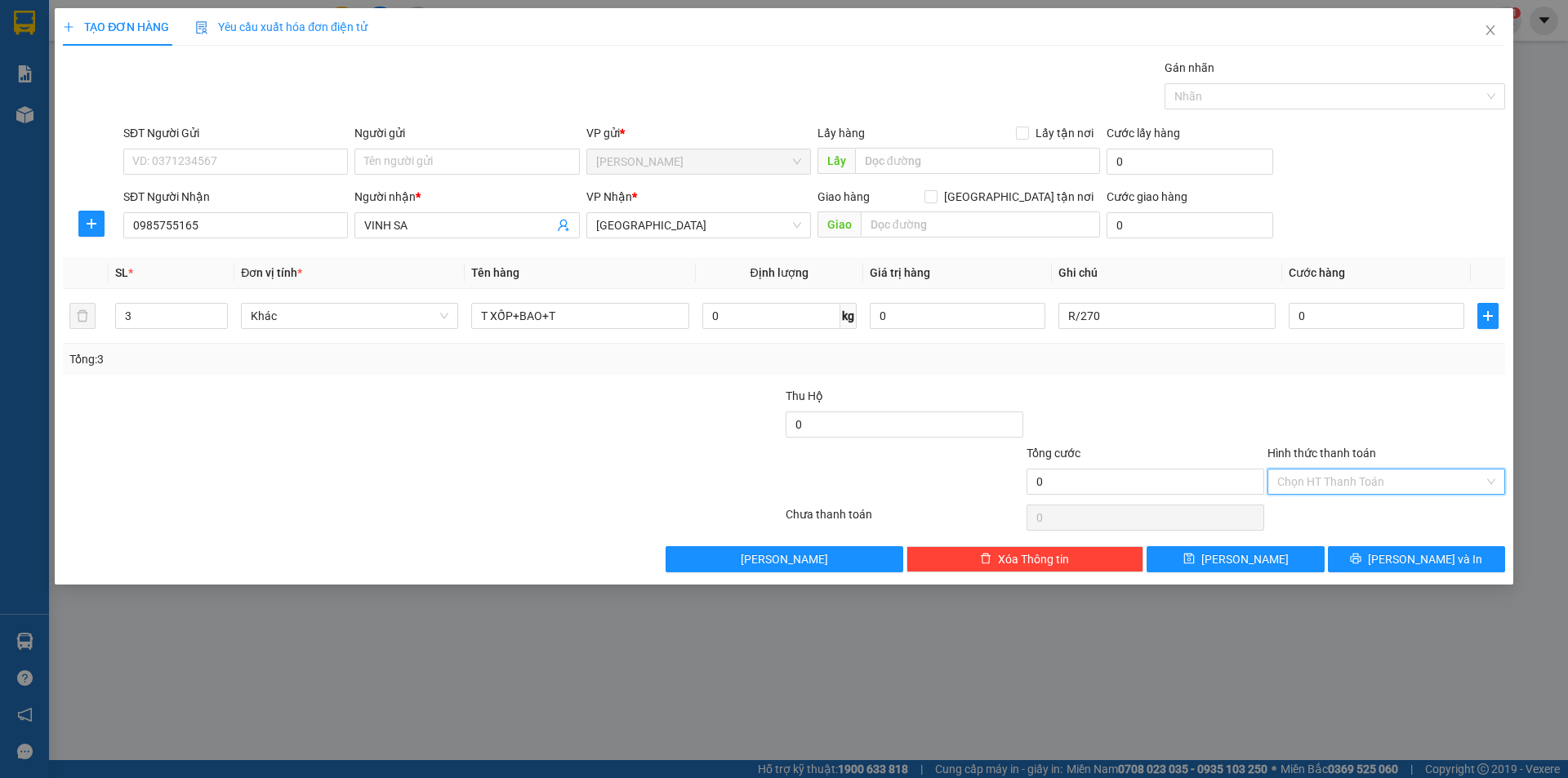
click at [1300, 478] on input "Hình thức thanh toán" at bounding box center [1381, 482] width 207 height 25
click at [1303, 526] on div "Tại văn phòng" at bounding box center [1385, 515] width 237 height 26
click at [1356, 556] on button "[PERSON_NAME] và In" at bounding box center [1416, 560] width 177 height 26
click at [1373, 483] on span "Tại văn phòng" at bounding box center [1386, 482] width 218 height 25
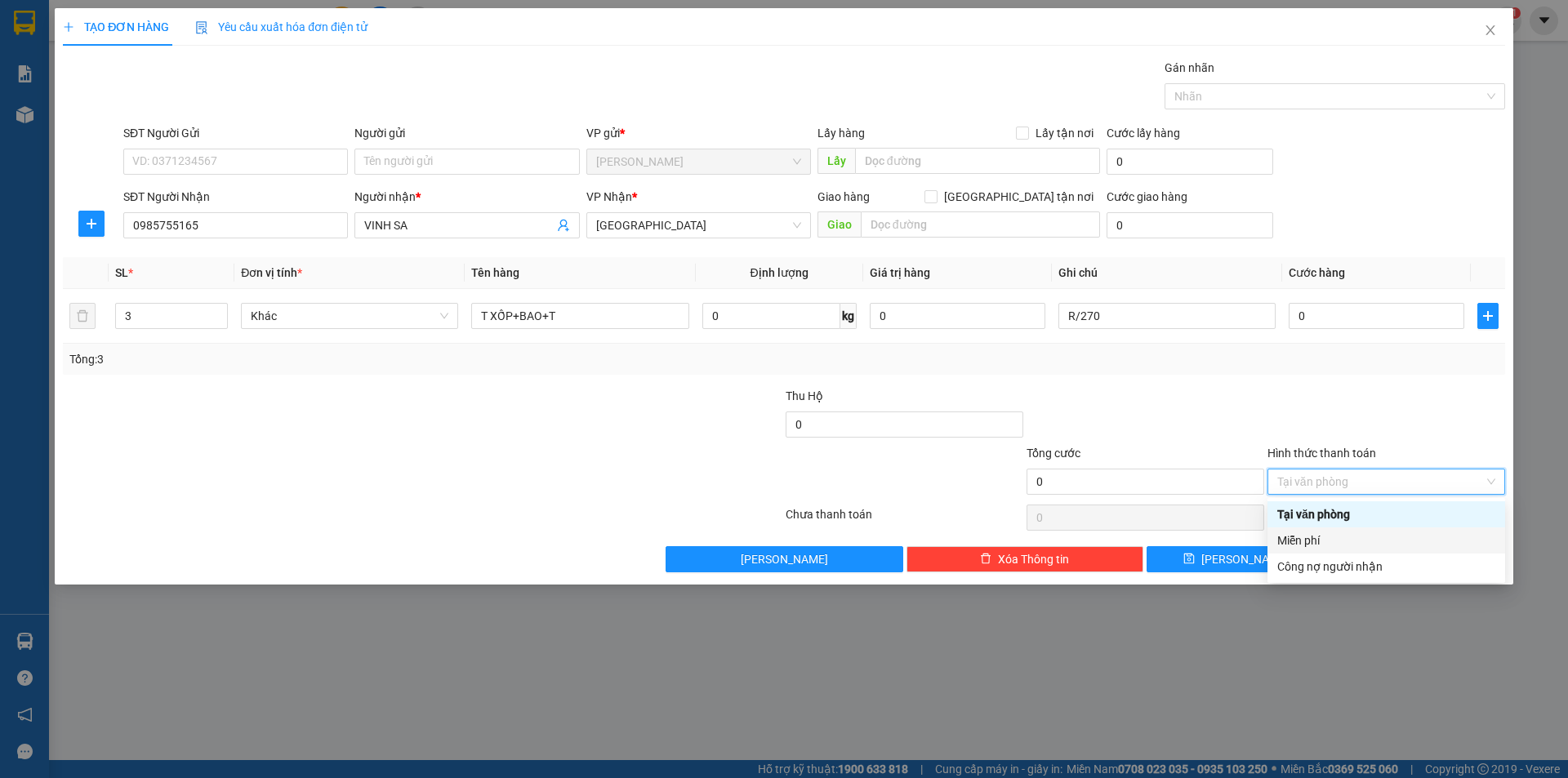
click at [1310, 531] on div "Miễn phí" at bounding box center [1385, 541] width 237 height 26
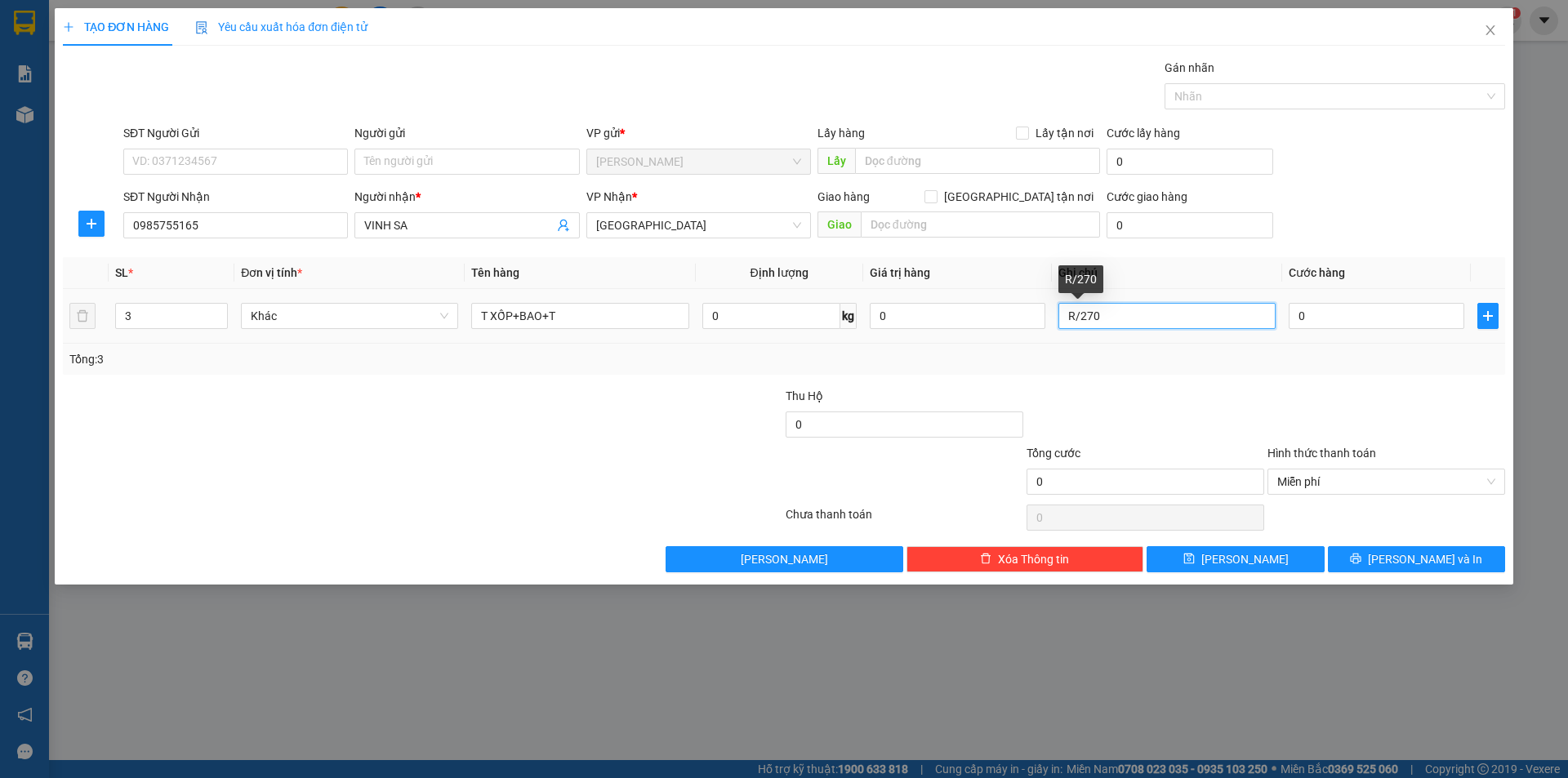
click at [1181, 316] on input "R/270" at bounding box center [1167, 316] width 217 height 26
type input "R/270"
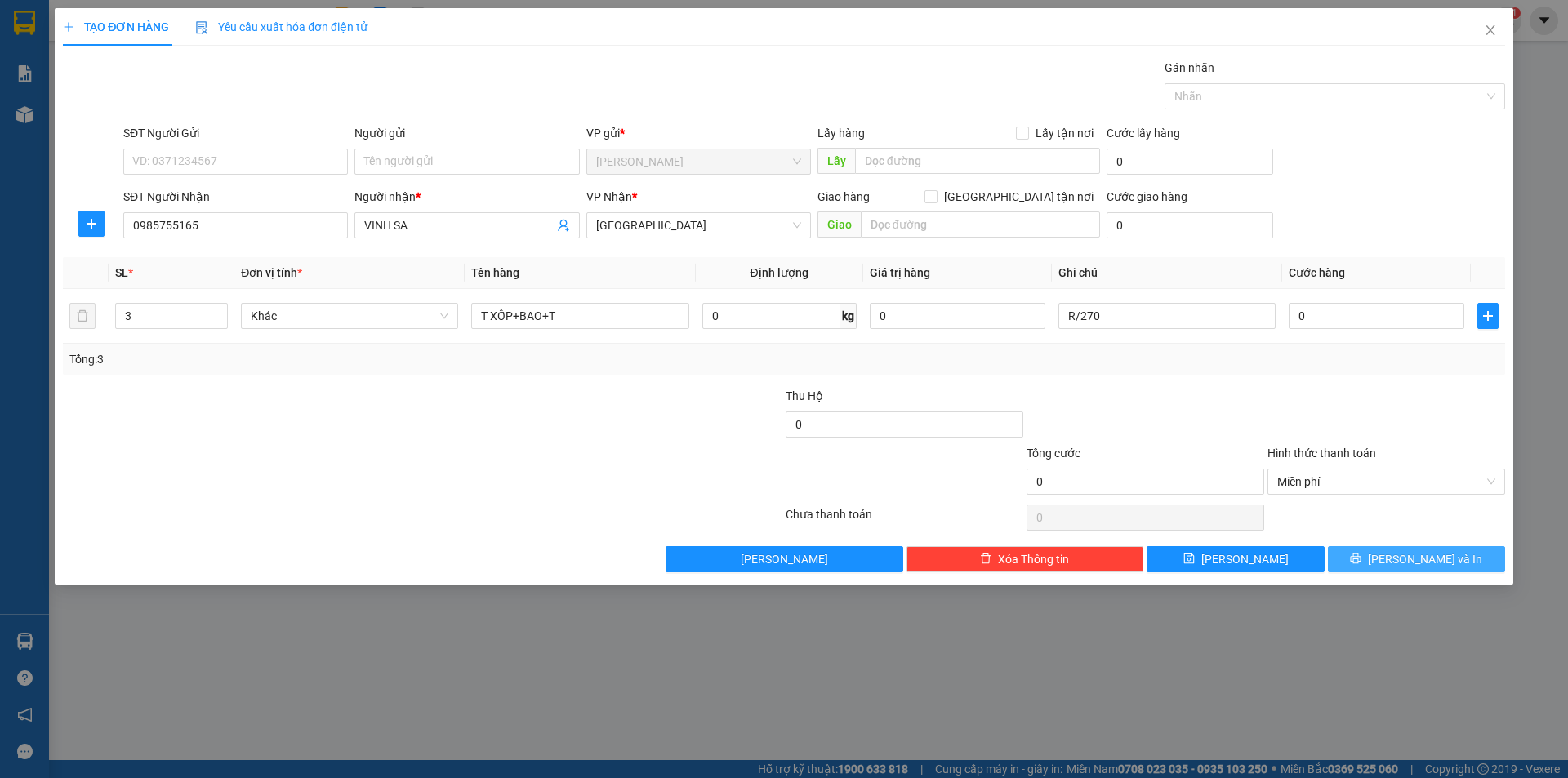
click at [1379, 549] on button "[PERSON_NAME] và In" at bounding box center [1416, 560] width 177 height 26
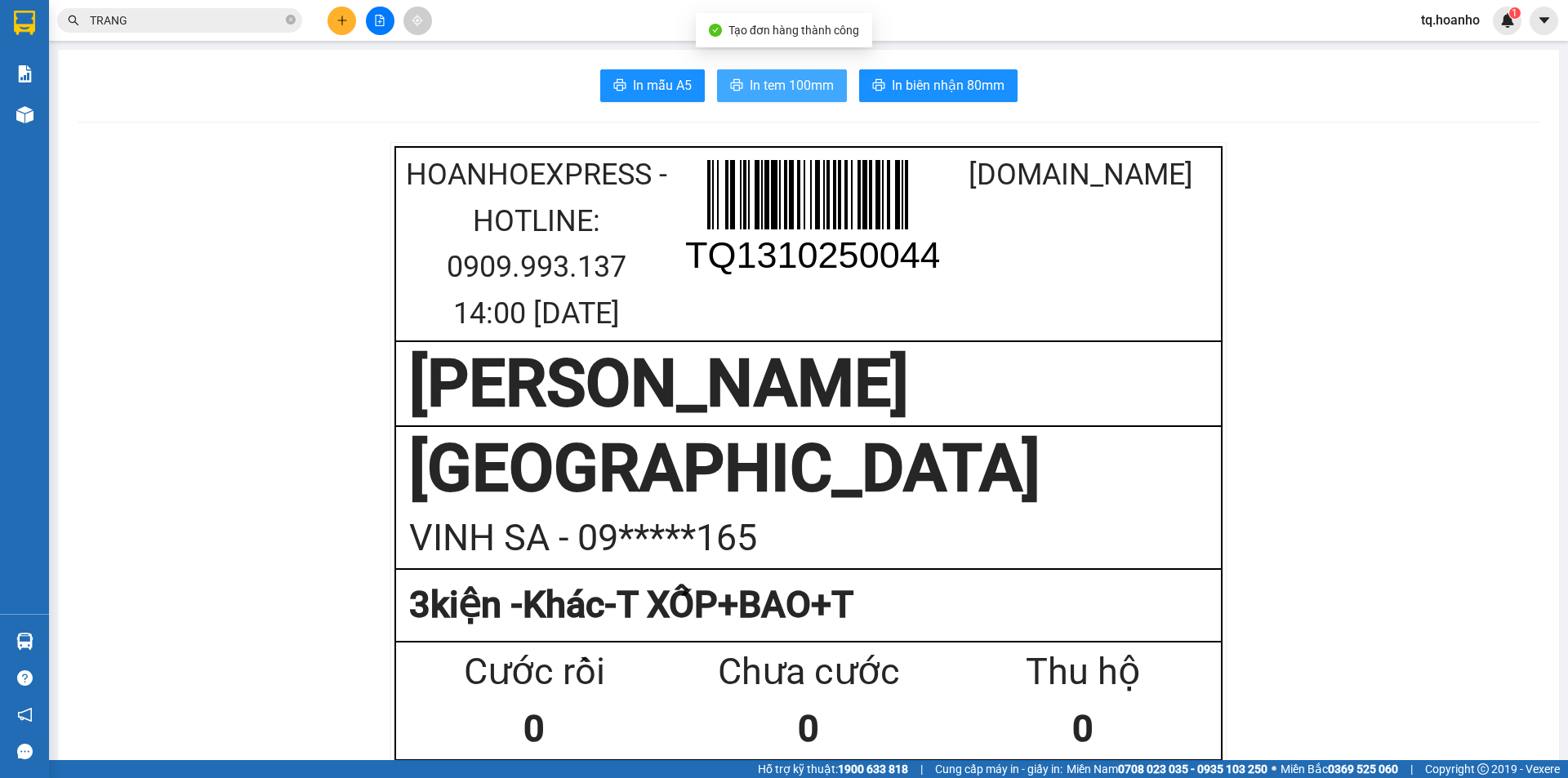
click at [743, 98] on button "In tem 100mm" at bounding box center [781, 86] width 130 height 33
click at [343, 27] on button at bounding box center [342, 20] width 28 height 28
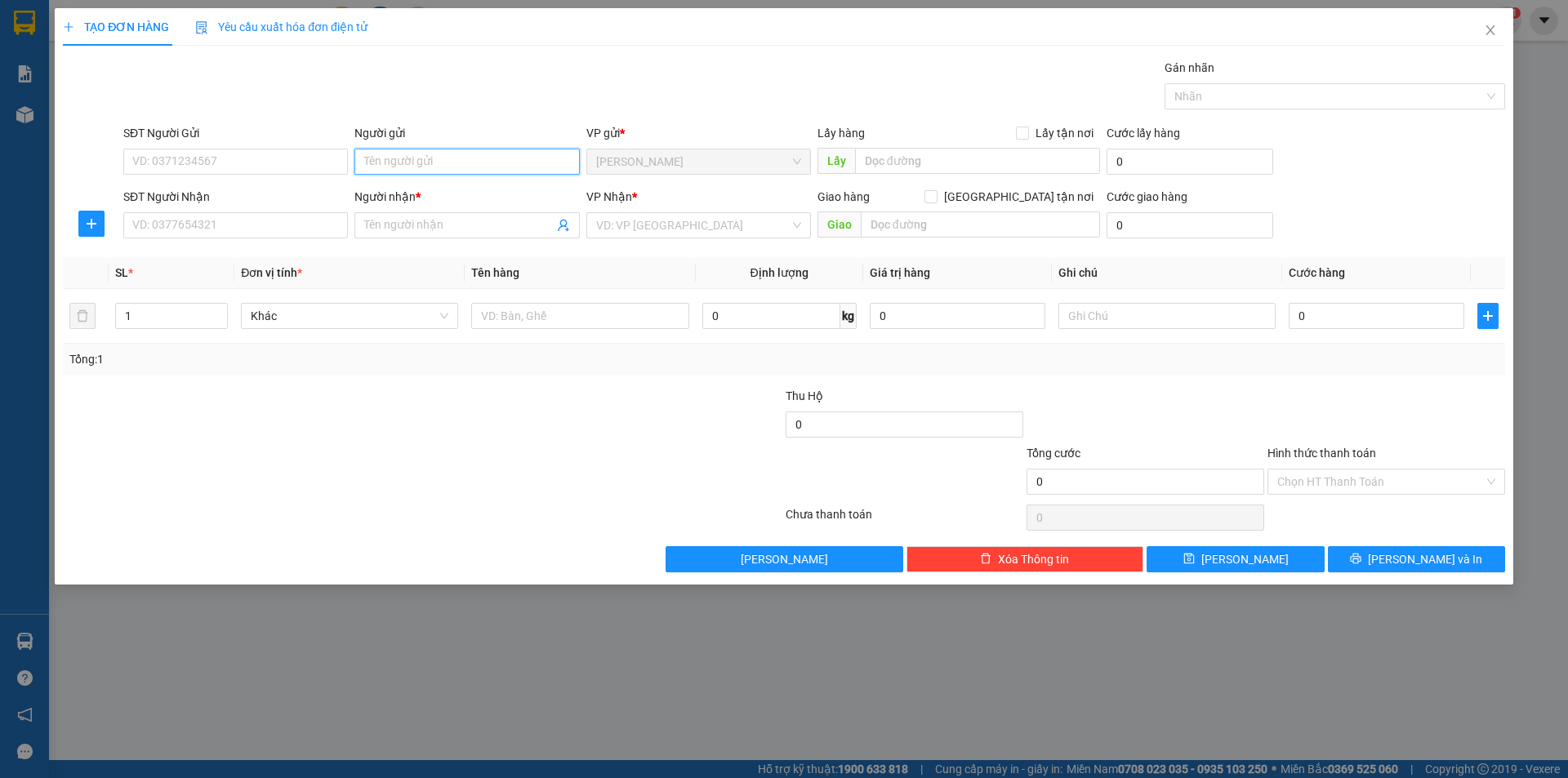
click at [501, 161] on input "Người gửi" at bounding box center [466, 162] width 224 height 26
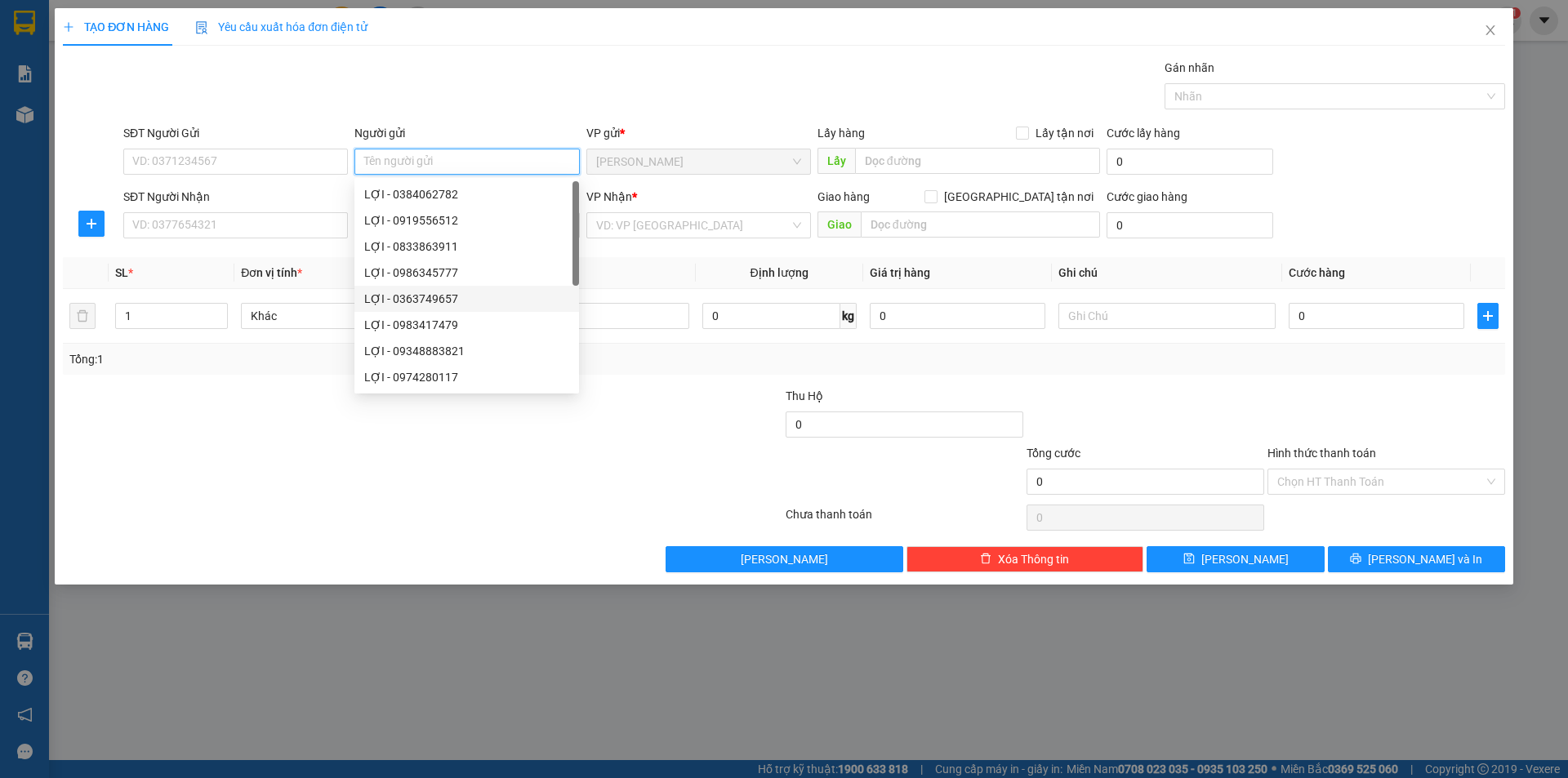
type input "R"
type input "TẸO"
click at [466, 491] on div at bounding box center [302, 472] width 482 height 57
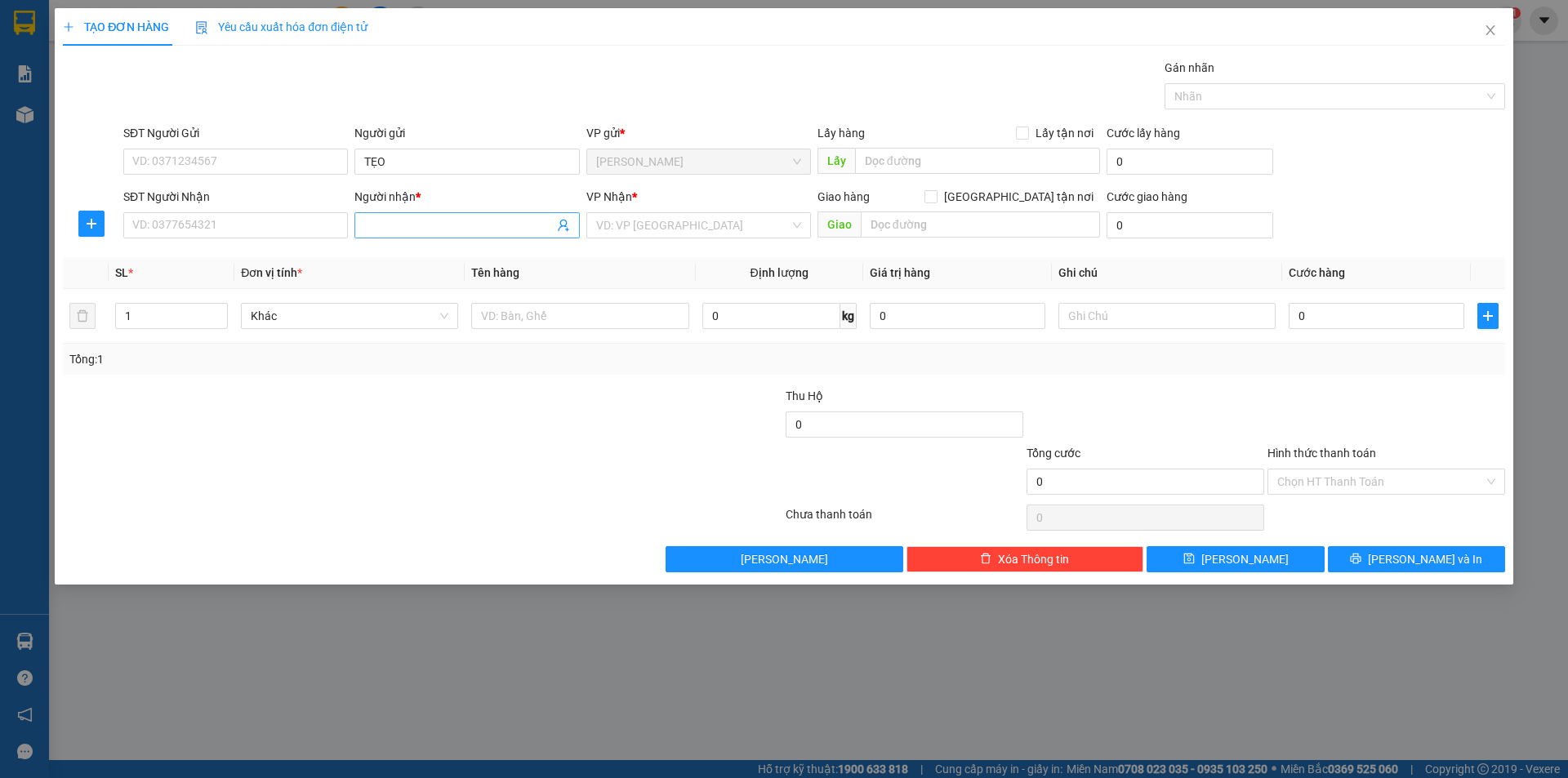
click at [436, 231] on input "Người nhận *" at bounding box center [459, 225] width 189 height 18
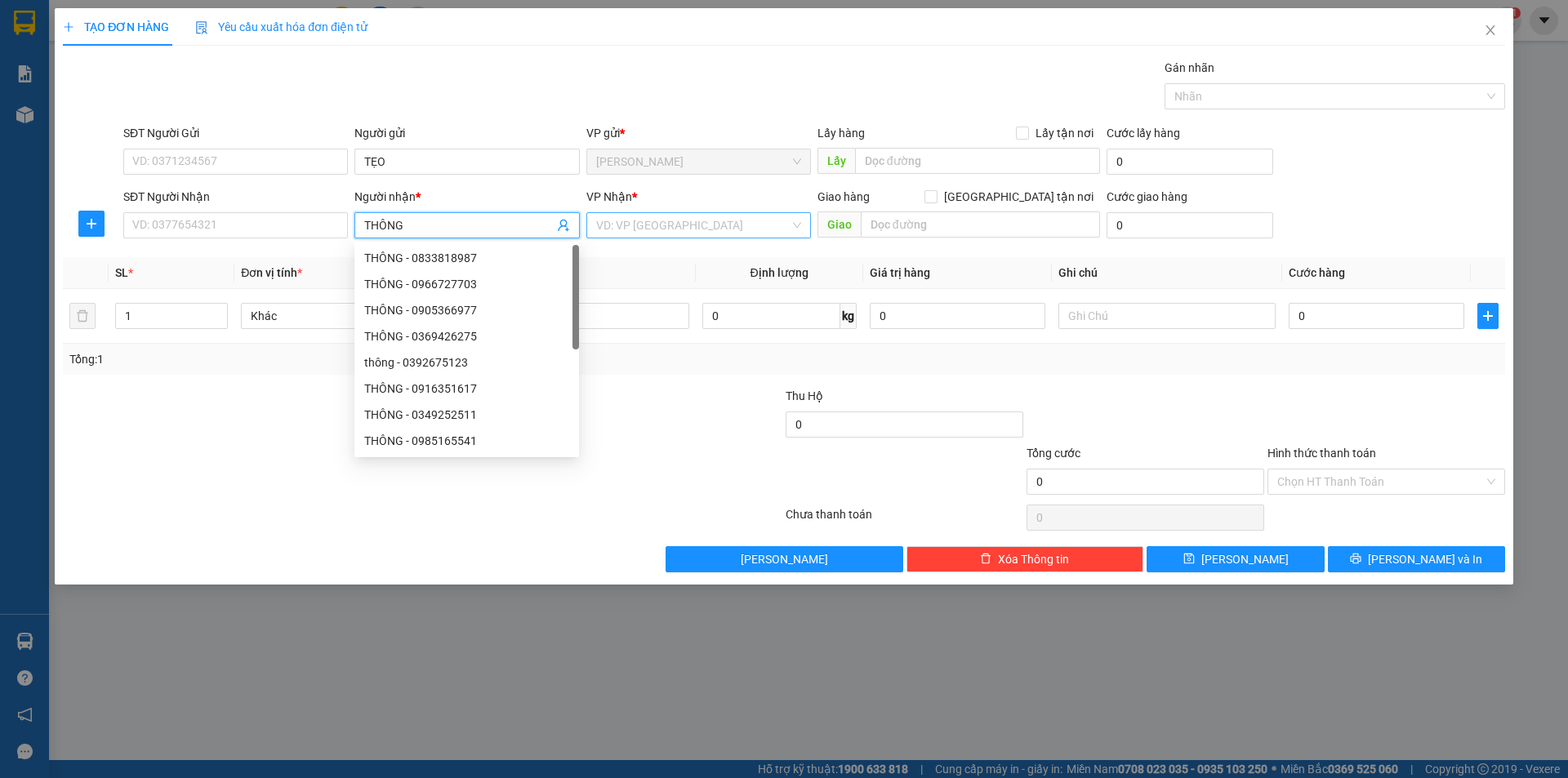
type input "THÔNG"
drag, startPoint x: 658, startPoint y: 230, endPoint x: 636, endPoint y: 250, distance: 29.7
click at [652, 226] on input "search" at bounding box center [692, 225] width 193 height 25
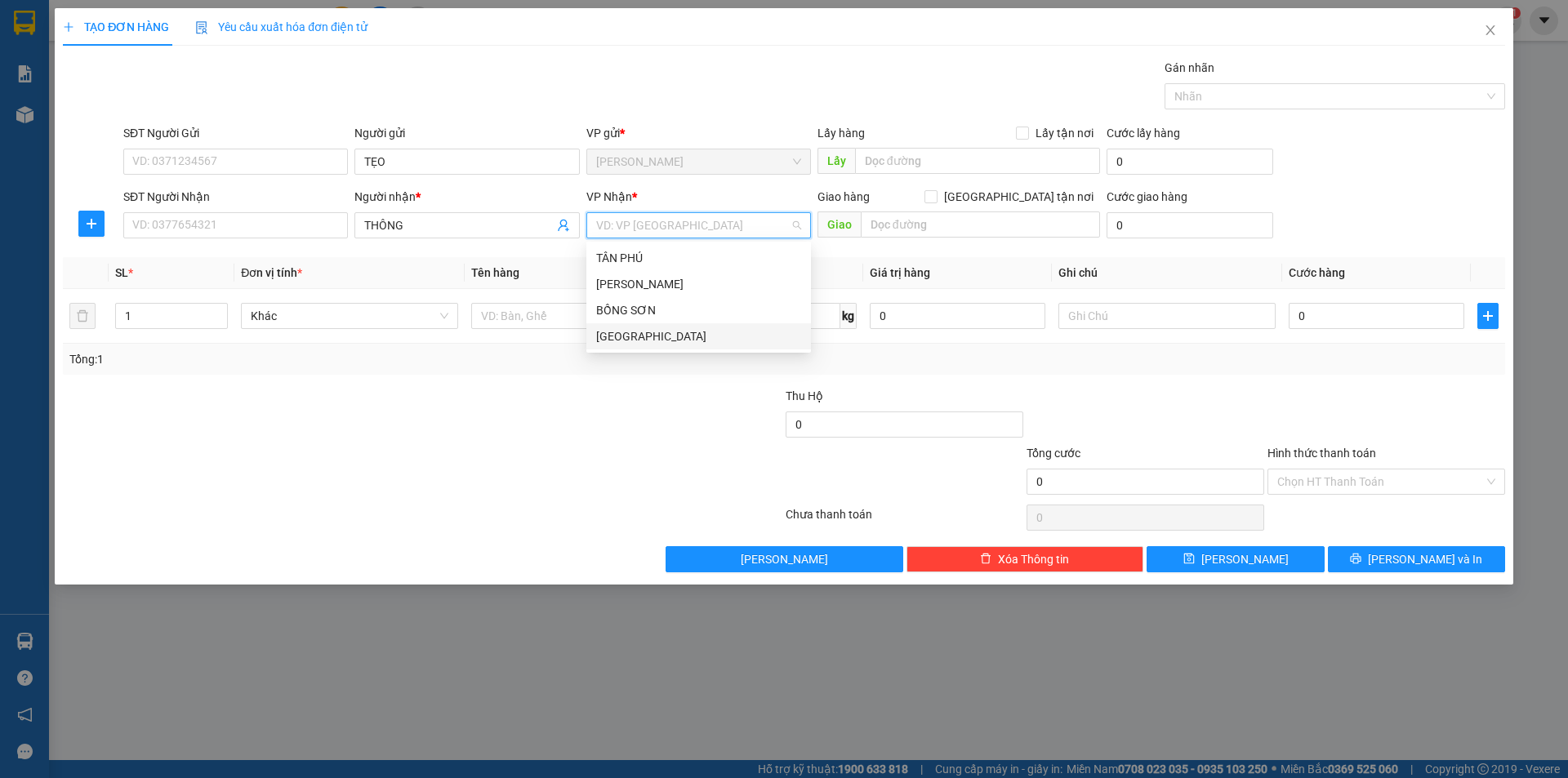
click at [637, 335] on div "[GEOGRAPHIC_DATA]" at bounding box center [698, 336] width 205 height 18
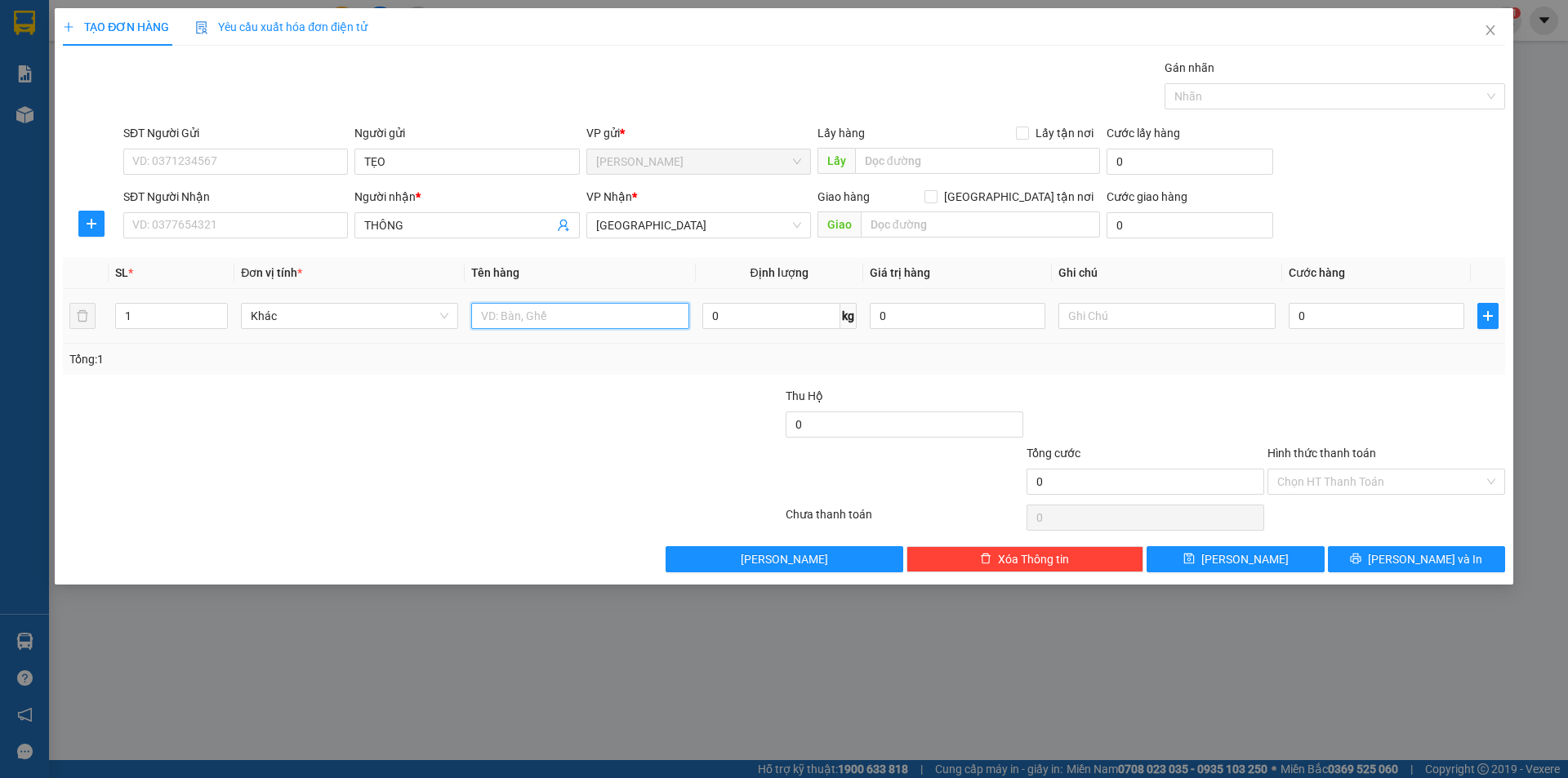
click at [547, 317] on input "text" at bounding box center [580, 316] width 217 height 26
type input "T +BAO"
type input "2"
click at [223, 307] on span "up" at bounding box center [218, 312] width 10 height 10
click at [1169, 324] on input "text" at bounding box center [1167, 316] width 217 height 26
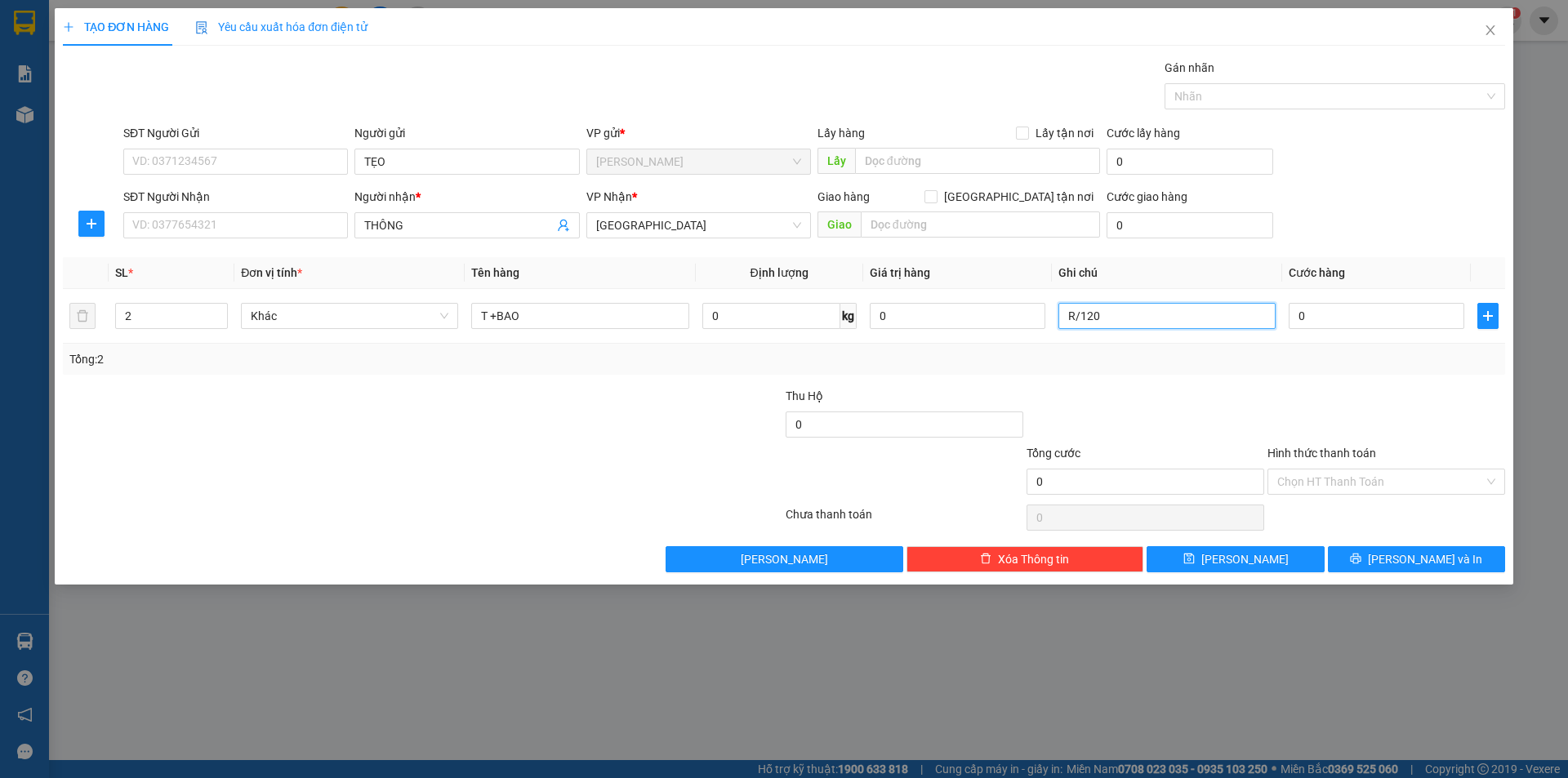
type input "R/120"
click at [1370, 498] on div "Hình thức thanh toán Chọn HT Thanh Toán" at bounding box center [1385, 472] width 237 height 57
drag, startPoint x: 1373, startPoint y: 481, endPoint x: 1356, endPoint y: 496, distance: 22.7
click at [1357, 495] on div "Hình thức thanh toán Chọn HT Thanh Toán" at bounding box center [1385, 472] width 237 height 57
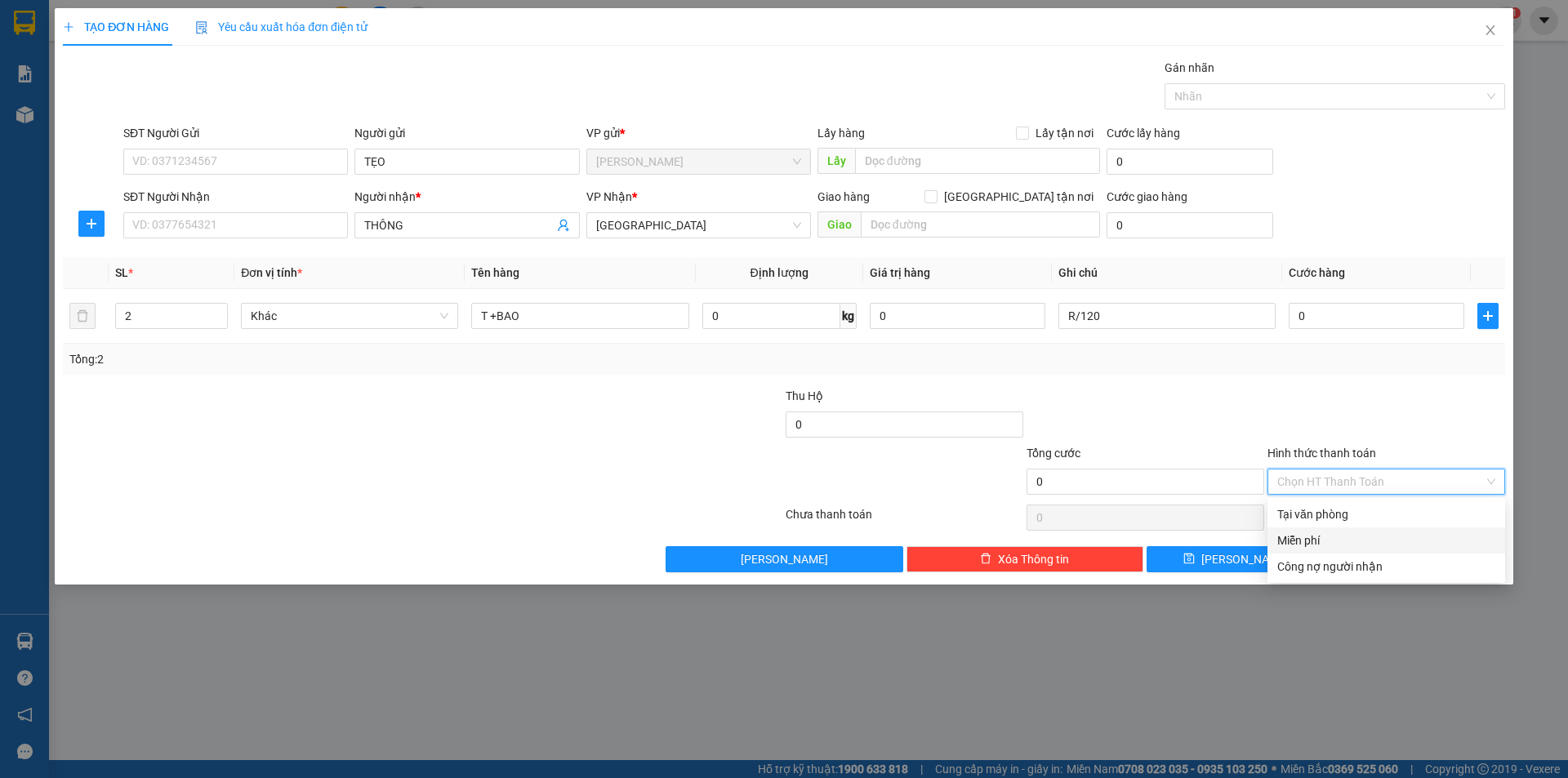
click at [1338, 539] on div "Miễn phí" at bounding box center [1386, 540] width 218 height 18
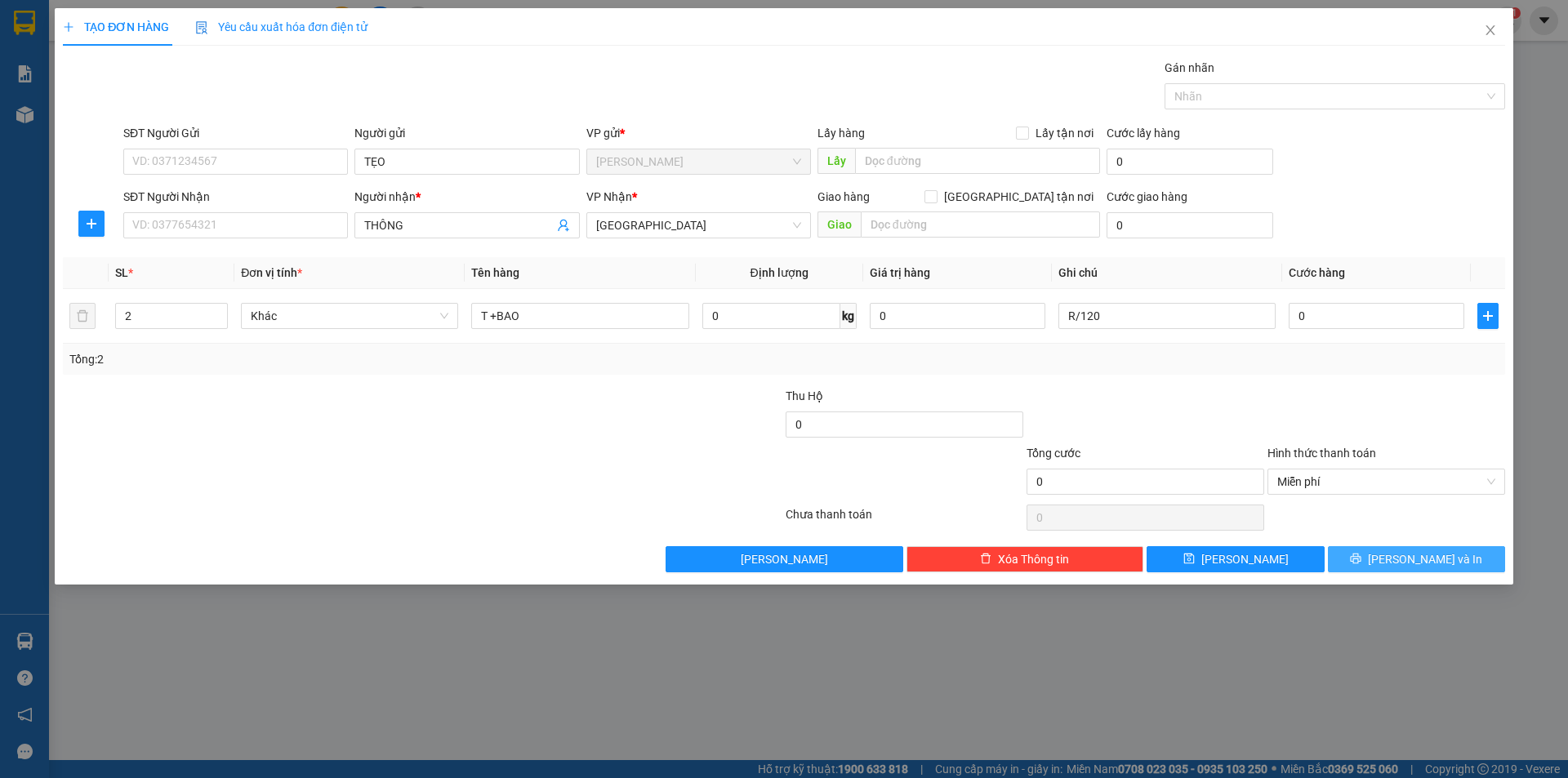
click at [1358, 553] on button "[PERSON_NAME] và In" at bounding box center [1416, 560] width 177 height 26
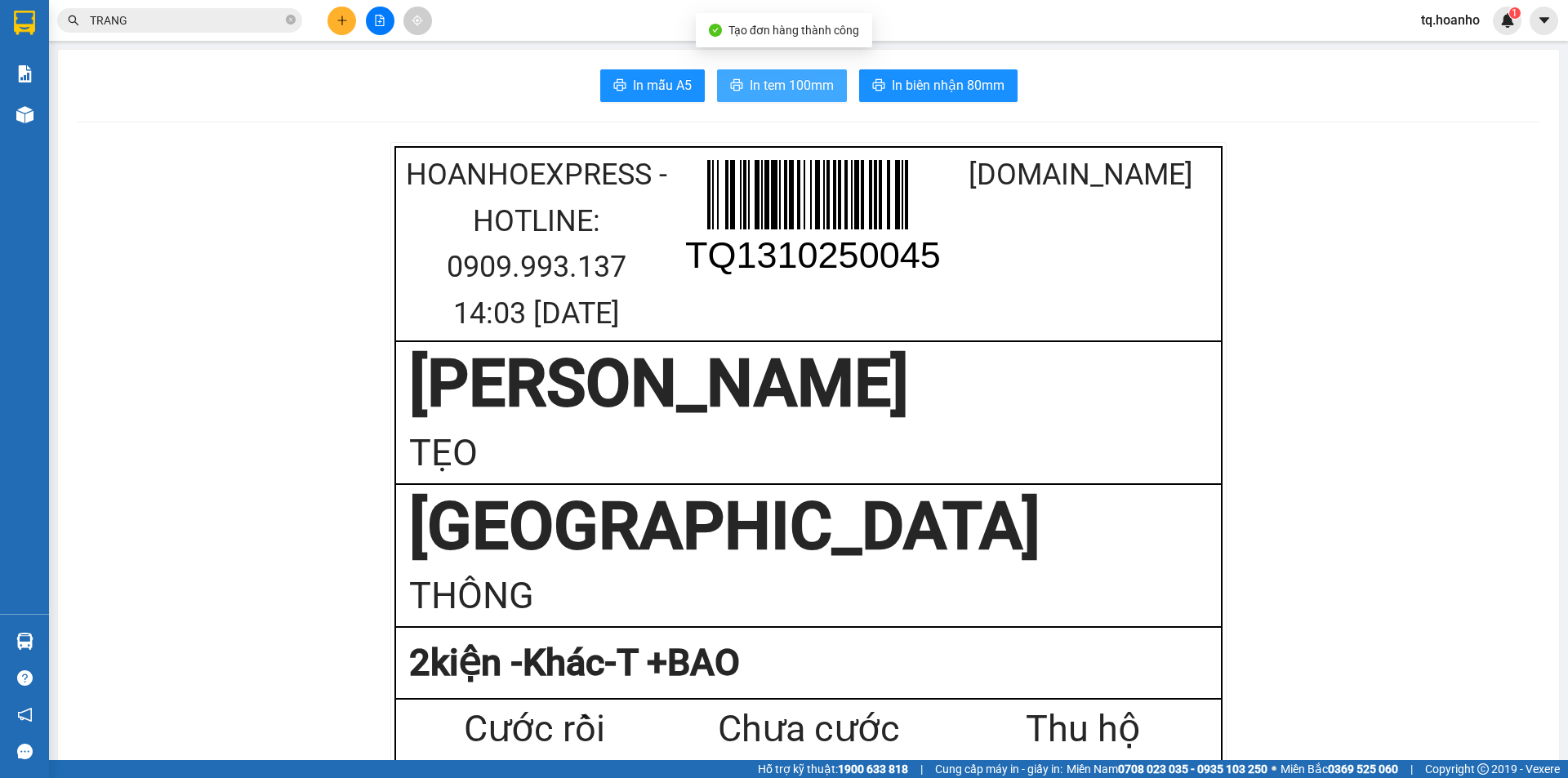
click at [760, 84] on span "In tem 100mm" at bounding box center [791, 85] width 84 height 20
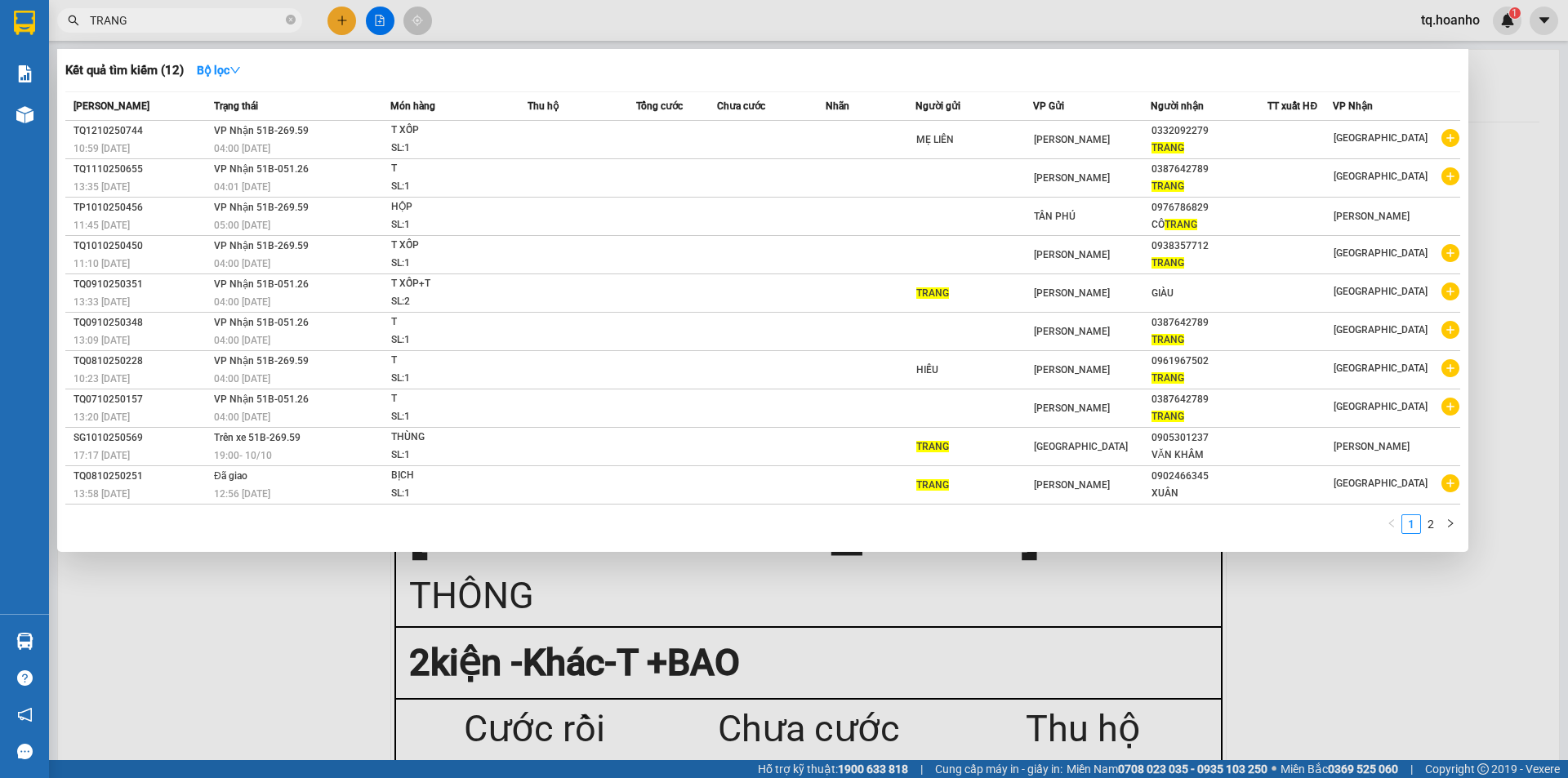
click at [164, 17] on input "TRANG" at bounding box center [186, 20] width 192 height 18
type input "T"
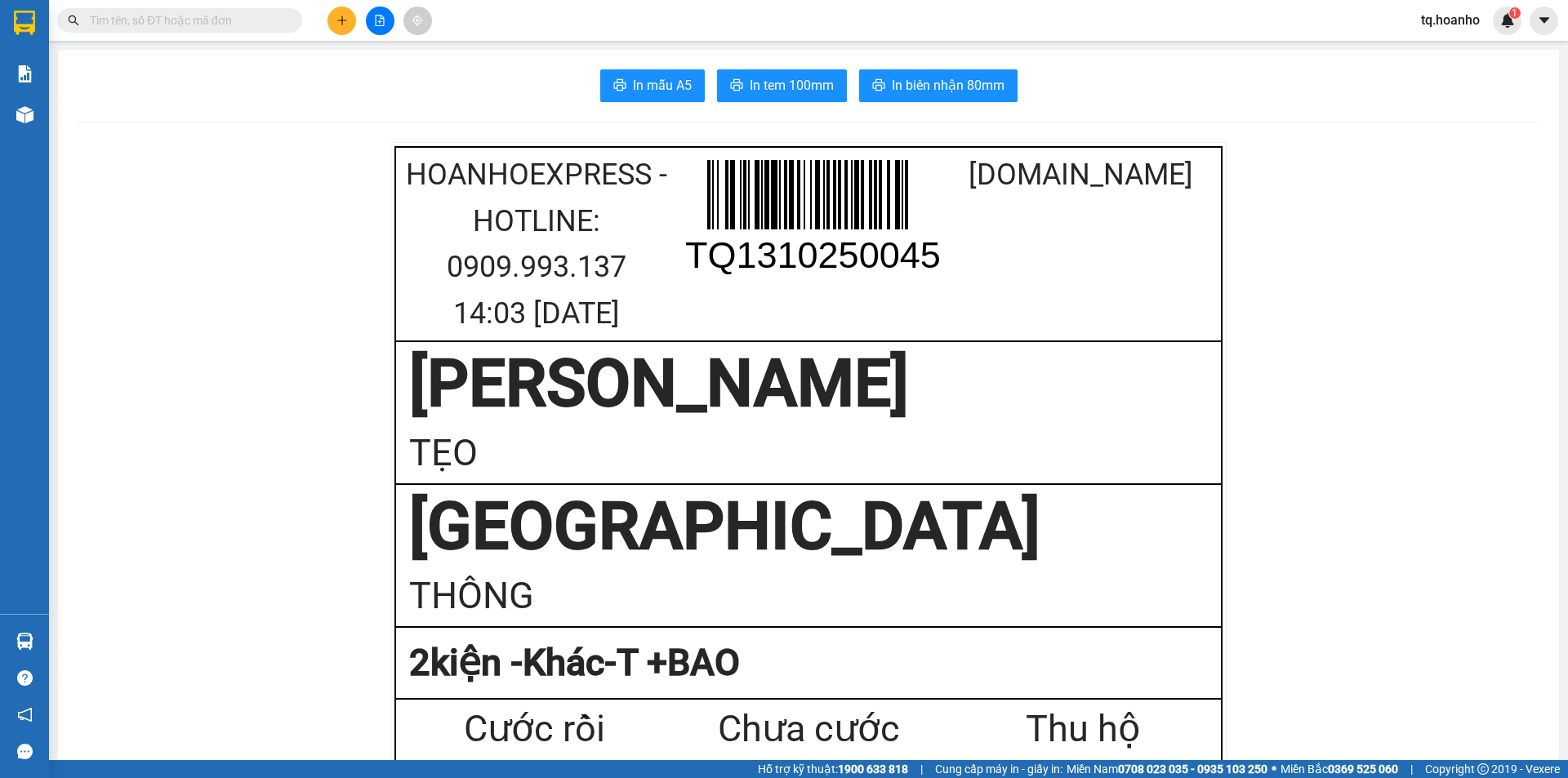
click at [170, 19] on input "text" at bounding box center [186, 20] width 192 height 18
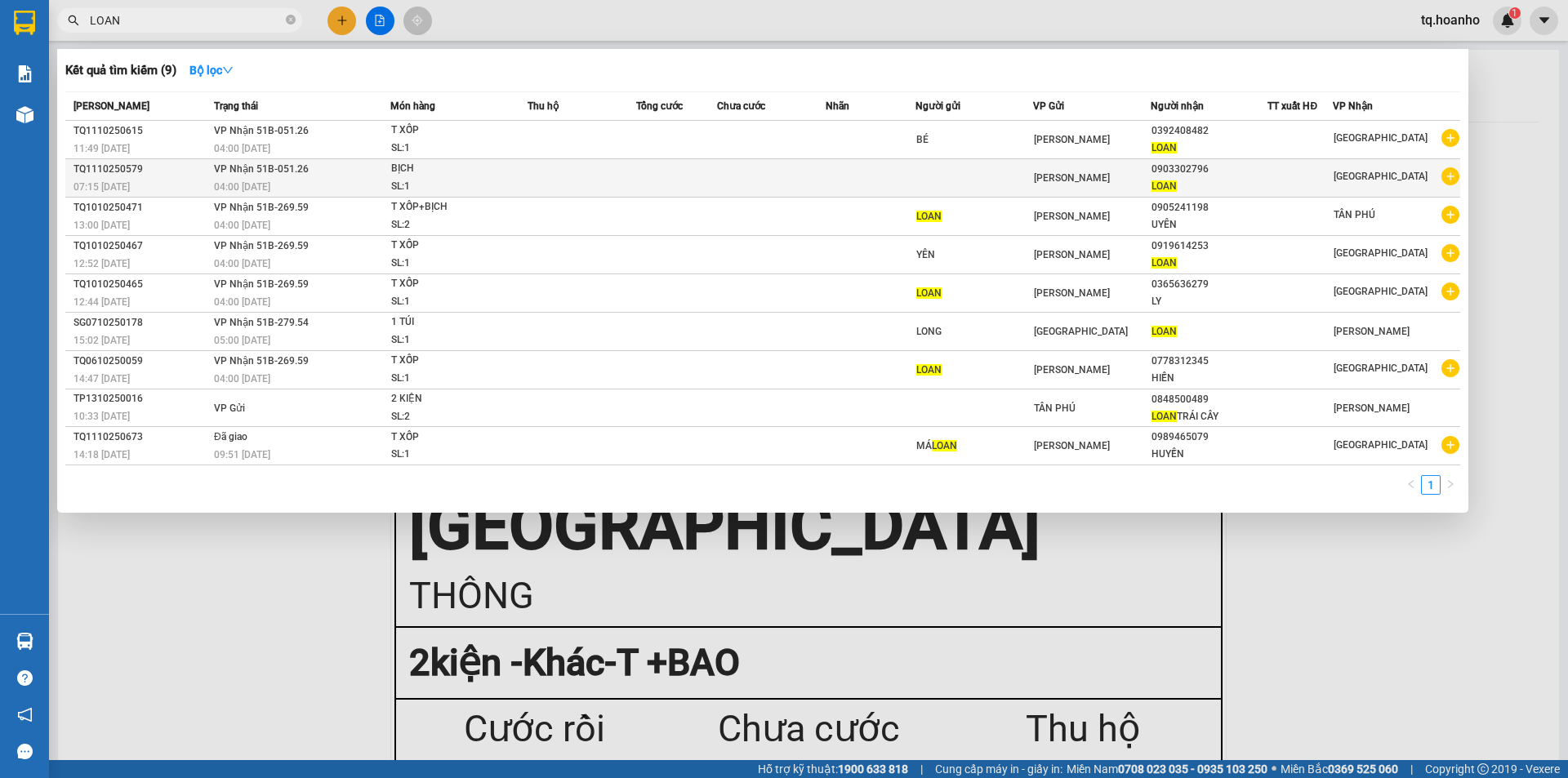
type input "LOAN"
click at [717, 174] on td at bounding box center [677, 178] width 81 height 38
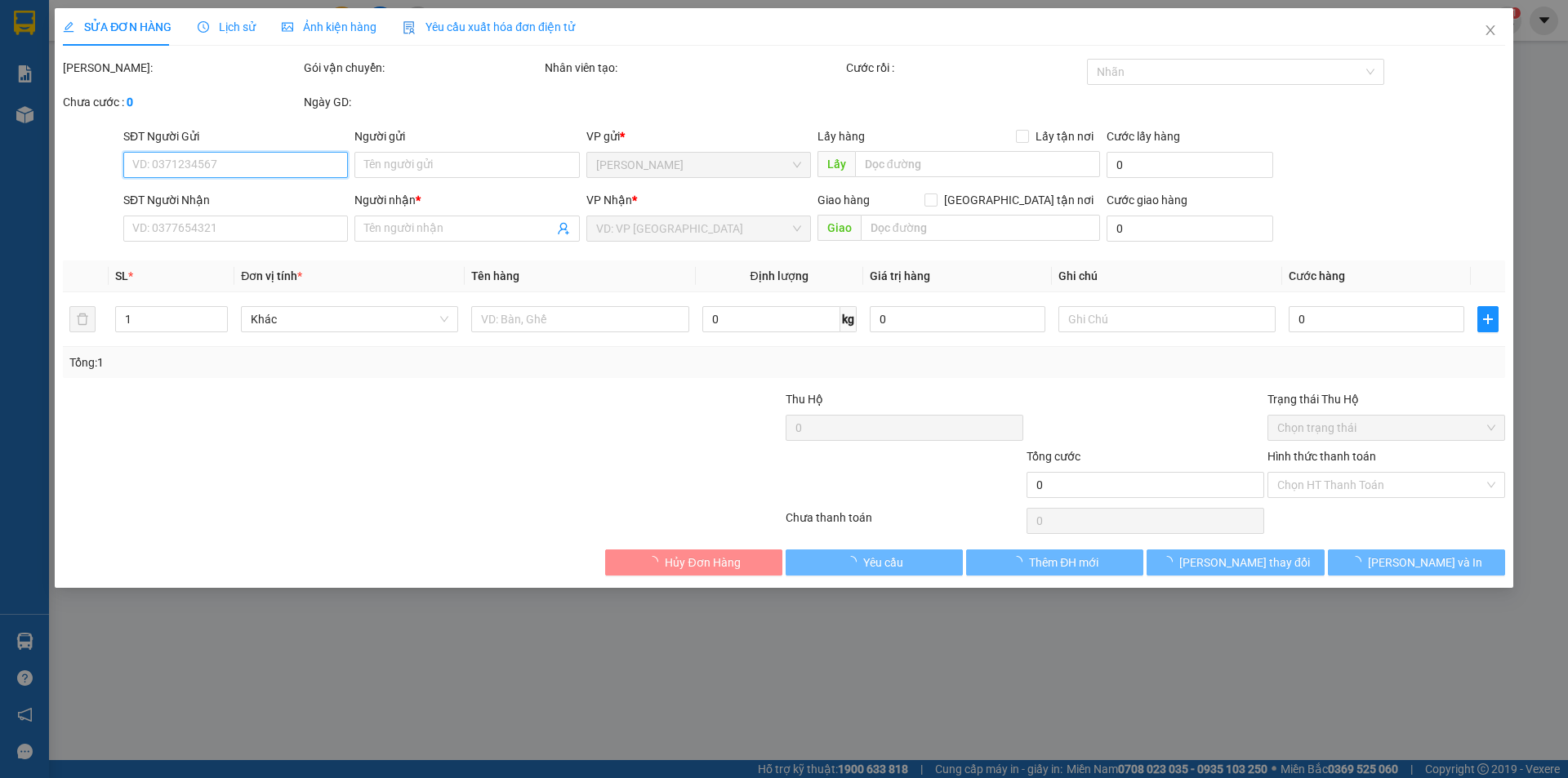
type input "0903302796"
type input "LOAN"
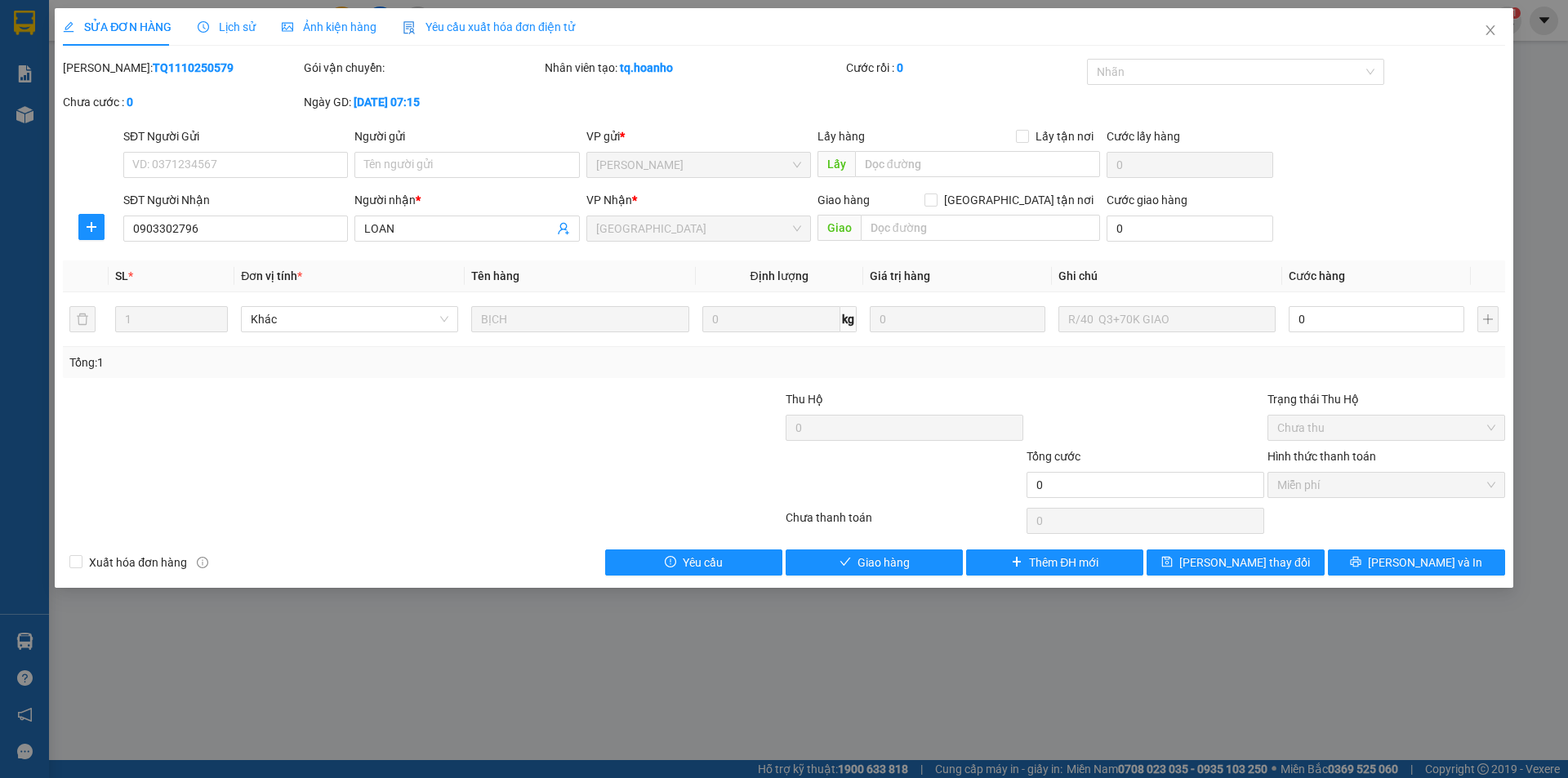
click at [346, 673] on div "SỬA ĐƠN HÀNG Lịch sử Ảnh kiện hàng Yêu cầu xuất hóa đơn điện tử Total Paid Fee …" at bounding box center [784, 389] width 1568 height 778
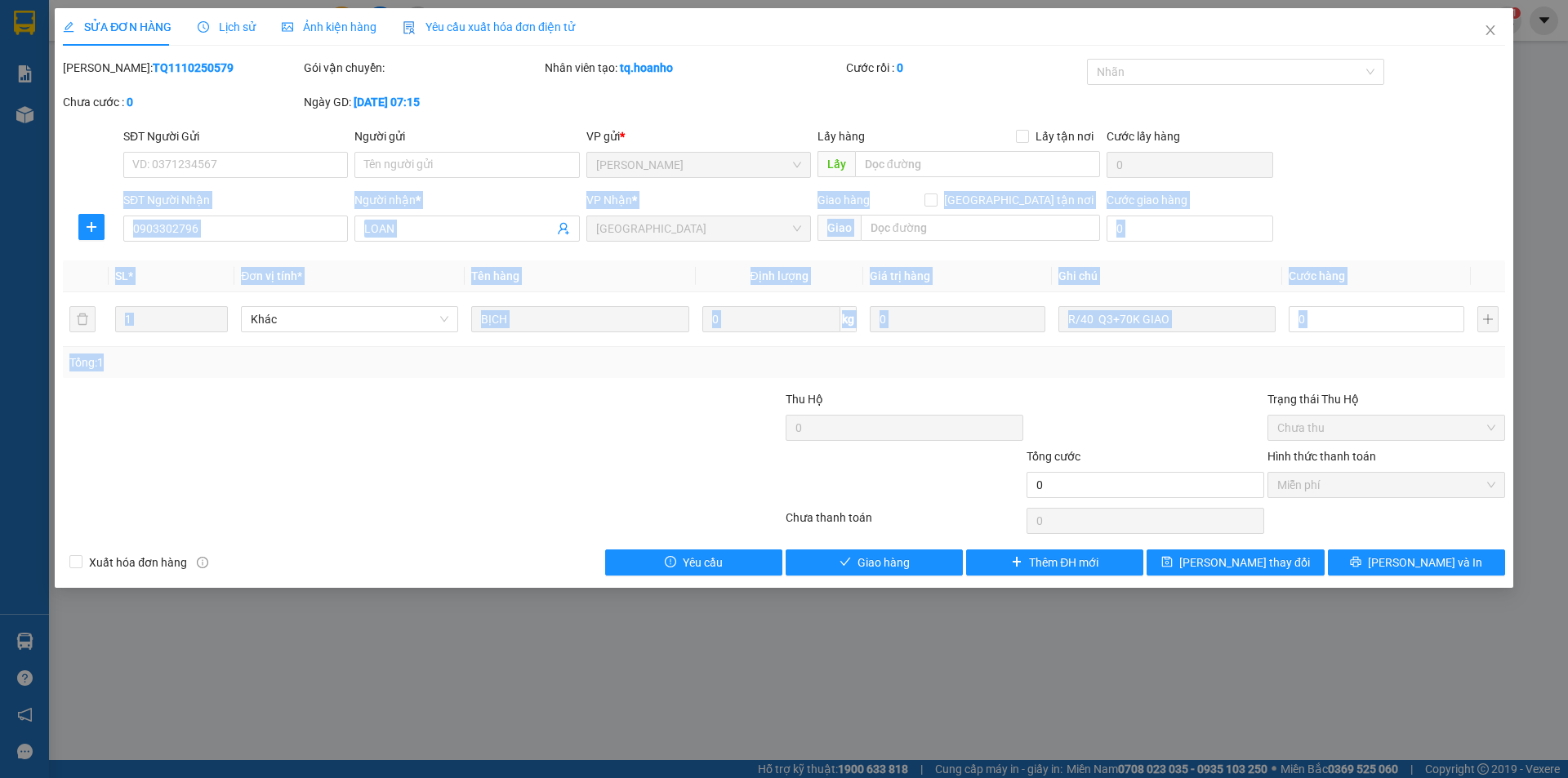
drag, startPoint x: 121, startPoint y: 188, endPoint x: 459, endPoint y: 412, distance: 405.5
click at [459, 412] on div "Total Paid Fee 0 Total UnPaid Fee 0 Cash Collection Total Fee Mã ĐH: TQ11102505…" at bounding box center [783, 317] width 1442 height 517
click at [397, 427] on div at bounding box center [302, 419] width 482 height 57
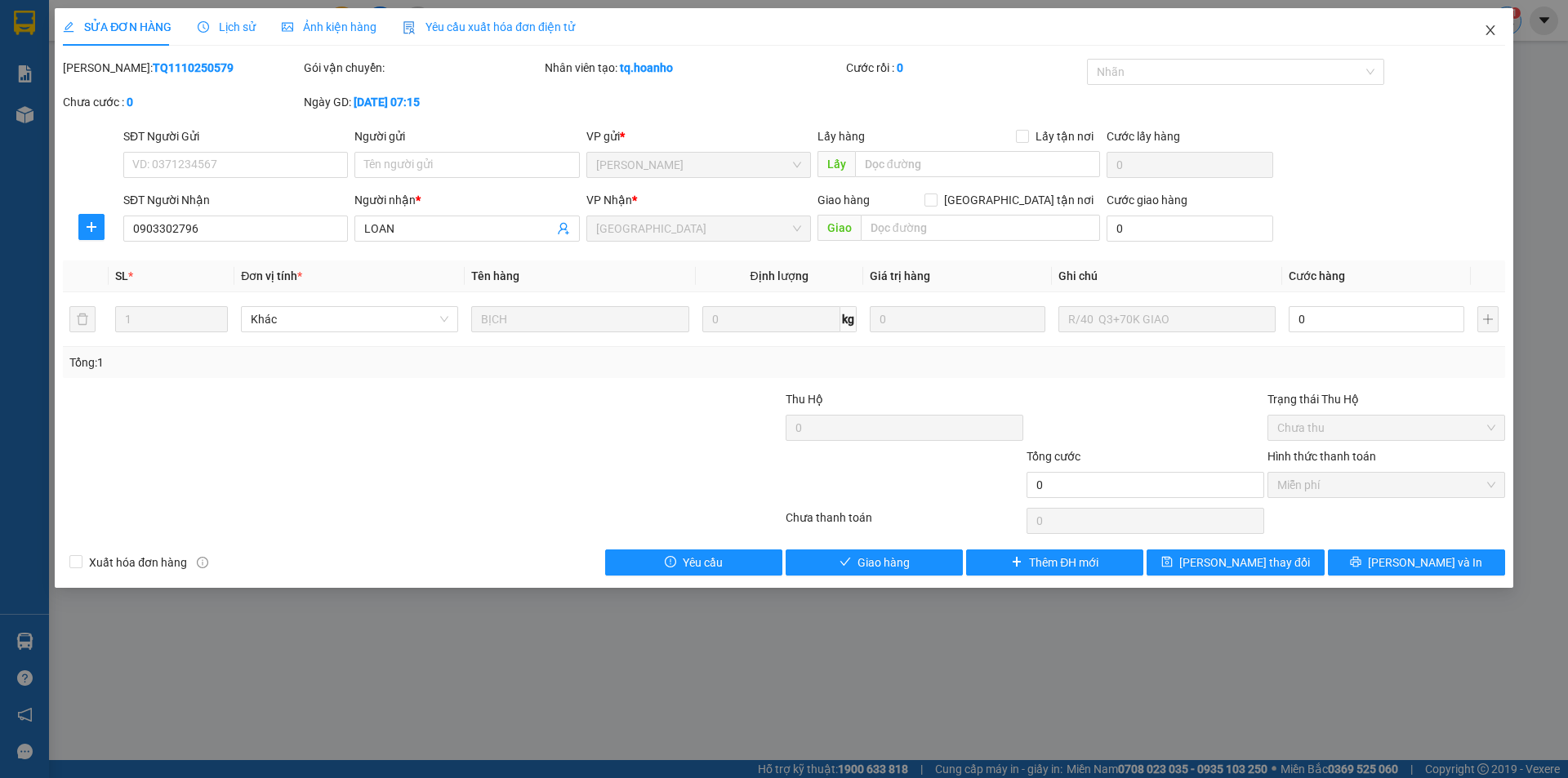
click at [1495, 26] on span "Close" at bounding box center [1490, 31] width 46 height 46
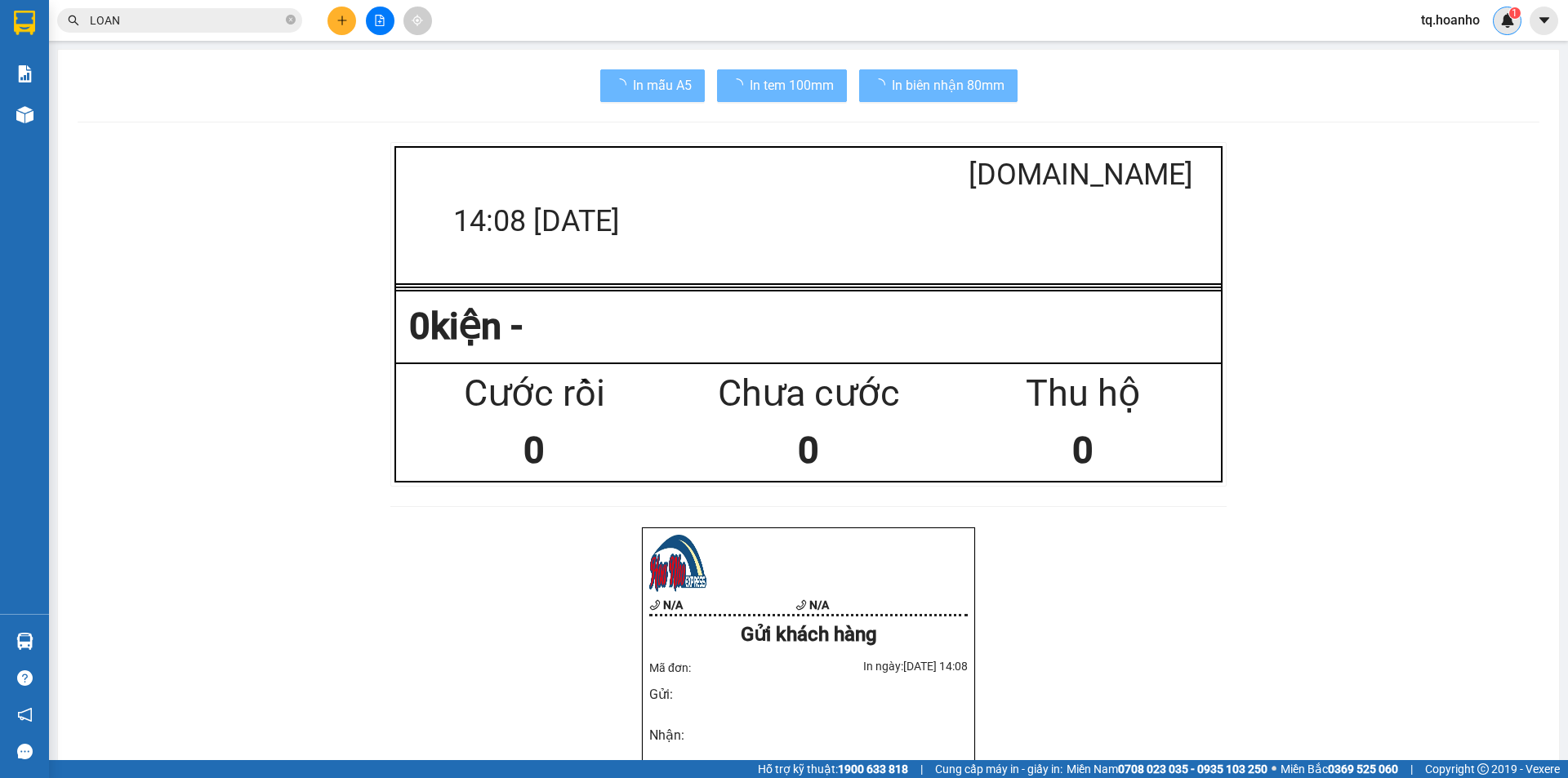
click at [1495, 26] on div "1" at bounding box center [1507, 20] width 28 height 28
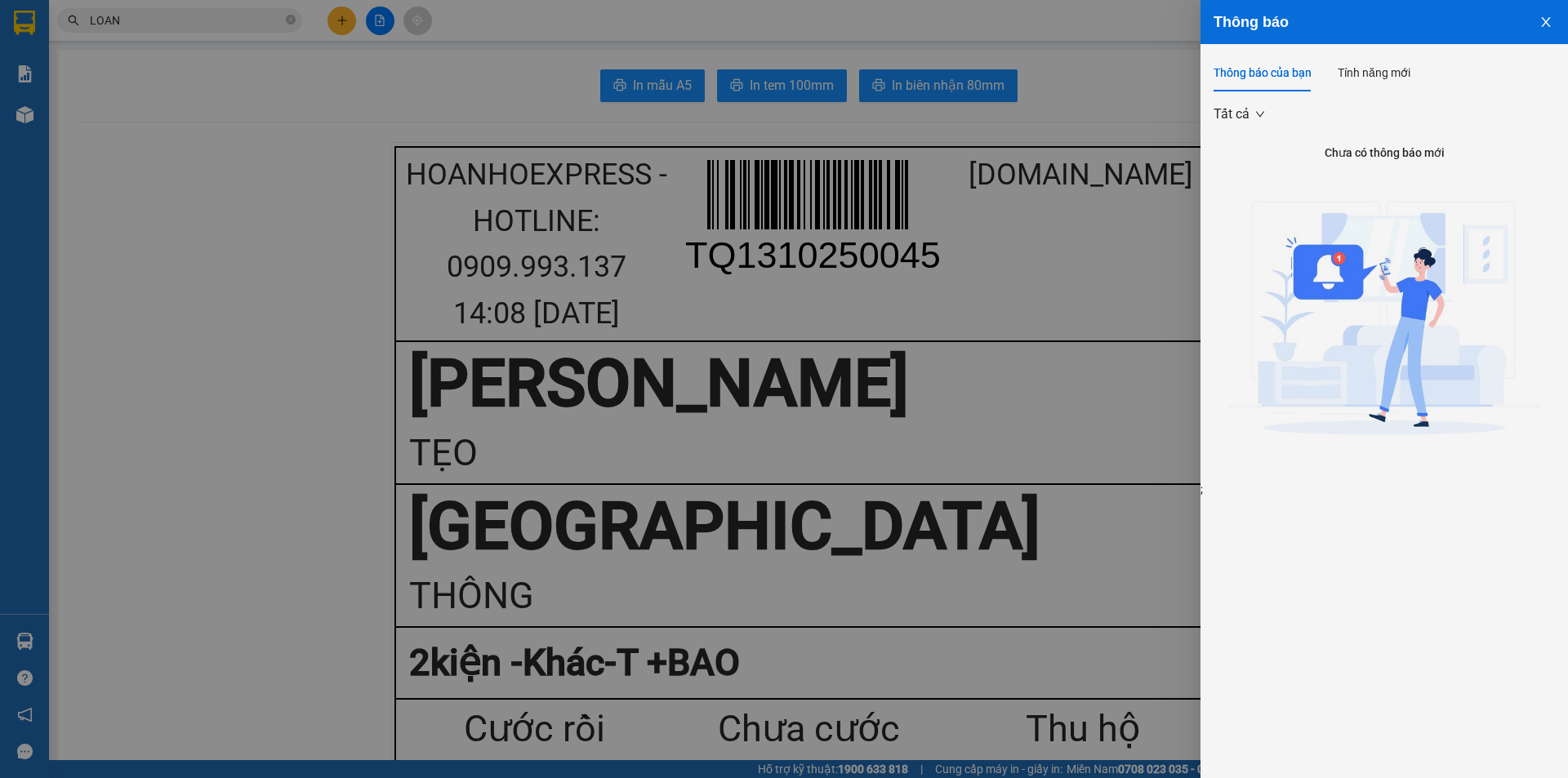
click at [1137, 90] on div at bounding box center [784, 389] width 1568 height 778
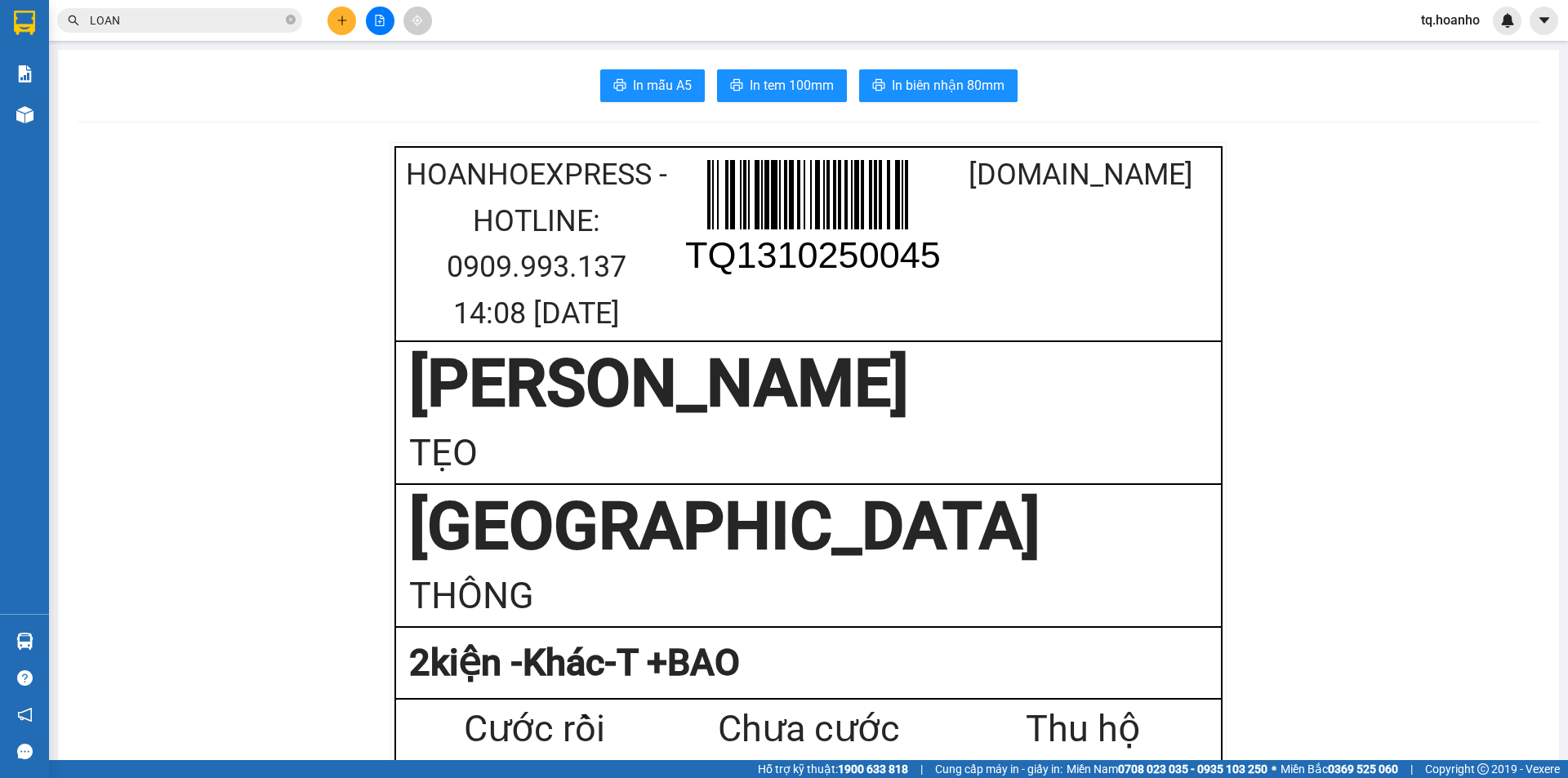
click at [353, 17] on button at bounding box center [342, 20] width 28 height 28
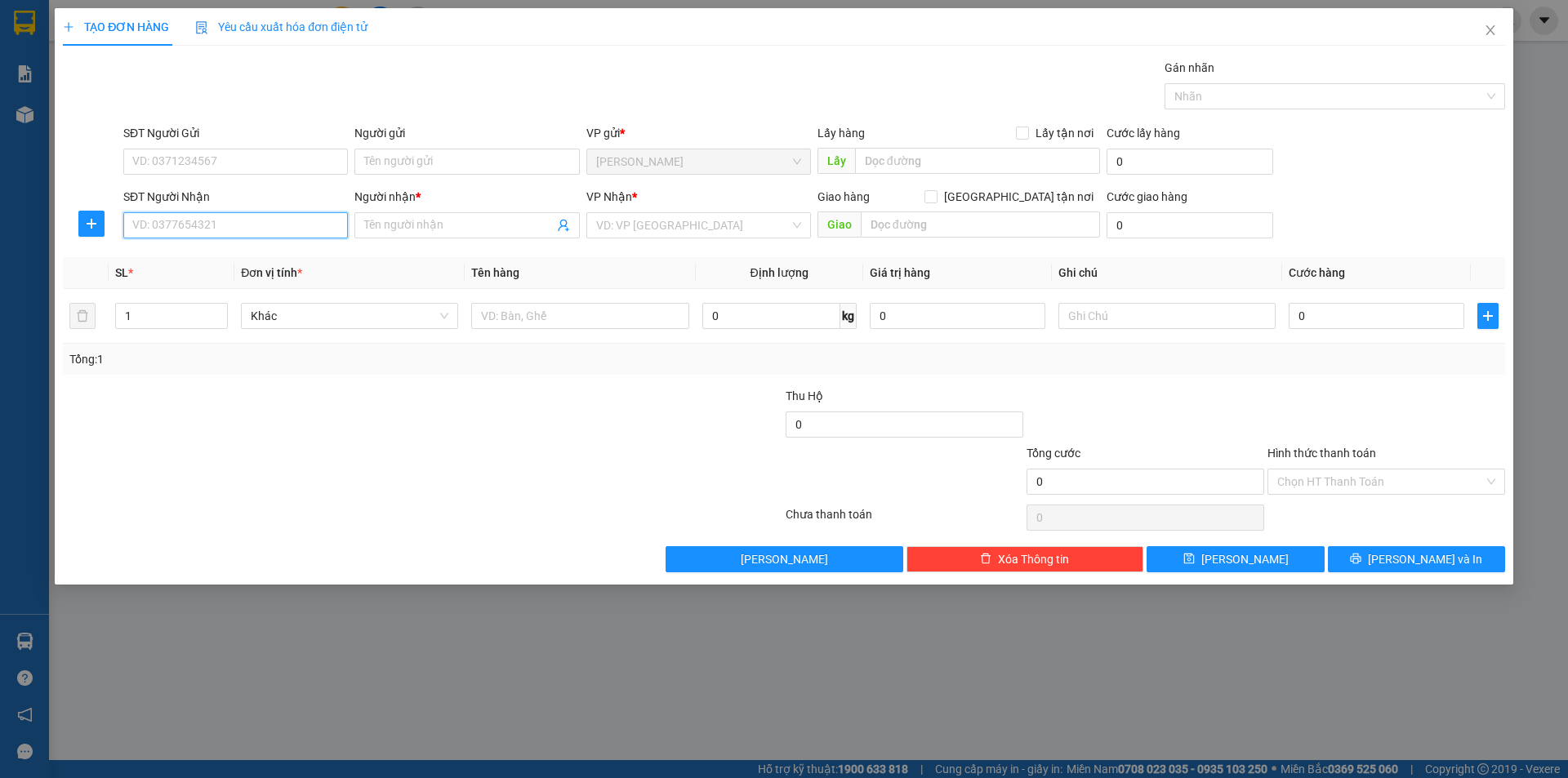
click at [305, 215] on input "SĐT Người Nhận" at bounding box center [236, 225] width 224 height 26
click at [253, 251] on div "0359188631 - ĐẮC" at bounding box center [236, 258] width 205 height 18
type input "0359188631"
type input "ĐẮC"
type input "0359188631"
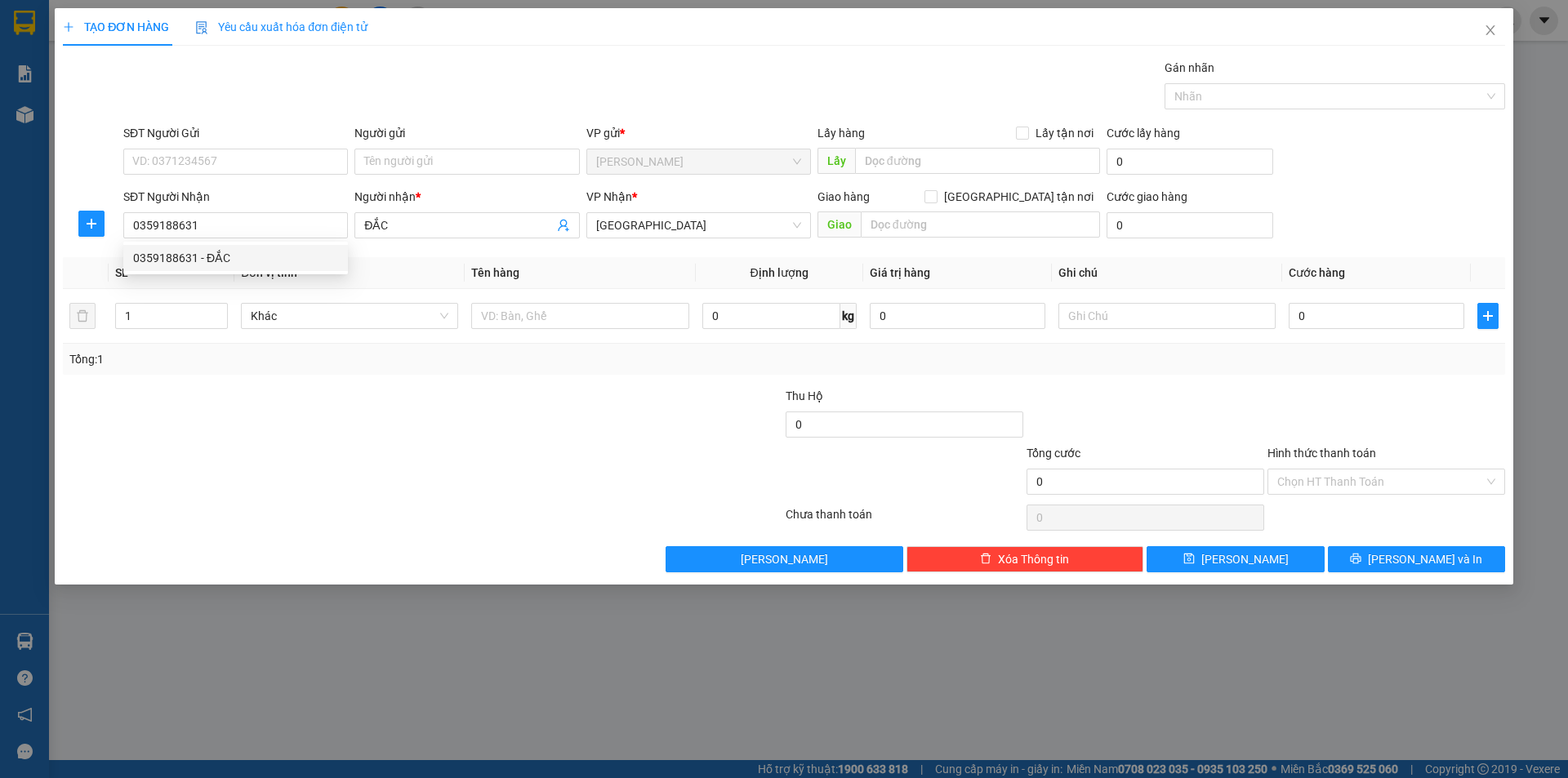
drag, startPoint x: 290, startPoint y: 332, endPoint x: 398, endPoint y: 268, distance: 125.5
click at [330, 313] on div "Khác" at bounding box center [350, 315] width 217 height 33
drag, startPoint x: 454, startPoint y: 158, endPoint x: 464, endPoint y: 19, distance: 139.4
click at [455, 140] on div "Người gửi Tên người gửi" at bounding box center [466, 153] width 224 height 57
type input "t"
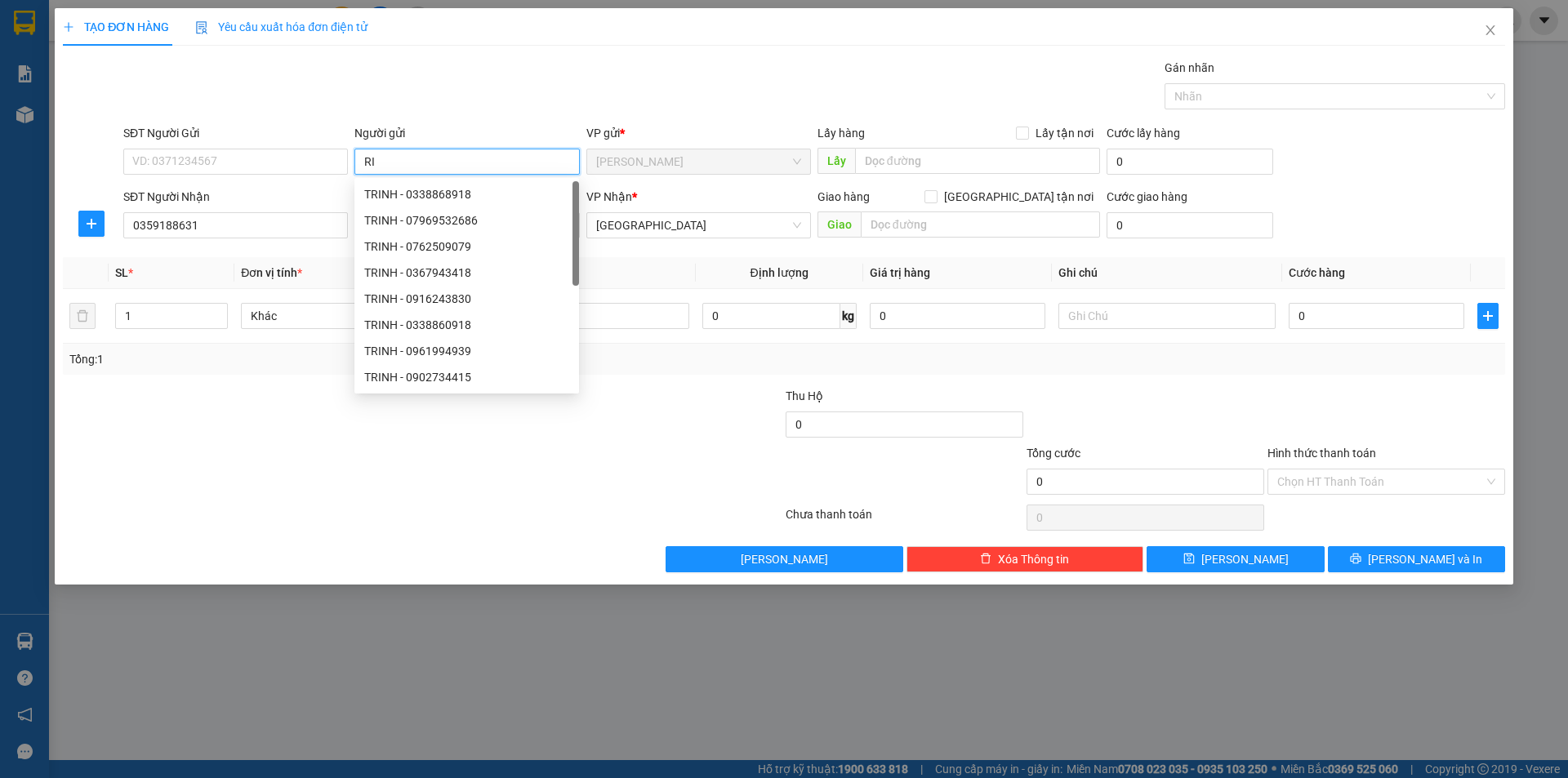
type input "R"
type input "TÌNH"
type input "2"
click at [218, 307] on span "up" at bounding box center [218, 312] width 10 height 10
drag, startPoint x: 253, startPoint y: 464, endPoint x: 537, endPoint y: 352, distance: 305.3
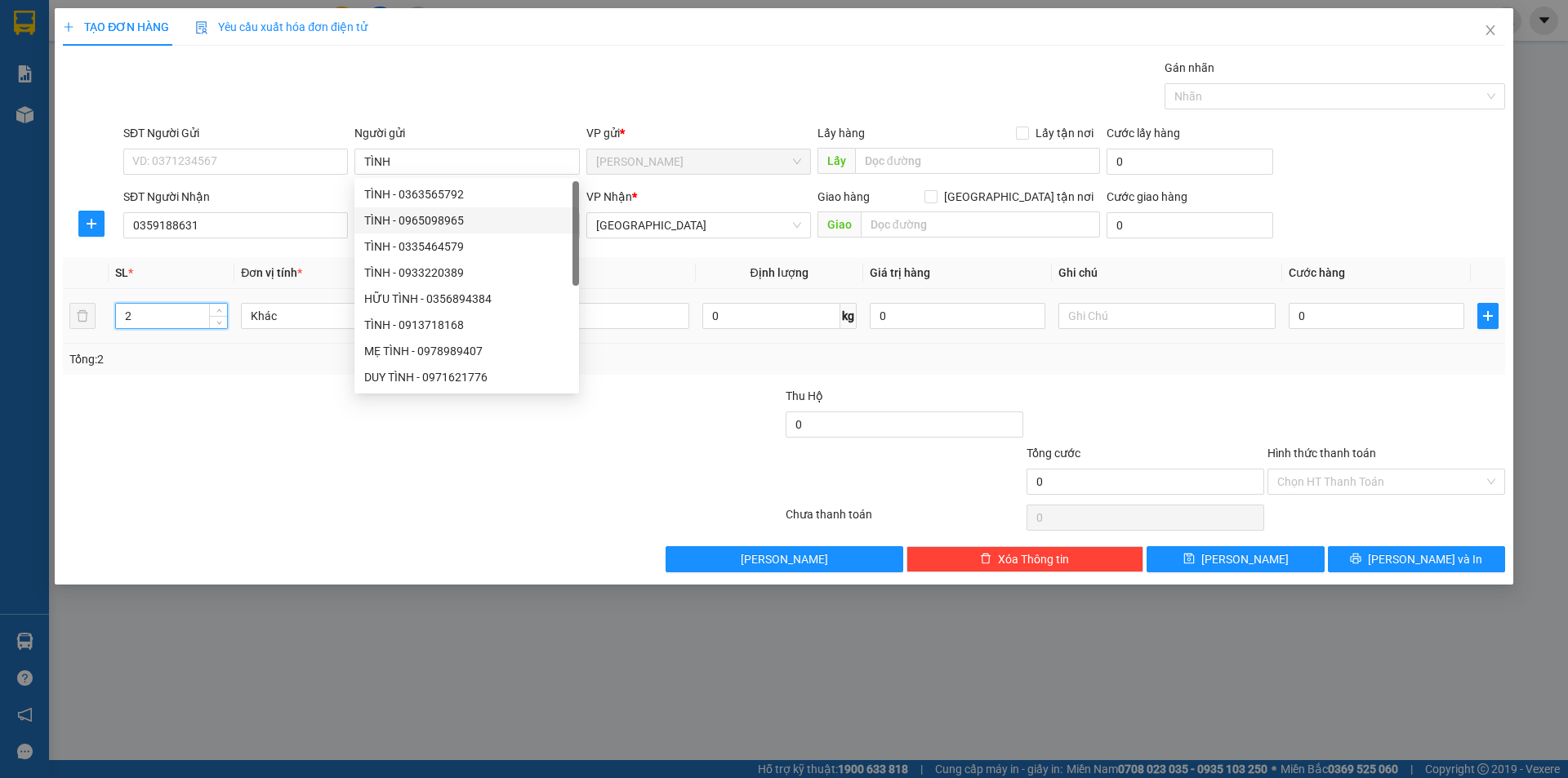
click at [294, 436] on form "Thu Hộ 0 Tổng cước 0 Hình thức thanh toán Chọn HT Thanh Toán" at bounding box center [783, 443] width 1442 height 114
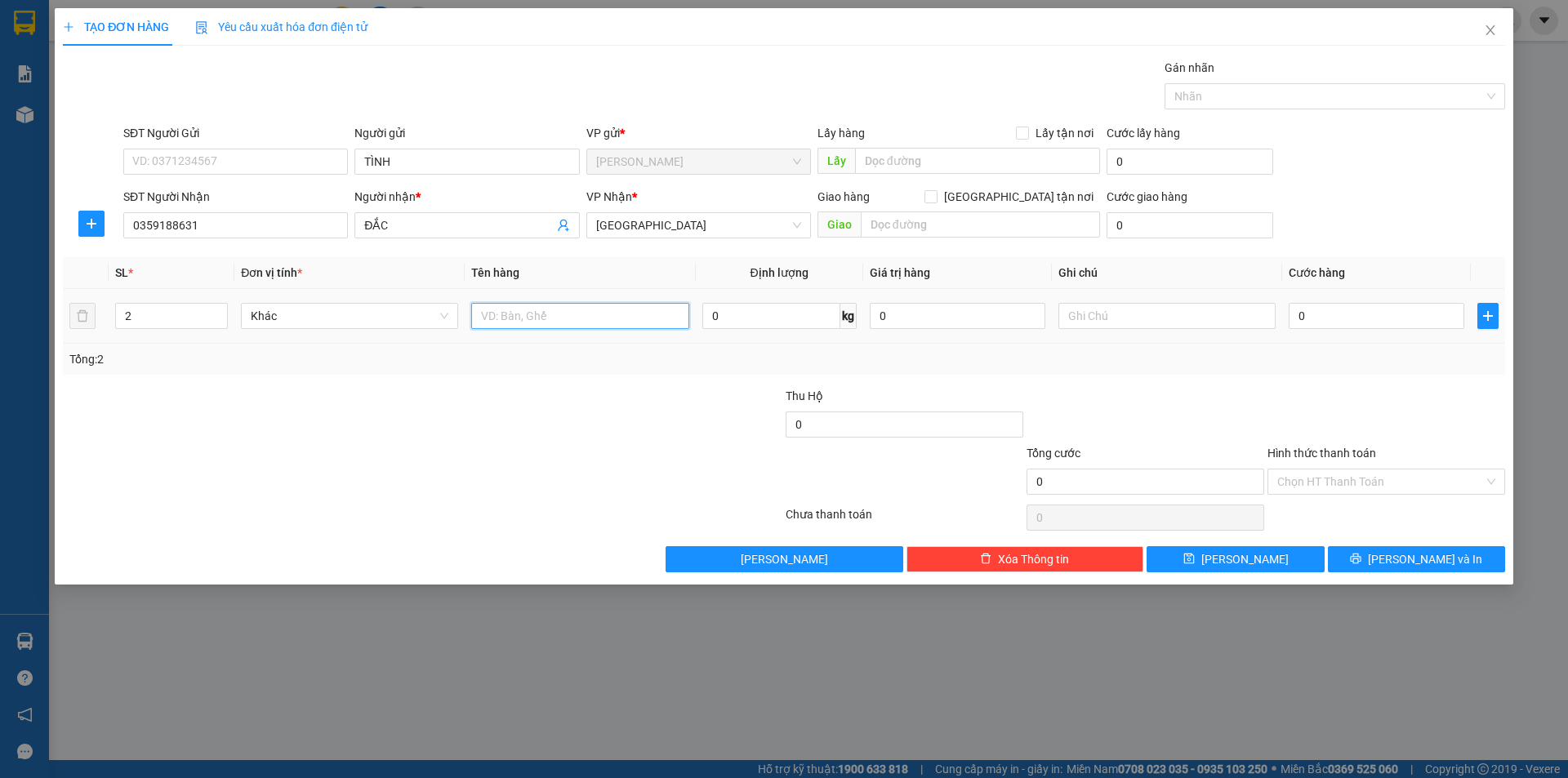
click at [576, 327] on input "text" at bounding box center [580, 316] width 217 height 26
type input "T XỐP+T"
click at [1089, 314] on input "text" at bounding box center [1167, 316] width 217 height 26
type input "R/100"
click at [1396, 478] on input "Hình thức thanh toán" at bounding box center [1381, 482] width 207 height 25
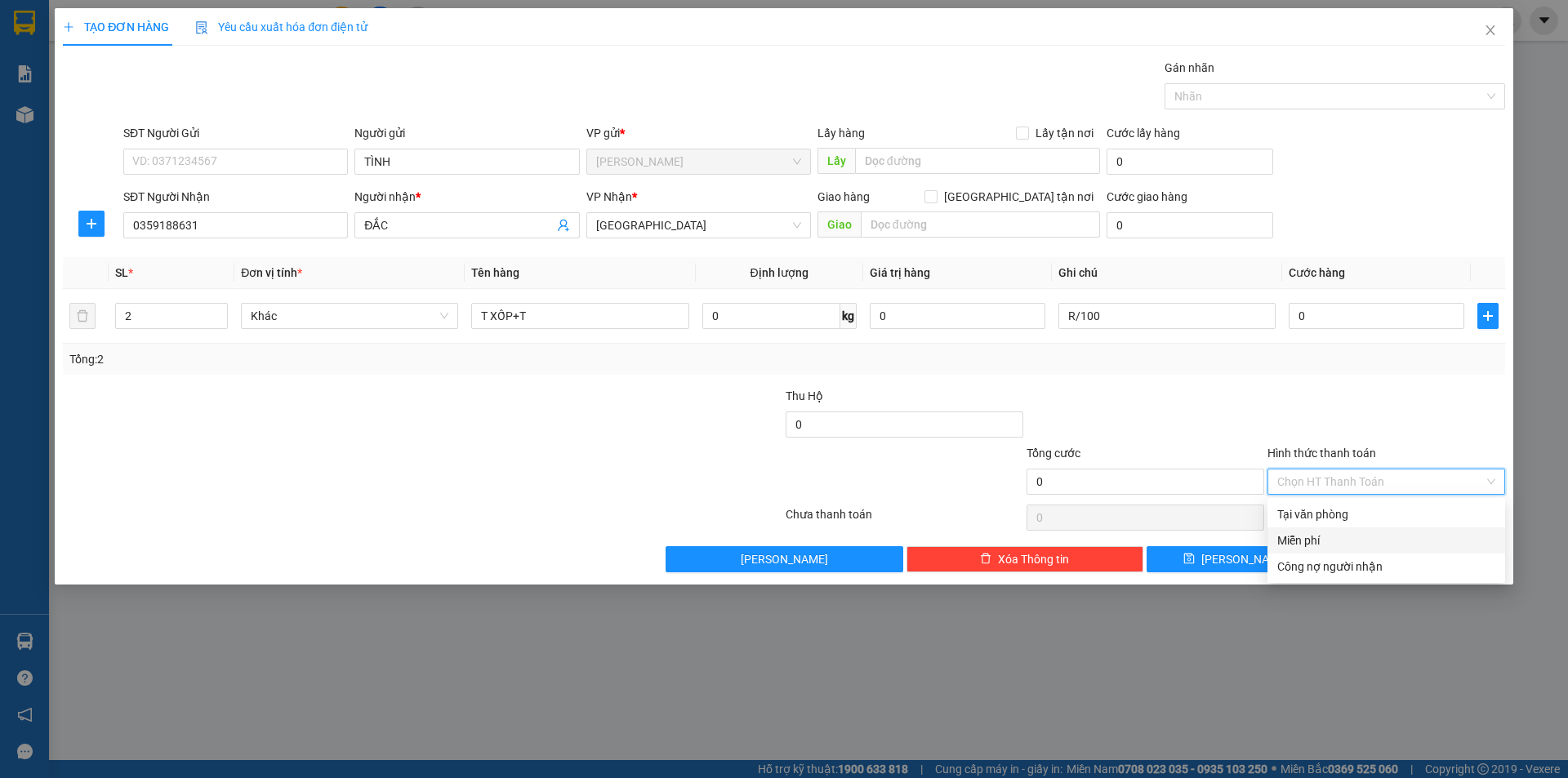
click at [1323, 534] on div "Miễn phí" at bounding box center [1386, 540] width 218 height 18
click at [1344, 557] on button "[PERSON_NAME] và In" at bounding box center [1416, 560] width 177 height 26
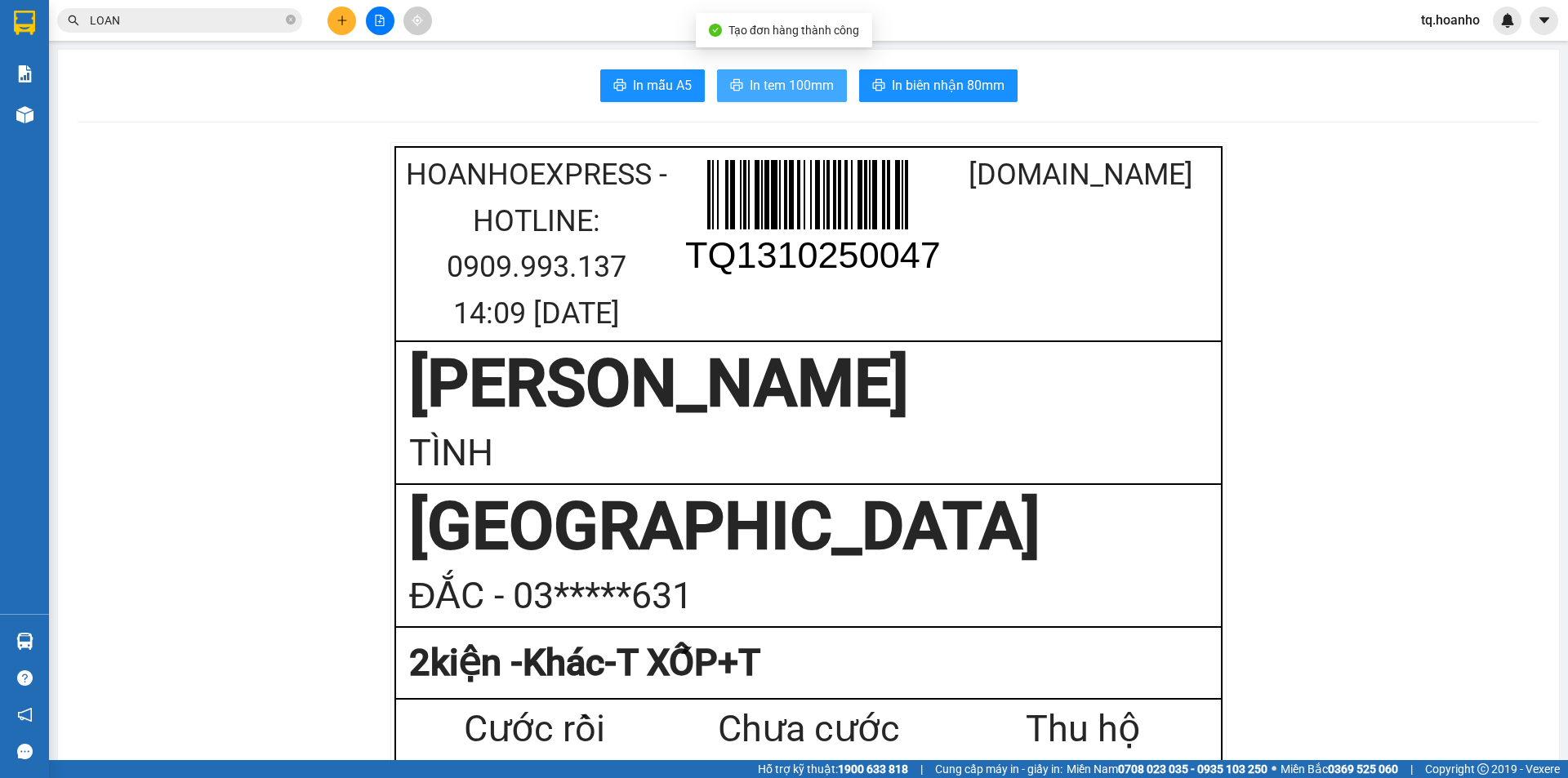
click at [767, 85] on span "In tem 100mm" at bounding box center [791, 85] width 84 height 20
click at [337, 36] on div "Kết quả tìm kiếm ( 9 ) Bộ lọc Mã ĐH Trạng thái Món hàng Thu hộ Tổng cước Chưa c…" at bounding box center [784, 20] width 1568 height 41
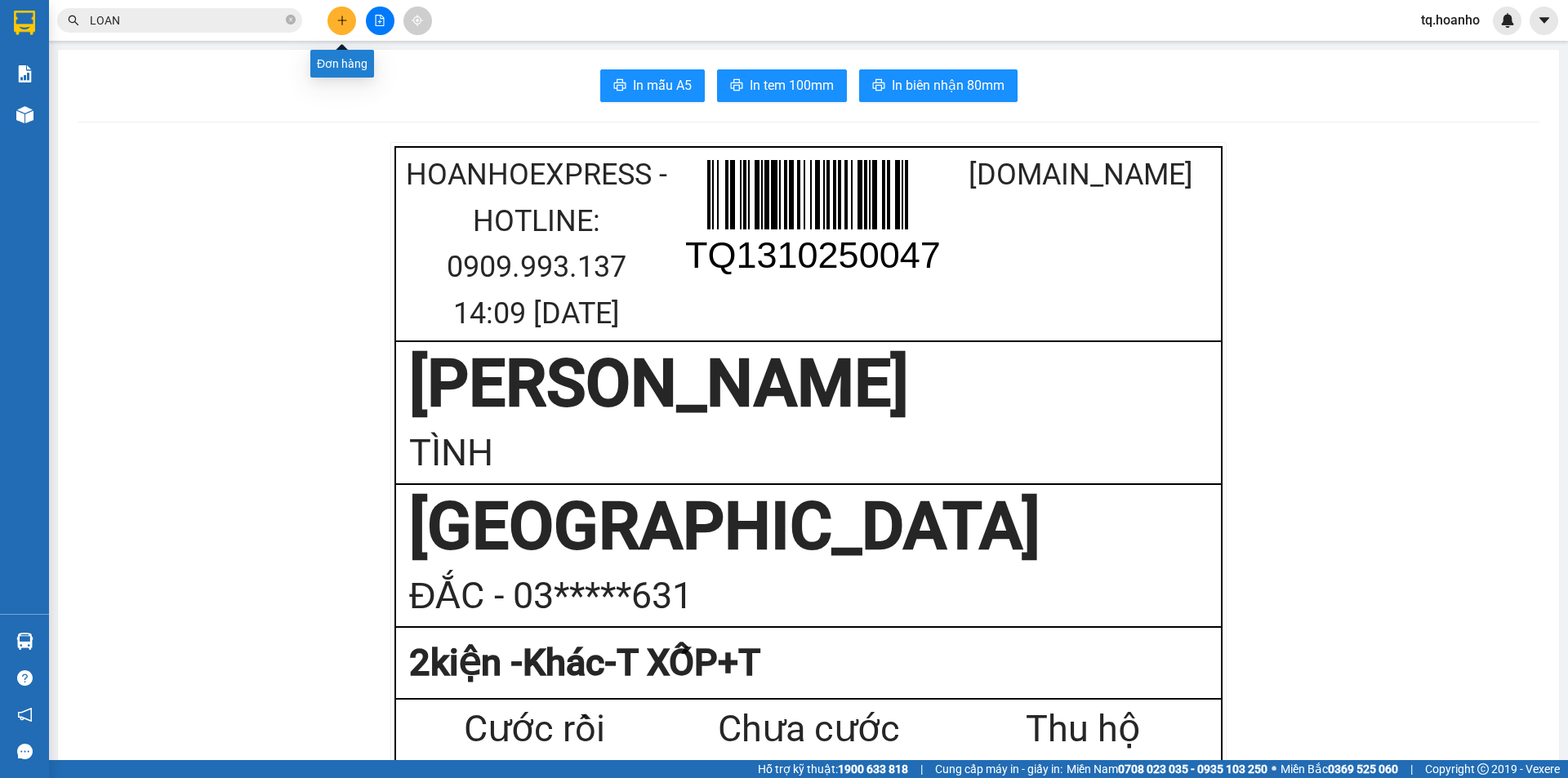
click at [336, 11] on button at bounding box center [342, 20] width 28 height 28
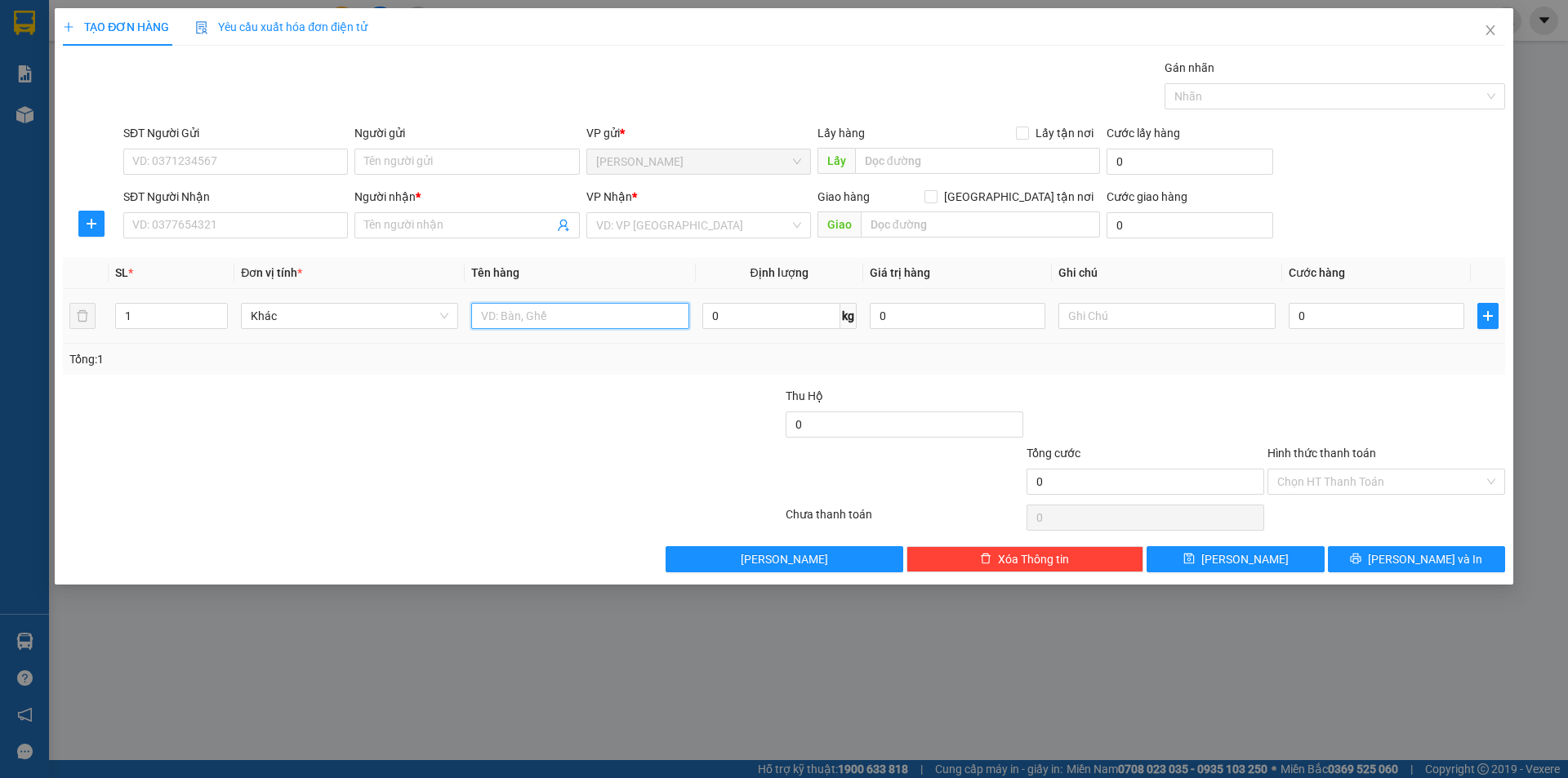
click at [513, 317] on input "text" at bounding box center [580, 316] width 217 height 26
type input "t"
type input "[GEOGRAPHIC_DATA]"
click at [265, 226] on input "SĐT Người Nhận" at bounding box center [236, 225] width 224 height 26
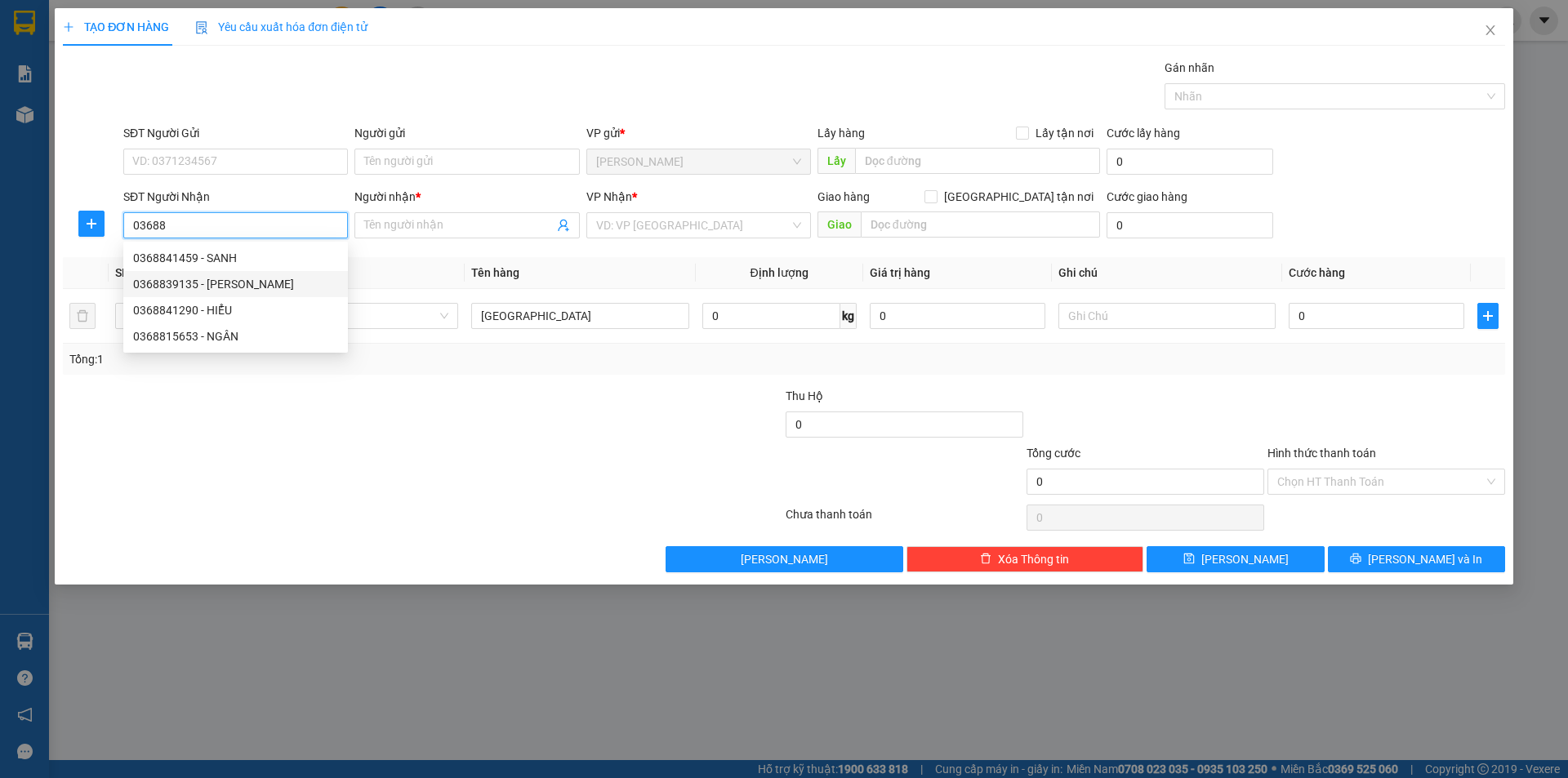
click at [245, 281] on div "0368839135 - [PERSON_NAME]" at bounding box center [236, 284] width 205 height 18
type input "0368839135"
type input "THẢO"
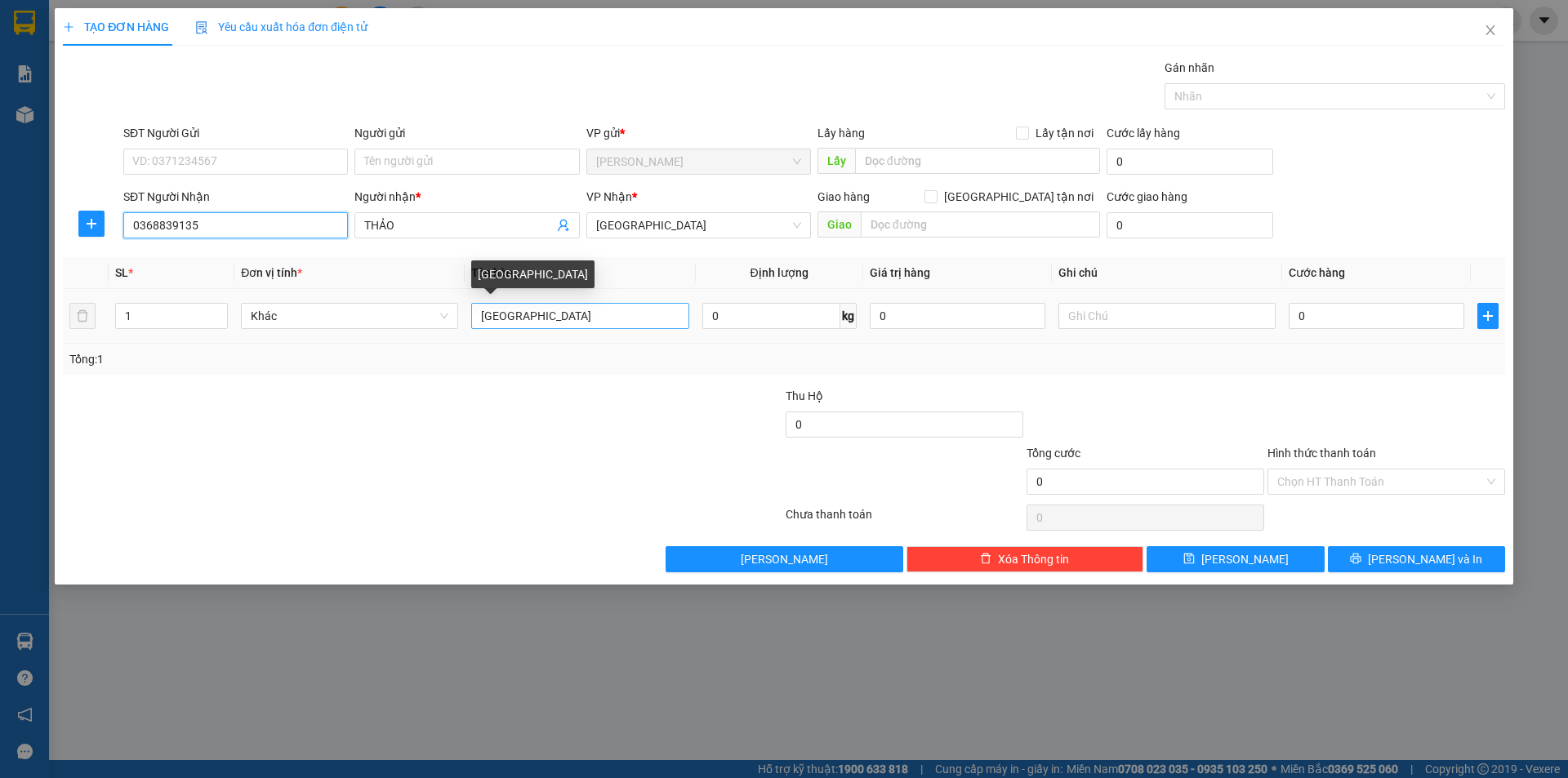
type input "0368839135"
click at [524, 318] on input "[GEOGRAPHIC_DATA]" at bounding box center [580, 316] width 217 height 26
type input "T XỐP"
drag, startPoint x: 434, startPoint y: 541, endPoint x: 449, endPoint y: 375, distance: 166.7
click at [441, 514] on div "Transit Pickup Surcharge Ids Transit Deliver Surcharge Ids Transit Deliver Surc…" at bounding box center [783, 316] width 1442 height 514
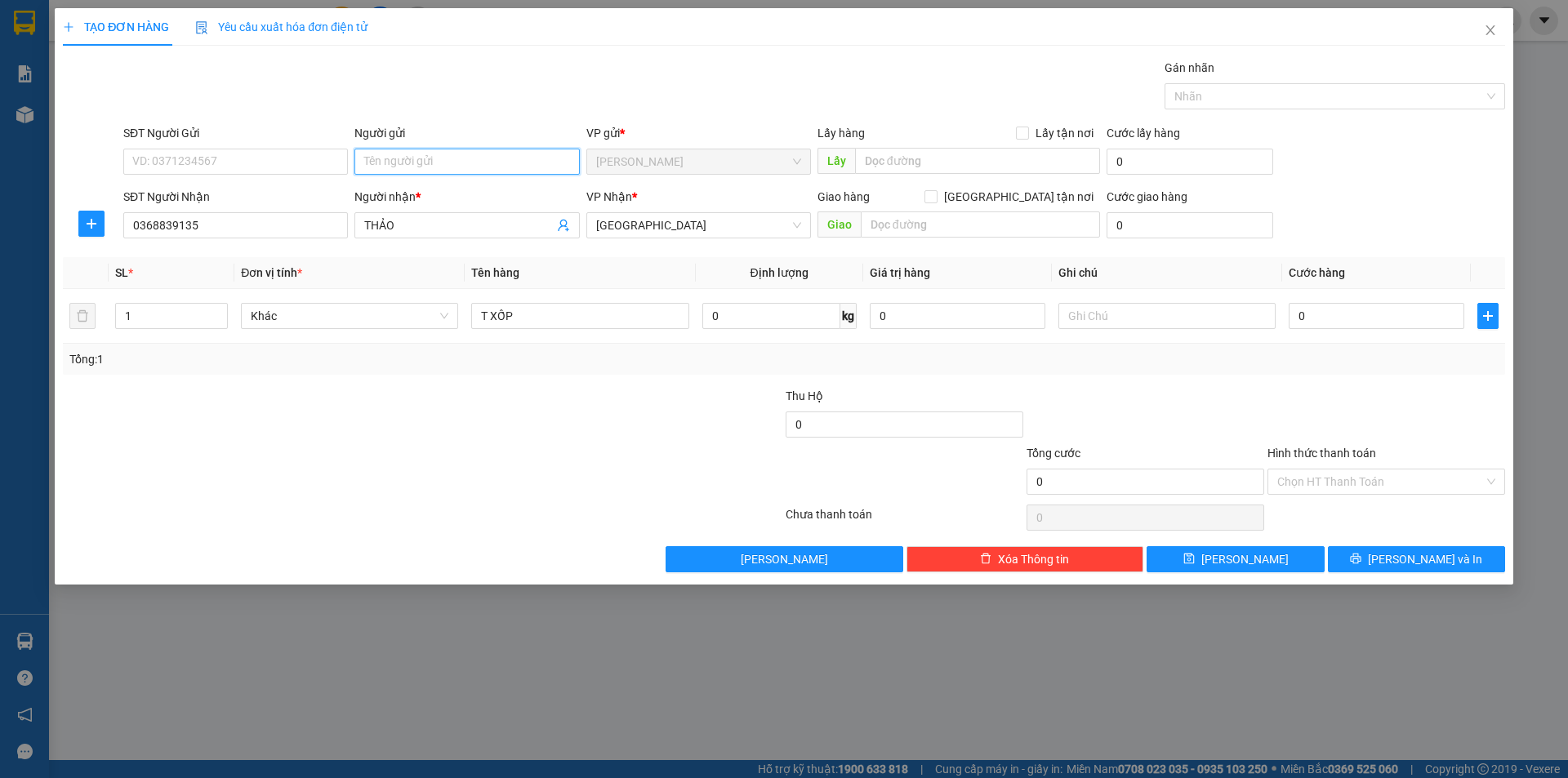
drag, startPoint x: 402, startPoint y: 148, endPoint x: 408, endPoint y: 161, distance: 14.3
click at [403, 151] on input "Người gửi" at bounding box center [466, 162] width 224 height 26
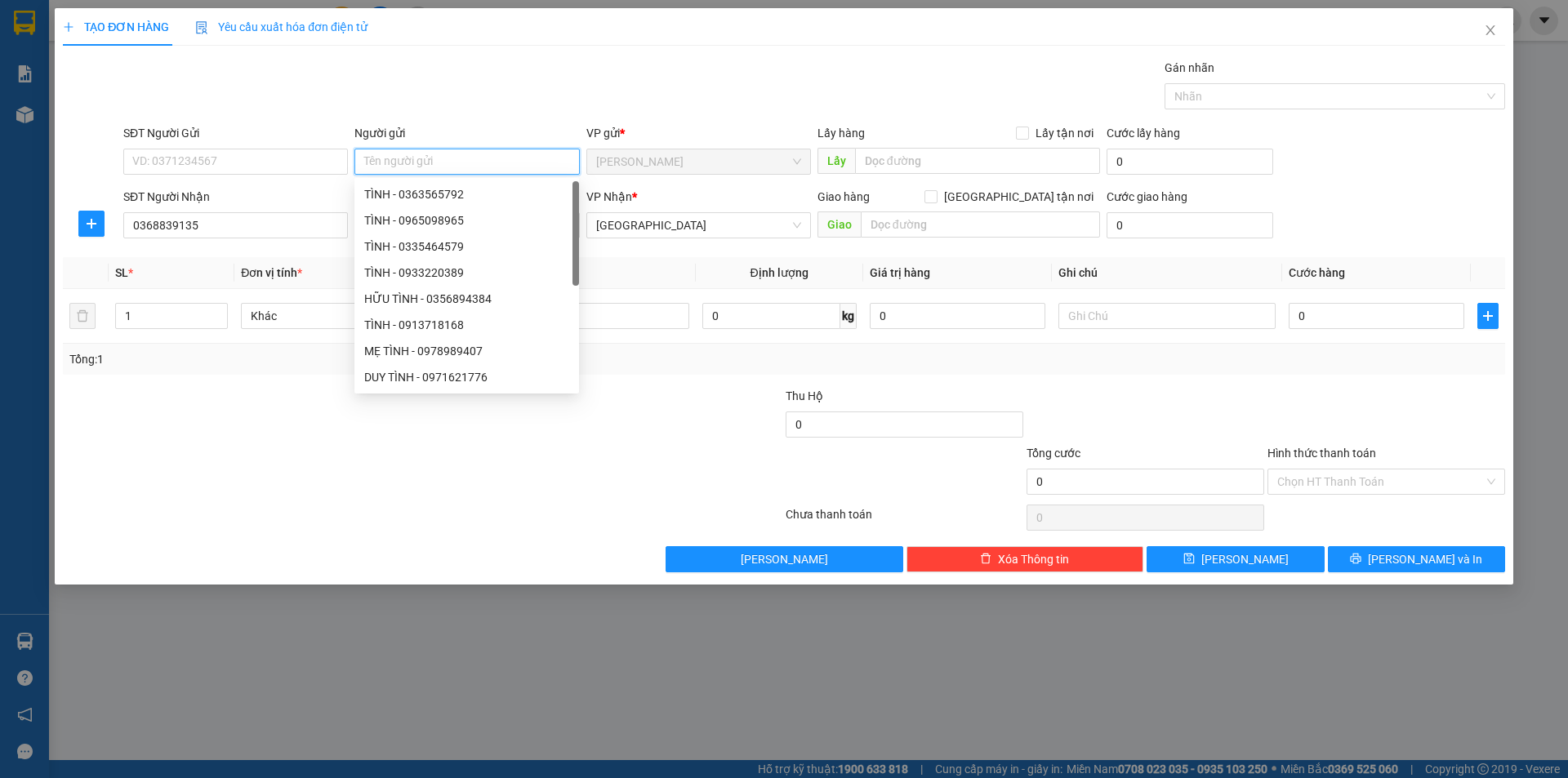
click at [408, 161] on input "Người gửi" at bounding box center [466, 162] width 224 height 26
type input "LÊ"
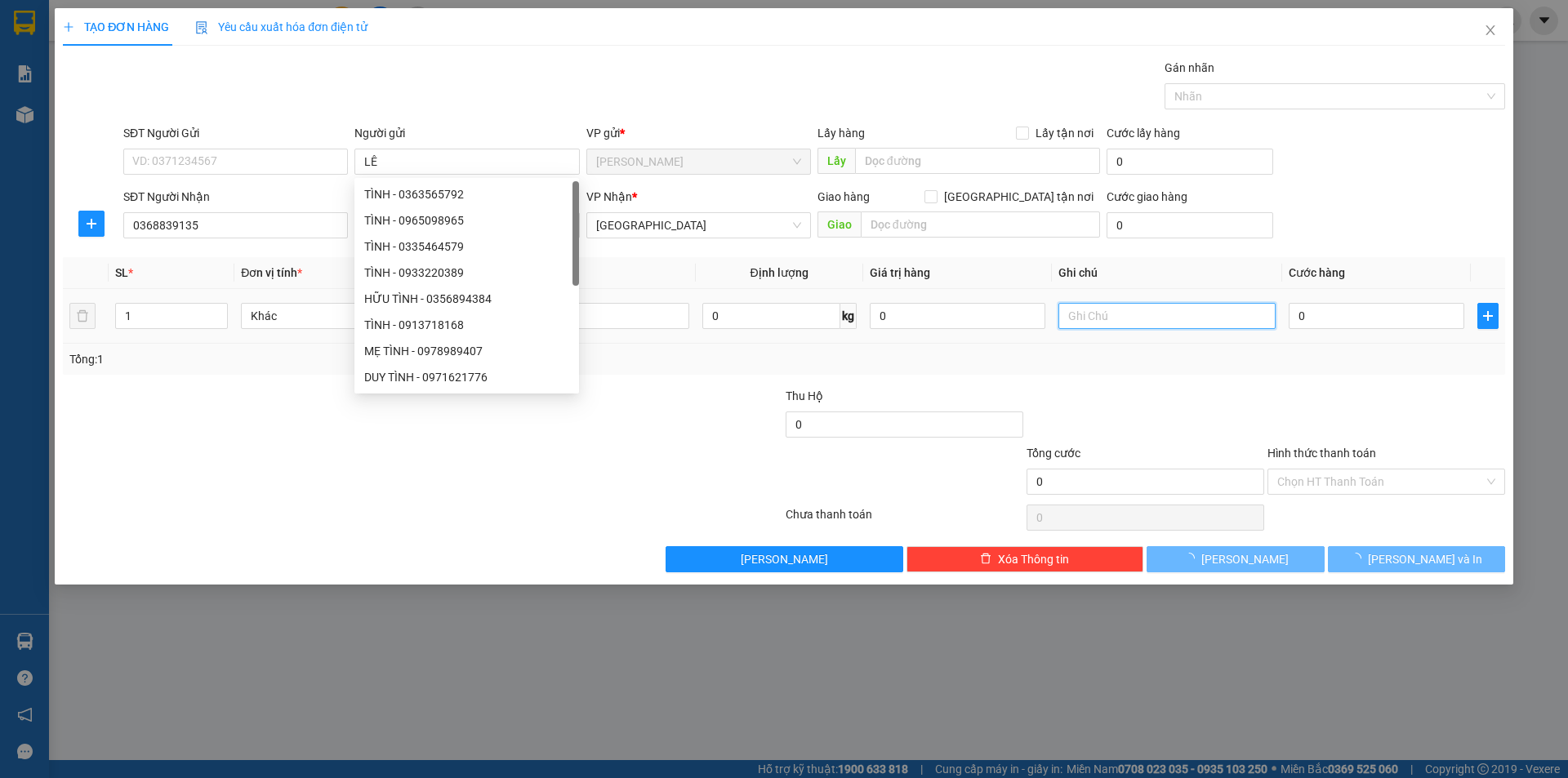
click at [1137, 323] on input "text" at bounding box center [1167, 316] width 217 height 26
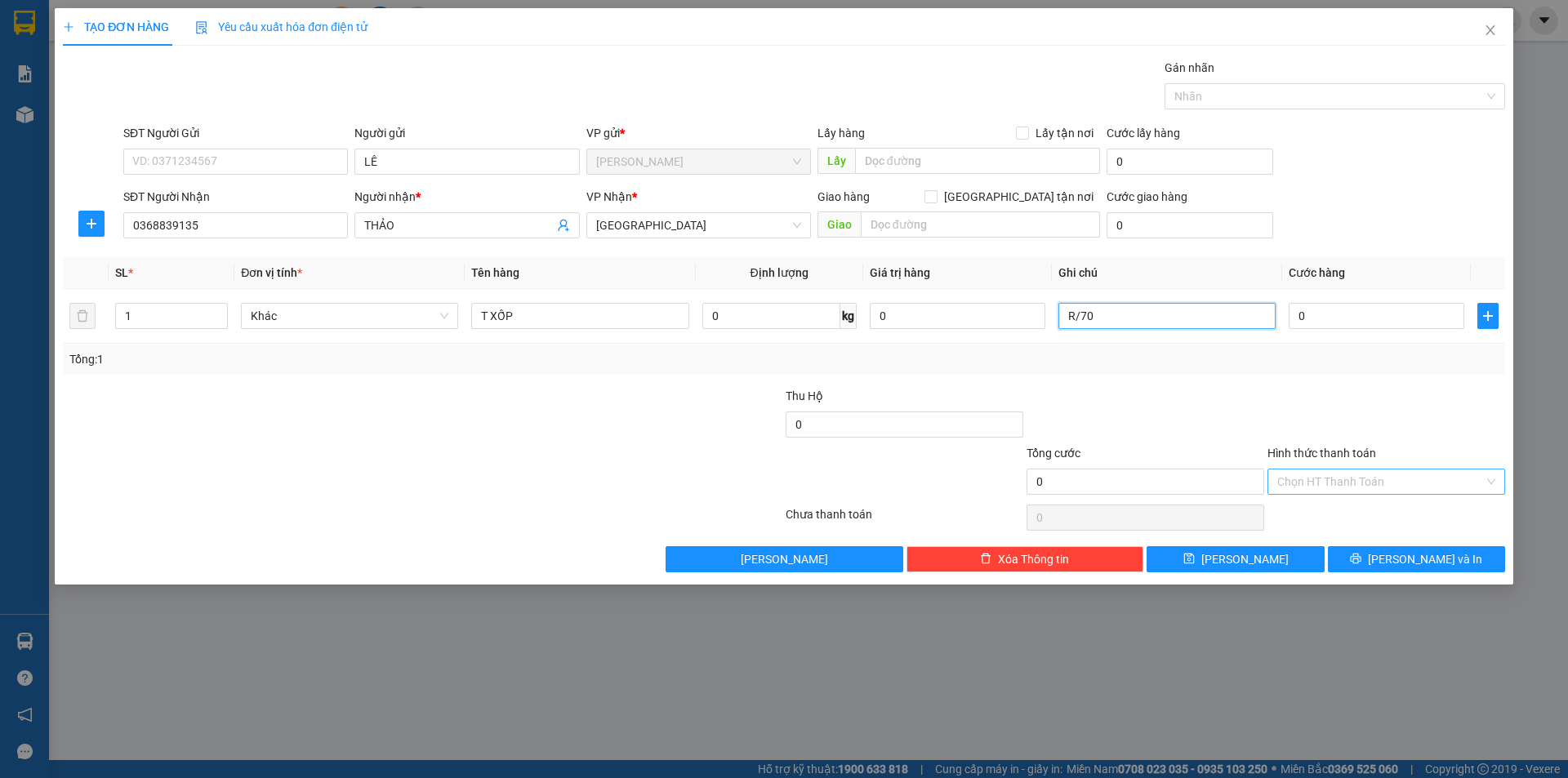
type input "R/70"
drag, startPoint x: 1366, startPoint y: 486, endPoint x: 1335, endPoint y: 517, distance: 43.8
click at [1362, 486] on input "Hình thức thanh toán" at bounding box center [1381, 482] width 207 height 25
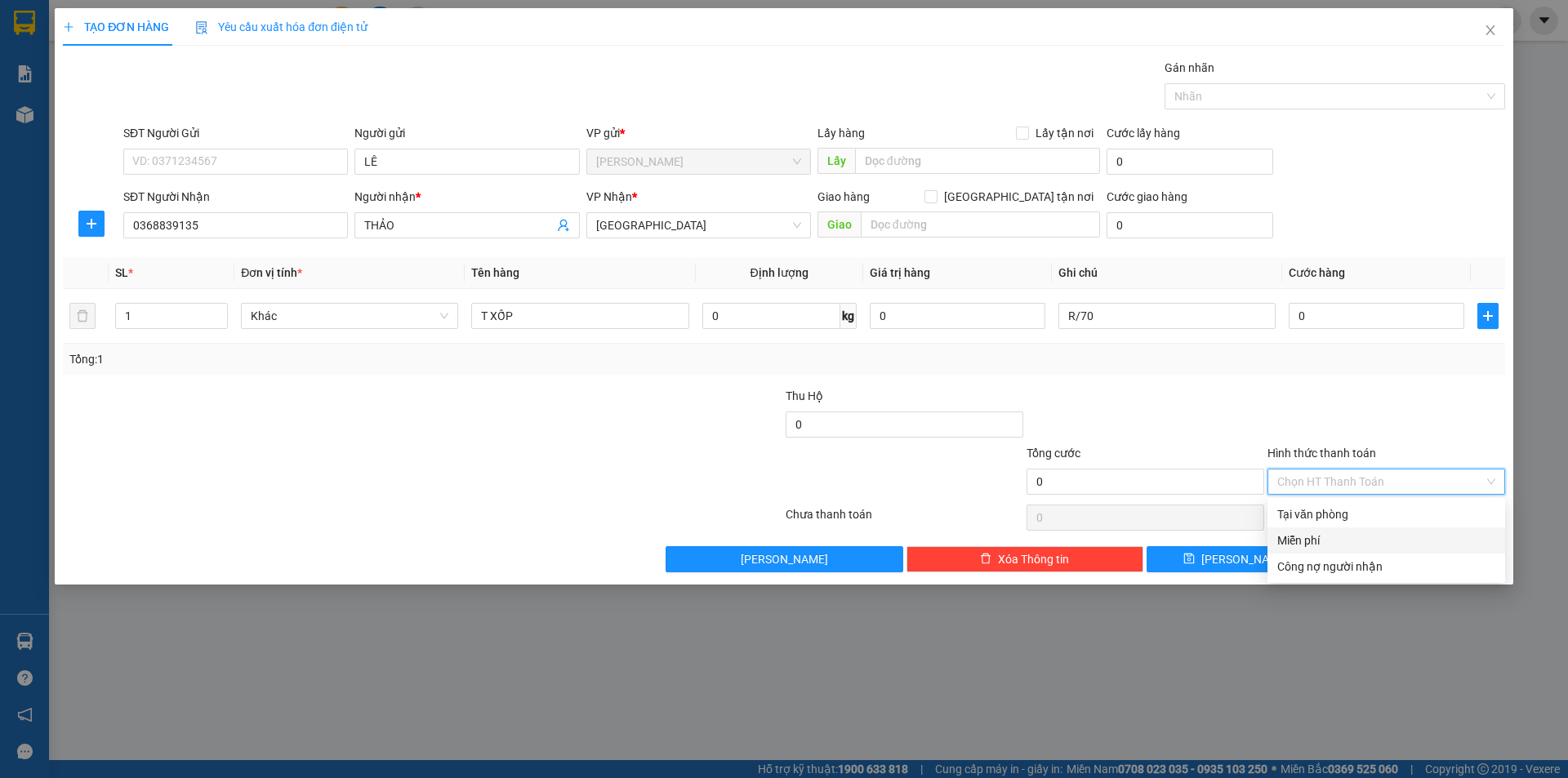
click at [1332, 536] on div "Miễn phí" at bounding box center [1386, 540] width 218 height 18
click at [1361, 555] on icon "printer" at bounding box center [1356, 559] width 11 height 11
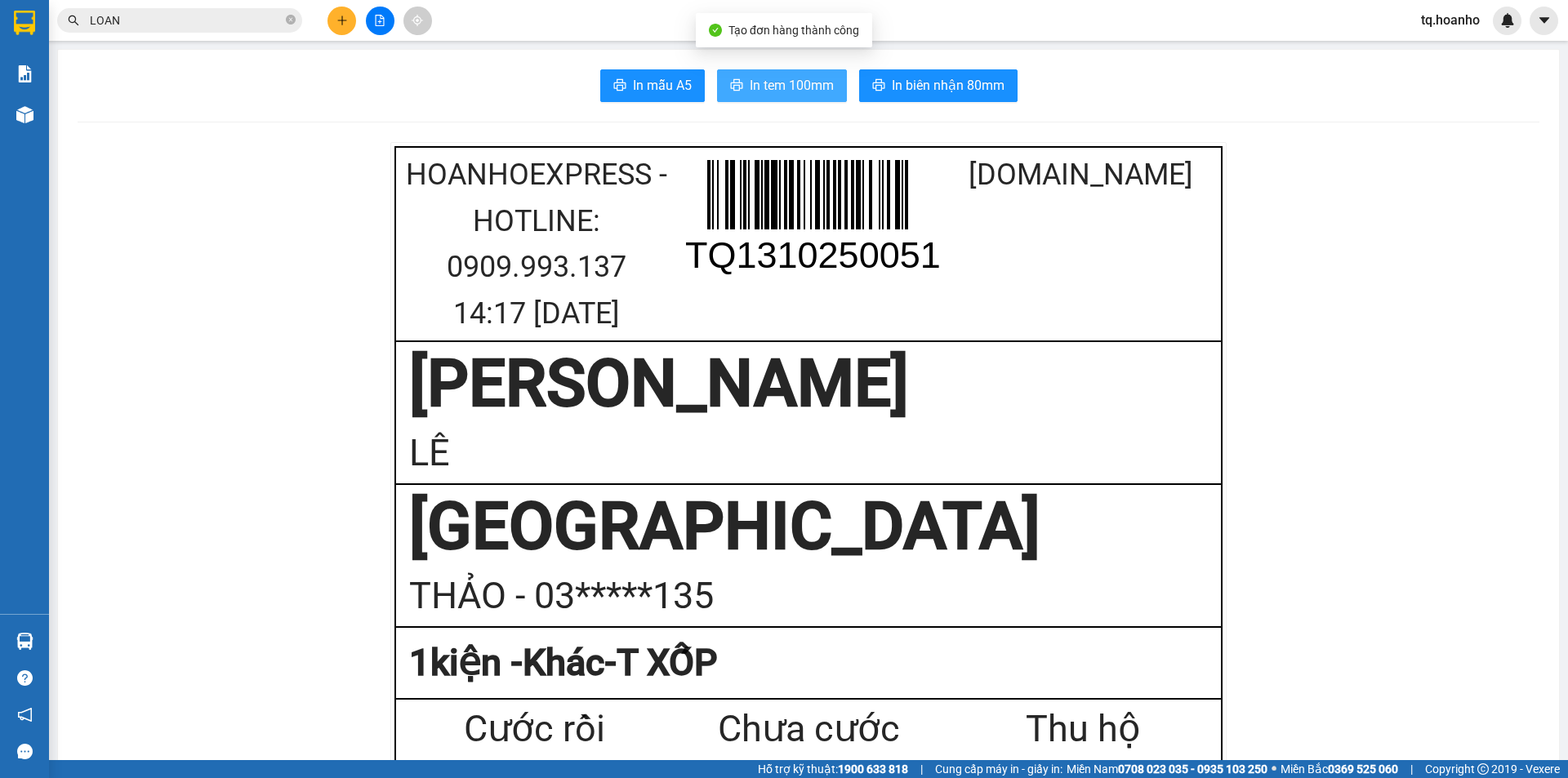
click at [786, 94] on span "In tem 100mm" at bounding box center [791, 85] width 84 height 20
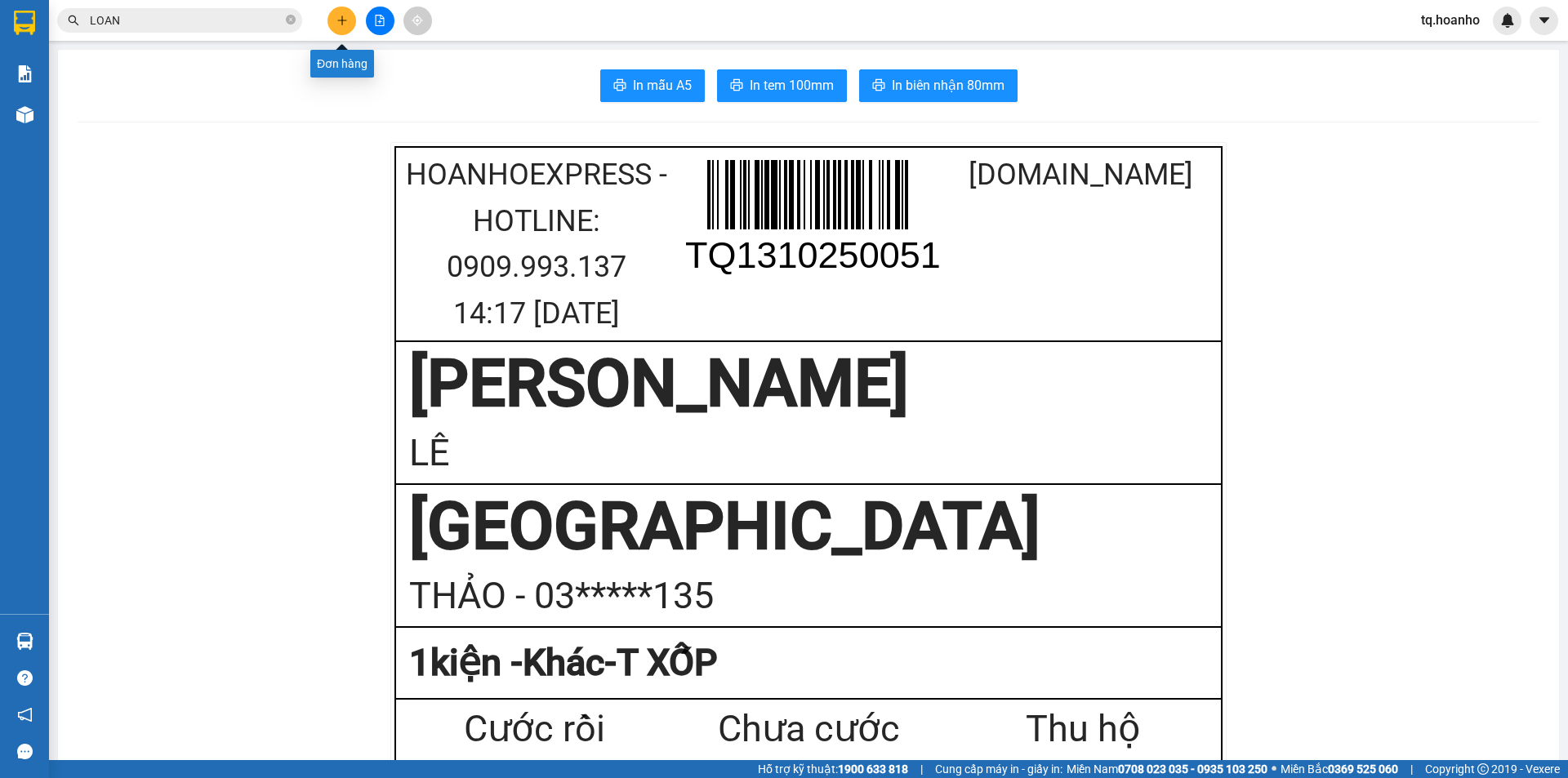
click at [342, 11] on button at bounding box center [342, 20] width 28 height 28
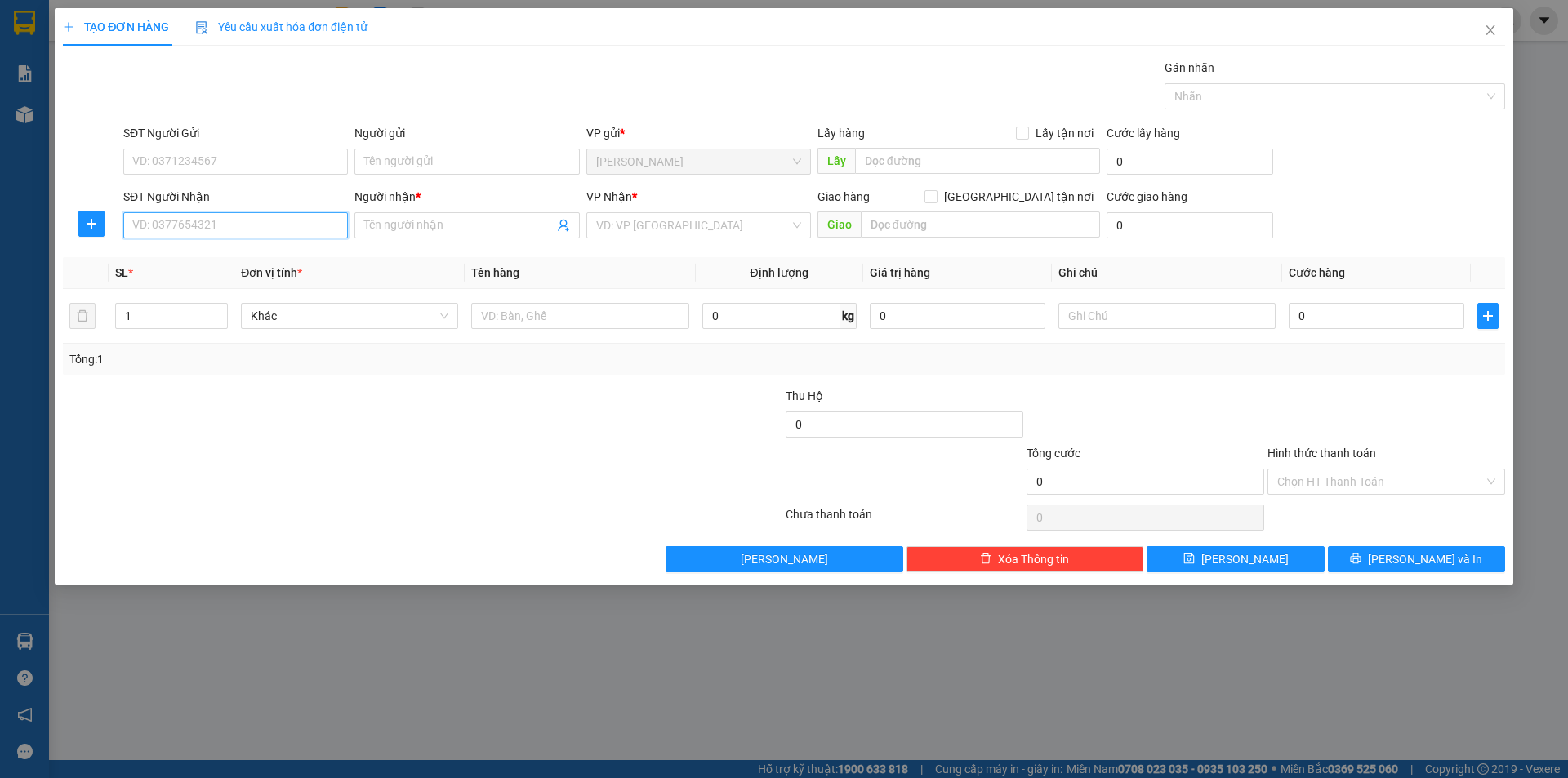
drag, startPoint x: 278, startPoint y: 223, endPoint x: 267, endPoint y: 215, distance: 13.6
click at [277, 223] on input "SĐT Người Nhận" at bounding box center [236, 225] width 224 height 26
click at [266, 256] on div "0334223646 - TRÚC" at bounding box center [236, 258] width 205 height 18
type input "0334223646"
type input "TRÚC"
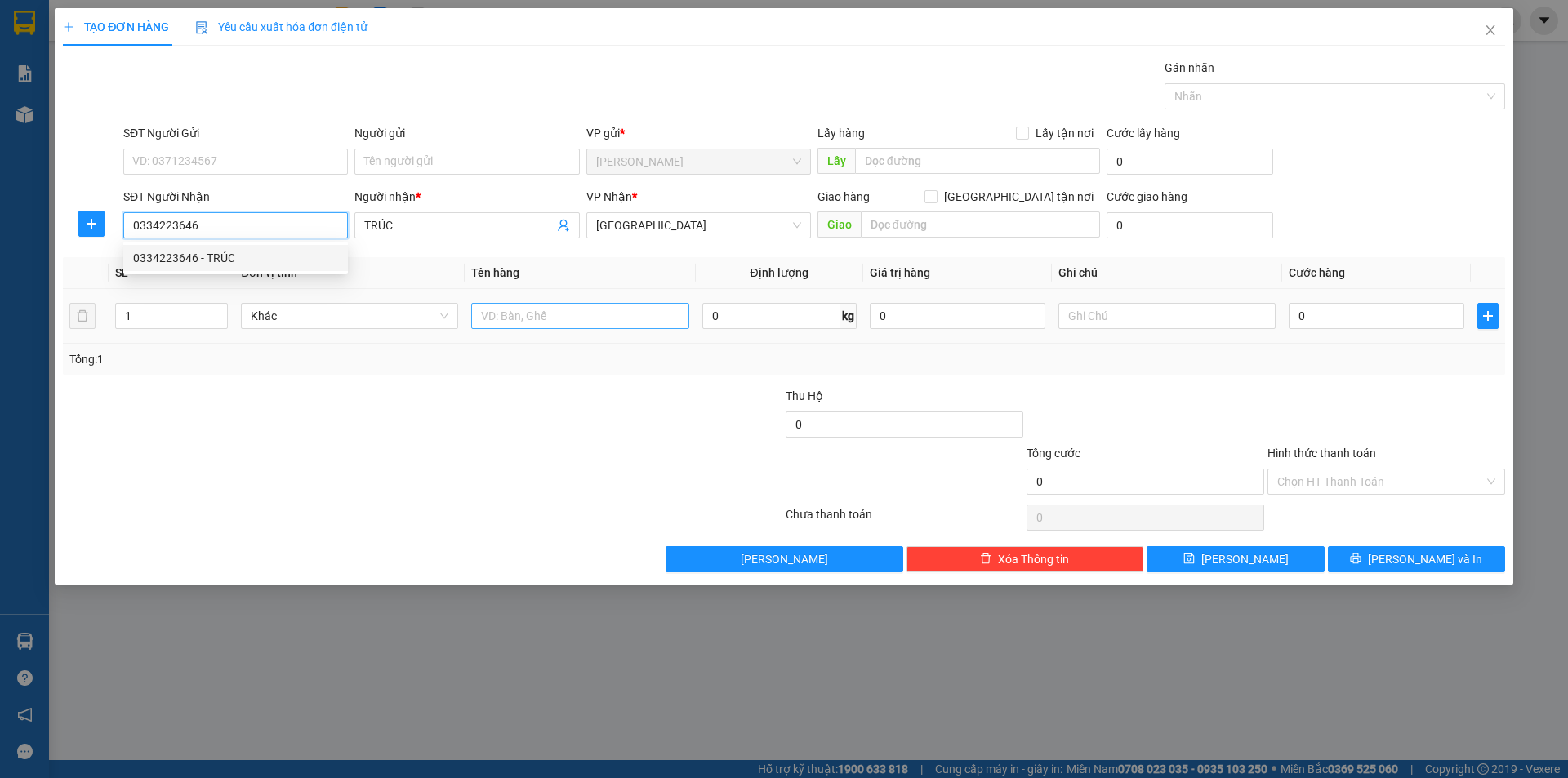
type input "0334223646"
click at [501, 314] on input "text" at bounding box center [580, 316] width 217 height 26
drag, startPoint x: 539, startPoint y: 303, endPoint x: 670, endPoint y: 274, distance: 134.2
click at [567, 288] on table "SL * Đơn vị tính * Tên hàng Định lượng Giá trị hàng Ghi chú Cước hàng 1 Khác 0 …" at bounding box center [783, 300] width 1442 height 87
type input "BÌ"
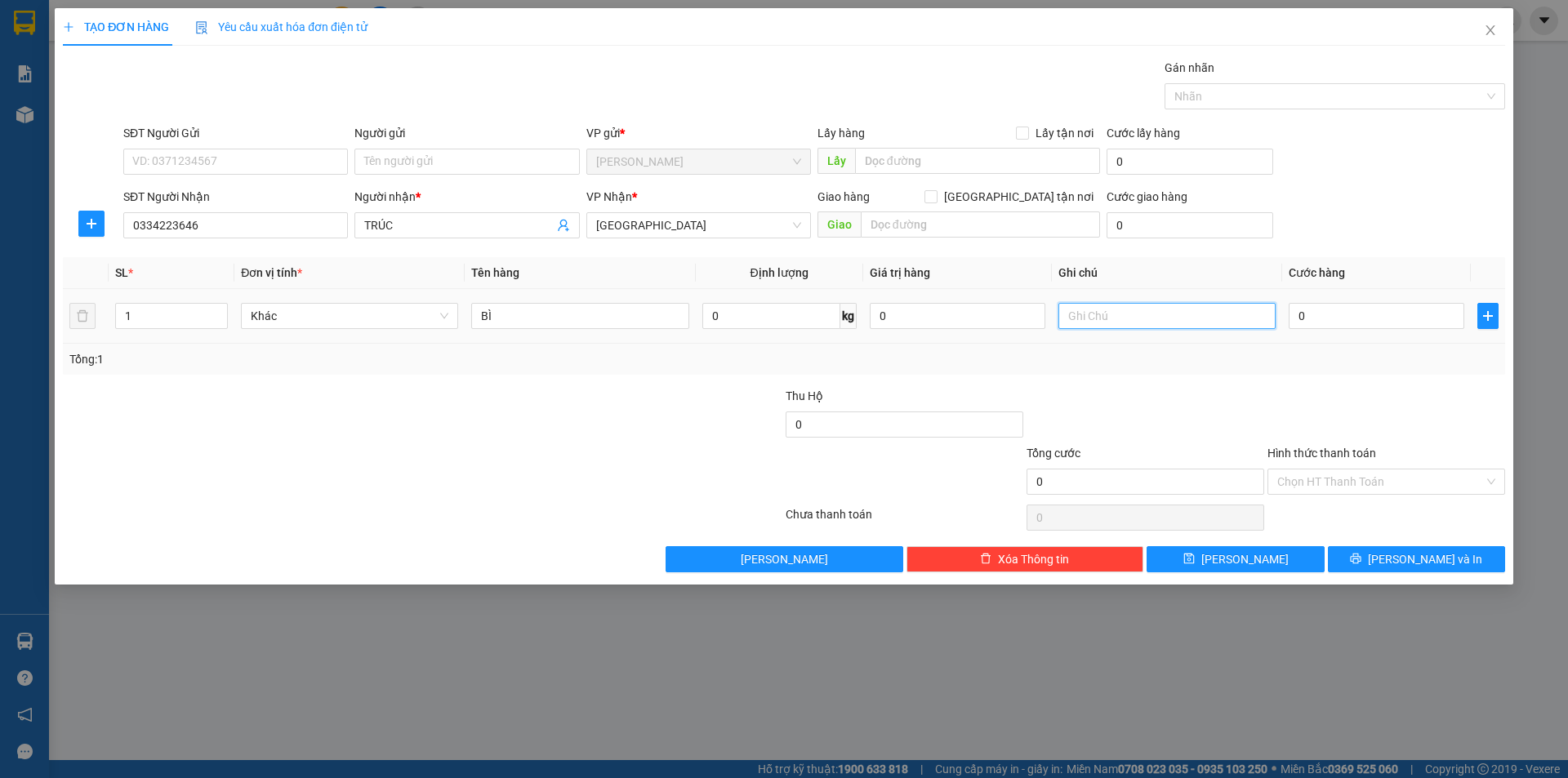
click at [1132, 307] on input "text" at bounding box center [1167, 316] width 217 height 26
type input "R/30"
click at [1320, 470] on input "Hình thức thanh toán" at bounding box center [1381, 482] width 207 height 25
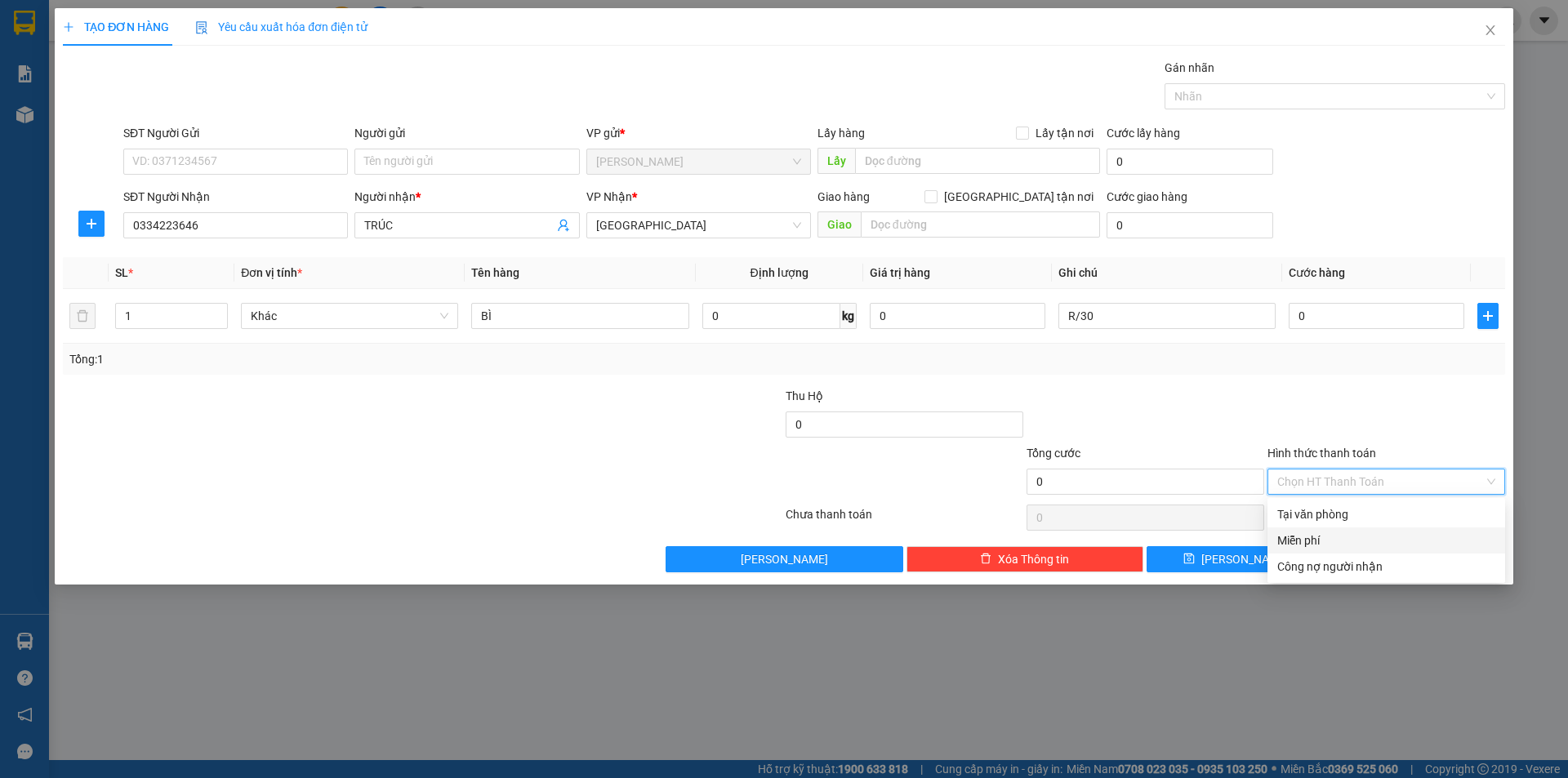
click at [1308, 535] on div "Miễn phí" at bounding box center [1386, 540] width 218 height 18
drag, startPoint x: 1357, startPoint y: 551, endPoint x: 1446, endPoint y: 522, distance: 93.6
click at [1360, 549] on button "[PERSON_NAME] và In" at bounding box center [1416, 560] width 177 height 26
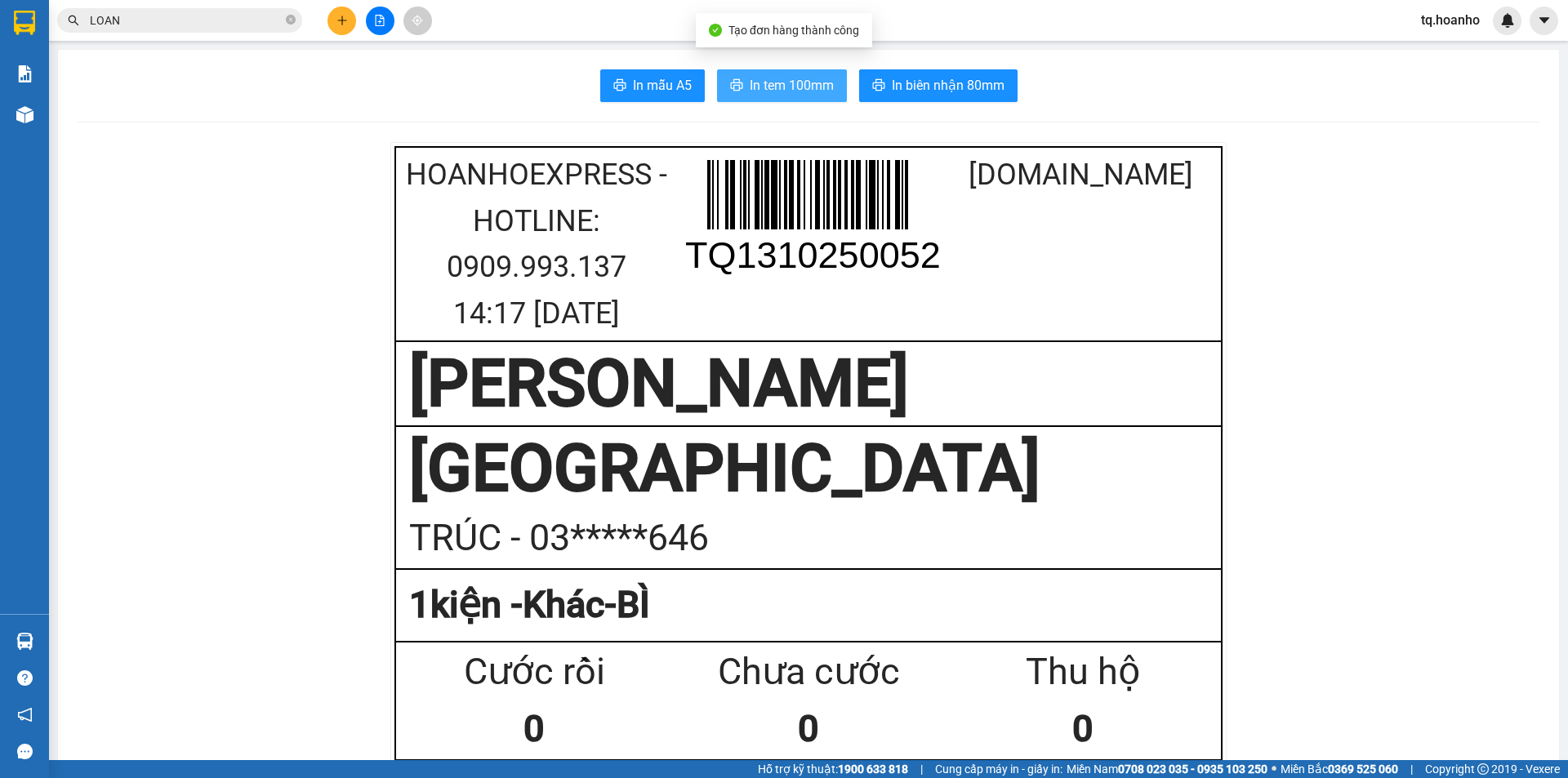
click at [775, 91] on span "In tem 100mm" at bounding box center [791, 85] width 84 height 20
click at [333, 35] on div "Kết quả tìm kiếm ( 9 ) Bộ lọc Mã ĐH Trạng thái Món hàng Thu hộ Tổng cước Chưa c…" at bounding box center [784, 20] width 1568 height 41
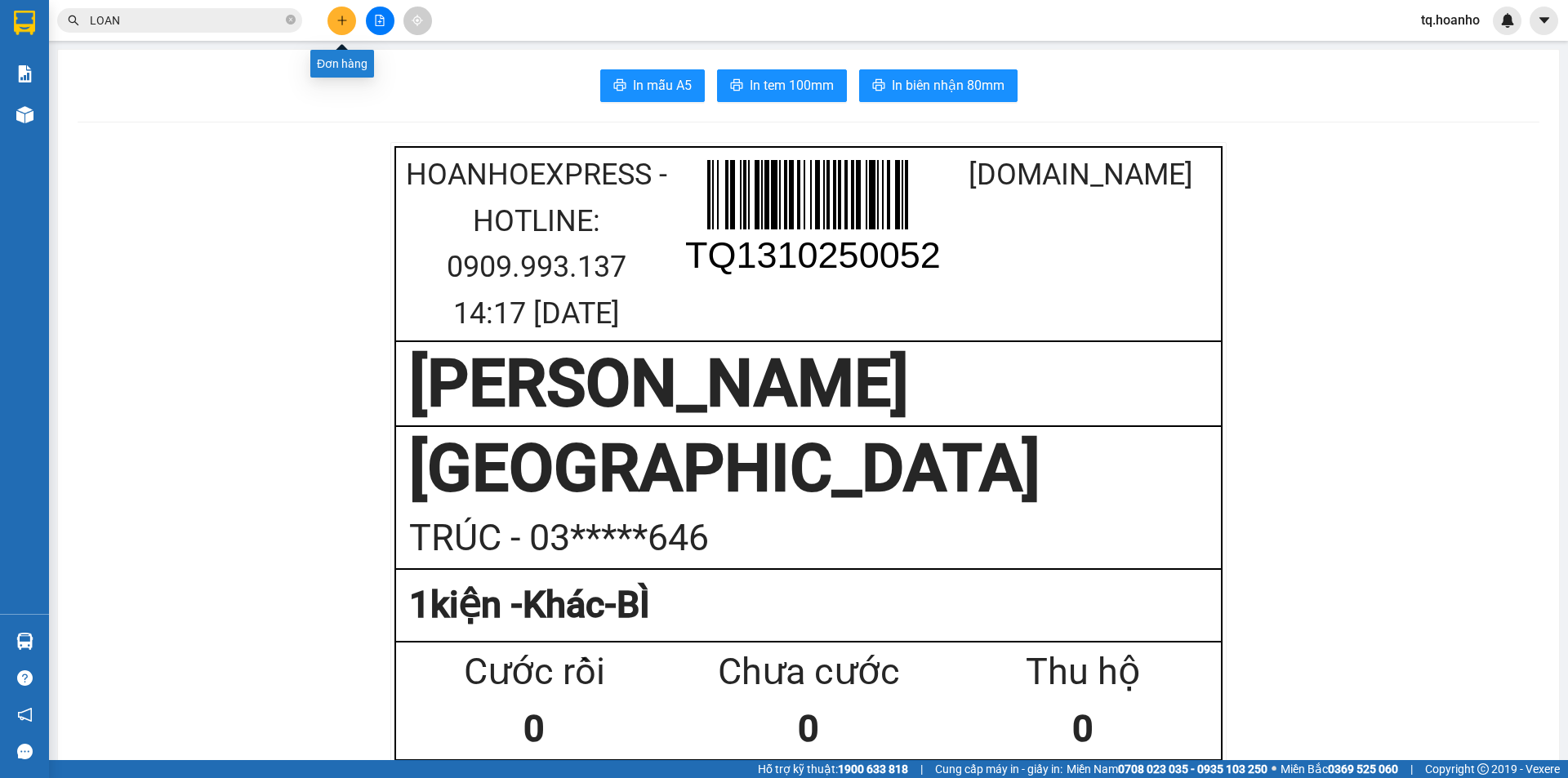
click at [337, 29] on button at bounding box center [342, 20] width 28 height 28
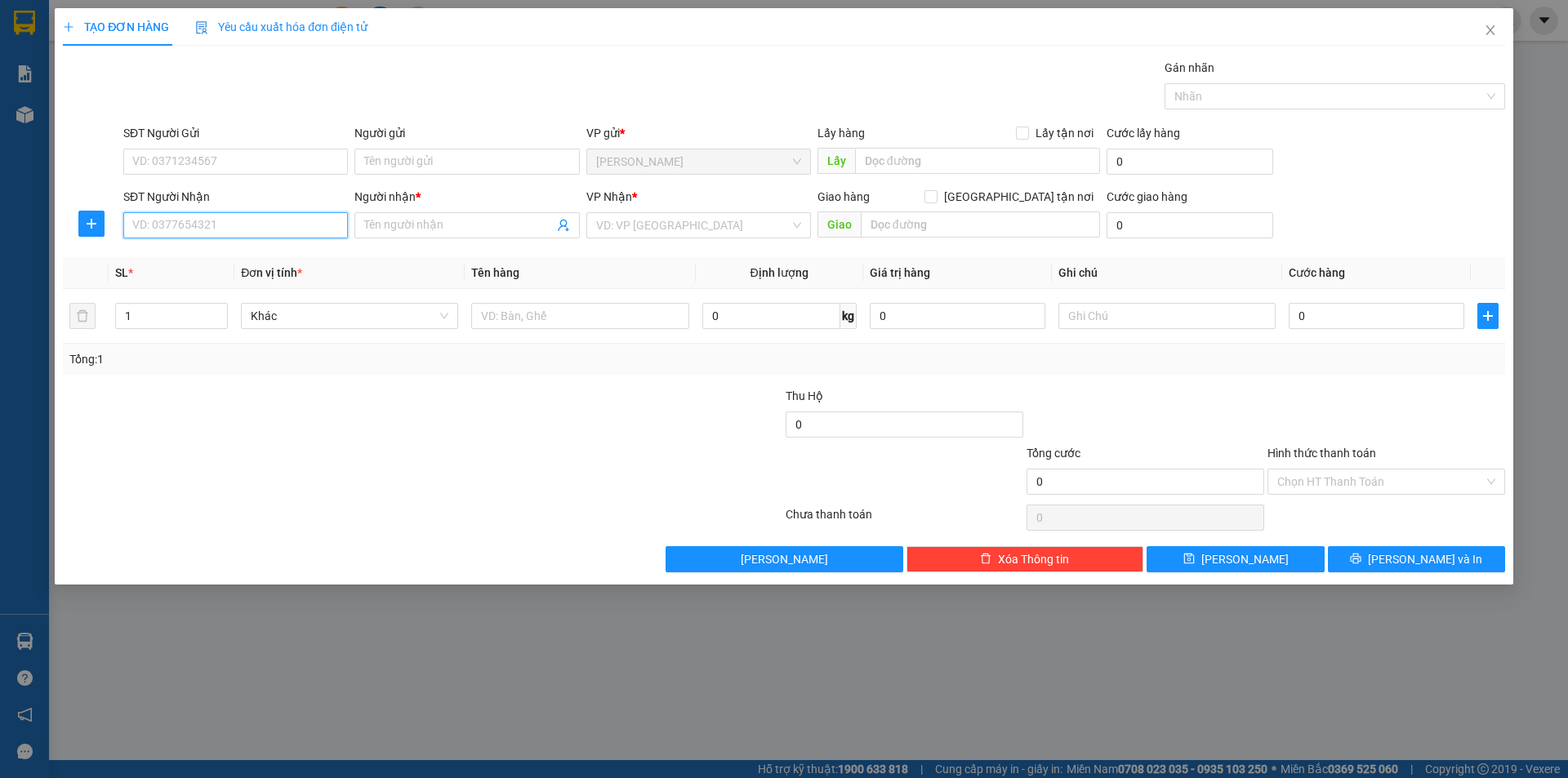
click at [275, 234] on input "SĐT Người Nhận" at bounding box center [236, 225] width 224 height 26
type input "0974435264"
drag, startPoint x: 232, startPoint y: 253, endPoint x: 266, endPoint y: 242, distance: 35.7
click at [235, 250] on div "0974435264 - NGÂN" at bounding box center [236, 258] width 205 height 18
type input "NGÂN"
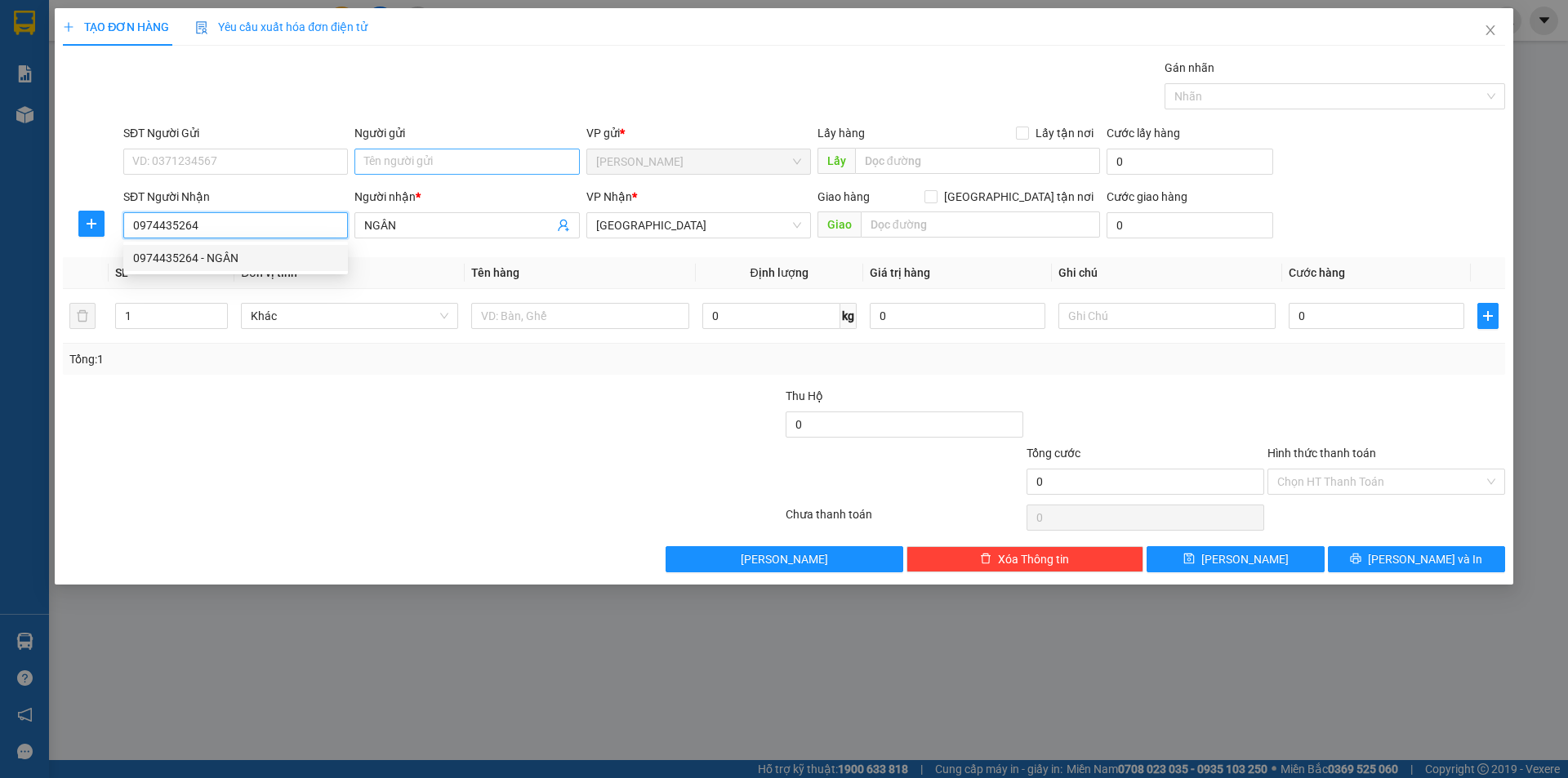
type input "0974435264"
click at [416, 155] on input "Người gửi" at bounding box center [466, 162] width 224 height 26
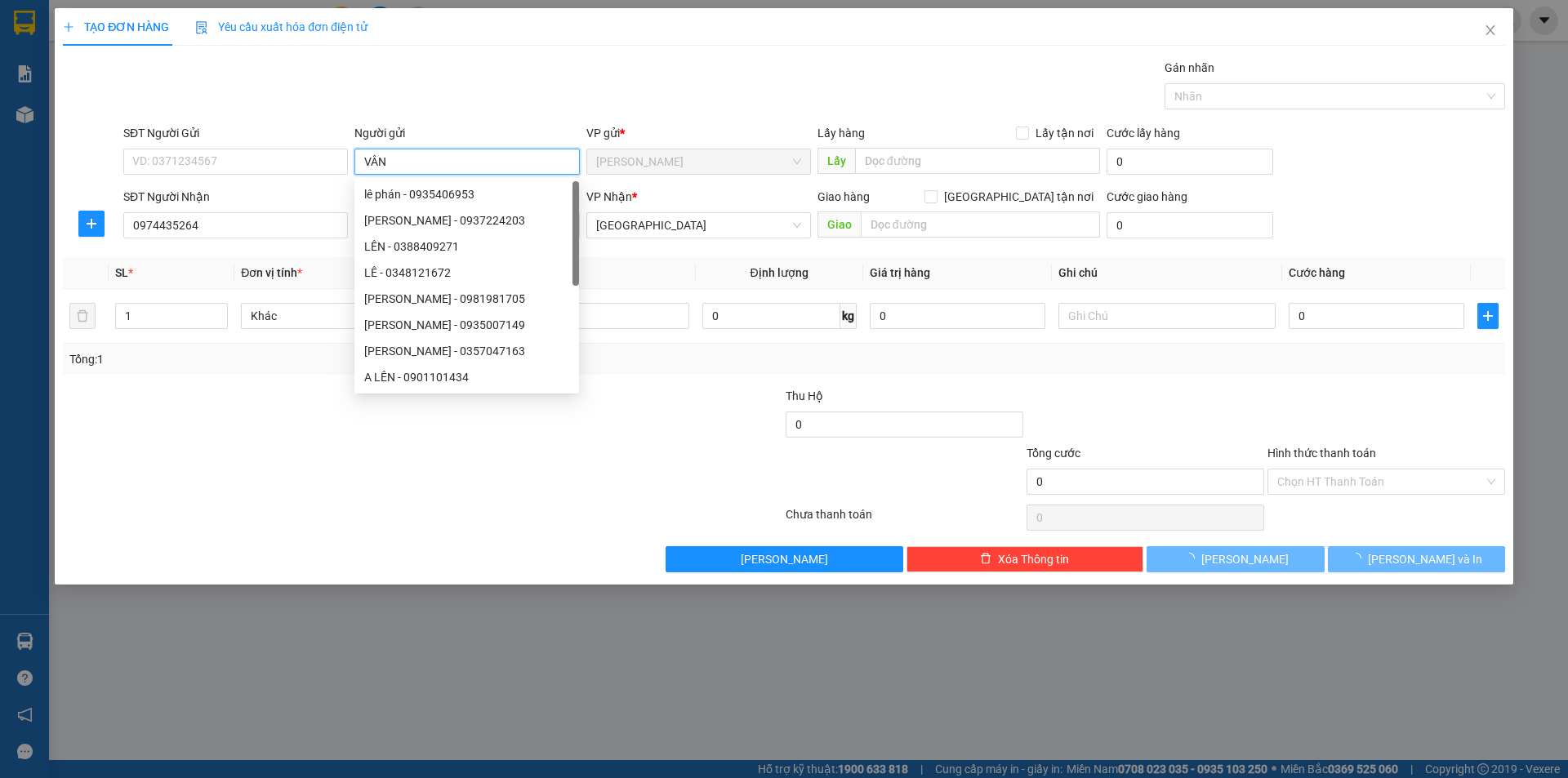
type input "VÂN"
drag, startPoint x: 521, startPoint y: 653, endPoint x: 668, endPoint y: 365, distance: 323.3
click at [588, 604] on div "TẠO ĐƠN HÀNG Yêu cầu xuất hóa đơn điện tử Transit Pickup Surcharge Ids Transit …" at bounding box center [784, 389] width 1568 height 778
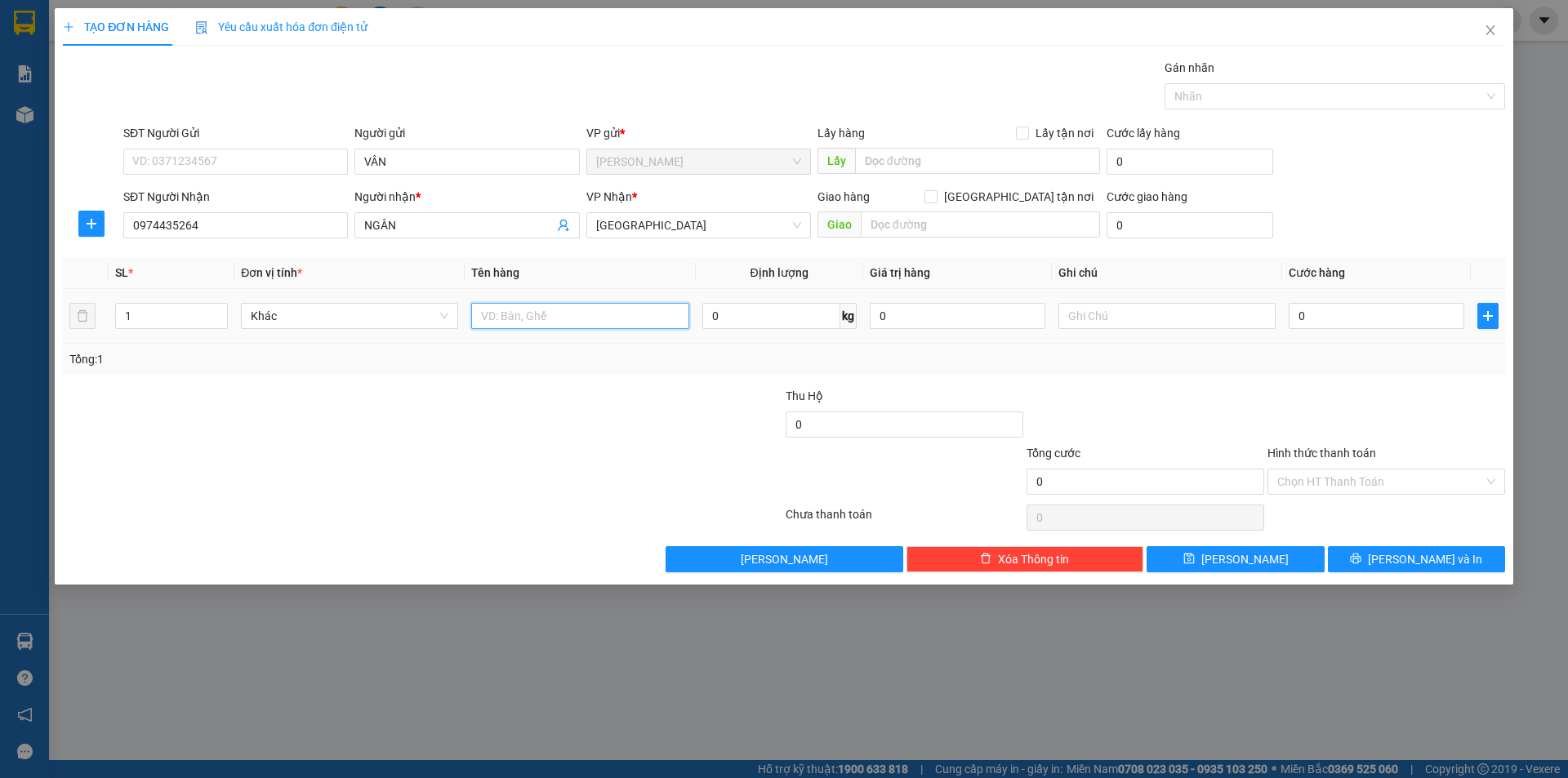
click at [624, 306] on input "text" at bounding box center [580, 316] width 217 height 26
type input "BÌ"
click at [1146, 319] on input "text" at bounding box center [1167, 316] width 217 height 26
type input "R/30"
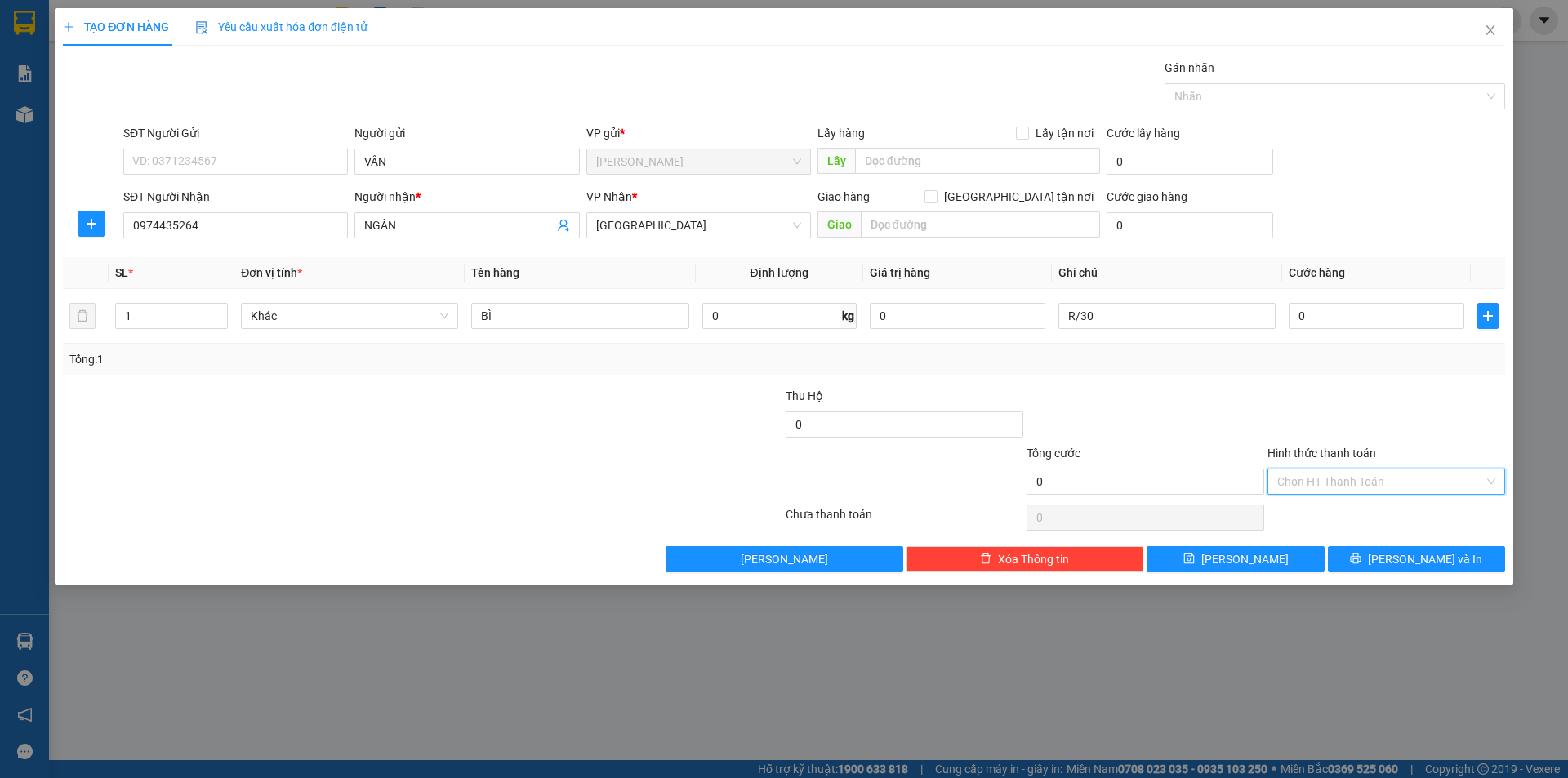
click at [1413, 493] on input "Hình thức thanh toán" at bounding box center [1381, 482] width 207 height 25
click at [1347, 540] on div "Miễn phí" at bounding box center [1386, 540] width 218 height 18
click at [1361, 563] on icon "printer" at bounding box center [1355, 558] width 11 height 11
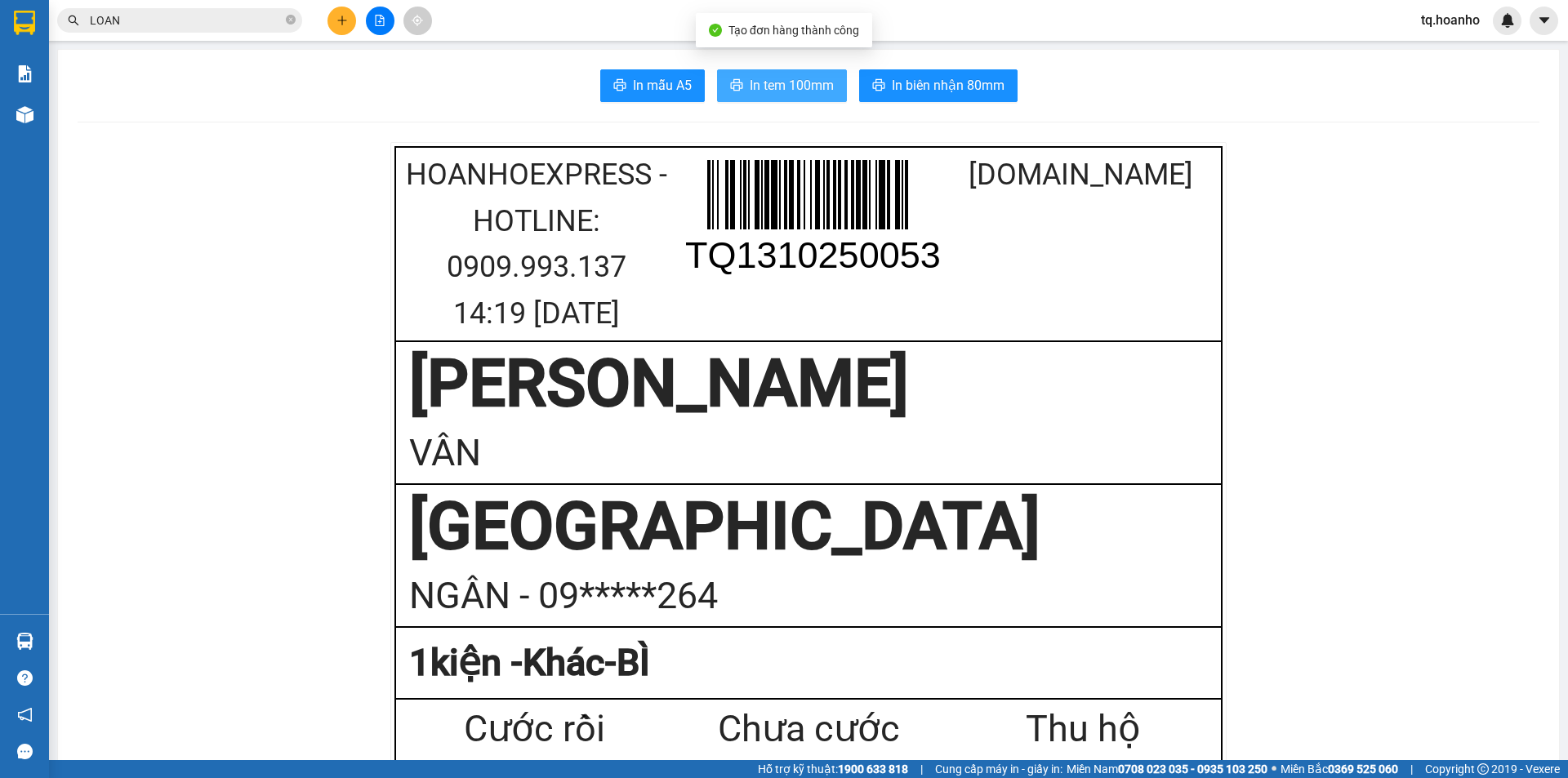
click at [786, 71] on button "In tem 100mm" at bounding box center [781, 86] width 130 height 33
click at [783, 88] on span "In tem 100mm" at bounding box center [791, 85] width 84 height 20
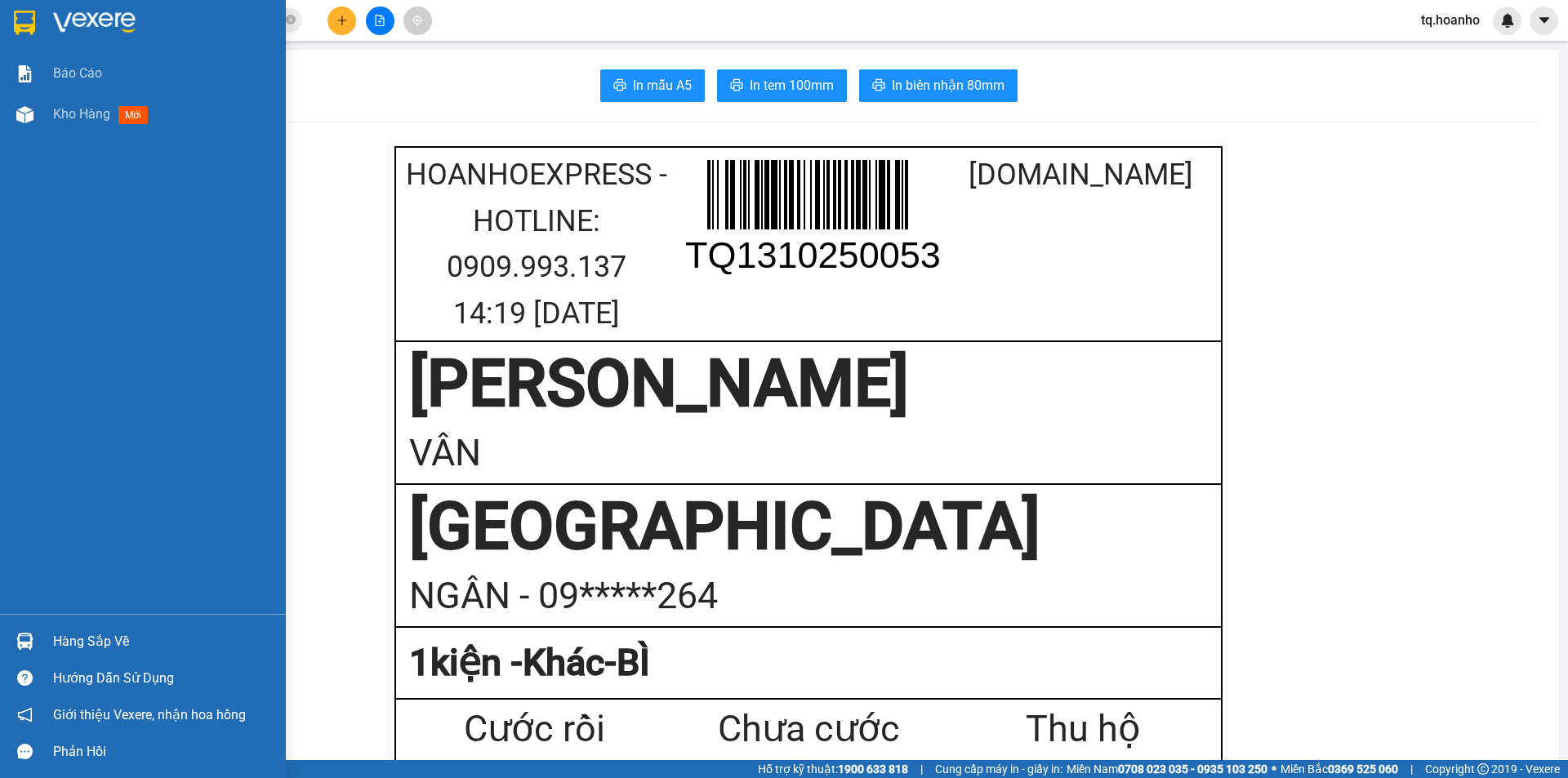
click at [103, 20] on img at bounding box center [94, 23] width 82 height 25
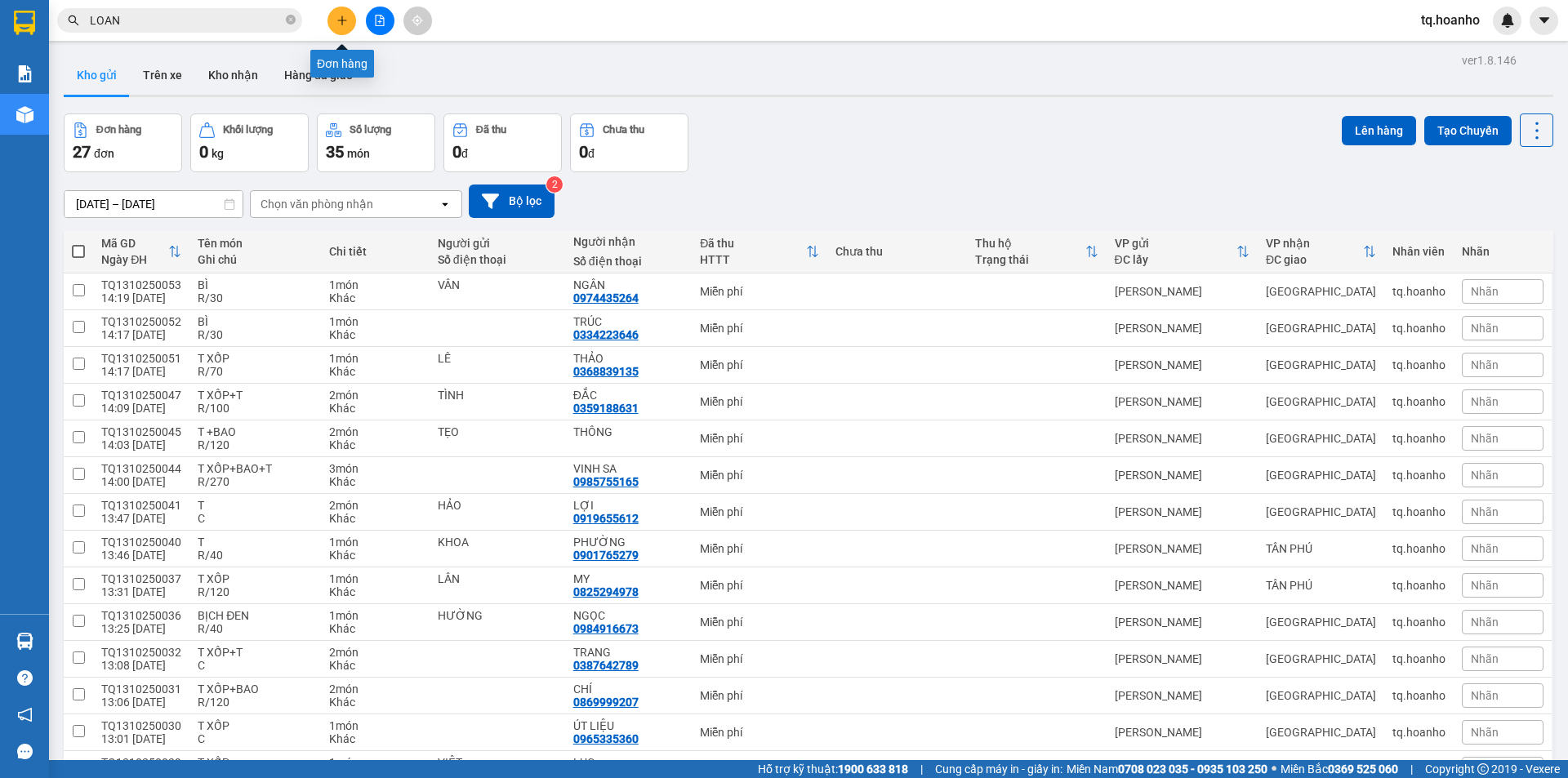
click at [339, 27] on button at bounding box center [342, 20] width 28 height 28
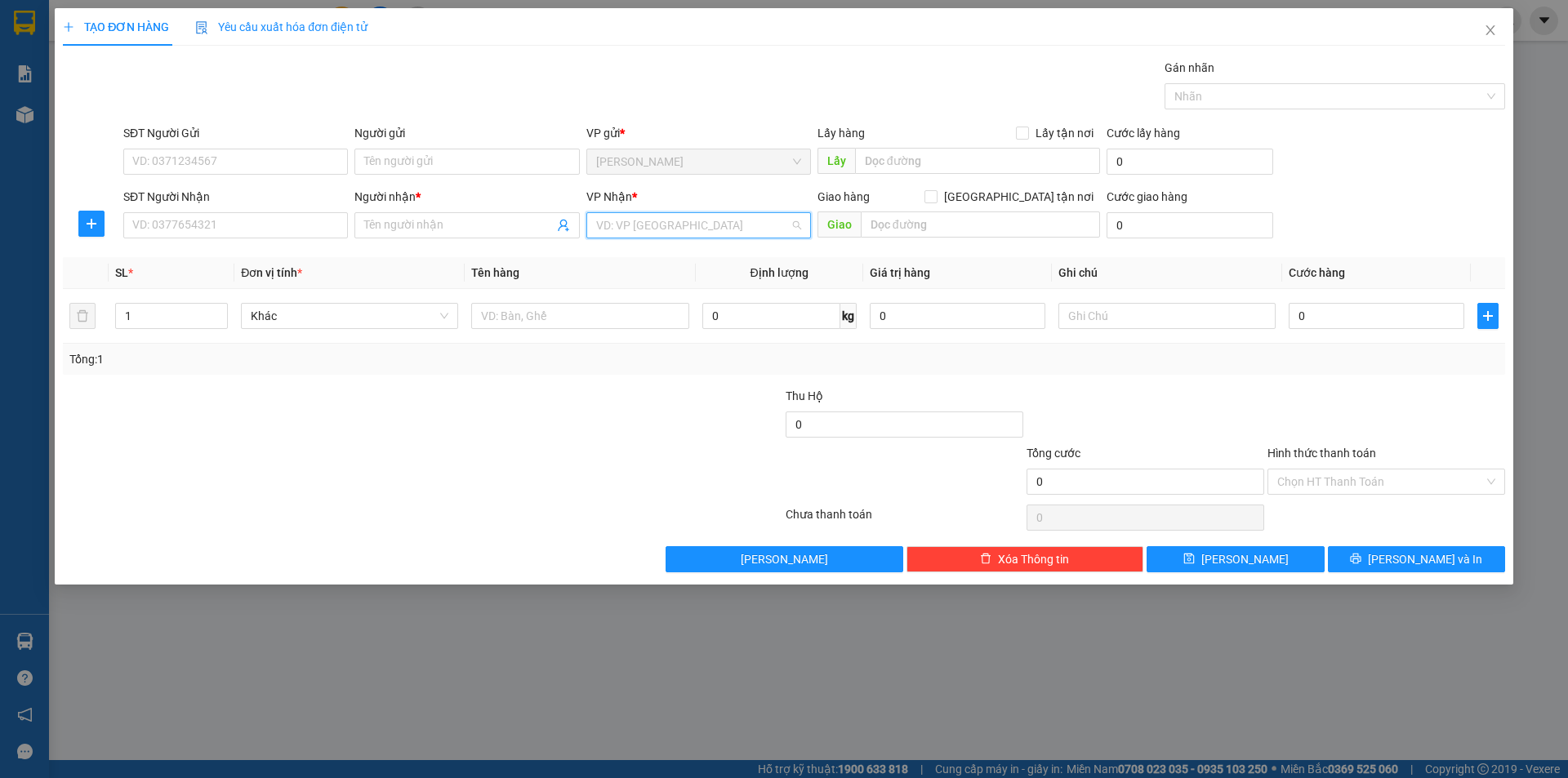
click at [659, 229] on input "search" at bounding box center [692, 225] width 193 height 25
click at [629, 330] on div "[GEOGRAPHIC_DATA]" at bounding box center [698, 336] width 205 height 18
click at [620, 309] on input "text" at bounding box center [580, 316] width 217 height 26
type input "T +T XỐP"
drag, startPoint x: 471, startPoint y: 508, endPoint x: 193, endPoint y: 308, distance: 342.5
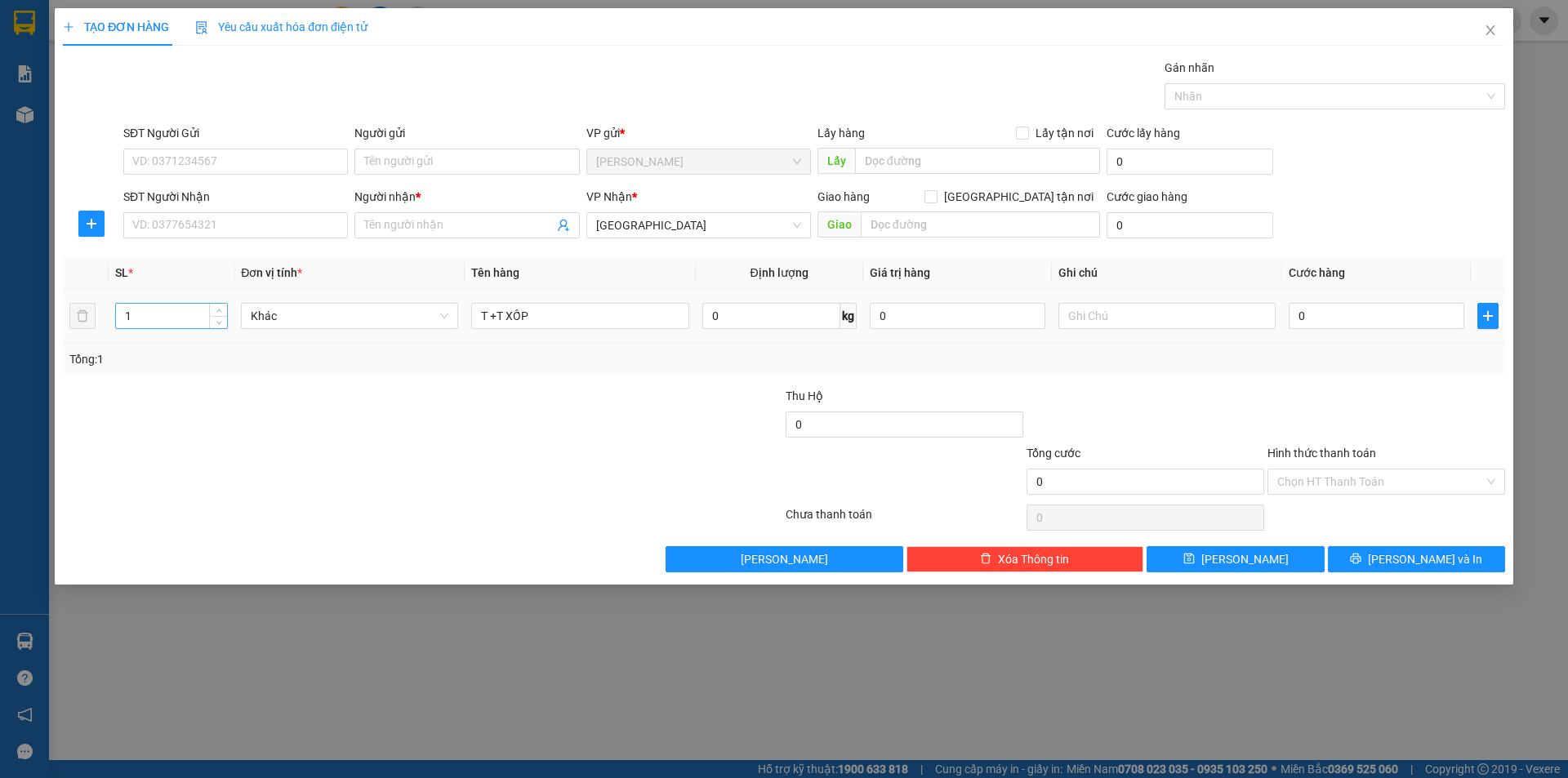
click at [456, 502] on div at bounding box center [422, 517] width 723 height 33
type input "2"
click at [216, 312] on icon "up" at bounding box center [219, 313] width 5 height 5
click at [226, 468] on div at bounding box center [302, 472] width 482 height 57
click at [420, 157] on input "Người gửi" at bounding box center [466, 162] width 224 height 26
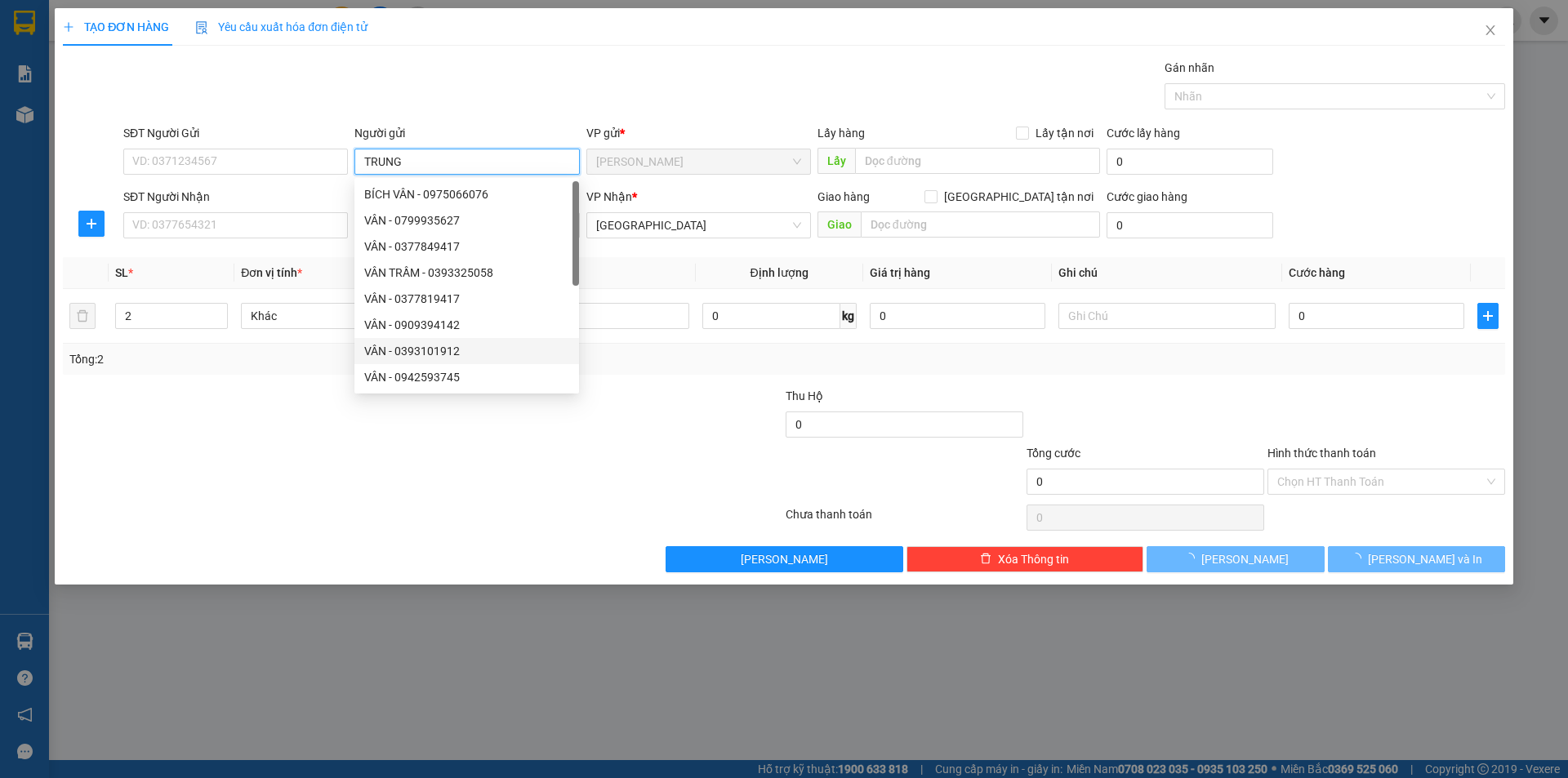
type input "TRUNG"
click at [358, 587] on div "TẠO ĐƠN HÀNG Yêu cầu xuất hóa đơn điện tử Transit Pickup Surcharge Ids Transit …" at bounding box center [784, 389] width 1568 height 778
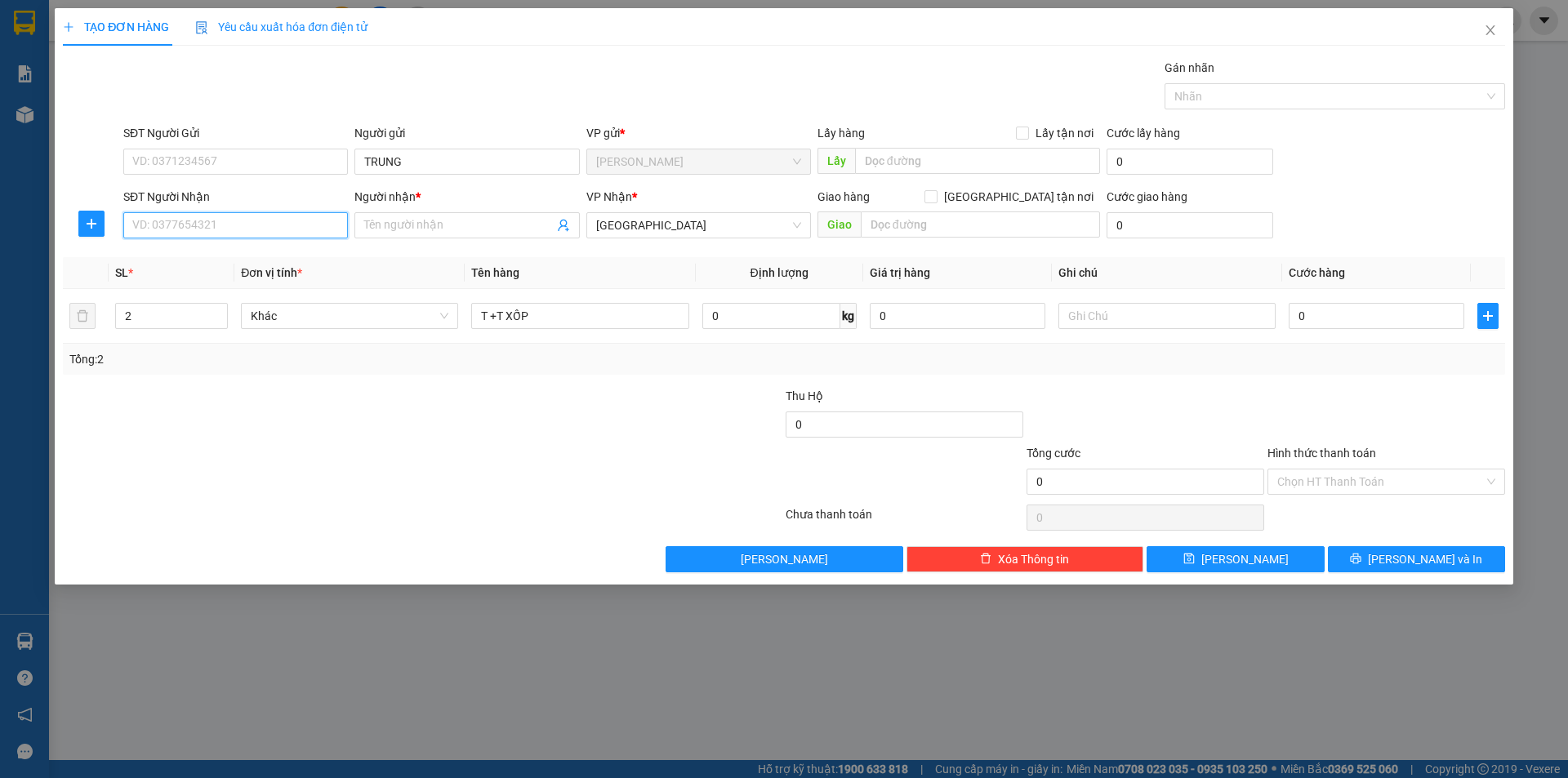
click at [268, 223] on input "SĐT Người Nhận" at bounding box center [236, 225] width 224 height 26
click at [212, 255] on div "0382530782 - KIÊN" at bounding box center [236, 258] width 205 height 18
type input "0382530782"
type input "KIÊN"
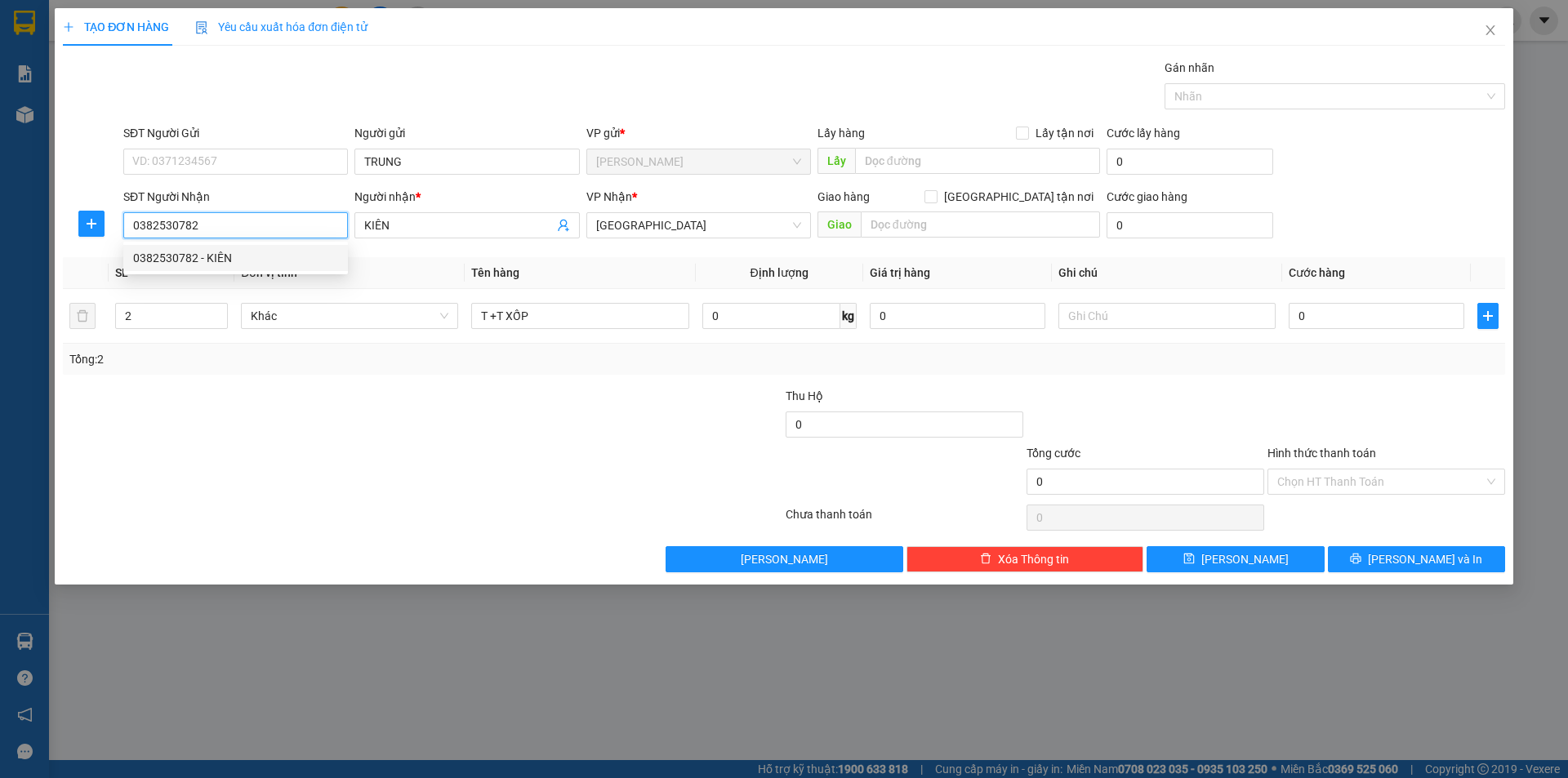
type input "0382530782"
drag, startPoint x: 239, startPoint y: 514, endPoint x: 554, endPoint y: 292, distance: 385.4
click at [268, 495] on div "Transit Pickup Surcharge Ids Transit Deliver Surcharge Ids Transit Deliver Surc…" at bounding box center [783, 316] width 1442 height 514
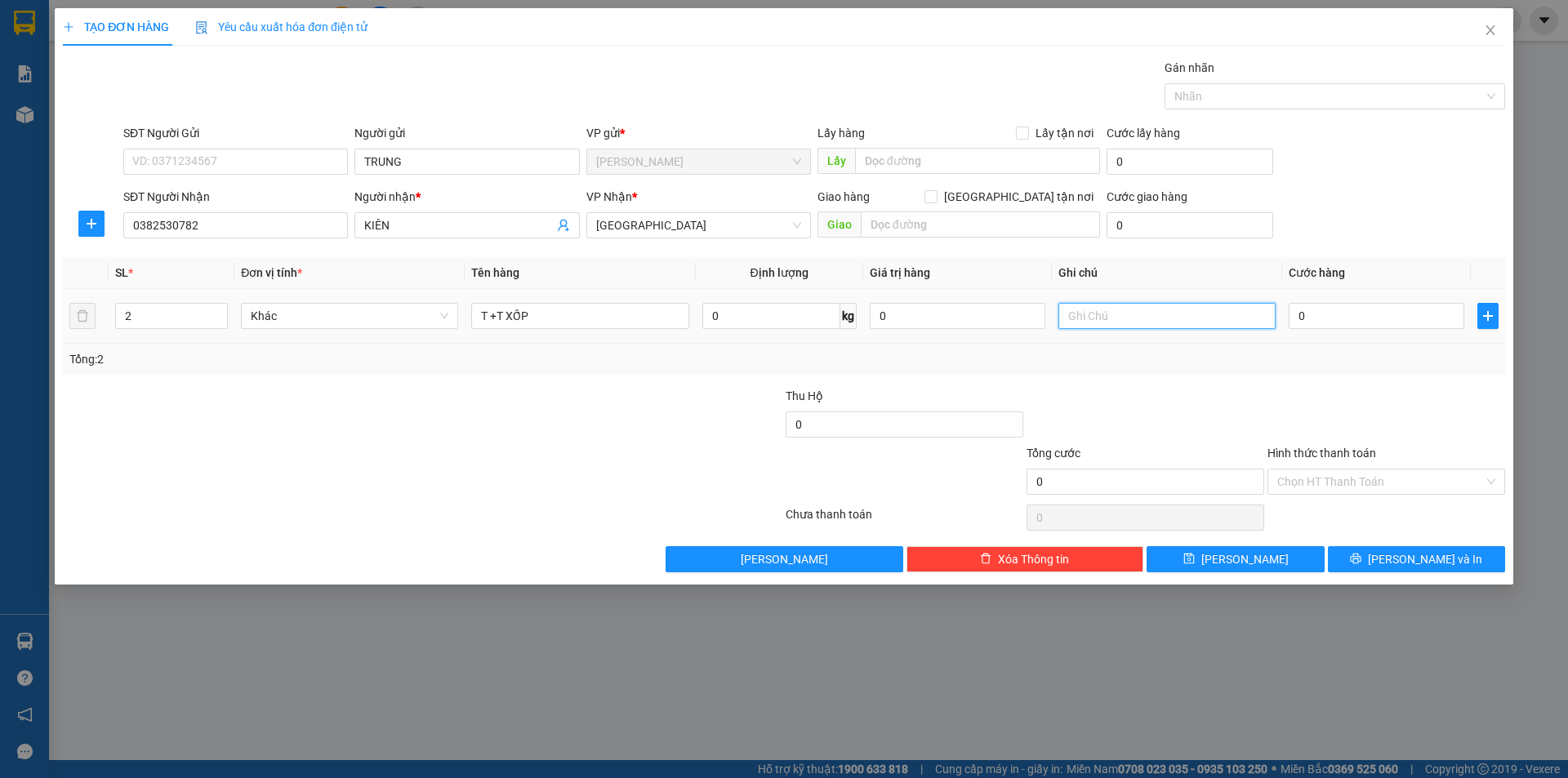
click at [1115, 319] on input "text" at bounding box center [1167, 316] width 217 height 26
type input "R/100"
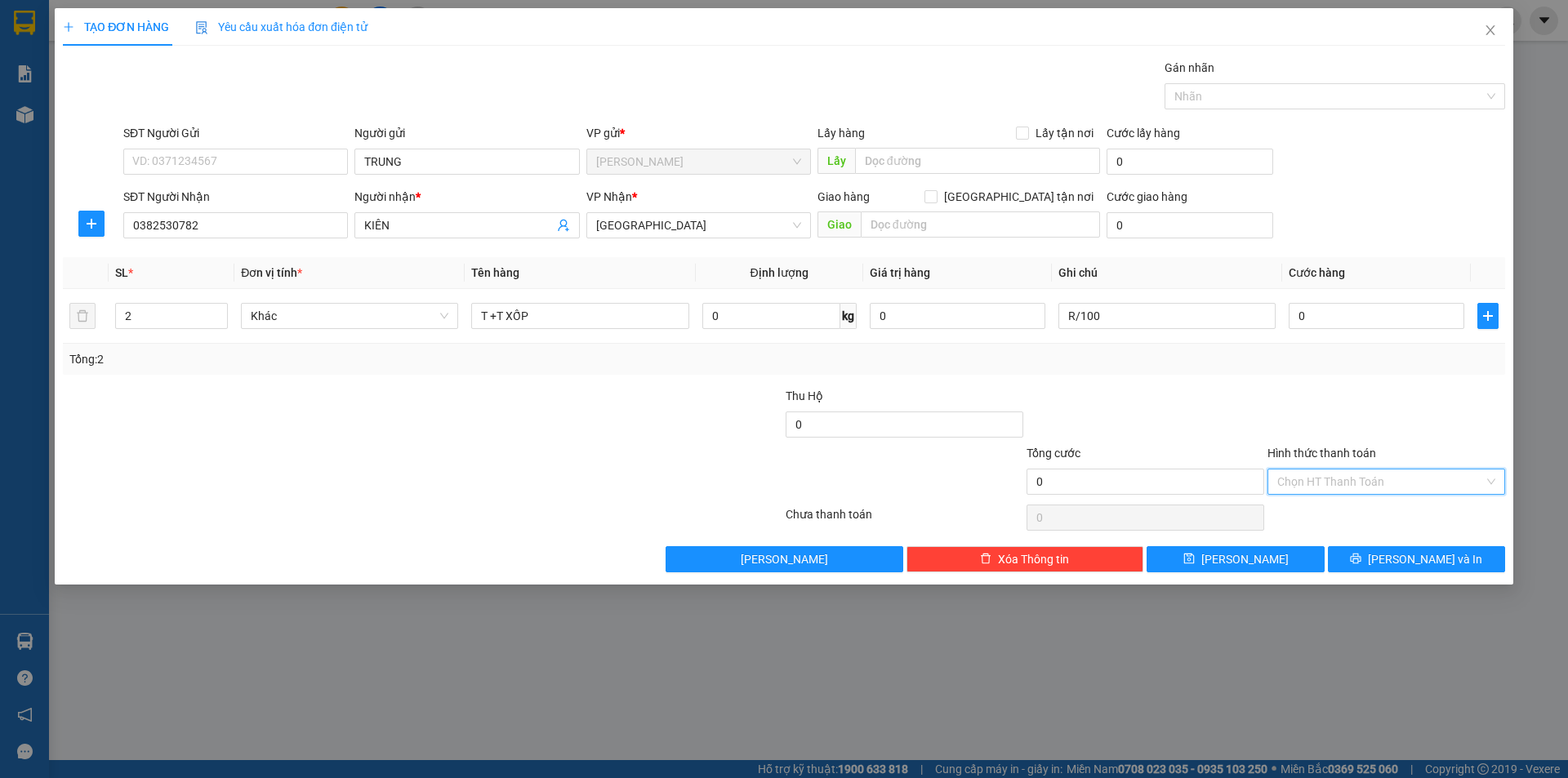
click at [1315, 480] on input "Hình thức thanh toán" at bounding box center [1381, 482] width 207 height 25
click at [1315, 532] on div "Miễn phí" at bounding box center [1386, 540] width 218 height 18
drag, startPoint x: 1369, startPoint y: 564, endPoint x: 1381, endPoint y: 551, distance: 17.7
click at [1370, 564] on button "[PERSON_NAME] và In" at bounding box center [1416, 560] width 177 height 26
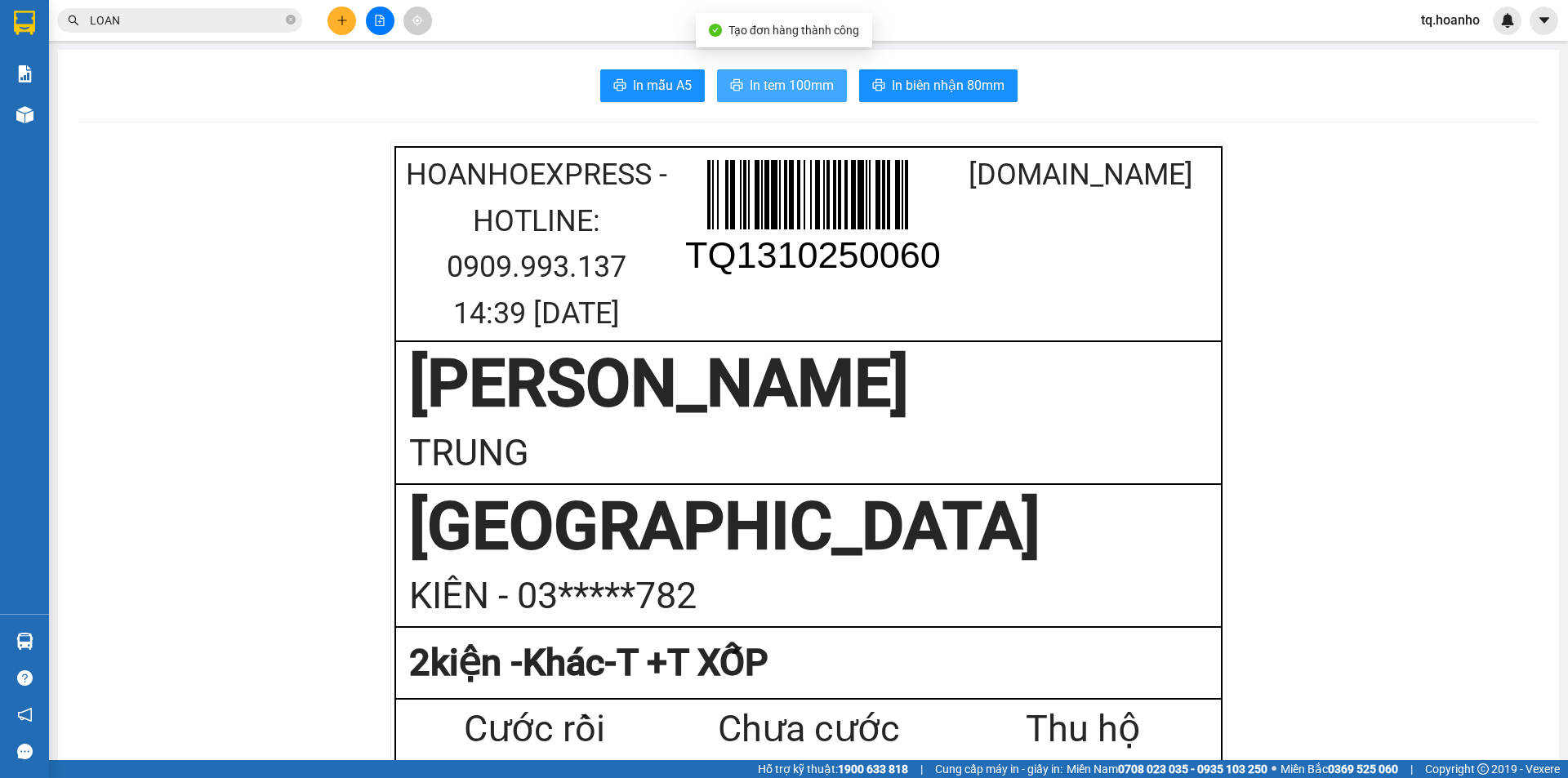
click at [817, 95] on span "In tem 100mm" at bounding box center [791, 85] width 84 height 20
click at [346, 14] on button at bounding box center [342, 20] width 28 height 28
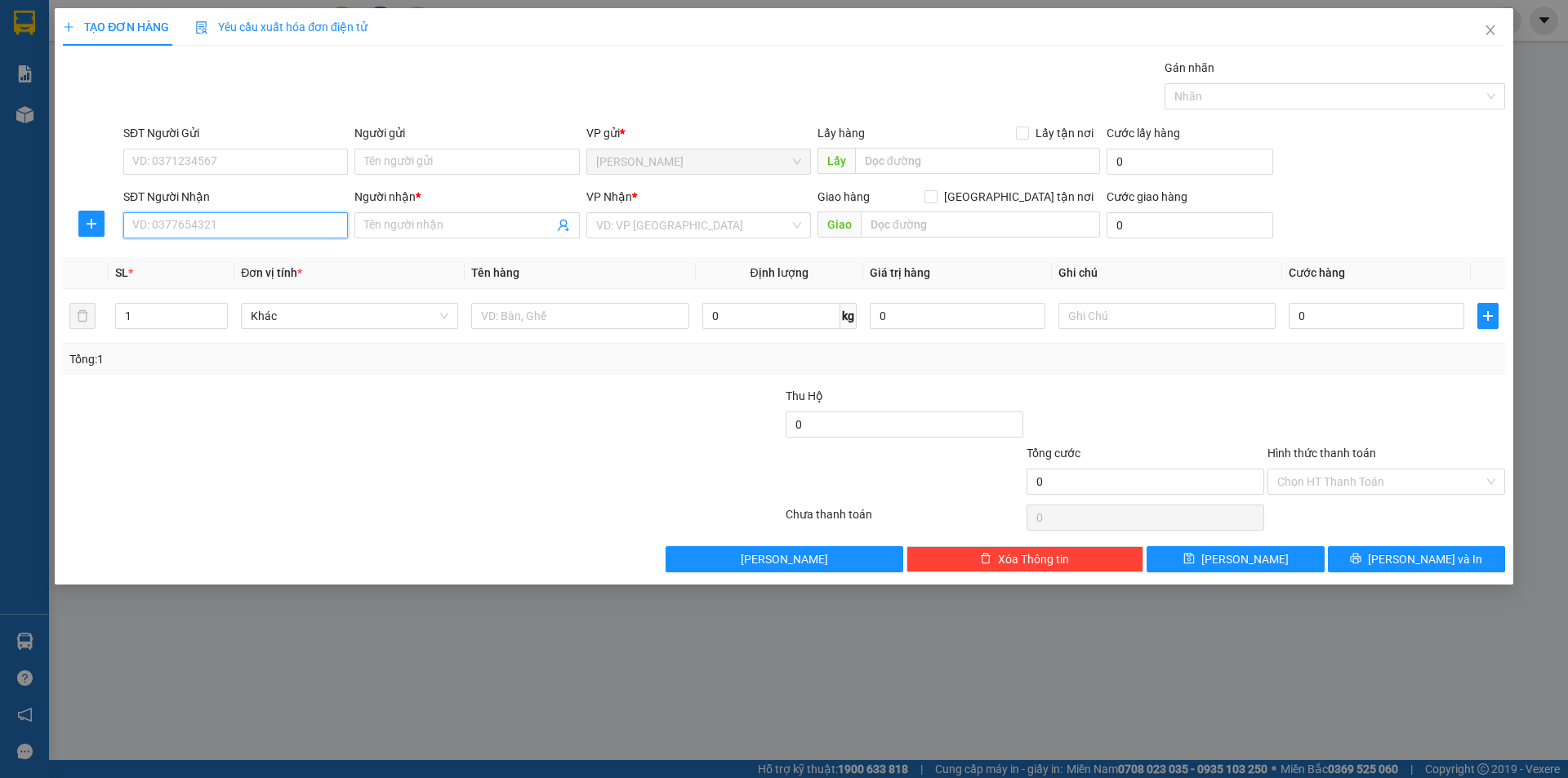
click at [247, 228] on input "SĐT Người Nhận" at bounding box center [236, 225] width 224 height 26
click at [267, 256] on div "0329392044 - [PERSON_NAME]" at bounding box center [236, 258] width 205 height 18
type input "0329392044"
type input "PHƯƠNG"
type input "0329392044"
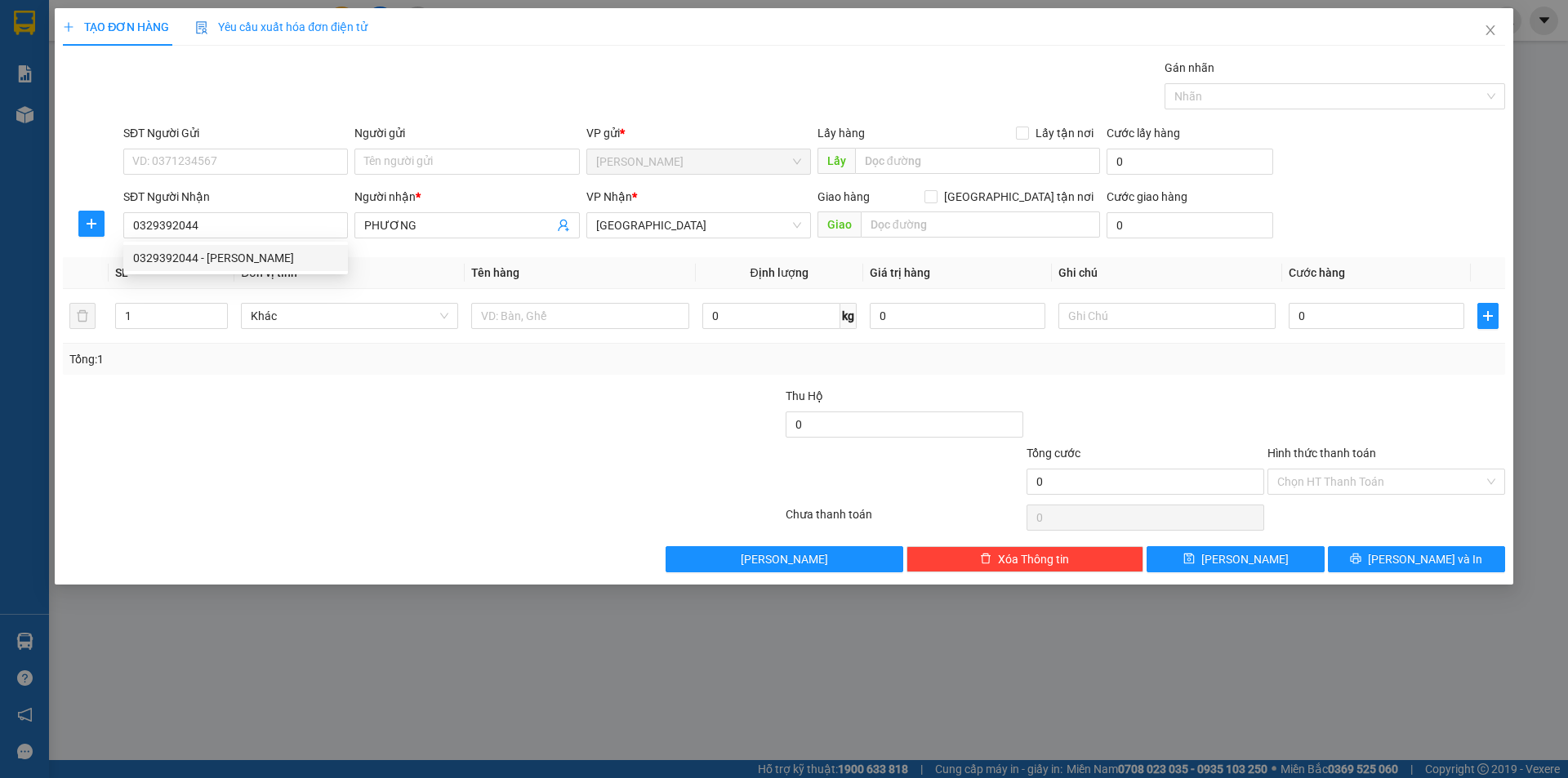
drag, startPoint x: 289, startPoint y: 503, endPoint x: 298, endPoint y: 486, distance: 19.2
click at [289, 502] on div at bounding box center [422, 517] width 723 height 33
click at [637, 322] on input "text" at bounding box center [580, 316] width 217 height 26
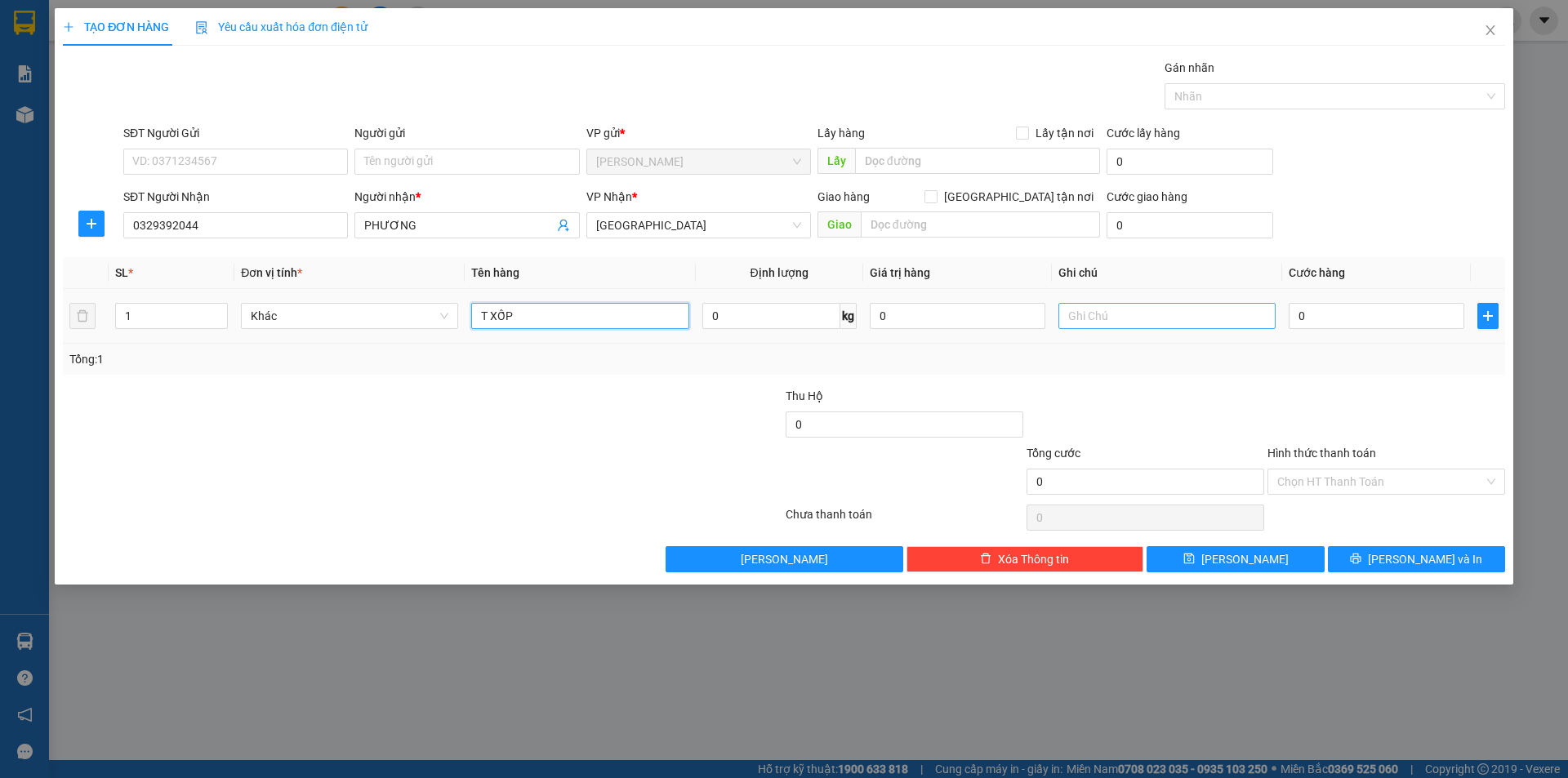
type input "T XỐP"
click at [1116, 316] on input "text" at bounding box center [1167, 316] width 217 height 26
type input "R/50"
click at [1329, 493] on div "Hình thức thanh toán Chọn HT Thanh Toán" at bounding box center [1385, 472] width 237 height 57
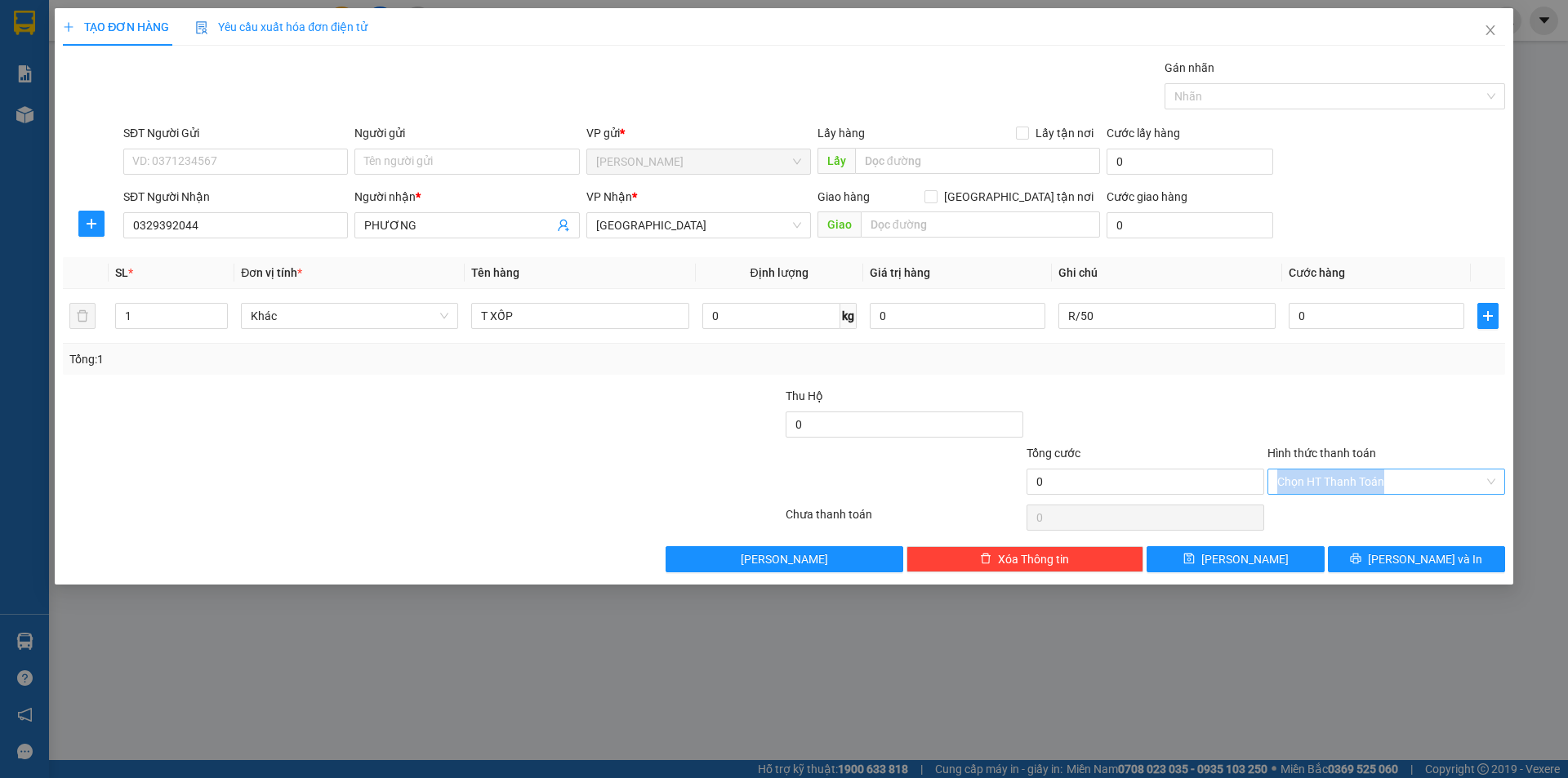
click at [1350, 485] on input "Hình thức thanh toán" at bounding box center [1381, 482] width 207 height 25
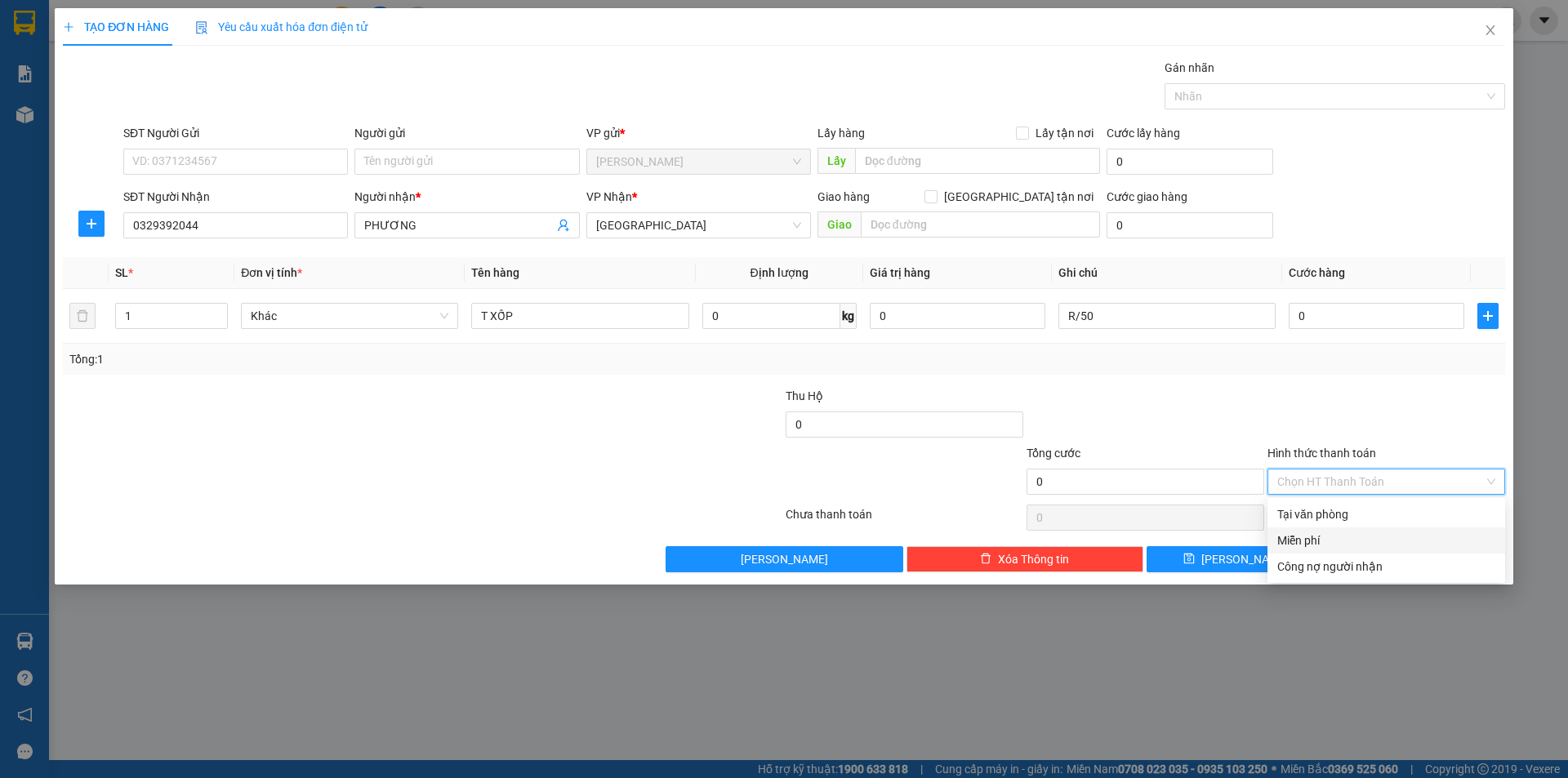
click at [1338, 531] on div "Miễn phí" at bounding box center [1385, 541] width 237 height 26
click at [1414, 557] on span "[PERSON_NAME] và In" at bounding box center [1424, 559] width 114 height 18
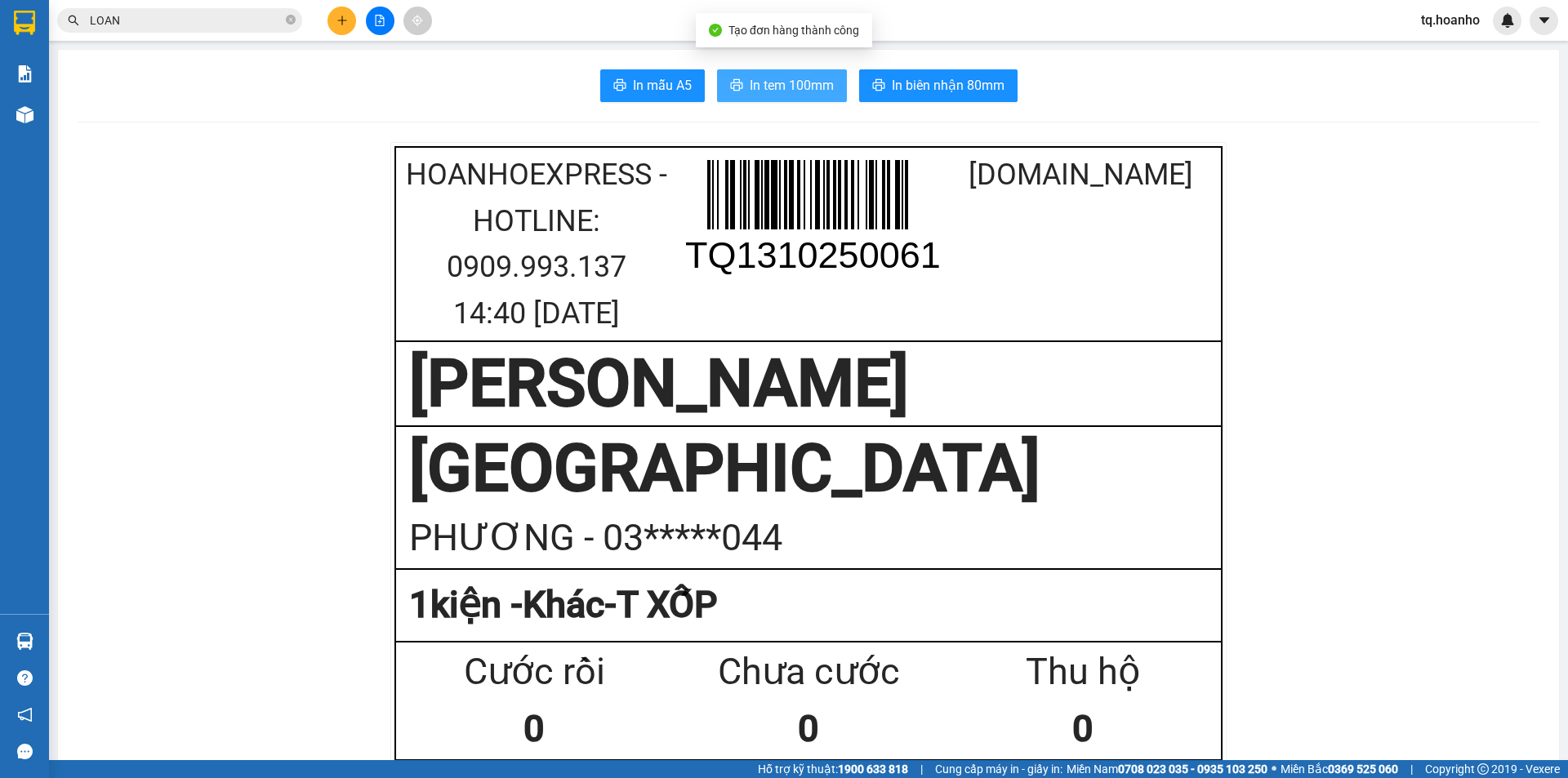
click at [799, 85] on span "In tem 100mm" at bounding box center [791, 85] width 84 height 20
click at [337, 6] on button at bounding box center [342, 20] width 28 height 28
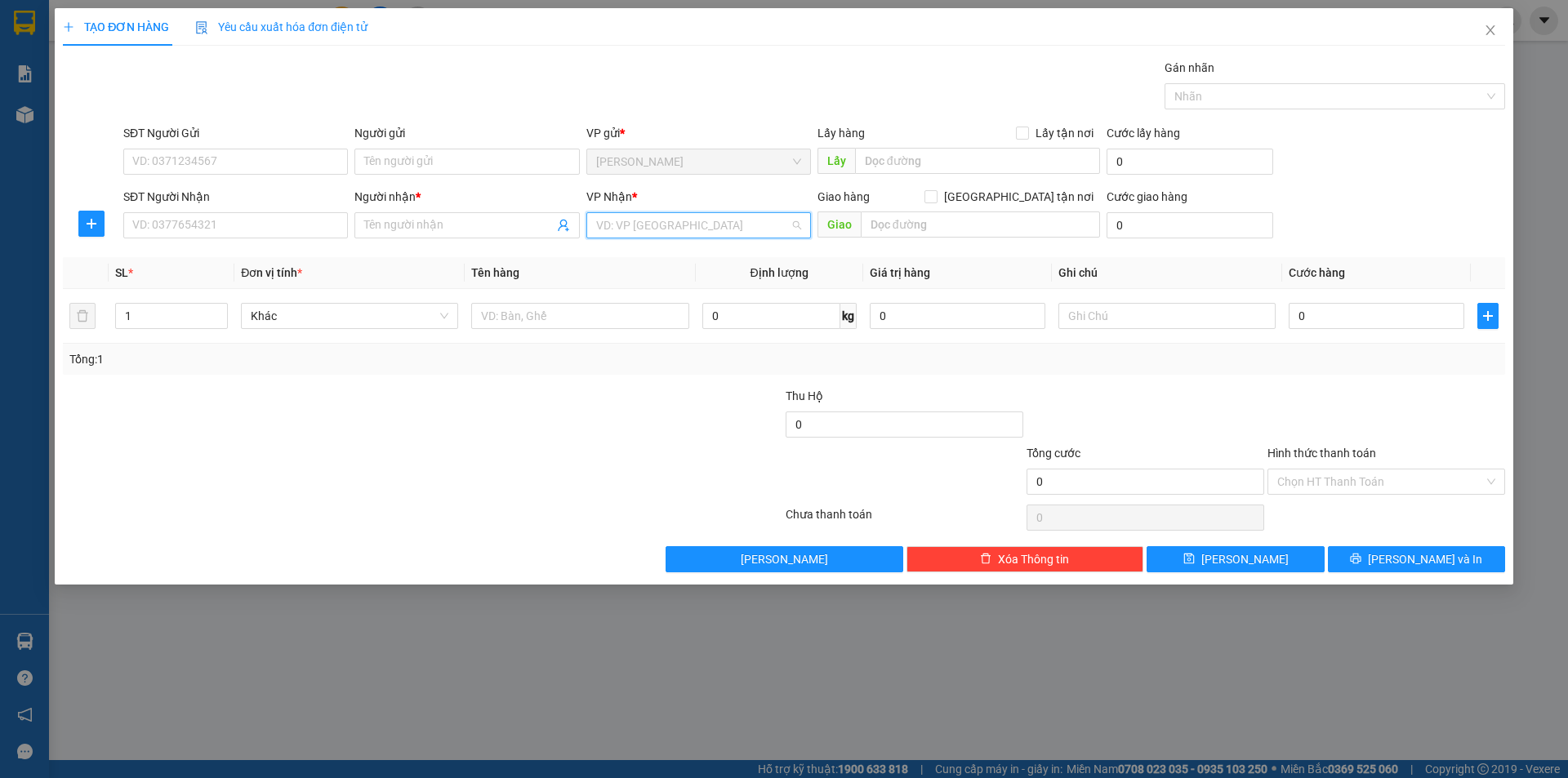
drag, startPoint x: 646, startPoint y: 225, endPoint x: 647, endPoint y: 276, distance: 51.0
click at [649, 225] on input "search" at bounding box center [692, 225] width 193 height 25
drag, startPoint x: 630, startPoint y: 338, endPoint x: 569, endPoint y: 340, distance: 61.0
click at [622, 340] on div "[GEOGRAPHIC_DATA]" at bounding box center [698, 336] width 205 height 18
click at [539, 313] on input "text" at bounding box center [580, 316] width 217 height 26
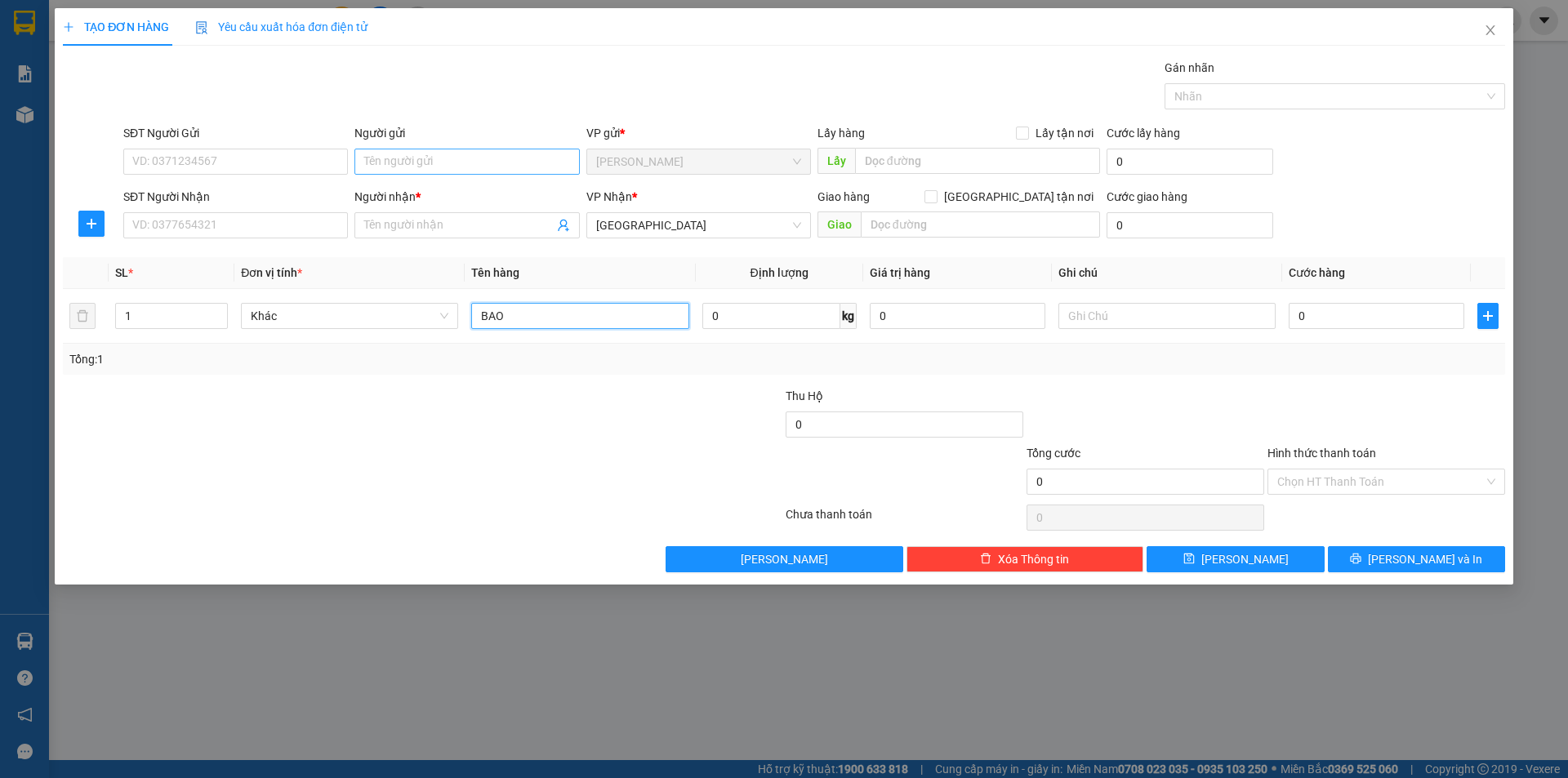
type input "BAO"
click at [464, 163] on input "Người gửi" at bounding box center [466, 162] width 224 height 26
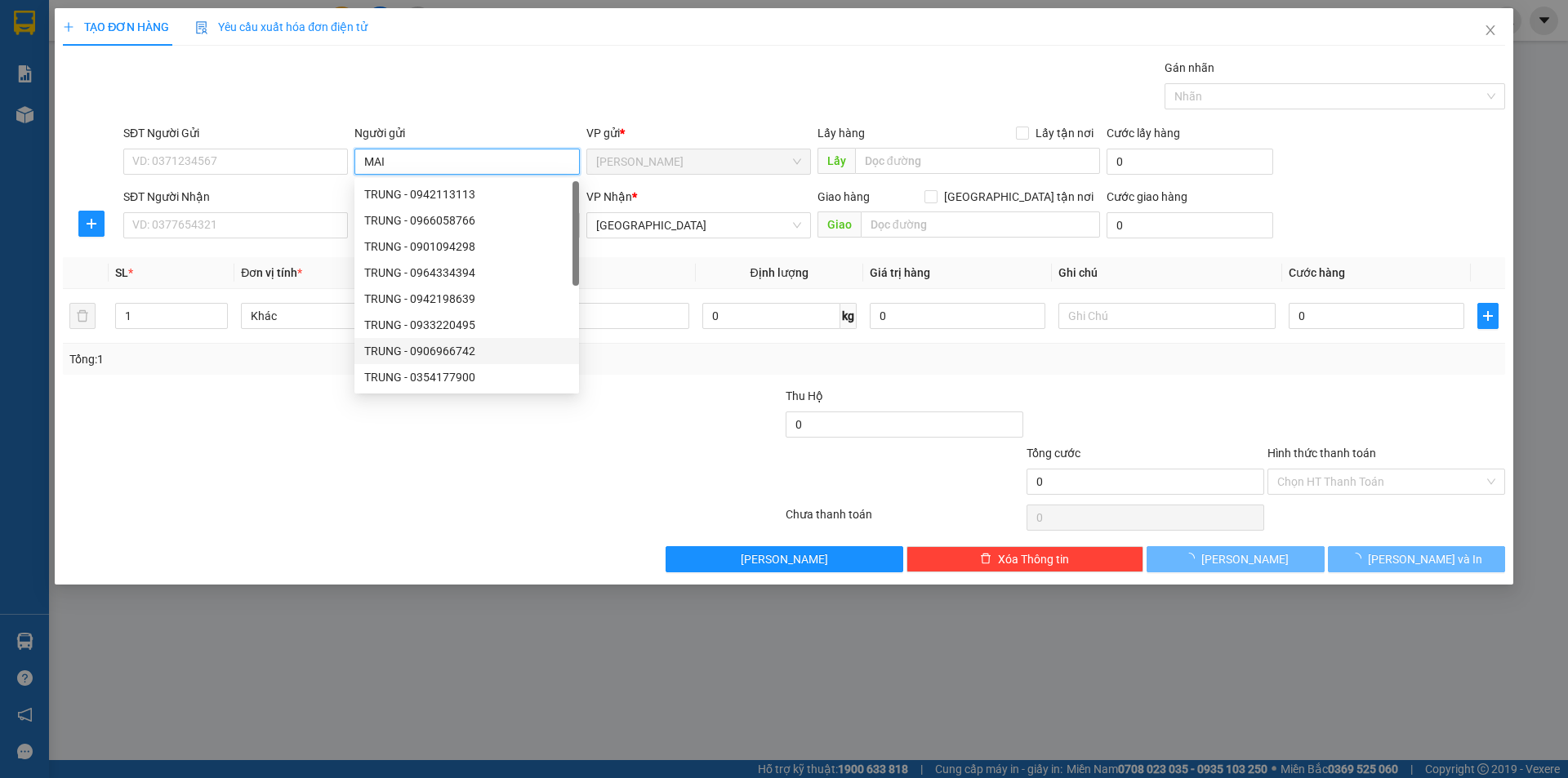
type input "MAI"
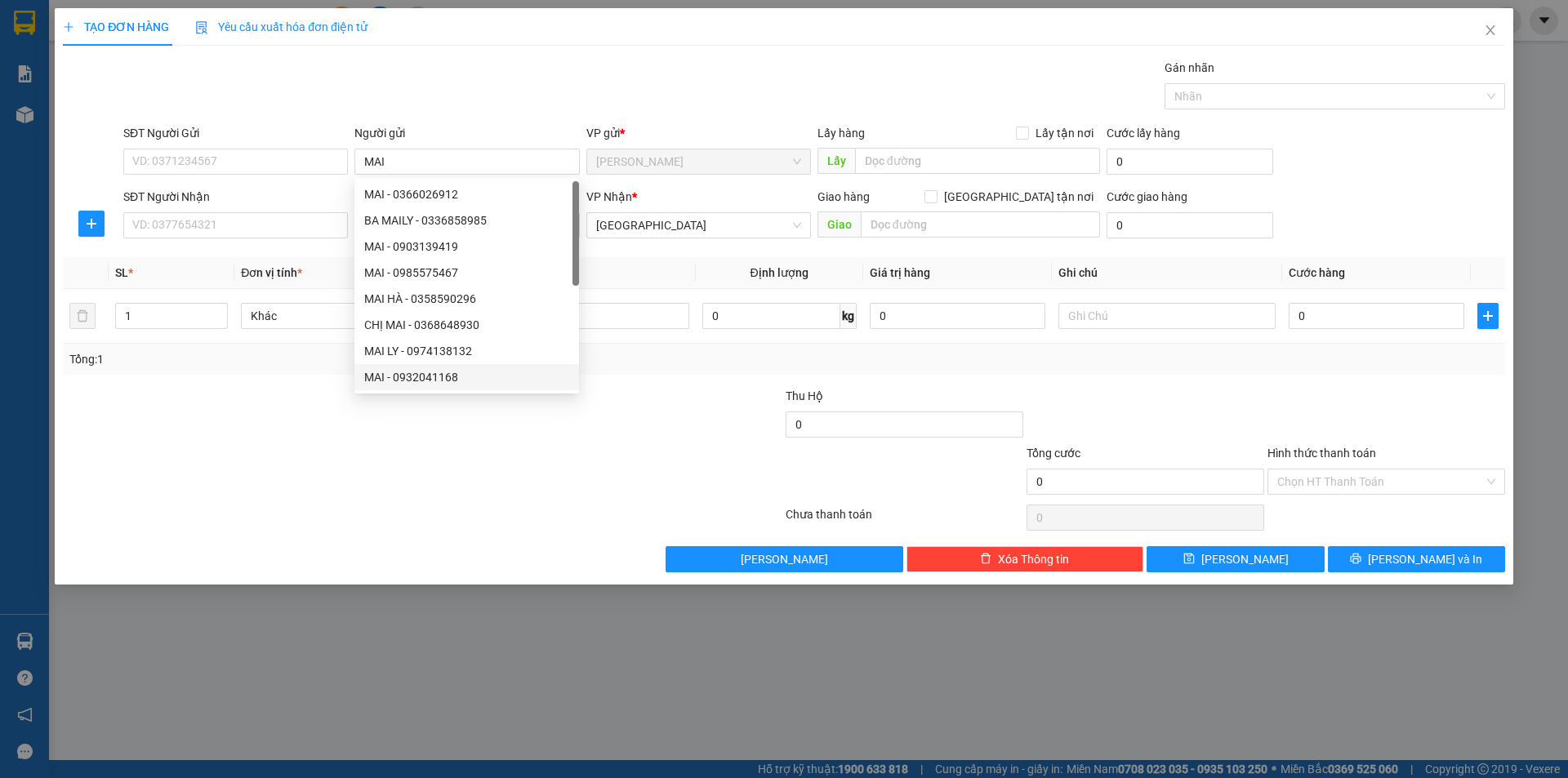
click at [236, 427] on div at bounding box center [302, 415] width 482 height 57
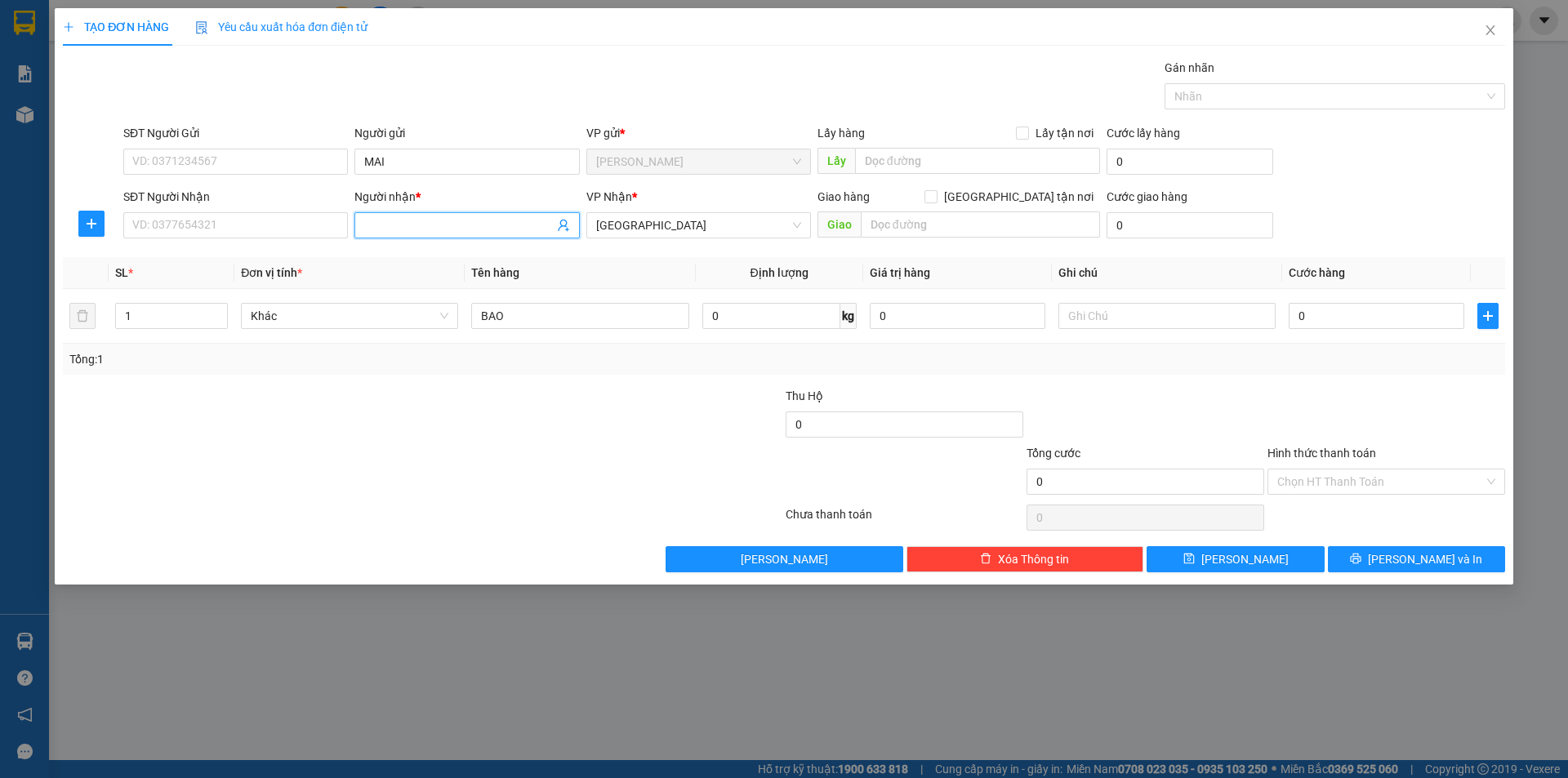
drag, startPoint x: 394, startPoint y: 225, endPoint x: 660, endPoint y: 769, distance: 605.6
click at [418, 342] on div "Transit Pickup Surcharge Ids Transit Deliver Surcharge Ids Transit Deliver Surc…" at bounding box center [783, 316] width 1442 height 514
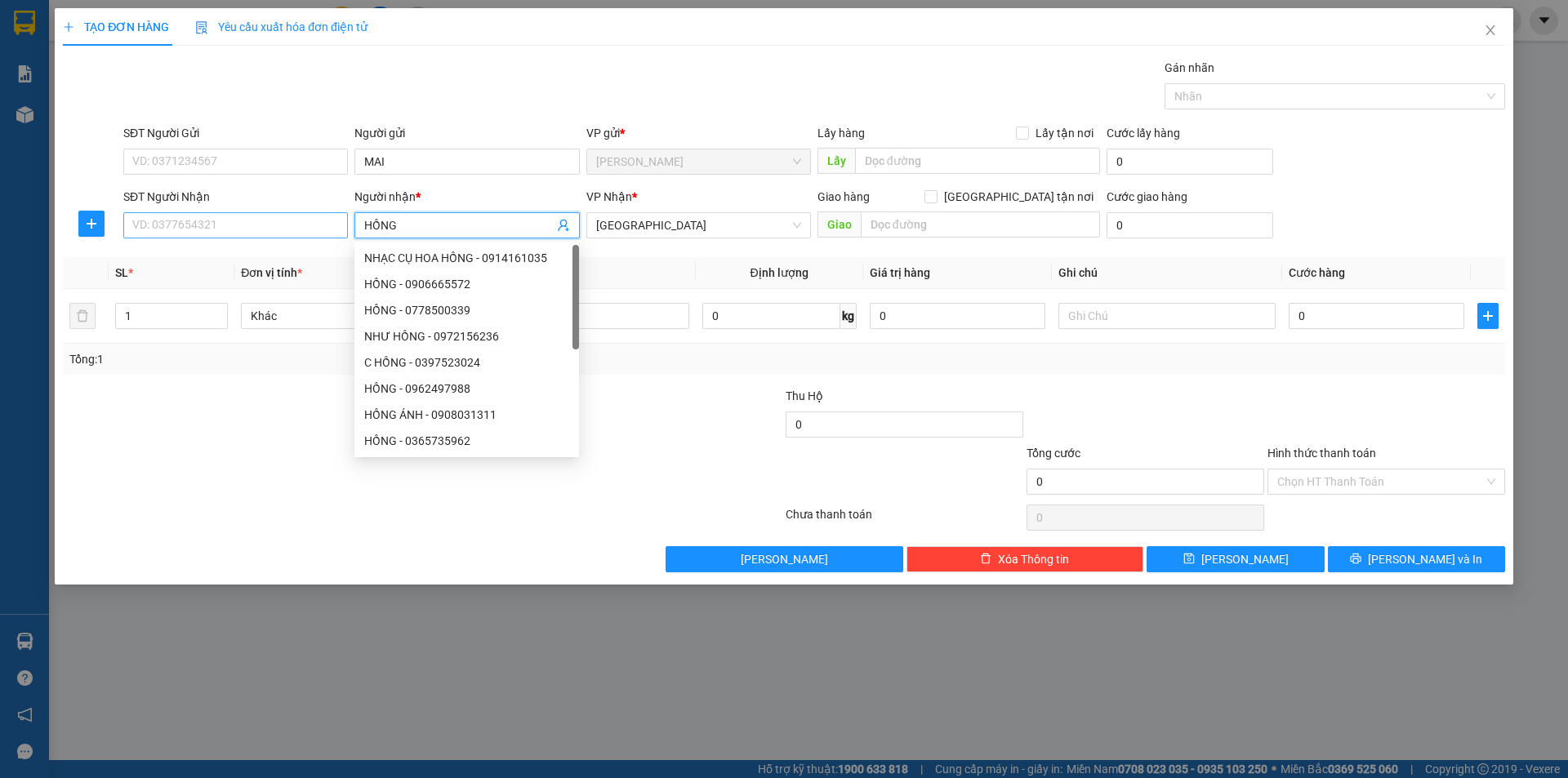
type input "HỒNG"
click at [224, 233] on input "SĐT Người Nhận" at bounding box center [236, 225] width 224 height 26
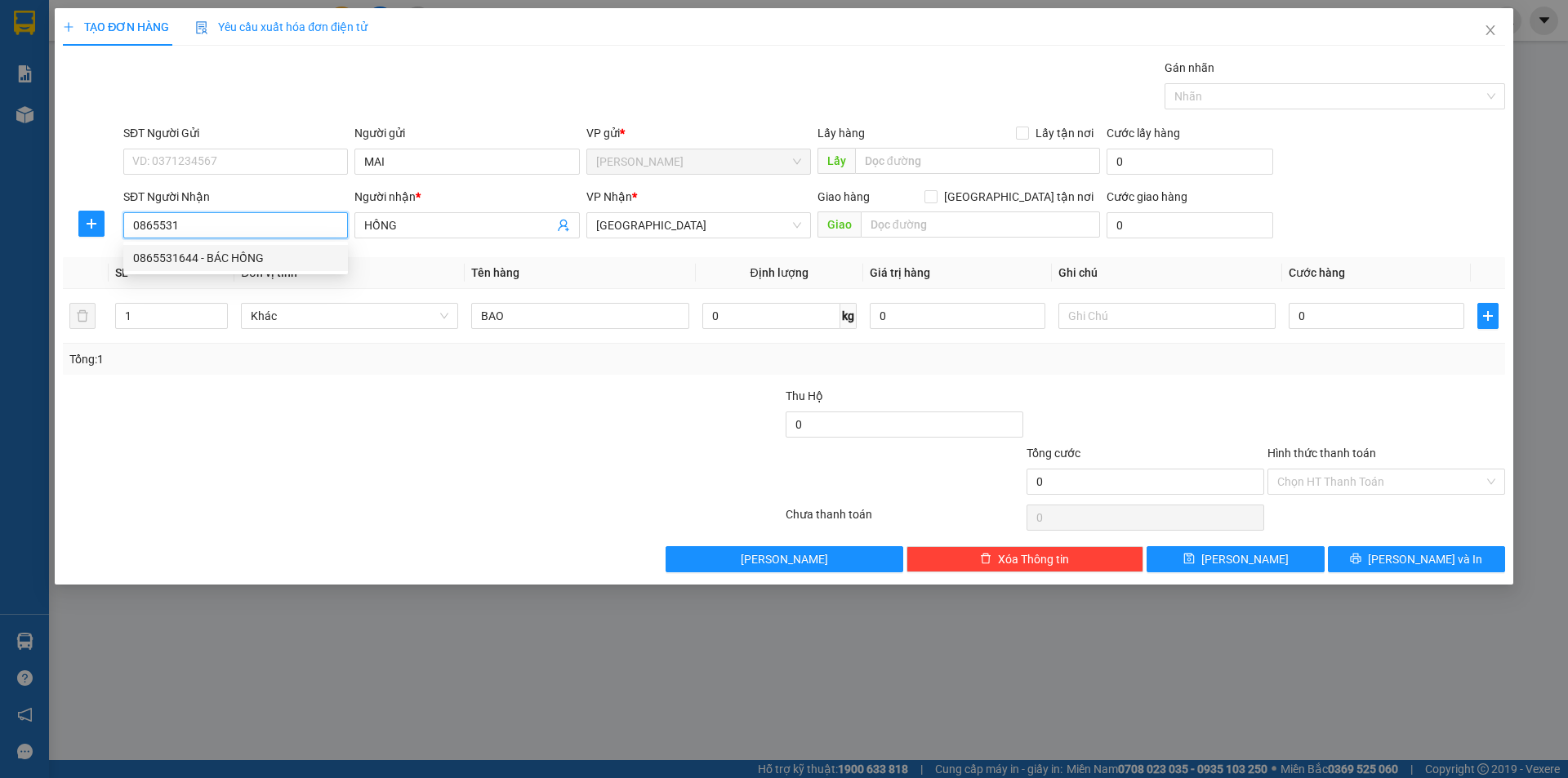
click at [247, 245] on div "0865531644 - BÁC HỒNG" at bounding box center [236, 258] width 224 height 26
type input "0865531644"
type input "BÁC HỒNG"
type input "0865531644"
click at [258, 377] on div "Transit Pickup Surcharge Ids Transit Deliver Surcharge Ids Transit Deliver Surc…" at bounding box center [783, 316] width 1442 height 514
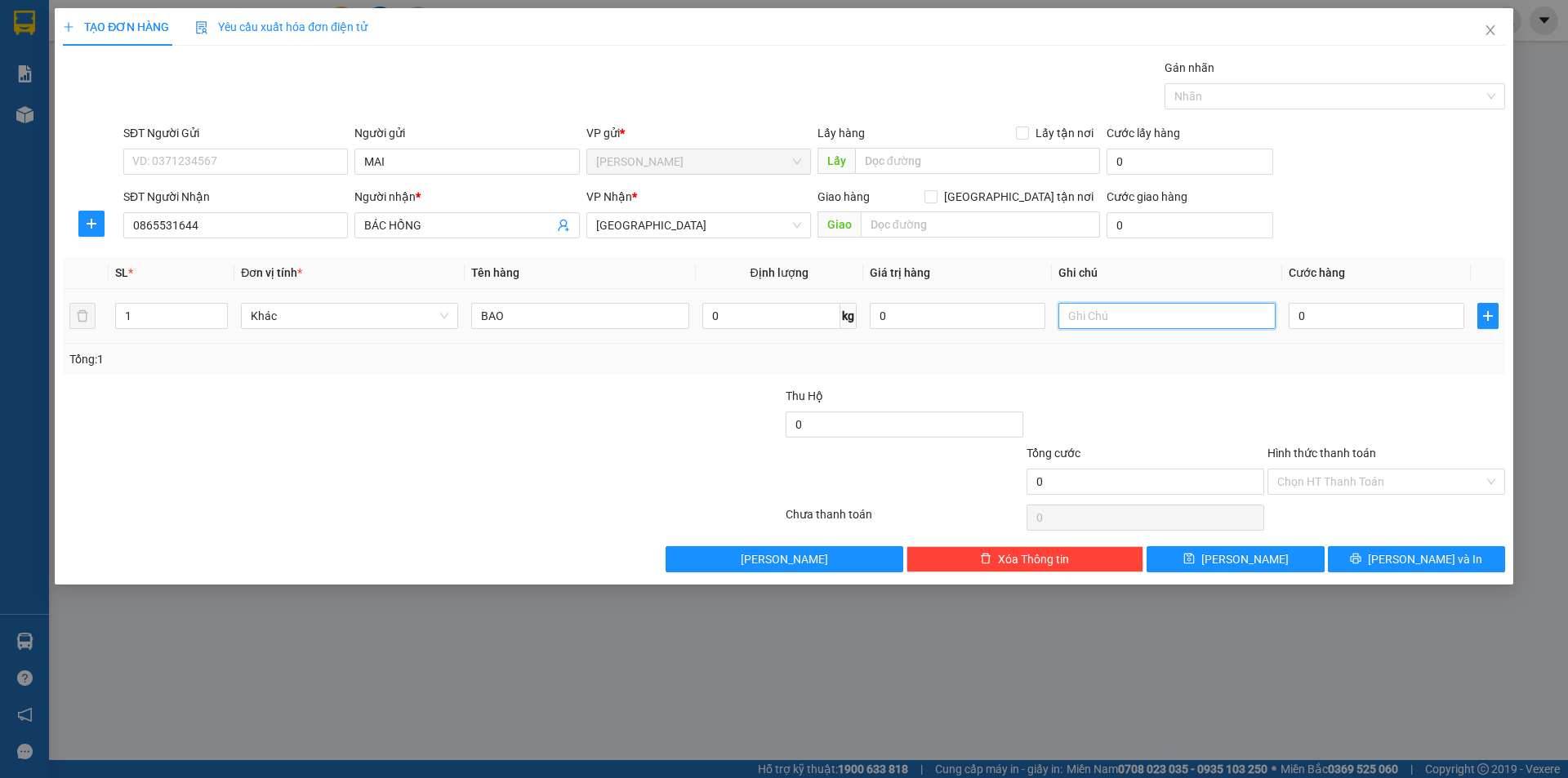
click at [1094, 321] on input "text" at bounding box center [1167, 316] width 217 height 26
type input "R/40"
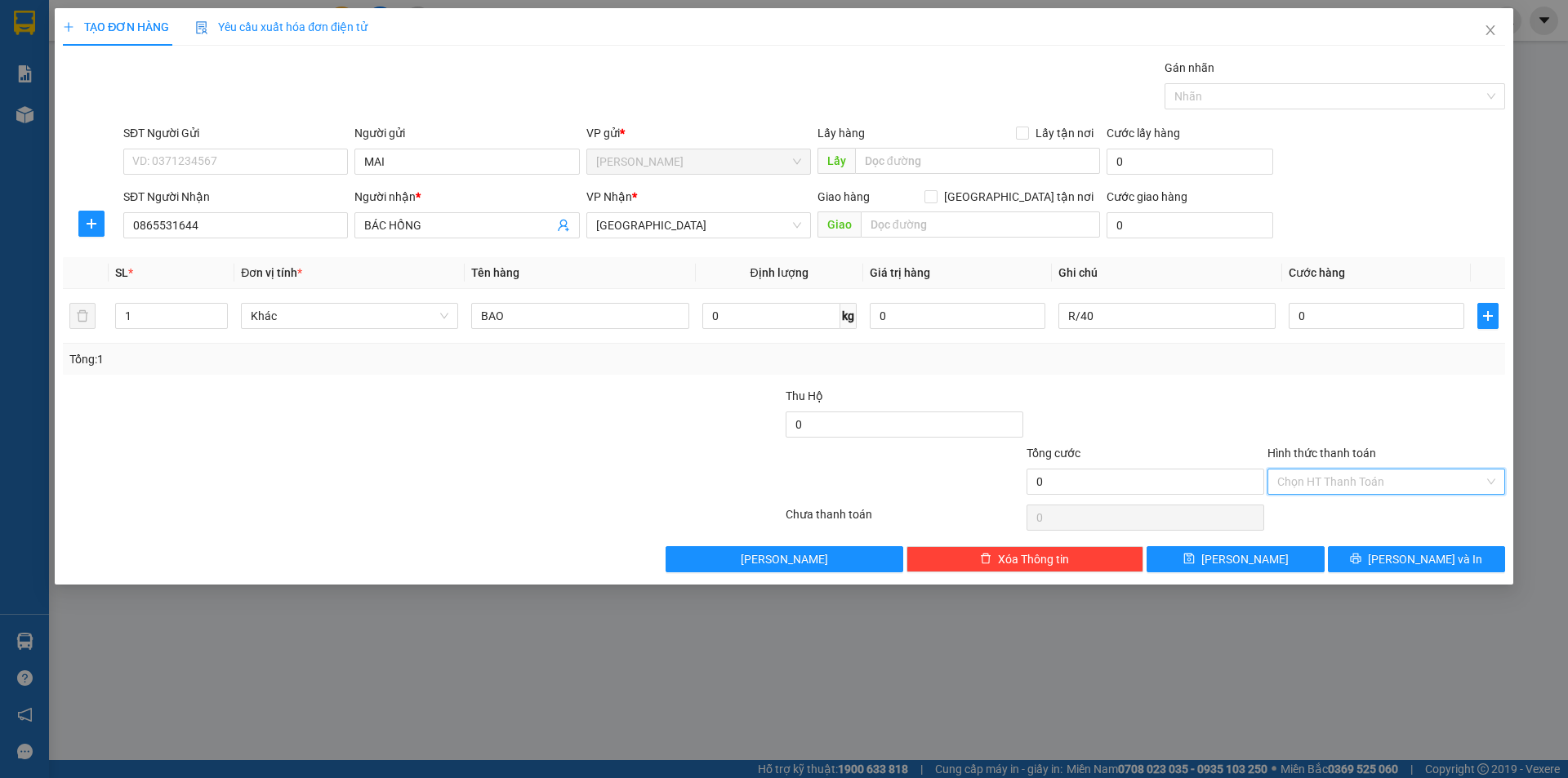
click at [1320, 478] on input "Hình thức thanh toán" at bounding box center [1381, 482] width 207 height 25
click at [1315, 548] on div "Miễn phí" at bounding box center [1386, 540] width 218 height 18
click at [1361, 553] on button "[PERSON_NAME] và In" at bounding box center [1416, 560] width 177 height 26
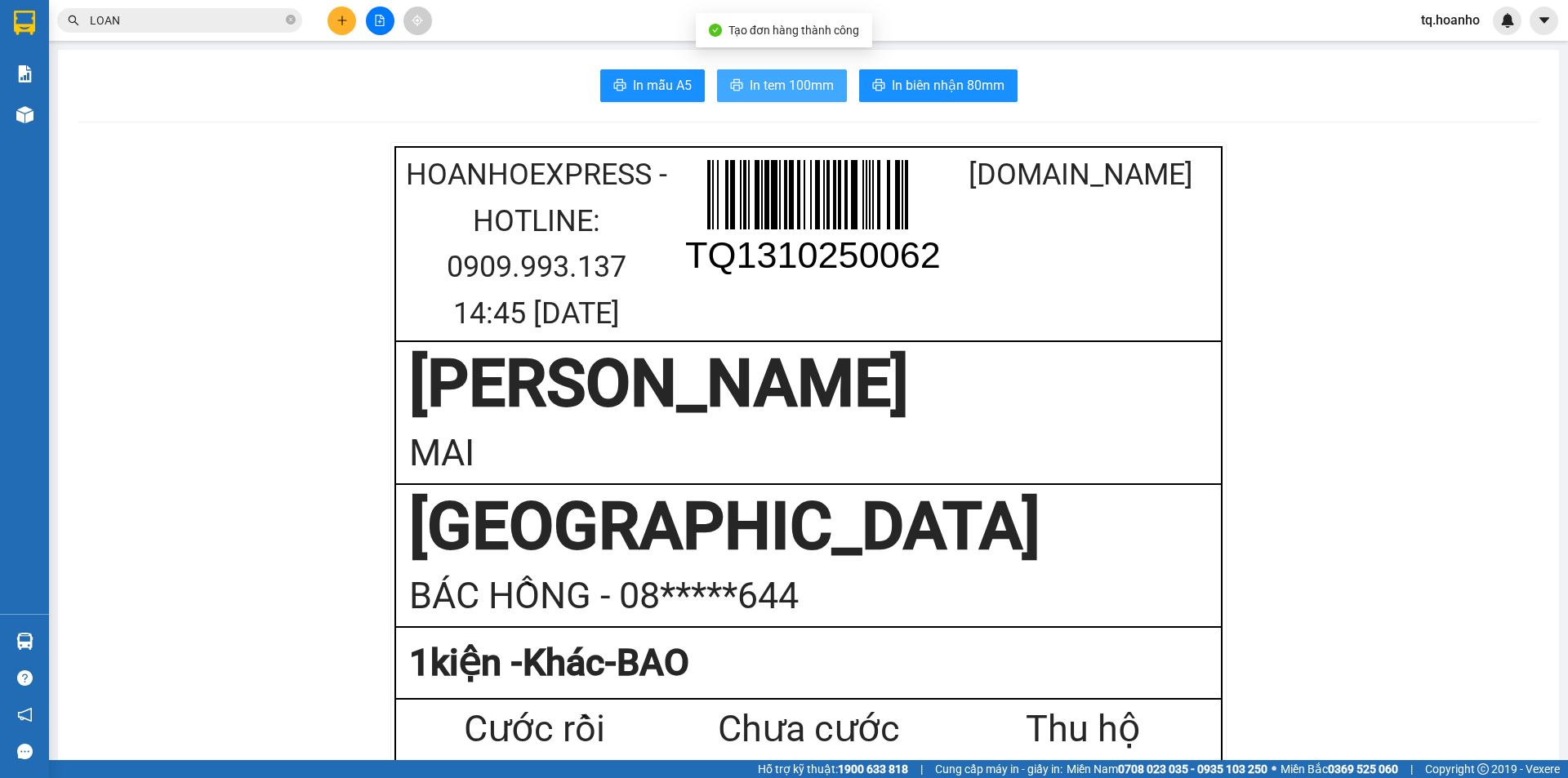
click at [774, 92] on span "In tem 100mm" at bounding box center [791, 85] width 84 height 20
click at [334, 11] on button at bounding box center [342, 20] width 28 height 28
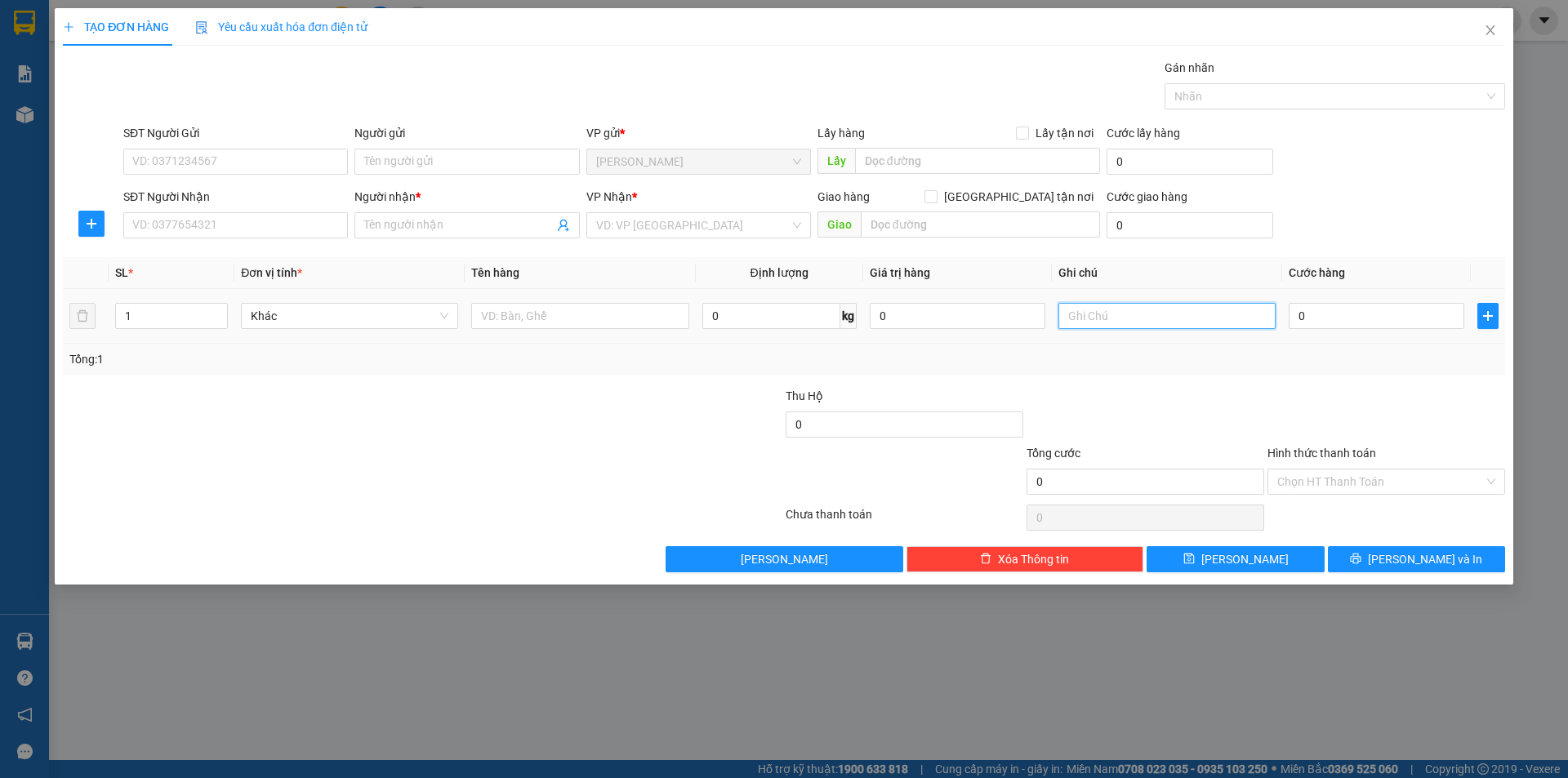
click at [1152, 323] on input "text" at bounding box center [1167, 316] width 217 height 26
type input "R/30"
click at [284, 232] on input "SĐT Người Nhận" at bounding box center [236, 225] width 224 height 26
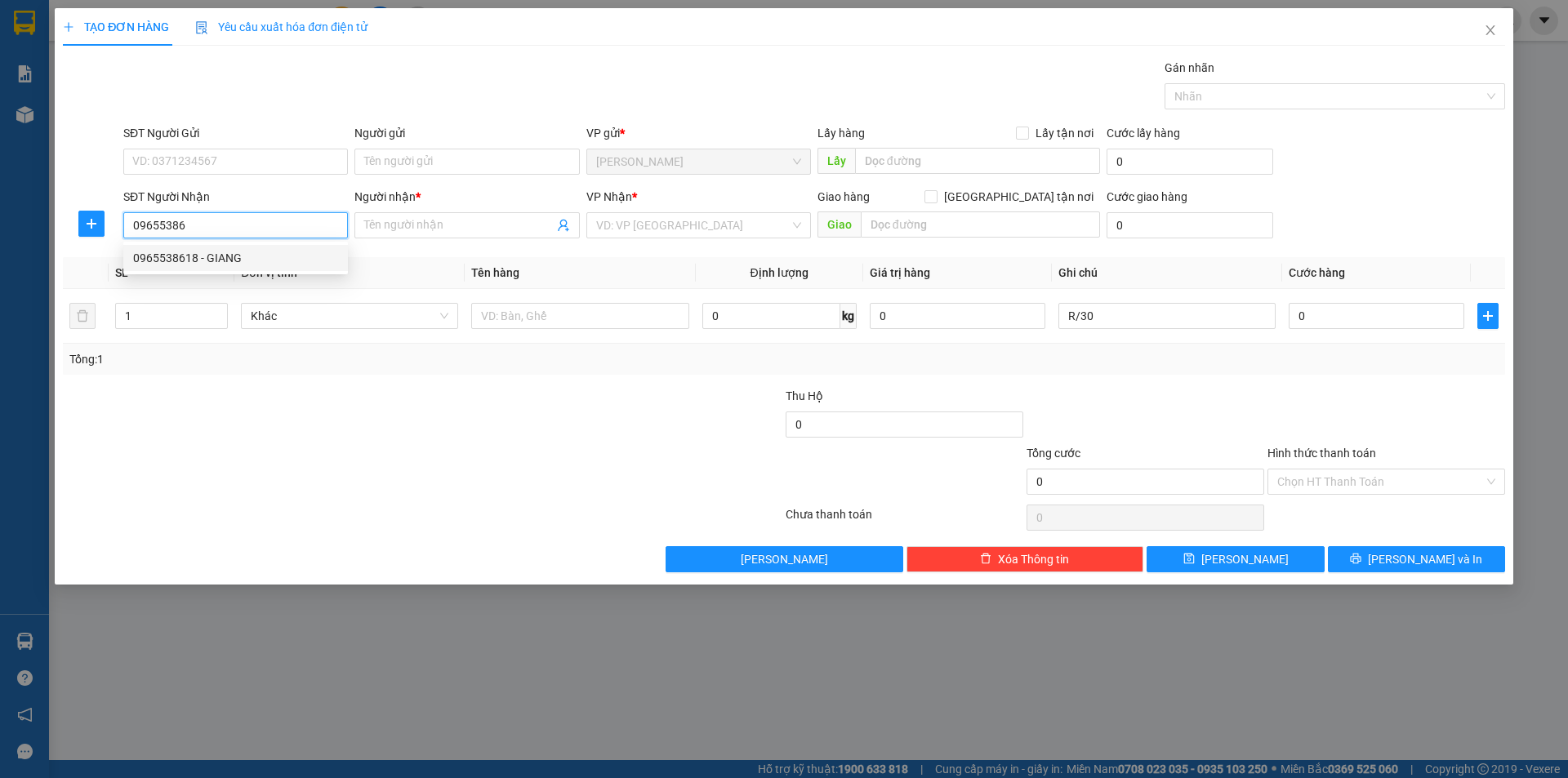
click at [259, 255] on div "0965538618 - GIANG" at bounding box center [236, 258] width 205 height 18
type input "0965538618"
type input "GIANG"
type input "0965538618"
drag, startPoint x: 293, startPoint y: 413, endPoint x: 318, endPoint y: 407, distance: 25.7
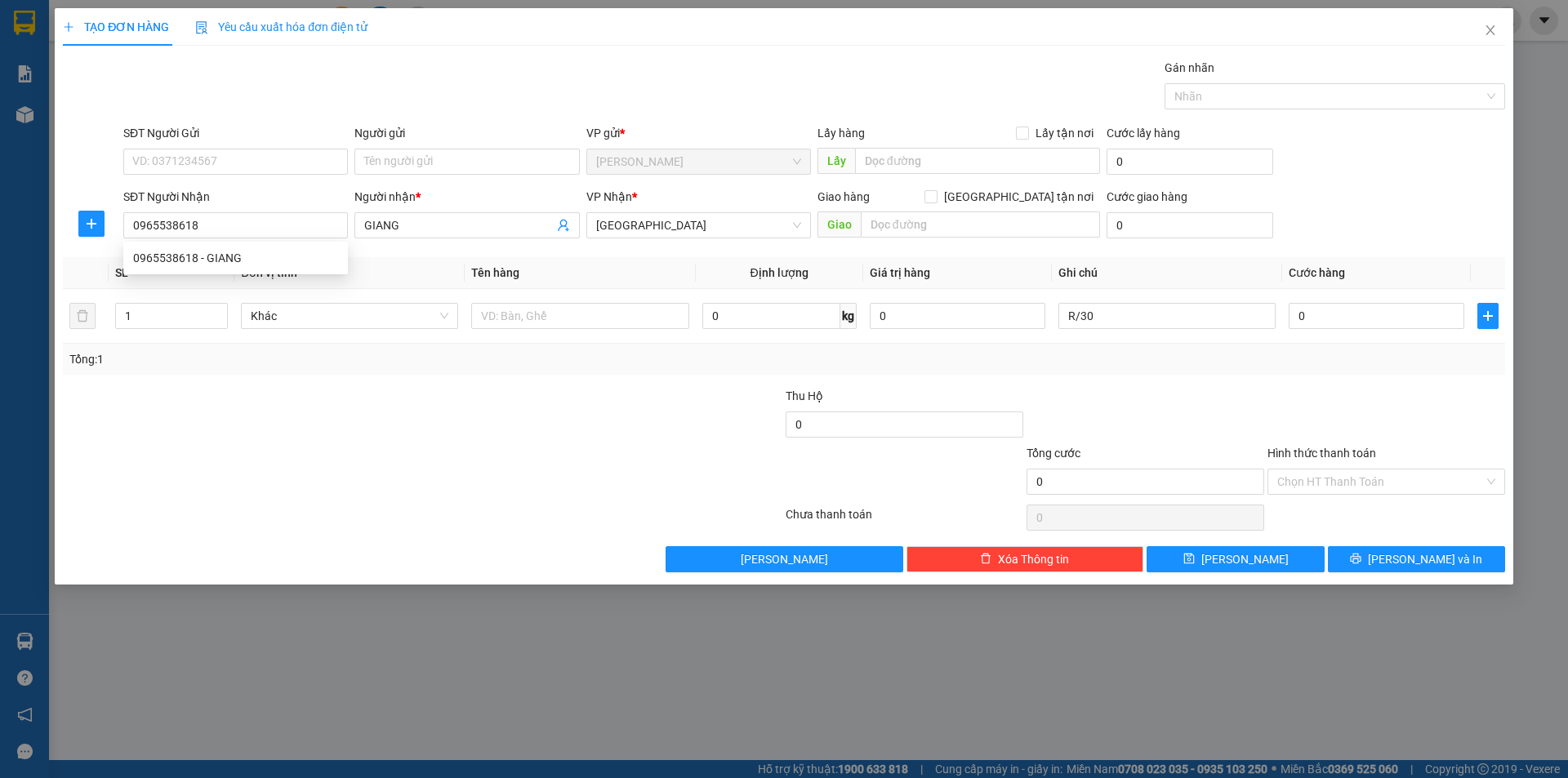
click at [297, 412] on div at bounding box center [302, 415] width 482 height 57
click at [644, 322] on input "text" at bounding box center [580, 316] width 217 height 26
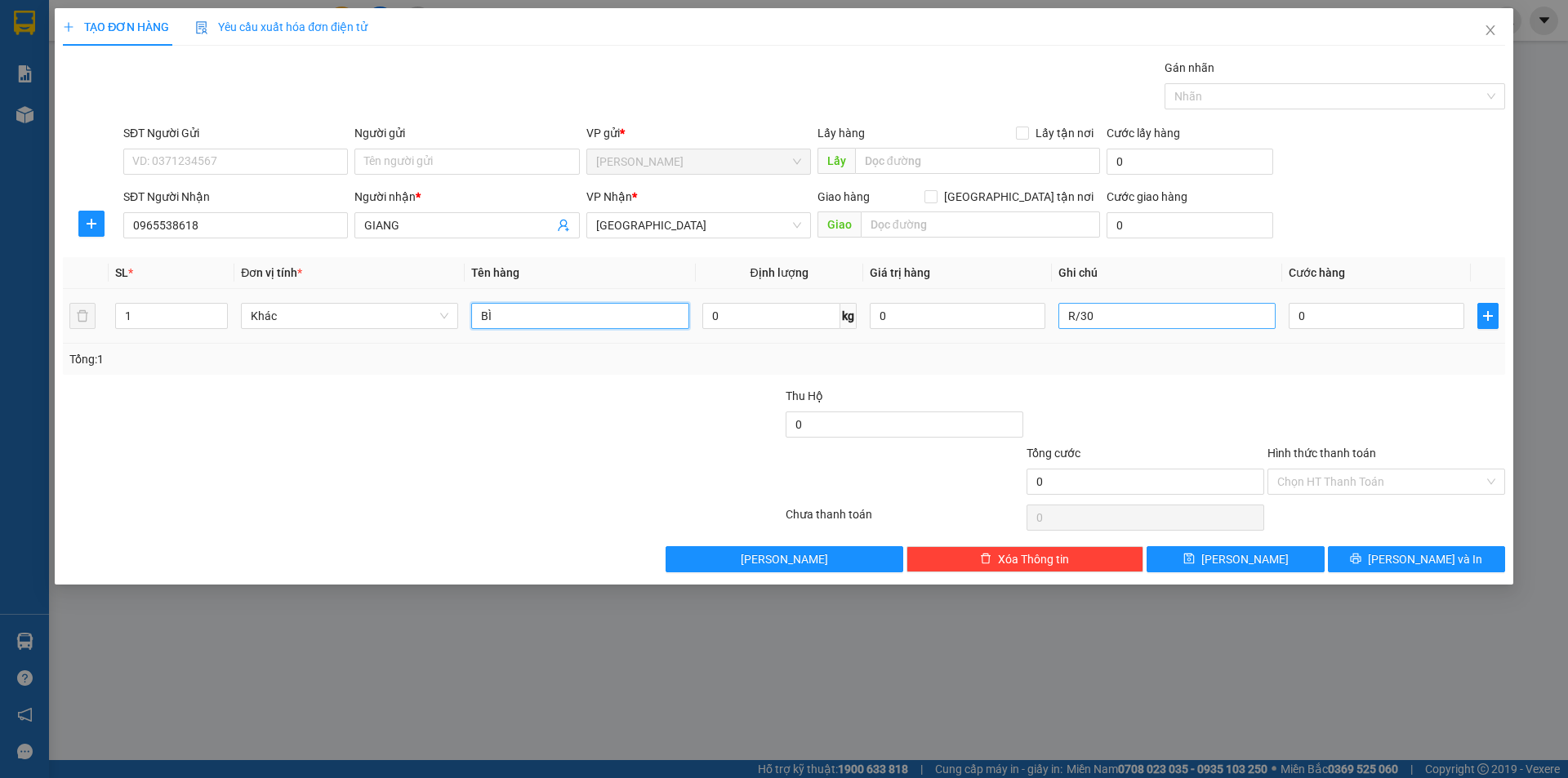
type input "BÌ"
drag, startPoint x: 1115, startPoint y: 321, endPoint x: 810, endPoint y: 371, distance: 309.1
click at [886, 365] on div "SL * Đơn vị tính * Tên hàng Định lượng Giá trị hàng Ghi chú Cước hàng 1 Khác BÌ…" at bounding box center [783, 315] width 1442 height 117
type input "C"
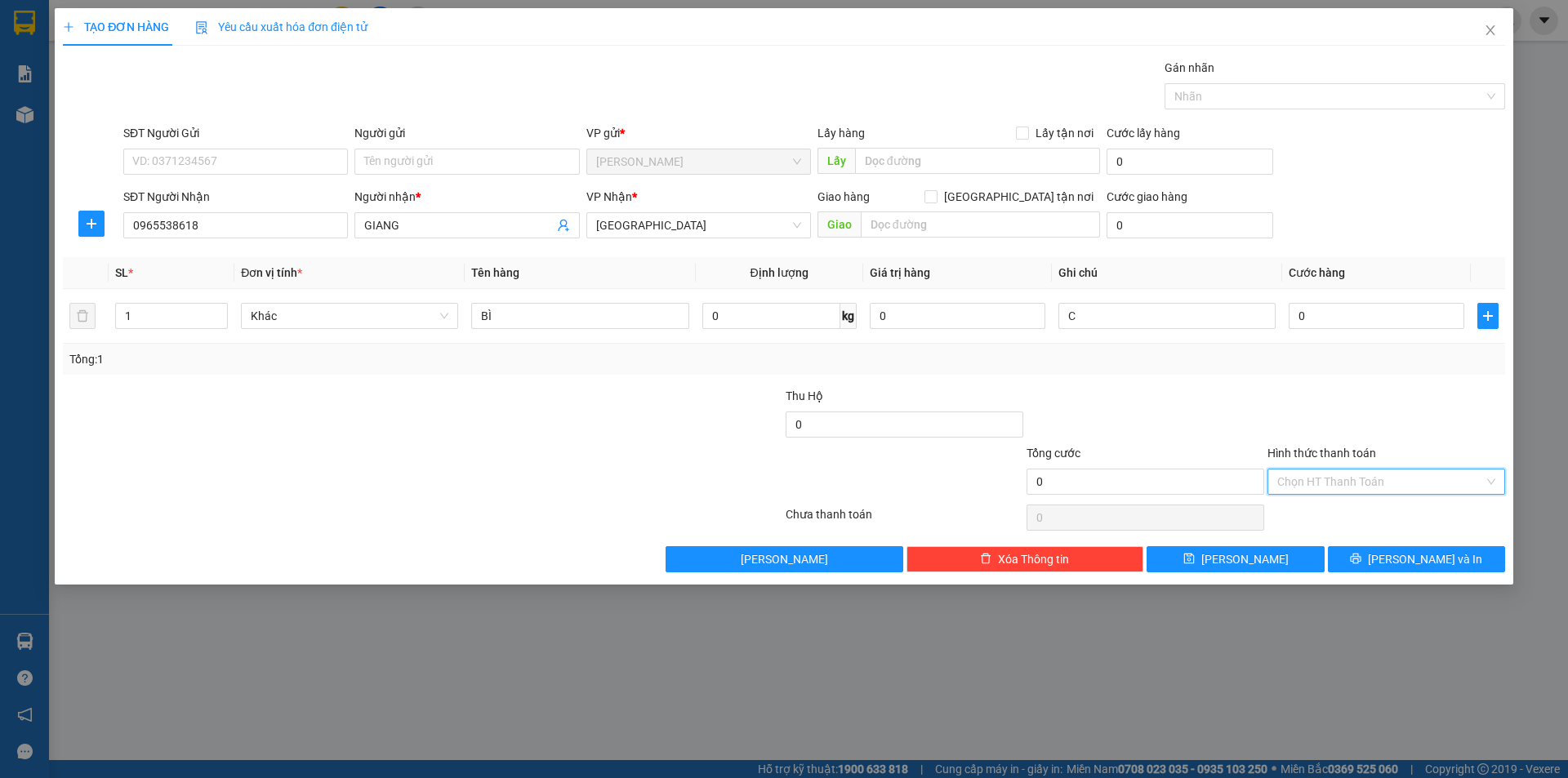
click at [1314, 484] on input "Hình thức thanh toán" at bounding box center [1381, 482] width 207 height 25
click at [1323, 534] on div "Miễn phí" at bounding box center [1386, 540] width 218 height 18
click at [1356, 554] on button "[PERSON_NAME] và In" at bounding box center [1416, 560] width 177 height 26
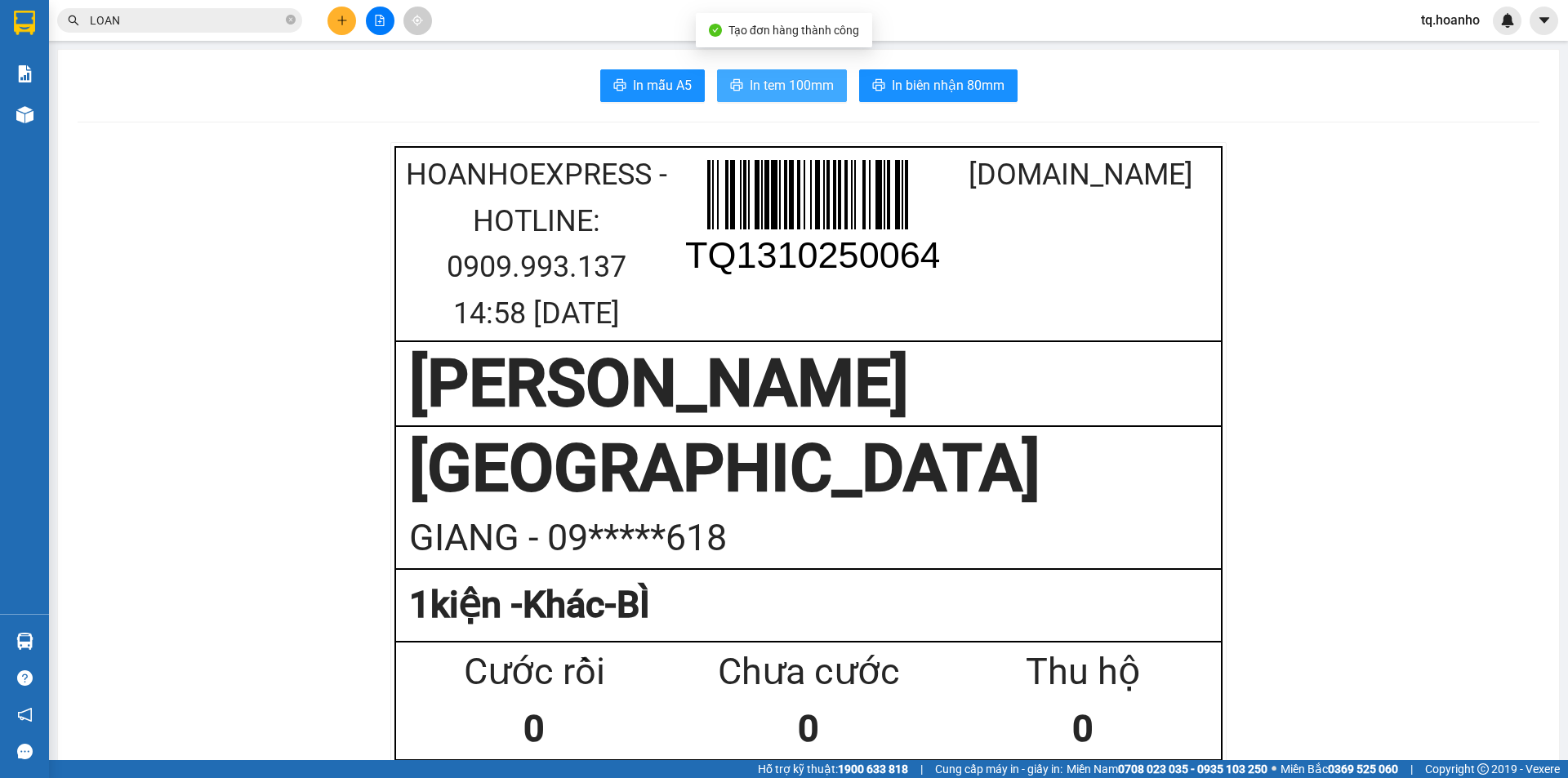
click at [804, 81] on span "In tem 100mm" at bounding box center [791, 85] width 84 height 20
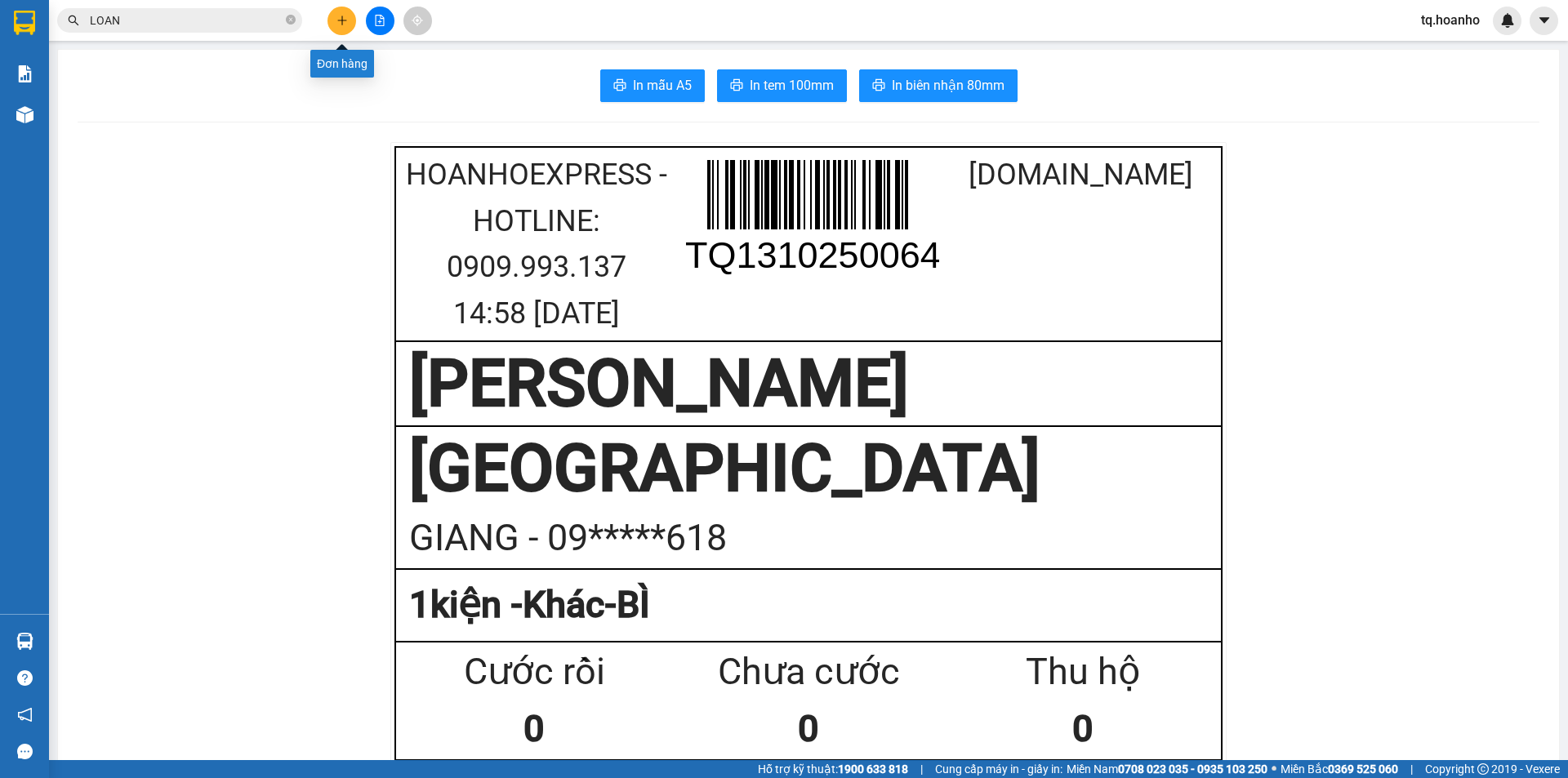
click at [353, 16] on button at bounding box center [342, 20] width 28 height 28
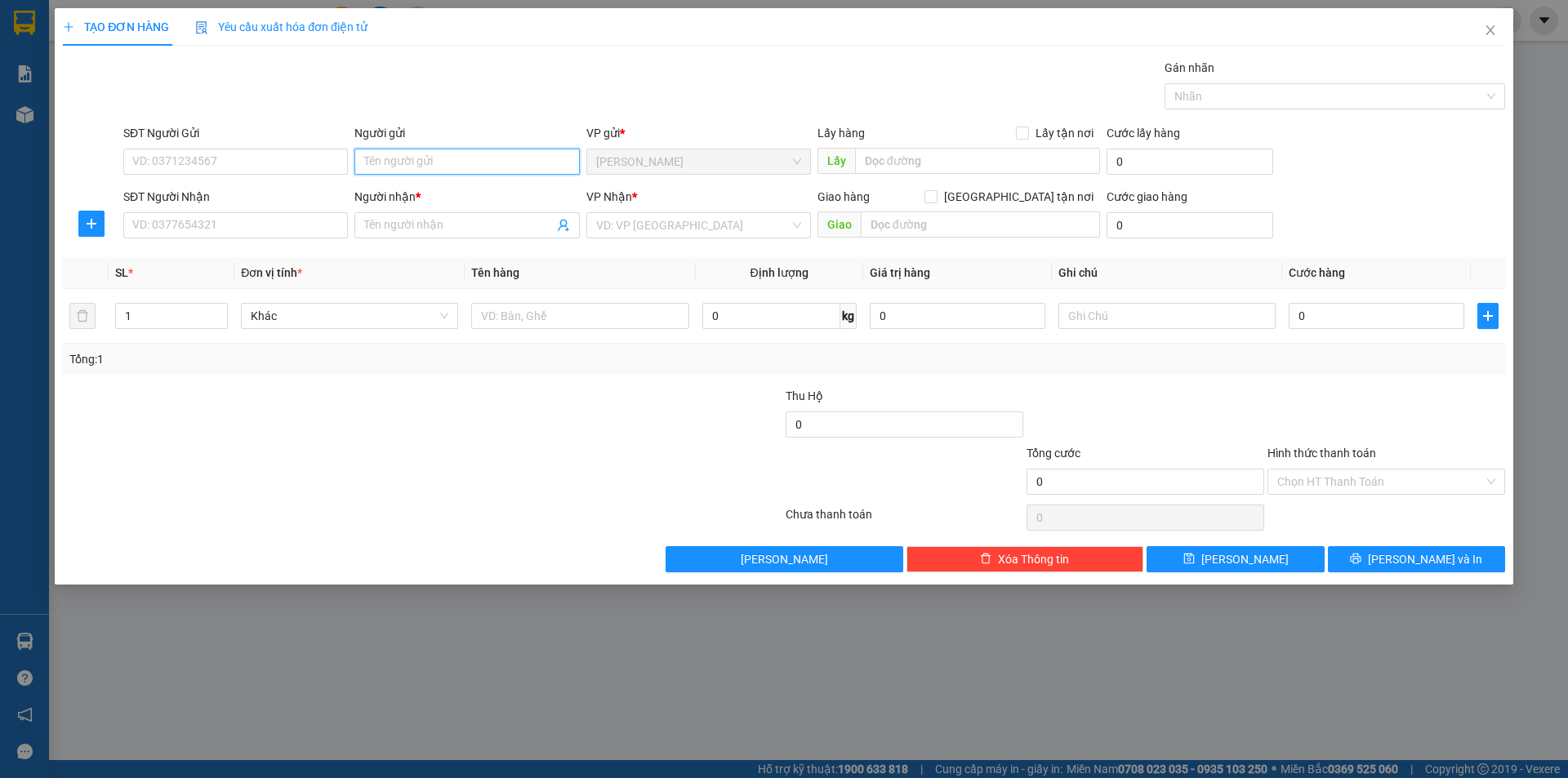
click at [471, 159] on input "Người gửi" at bounding box center [466, 162] width 224 height 26
type input "KIỀU"
click at [424, 230] on input "Người nhận *" at bounding box center [459, 225] width 189 height 18
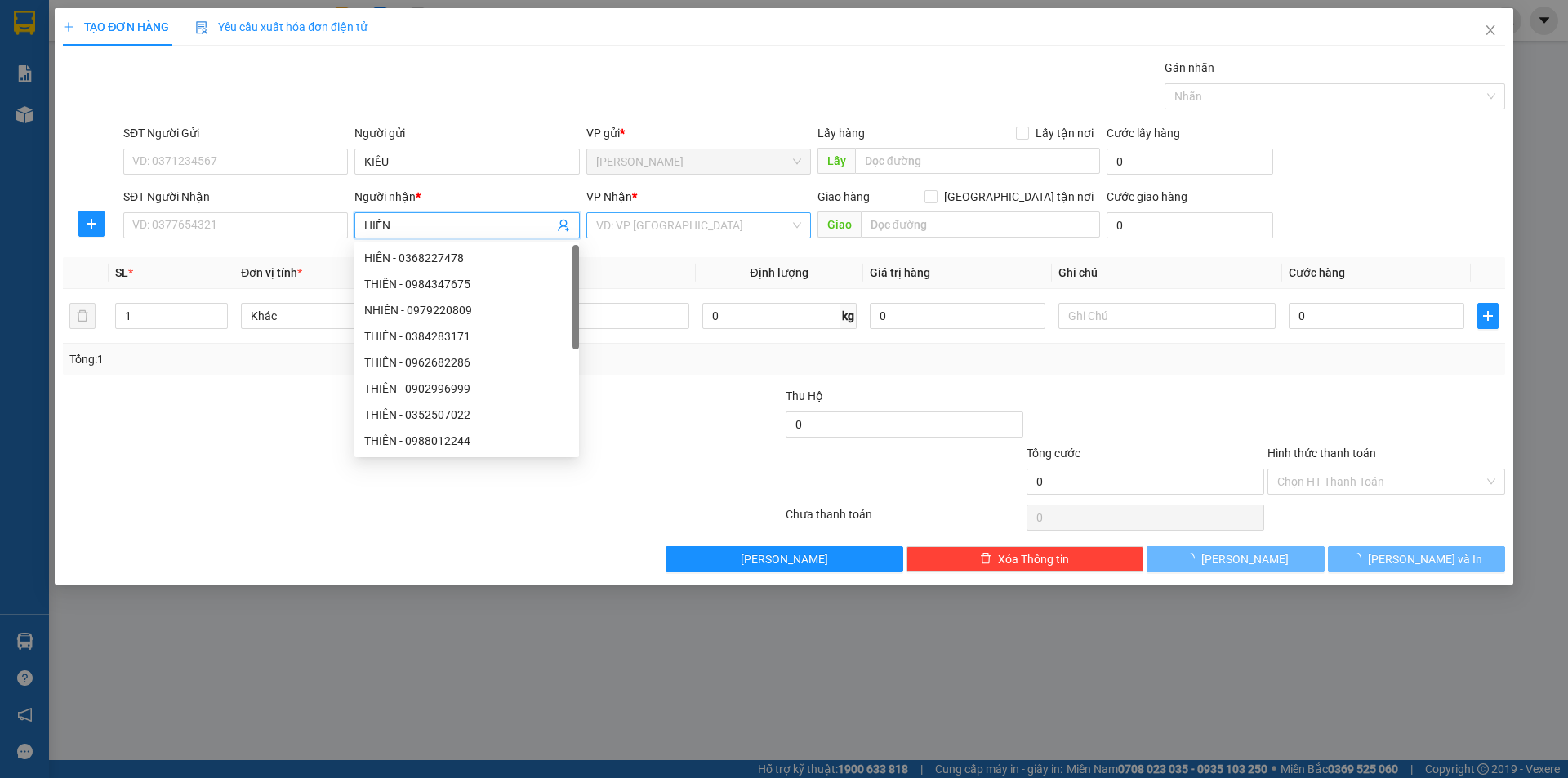
type input "HIỀN"
click at [660, 234] on input "search" at bounding box center [692, 225] width 193 height 25
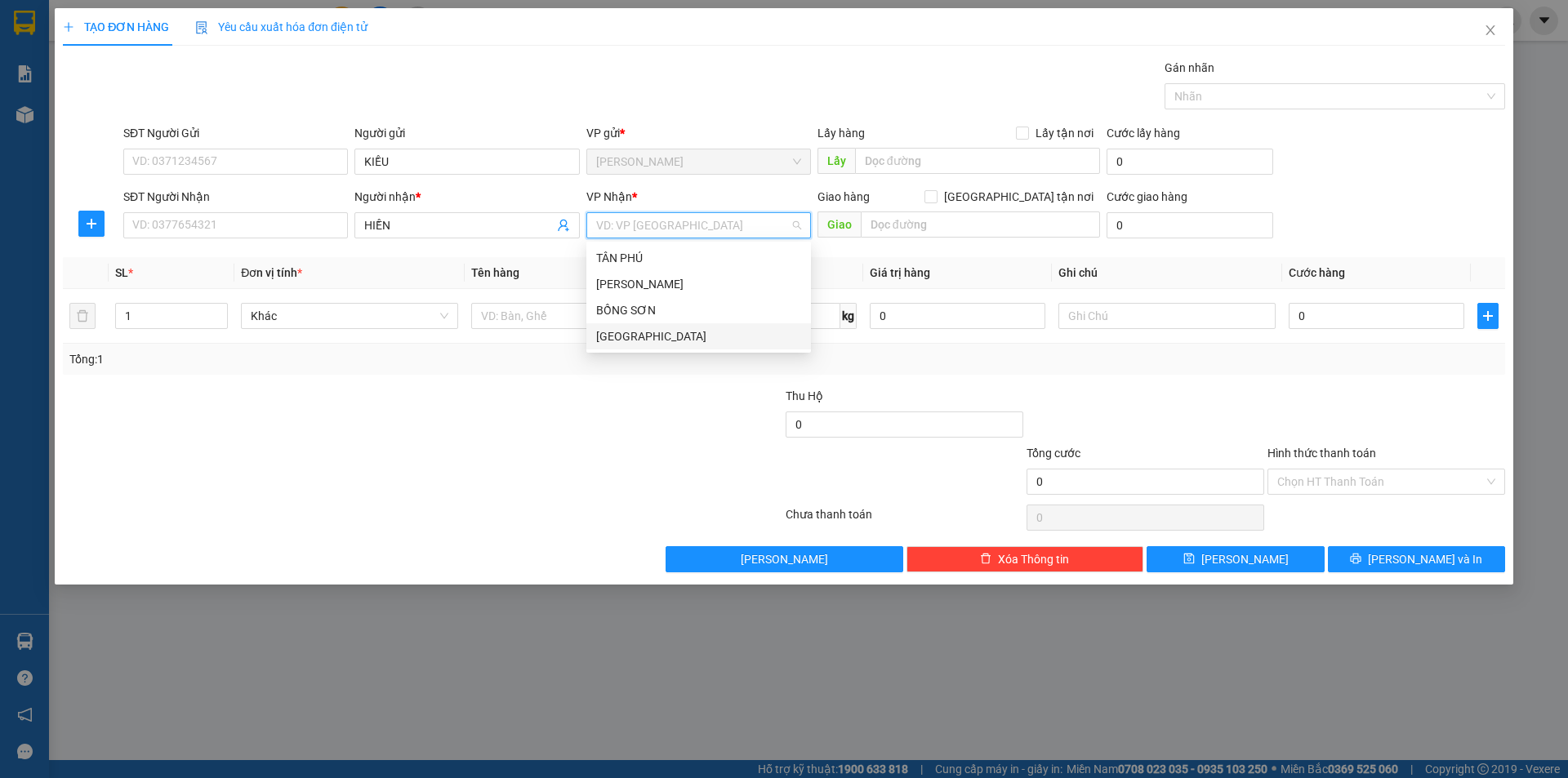
click at [651, 325] on div "[GEOGRAPHIC_DATA]" at bounding box center [698, 336] width 224 height 26
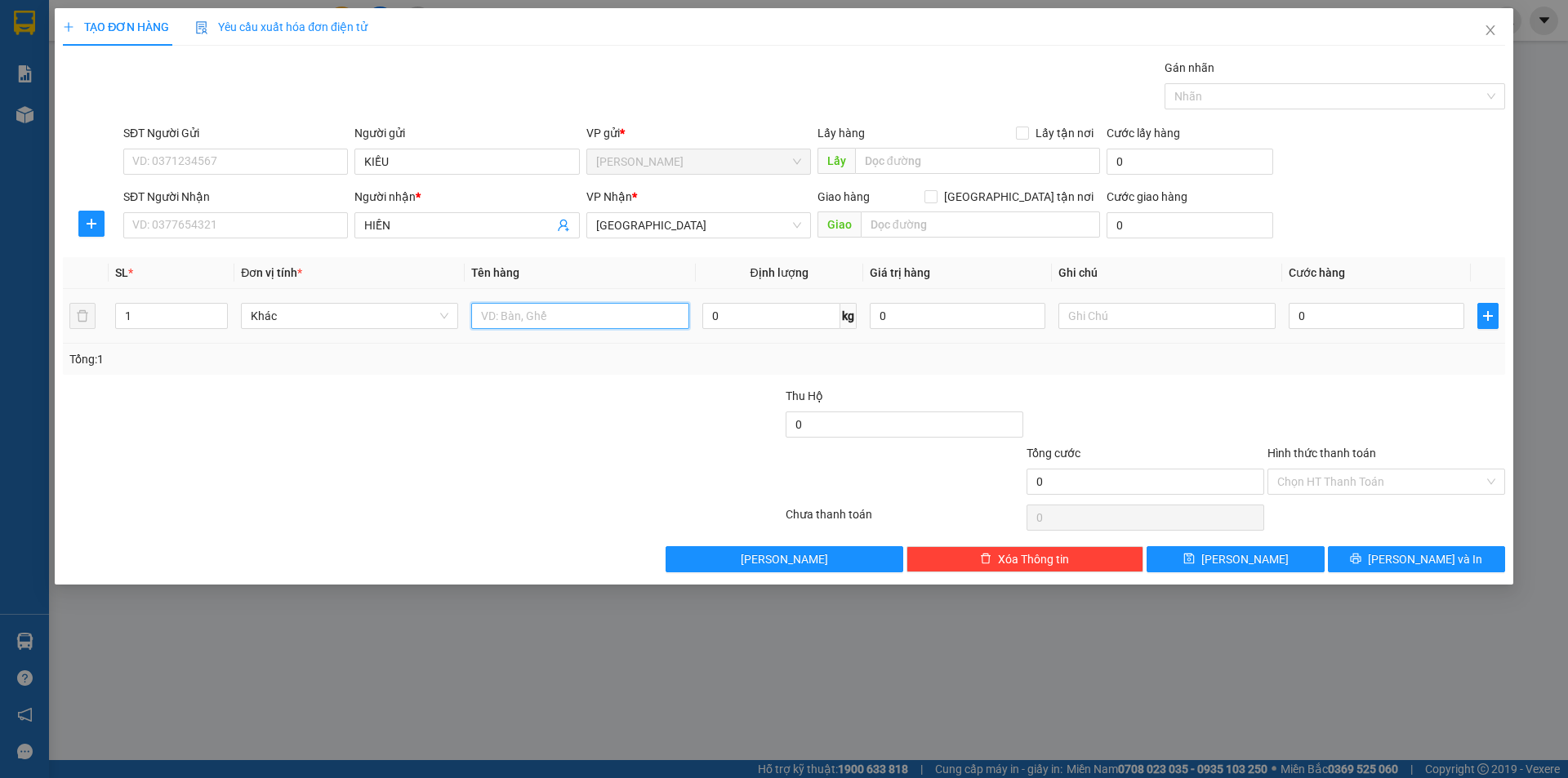
click at [562, 311] on input "text" at bounding box center [580, 316] width 217 height 26
type input "HỘP"
click at [1122, 328] on input "text" at bounding box center [1167, 316] width 217 height 26
type input "C"
drag, startPoint x: 1316, startPoint y: 474, endPoint x: 1308, endPoint y: 495, distance: 22.5
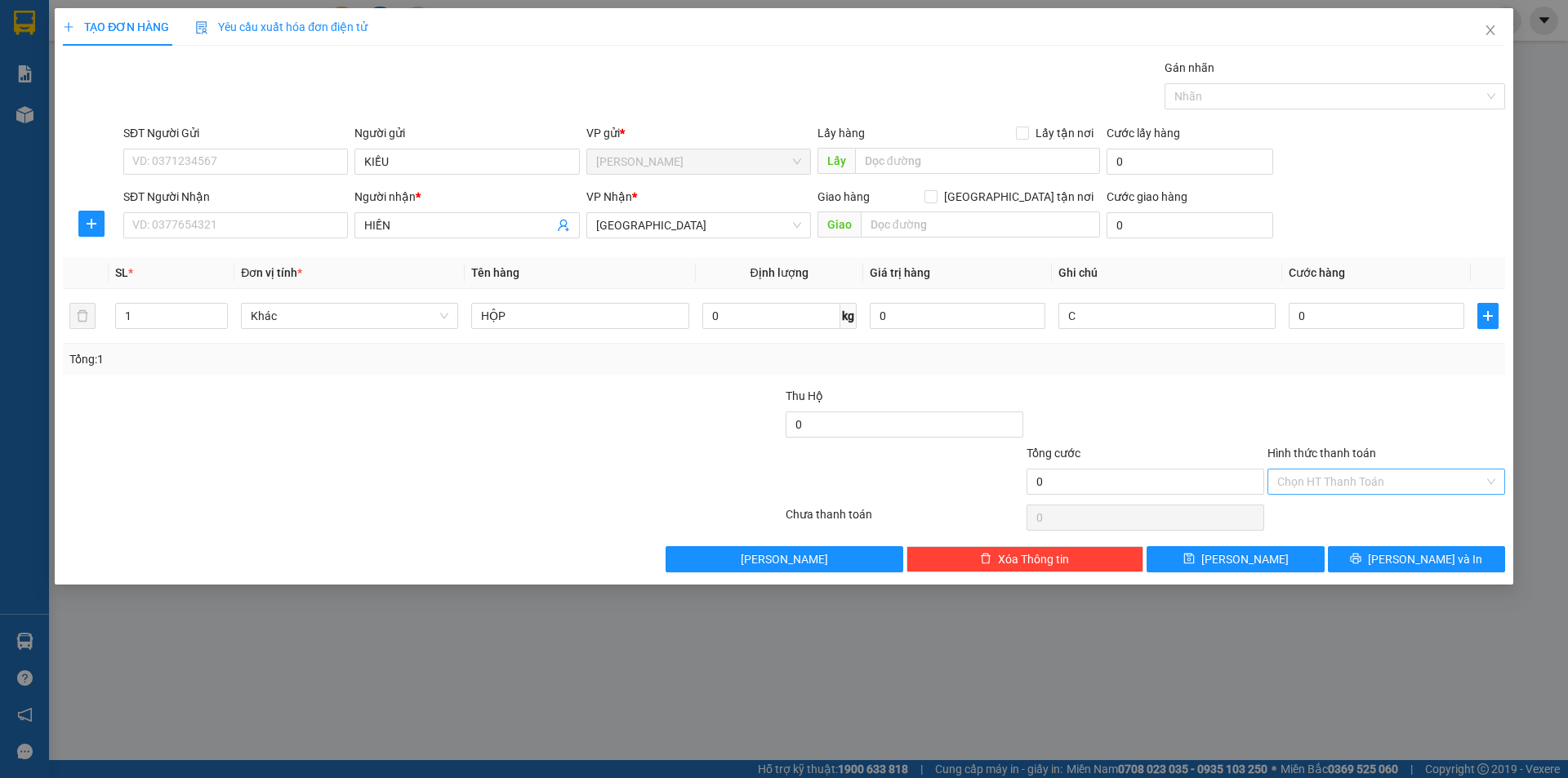
click at [1316, 477] on input "Hình thức thanh toán" at bounding box center [1381, 482] width 207 height 25
click at [1309, 535] on div "Miễn phí" at bounding box center [1386, 540] width 218 height 18
click at [1404, 568] on span "[PERSON_NAME] và In" at bounding box center [1424, 559] width 114 height 18
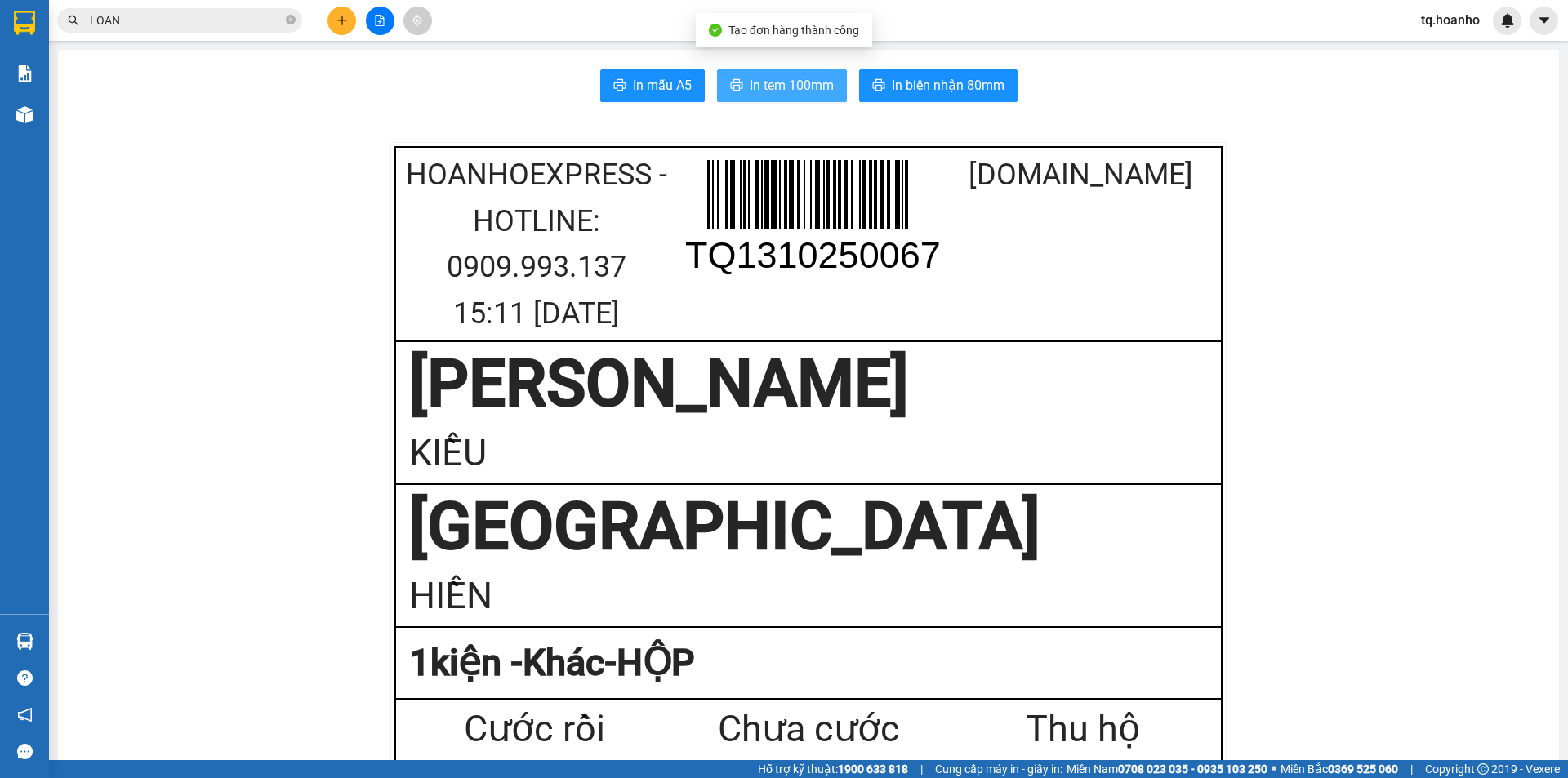
click at [802, 81] on span "In tem 100mm" at bounding box center [791, 85] width 84 height 20
click at [767, 73] on button "In tem 100mm" at bounding box center [781, 86] width 130 height 33
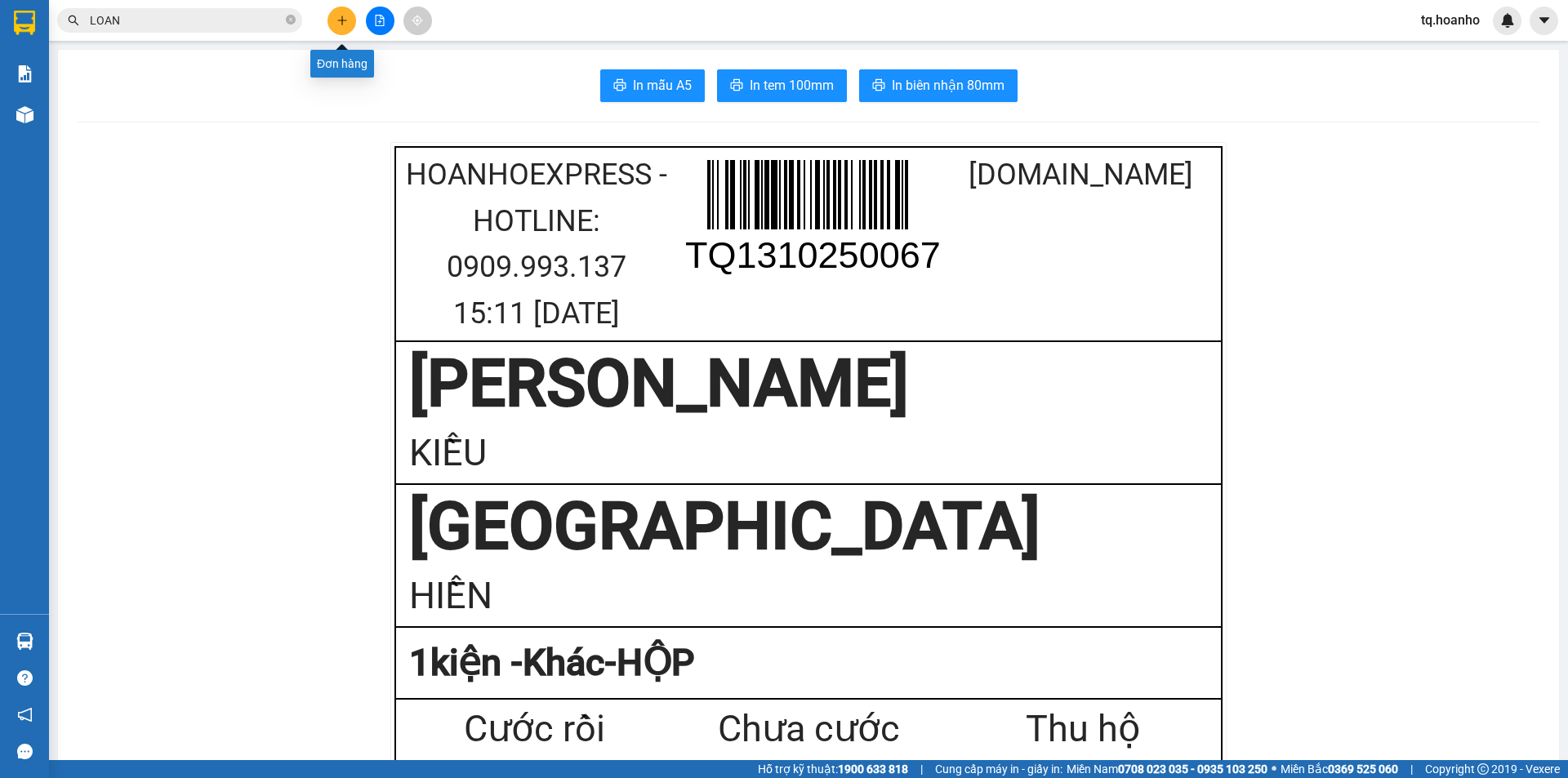
click at [341, 19] on icon "plus" at bounding box center [342, 20] width 11 height 11
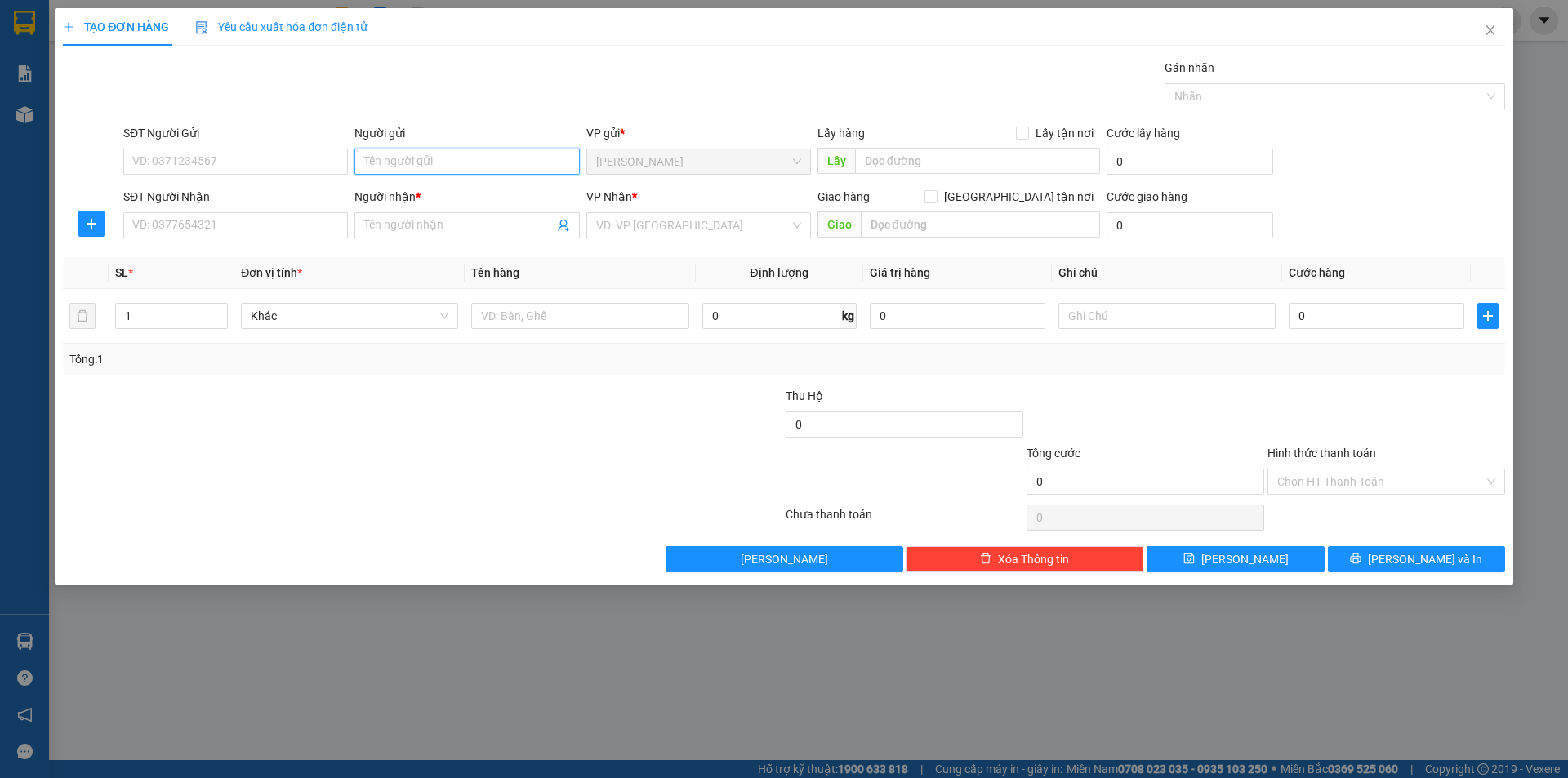
click at [445, 162] on input "Người gửi" at bounding box center [466, 162] width 224 height 26
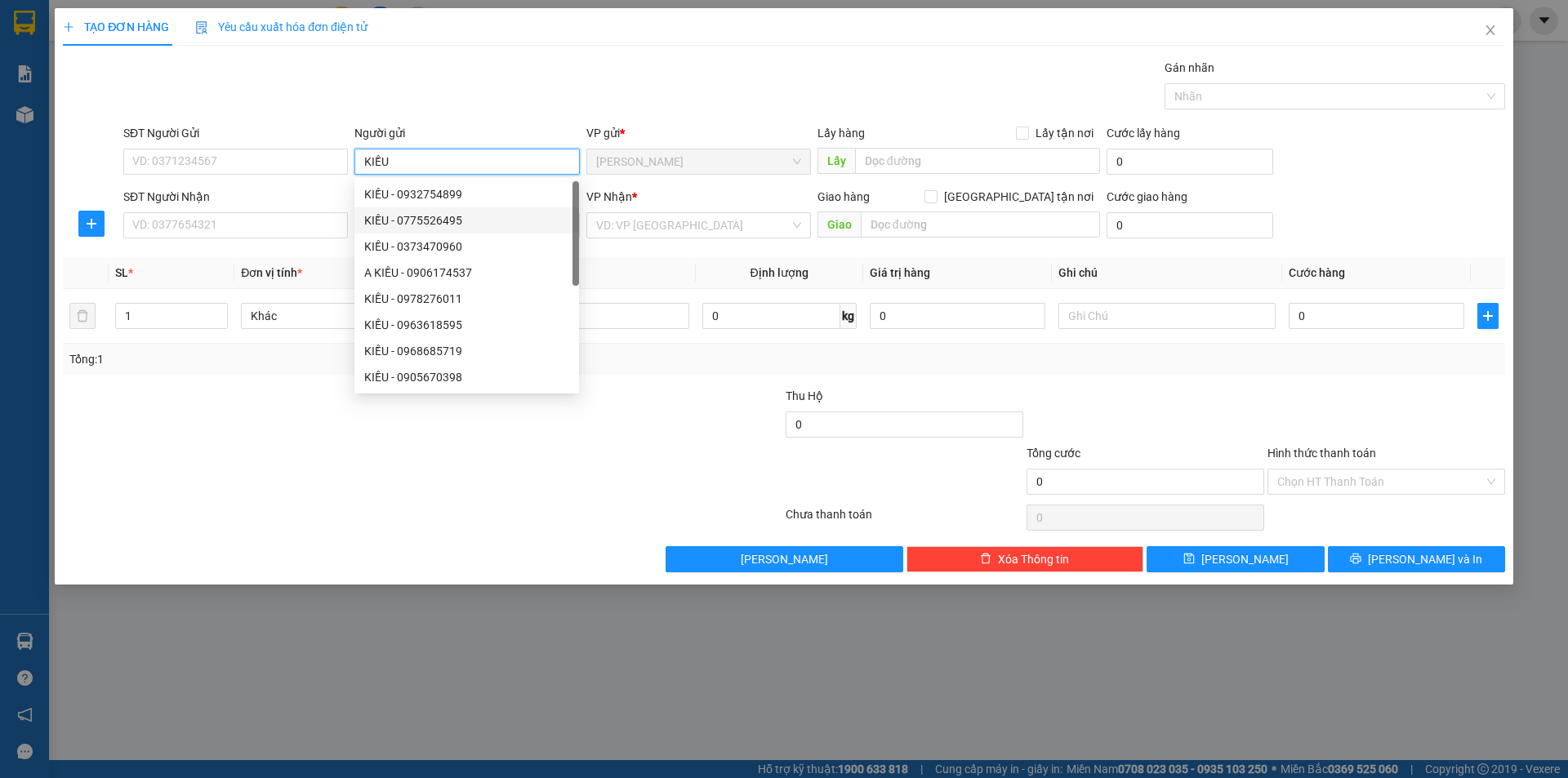
type input "KIỀU"
click at [283, 473] on div at bounding box center [302, 472] width 482 height 57
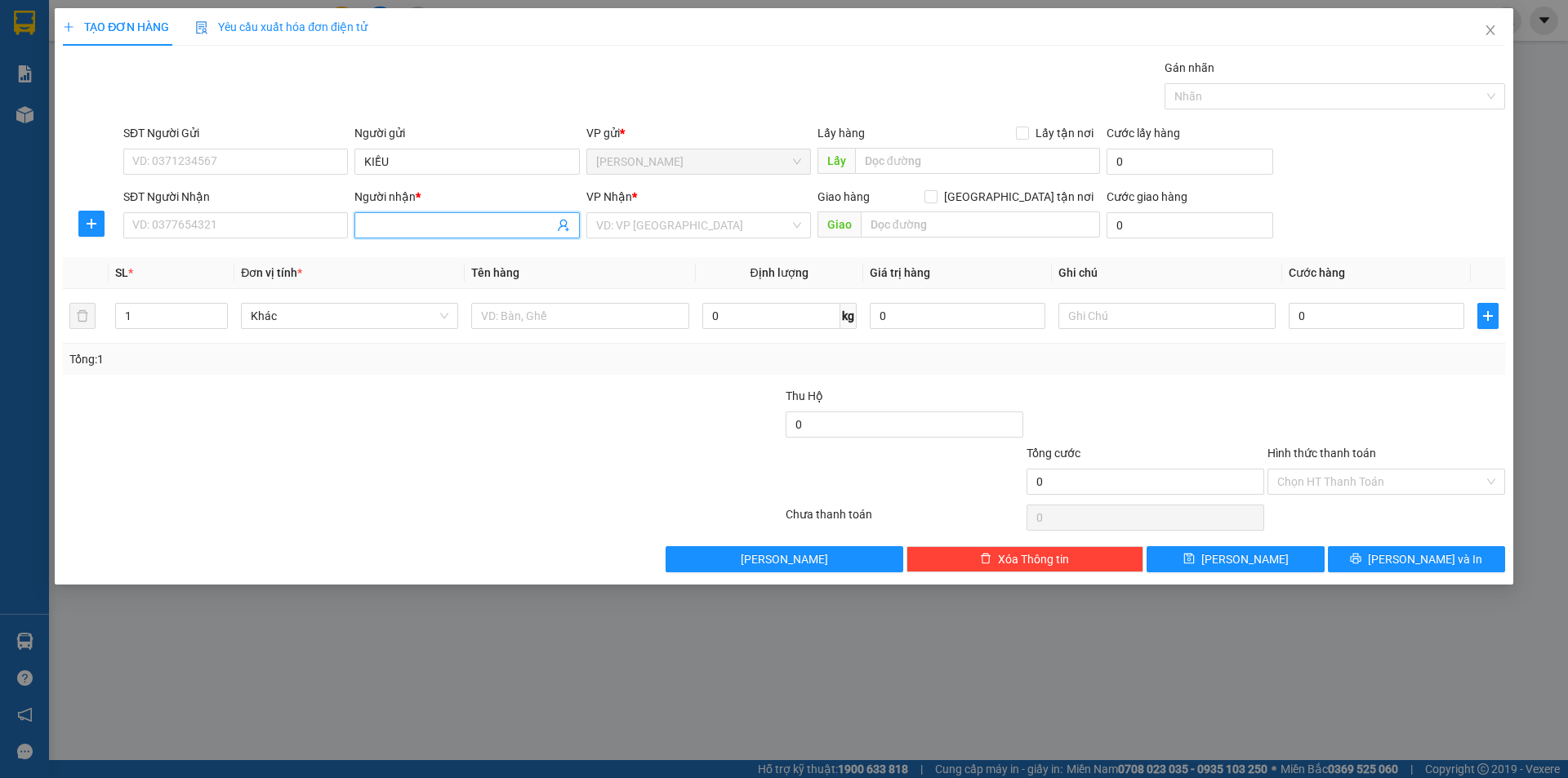
click at [365, 234] on span at bounding box center [466, 225] width 224 height 26
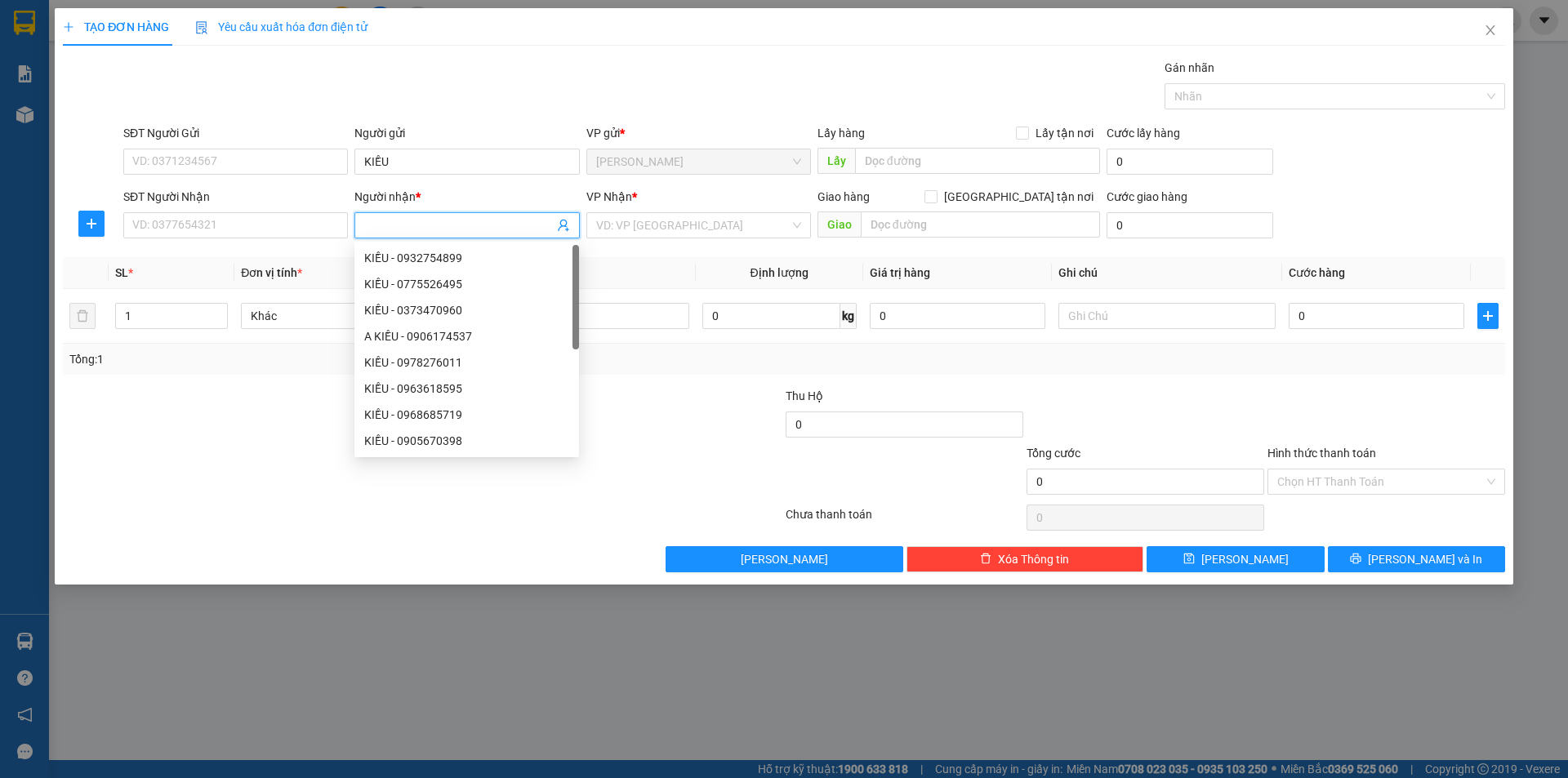
type input "G"
type input "HIỂN"
click at [508, 528] on div "TẠO ĐƠN HÀNG Yêu cầu xuất hóa đơn điện tử Transit Pickup Surcharge Ids Transit …" at bounding box center [784, 296] width 1459 height 577
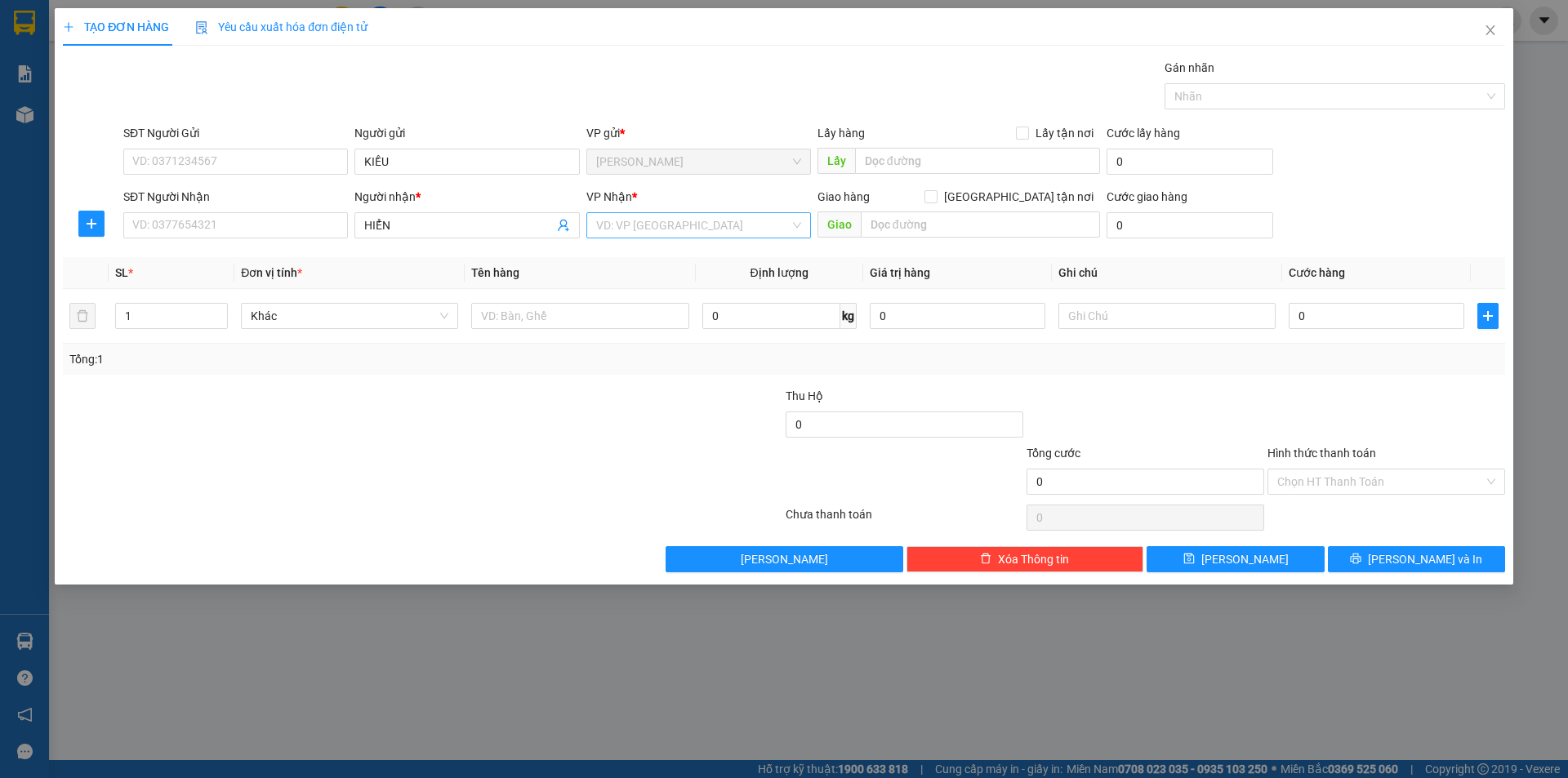
click at [637, 223] on input "search" at bounding box center [692, 225] width 193 height 25
click at [614, 335] on div "[GEOGRAPHIC_DATA]" at bounding box center [698, 336] width 205 height 18
click at [568, 318] on input "text" at bounding box center [580, 316] width 217 height 26
click at [644, 230] on span "[GEOGRAPHIC_DATA]" at bounding box center [698, 225] width 205 height 25
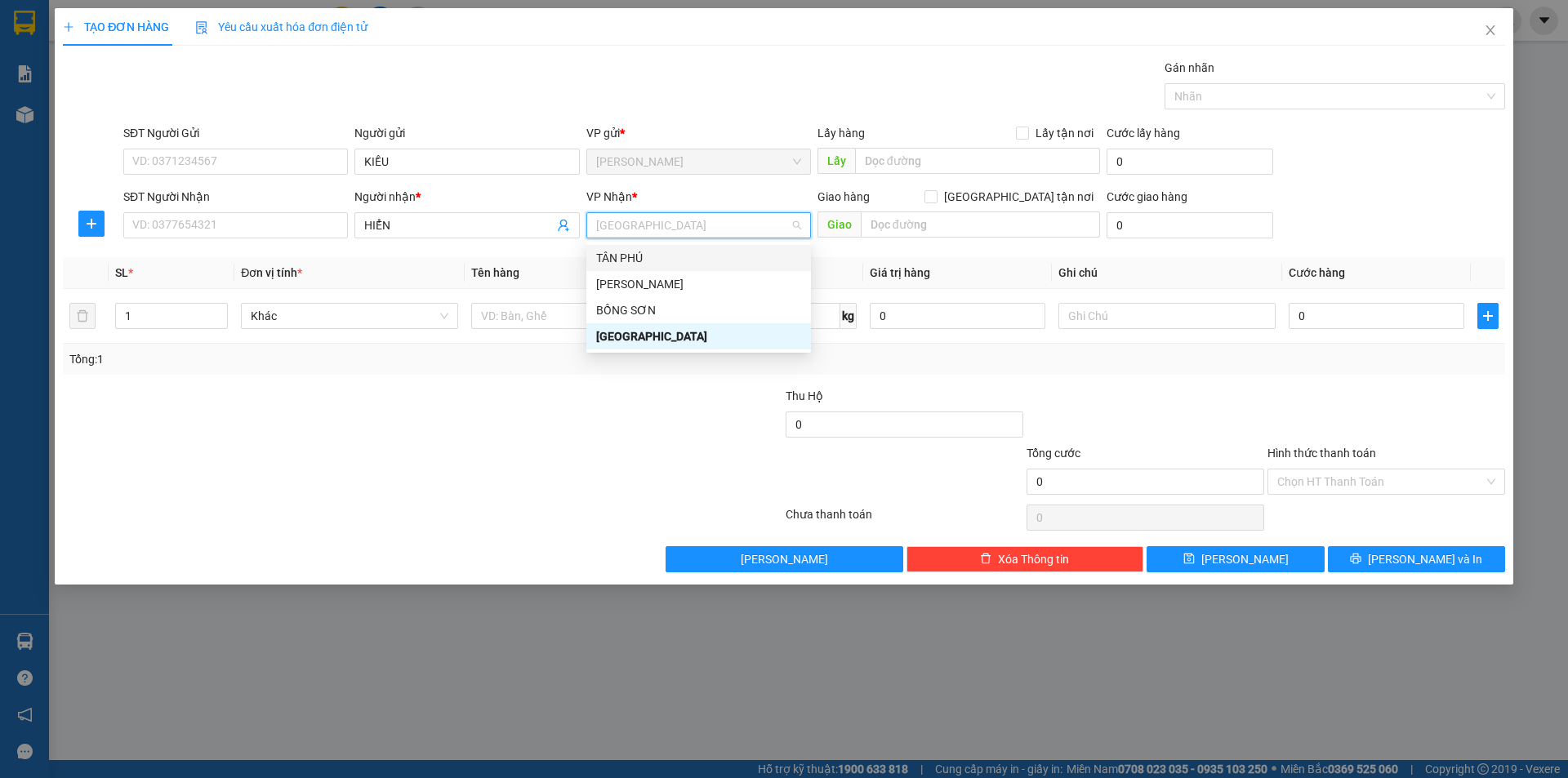
click at [664, 261] on div "TÂN PHÚ" at bounding box center [698, 258] width 205 height 18
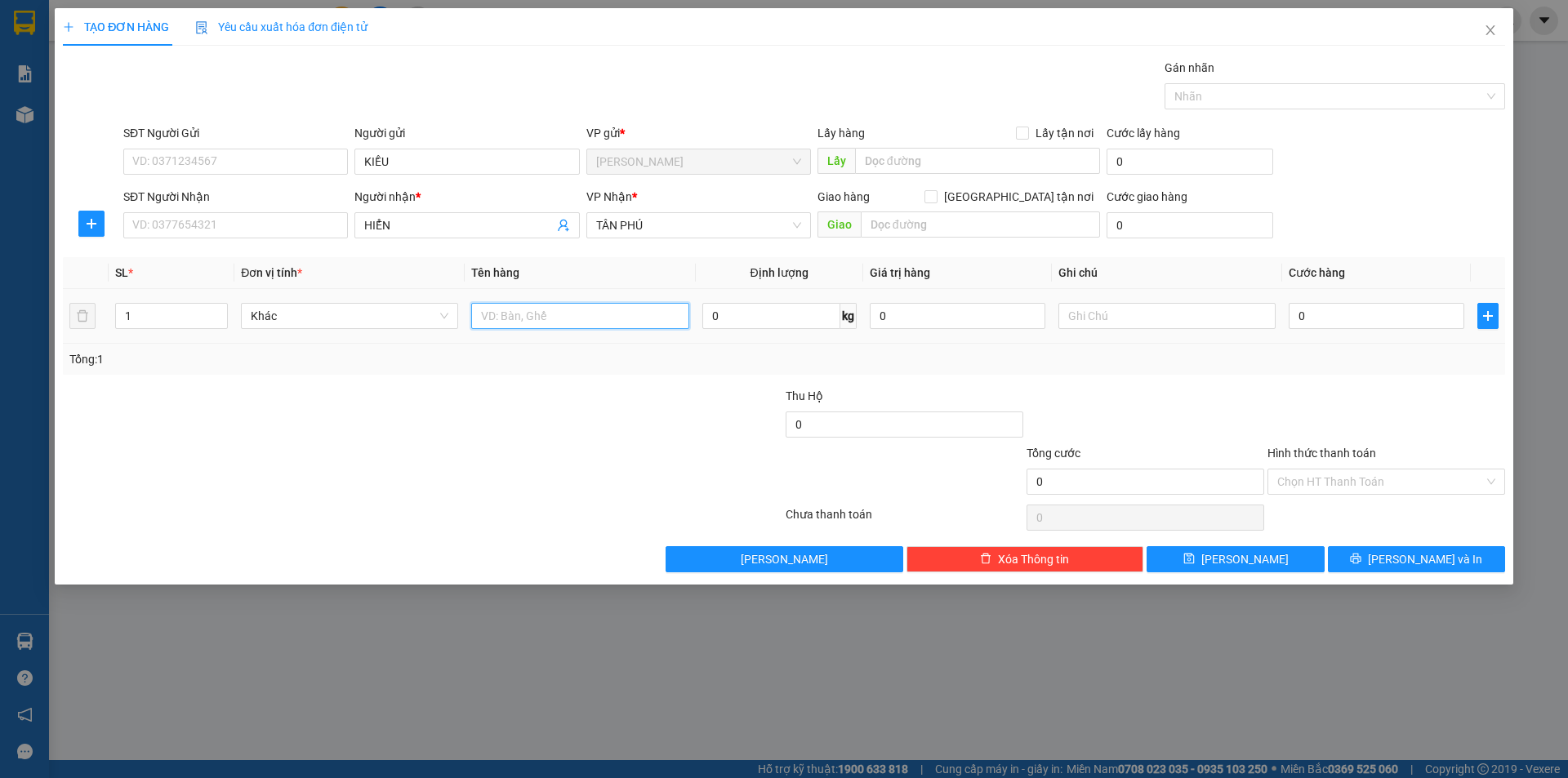
click at [557, 323] on input "text" at bounding box center [580, 316] width 217 height 26
type input "HỘP"
click at [1143, 302] on div at bounding box center [1167, 315] width 217 height 33
click at [1143, 306] on input "text" at bounding box center [1167, 316] width 217 height 26
type input "C"
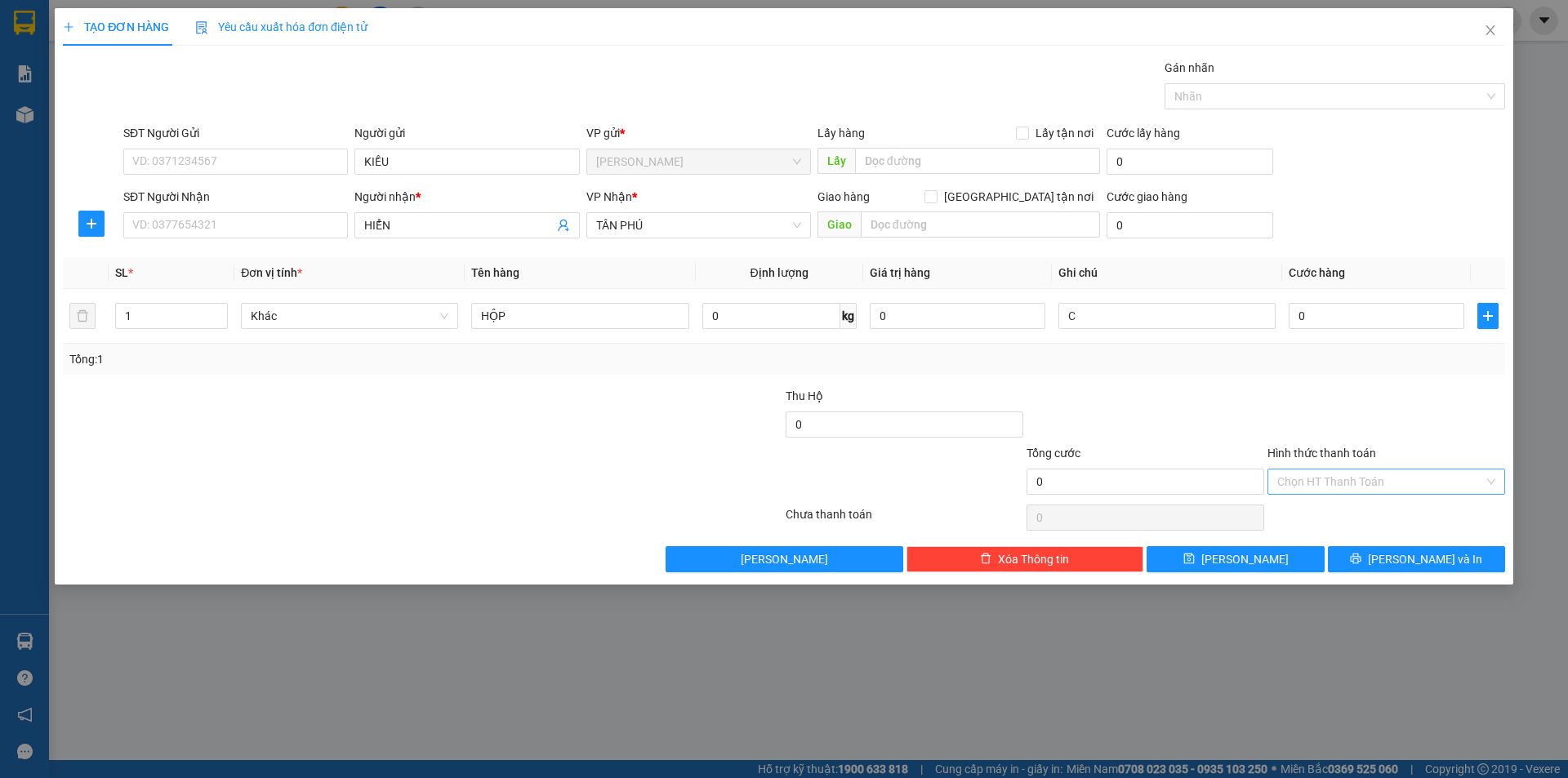
click at [1298, 475] on input "Hình thức thanh toán" at bounding box center [1381, 482] width 207 height 25
click at [1300, 545] on div "Miễn phí" at bounding box center [1386, 540] width 218 height 18
click at [1345, 561] on button "[PERSON_NAME] và In" at bounding box center [1416, 560] width 177 height 26
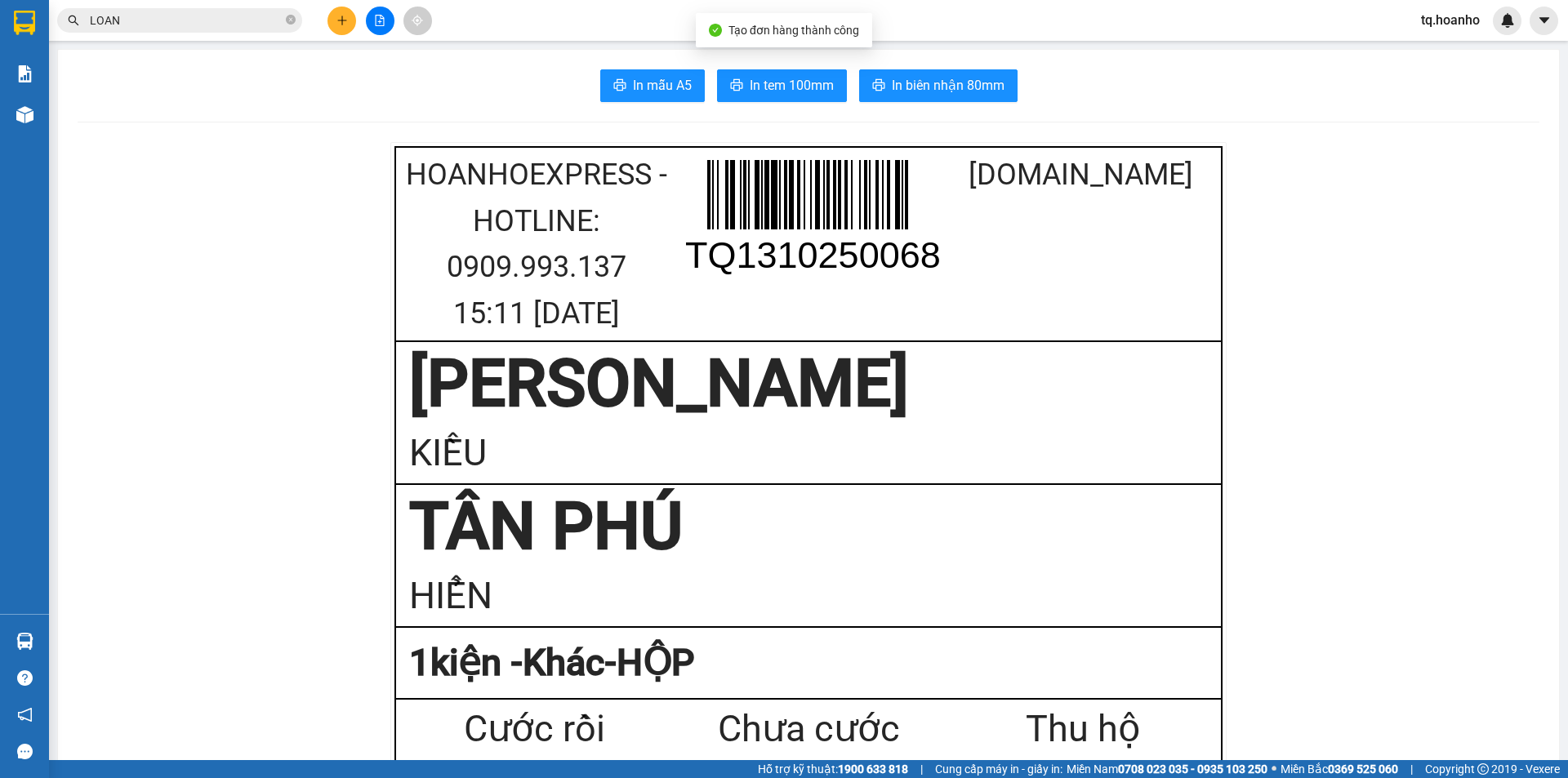
click at [778, 90] on span "In tem 100mm" at bounding box center [791, 85] width 84 height 20
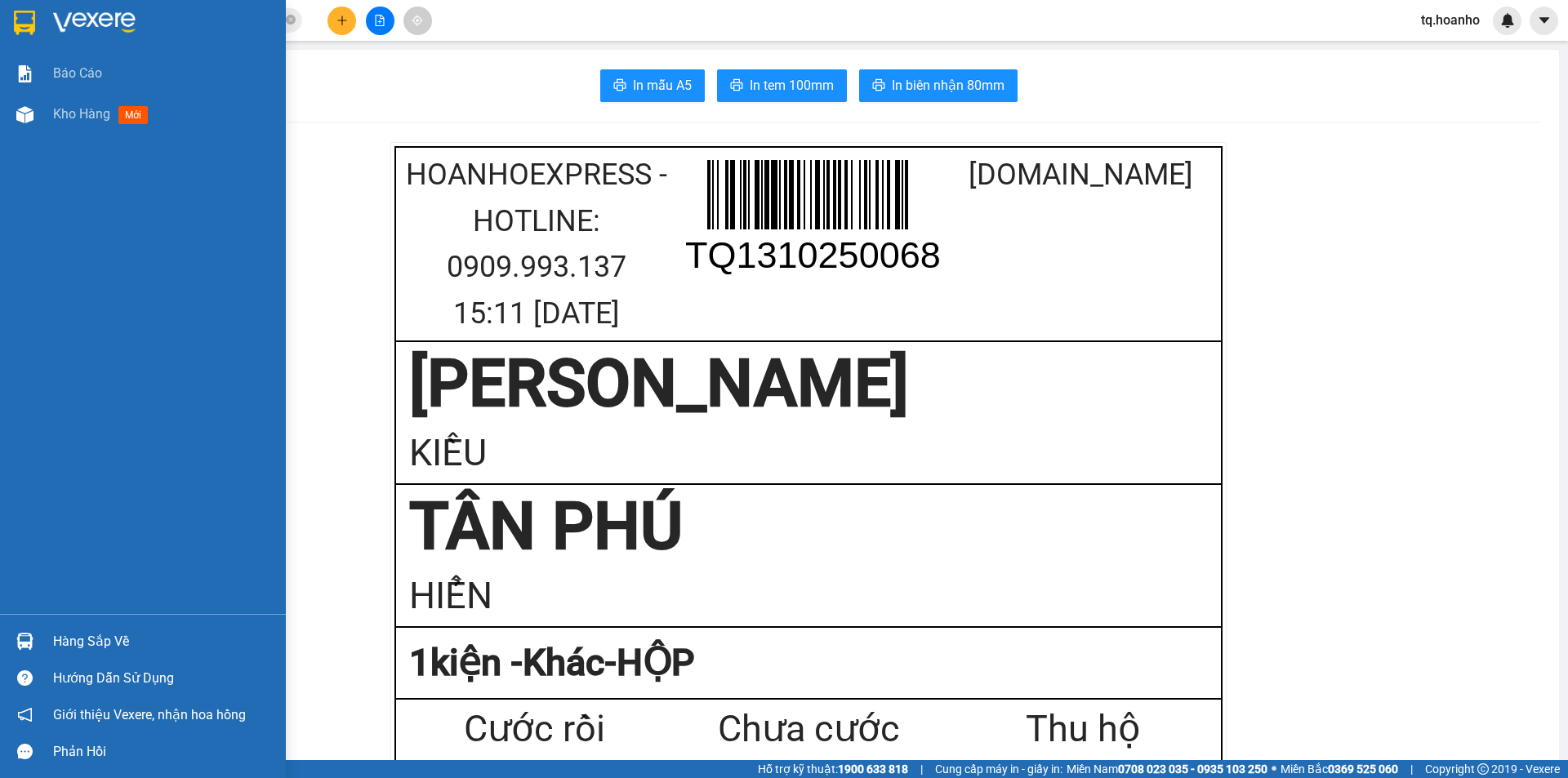
click at [62, 13] on img at bounding box center [94, 23] width 82 height 25
